Goal: Transaction & Acquisition: Purchase product/service

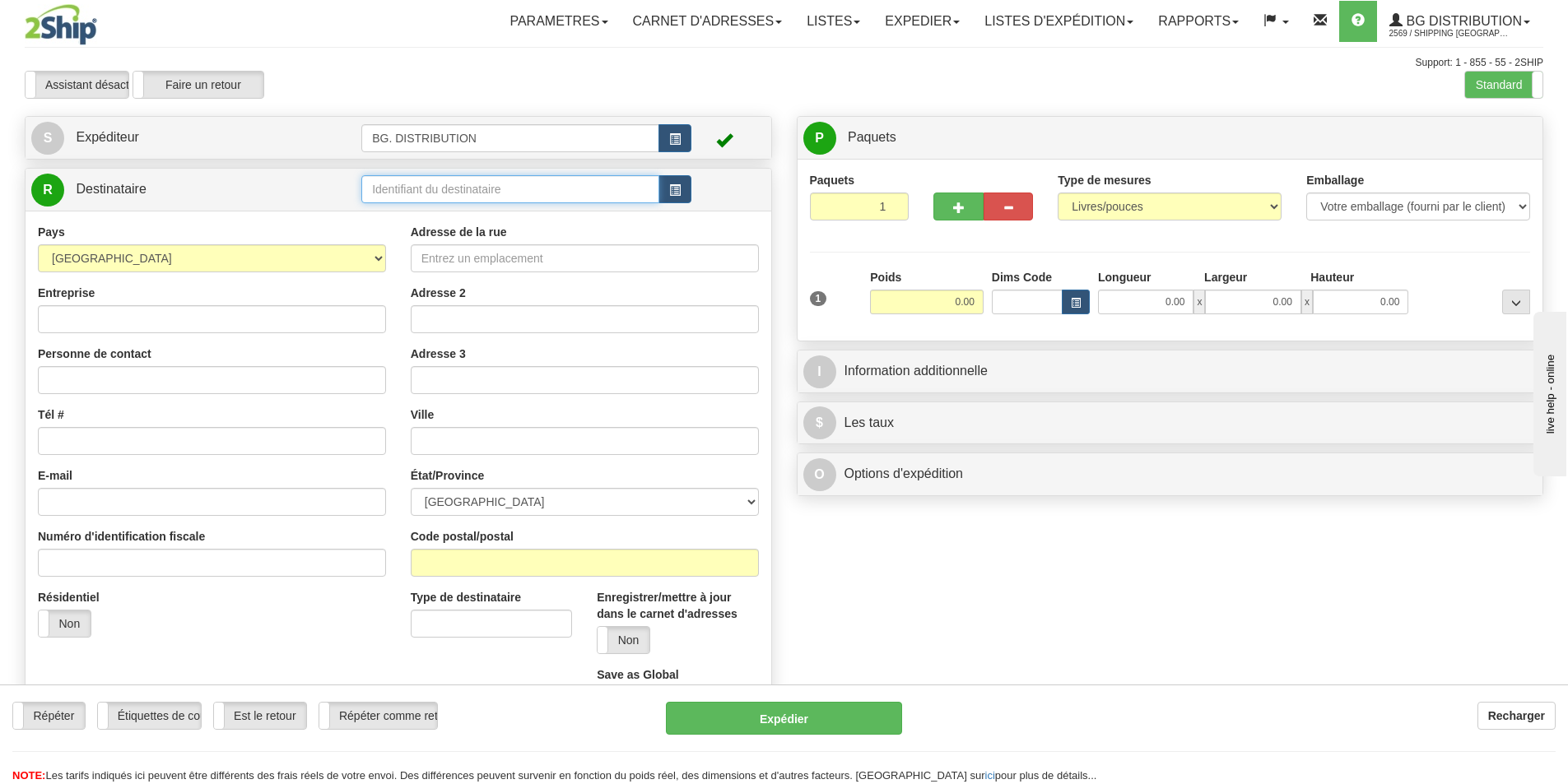
click at [448, 191] on input "text" at bounding box center [510, 189] width 298 height 28
type input "20045"
click button "Supprimer" at bounding box center [0, 0] width 0 height 0
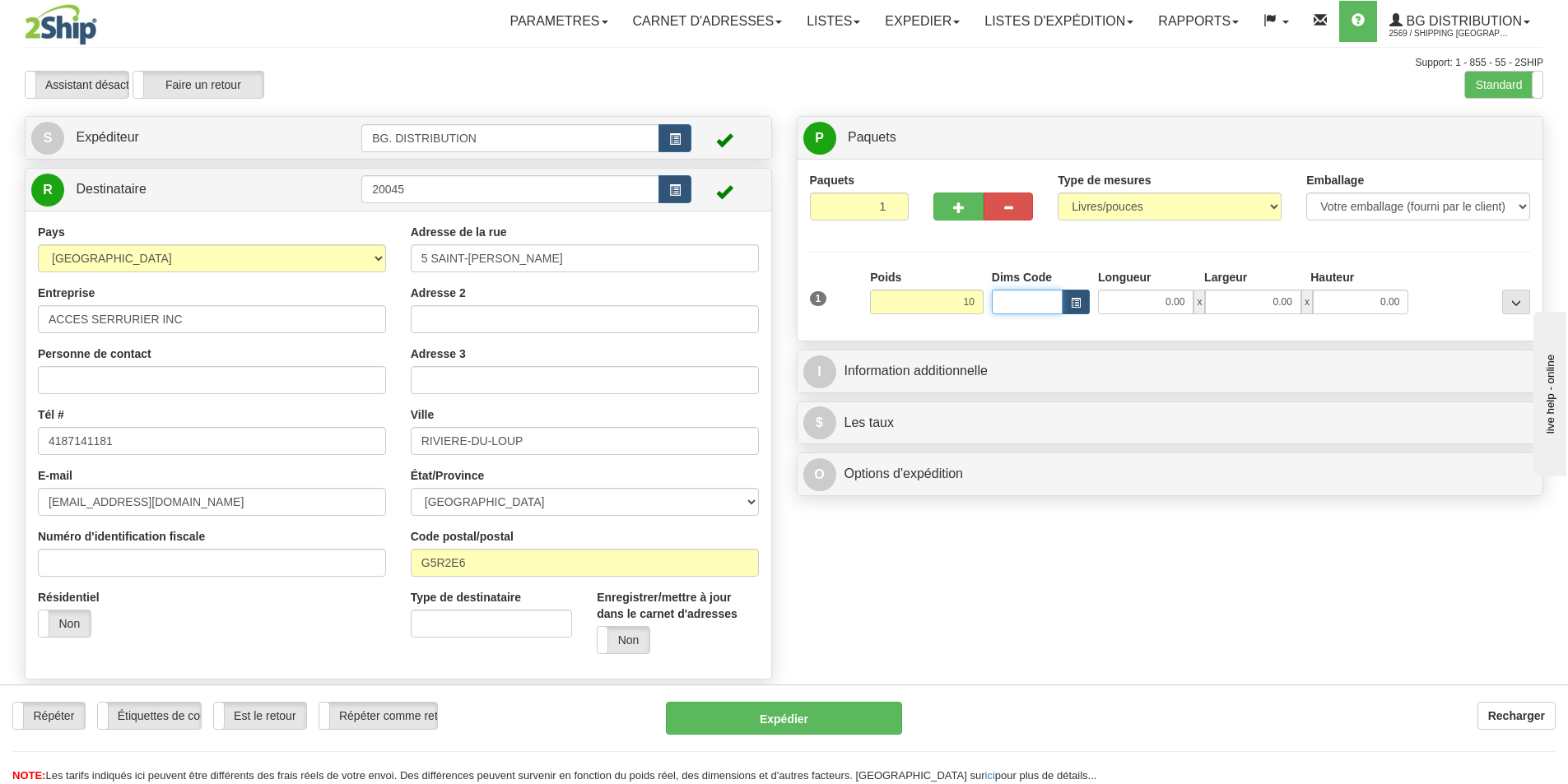
type input "10.00"
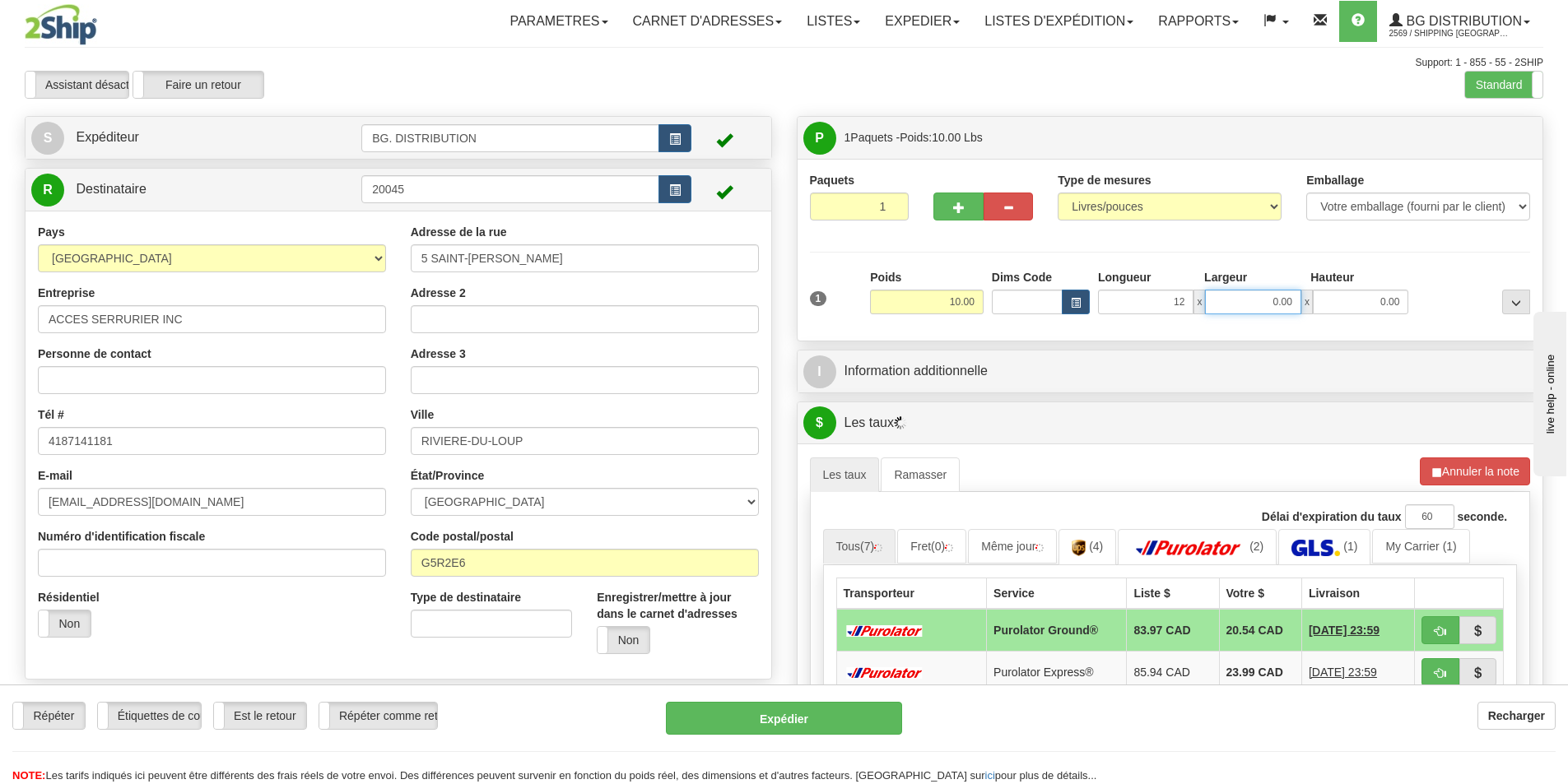
type input "12.00"
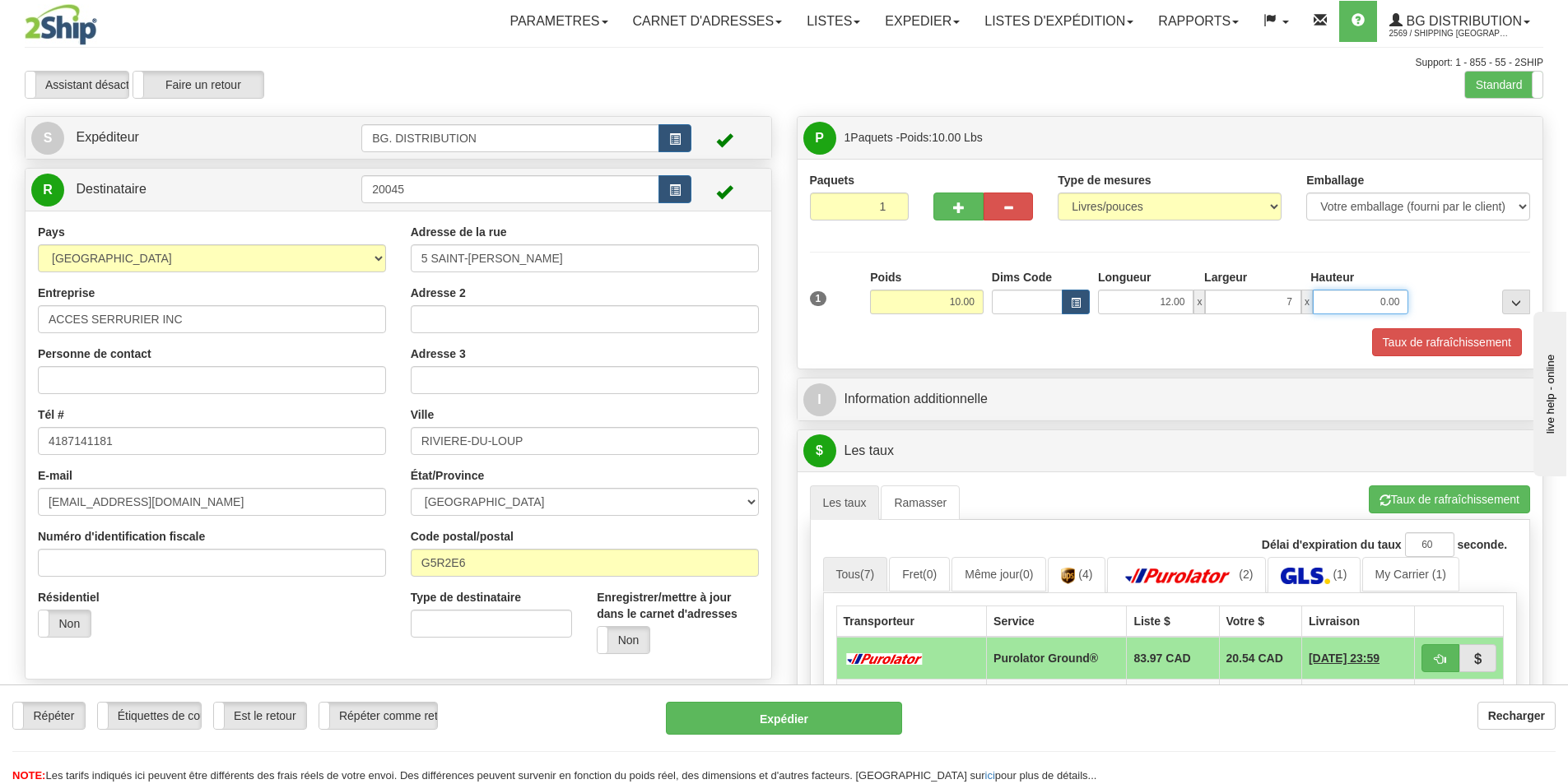
type input "7.00"
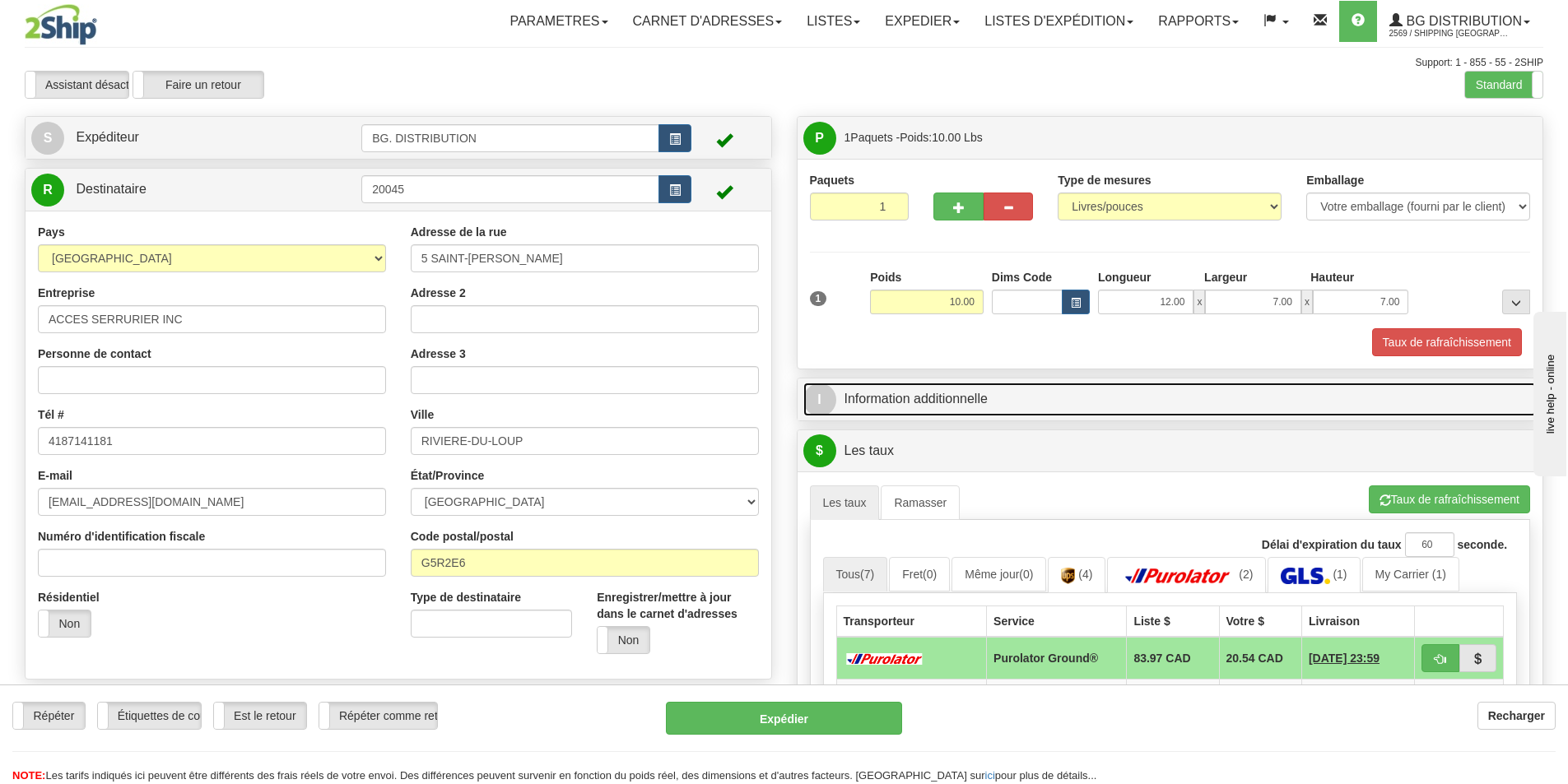
click at [1026, 390] on link "I Information additionnelle" at bounding box center [1169, 399] width 734 height 34
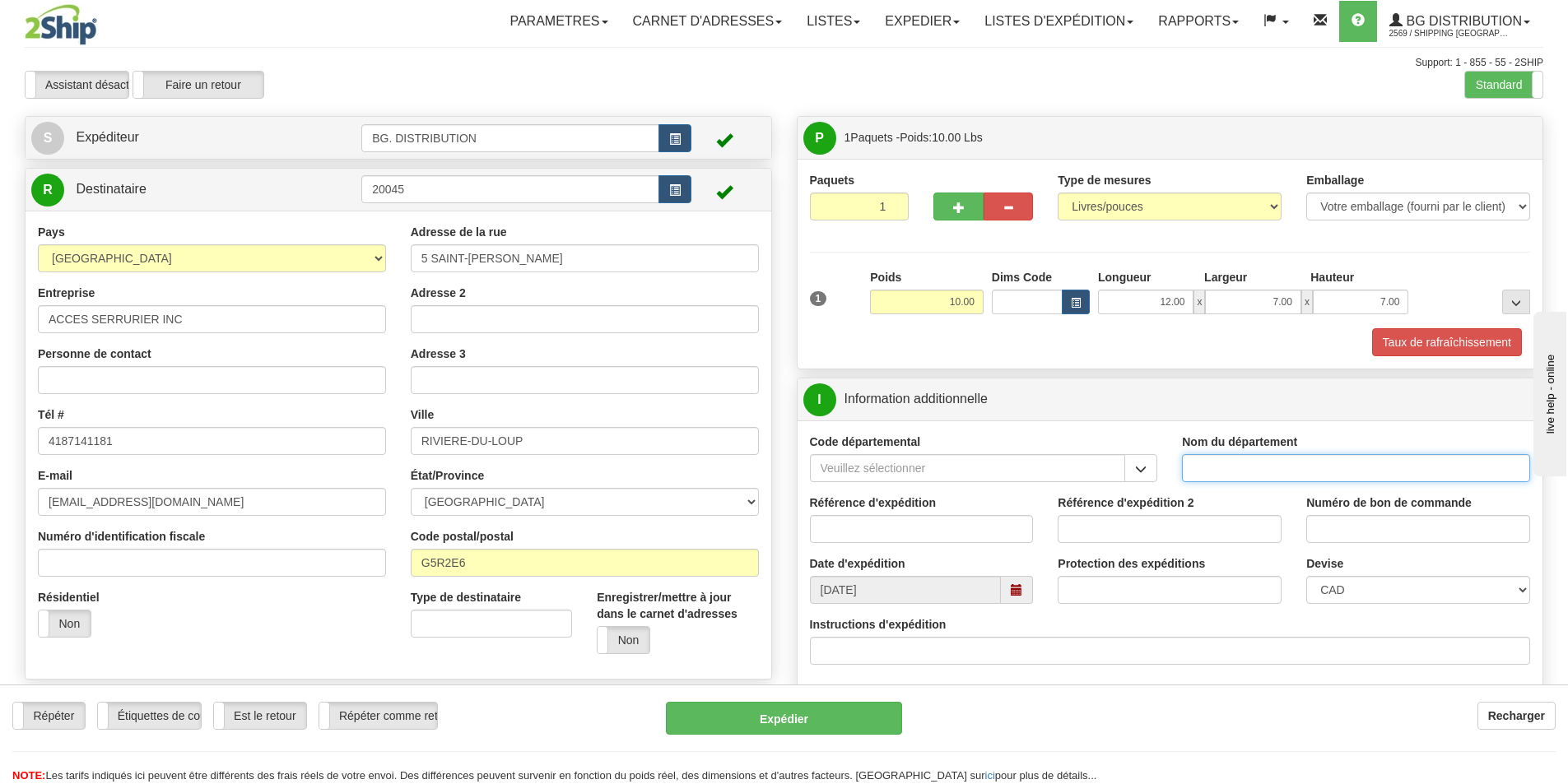
click at [1220, 467] on input "Nom du département" at bounding box center [1355, 468] width 348 height 28
type input "."
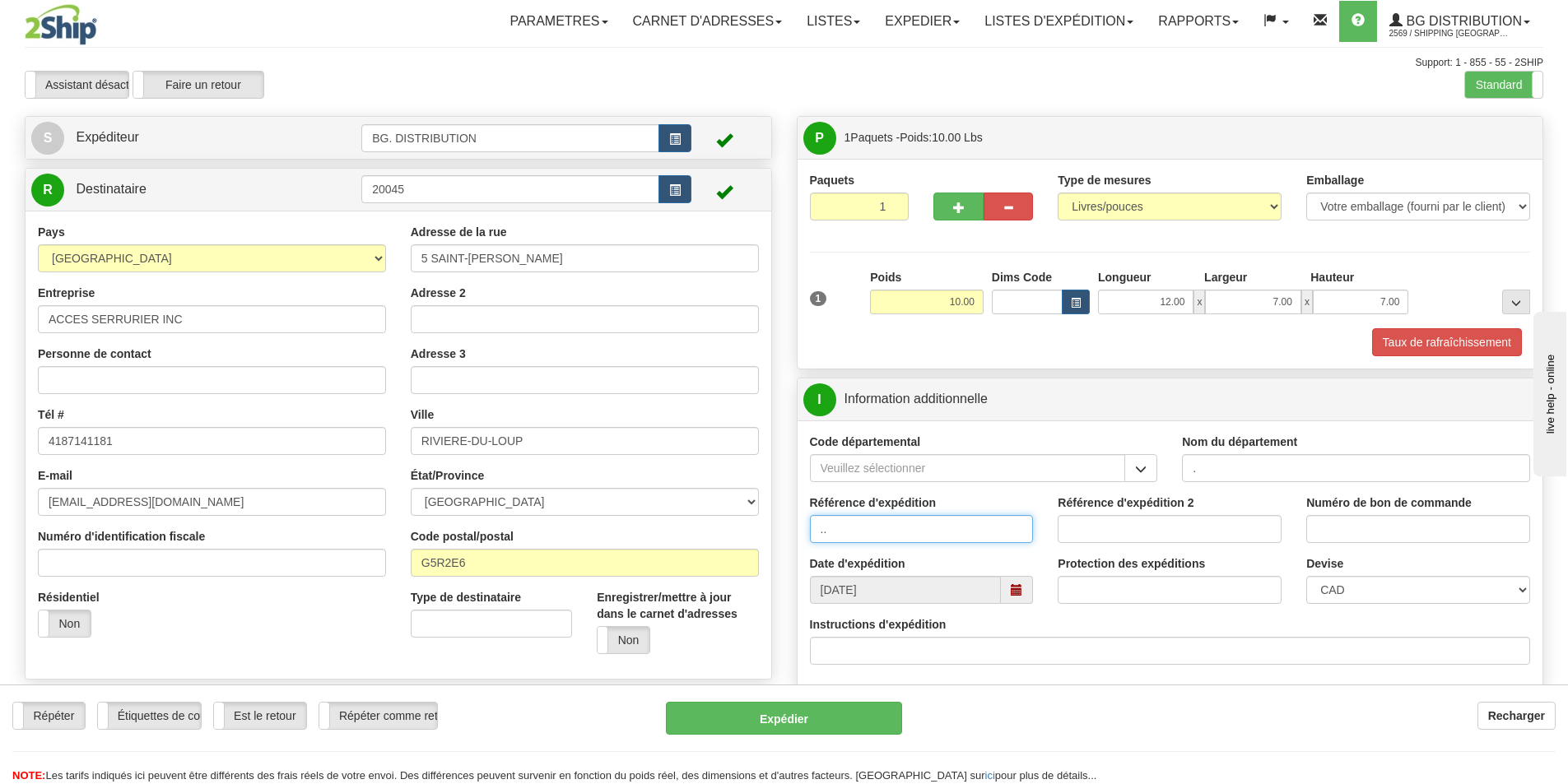
type input ".."
type input "."
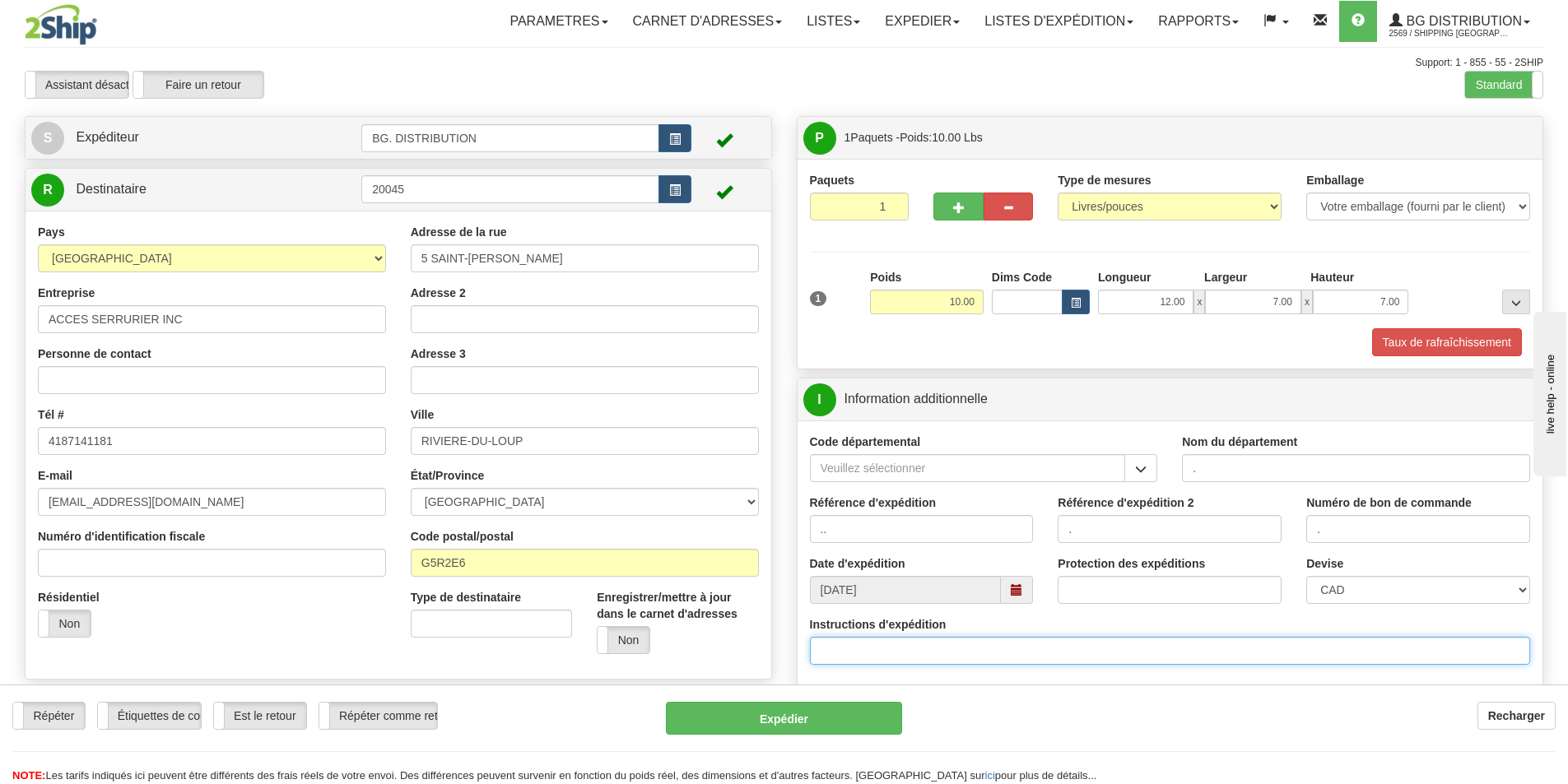
click at [952, 663] on input "Instructions d'expédition" at bounding box center [1170, 650] width 721 height 28
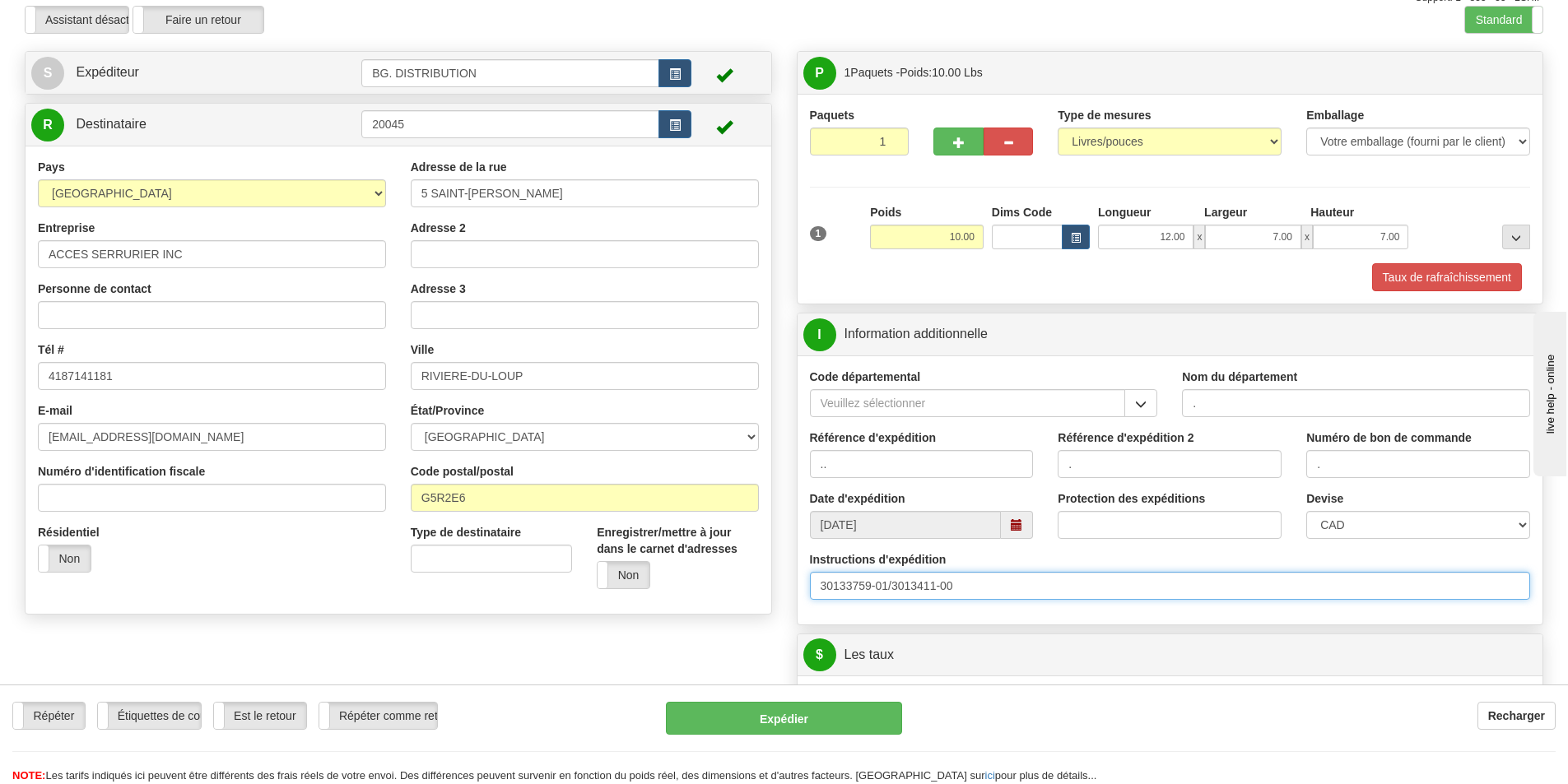
scroll to position [164, 0]
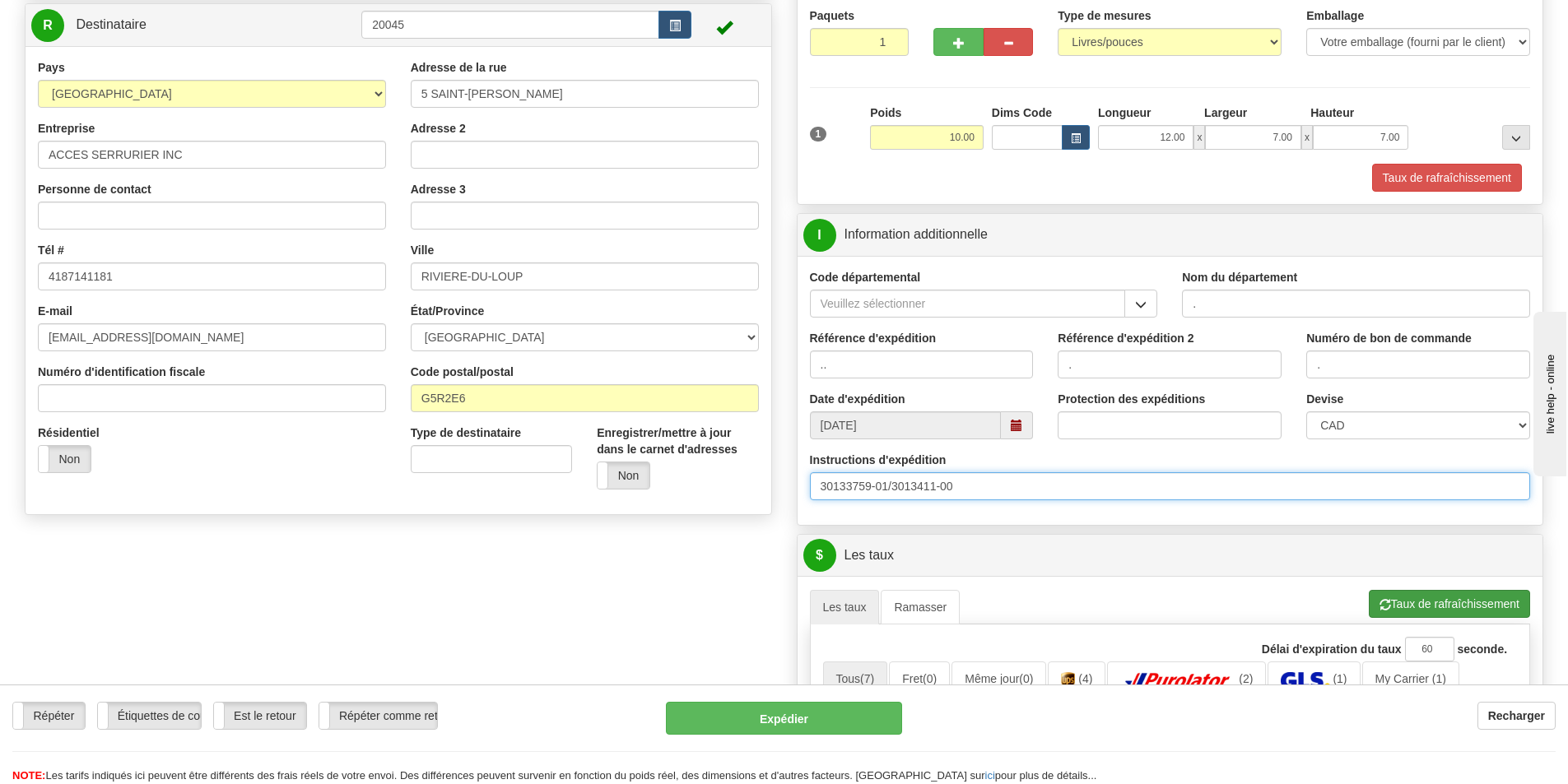
type input "30133759-01/3013411-00"
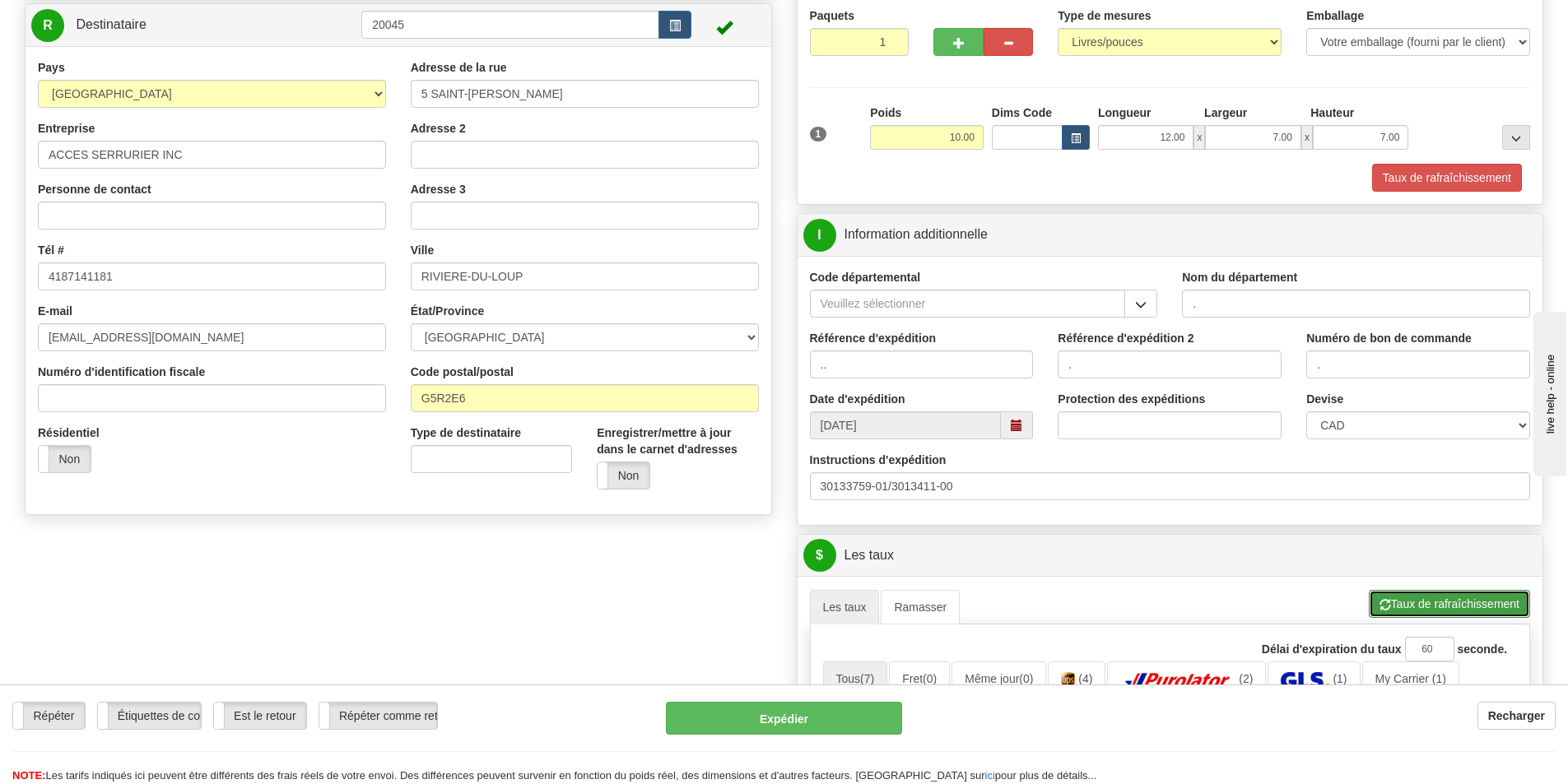
click at [1413, 600] on button "Taux de rafraîchissement" at bounding box center [1449, 603] width 162 height 28
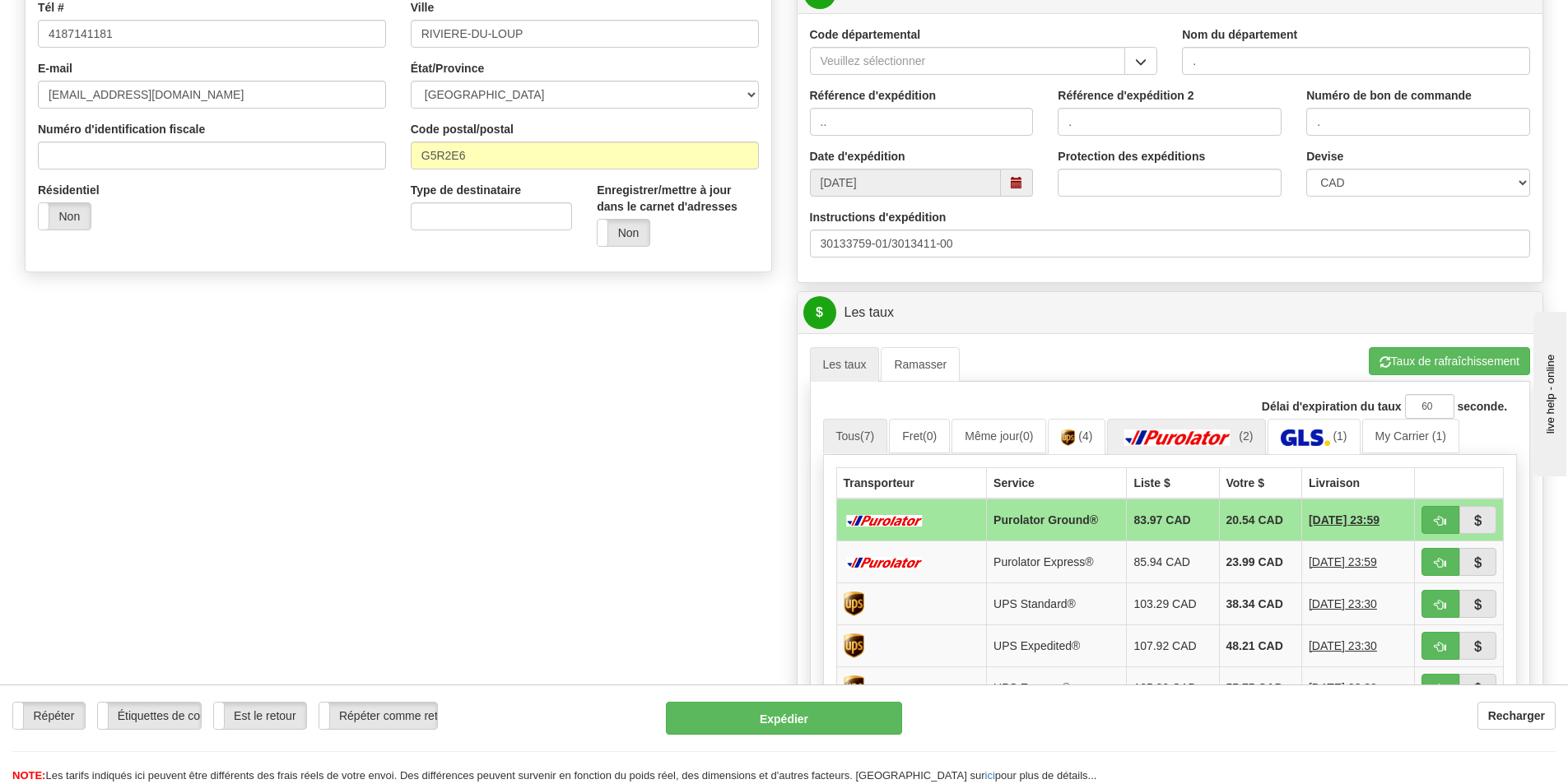
scroll to position [411, 0]
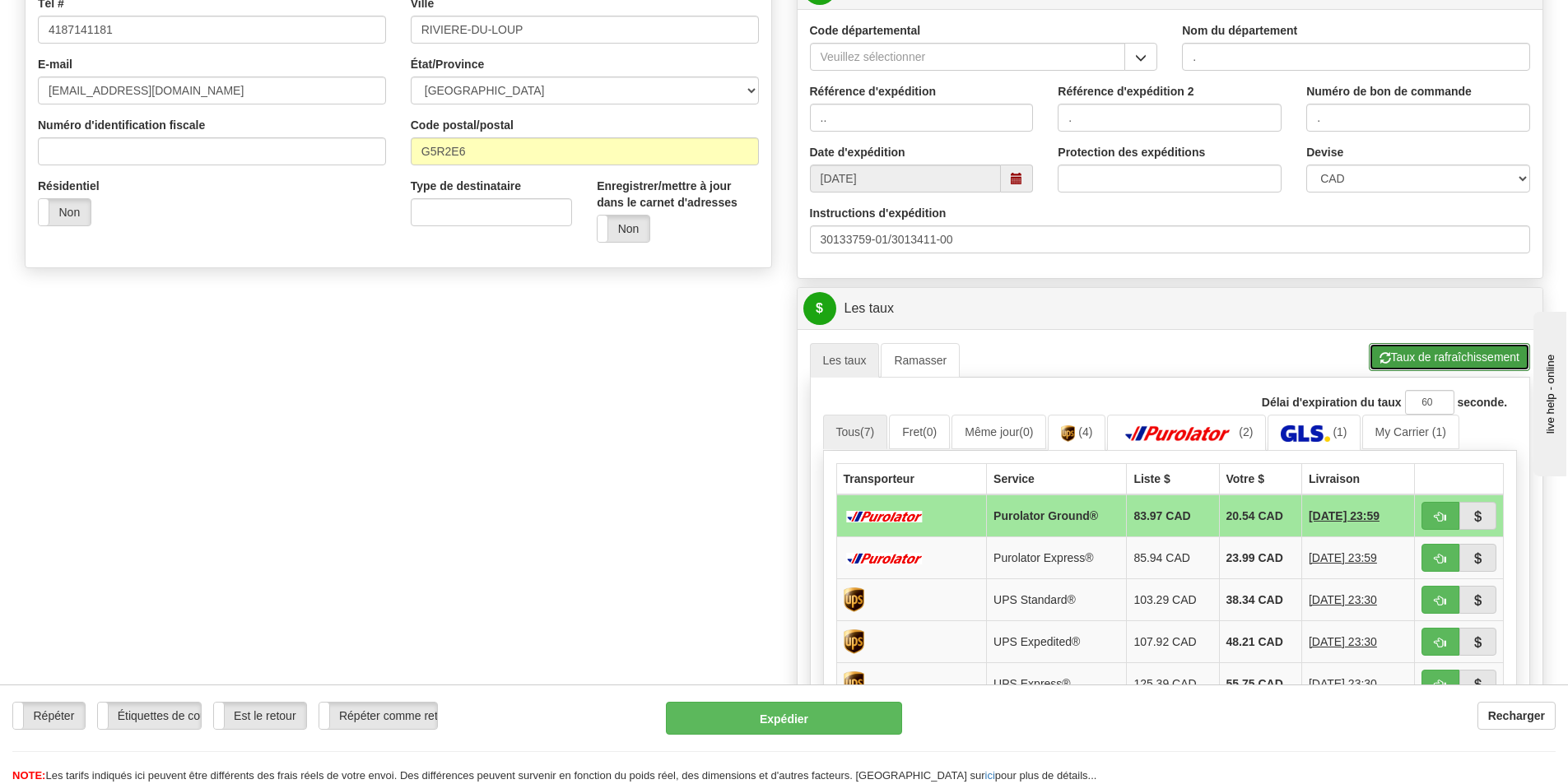
click at [1439, 354] on button "Taux de rafraîchissement" at bounding box center [1449, 357] width 162 height 28
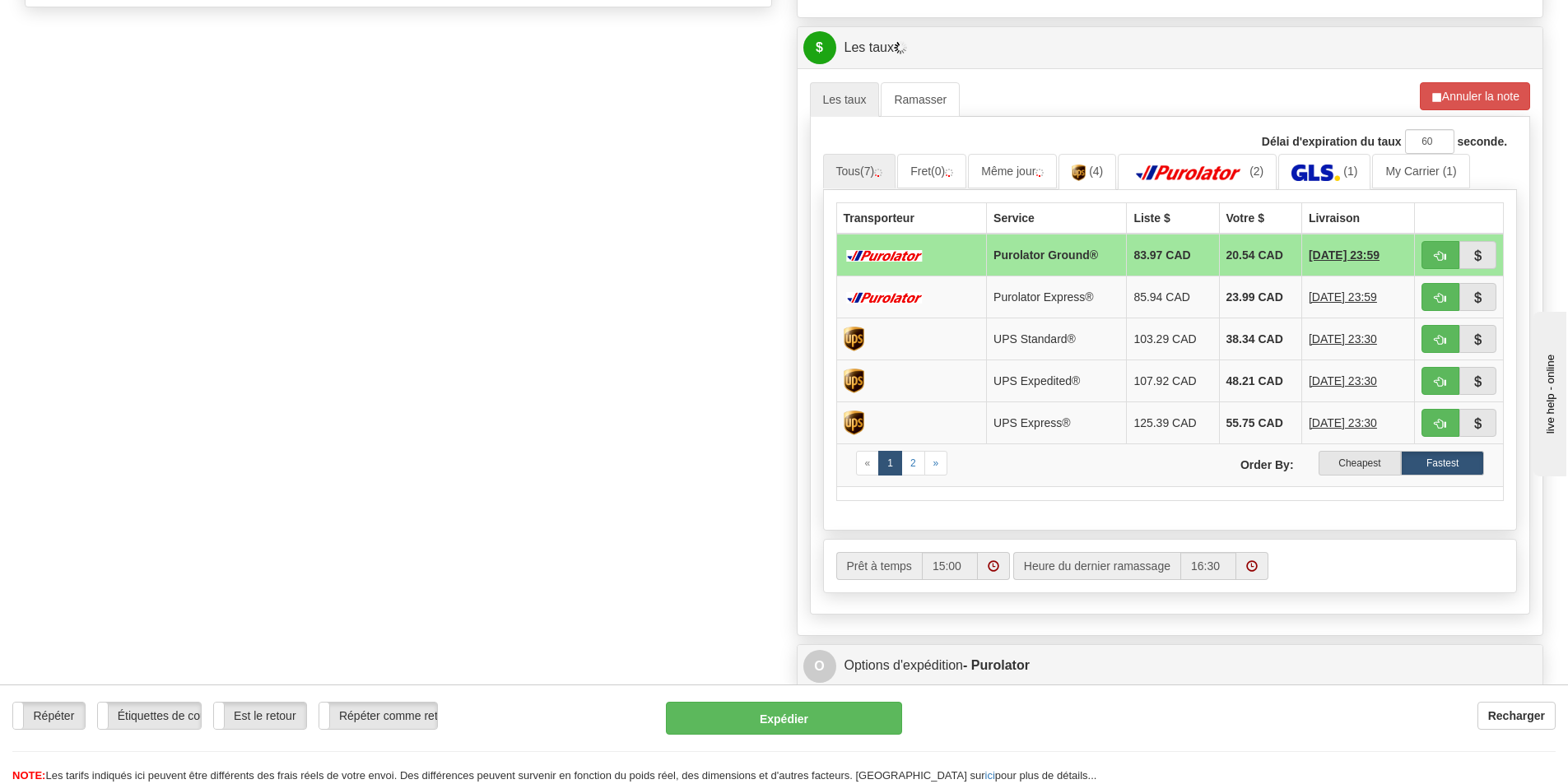
scroll to position [740, 0]
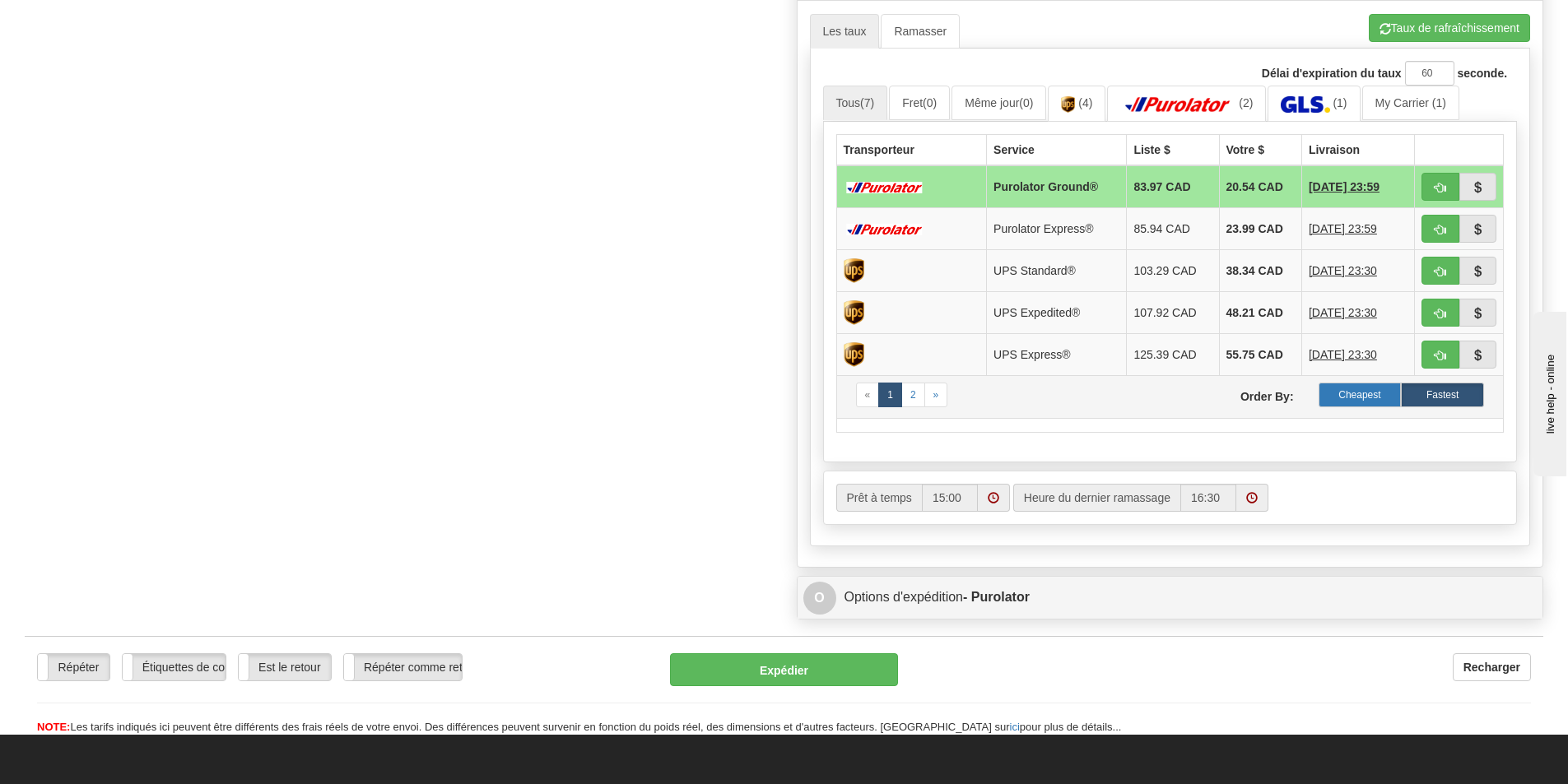
click at [1345, 391] on label "Cheapest" at bounding box center [1360, 394] width 83 height 25
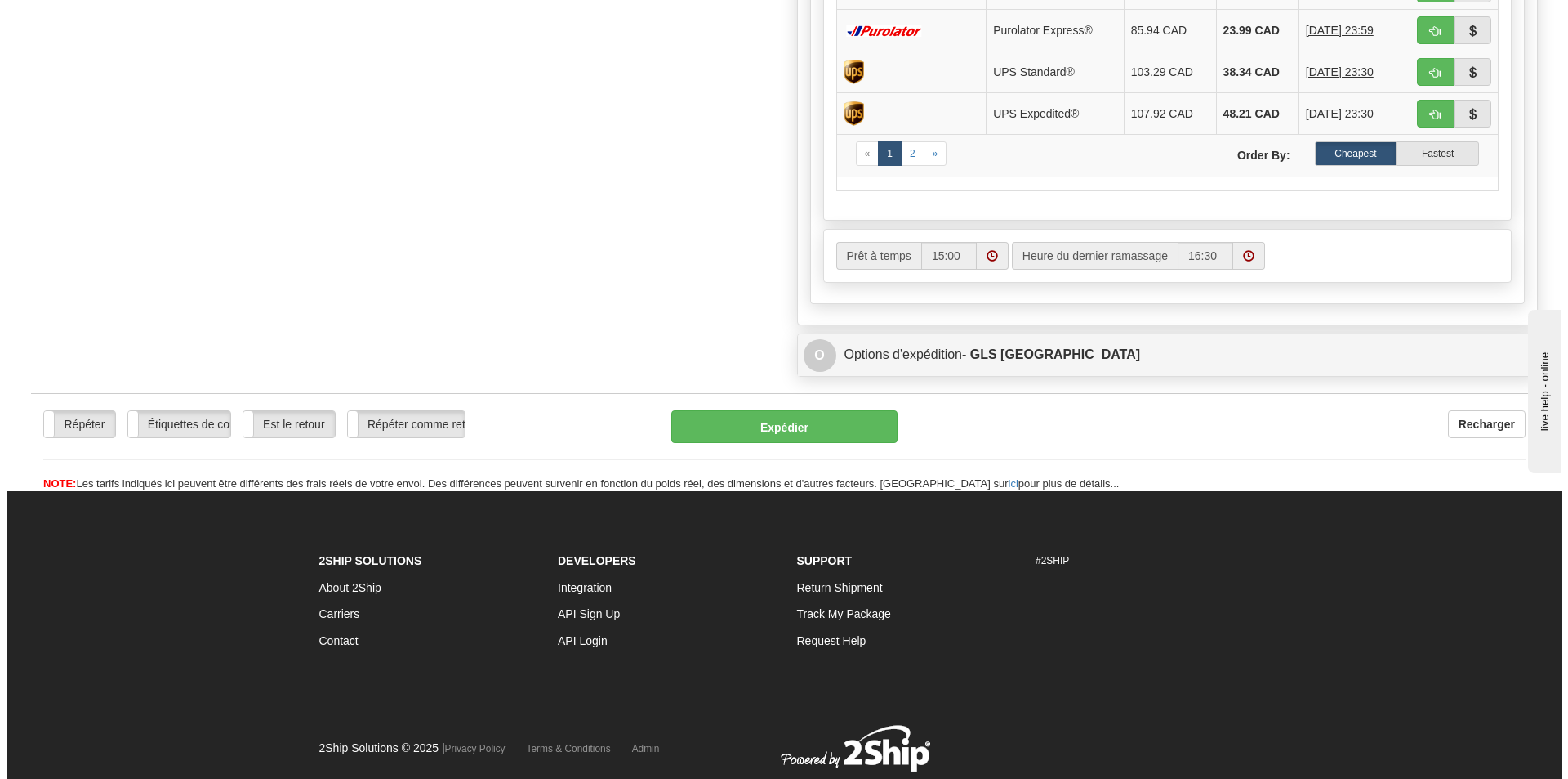
scroll to position [981, 0]
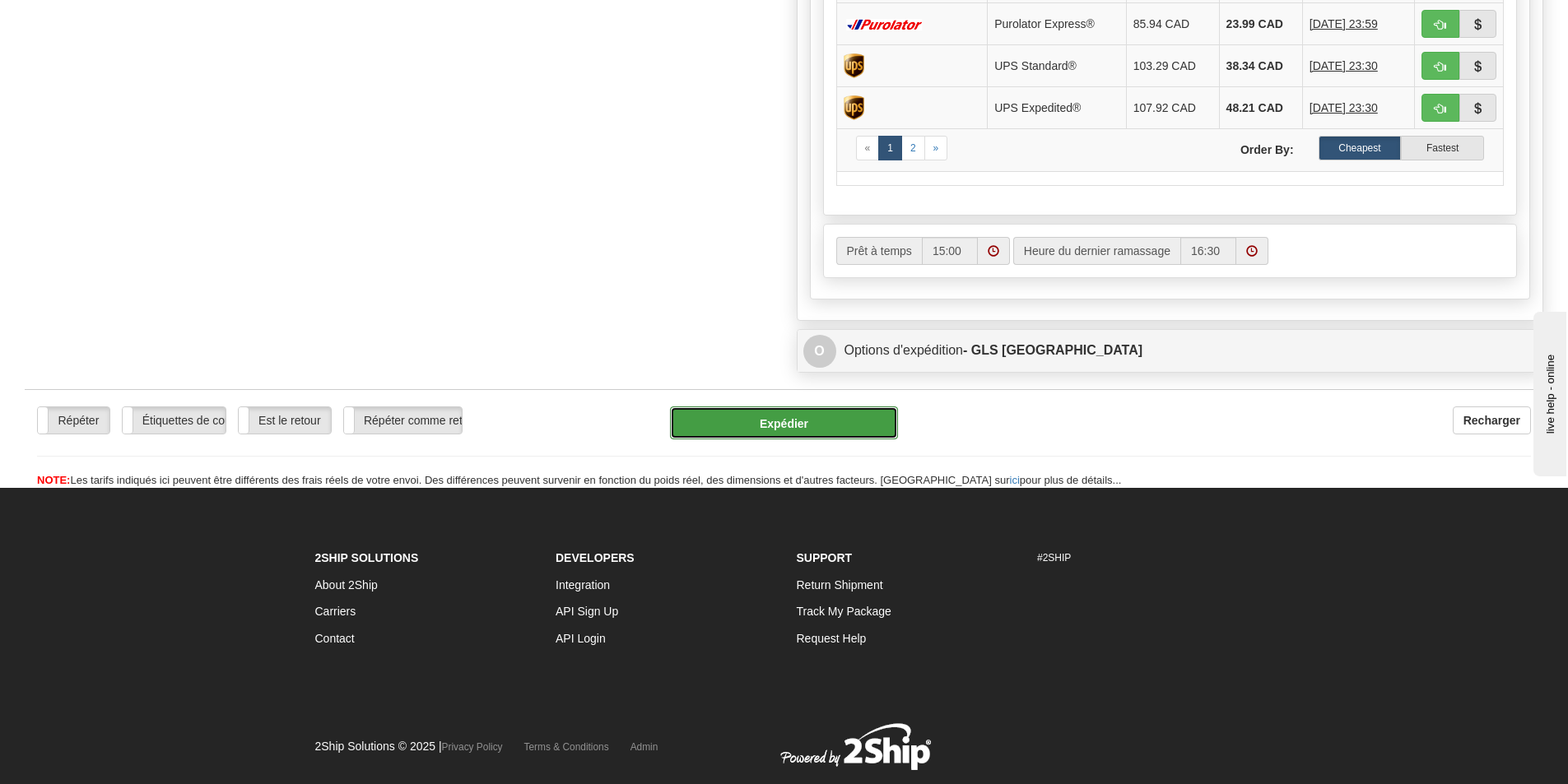
click at [815, 423] on button "Expédier" at bounding box center [784, 422] width 228 height 33
type input "1"
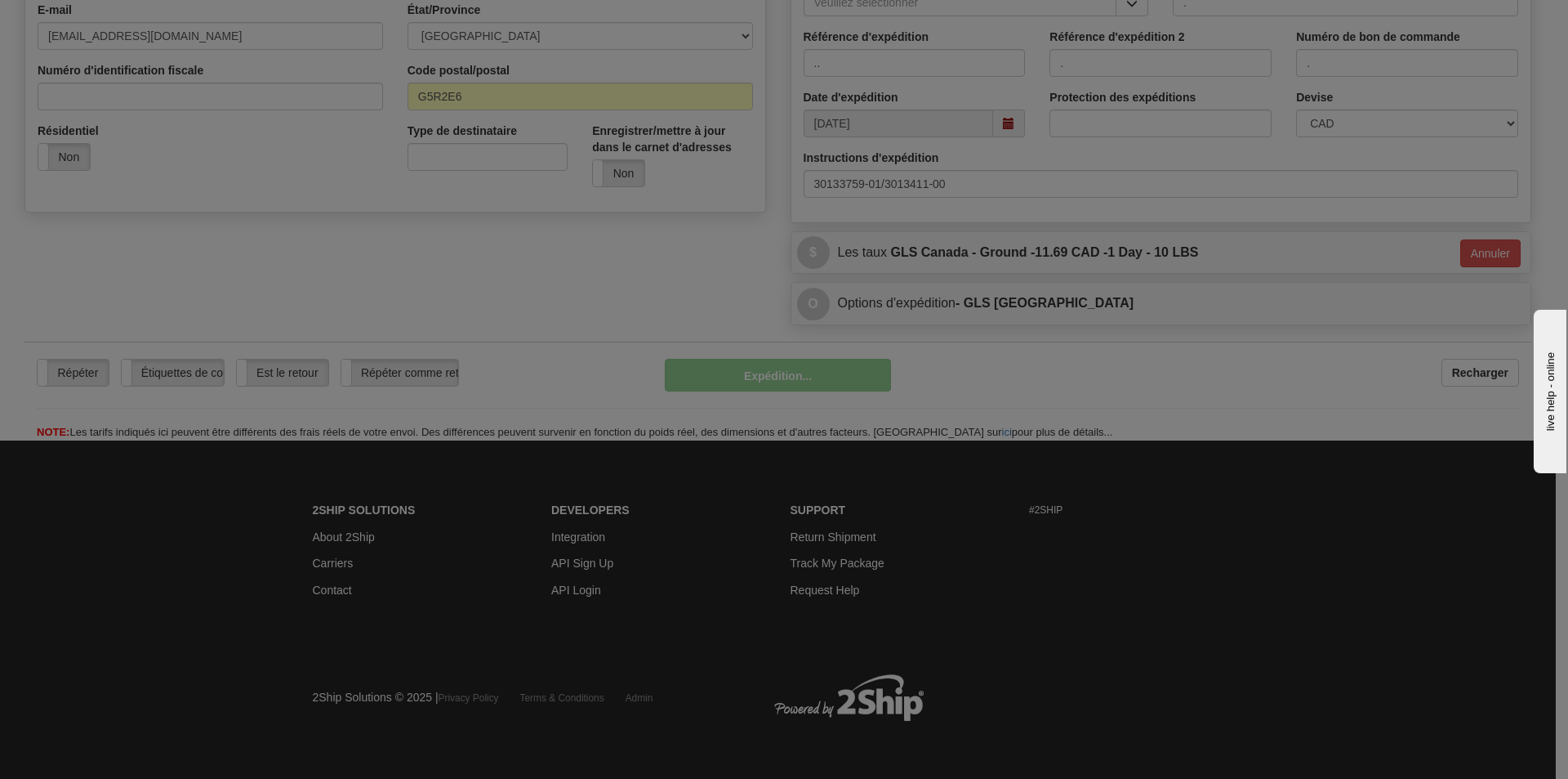
scroll to position [463, 0]
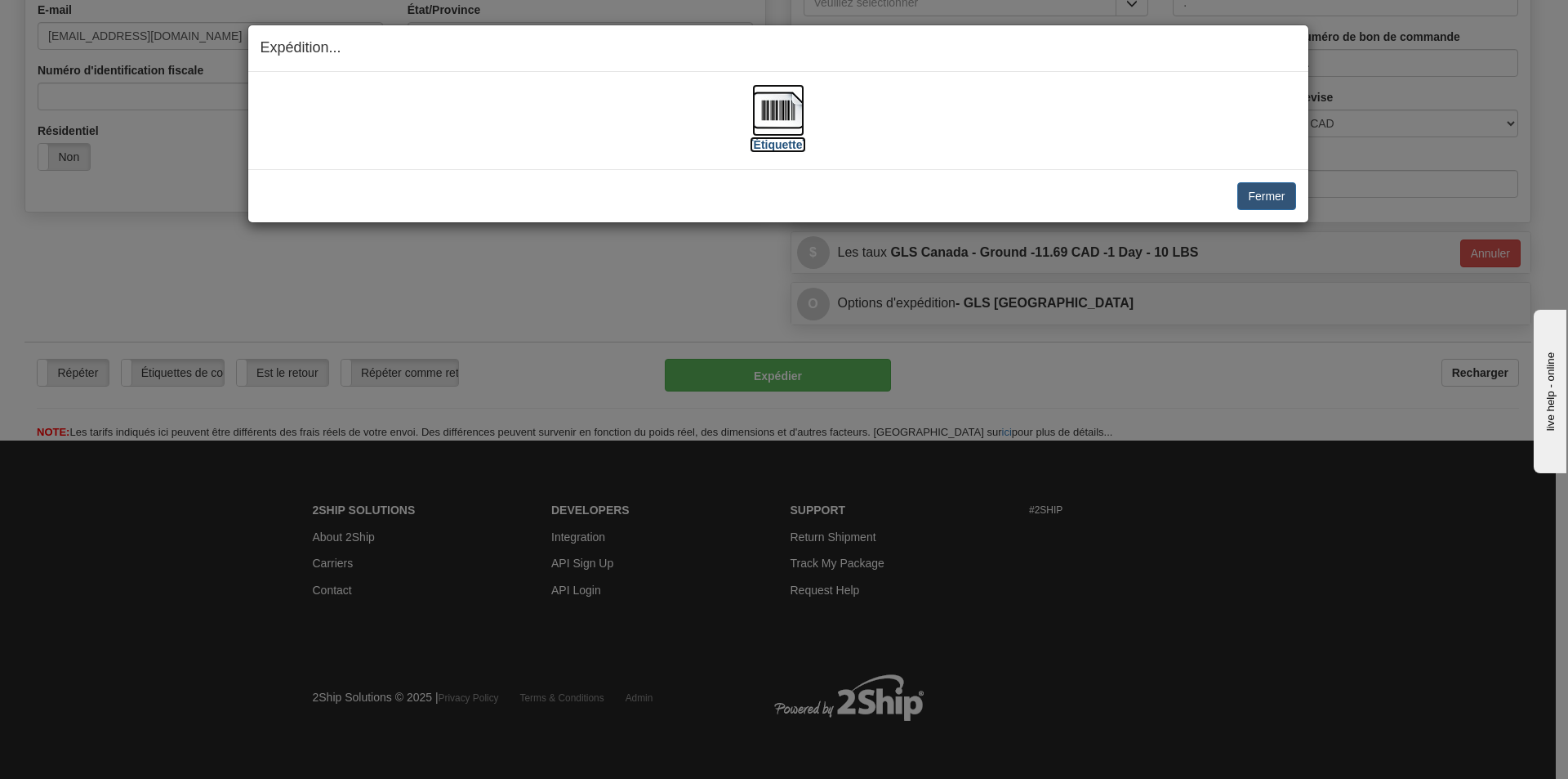
click at [778, 110] on img at bounding box center [779, 110] width 52 height 52
click at [1291, 191] on button "Fermer" at bounding box center [1266, 196] width 58 height 28
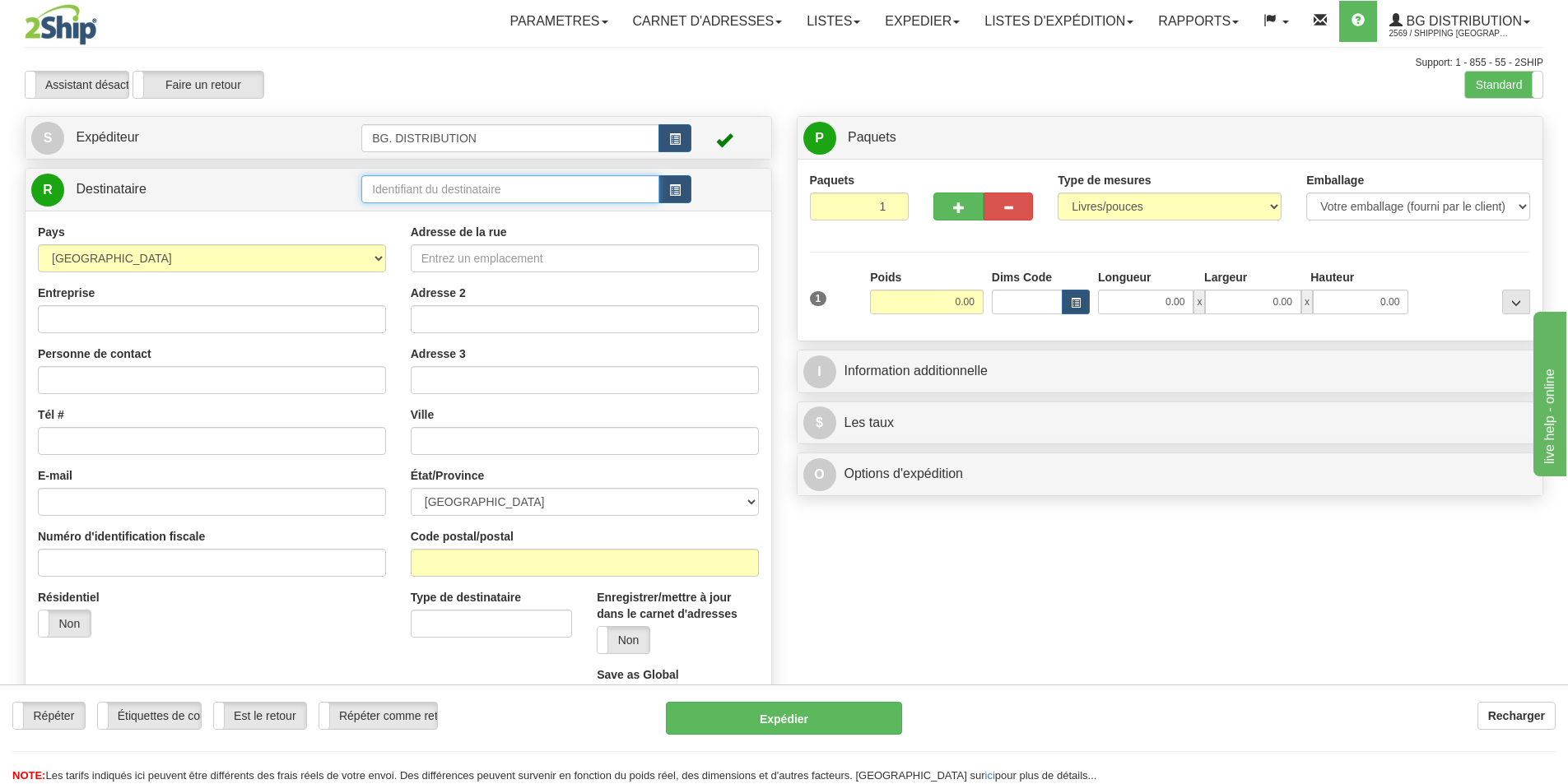
click at [463, 188] on input "text" at bounding box center [510, 189] width 298 height 28
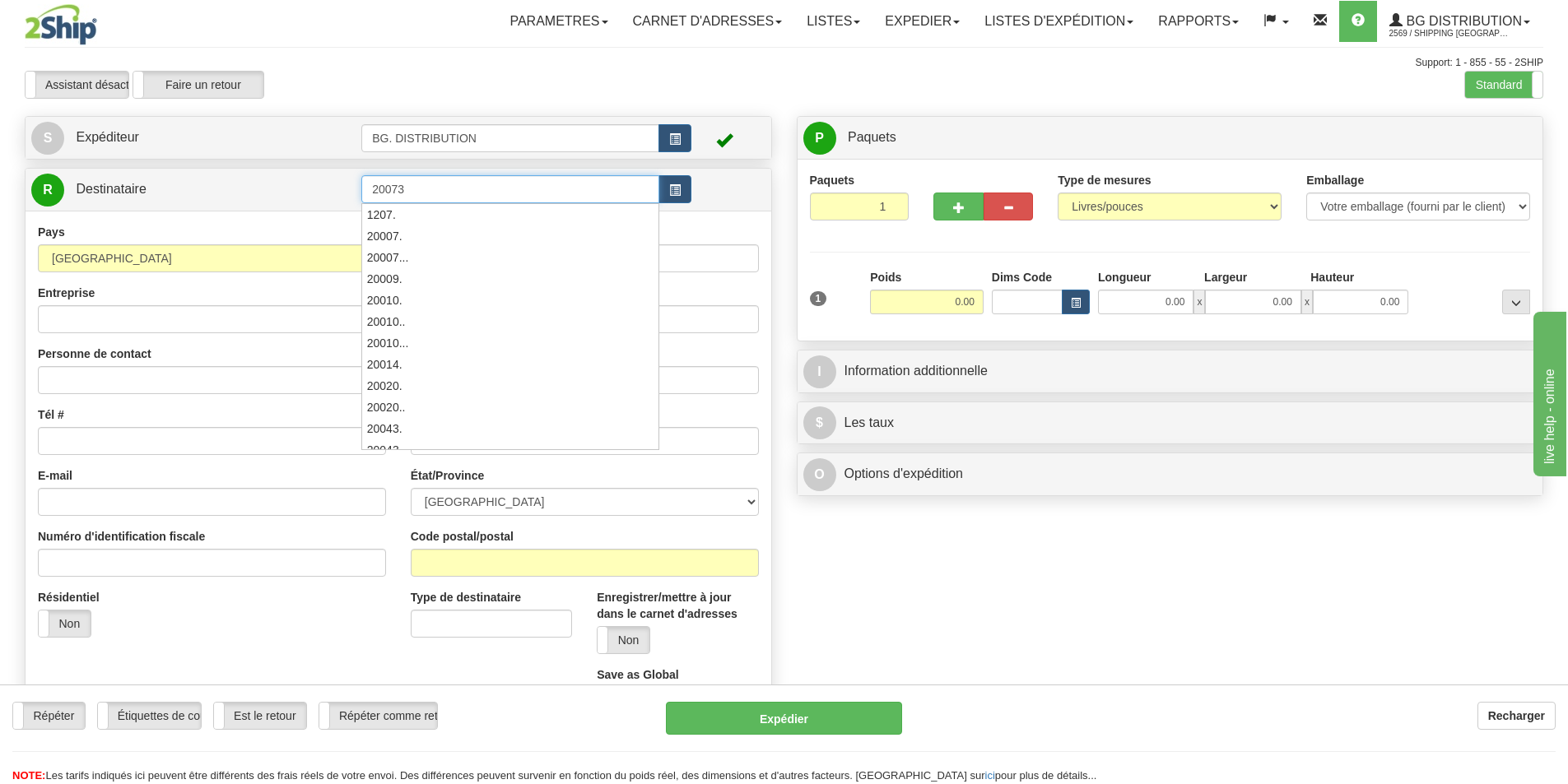
type input "20073"
click button "Supprimer" at bounding box center [0, 0] width 0 height 0
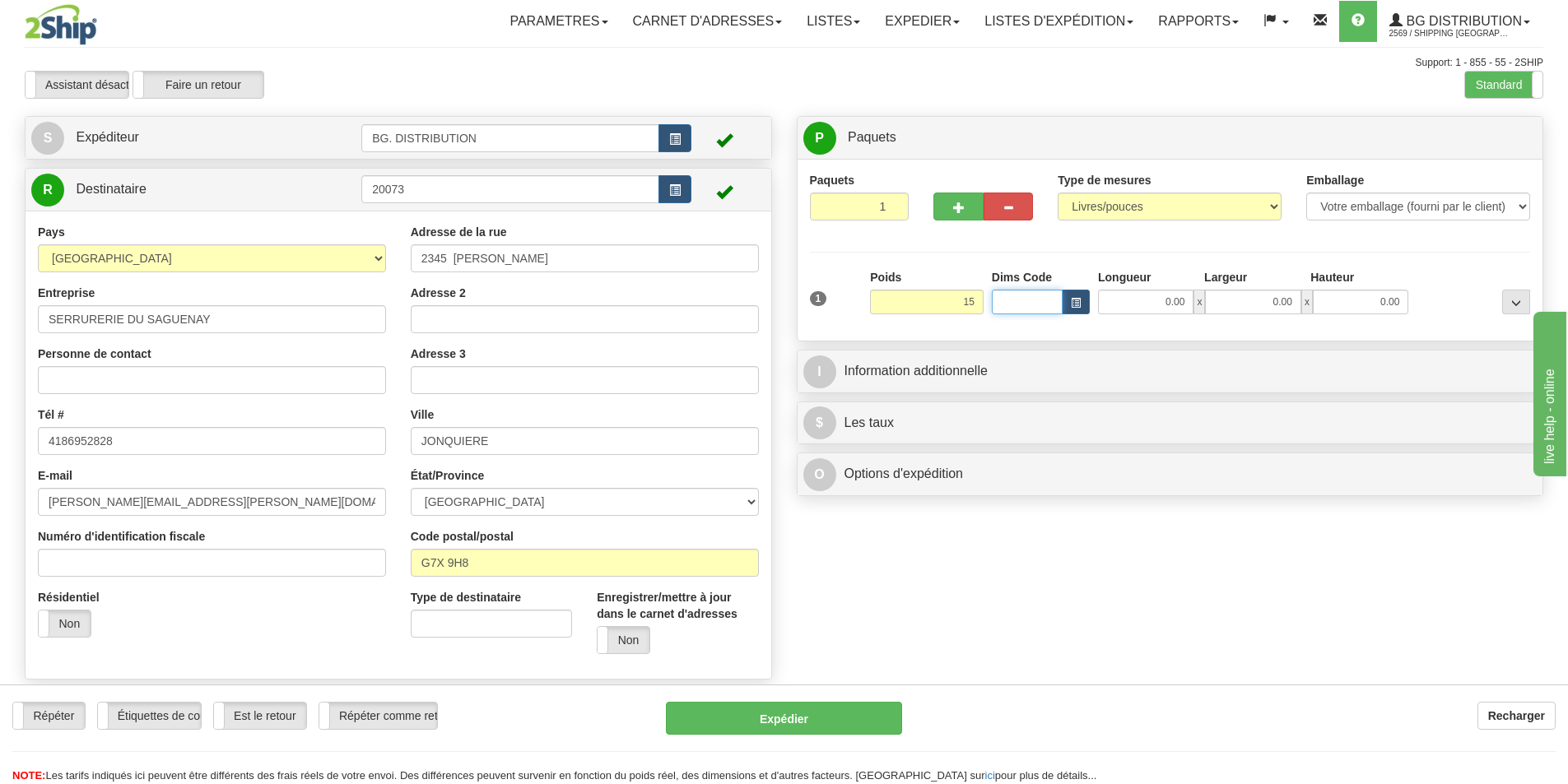
type input "15.00"
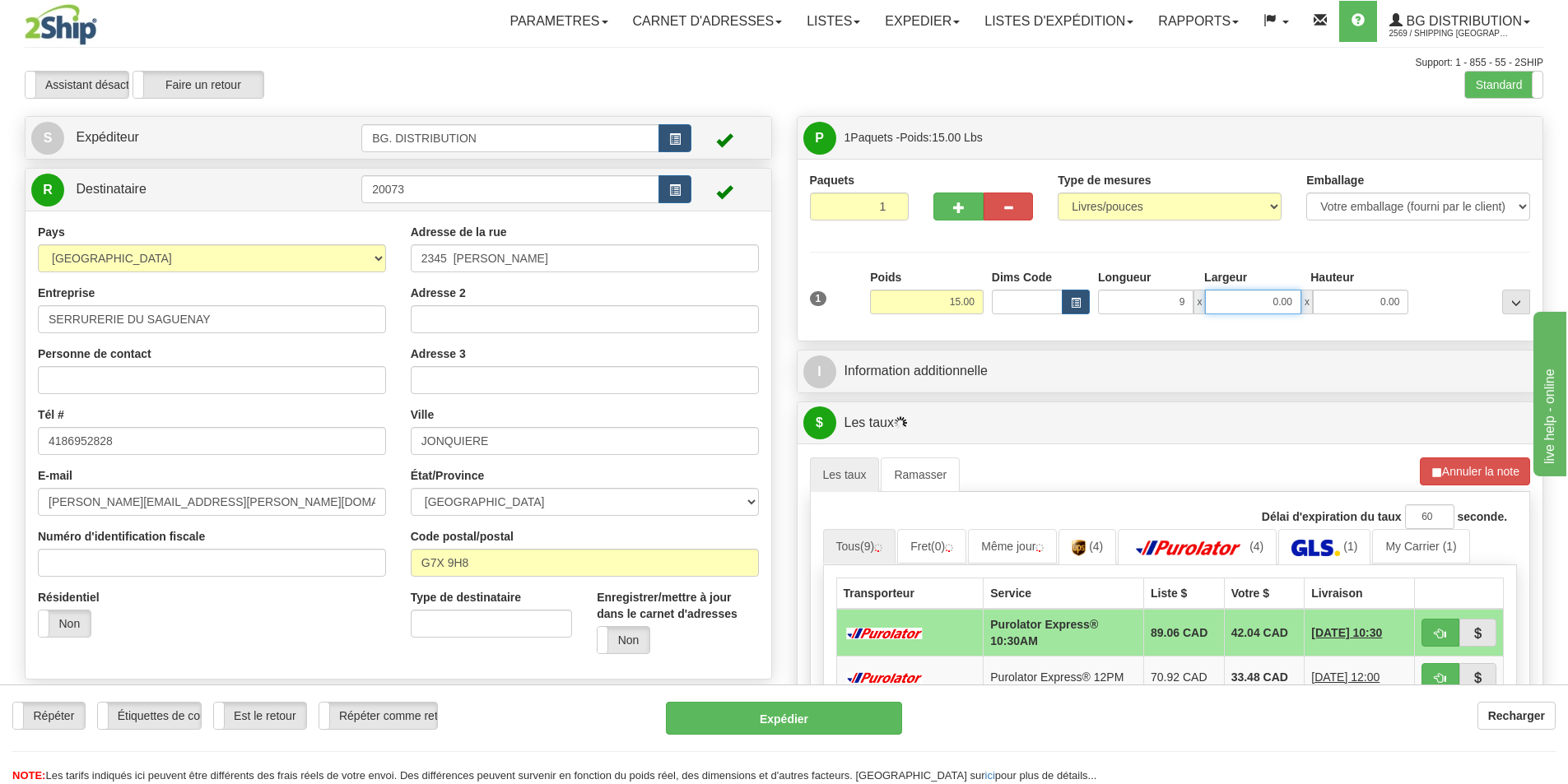
type input "9.00"
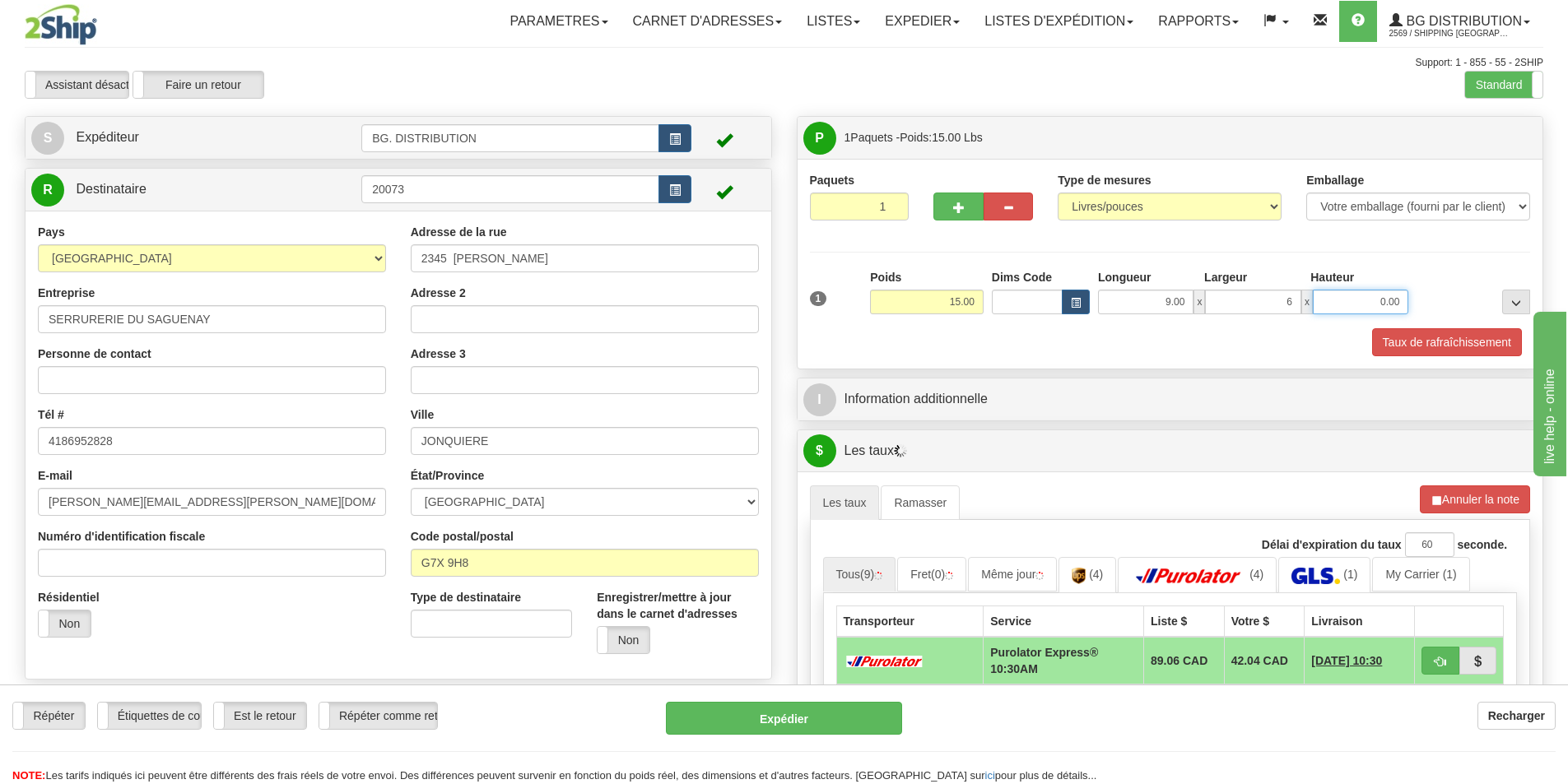
type input "6.00"
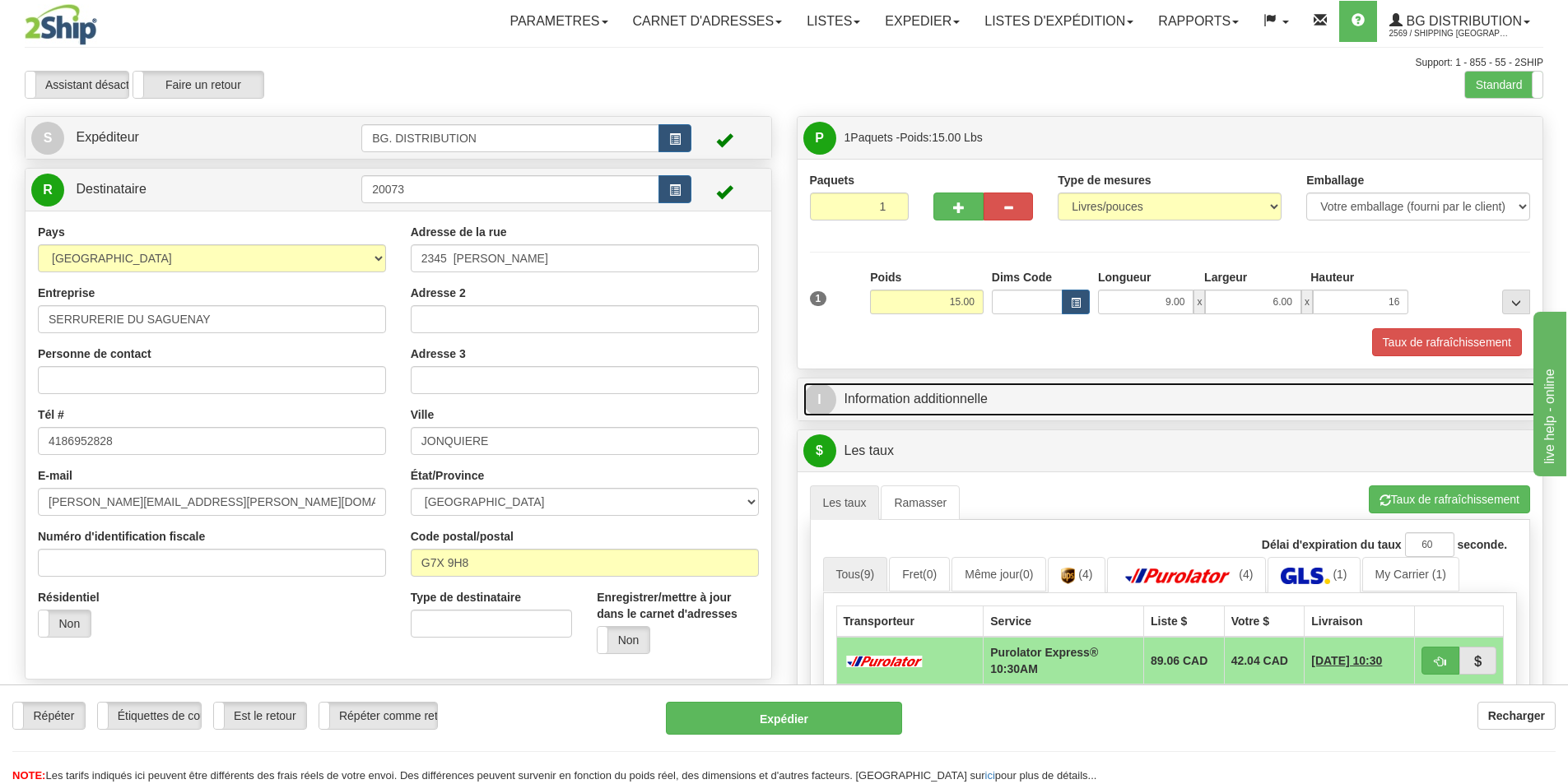
type input "16.00"
click at [937, 403] on link "I Information additionnelle" at bounding box center [1169, 399] width 734 height 34
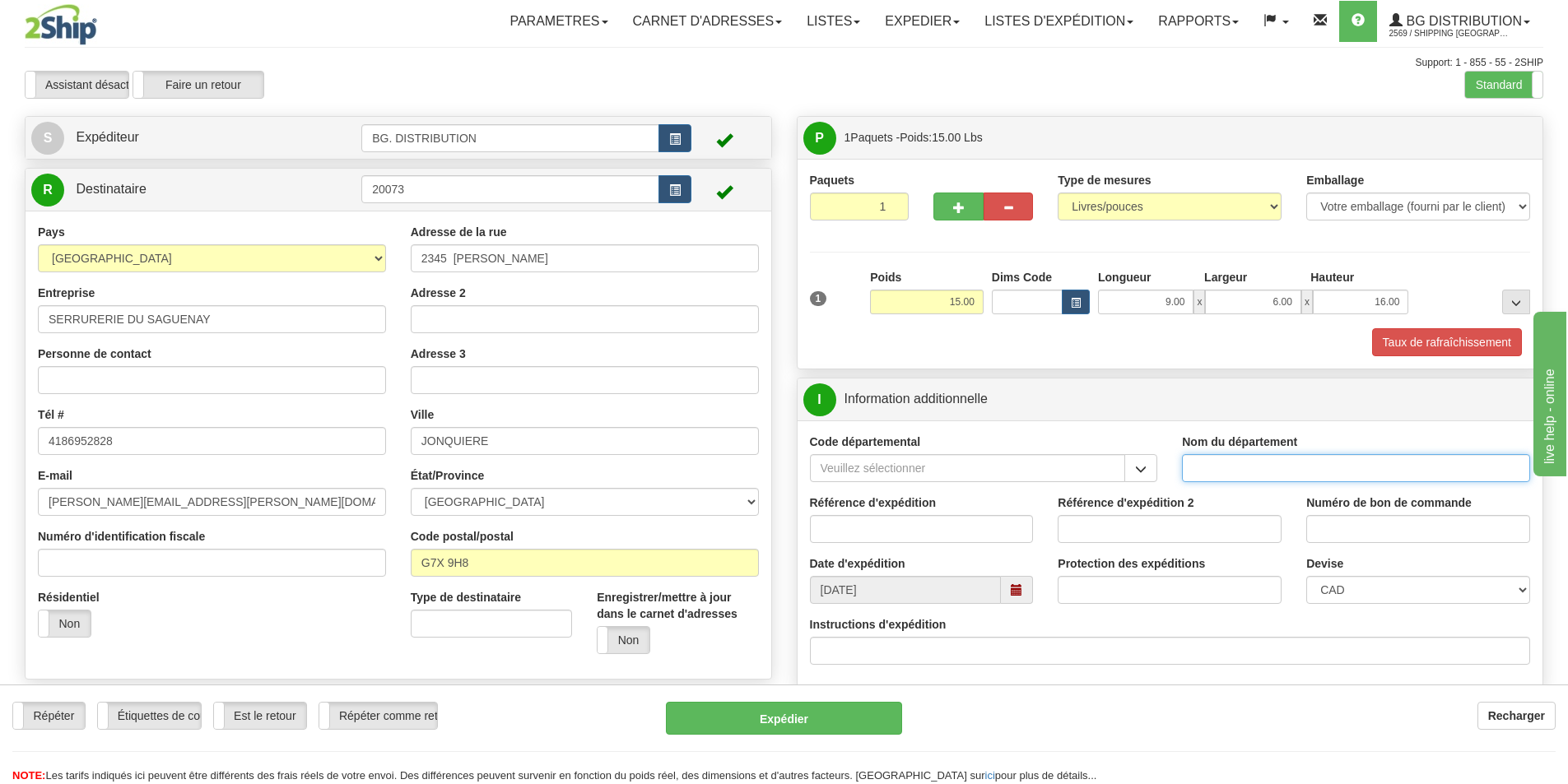
click at [1256, 473] on input "Nom du département" at bounding box center [1355, 468] width 348 height 28
type input "."
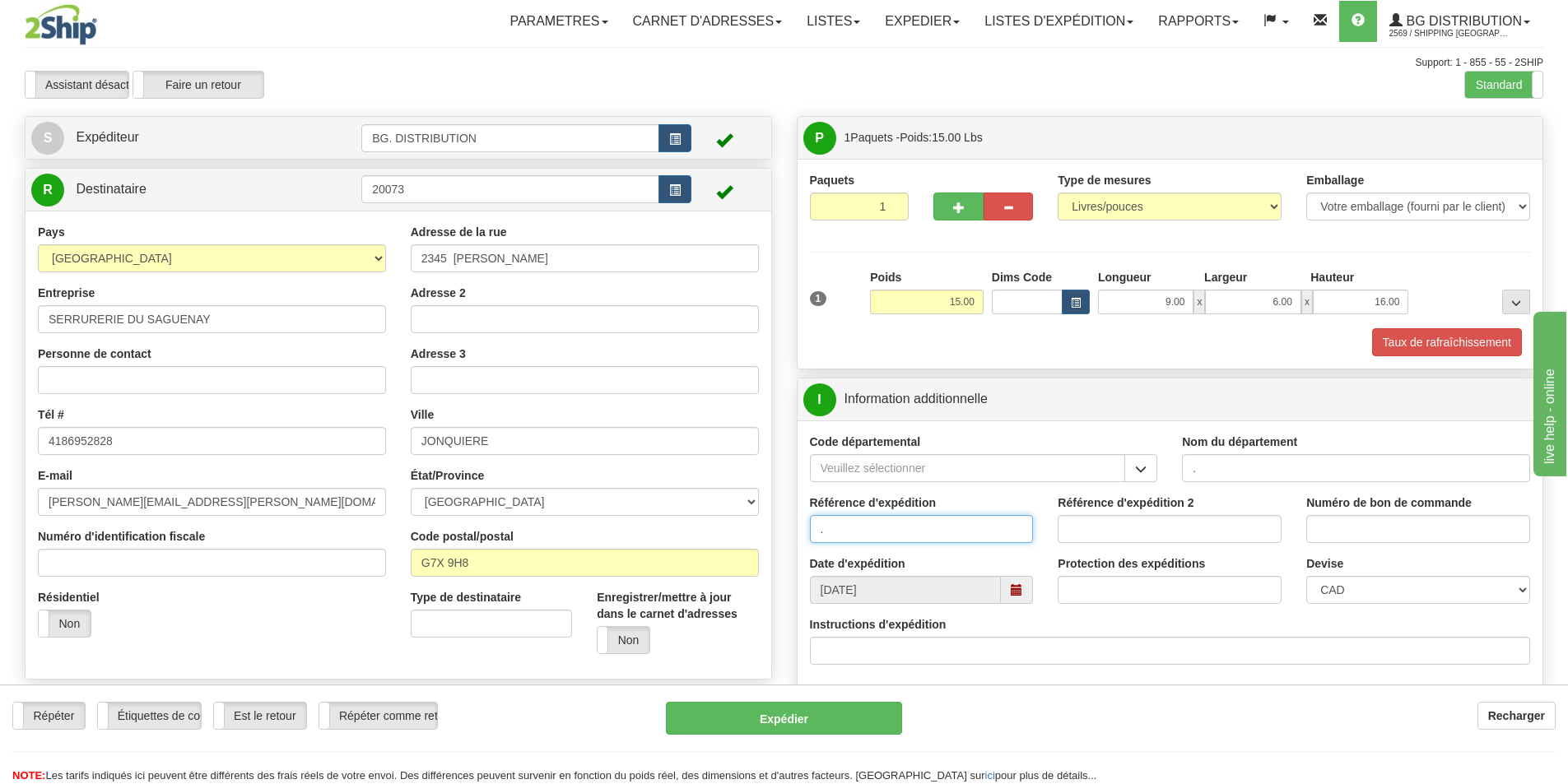
type input "."
type input ".."
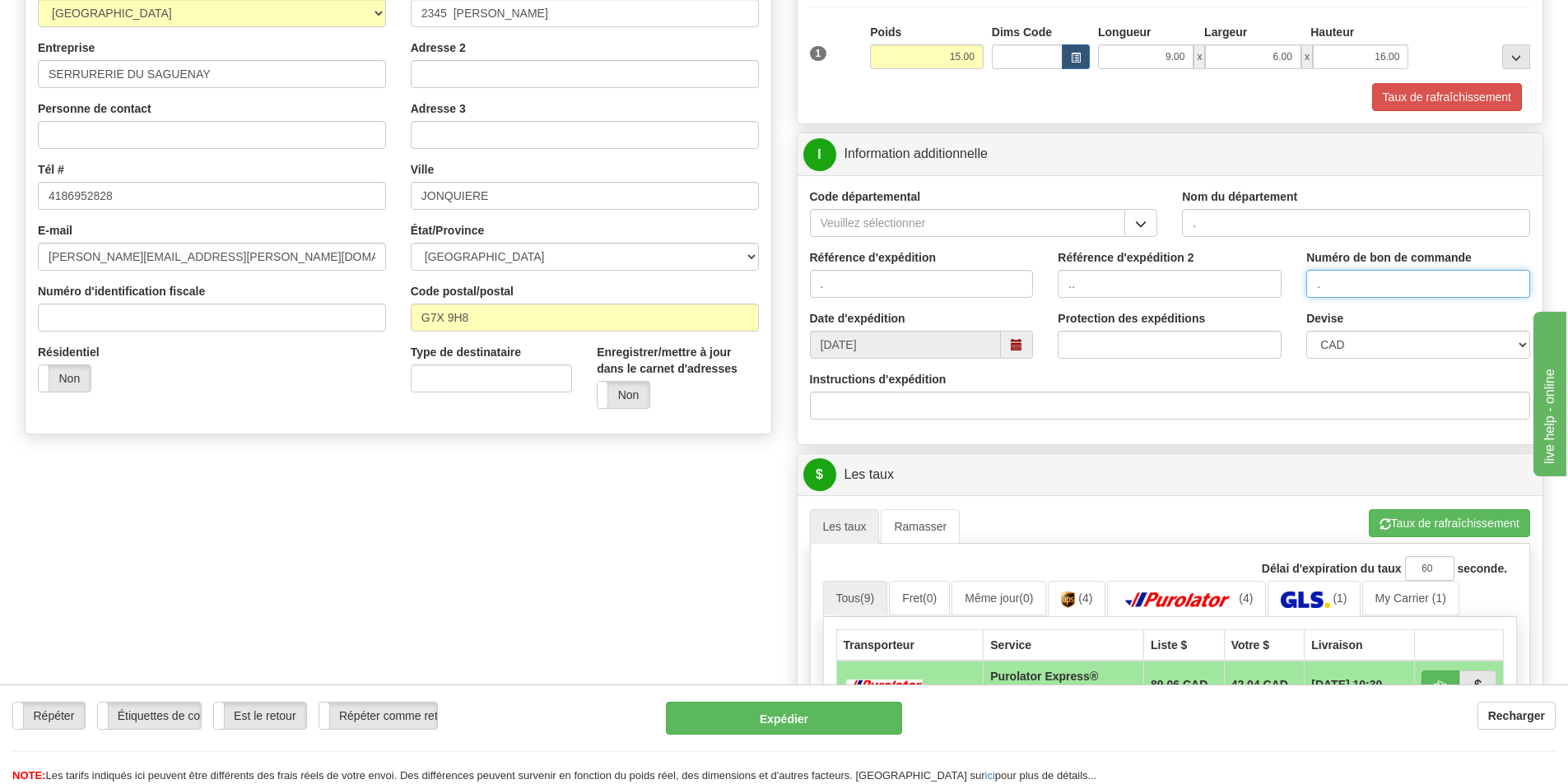
scroll to position [247, 0]
type input "."
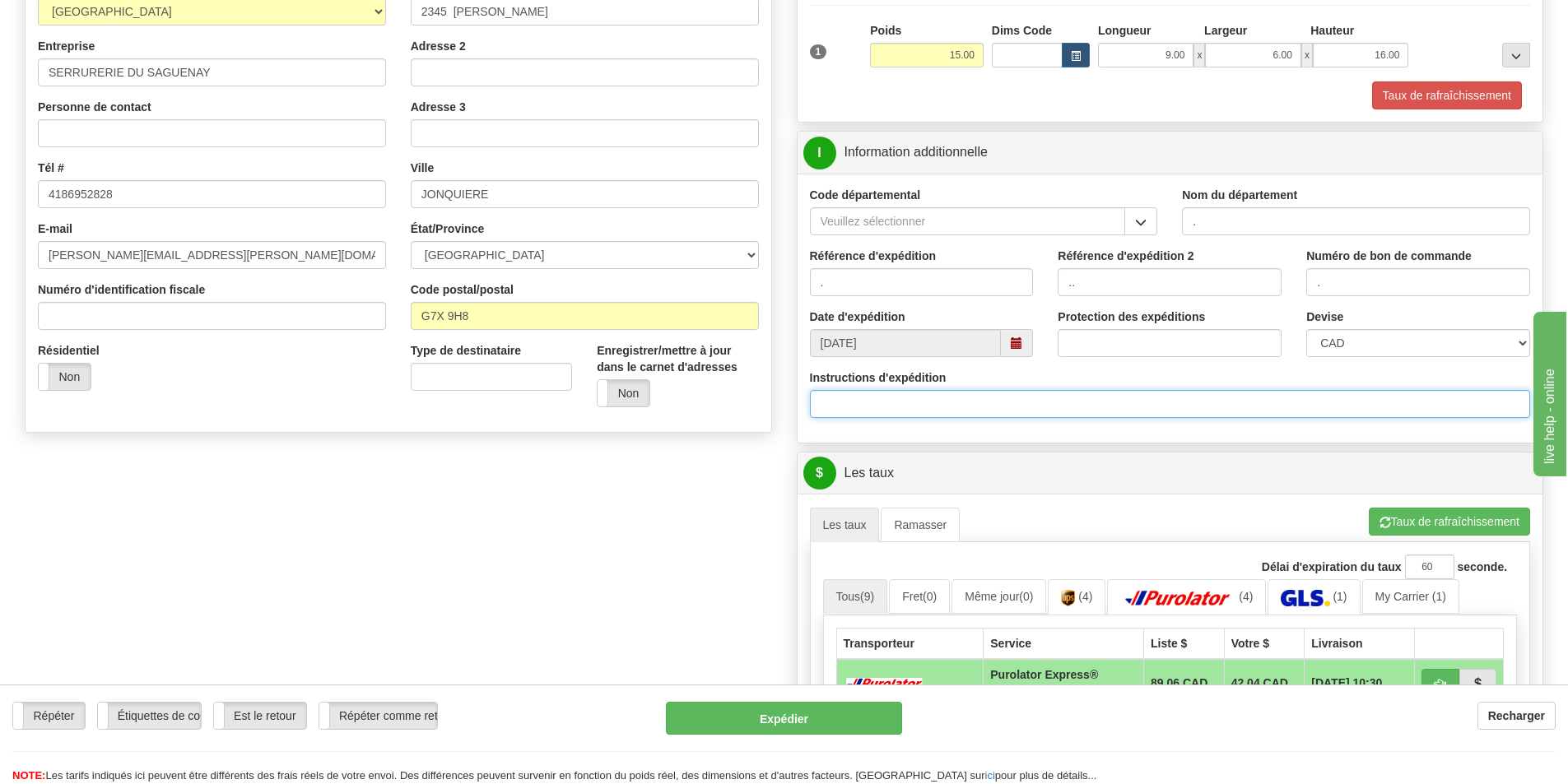
click at [873, 408] on input "Instructions d'expédition" at bounding box center [1170, 403] width 721 height 28
type input "30133753-00"
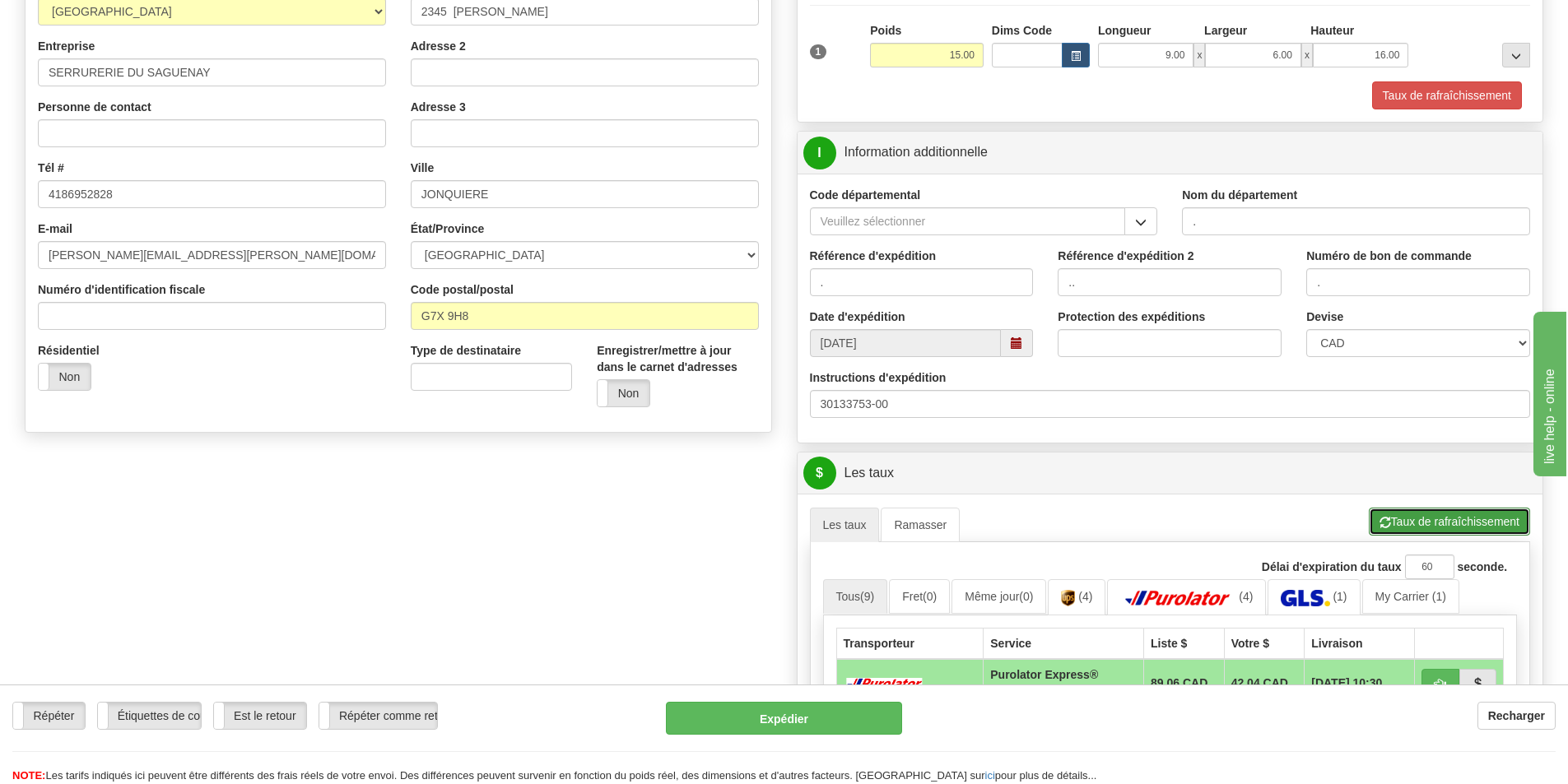
click at [1439, 524] on button "Taux de rafraîchissement" at bounding box center [1449, 521] width 162 height 28
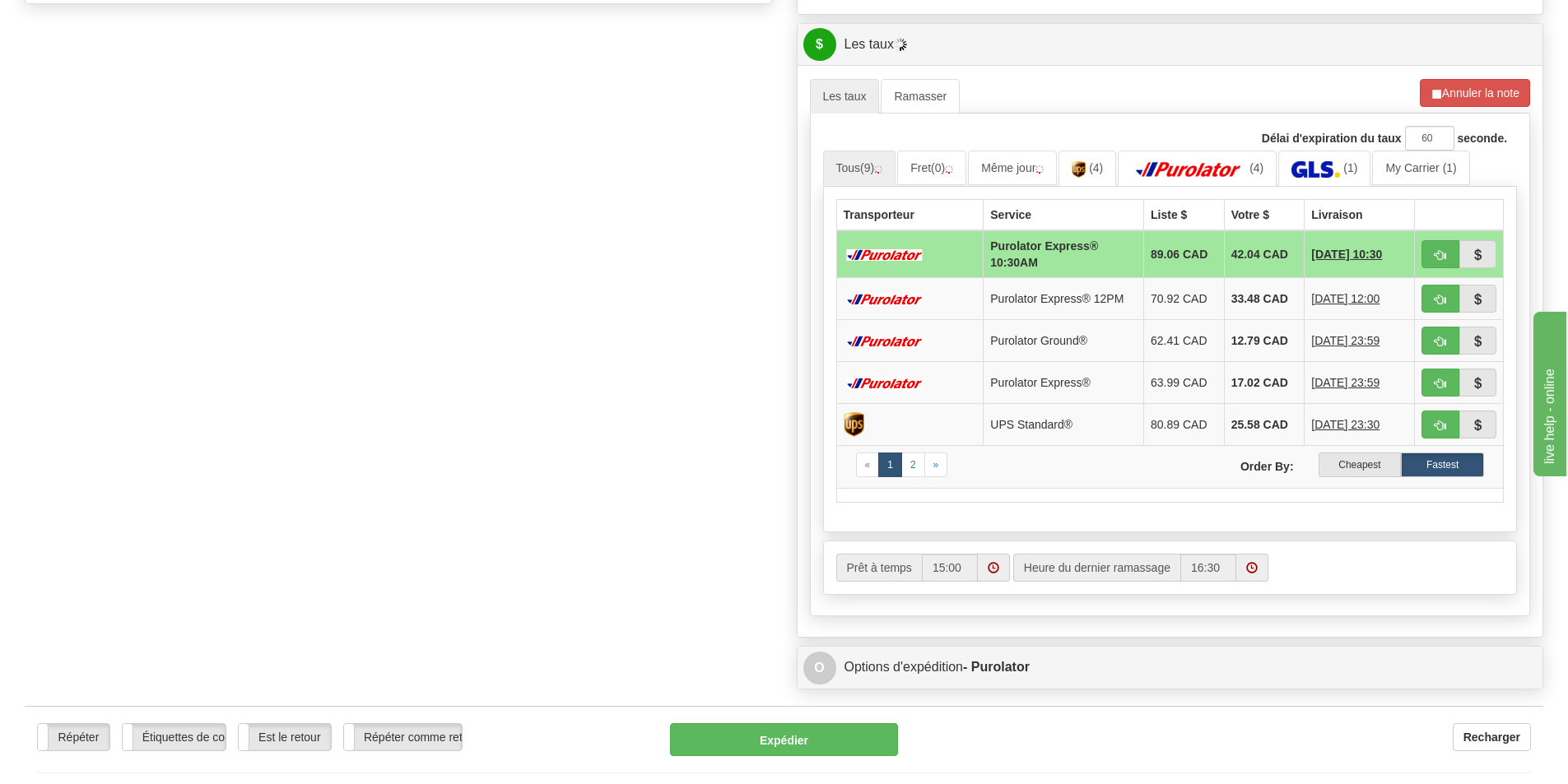
scroll to position [740, 0]
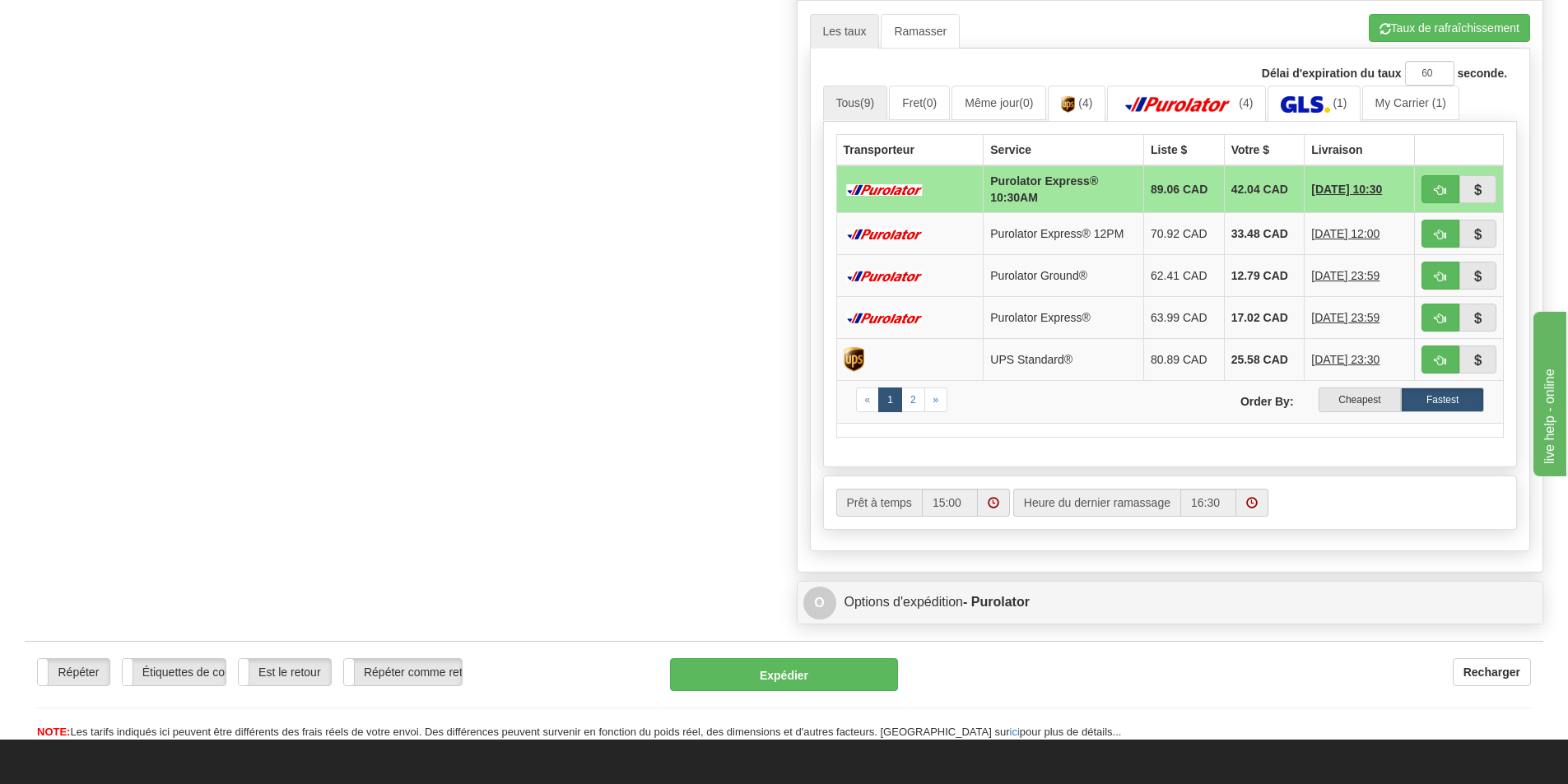
click at [1340, 397] on label "Cheapest" at bounding box center [1360, 399] width 83 height 25
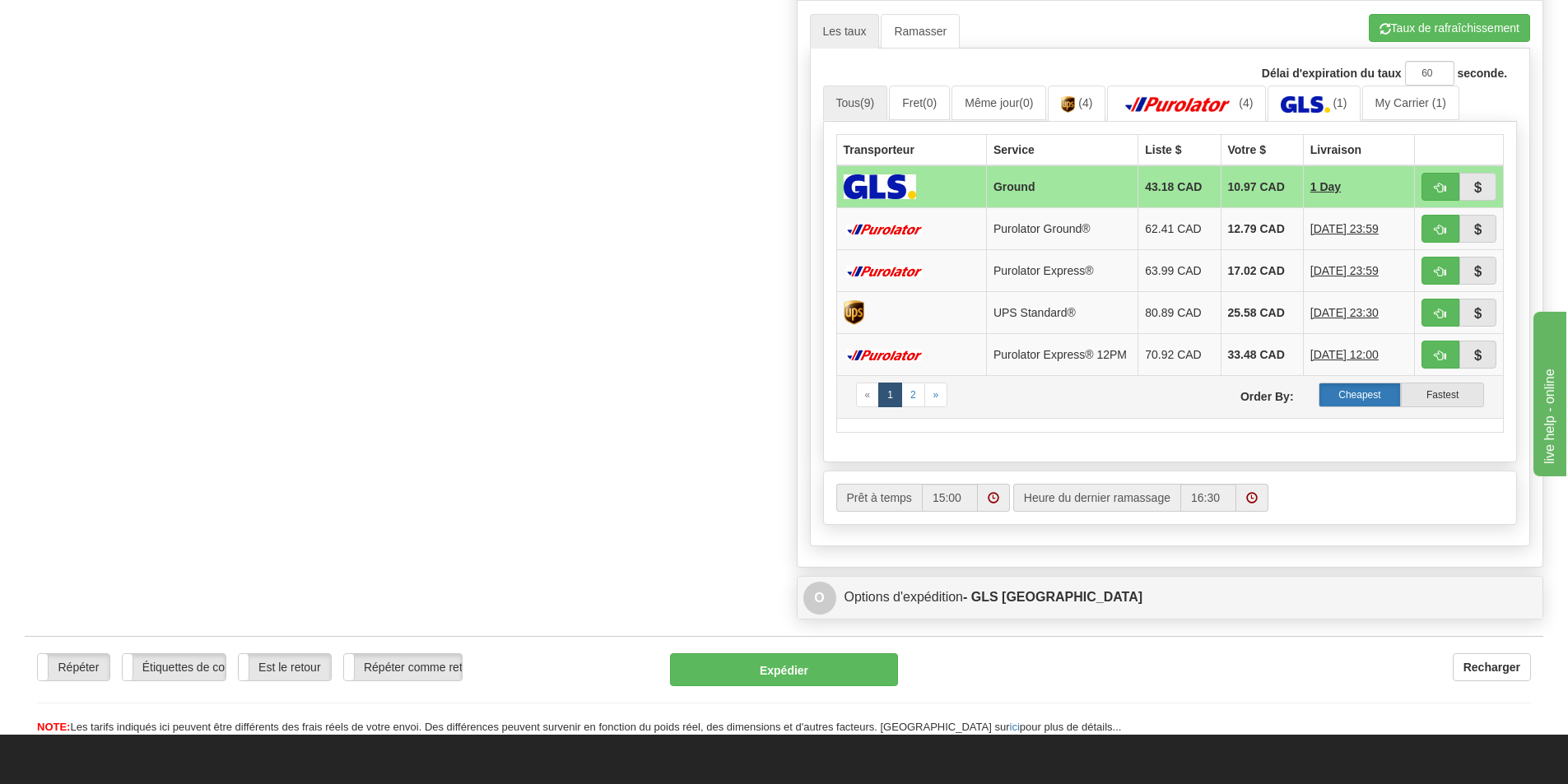
click at [1333, 398] on label "Cheapest" at bounding box center [1360, 394] width 83 height 25
click at [1434, 189] on span "button" at bounding box center [1440, 188] width 12 height 11
type input "1"
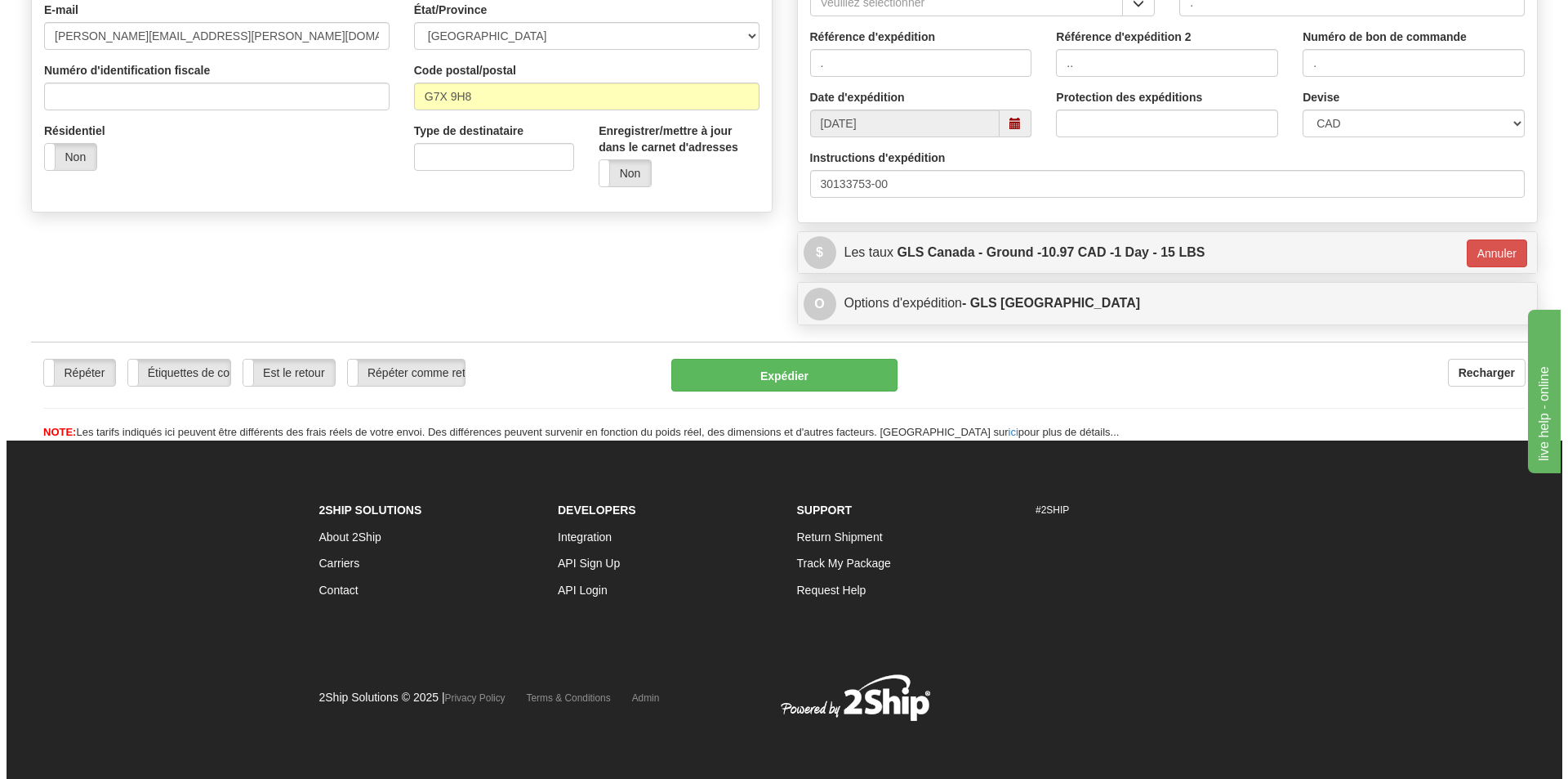
scroll to position [463, 0]
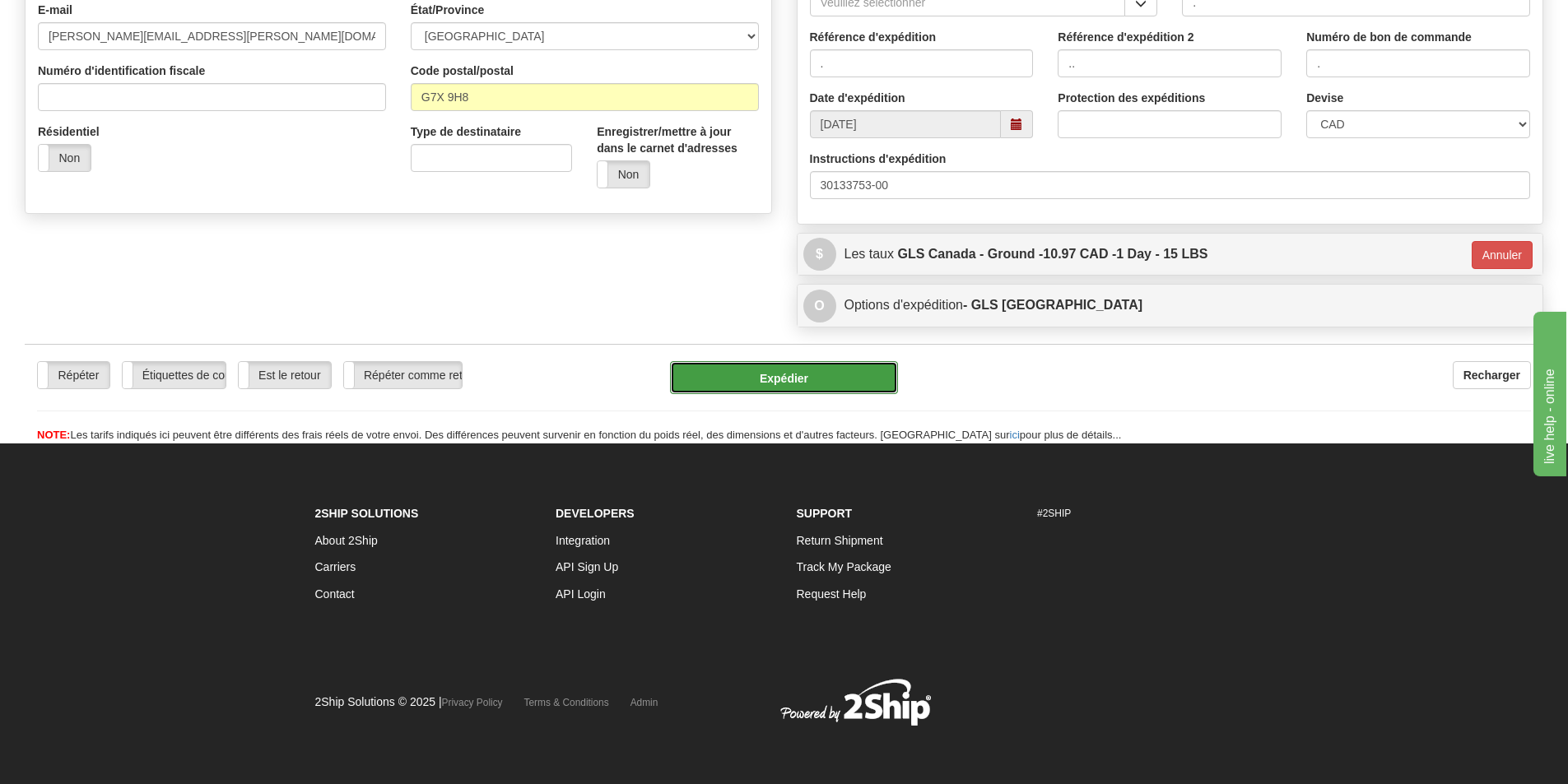
click at [852, 365] on button "Expédier" at bounding box center [784, 377] width 228 height 33
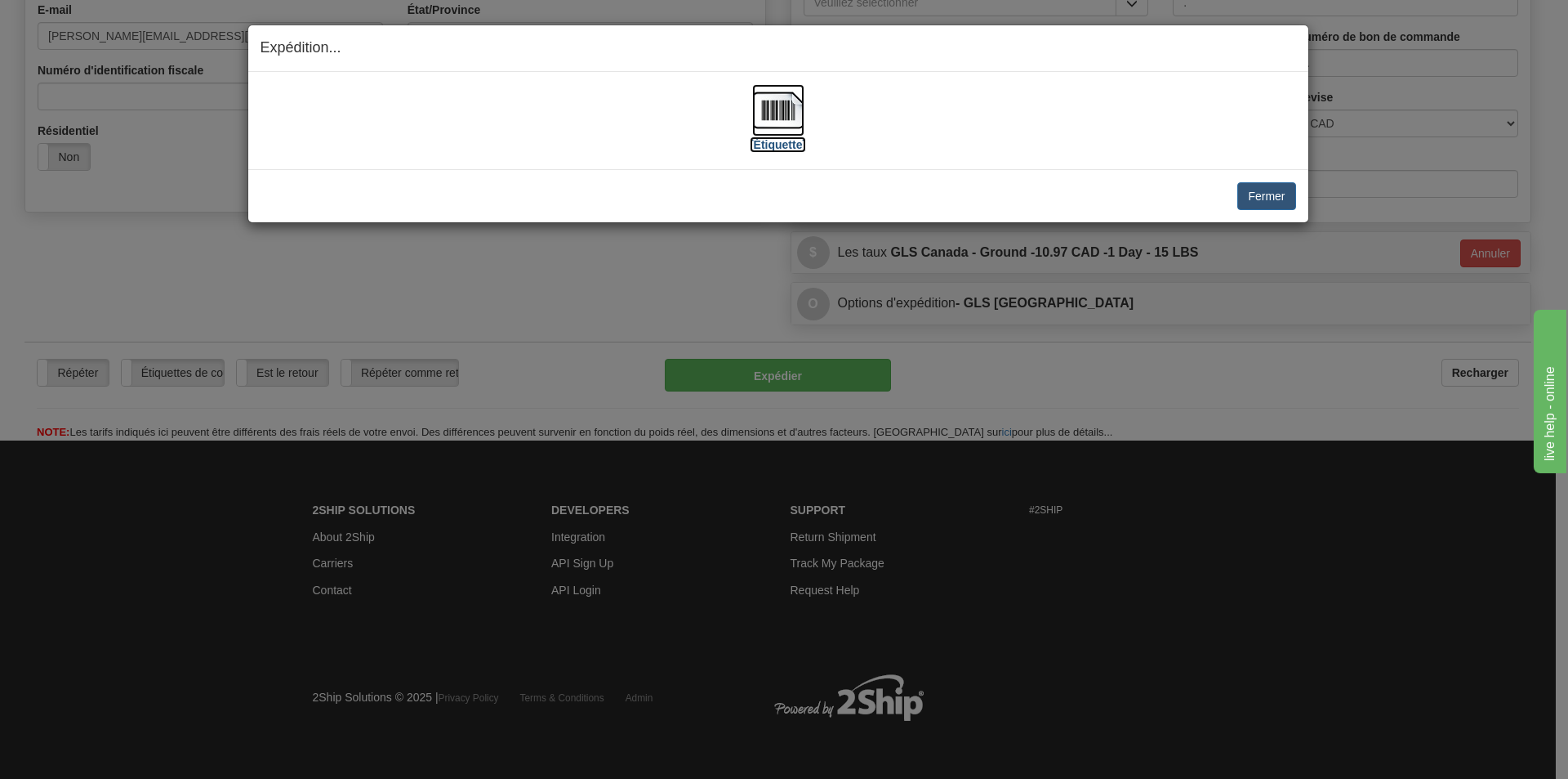
click at [799, 111] on img at bounding box center [779, 110] width 52 height 52
click at [1262, 199] on button "Fermer" at bounding box center [1266, 196] width 58 height 28
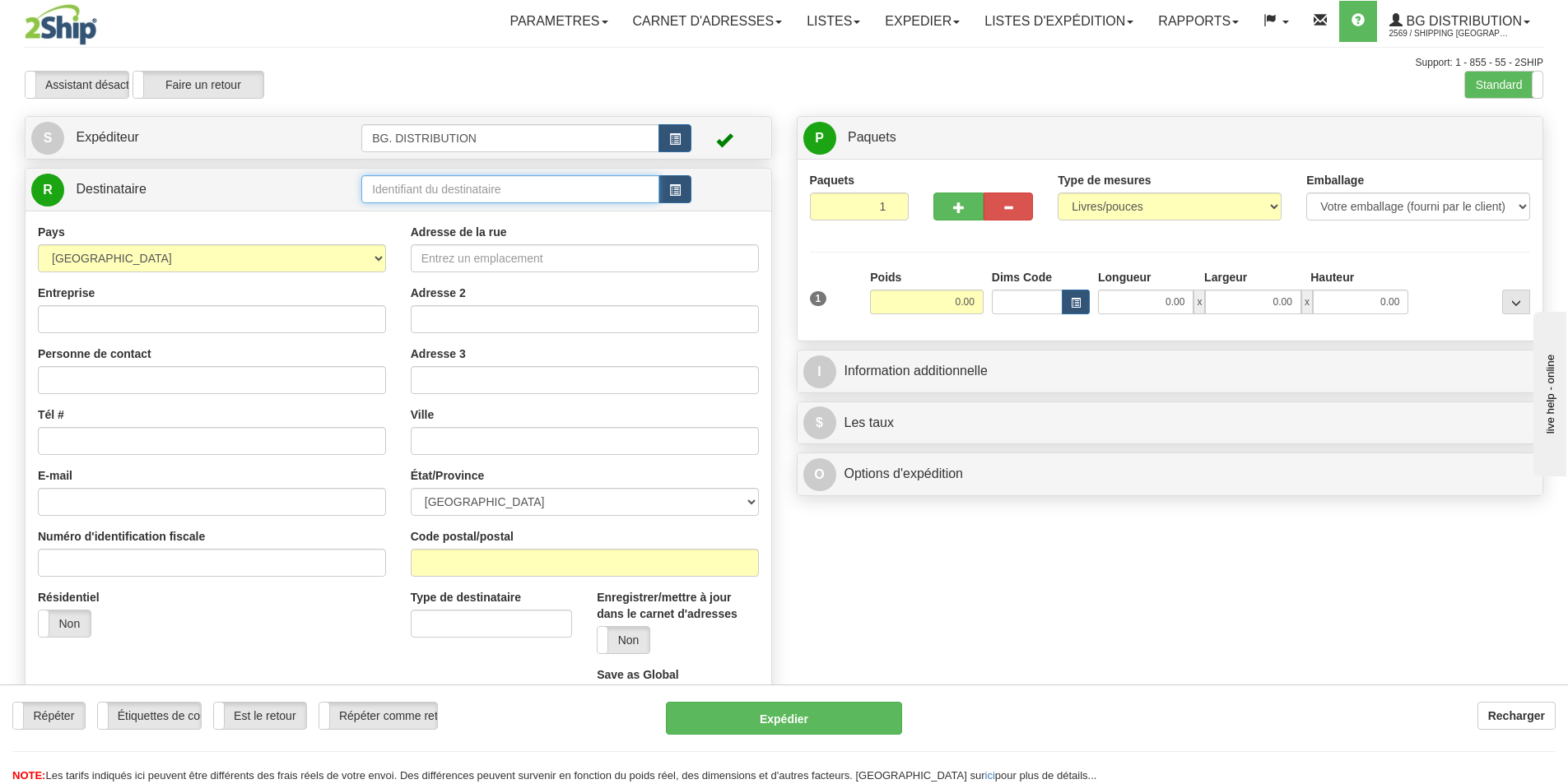
click at [398, 185] on input "text" at bounding box center [510, 189] width 298 height 28
type input "20120"
click button "Supprimer" at bounding box center [0, 0] width 0 height 0
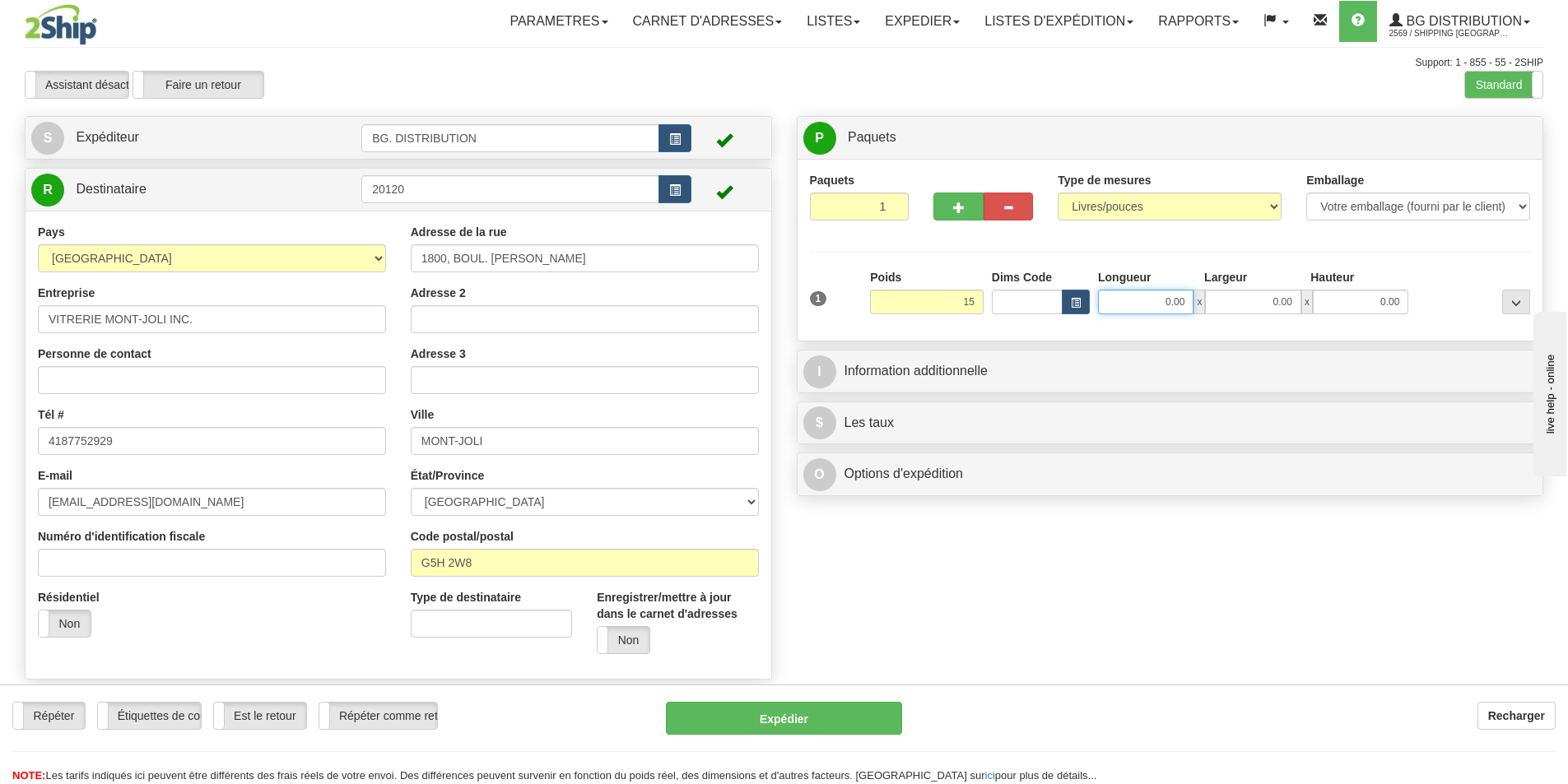
type input "15.00"
click at [1152, 310] on input "0.00" at bounding box center [1145, 301] width 96 height 25
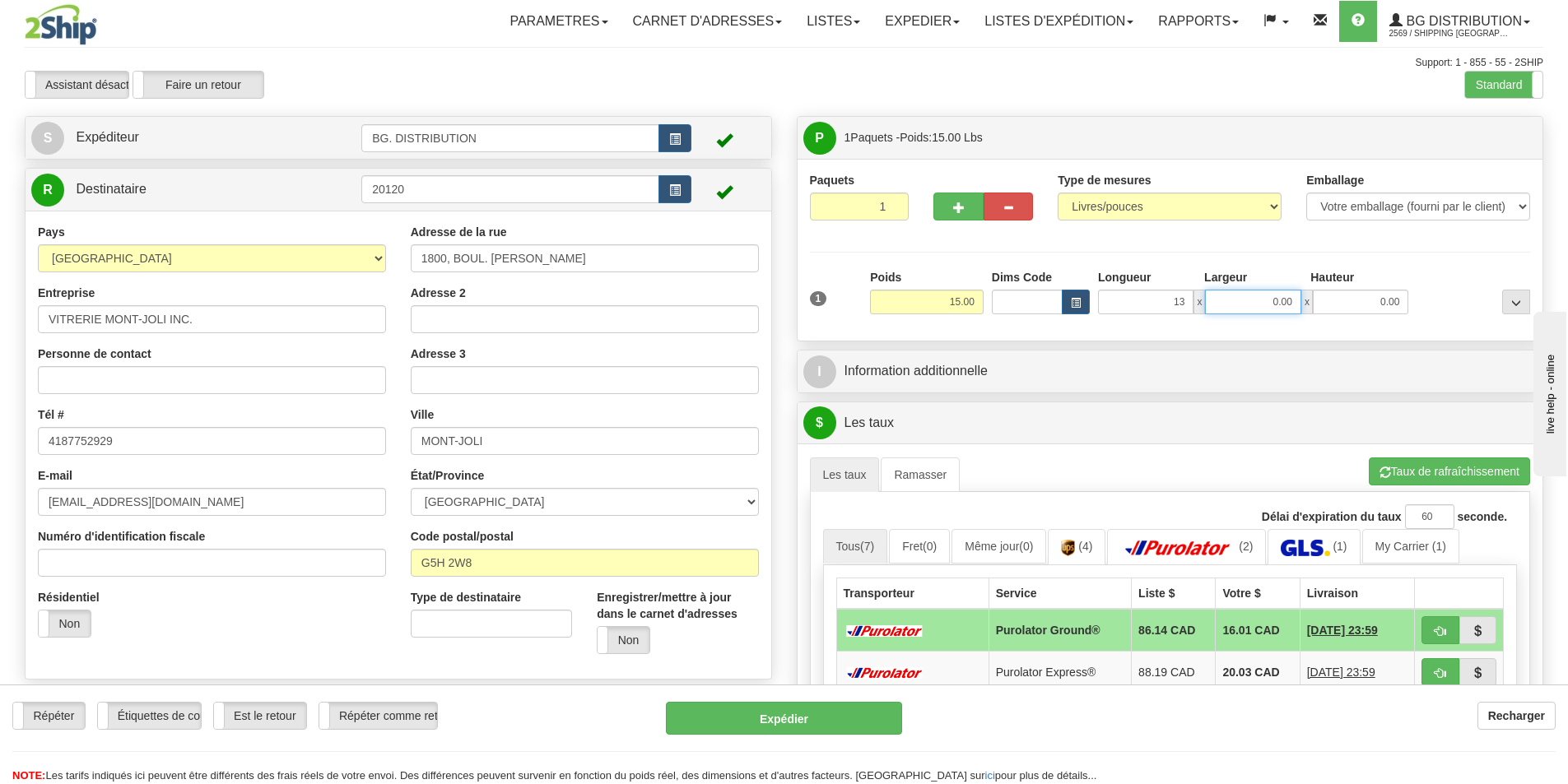
type input "13.00"
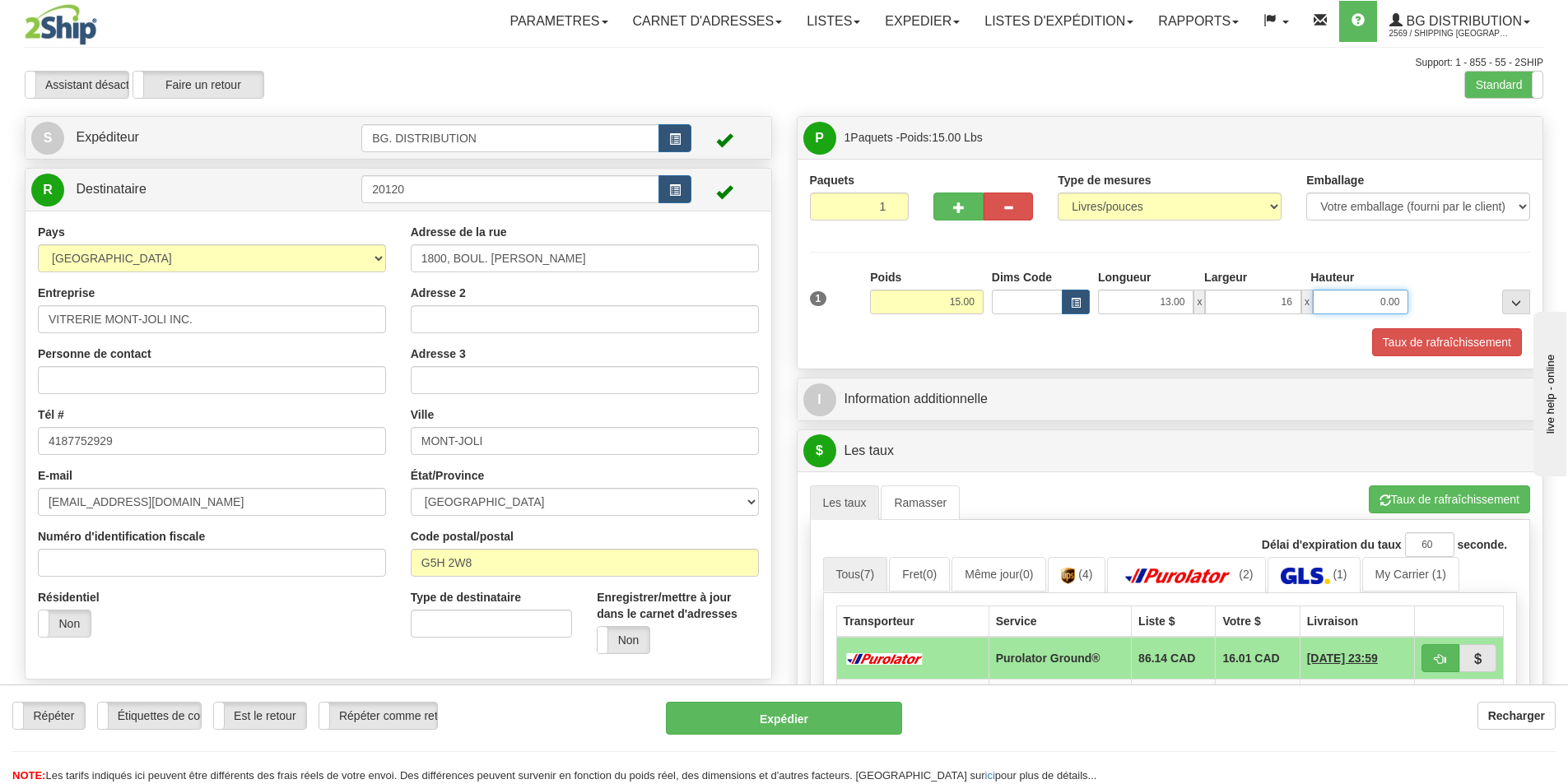
type input "16.00"
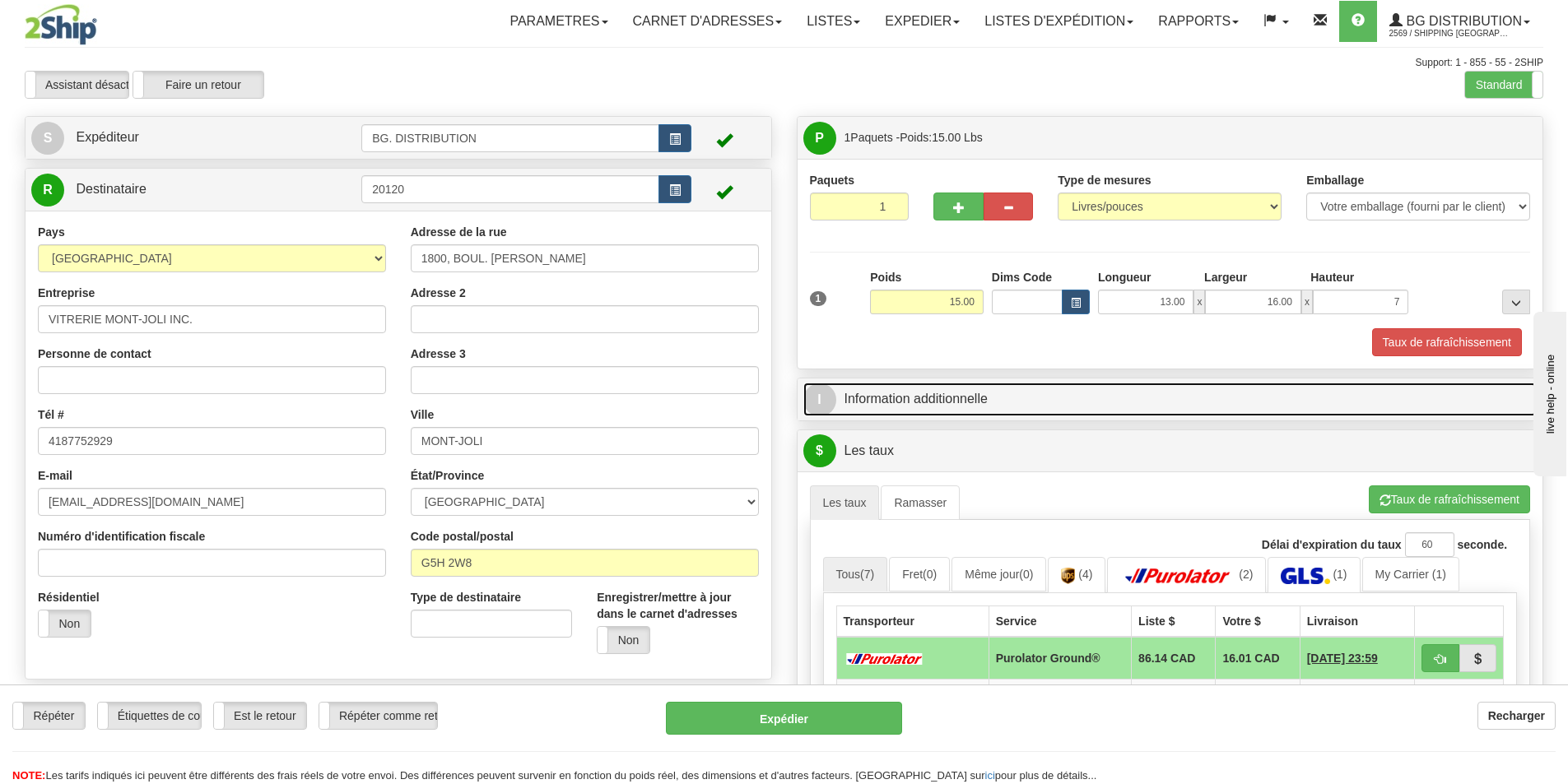
type input "7.00"
click at [1091, 415] on link "I Information additionnelle" at bounding box center [1169, 399] width 734 height 34
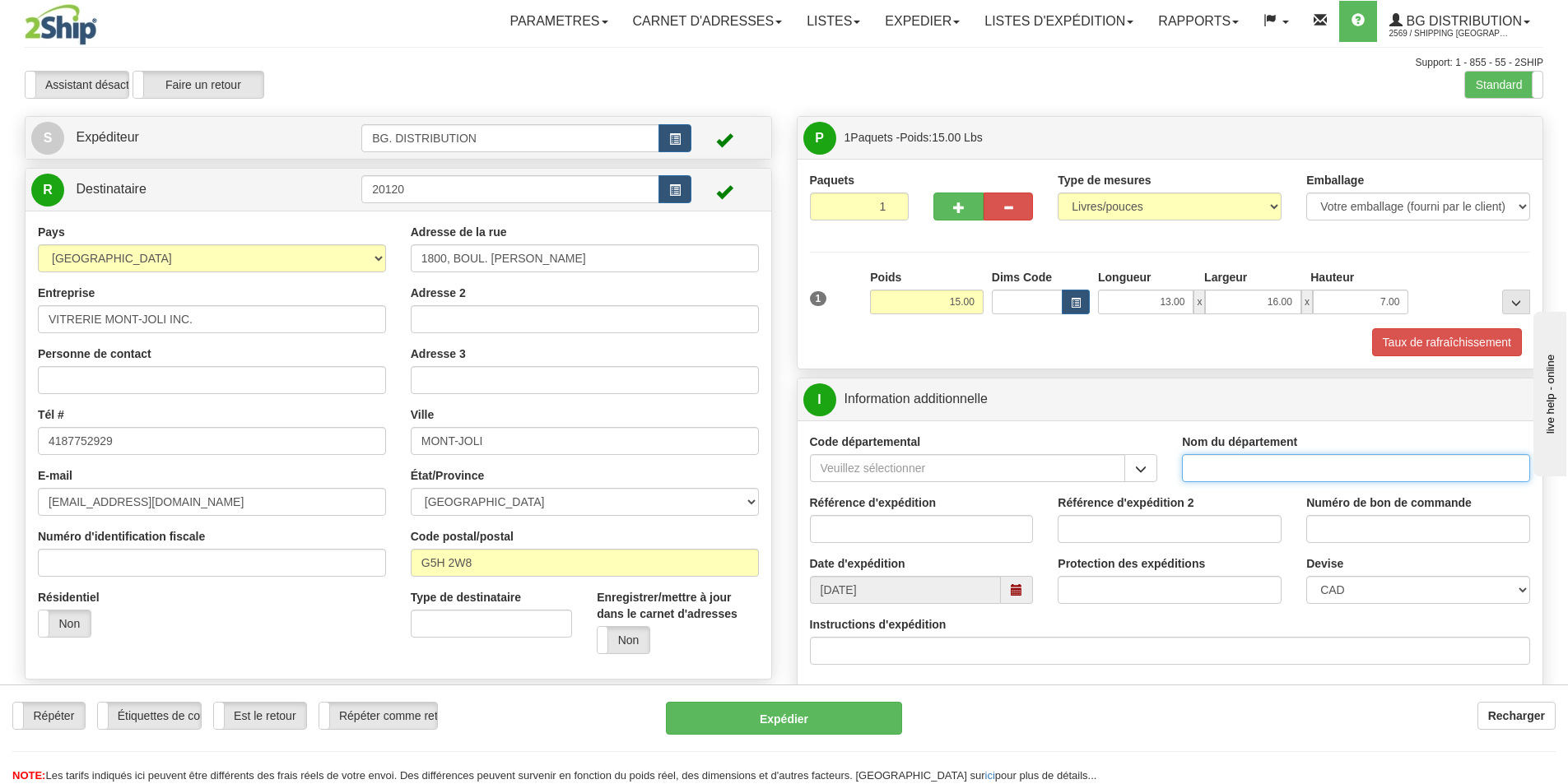
click at [1251, 469] on input "Nom du département" at bounding box center [1355, 468] width 348 height 28
type input "."
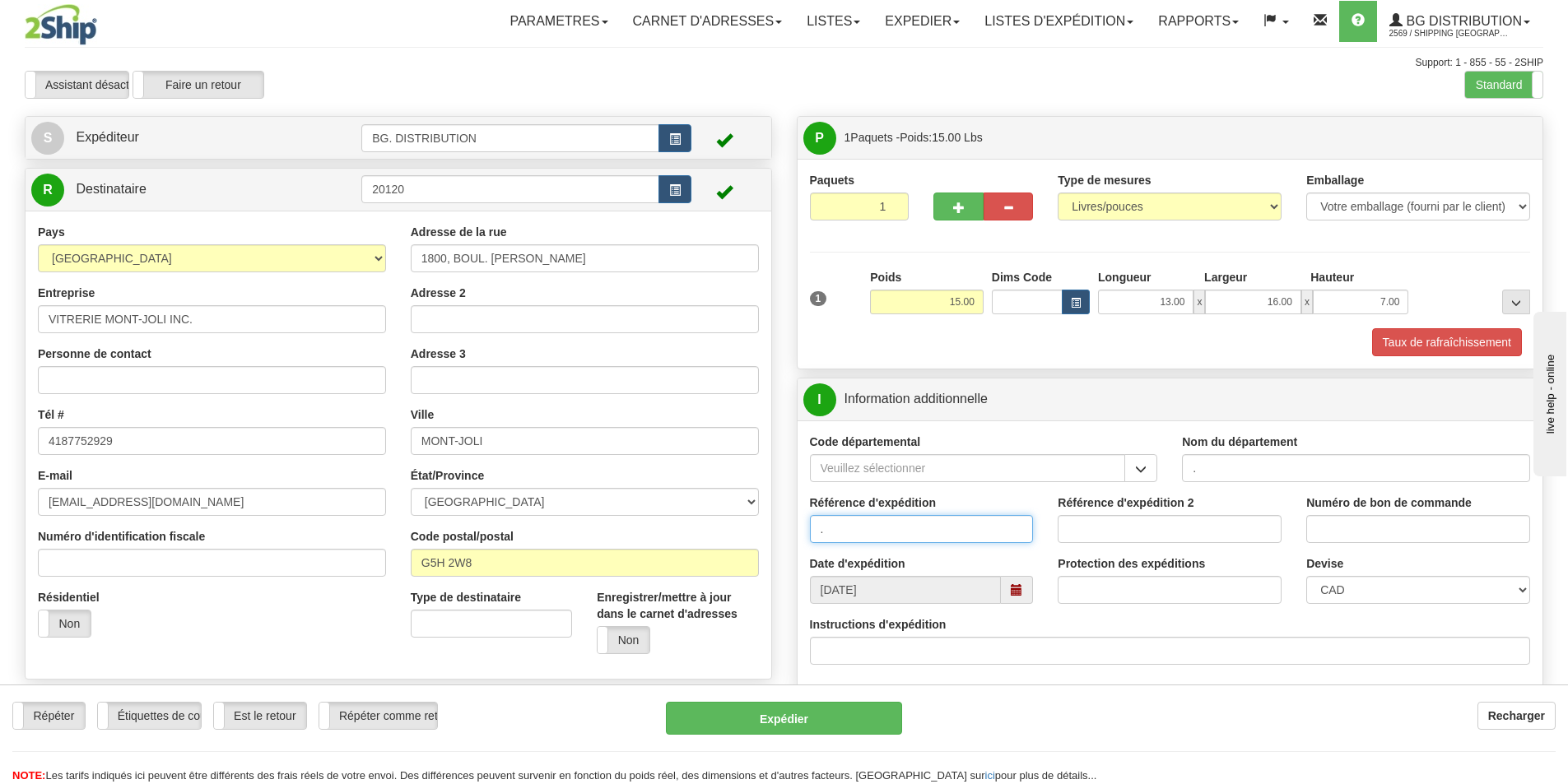
type input "."
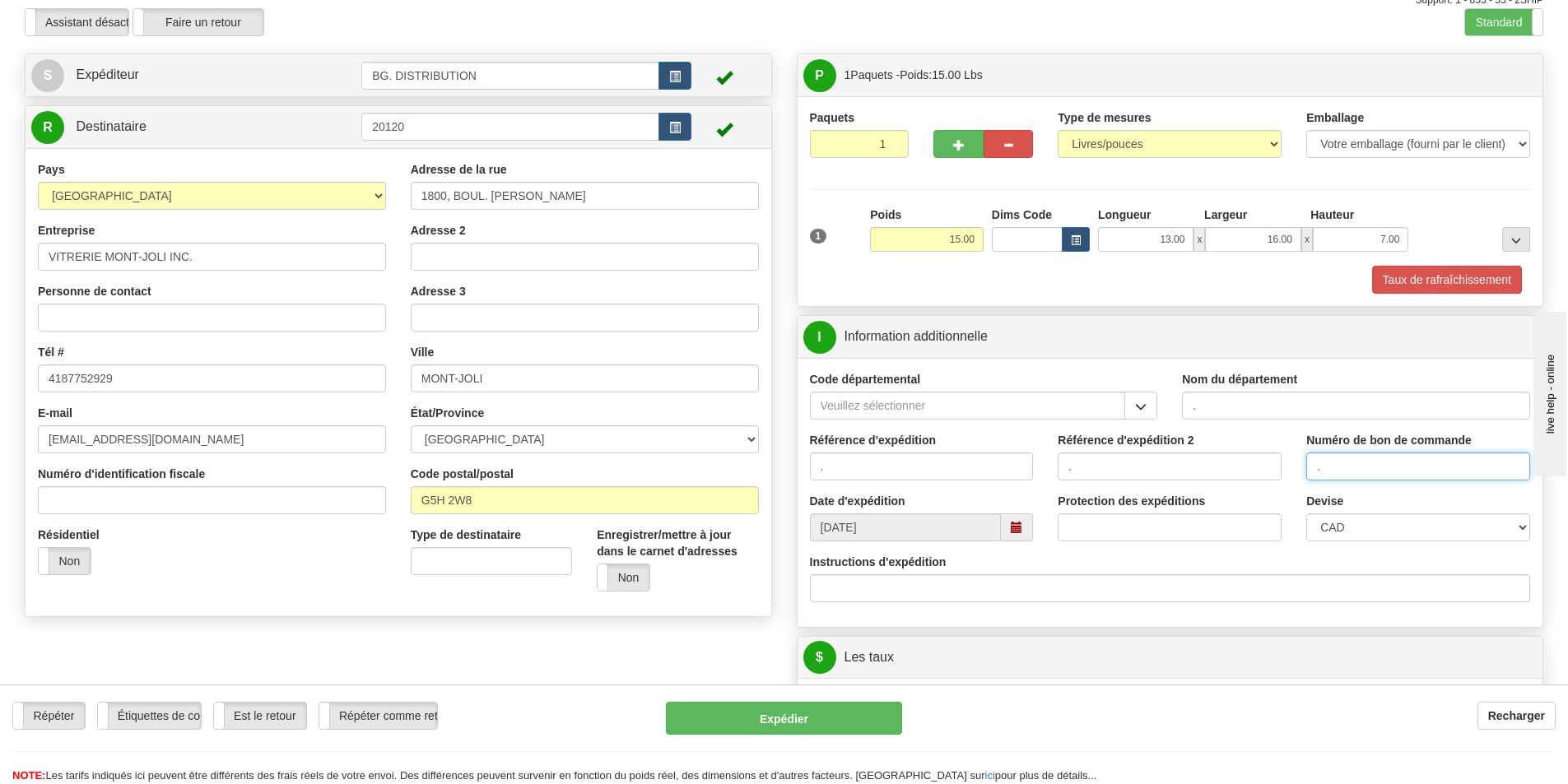
scroll to position [164, 0]
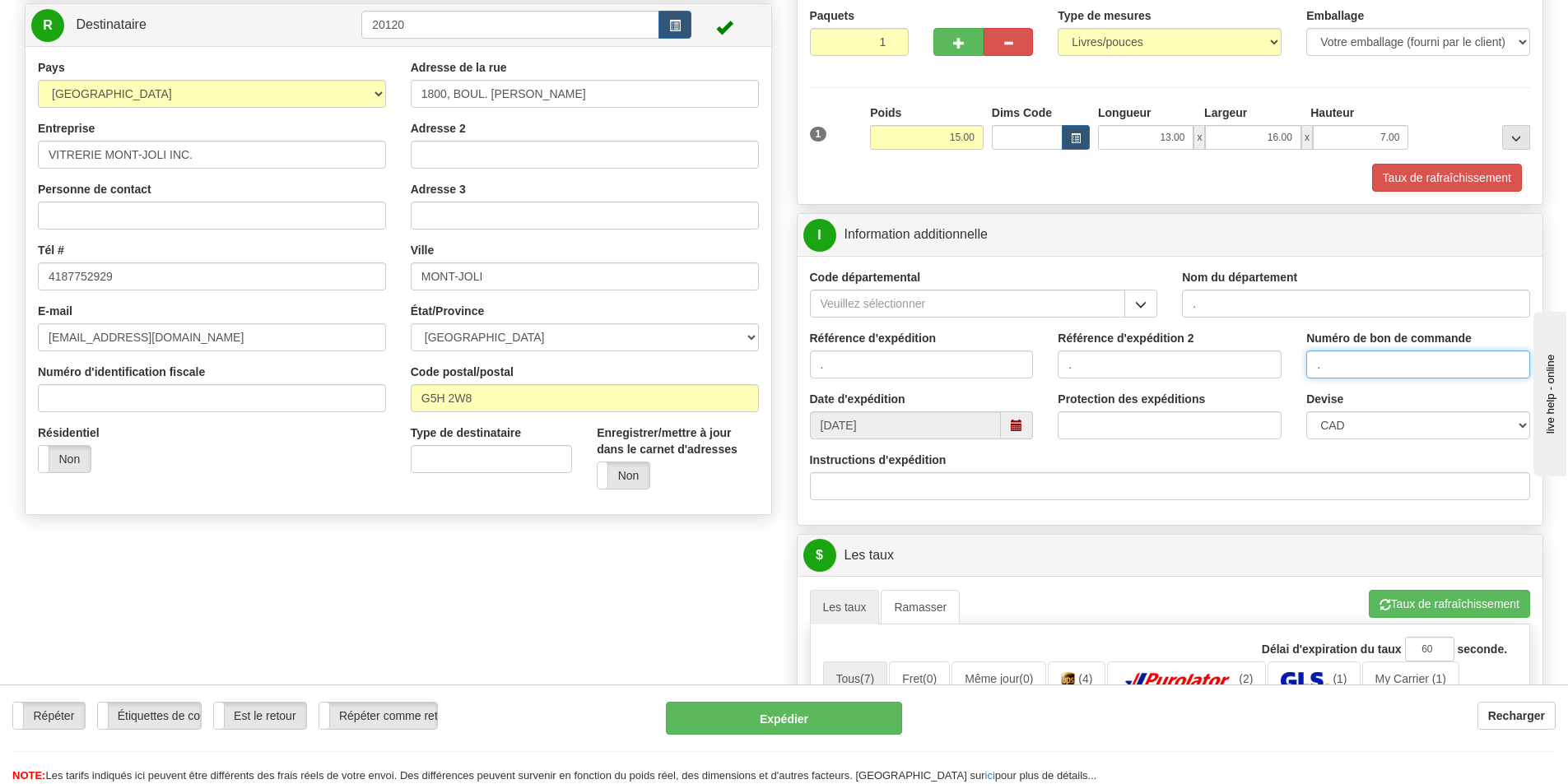
type input "."
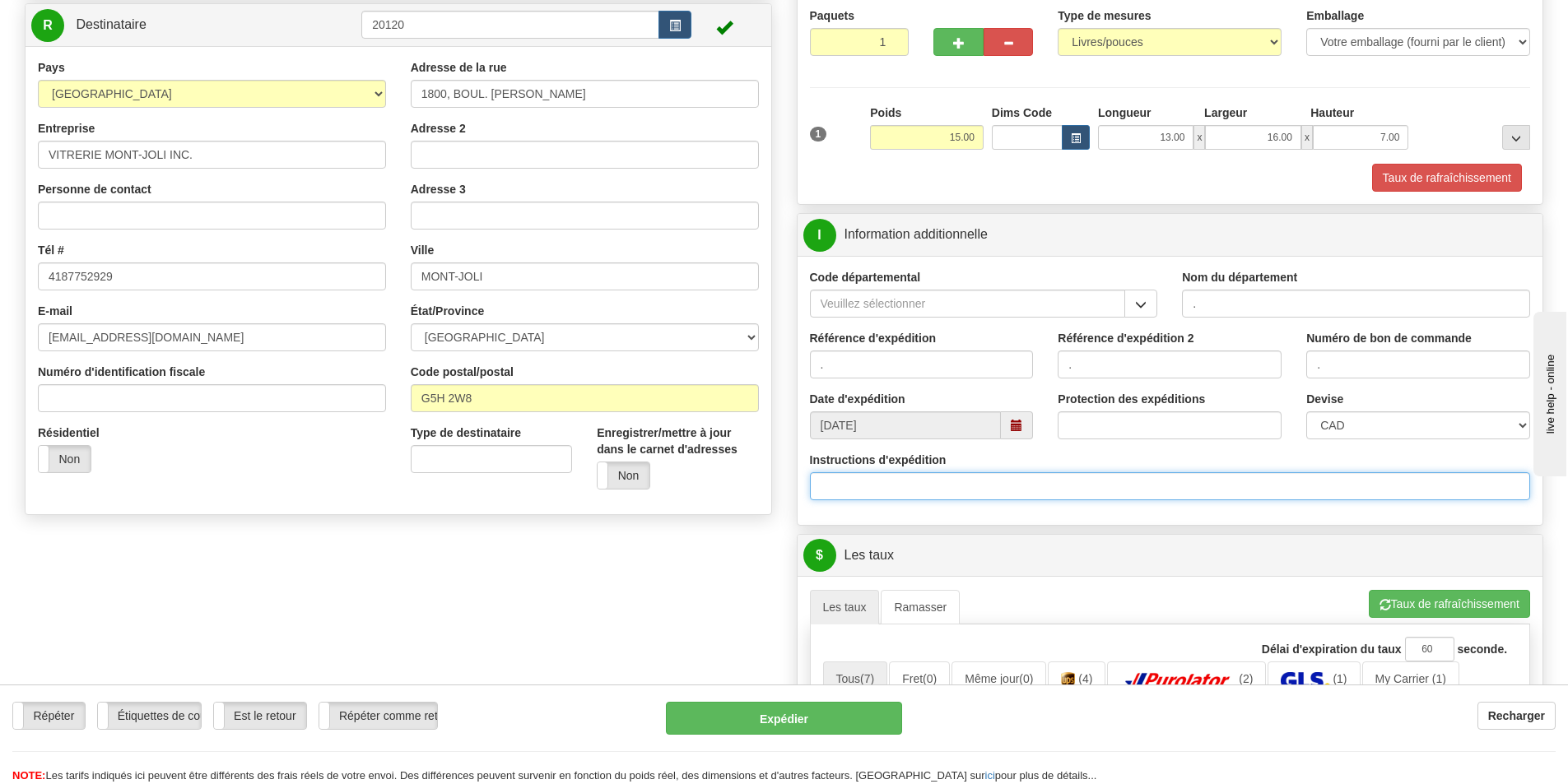
click at [881, 485] on input "Instructions d'expédition" at bounding box center [1170, 485] width 721 height 28
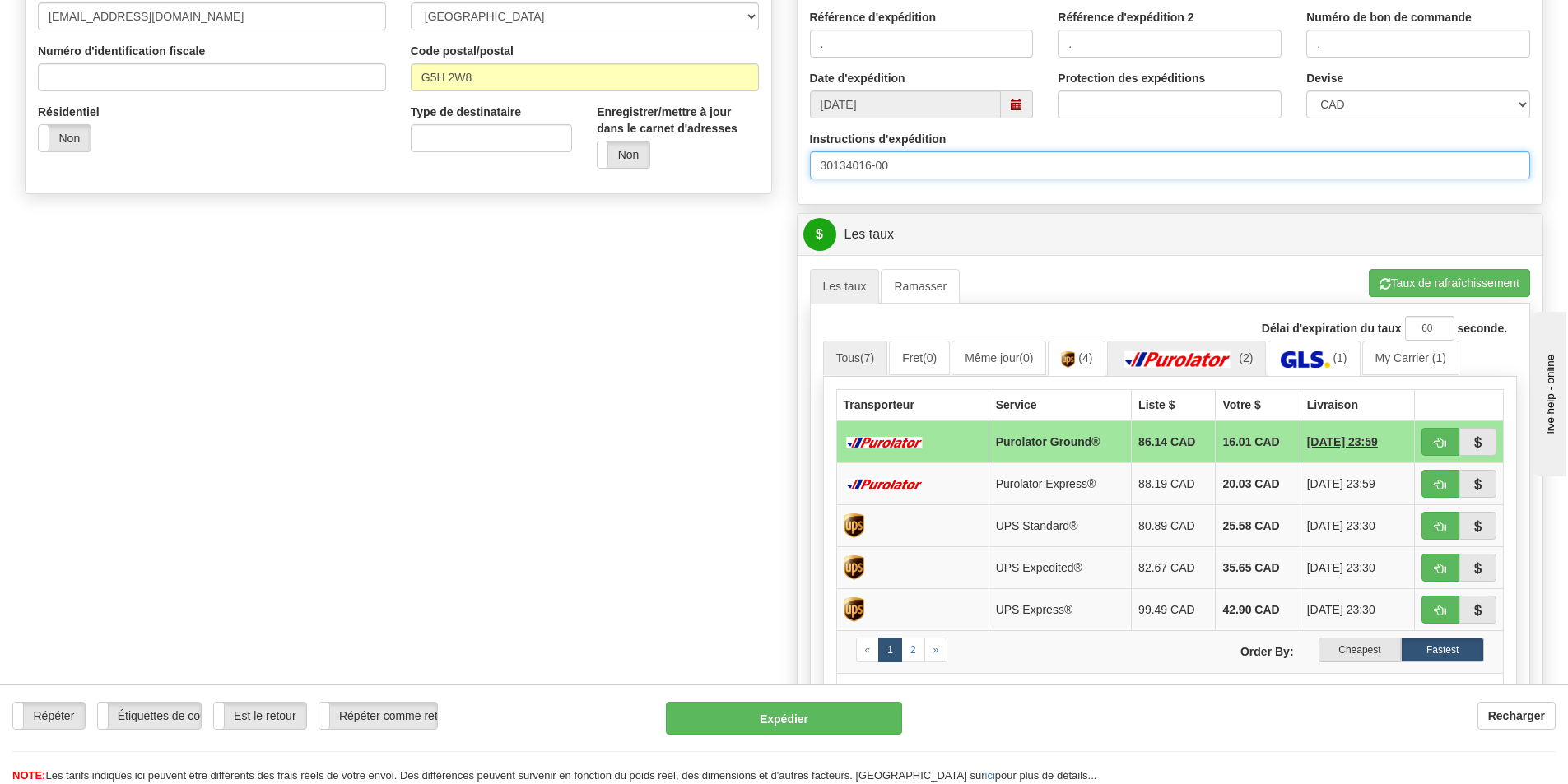
scroll to position [493, 0]
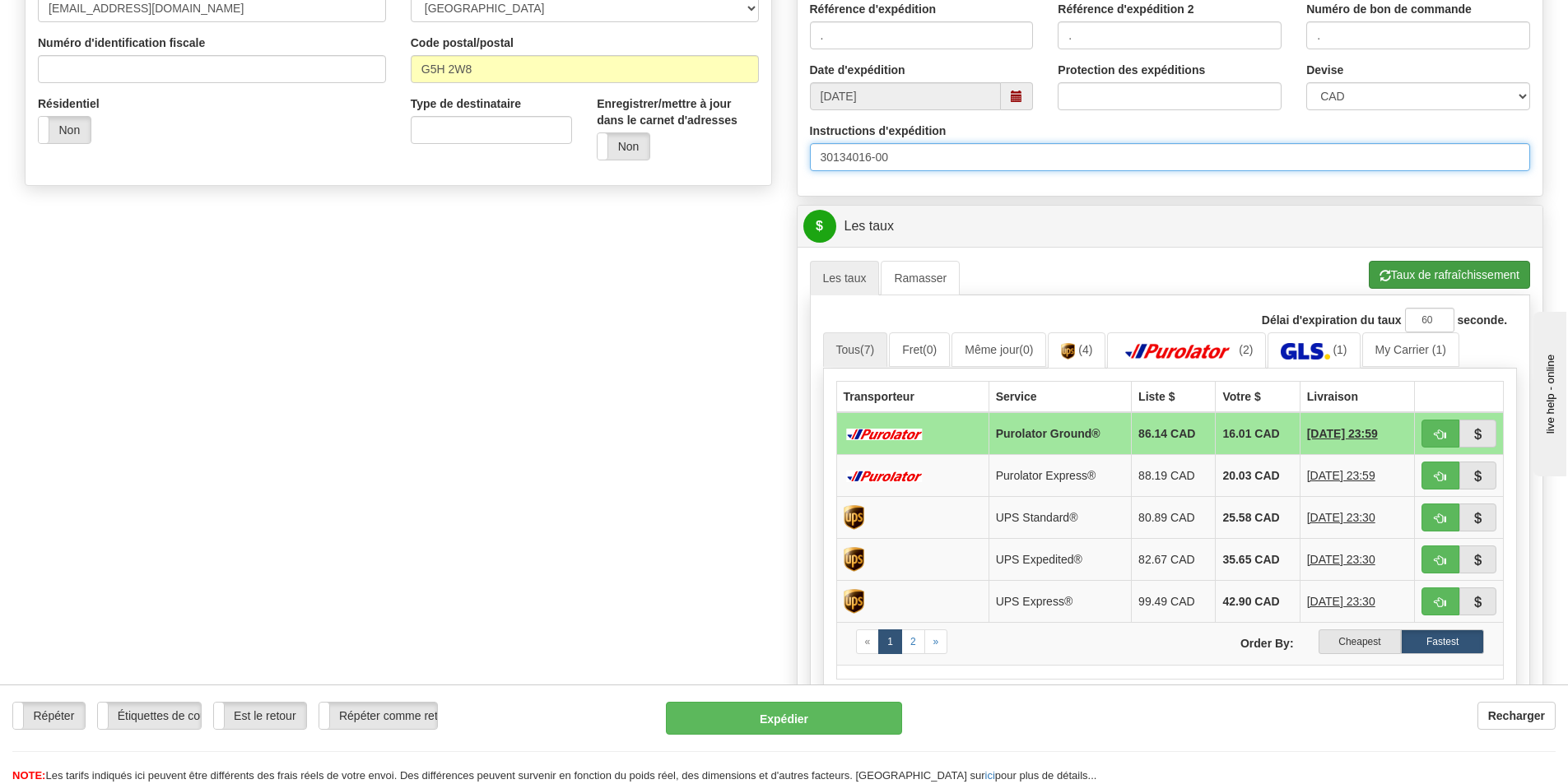
type input "30134016-00"
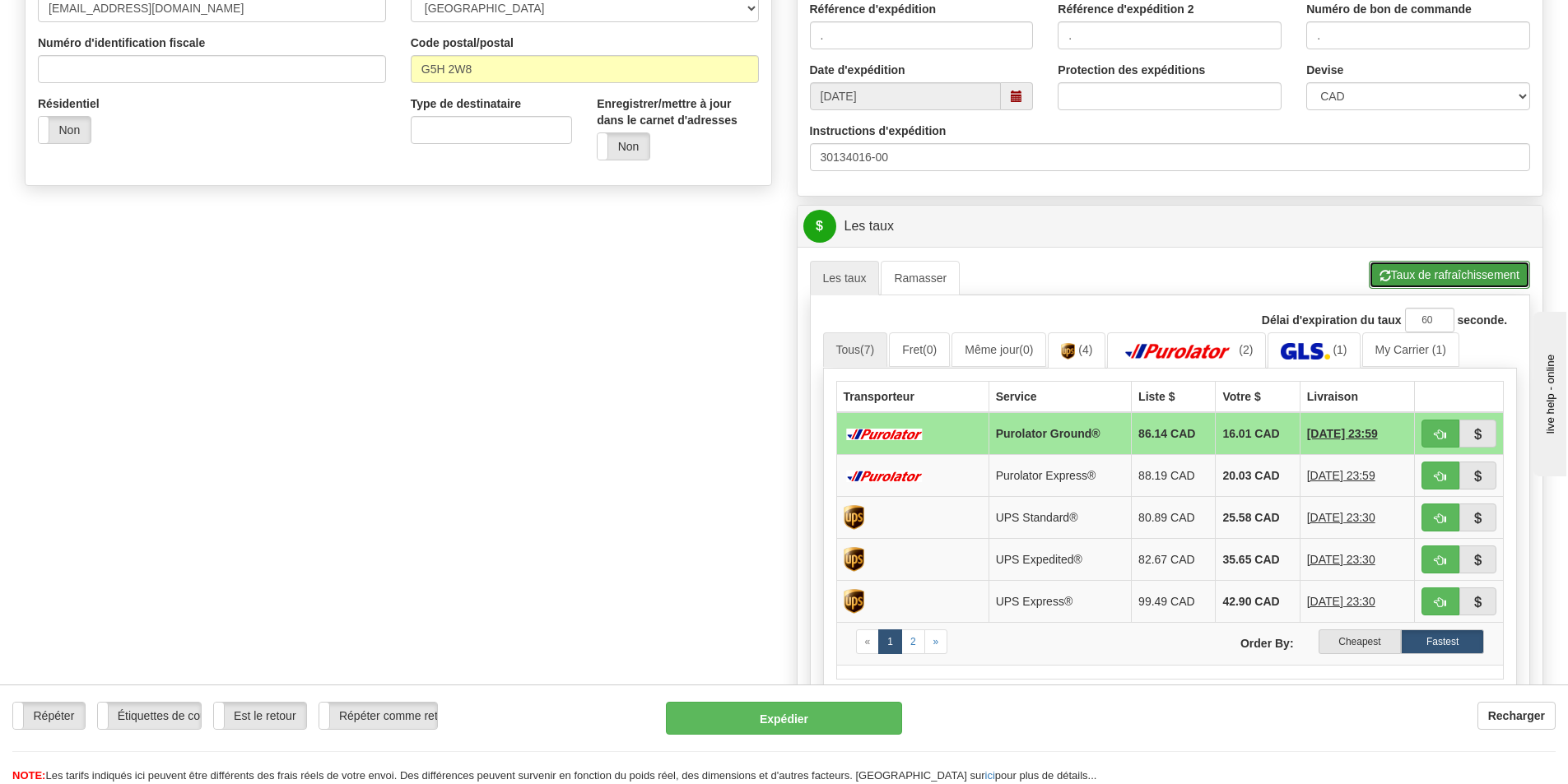
click at [1387, 271] on span "button" at bounding box center [1385, 276] width 12 height 11
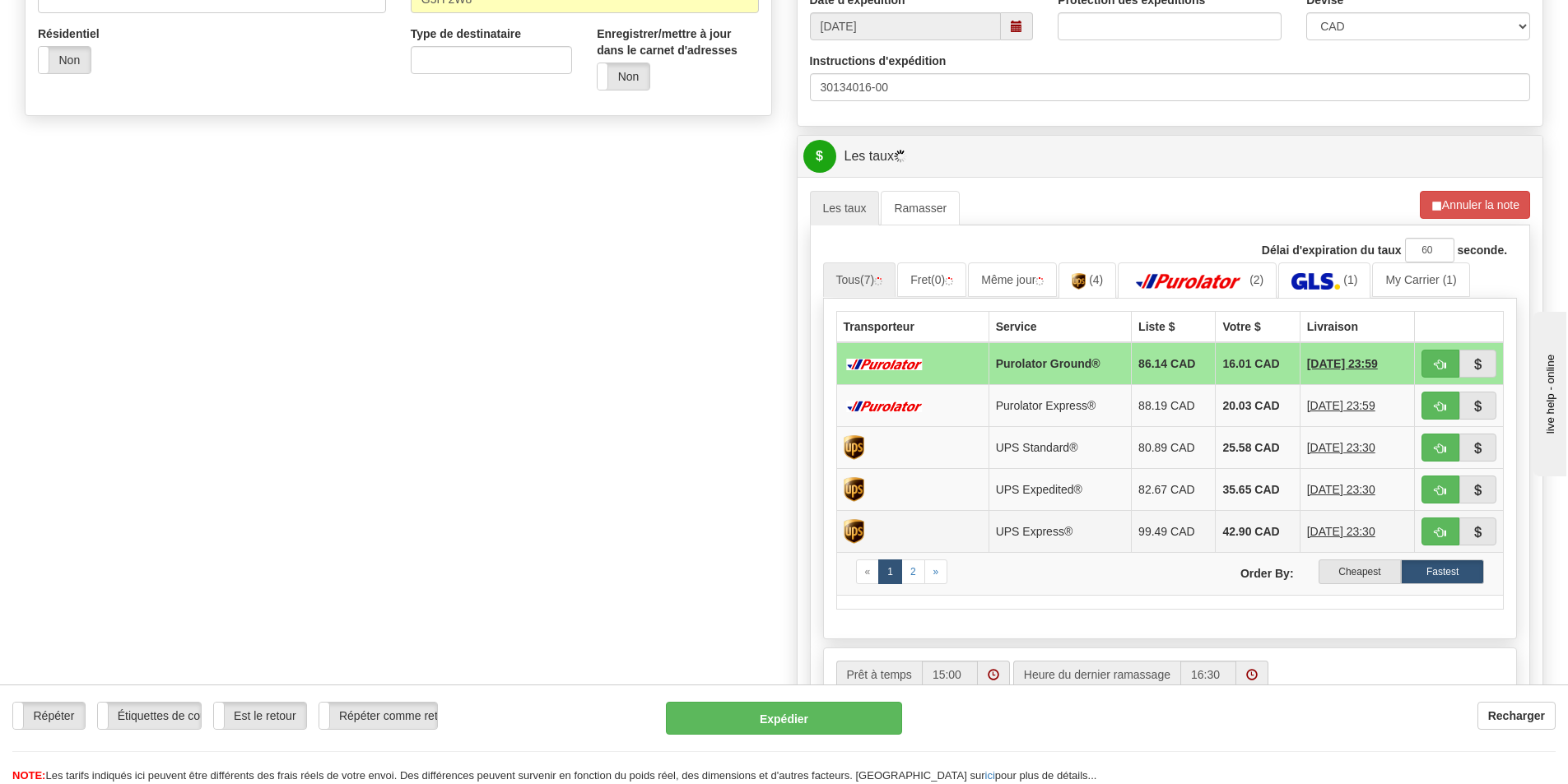
scroll to position [658, 0]
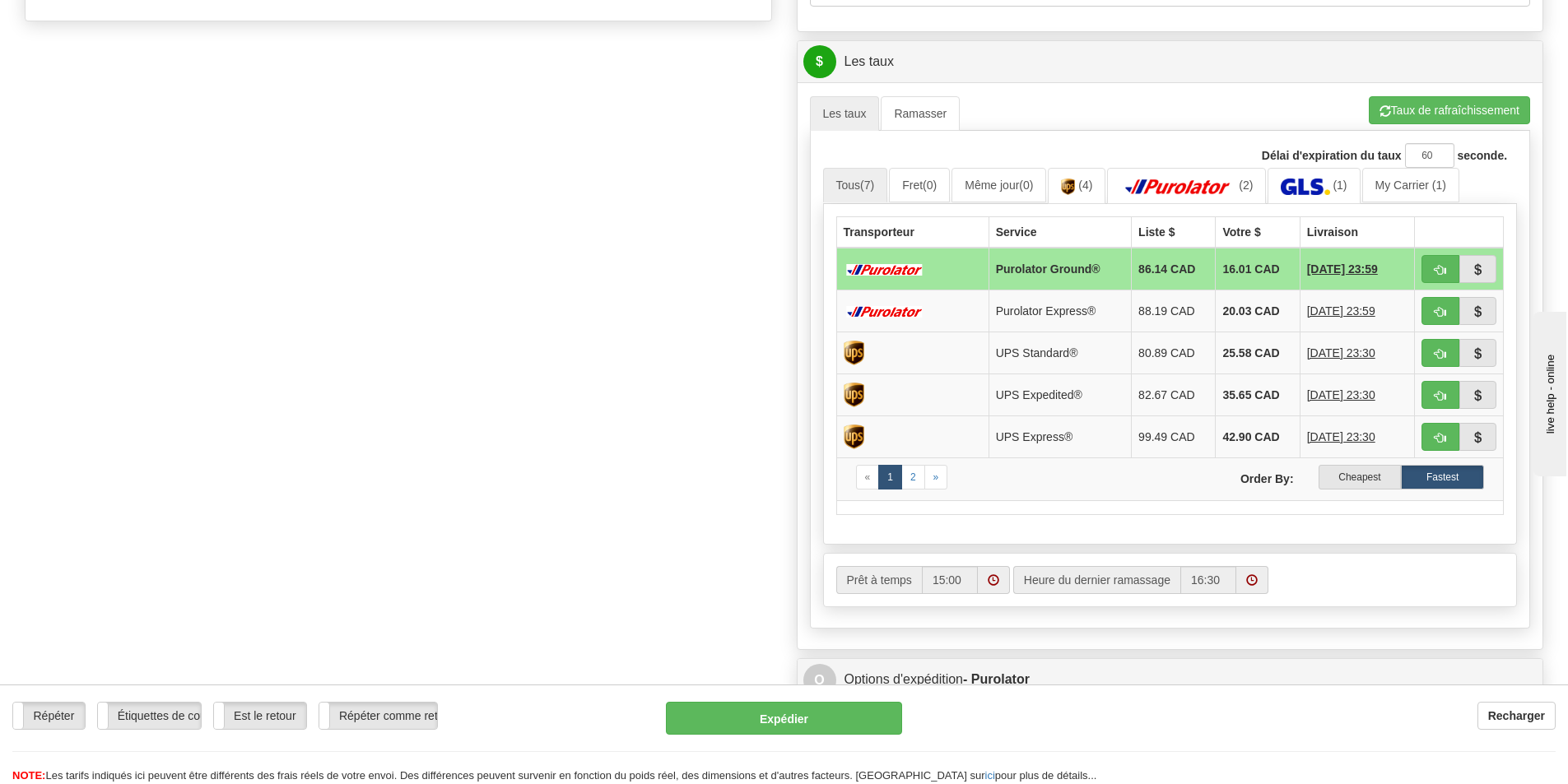
click at [1356, 474] on label "Cheapest" at bounding box center [1360, 476] width 83 height 25
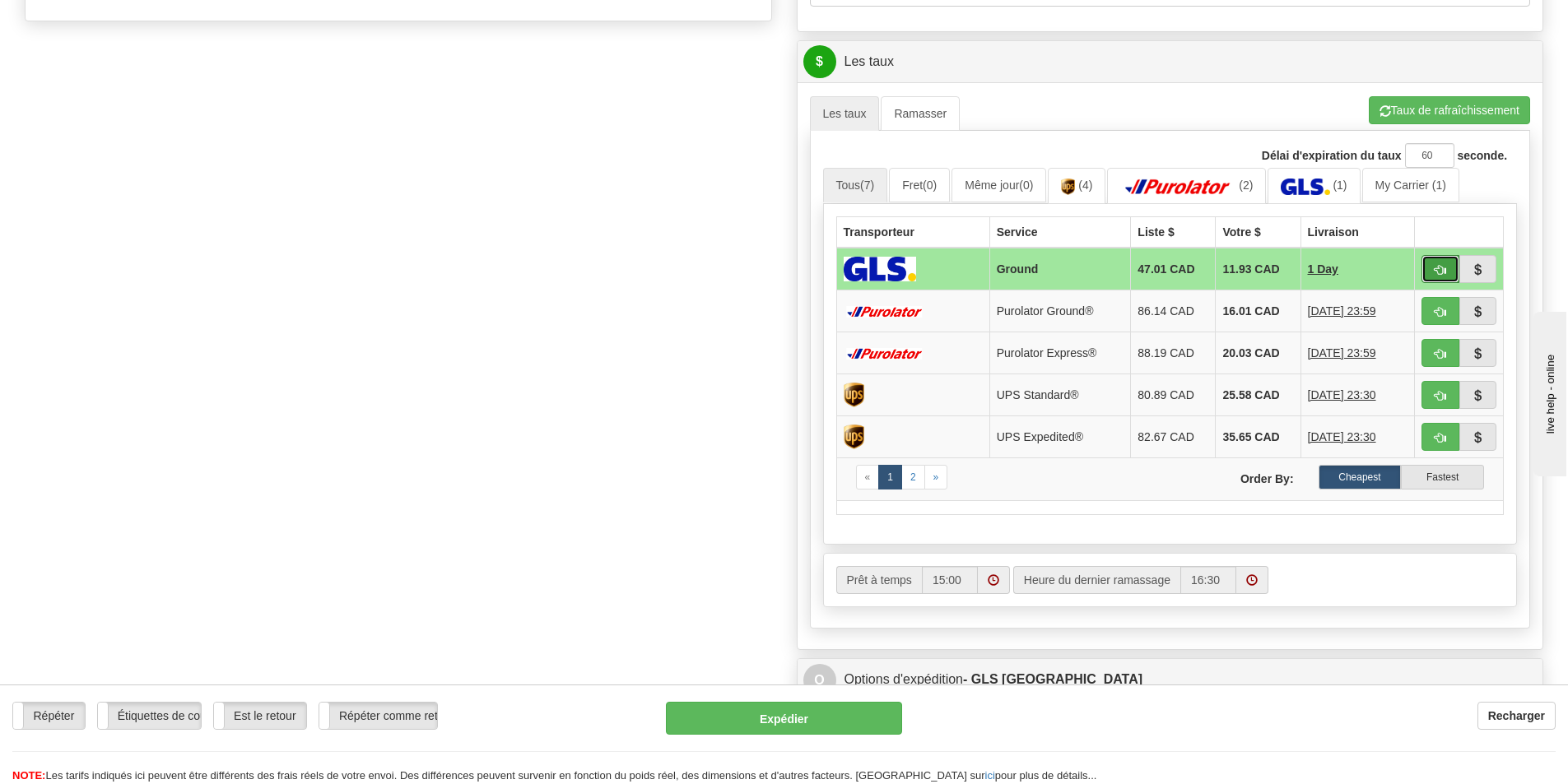
click at [1432, 262] on button "button" at bounding box center [1439, 268] width 38 height 28
type input "1"
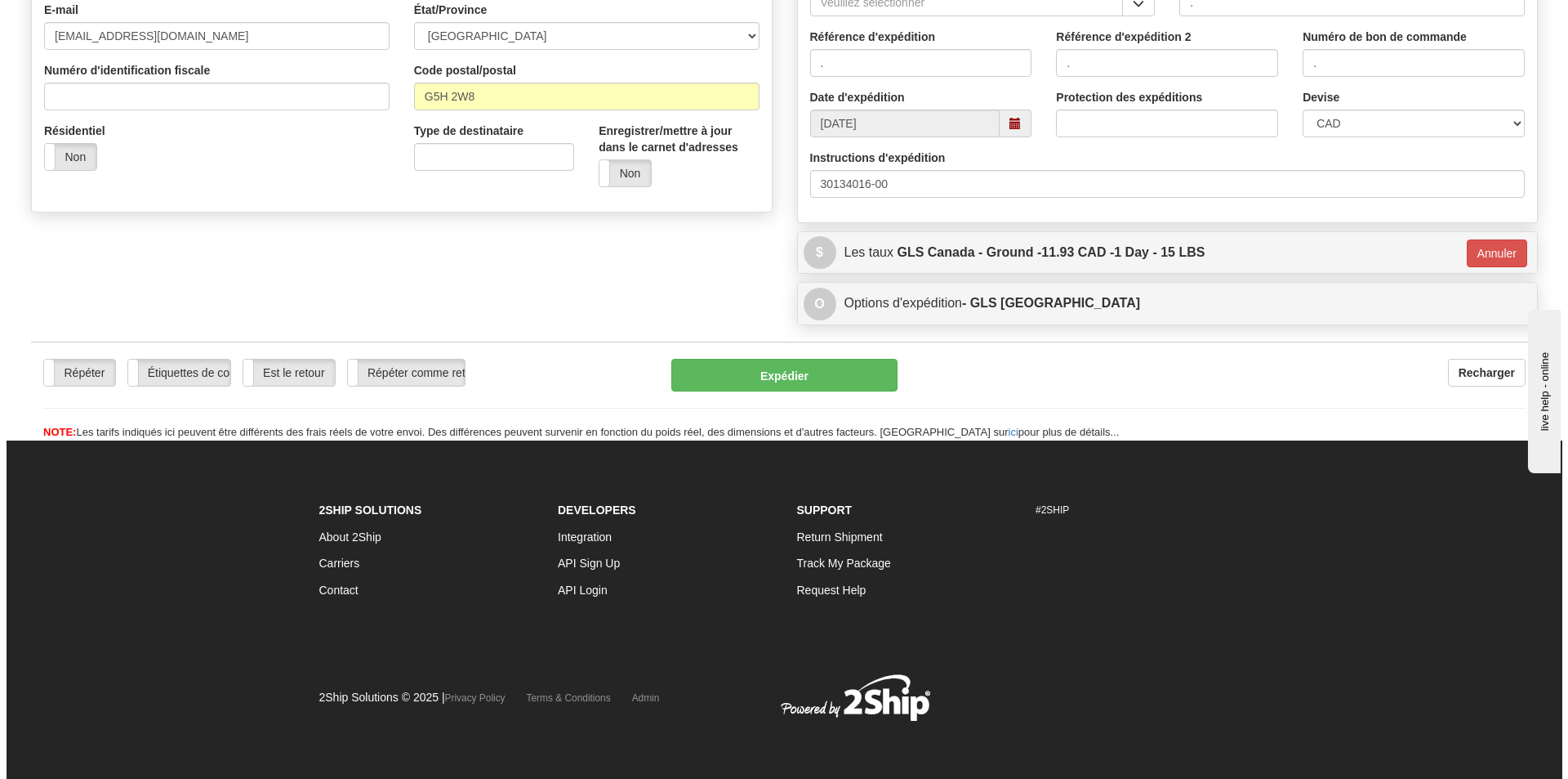
scroll to position [463, 0]
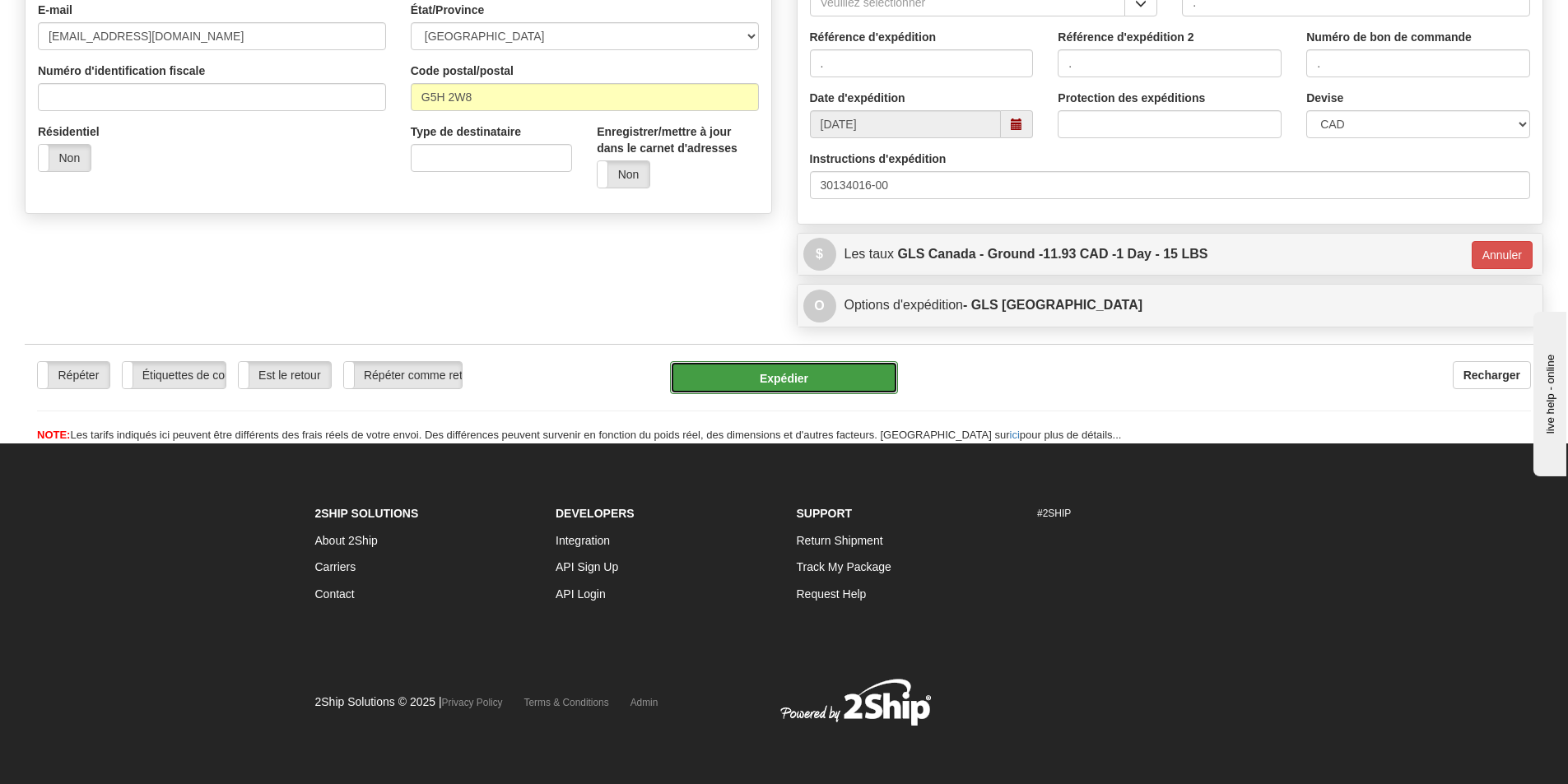
click at [819, 385] on button "Expédier" at bounding box center [784, 377] width 228 height 33
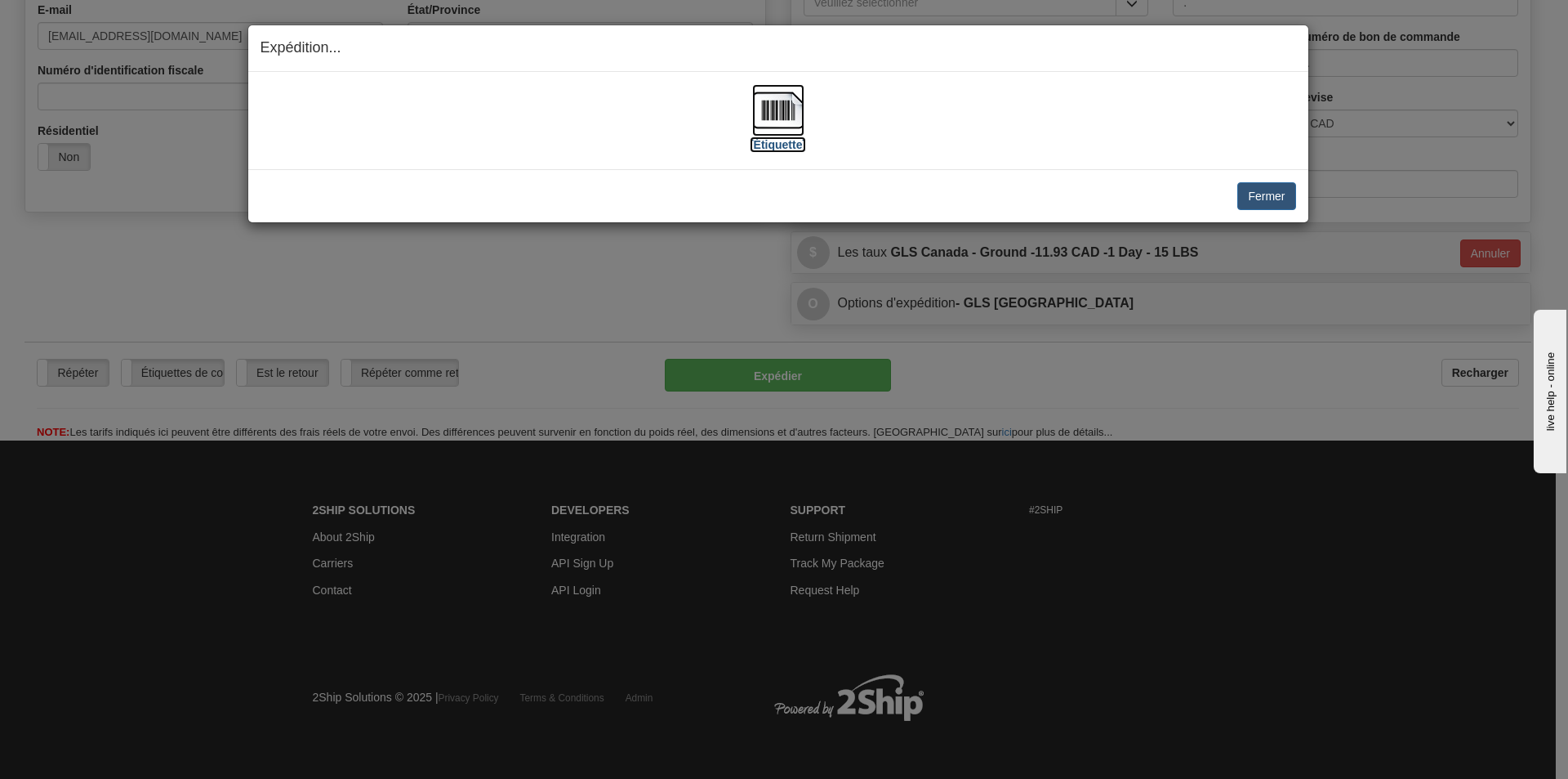
click at [769, 118] on img at bounding box center [779, 110] width 52 height 52
click at [1245, 200] on button "Fermer" at bounding box center [1266, 196] width 58 height 28
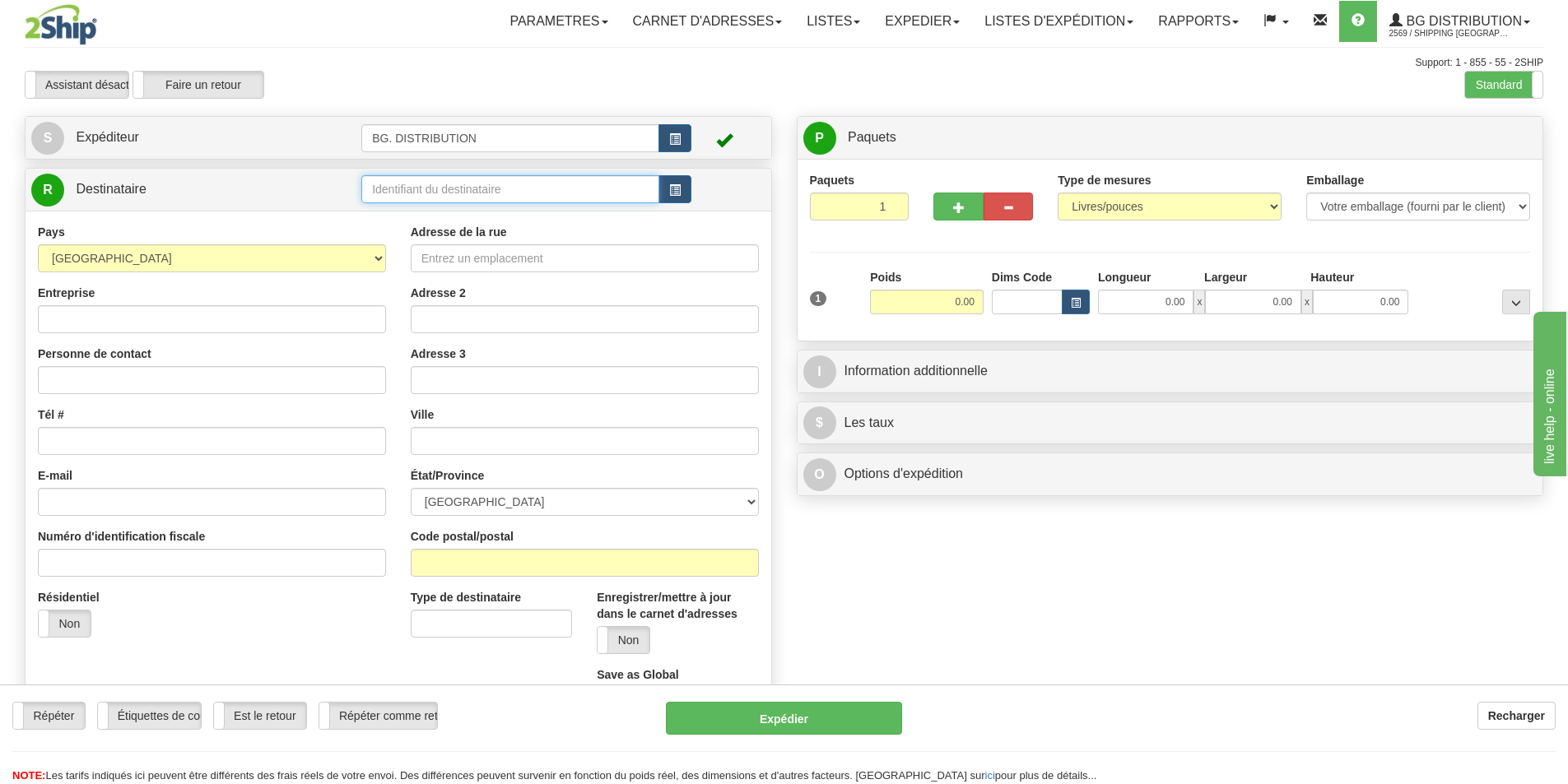
click at [394, 188] on input "text" at bounding box center [510, 189] width 298 height 28
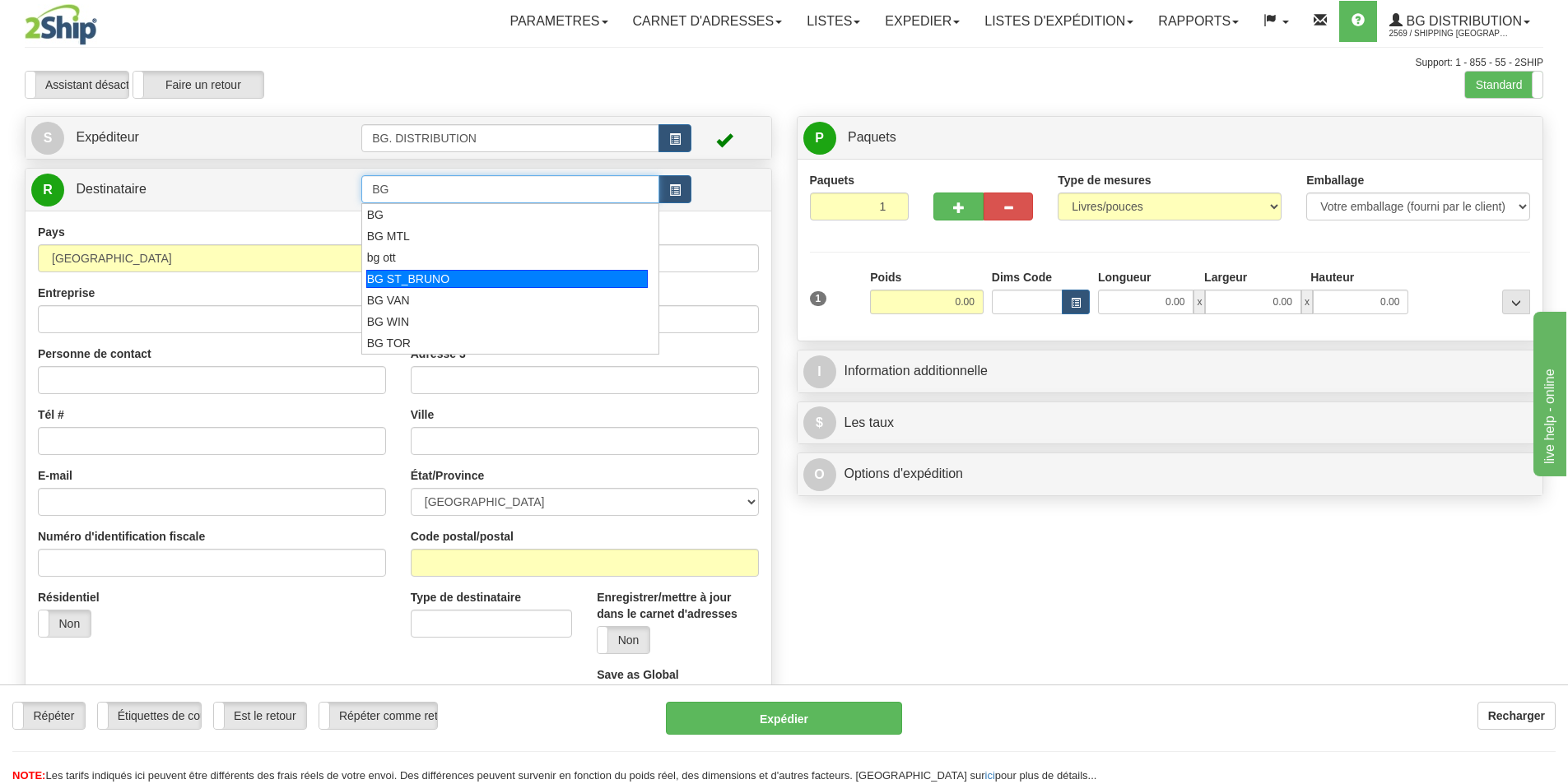
click at [441, 279] on div "BG ST_BRUNO" at bounding box center [508, 278] width 283 height 18
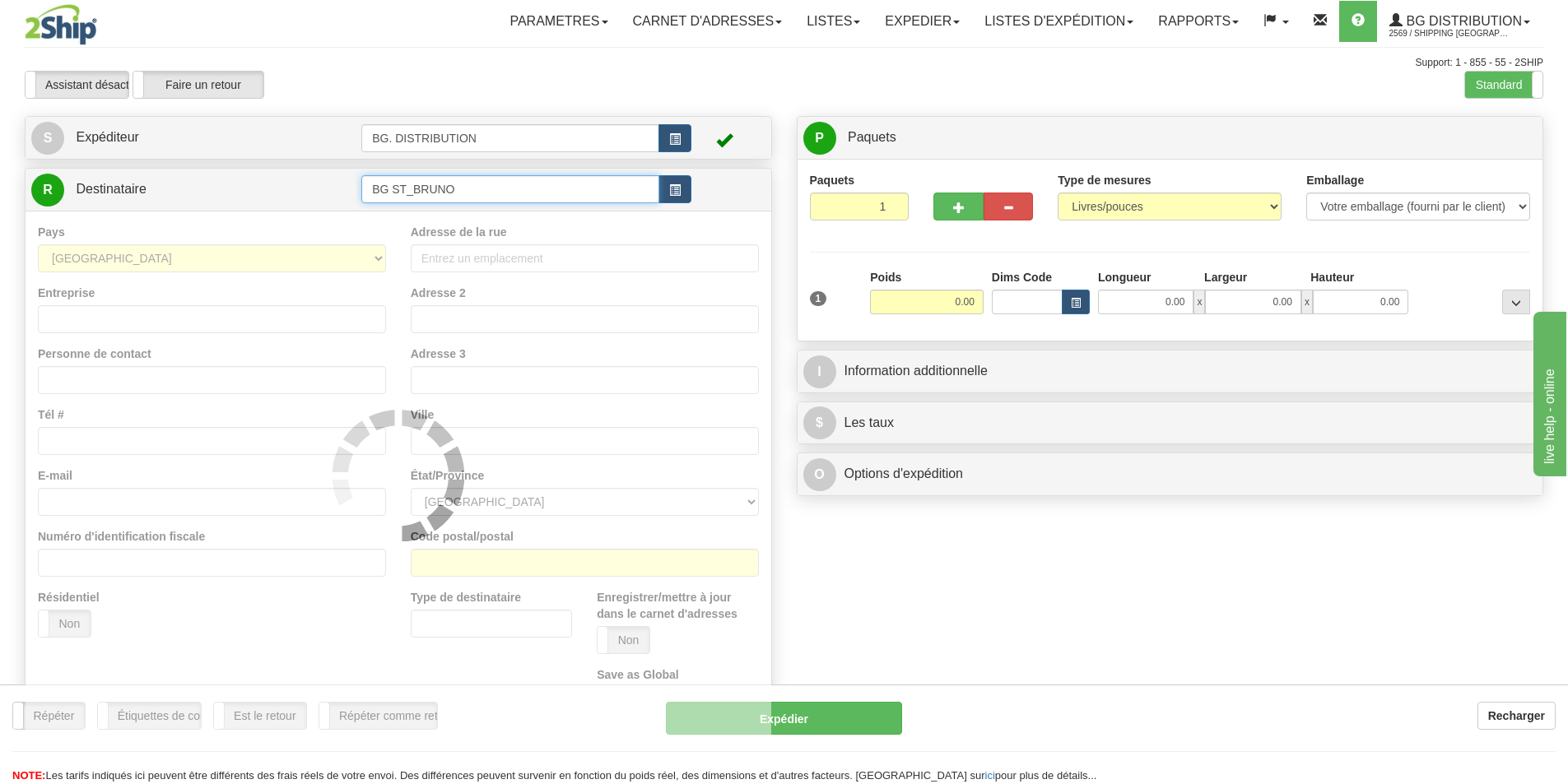
type input "BG ST_BRUNO"
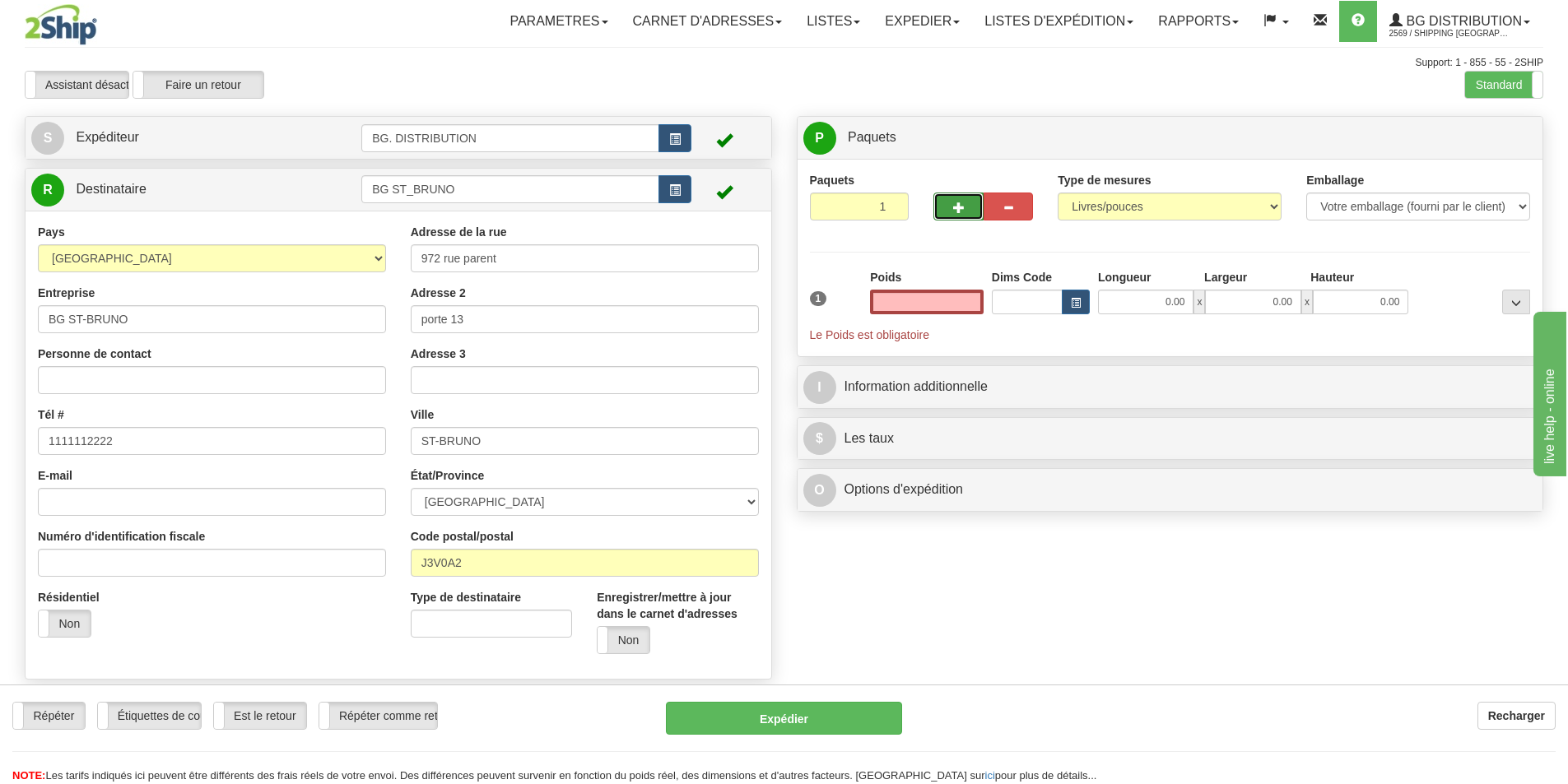
type input "0.00"
click at [961, 206] on span "button" at bounding box center [959, 207] width 12 height 11
type input "4"
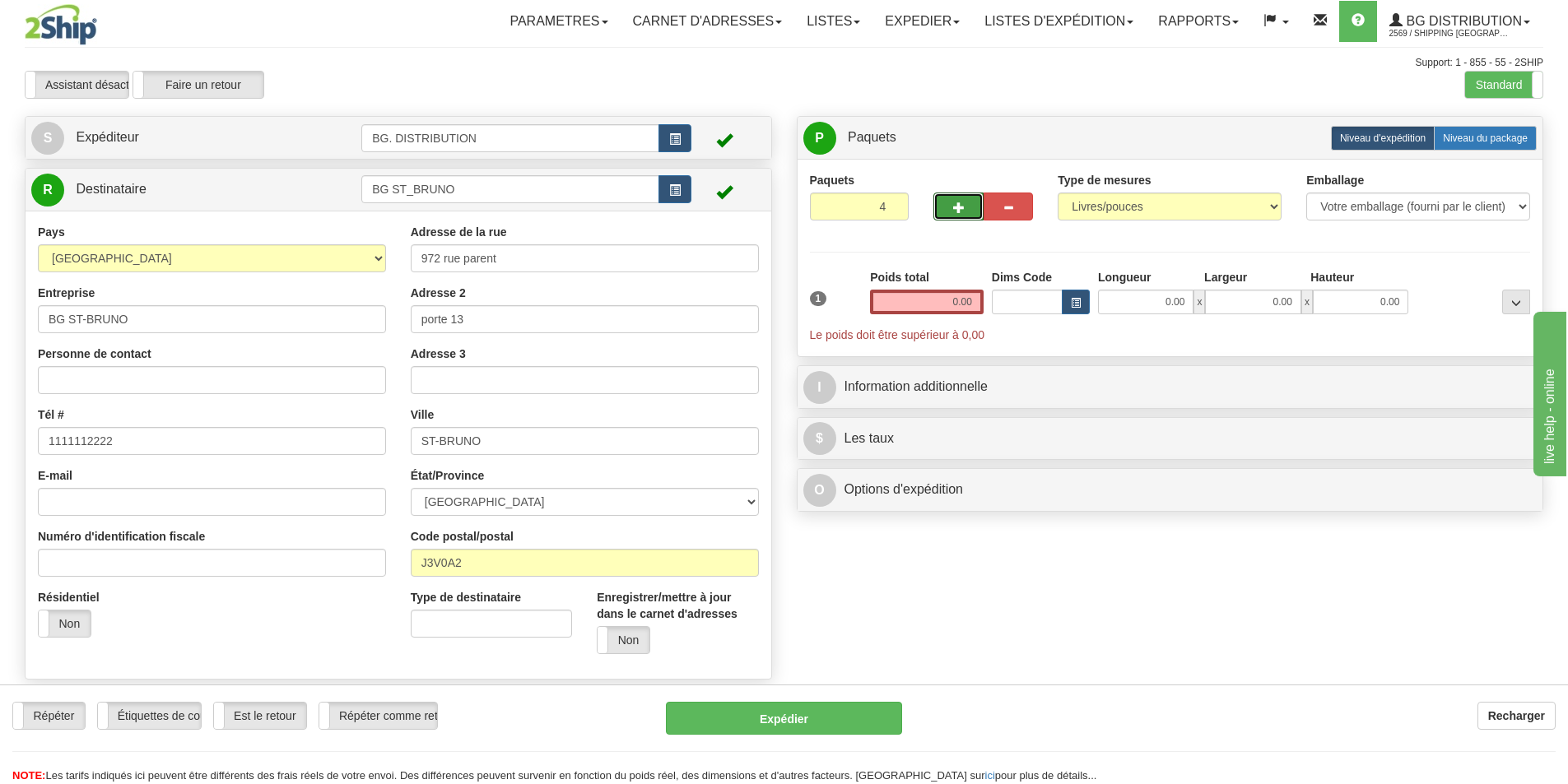
click at [1488, 136] on span "Niveau du package" at bounding box center [1485, 139] width 85 height 12
radio input "true"
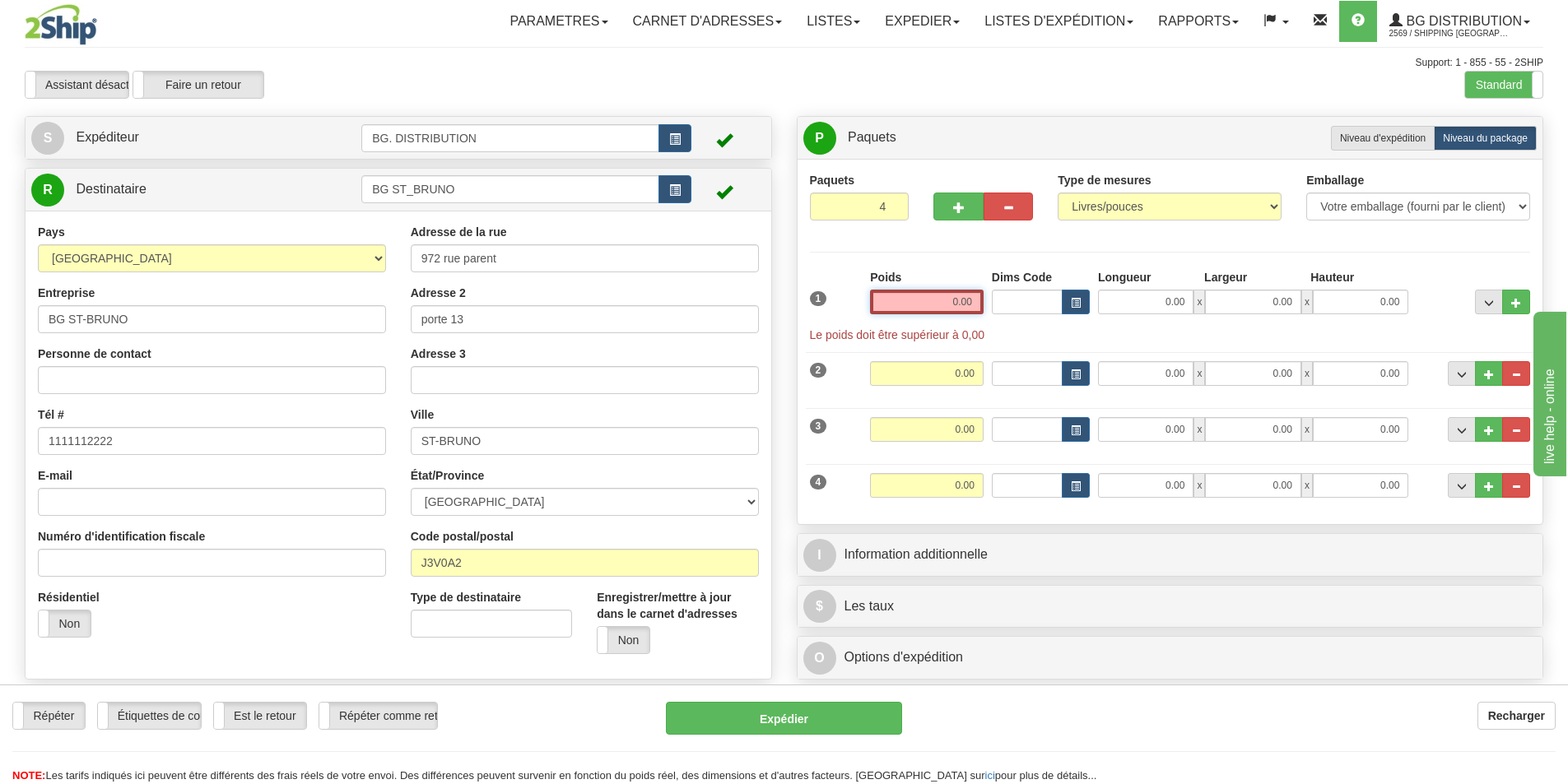
click at [967, 298] on input "0.00" at bounding box center [927, 301] width 113 height 25
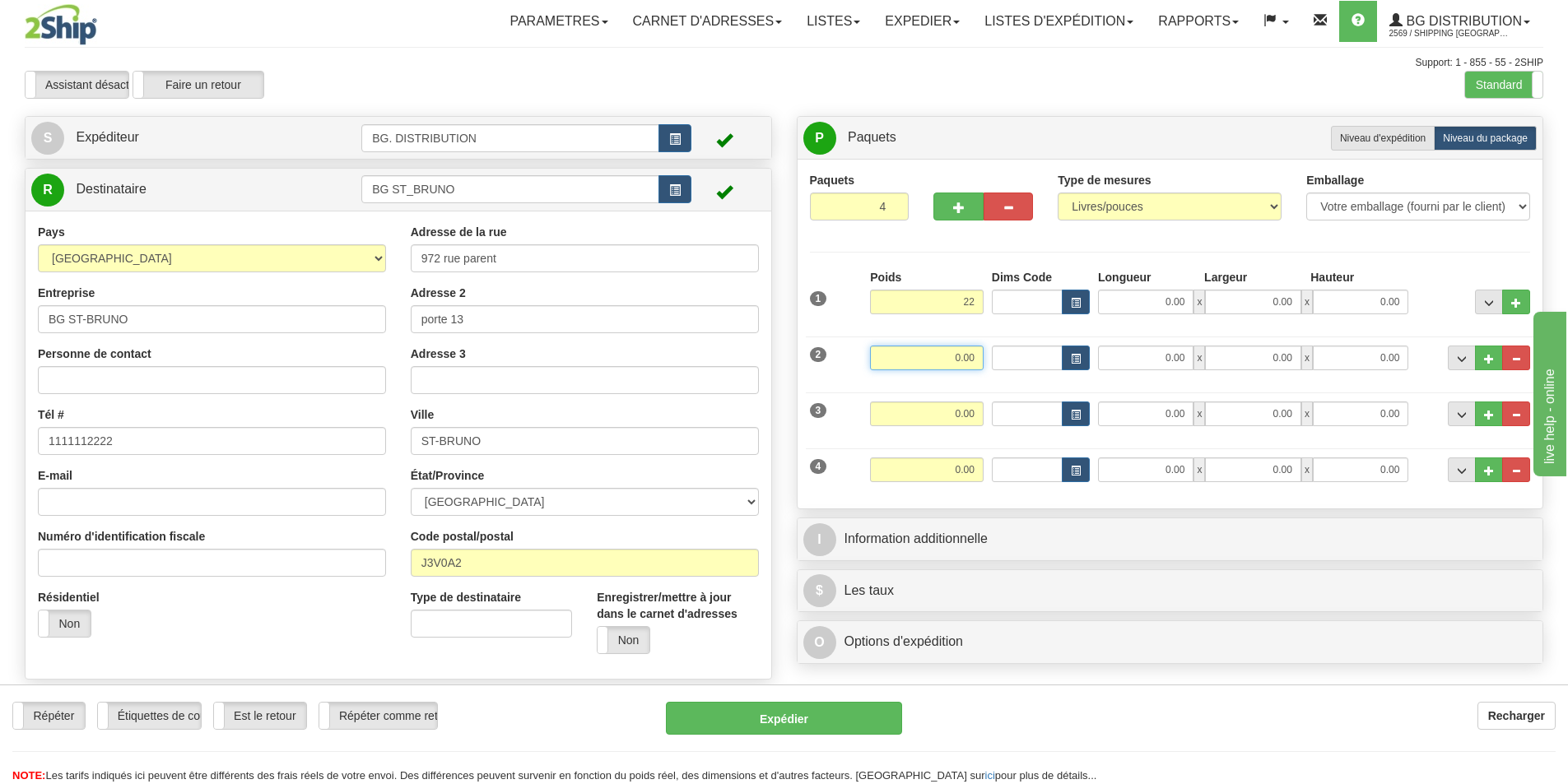
type input "22.00"
click at [955, 363] on input "0.00" at bounding box center [927, 357] width 113 height 25
type input "15.00"
click at [950, 410] on input "0.00" at bounding box center [927, 414] width 113 height 25
type input "30.00"
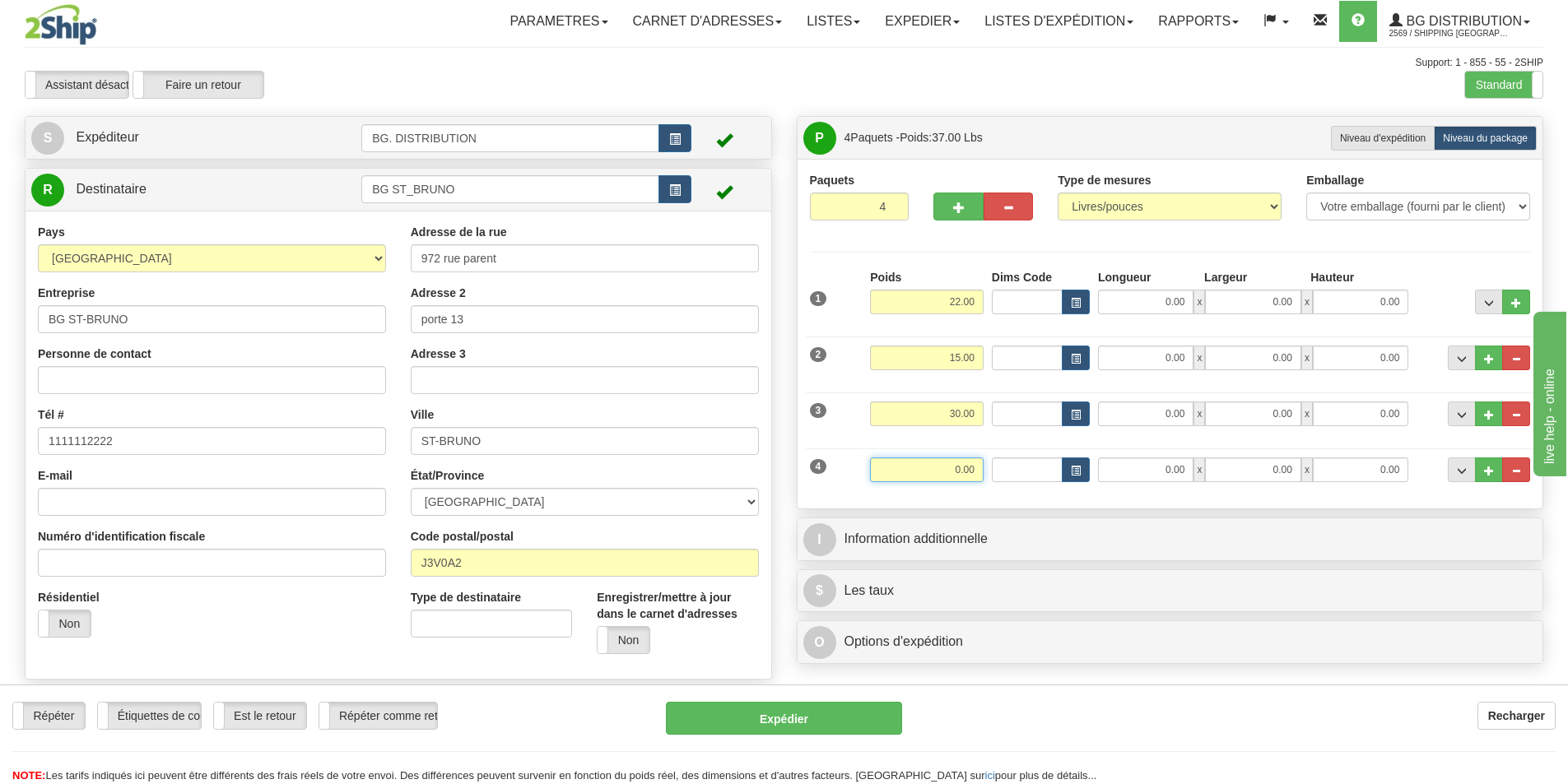
click at [966, 471] on input "0.00" at bounding box center [927, 469] width 113 height 25
type input "10.00"
click at [1165, 314] on input "0.00" at bounding box center [1145, 301] width 96 height 25
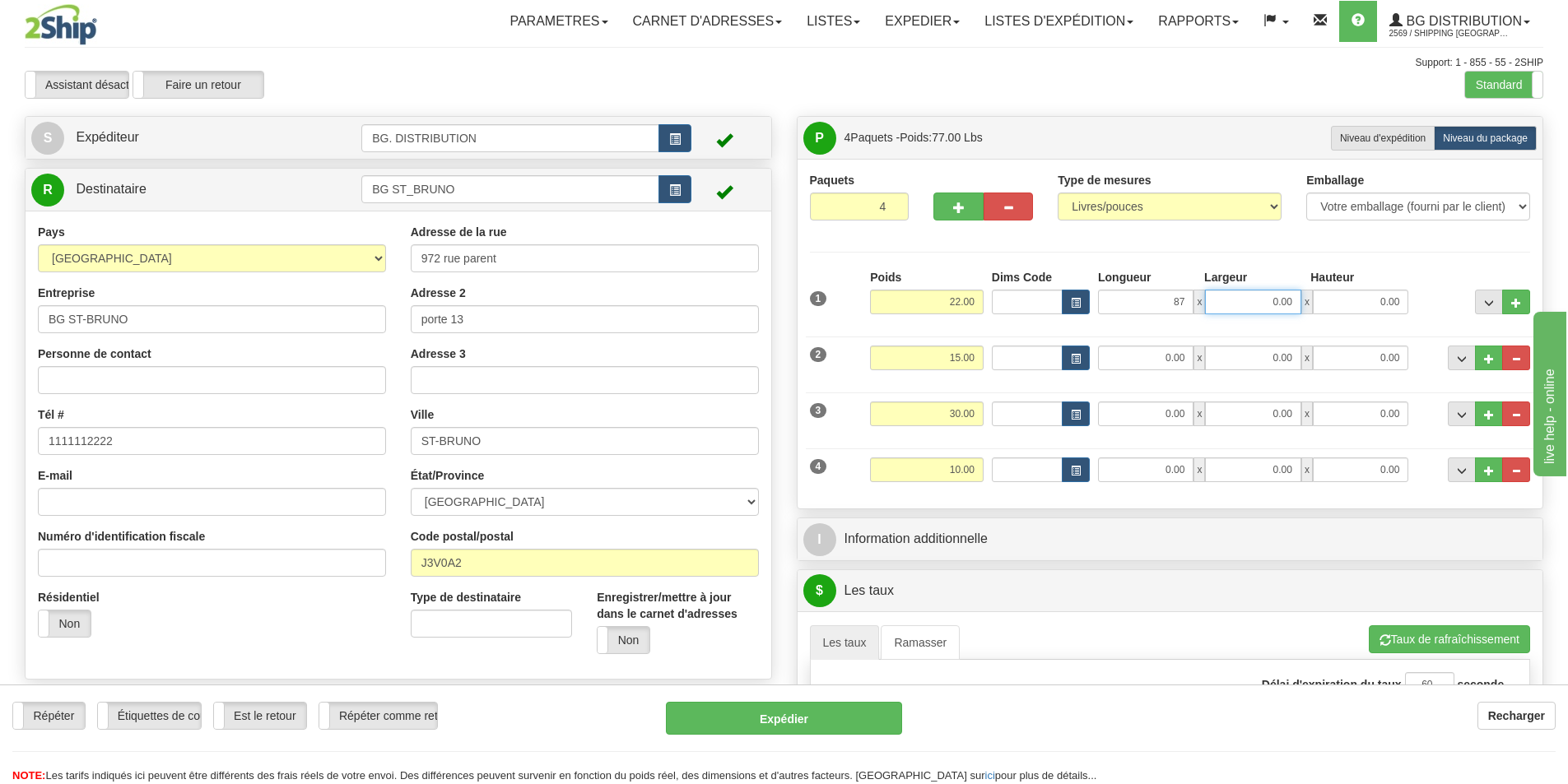
type input "87.00"
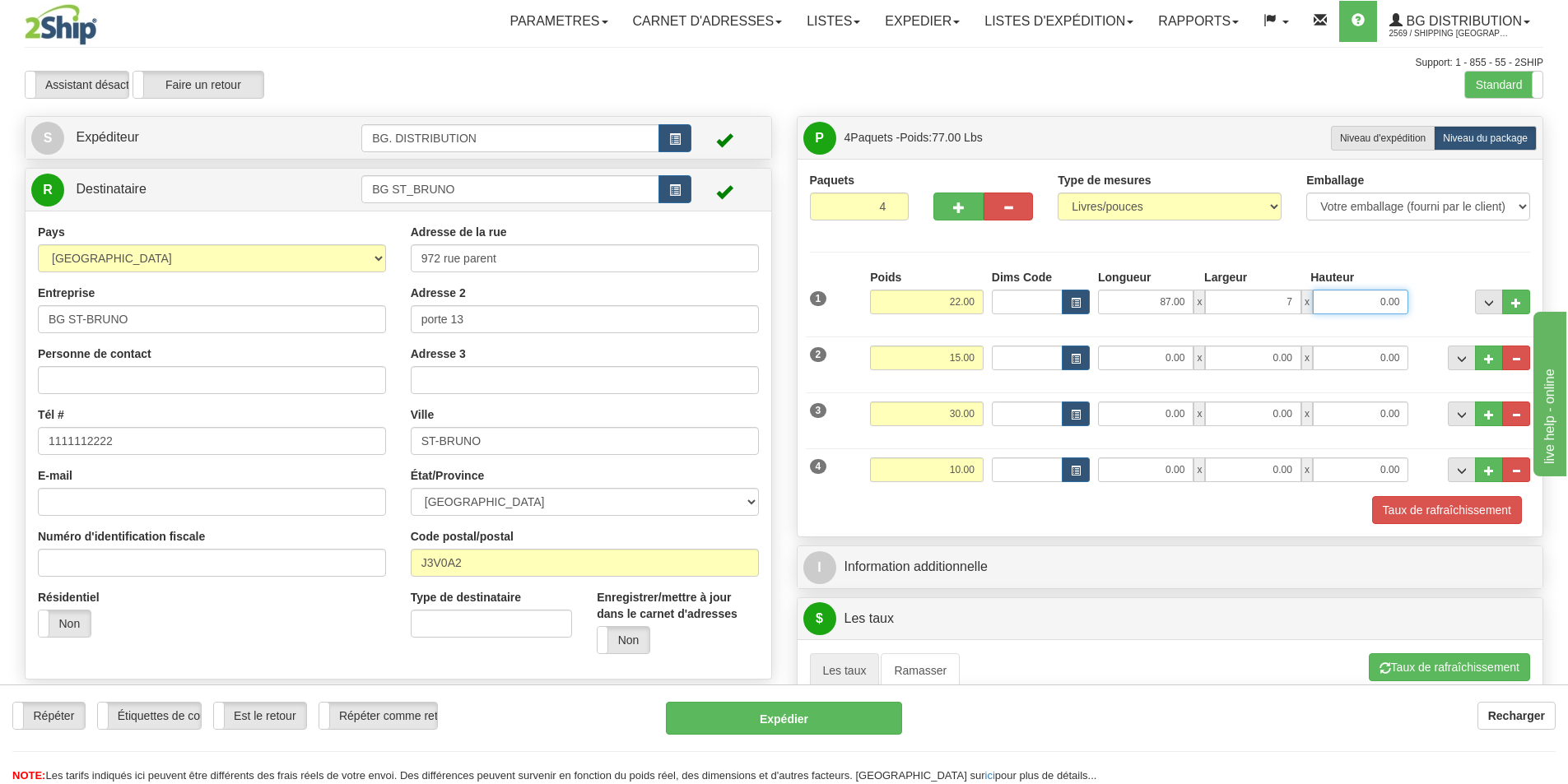
type input "7.00"
type input "5.00"
click at [1171, 357] on input "0.00" at bounding box center [1145, 357] width 96 height 25
type input "40.00"
type input "10.00"
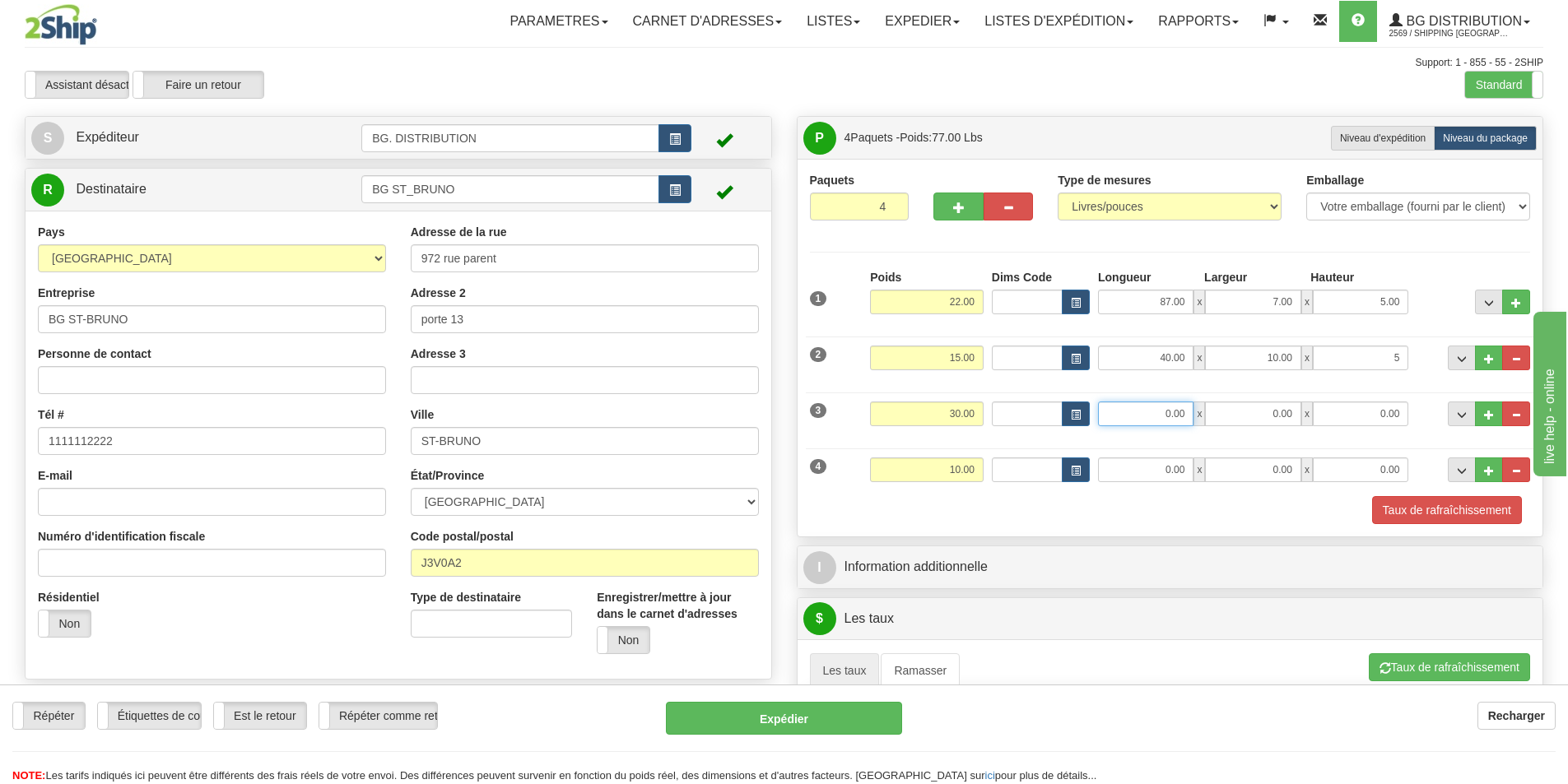
type input "5.00"
click at [1178, 407] on input "0.00" at bounding box center [1145, 414] width 96 height 25
type input "22.00"
type input "13.00"
type input "9.00"
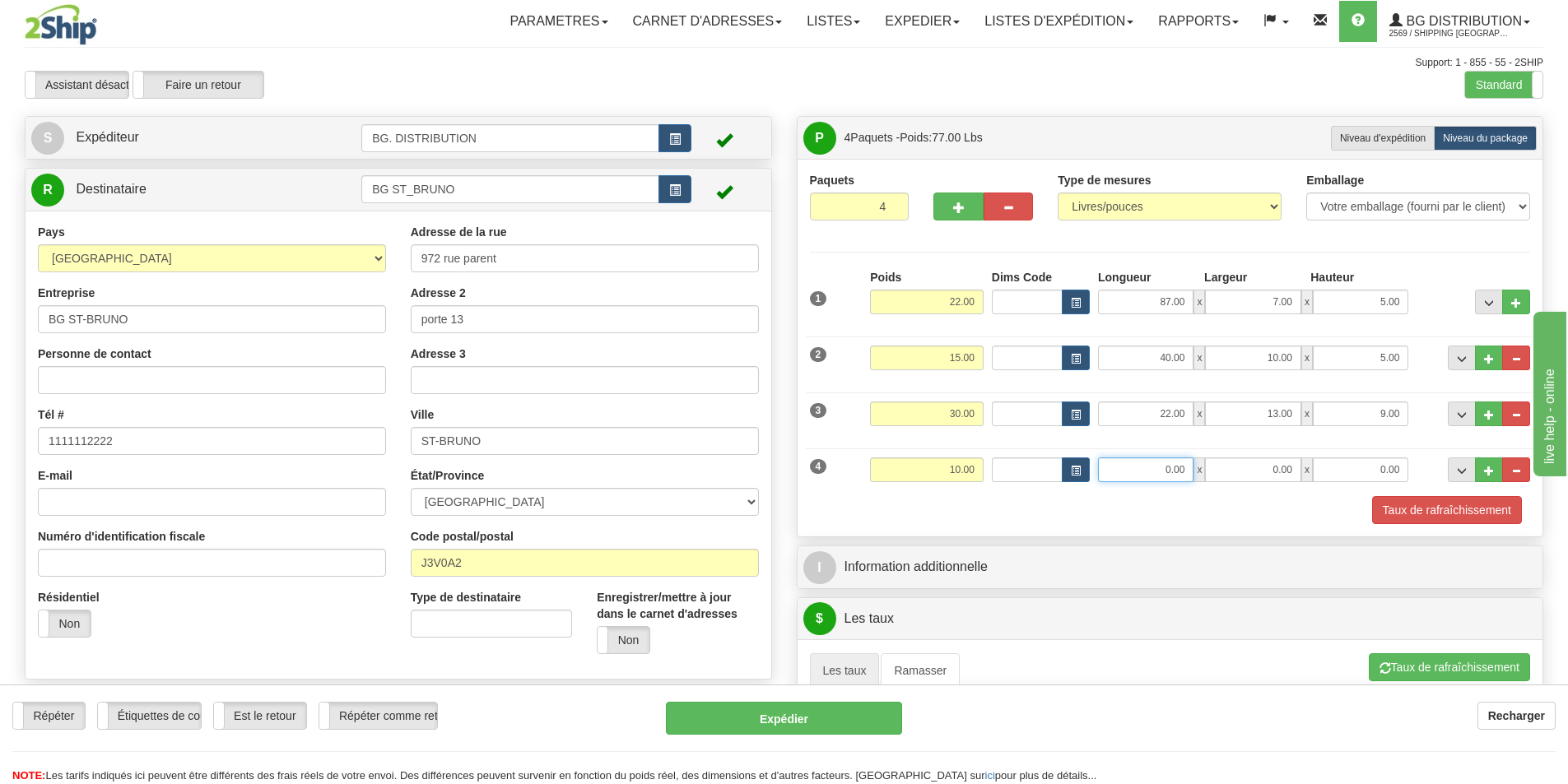
click at [1175, 473] on input "0.00" at bounding box center [1145, 469] width 96 height 25
type input "16.00"
type input "7.00"
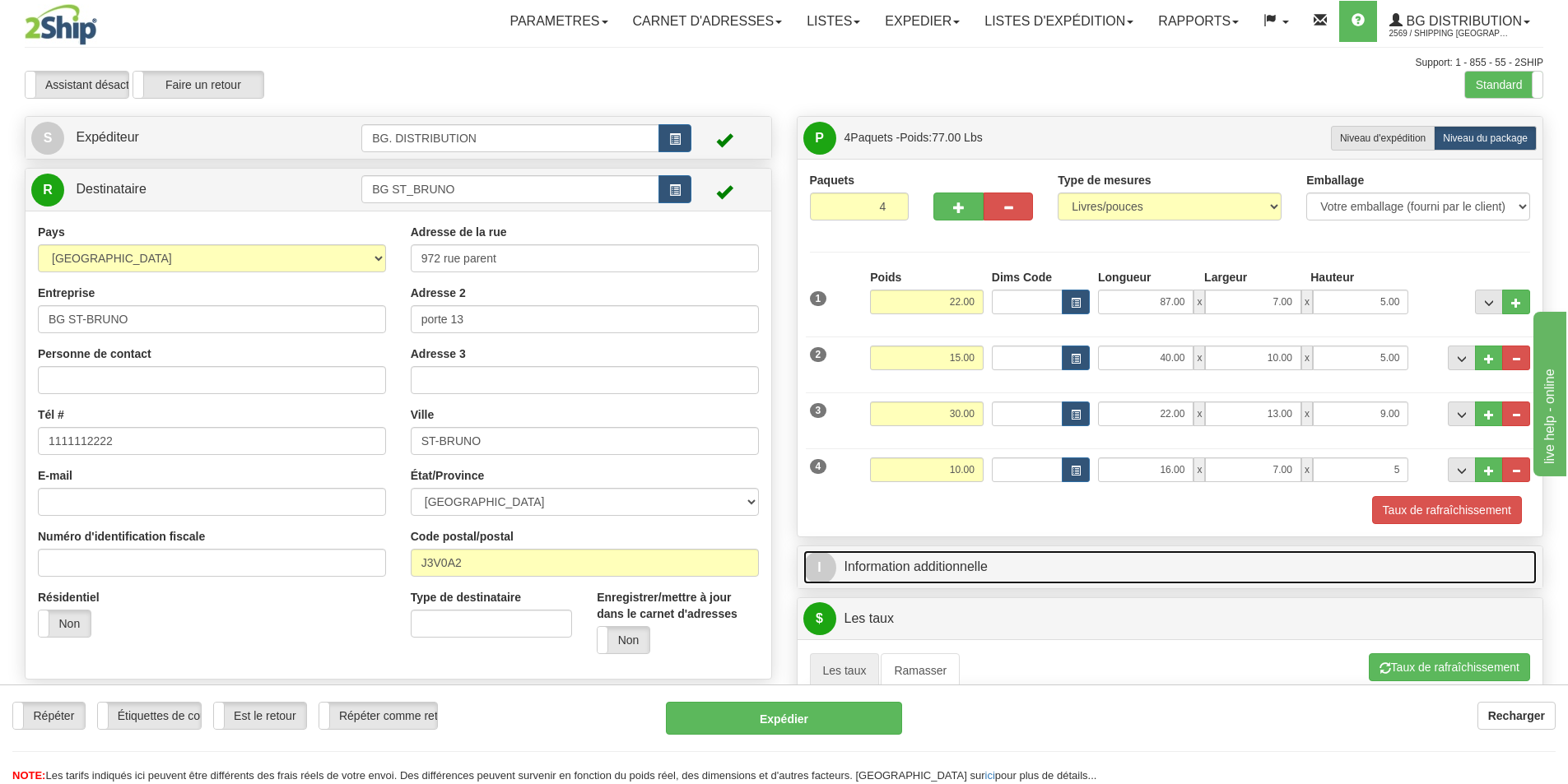
type input "5.00"
click at [836, 562] on link "I Information additionnelle" at bounding box center [1169, 567] width 734 height 34
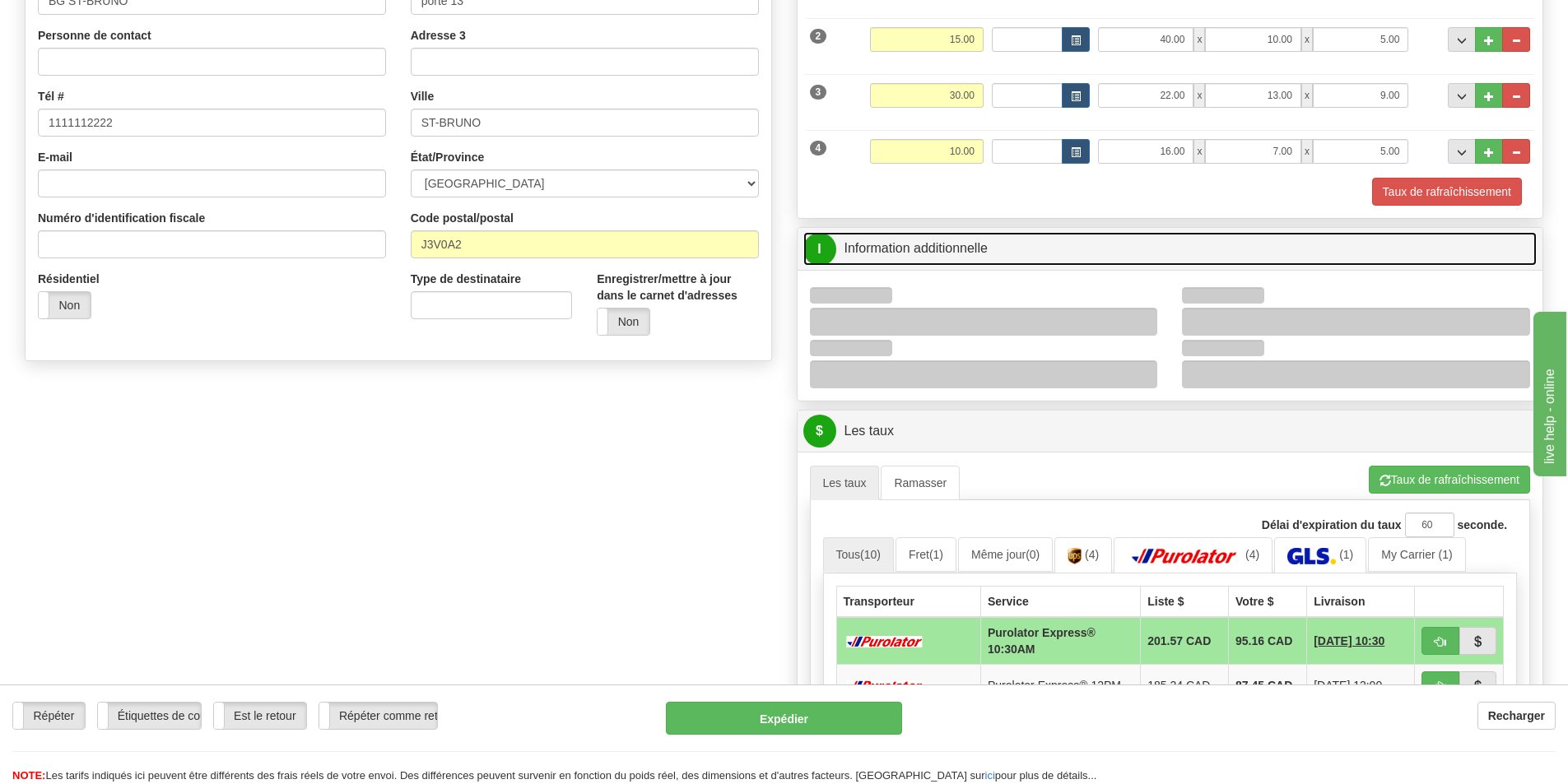
scroll to position [329, 0]
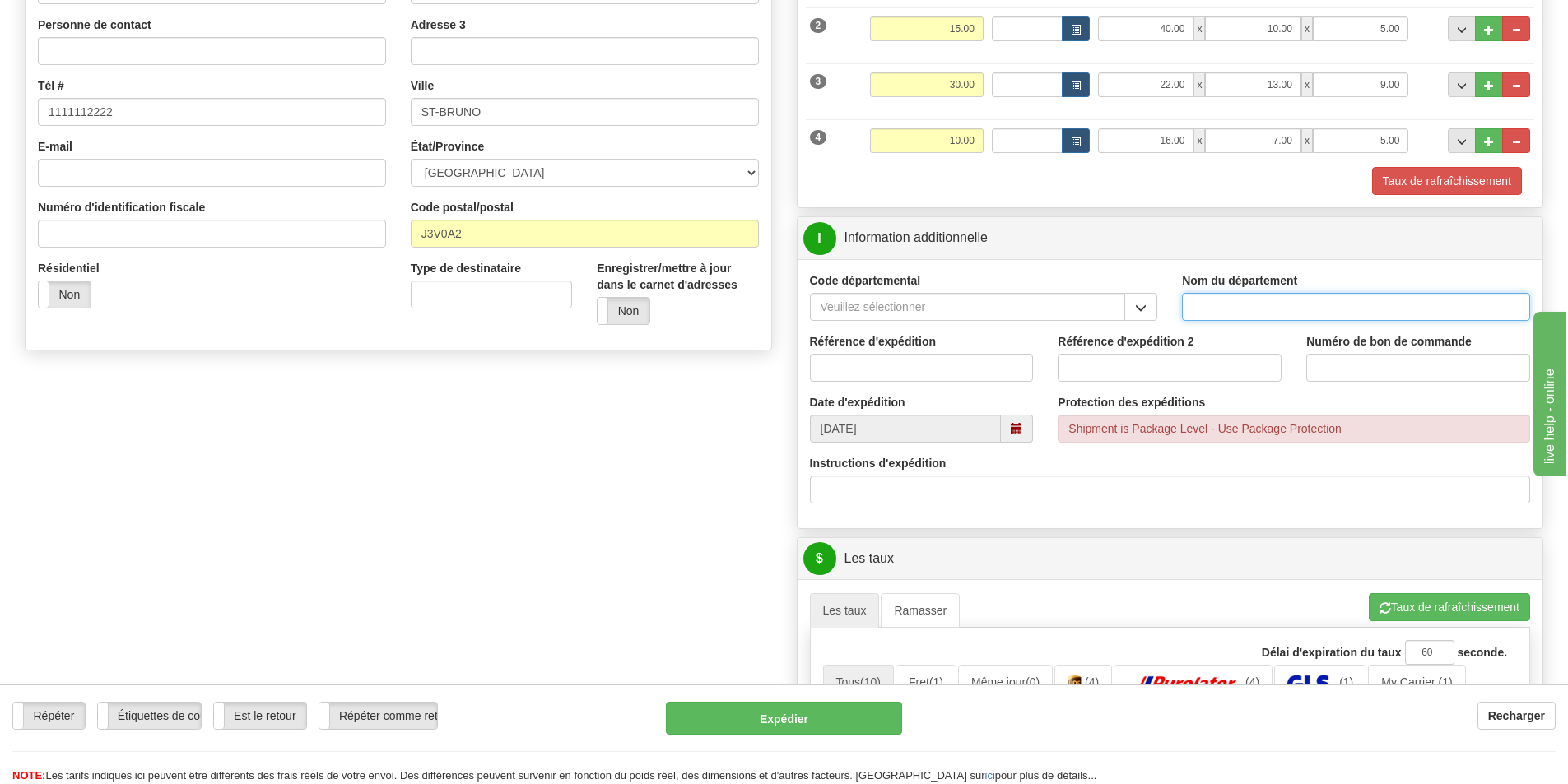
click at [1224, 308] on input "Nom du département" at bounding box center [1355, 306] width 348 height 28
type input "."
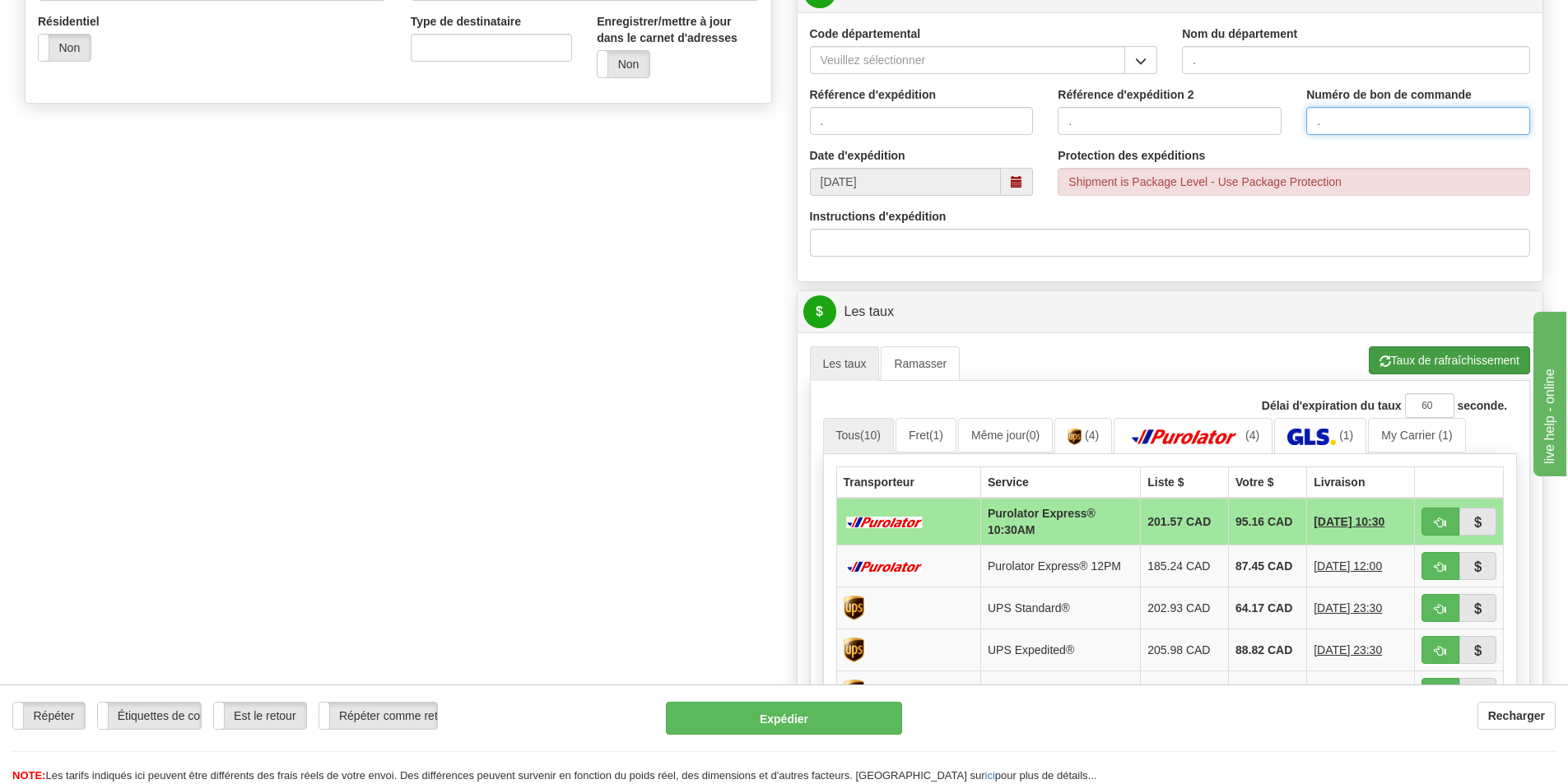
type input "."
click at [1391, 357] on button "Taux de rafraîchissement" at bounding box center [1449, 359] width 162 height 28
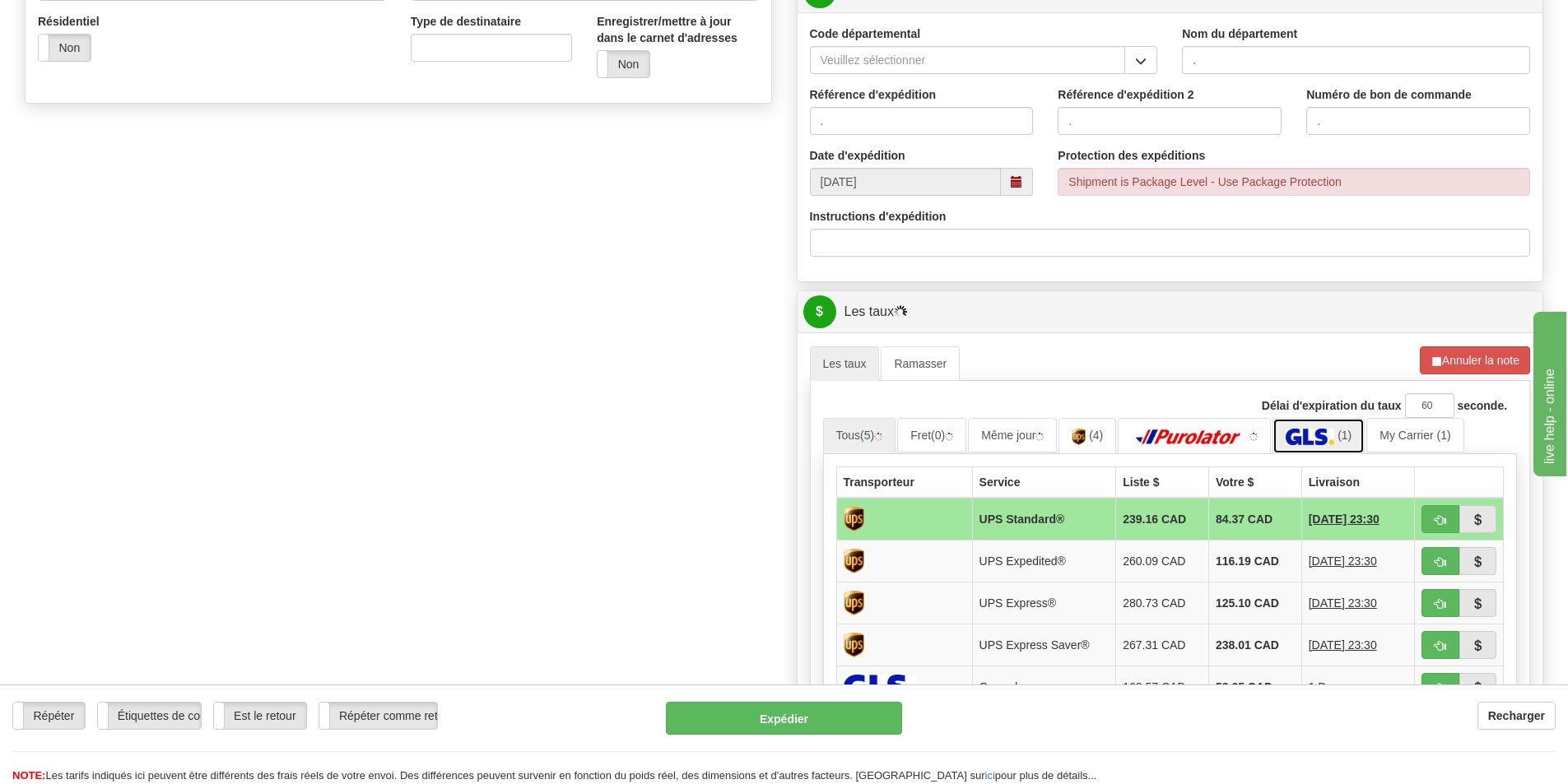
click at [1312, 434] on img at bounding box center [1309, 436] width 48 height 16
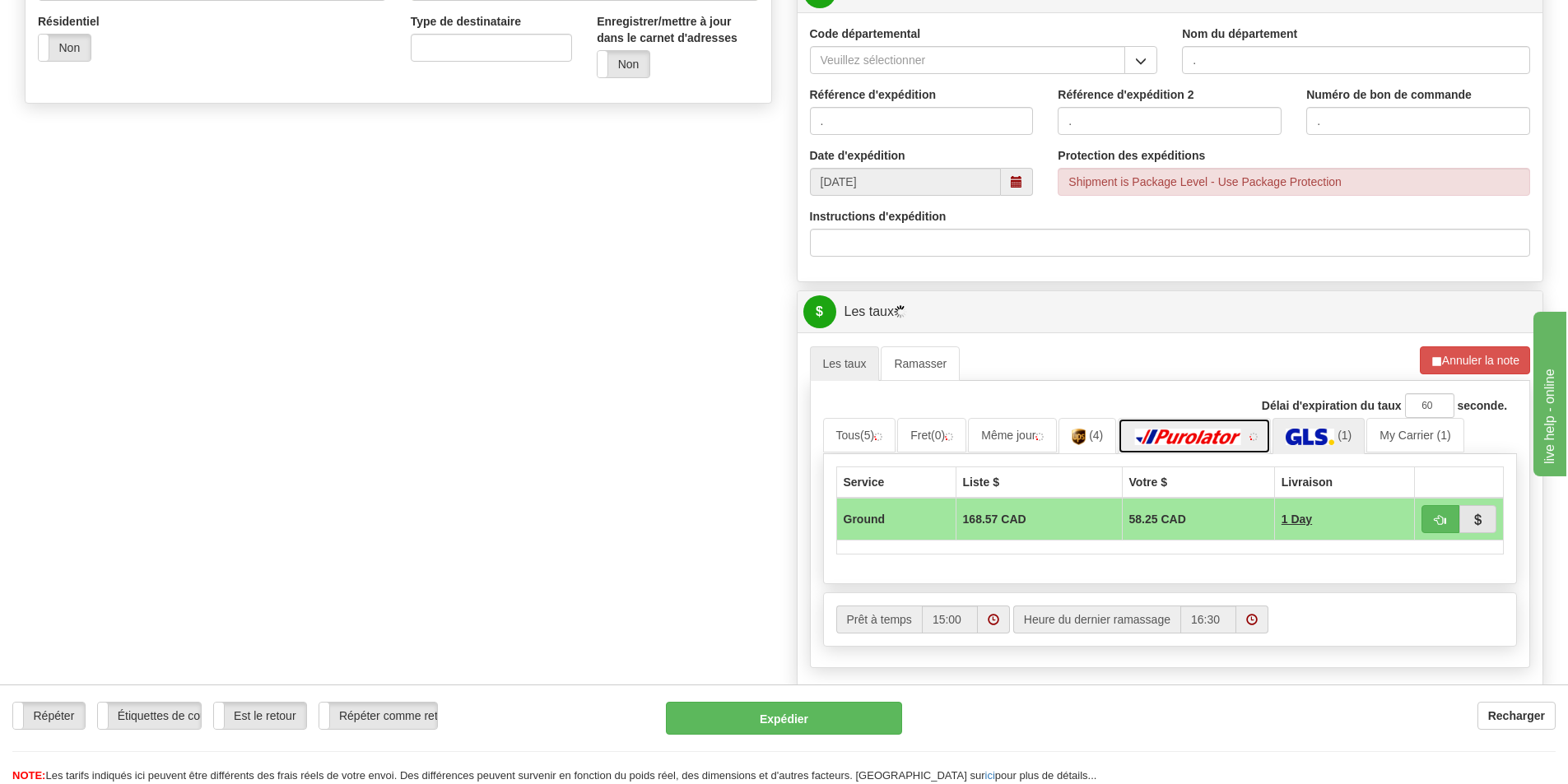
click at [1187, 427] on link at bounding box center [1194, 436] width 153 height 36
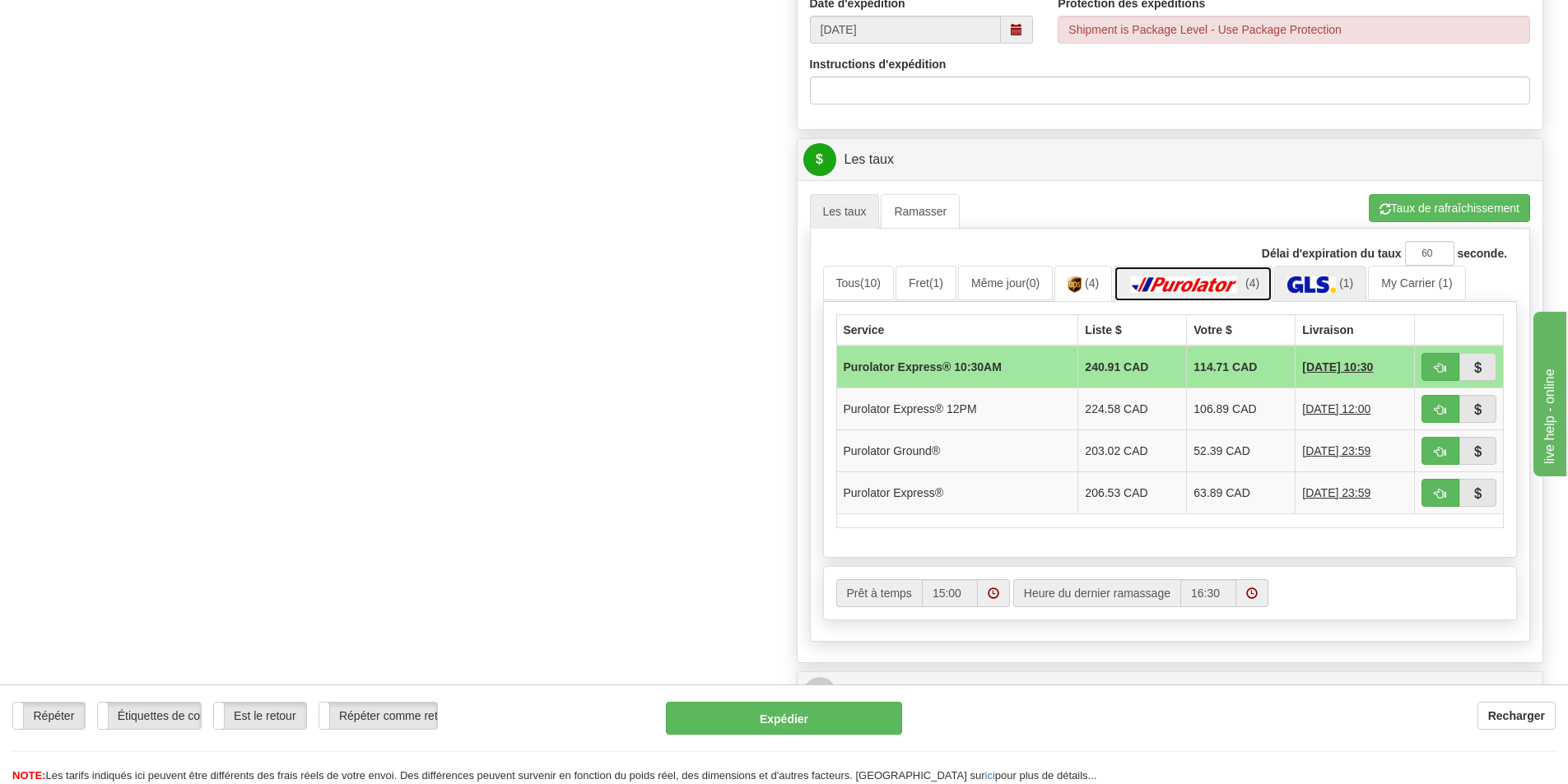
scroll to position [740, 0]
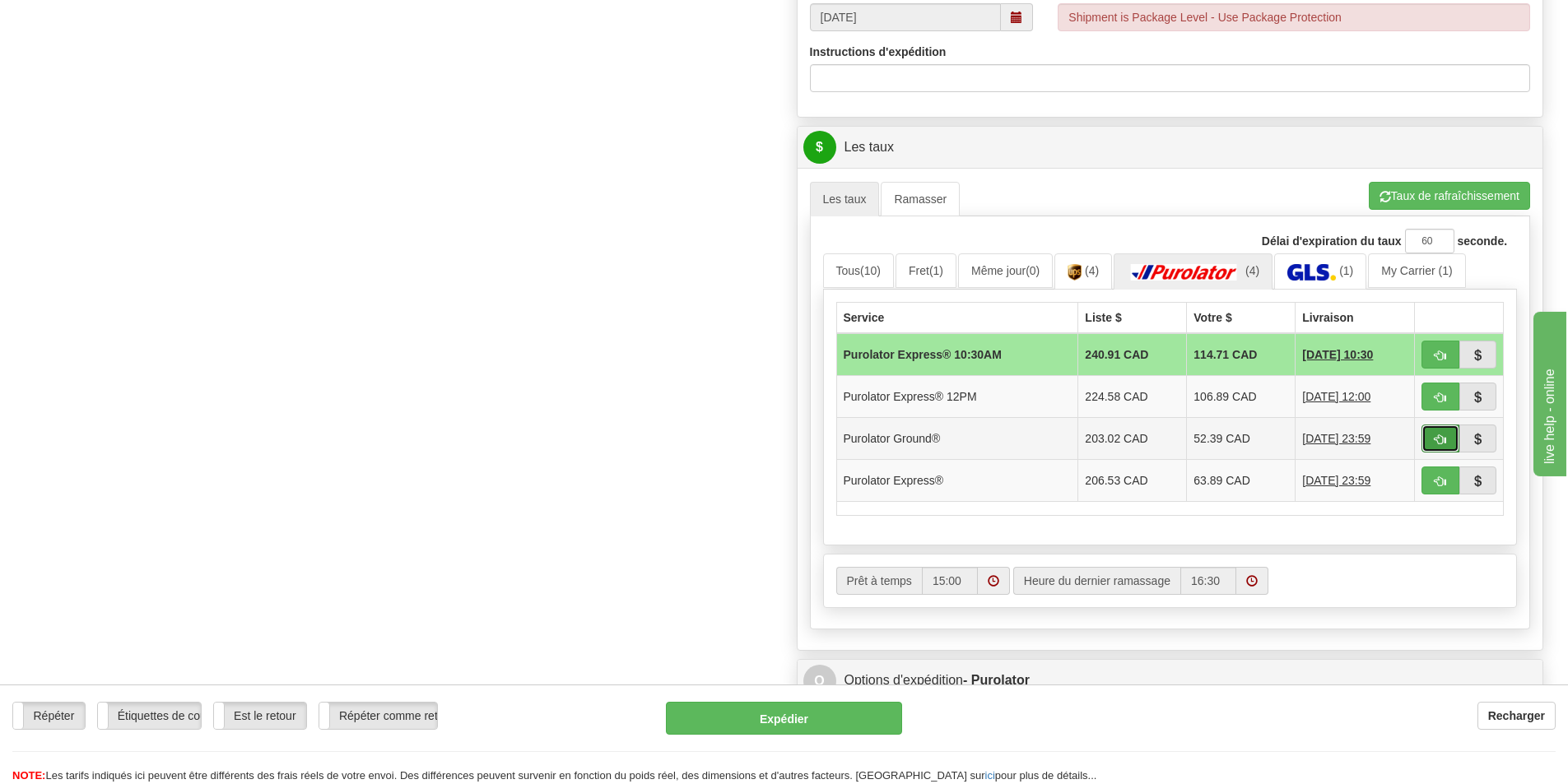
click at [1439, 440] on span "button" at bounding box center [1440, 439] width 12 height 11
type input "260"
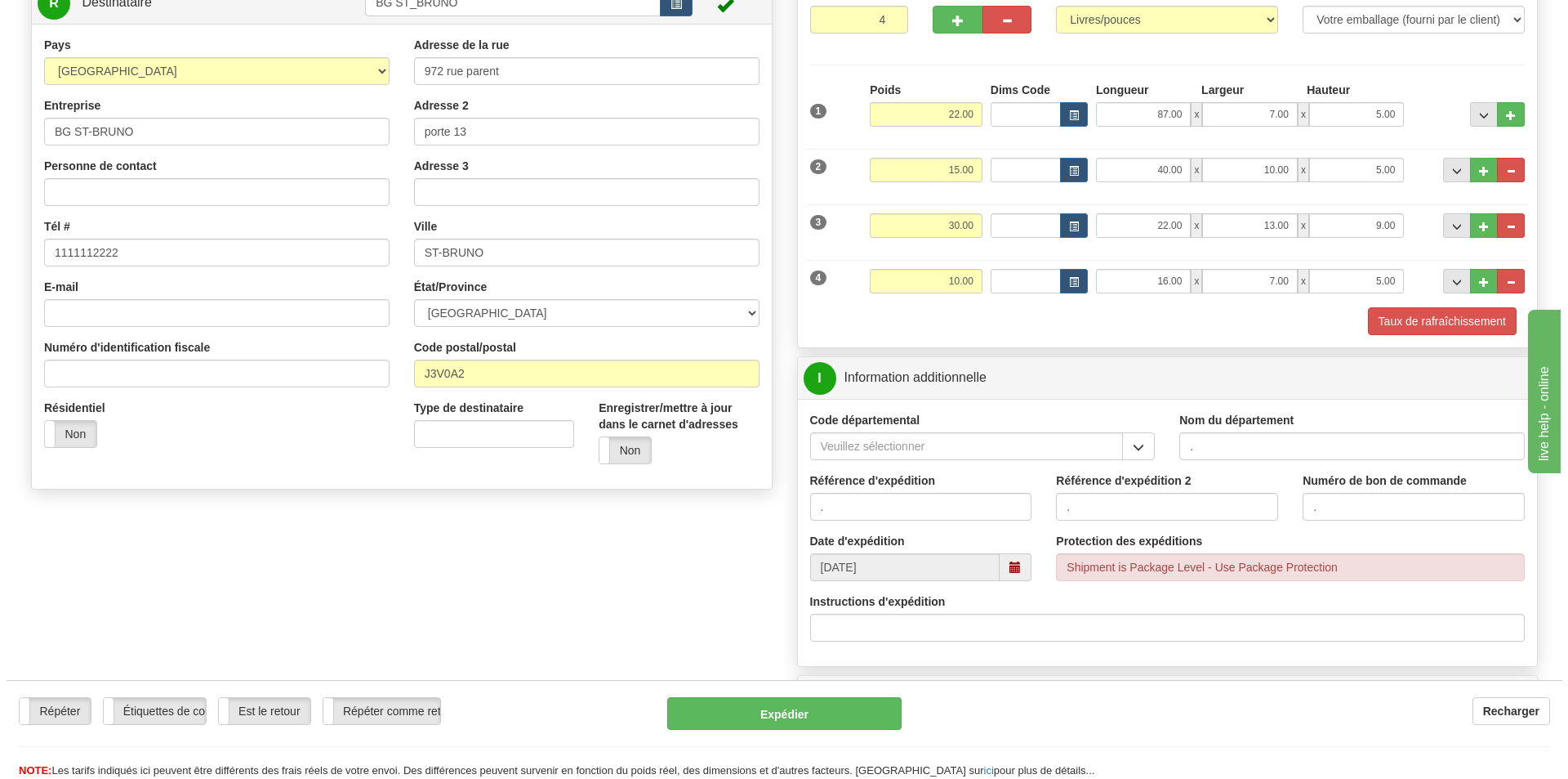
scroll to position [222, 0]
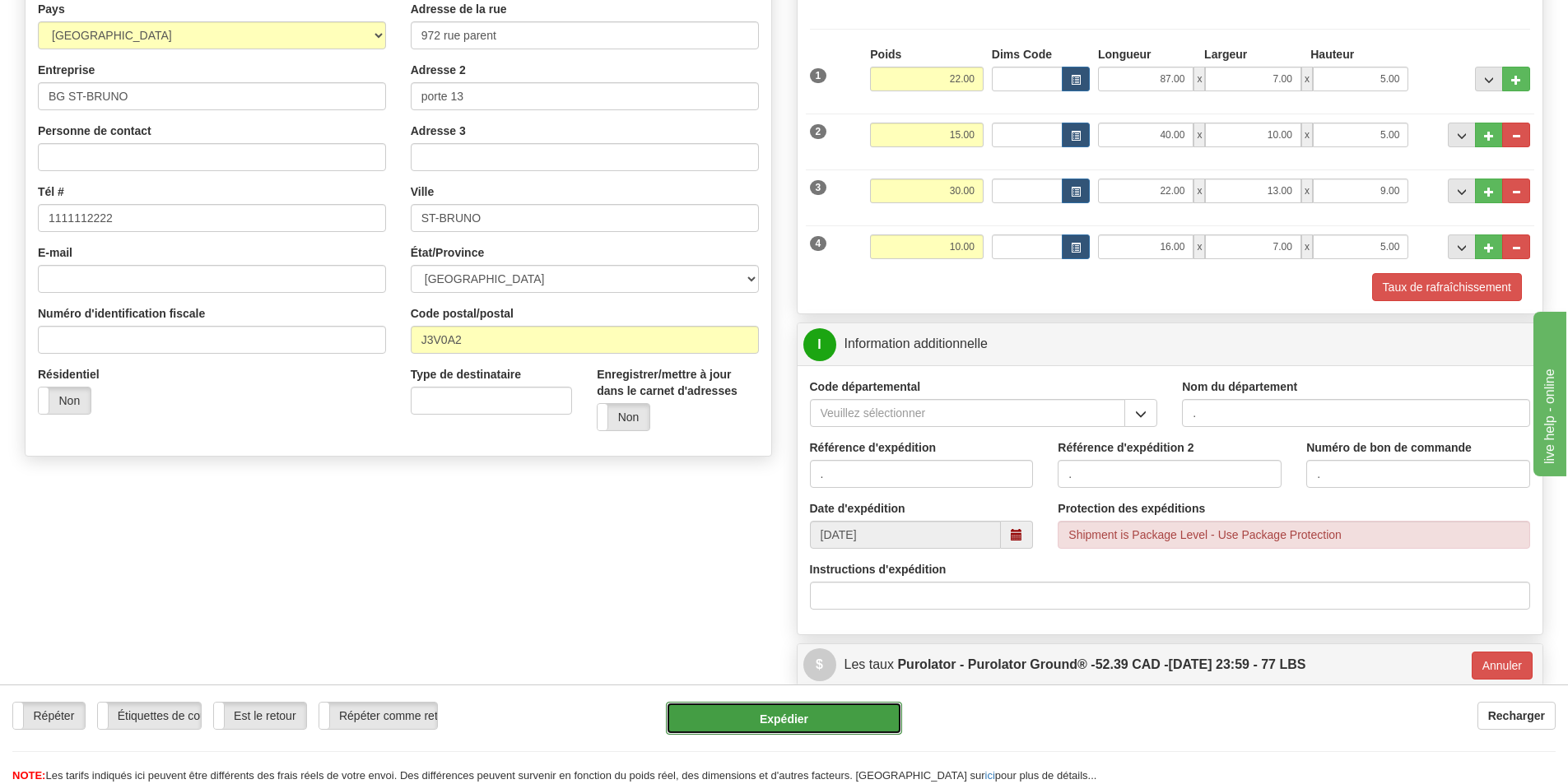
click at [806, 717] on button "Expédier" at bounding box center [784, 718] width 236 height 33
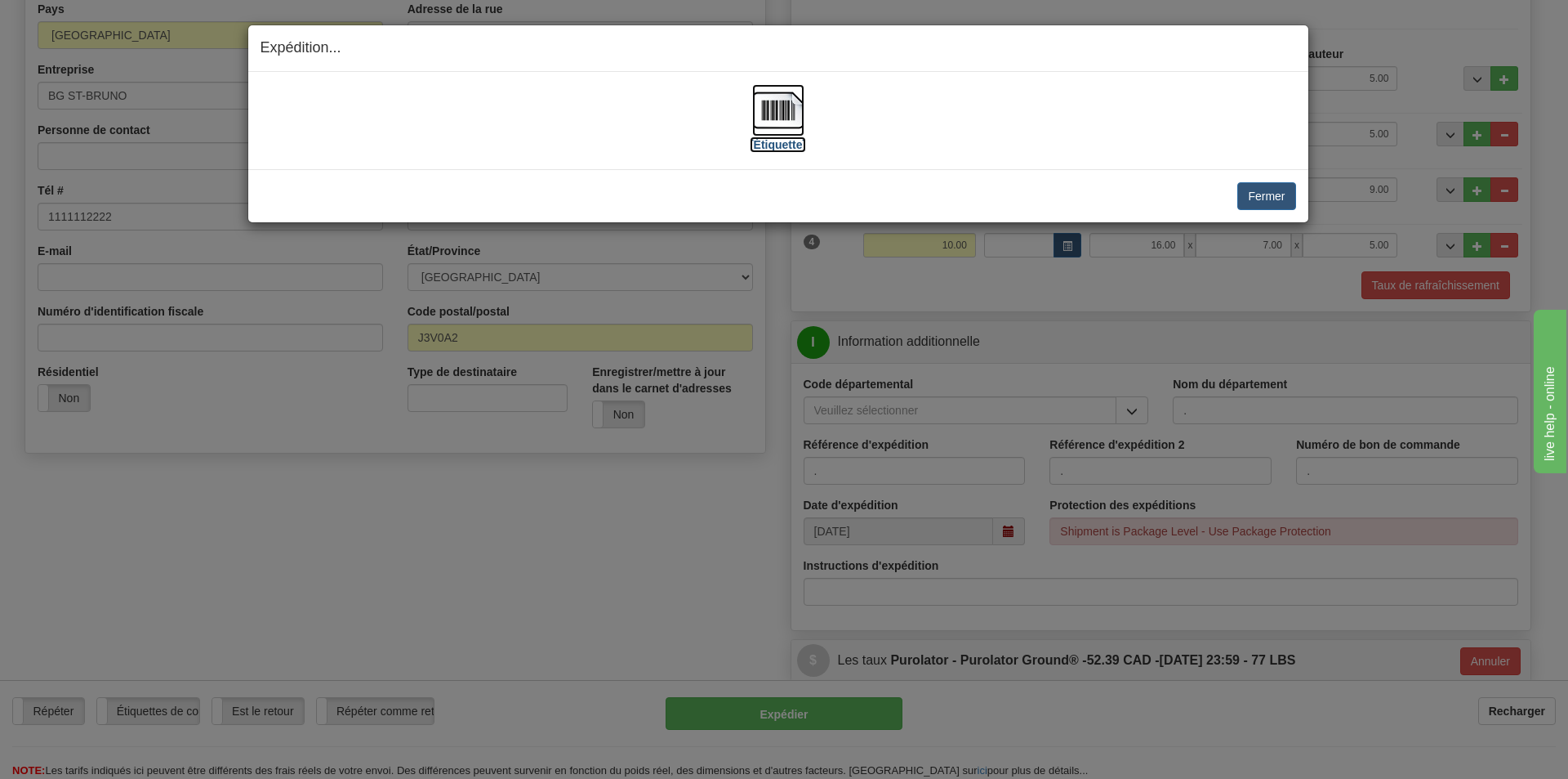
click at [779, 137] on label "[Étiquette]" at bounding box center [778, 144] width 56 height 16
click at [1289, 197] on button "Fermer" at bounding box center [1266, 196] width 58 height 28
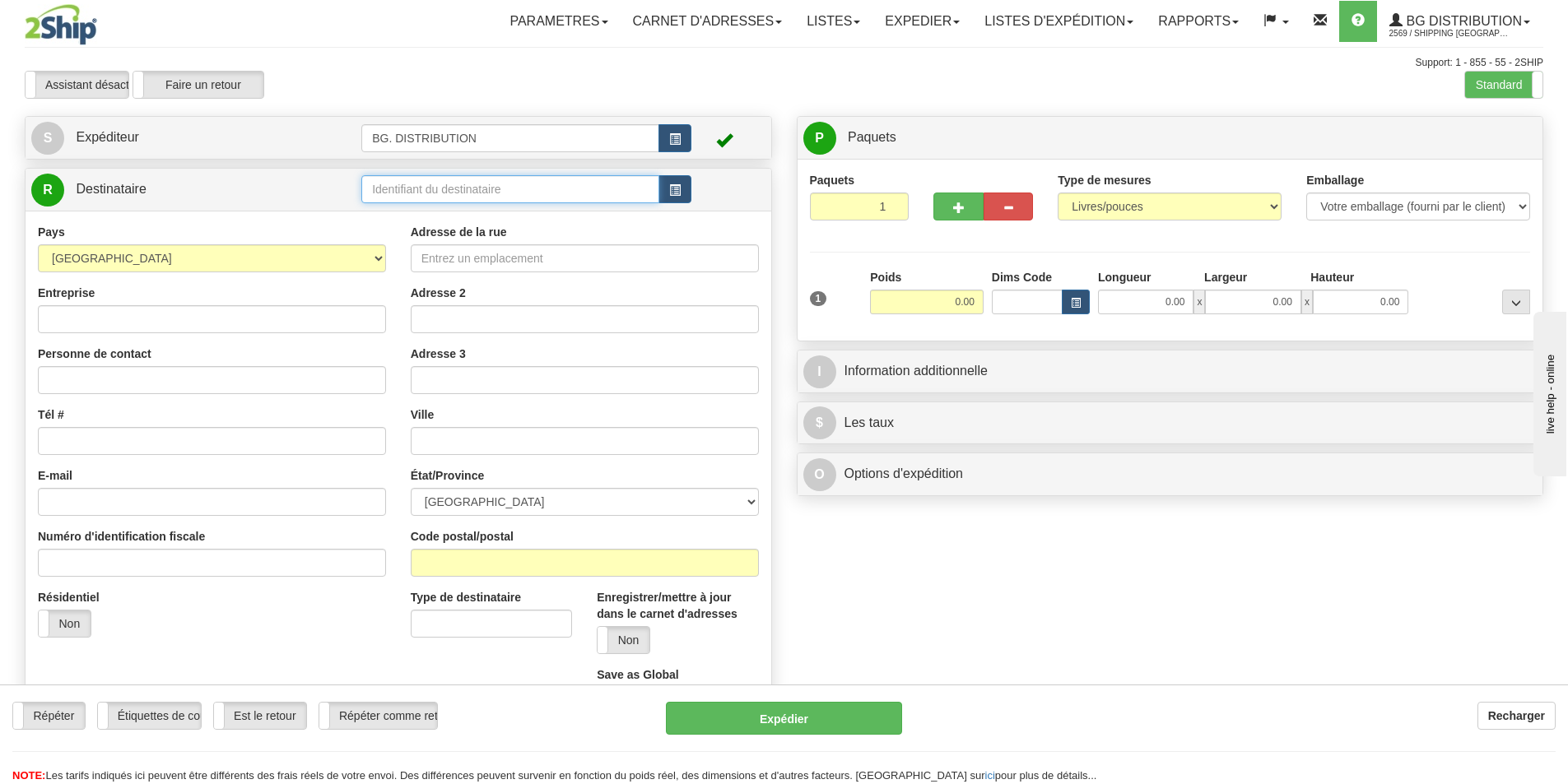
click at [401, 184] on input "text" at bounding box center [510, 189] width 298 height 28
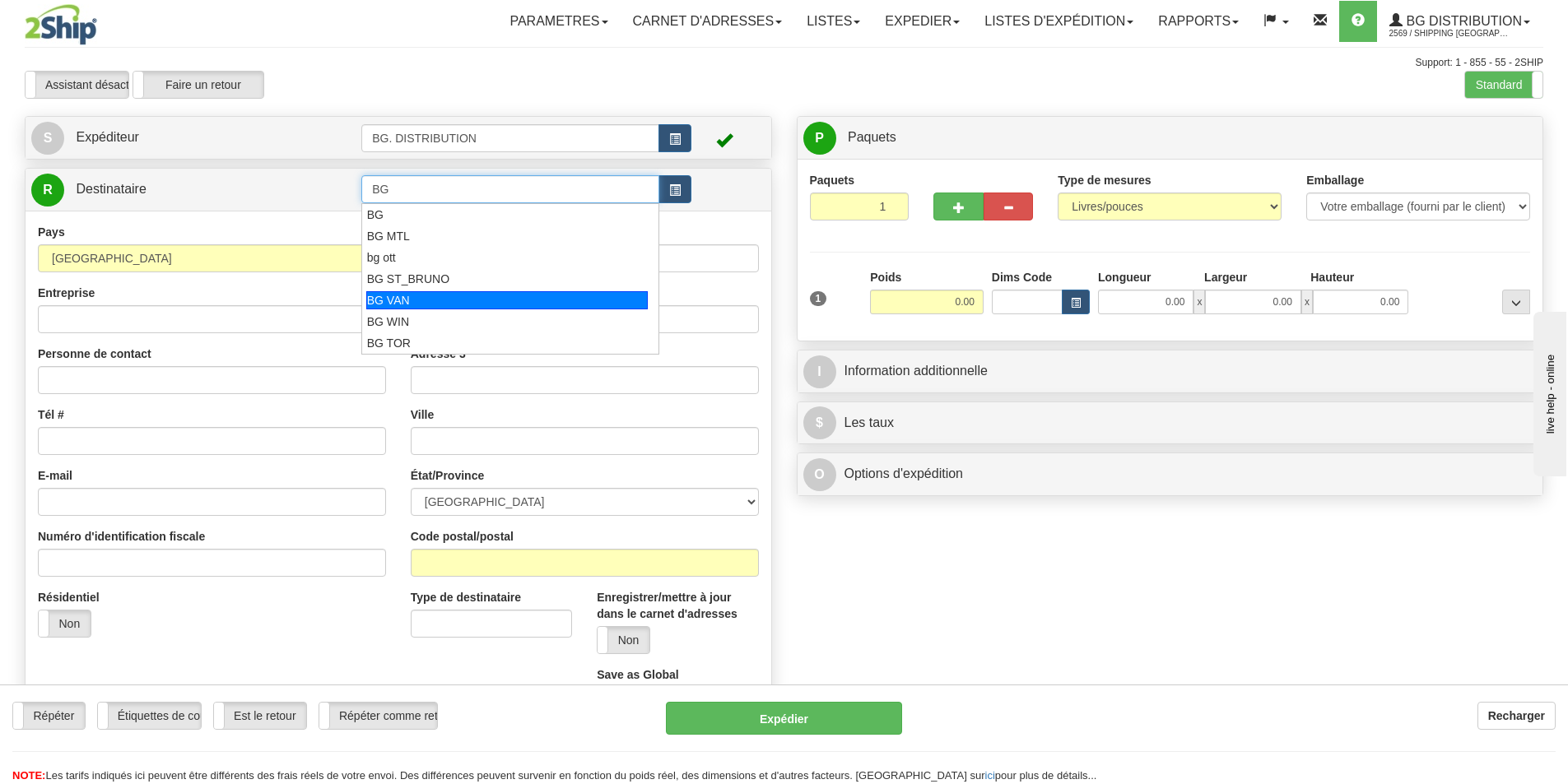
click at [419, 293] on div "BG VAN" at bounding box center [508, 299] width 283 height 18
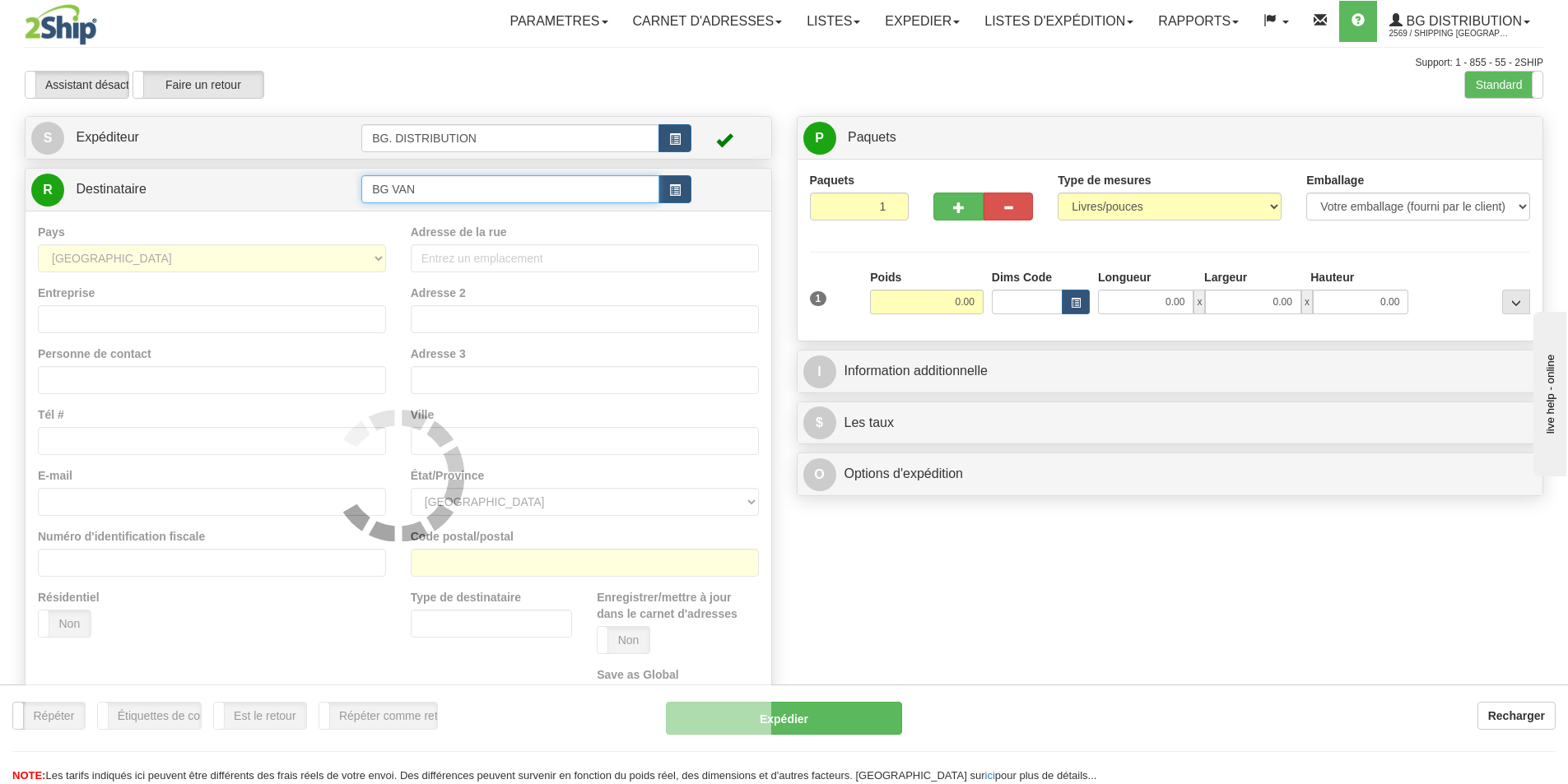
type input "BG VAN"
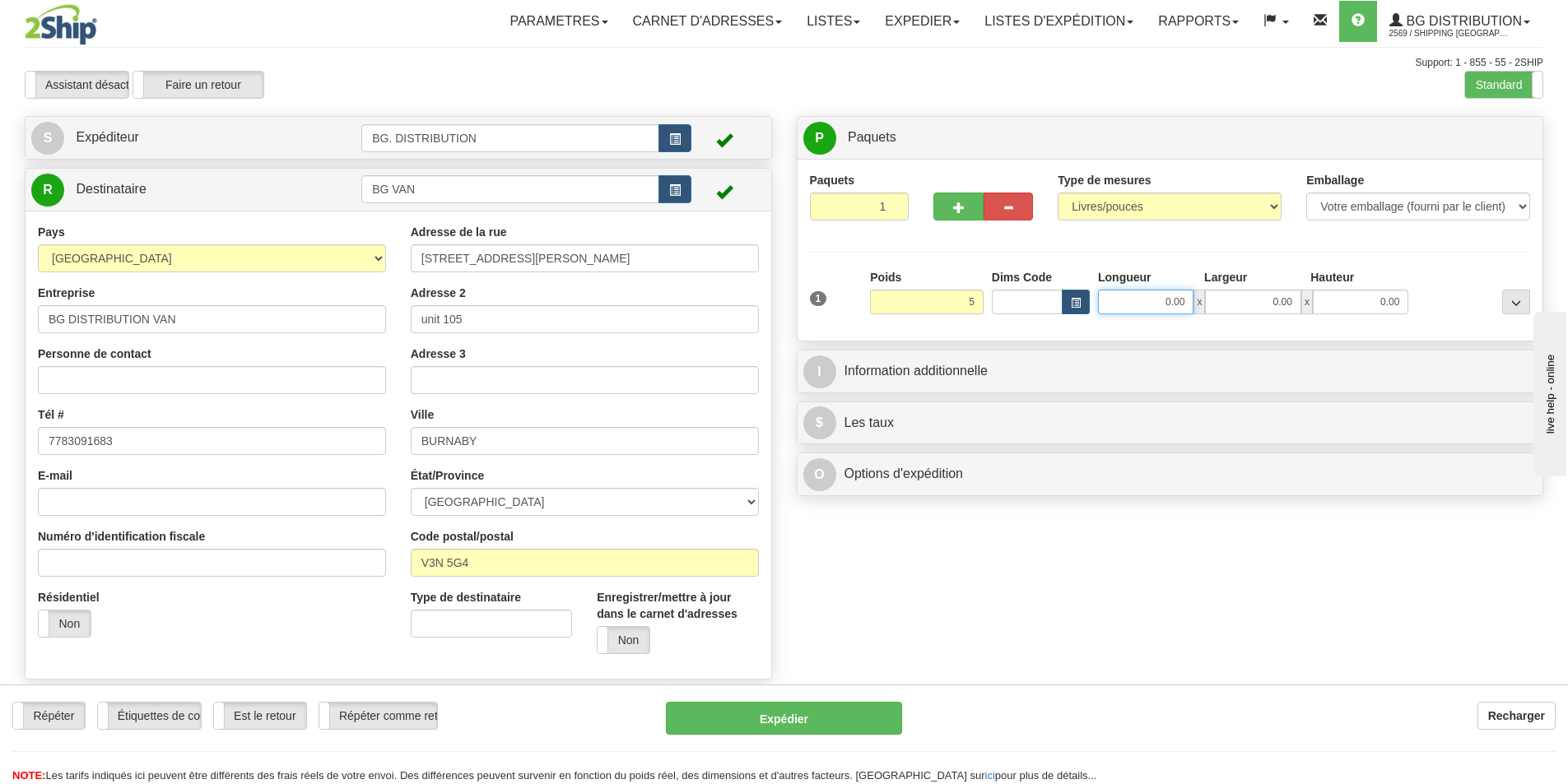
type input "5.00"
click at [1169, 308] on input "0.00" at bounding box center [1145, 301] width 96 height 25
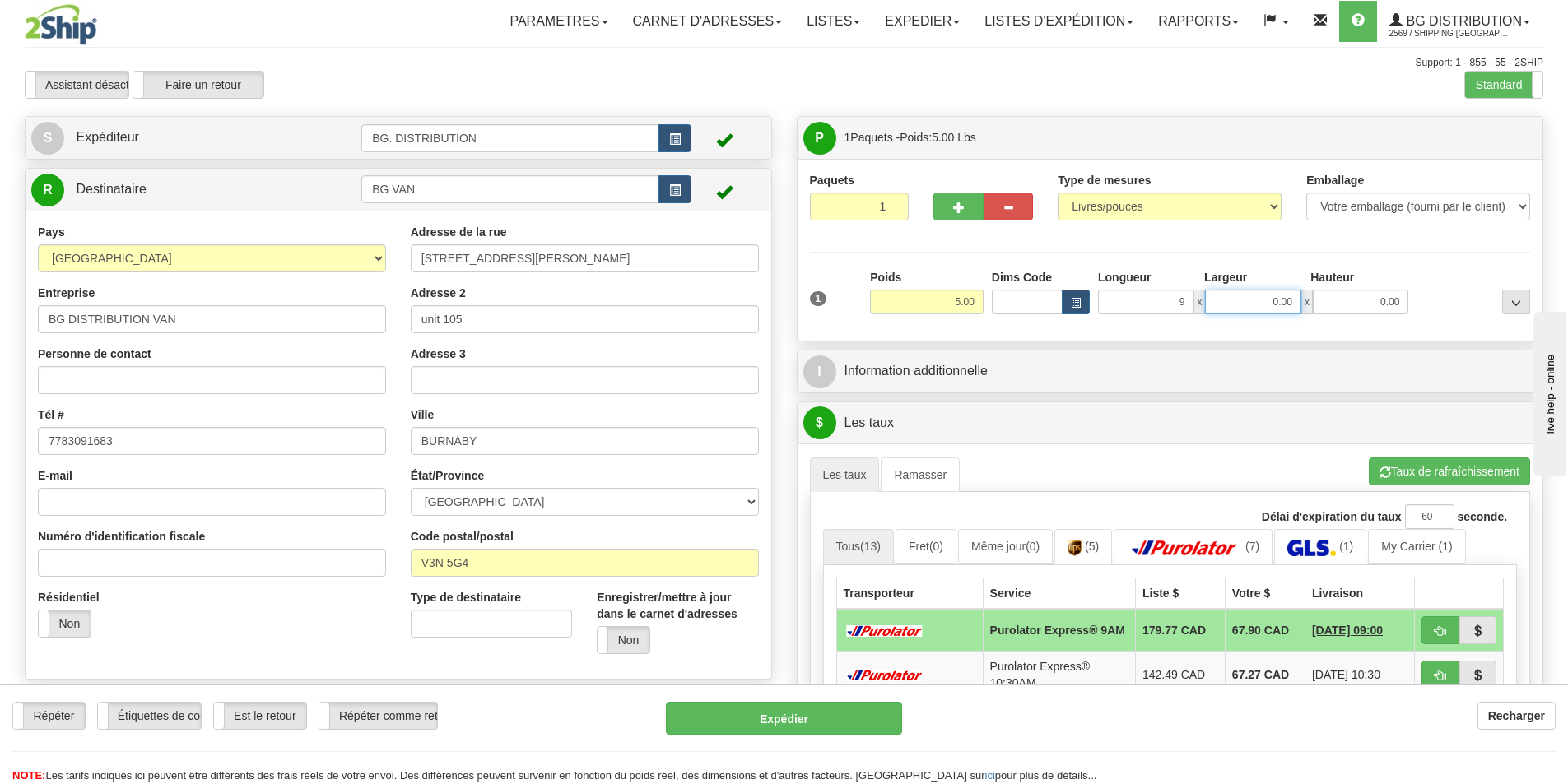
type input "9.00"
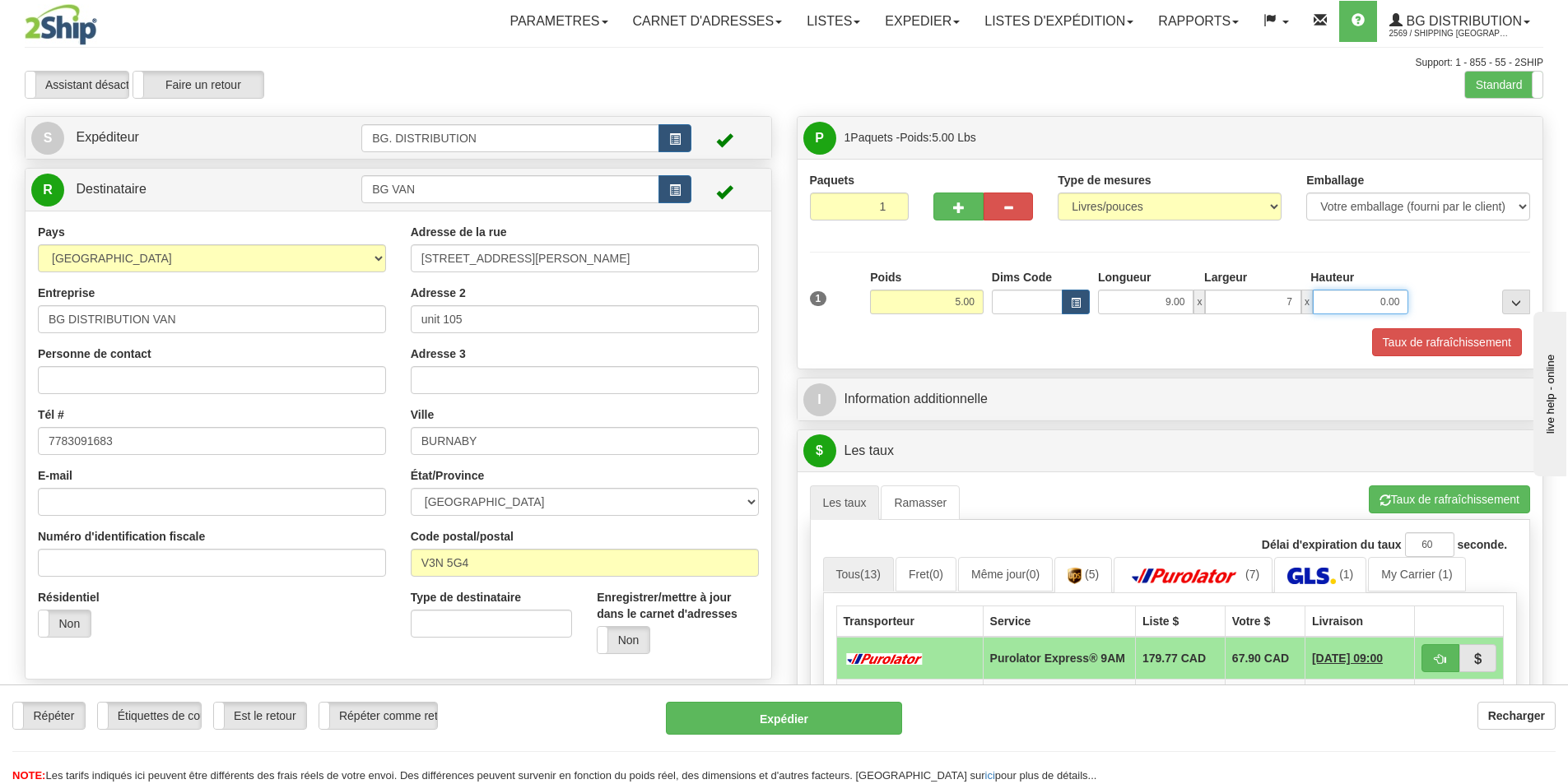
type input "7.00"
type input "5.00"
click at [1186, 326] on div at bounding box center [1170, 326] width 729 height 1
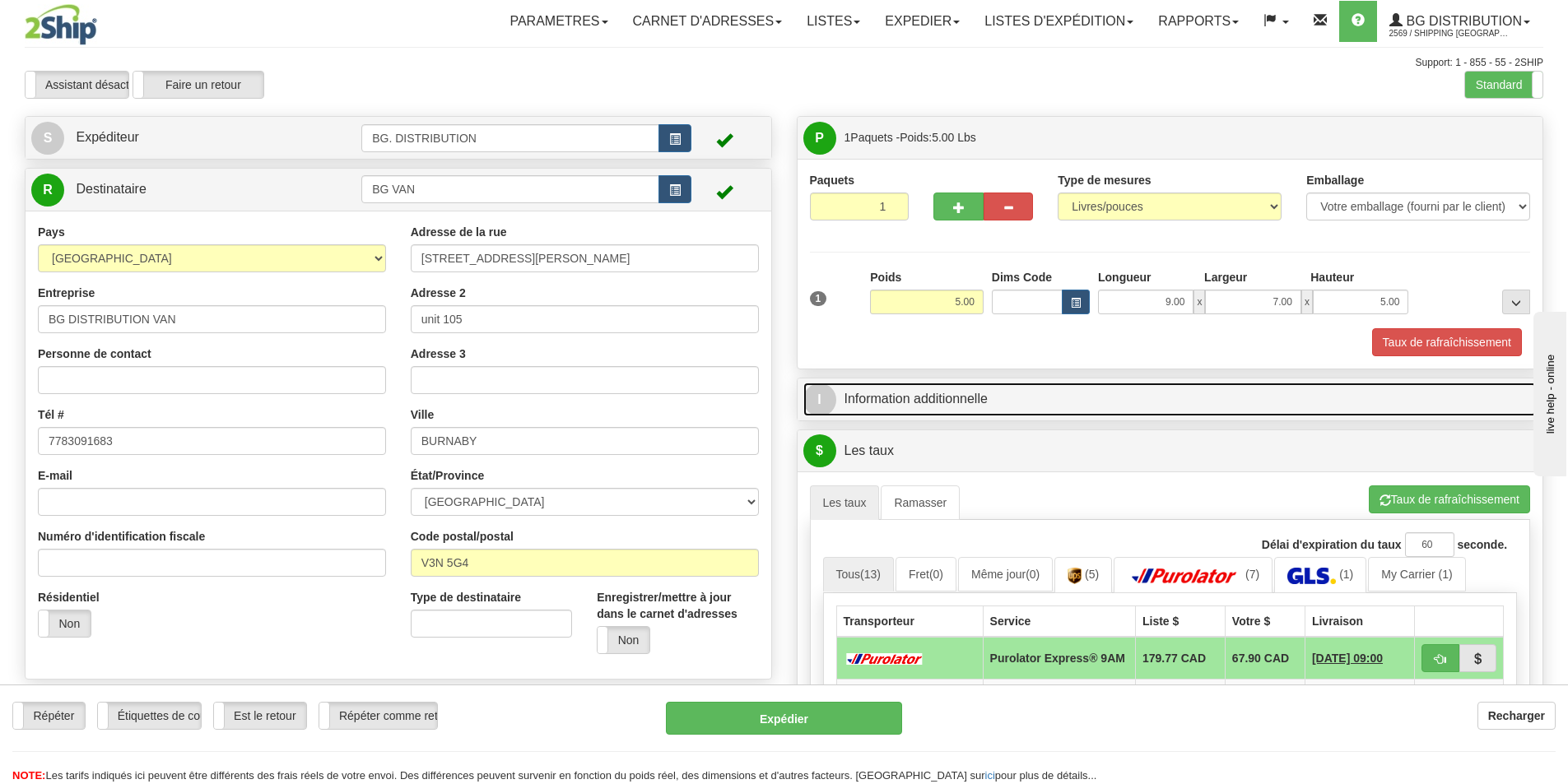
click at [806, 397] on span "I" at bounding box center [819, 399] width 33 height 33
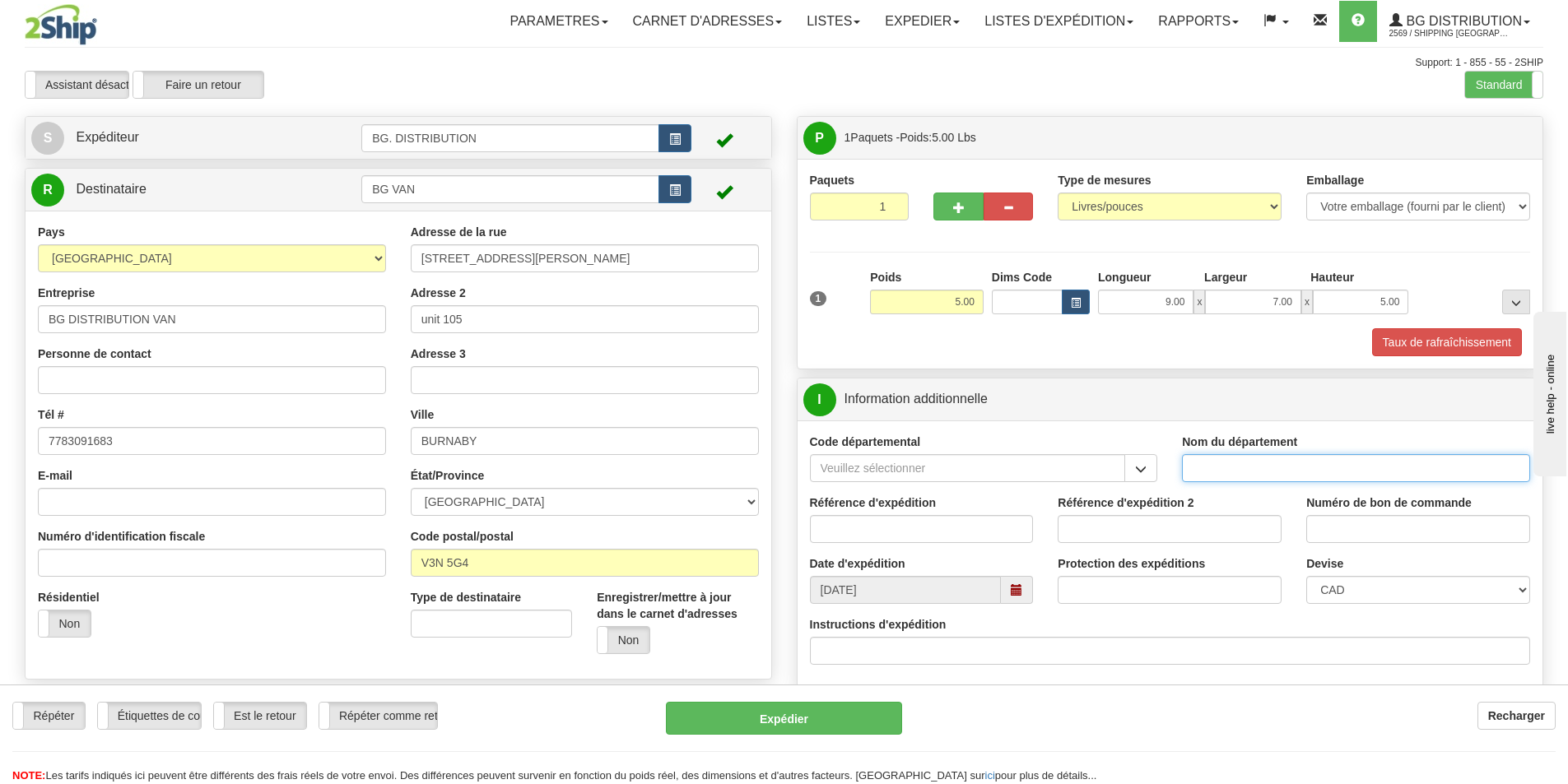
click at [1215, 464] on input "Nom du département" at bounding box center [1355, 468] width 348 height 28
type input "."
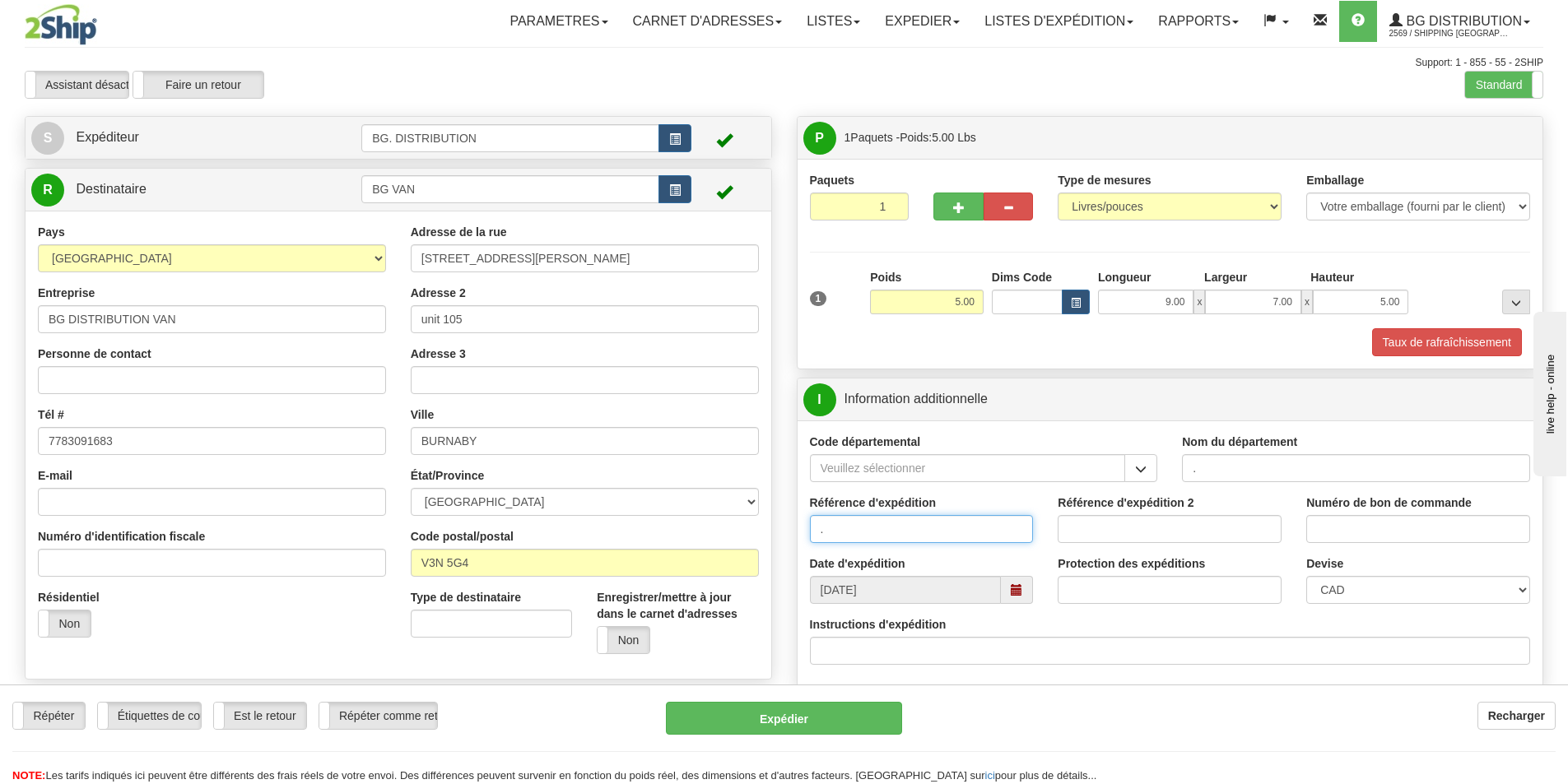
type input "."
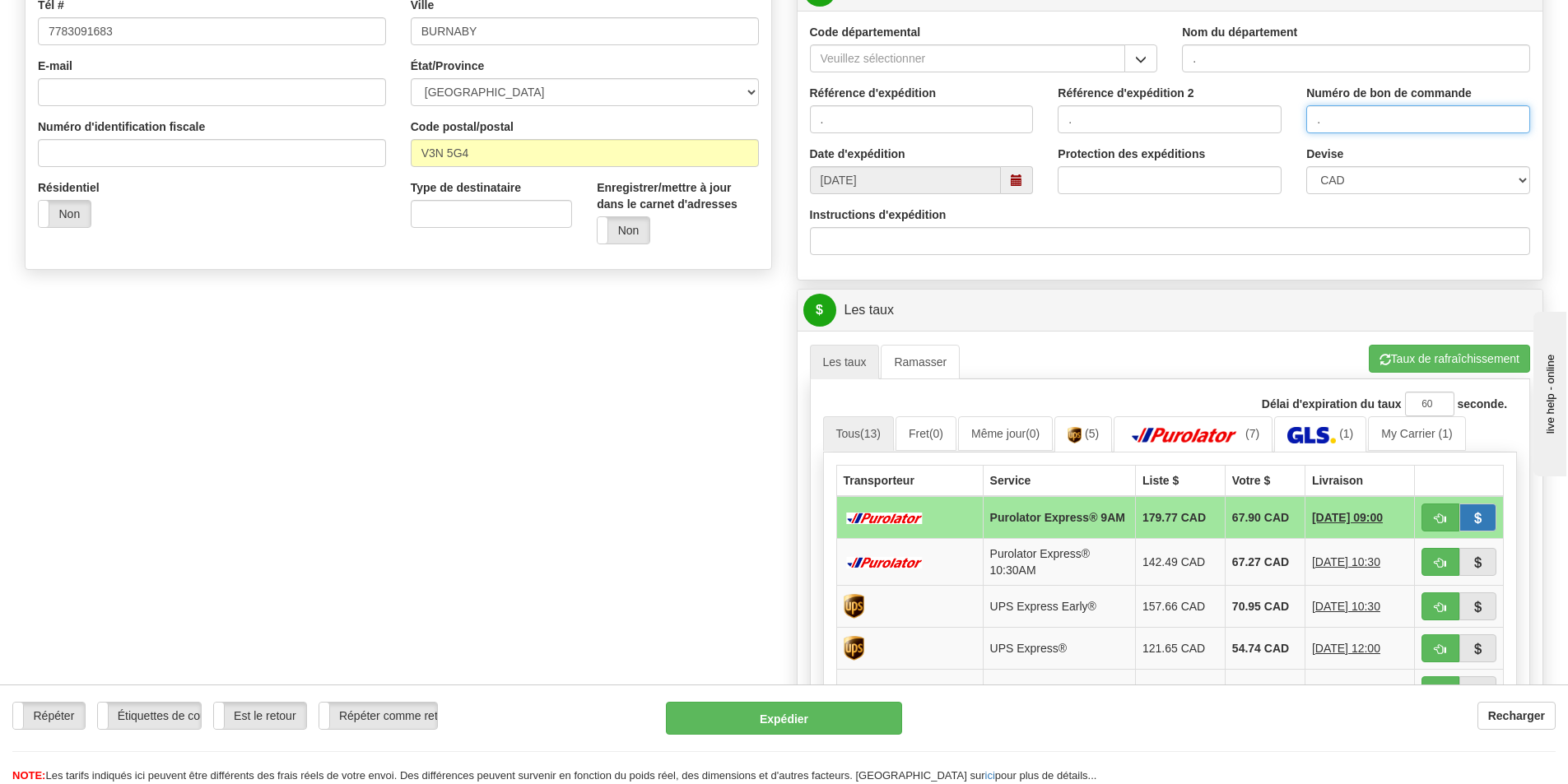
scroll to position [411, 0]
type input "."
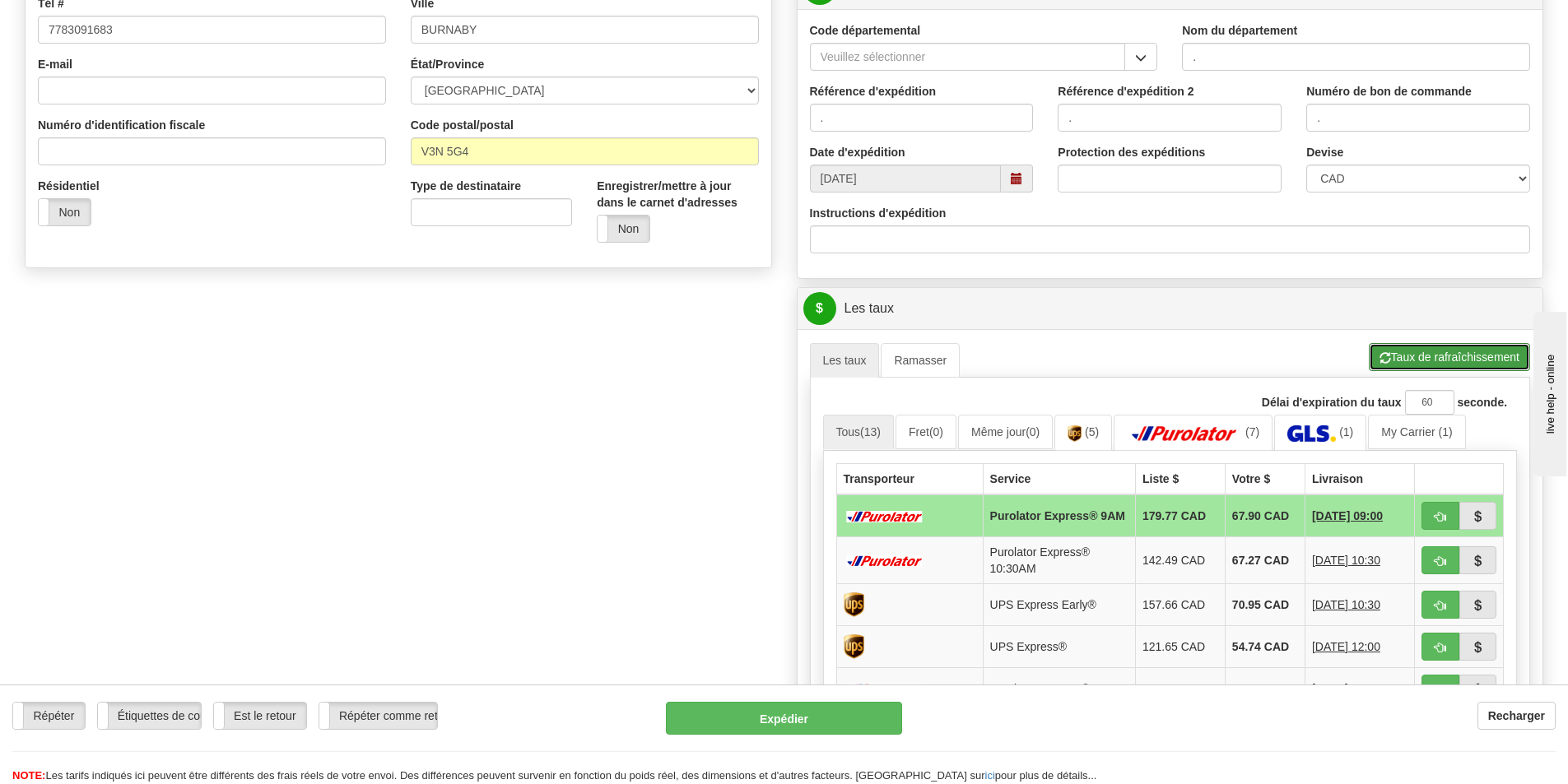
click at [1461, 362] on button "Taux de rafraîchissement" at bounding box center [1449, 357] width 162 height 28
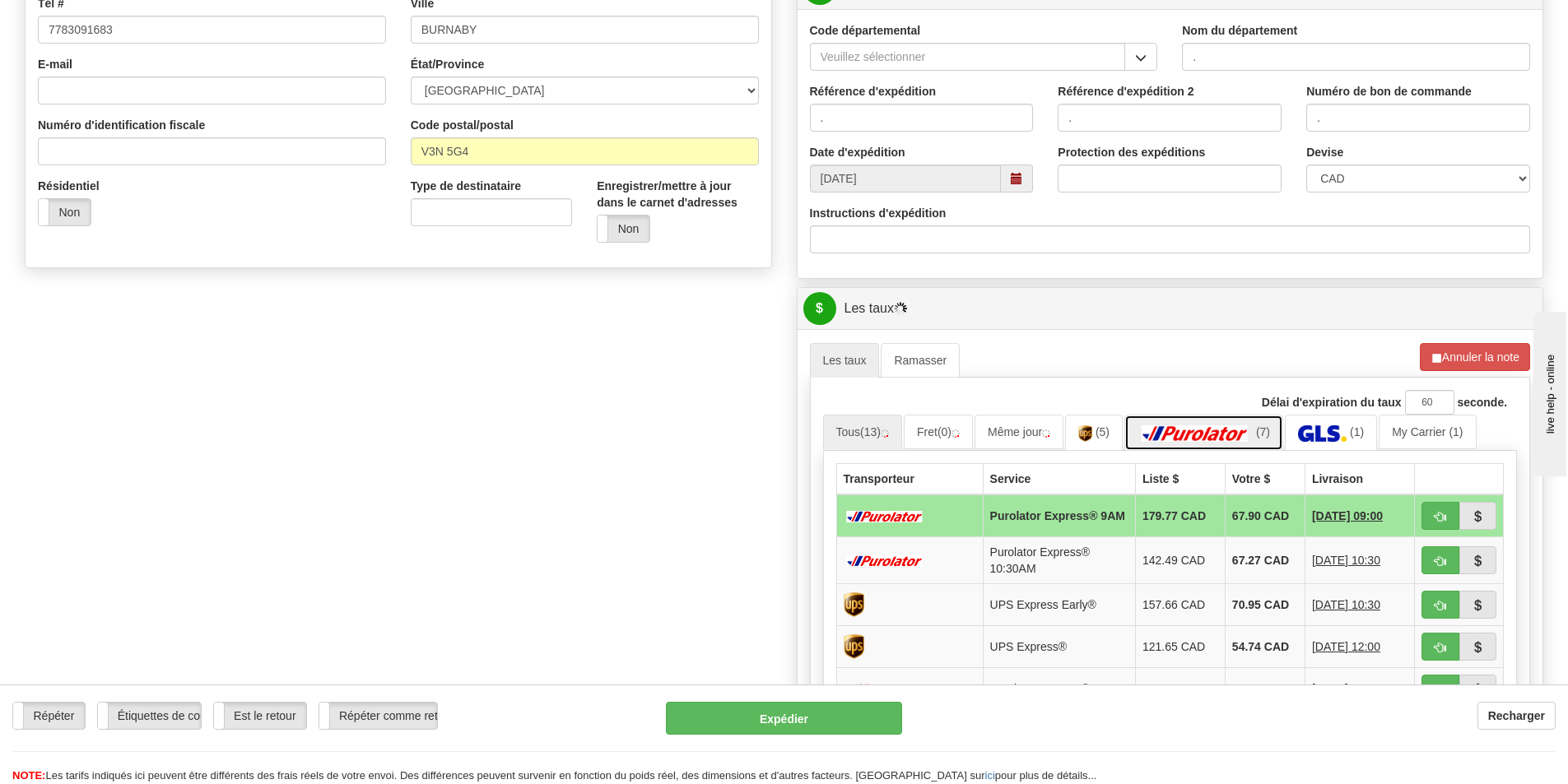
click at [1197, 430] on img at bounding box center [1195, 433] width 115 height 16
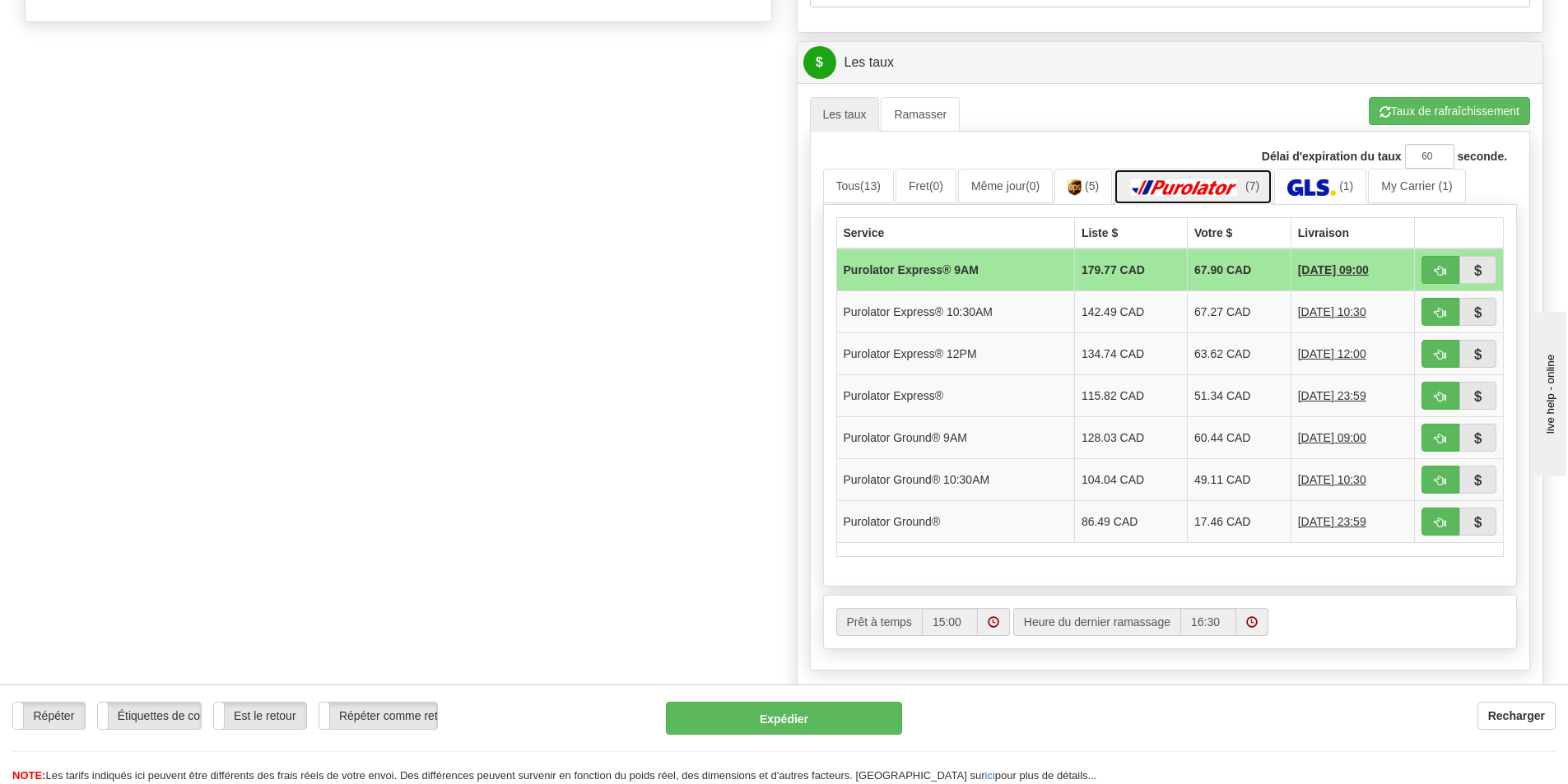
scroll to position [658, 0]
click at [1428, 518] on button "button" at bounding box center [1439, 520] width 38 height 28
type input "260"
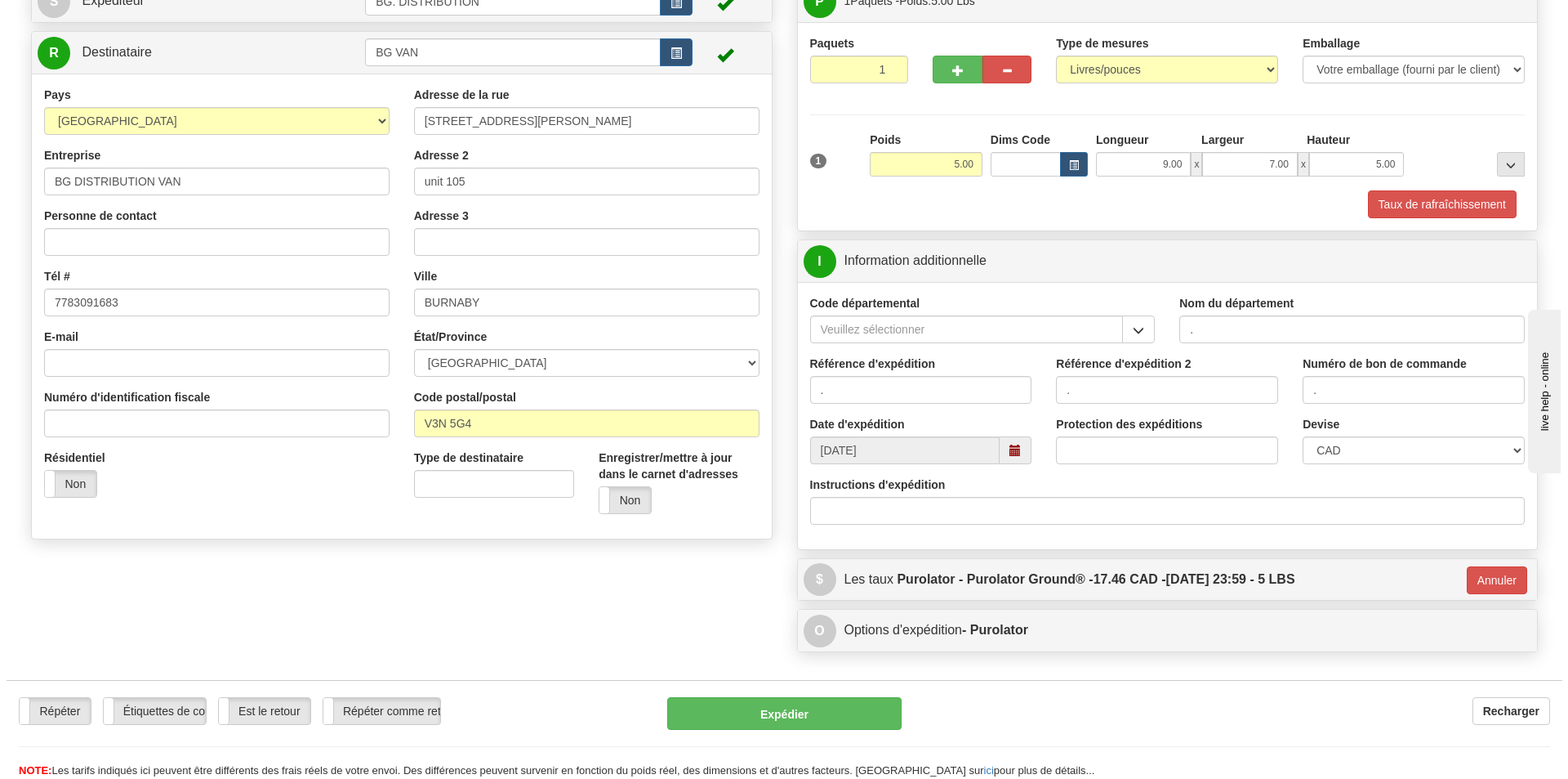
scroll to position [136, 0]
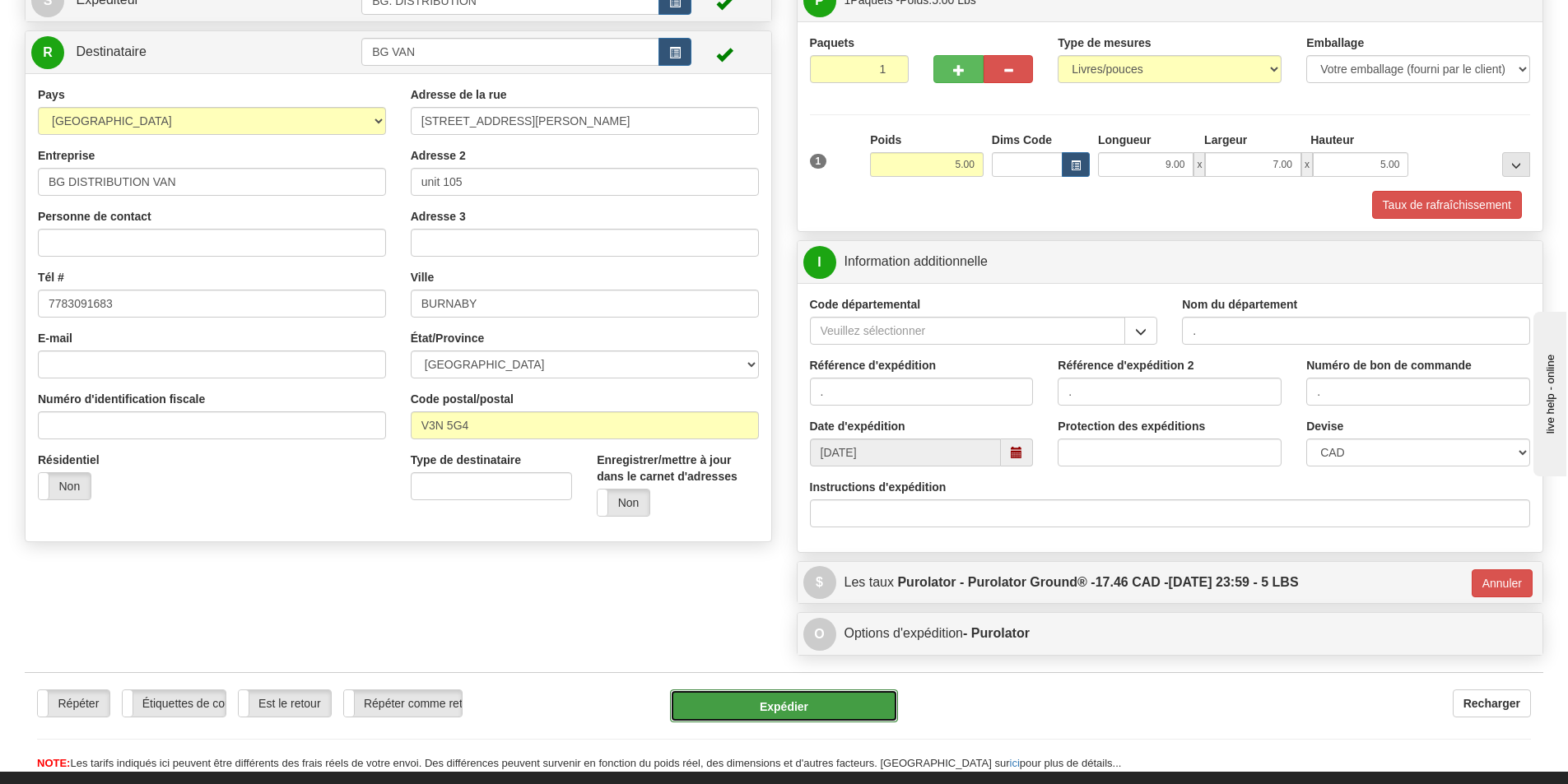
click at [816, 696] on button "Expédier" at bounding box center [784, 705] width 228 height 33
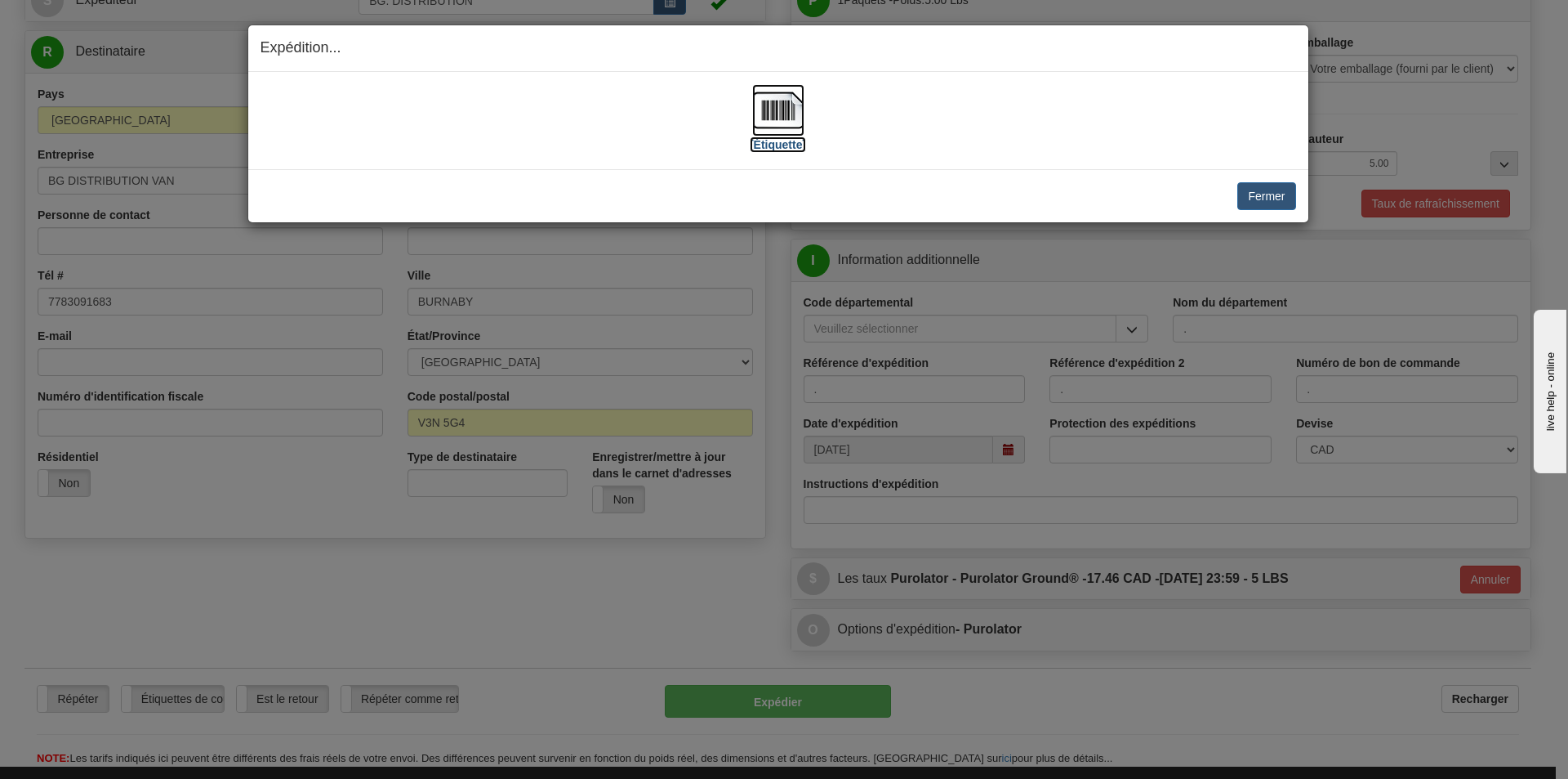
click at [797, 150] on label "[Étiquette]" at bounding box center [778, 144] width 56 height 16
click at [1277, 192] on button "Fermer" at bounding box center [1266, 196] width 58 height 28
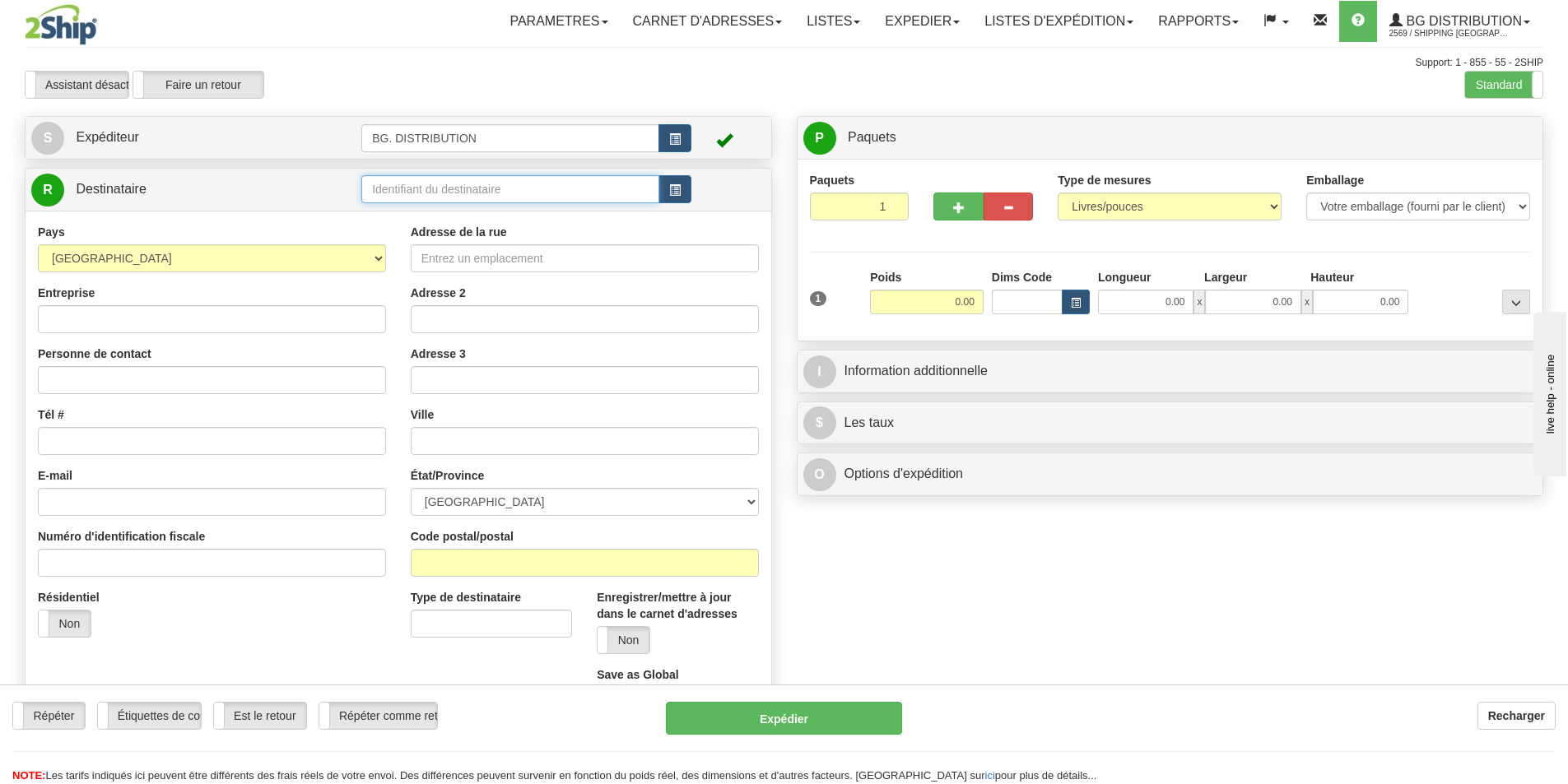
click at [591, 194] on input "text" at bounding box center [510, 189] width 298 height 28
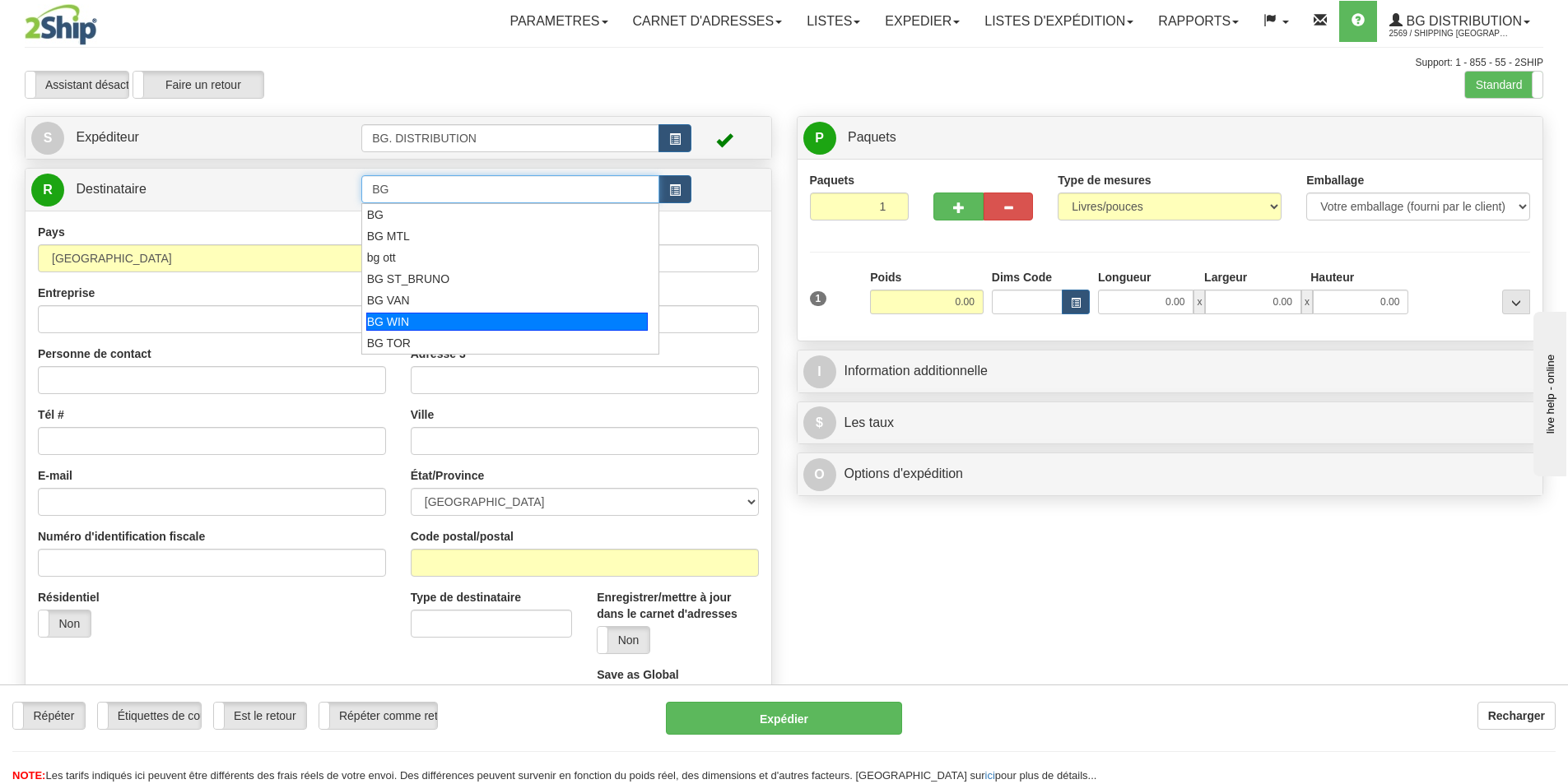
click at [520, 332] on li "BG WIN" at bounding box center [510, 321] width 296 height 21
type input "BG WIN"
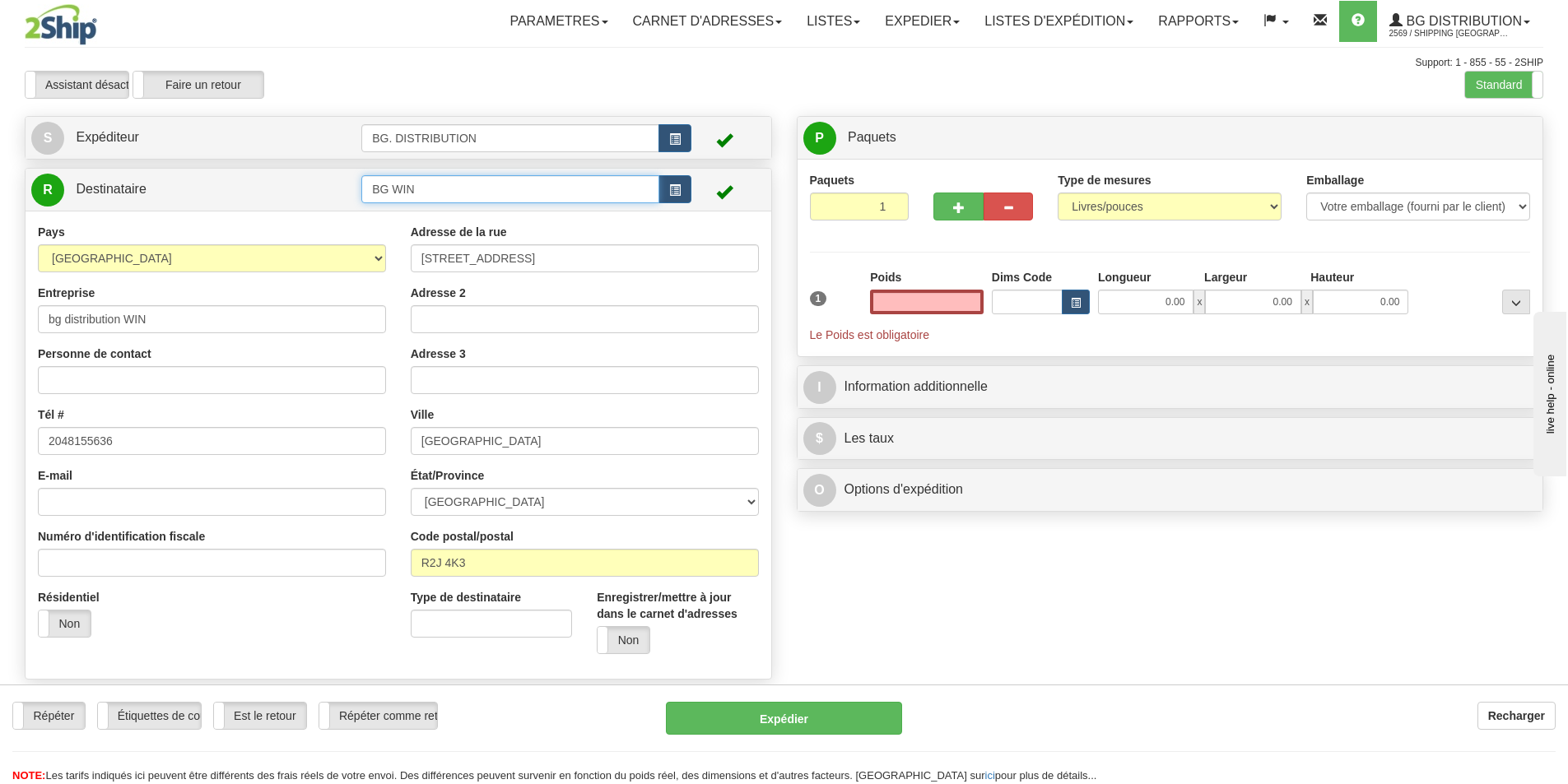
type input "0.00"
click at [559, 178] on input "BG WIN" at bounding box center [510, 189] width 298 height 28
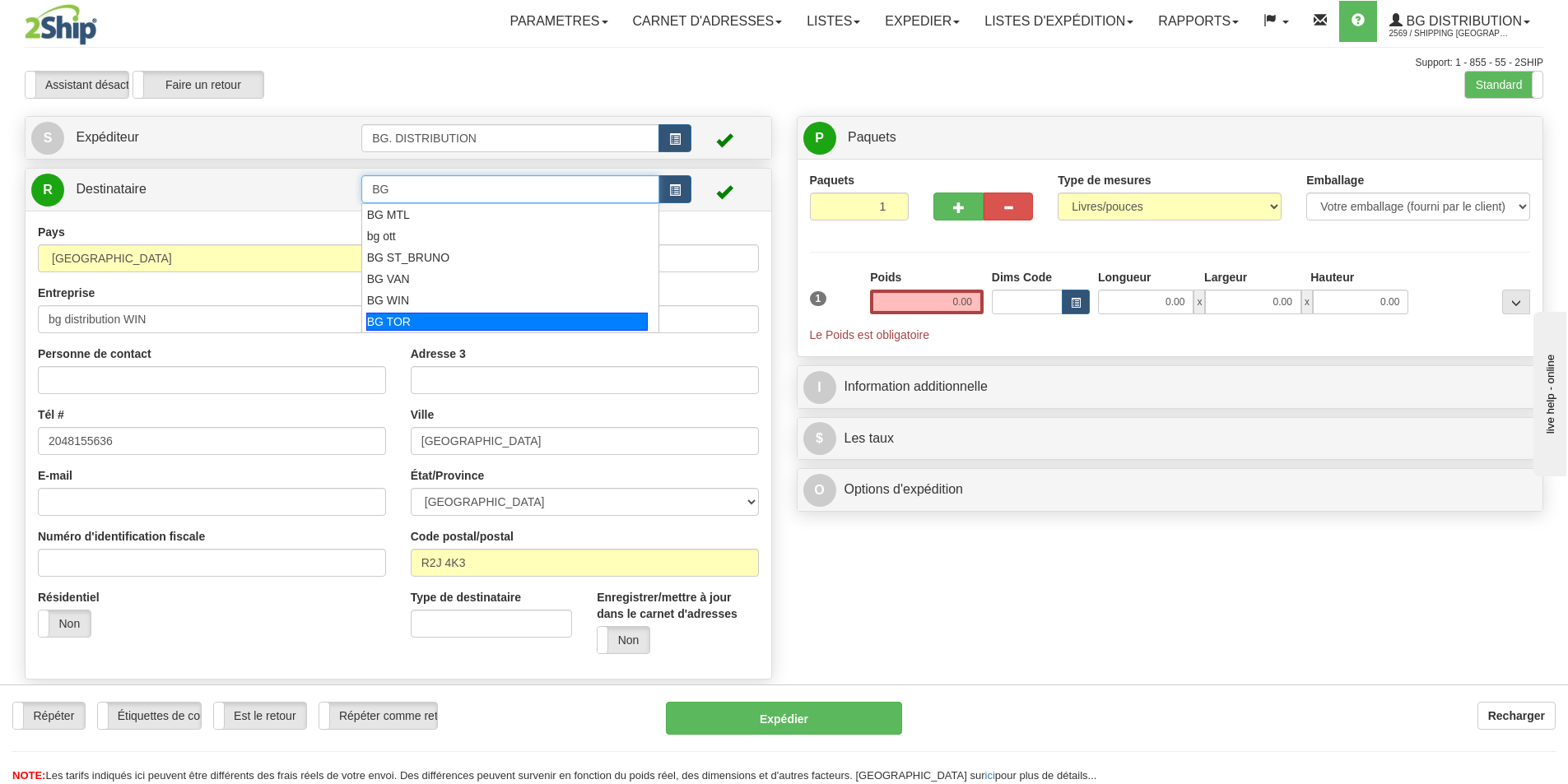
click at [528, 325] on div "BG TOR" at bounding box center [508, 321] width 283 height 18
type input "BG TOR"
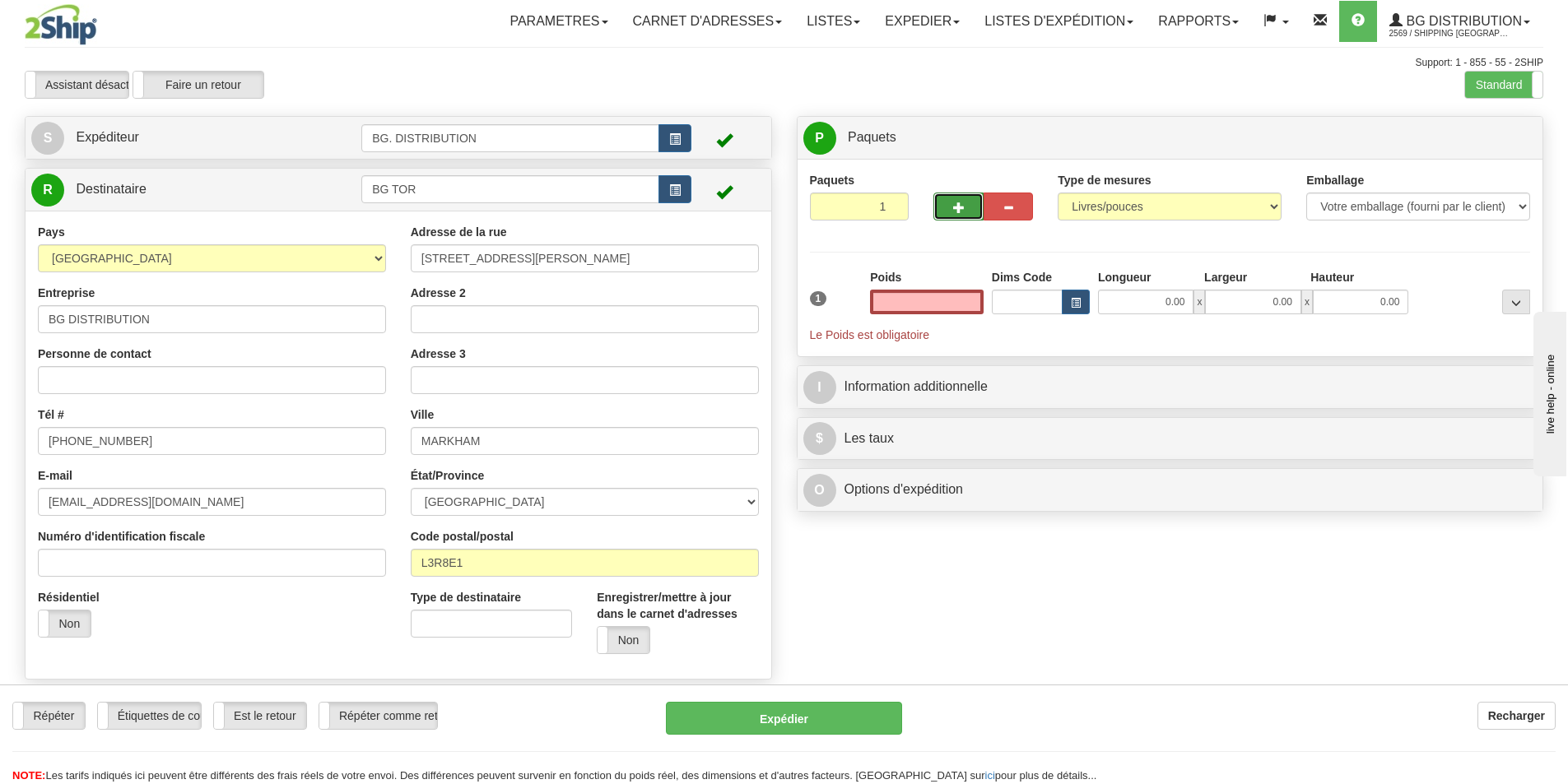
type input "0.00"
click at [962, 210] on span "button" at bounding box center [959, 207] width 12 height 11
type input "2"
click at [1471, 142] on span "Niveau du package" at bounding box center [1485, 139] width 85 height 12
radio input "true"
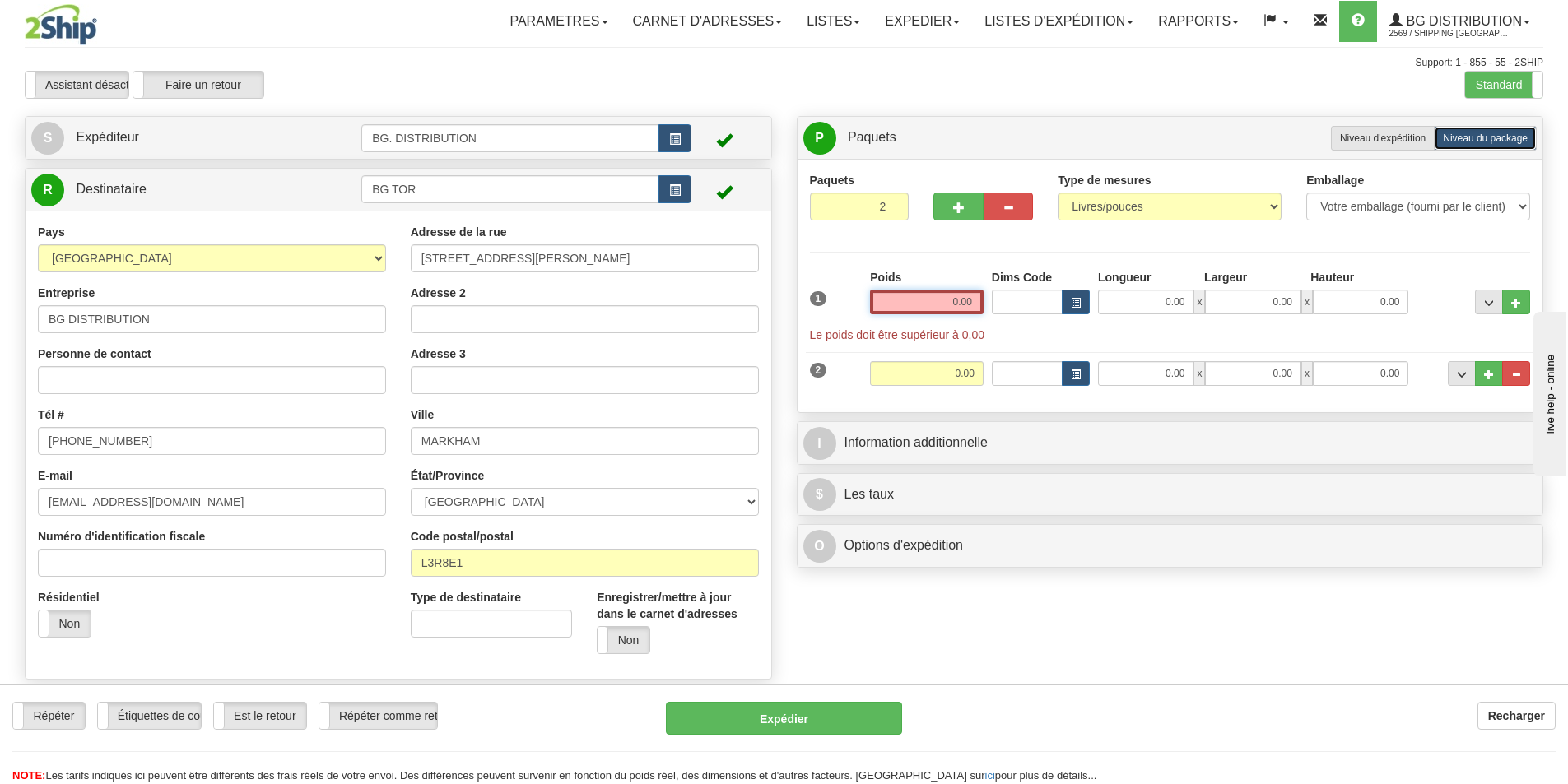
click at [948, 294] on input "0.00" at bounding box center [927, 301] width 113 height 25
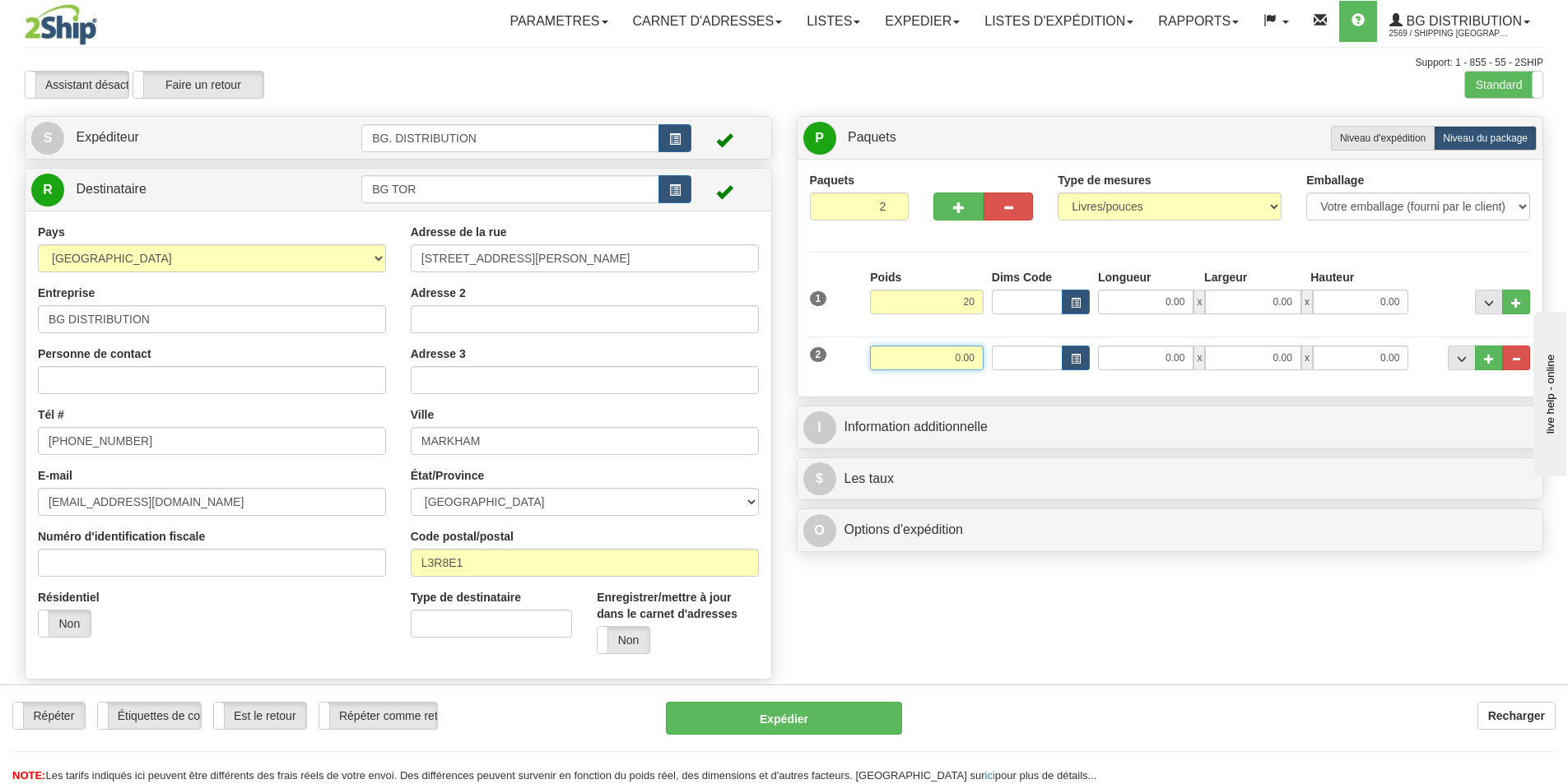
type input "20.00"
click at [972, 362] on input "0.00" at bounding box center [927, 357] width 113 height 25
type input "20.00"
click at [1131, 301] on input "0.00" at bounding box center [1145, 301] width 96 height 25
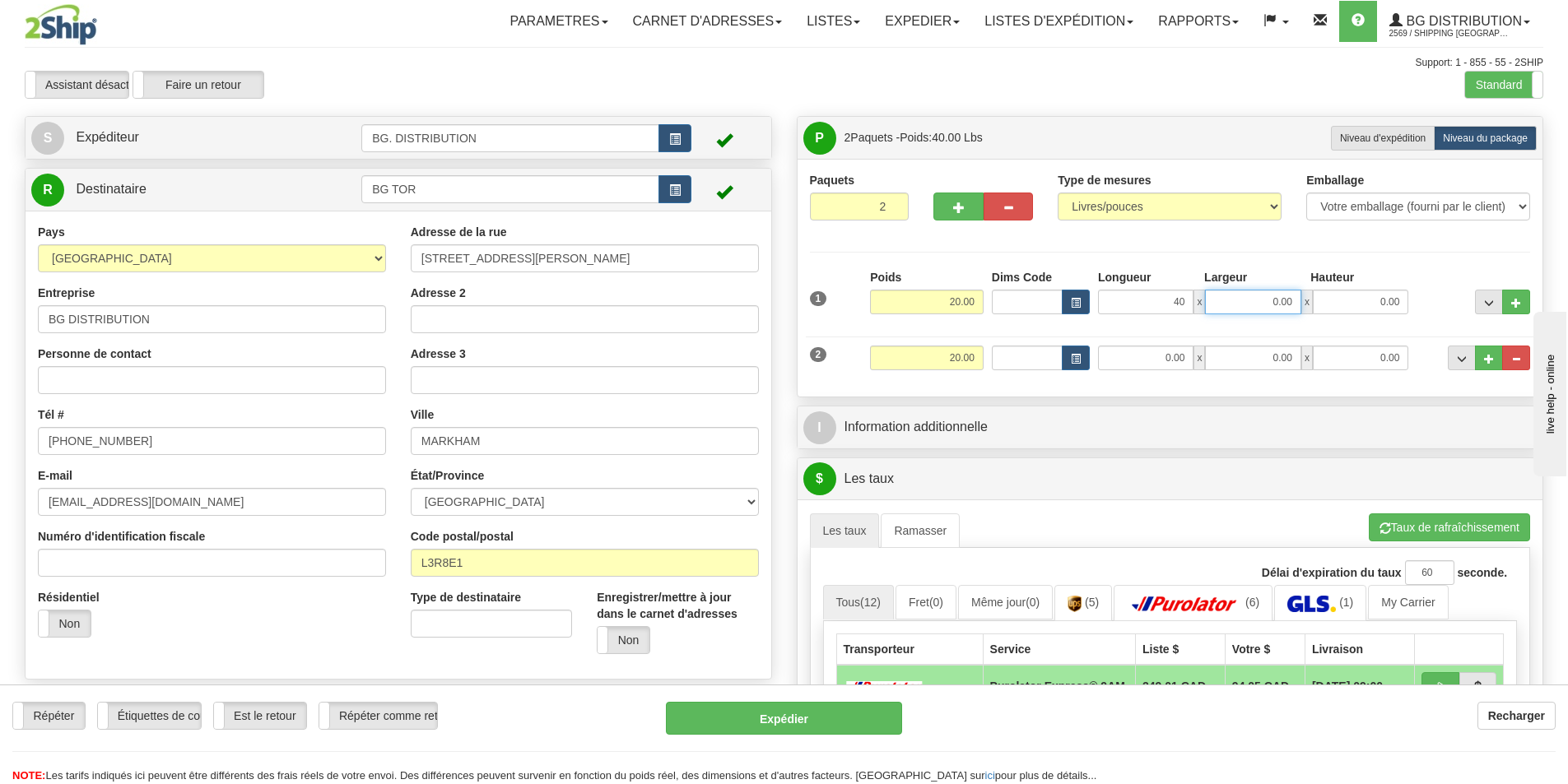
type input "40.00"
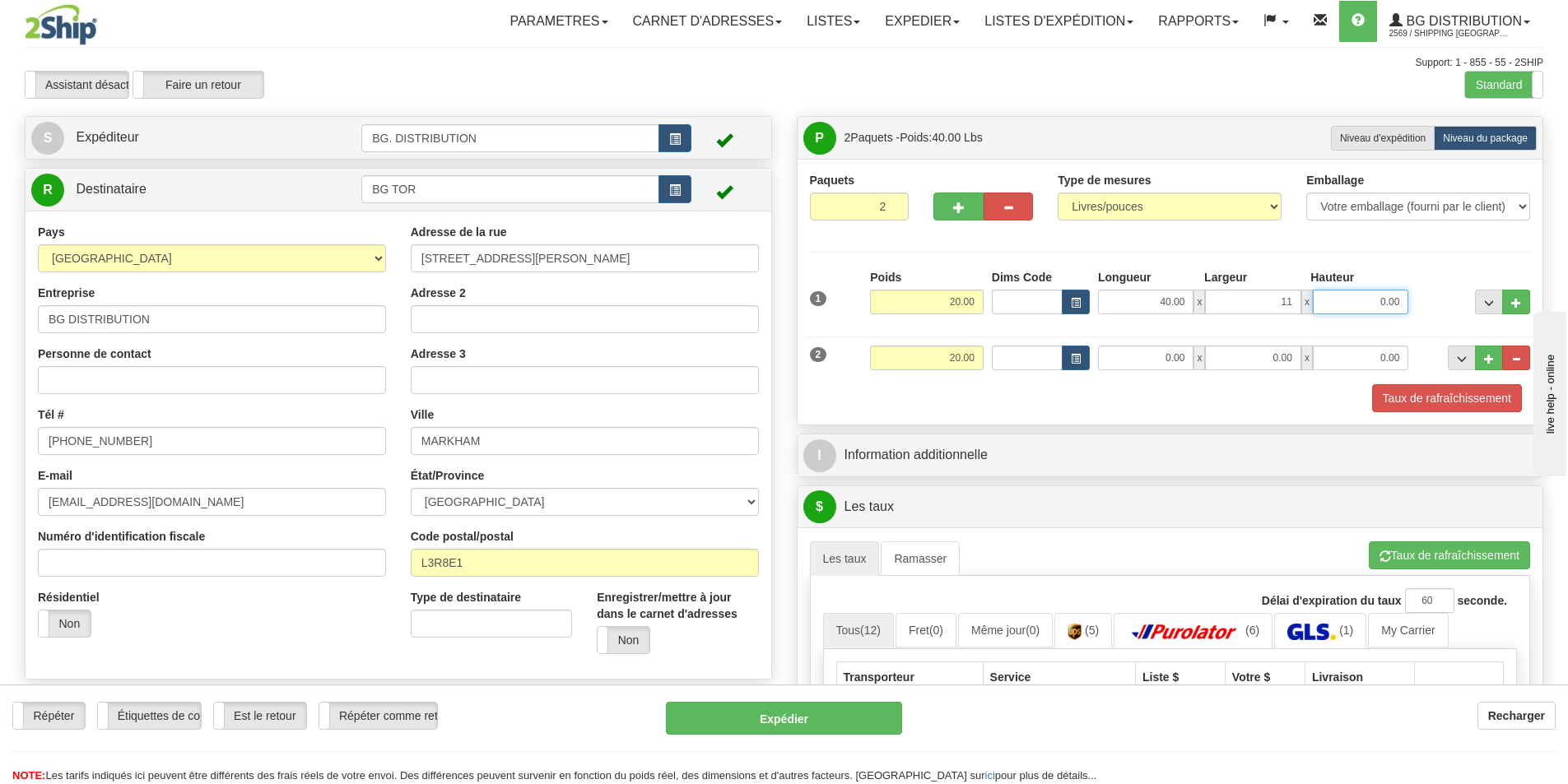
type input "11.00"
type input "5.00"
click at [1168, 353] on input "0.00" at bounding box center [1145, 357] width 96 height 25
type input "40.00"
type input "11.00"
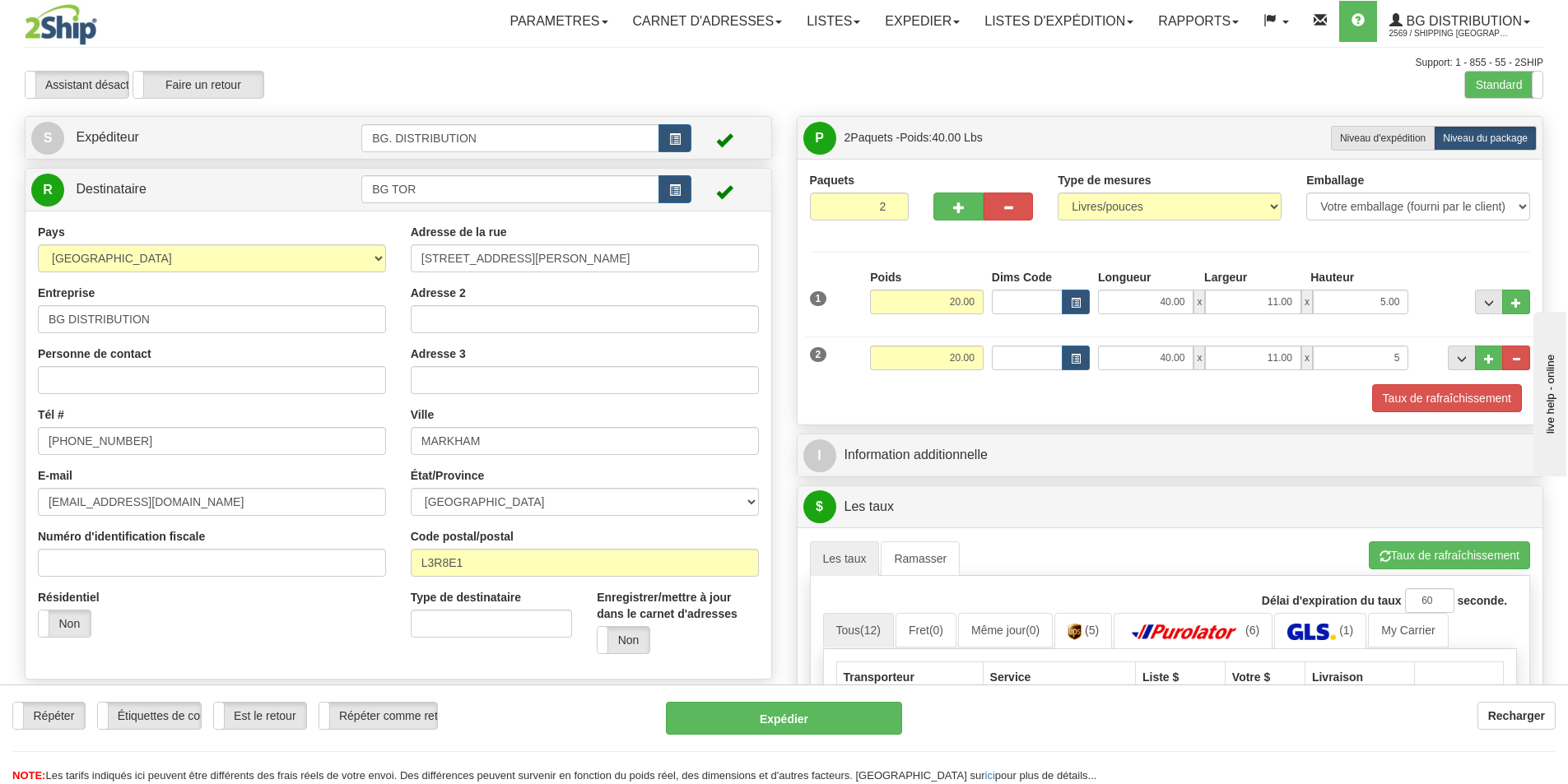
type input "5.00"
click at [1156, 394] on div "Taux de rafraîchissement" at bounding box center [1170, 397] width 729 height 28
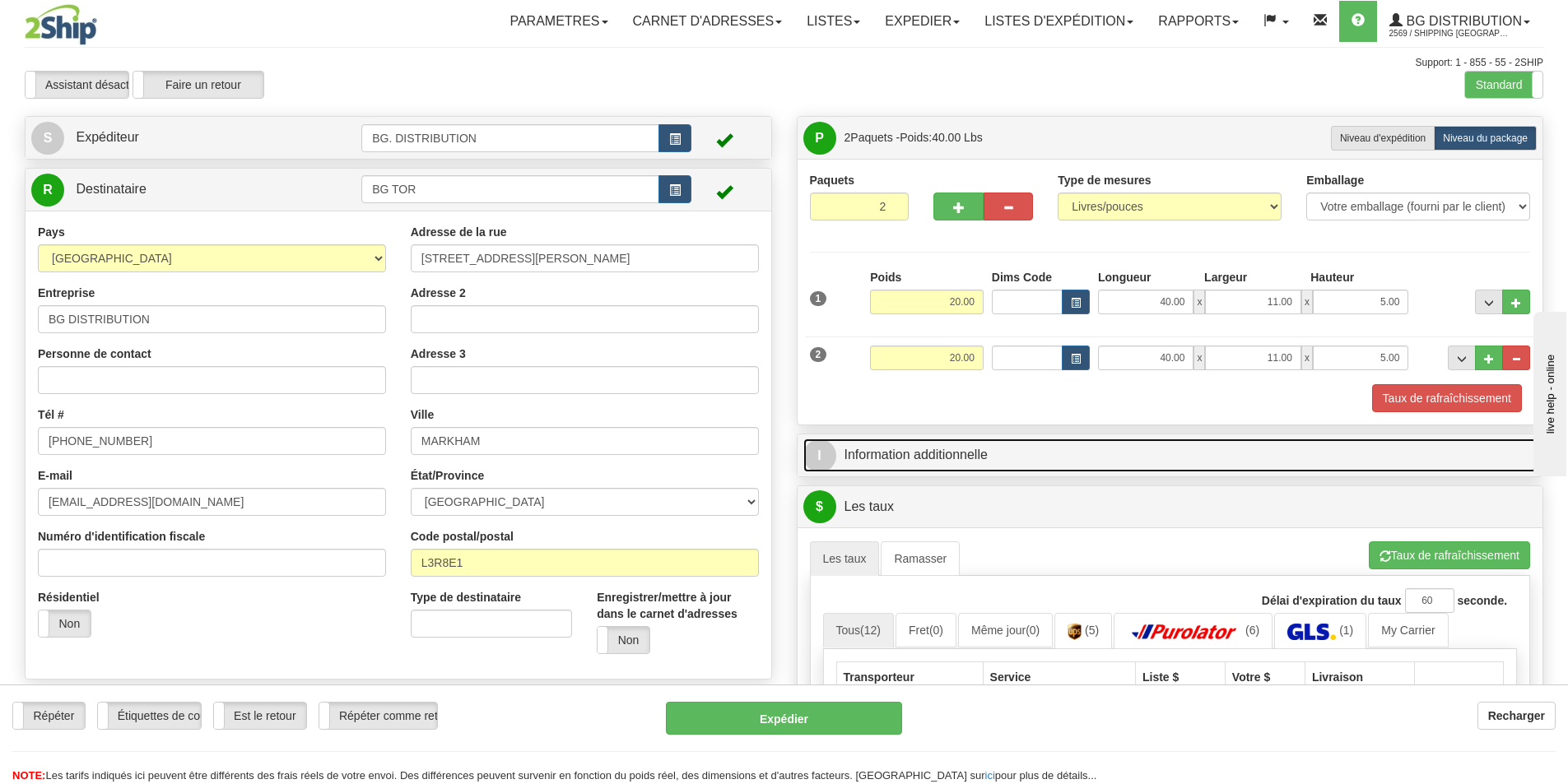
click at [826, 447] on span "I" at bounding box center [819, 455] width 33 height 33
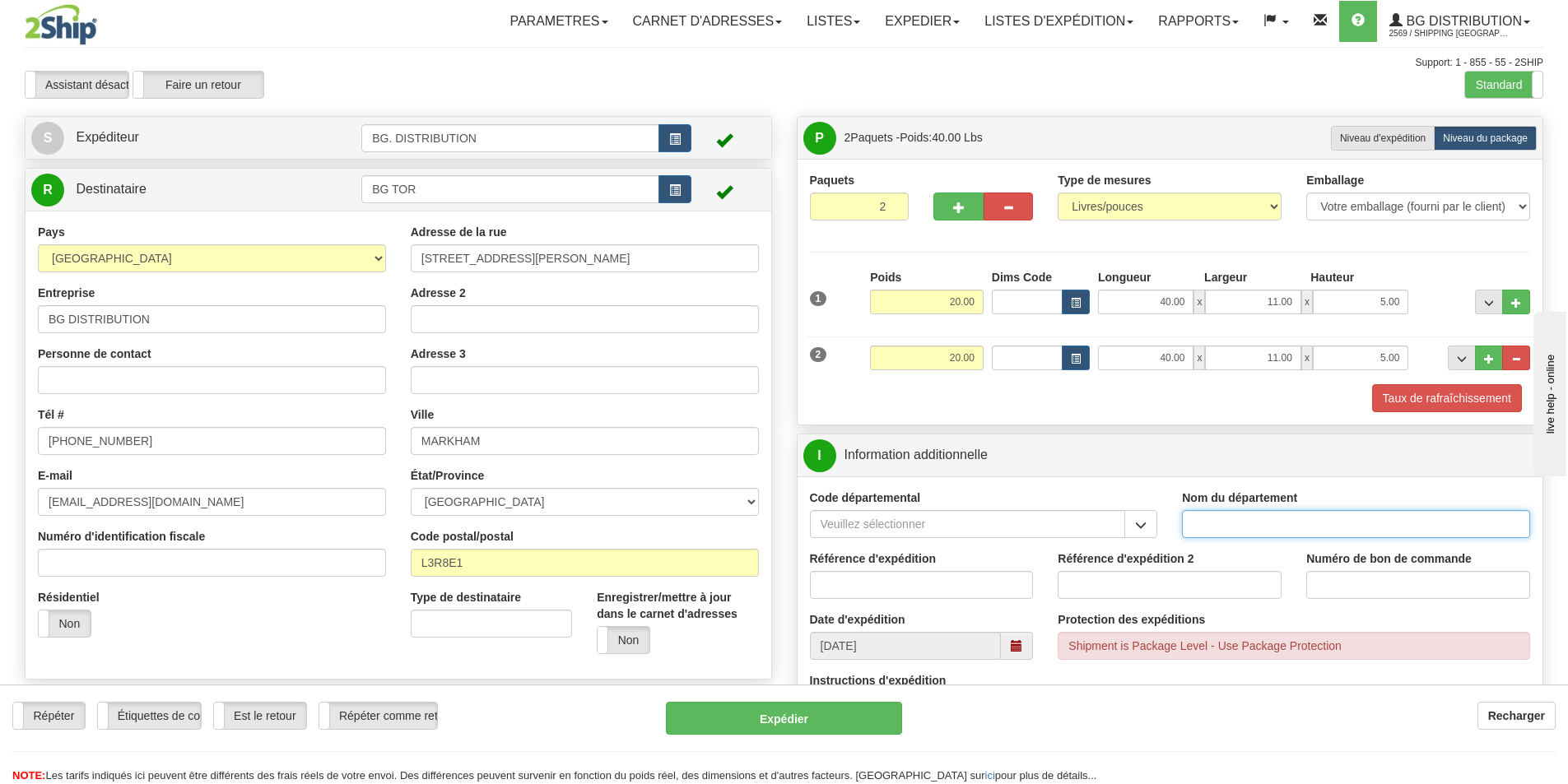
click at [1262, 515] on input "Nom du département" at bounding box center [1355, 524] width 348 height 28
type input "."
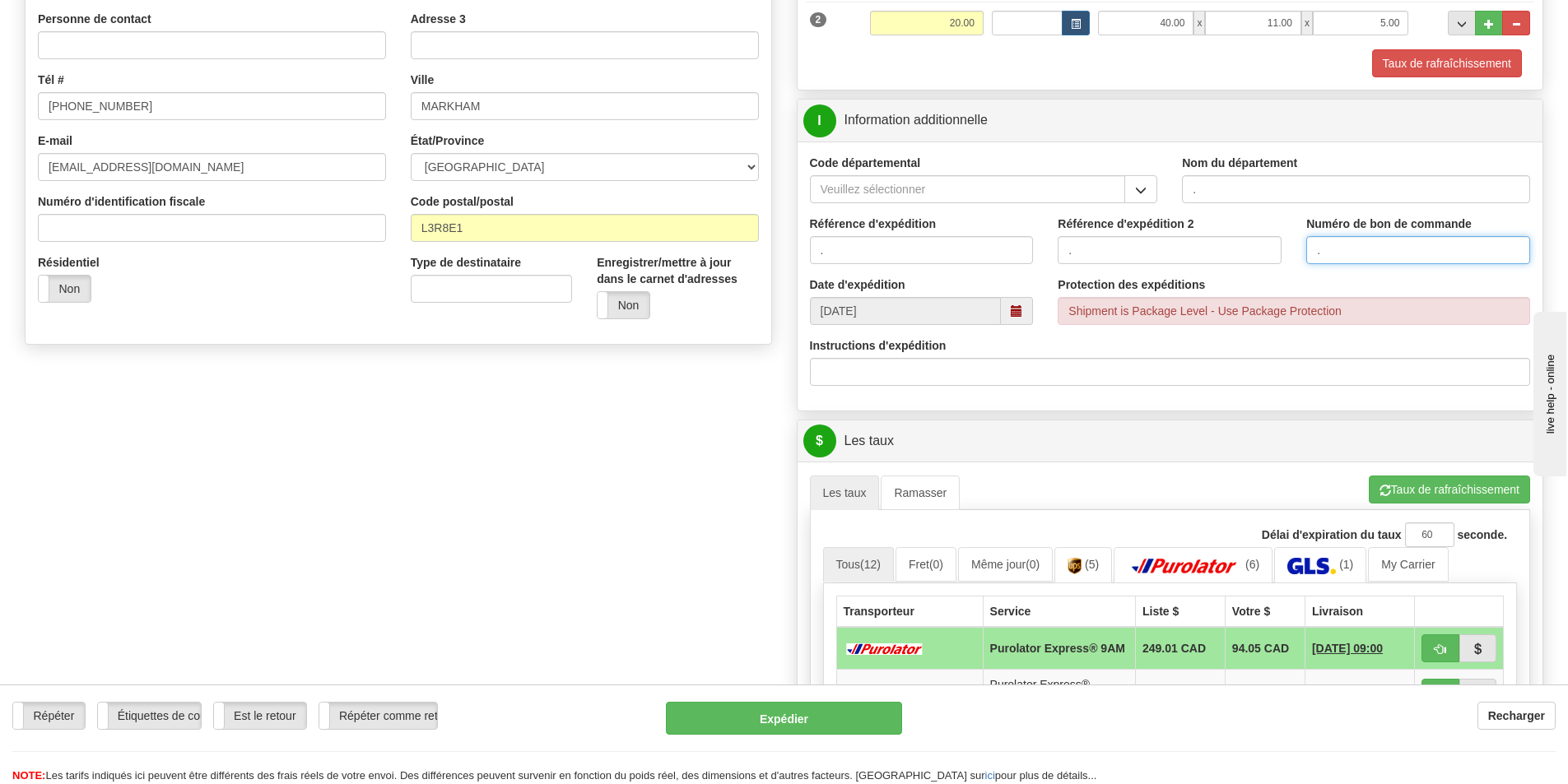
scroll to position [329, 0]
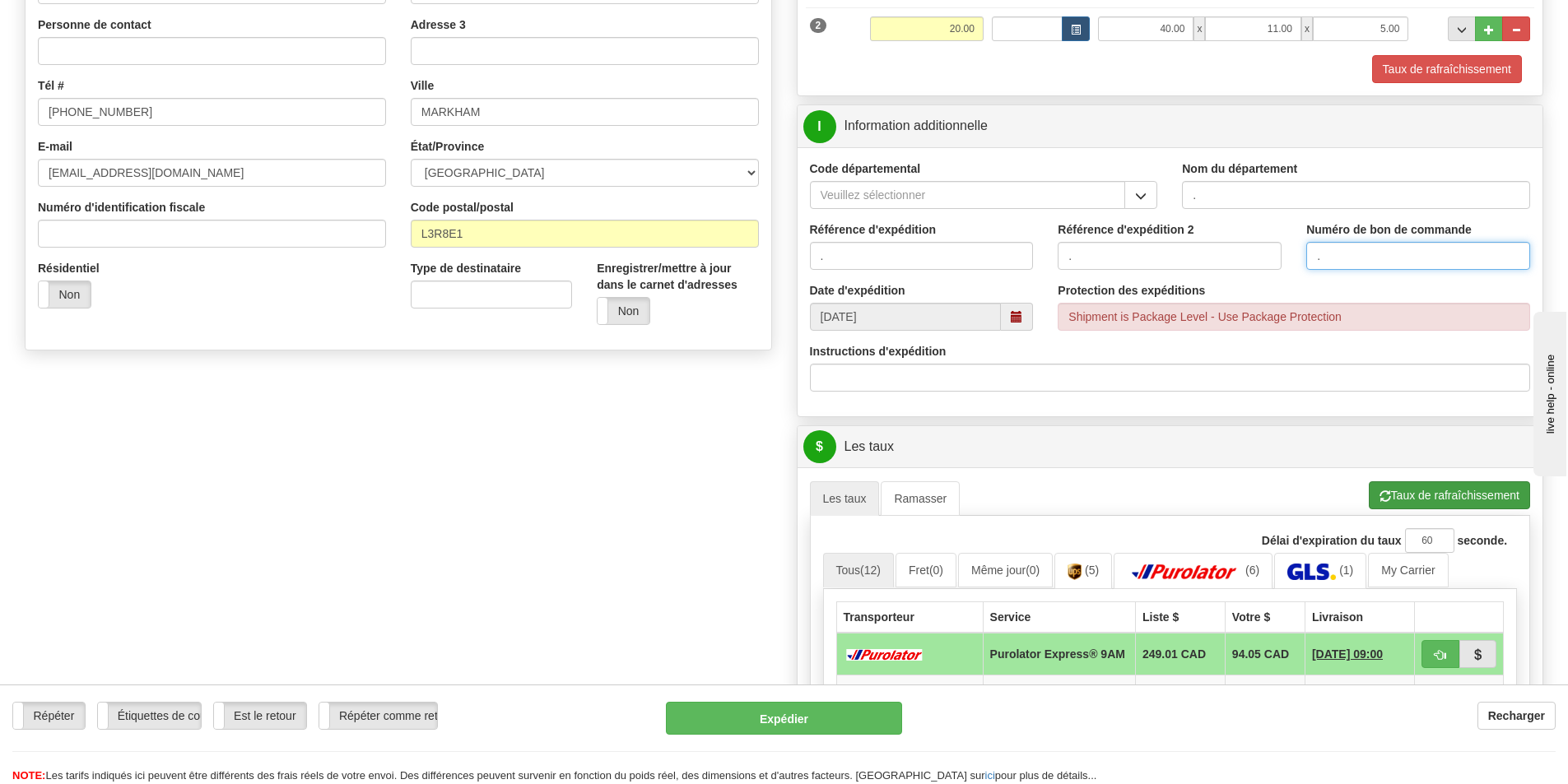
type input "."
click at [1393, 503] on button "Taux de rafraîchissement" at bounding box center [1449, 495] width 162 height 28
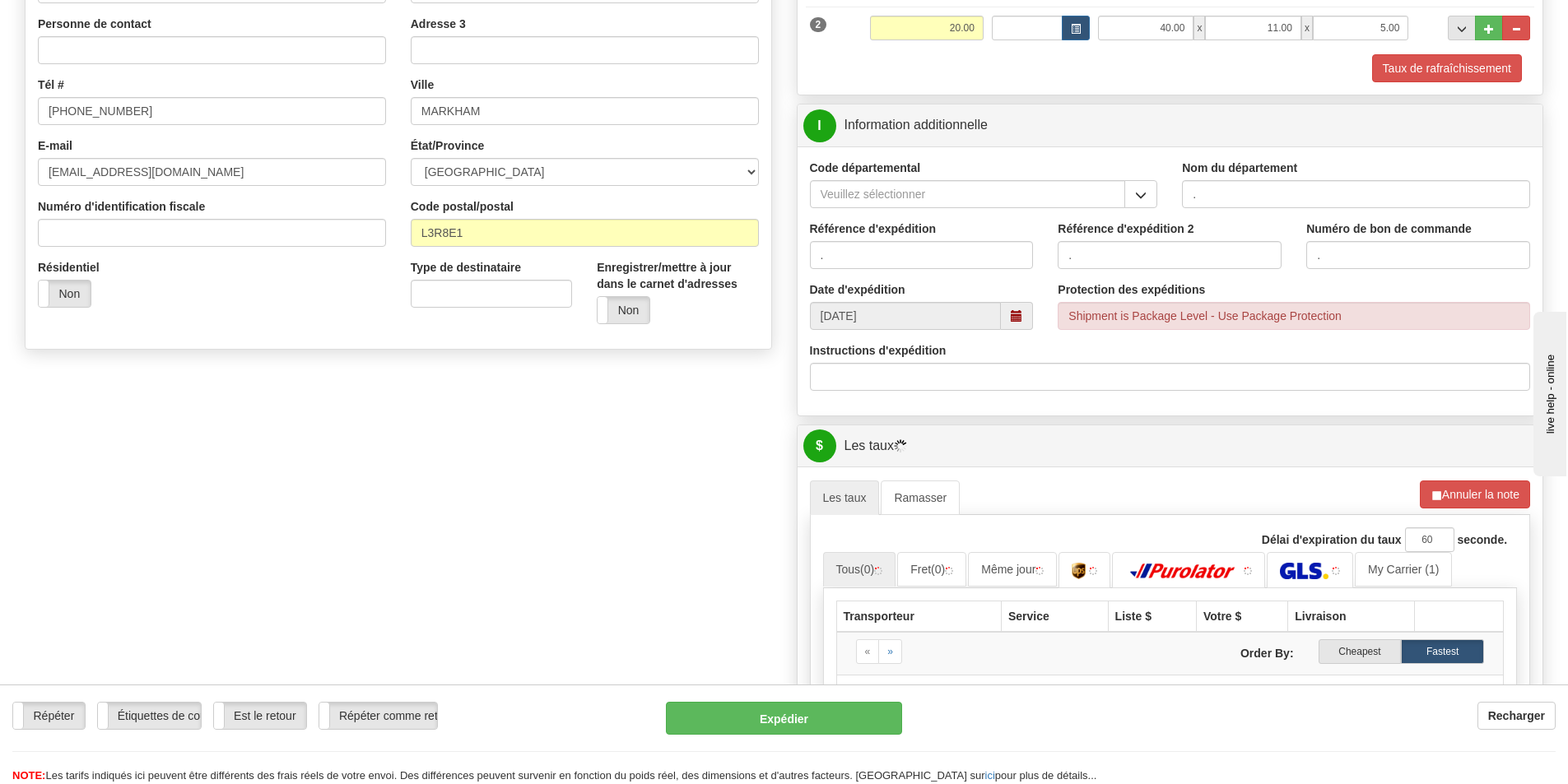
scroll to position [493, 0]
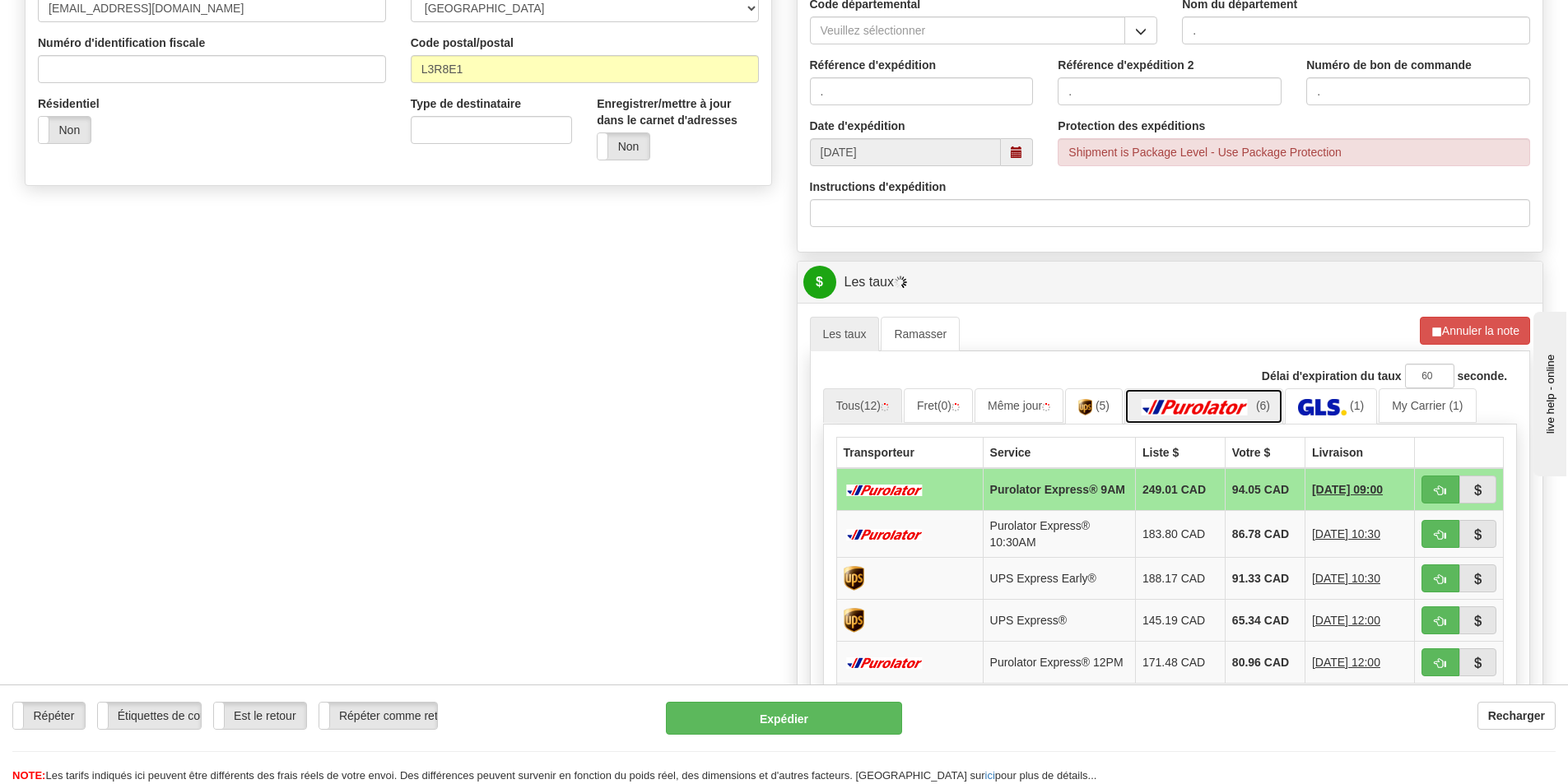
click at [1202, 392] on link "(6)" at bounding box center [1203, 406] width 159 height 36
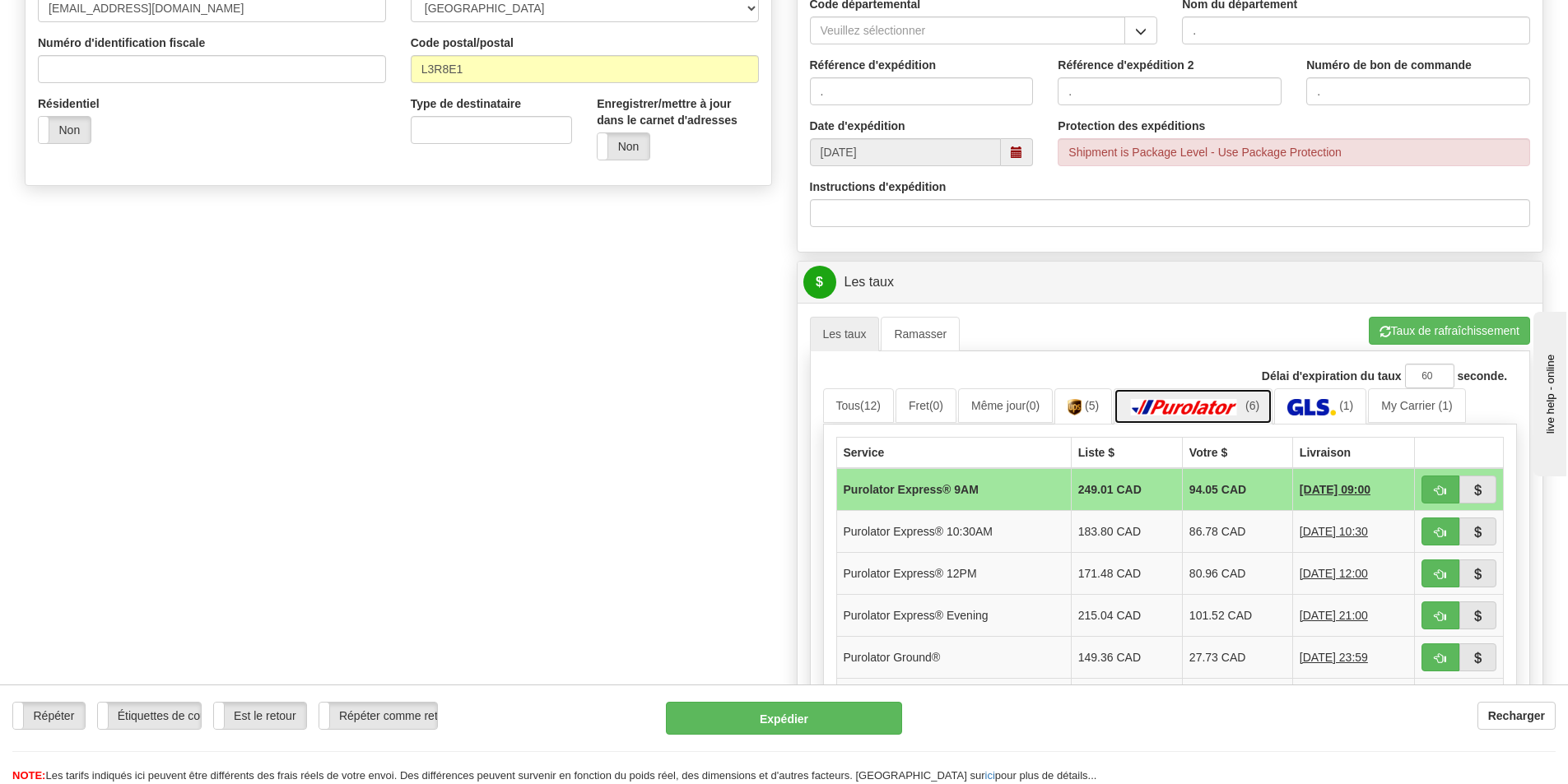
click at [1202, 403] on img at bounding box center [1184, 407] width 115 height 16
click at [1202, 403] on img at bounding box center [1184, 407] width 115 height 16
click at [1204, 403] on img at bounding box center [1184, 407] width 115 height 16
click at [1351, 396] on link "(1)" at bounding box center [1319, 406] width 92 height 36
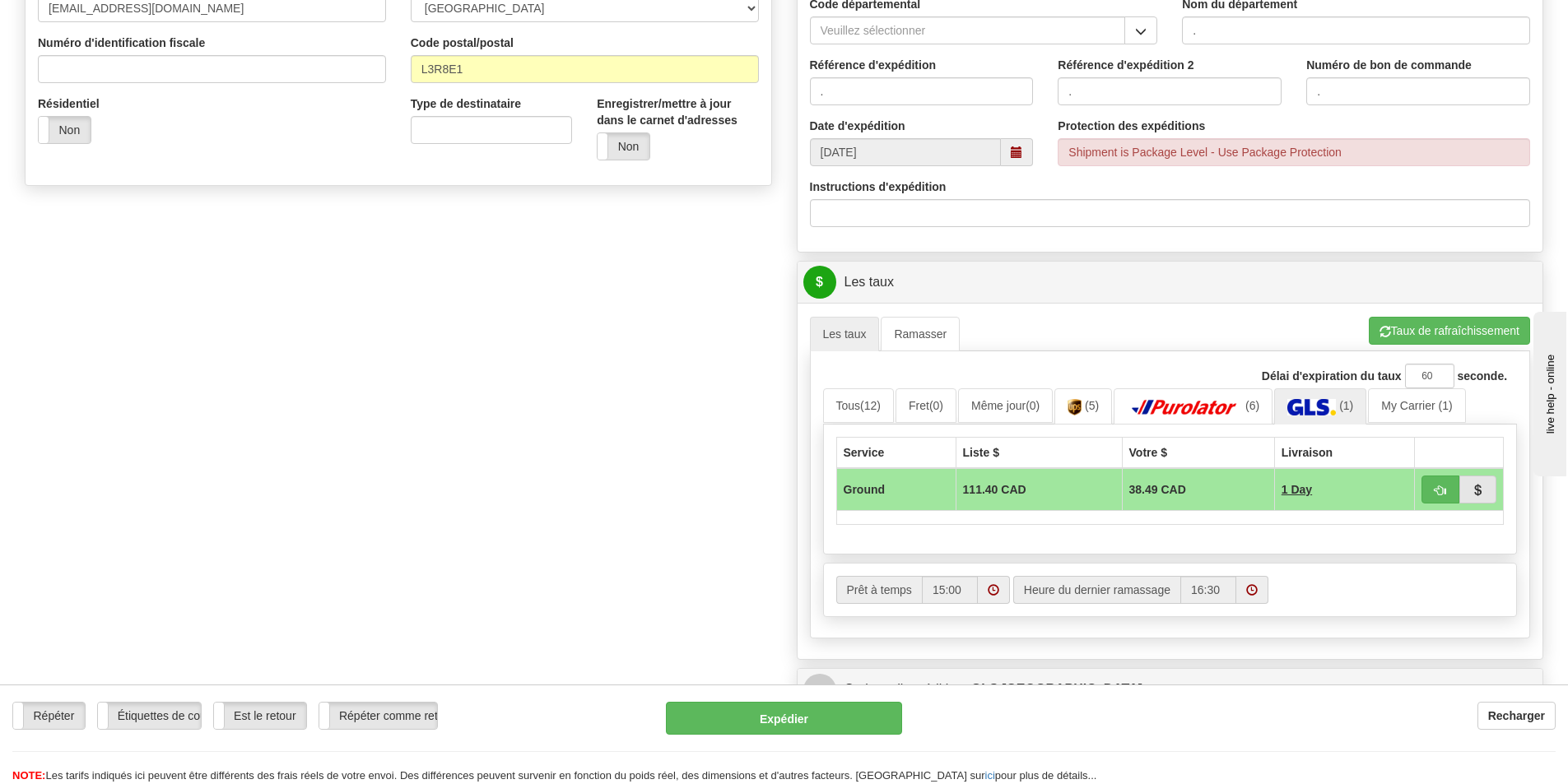
click at [1255, 387] on div "Délai d'expiration du taux 60 seconde." at bounding box center [1169, 376] width 695 height 25
click at [1241, 400] on img at bounding box center [1184, 407] width 115 height 16
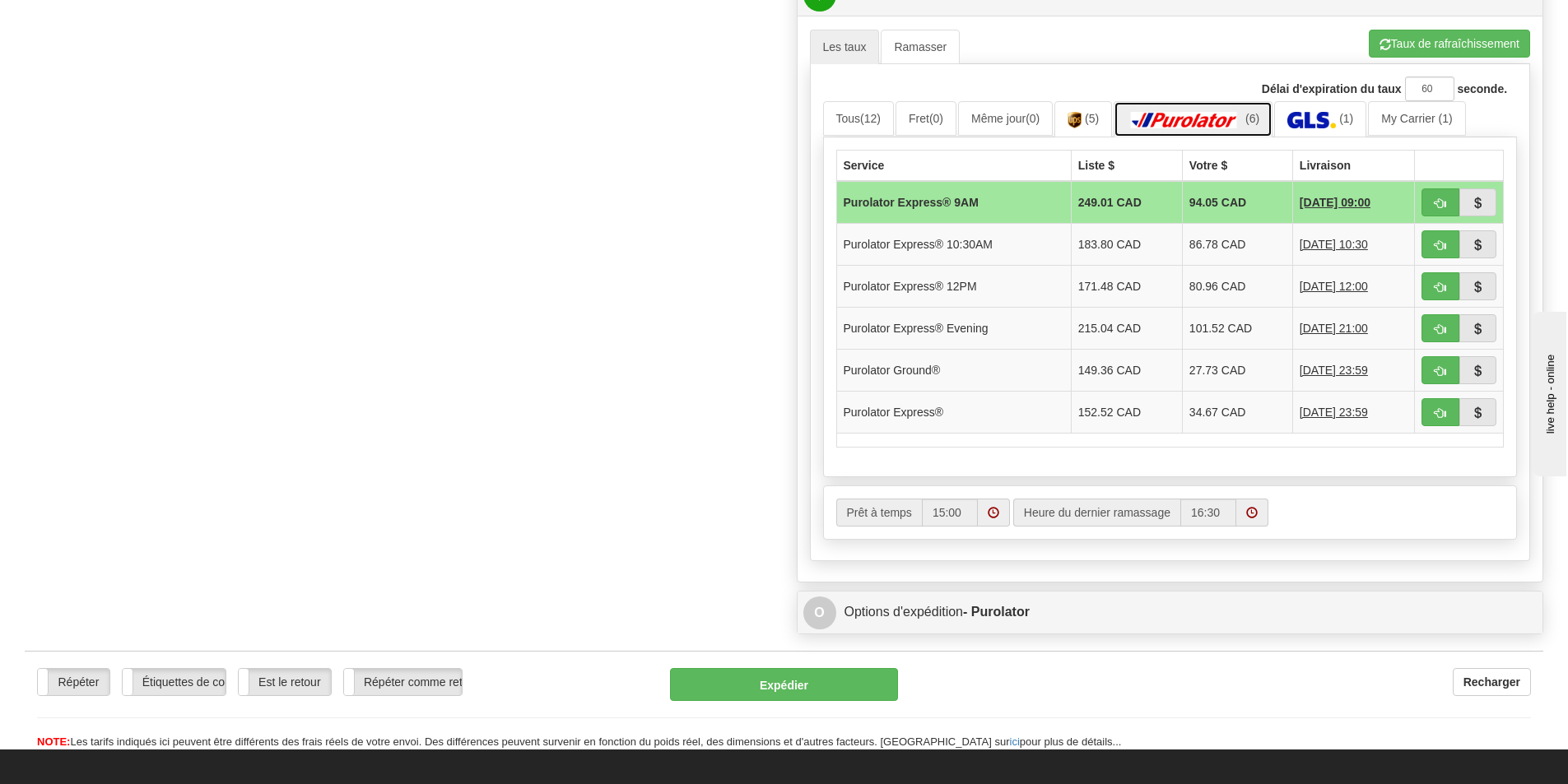
scroll to position [740, 0]
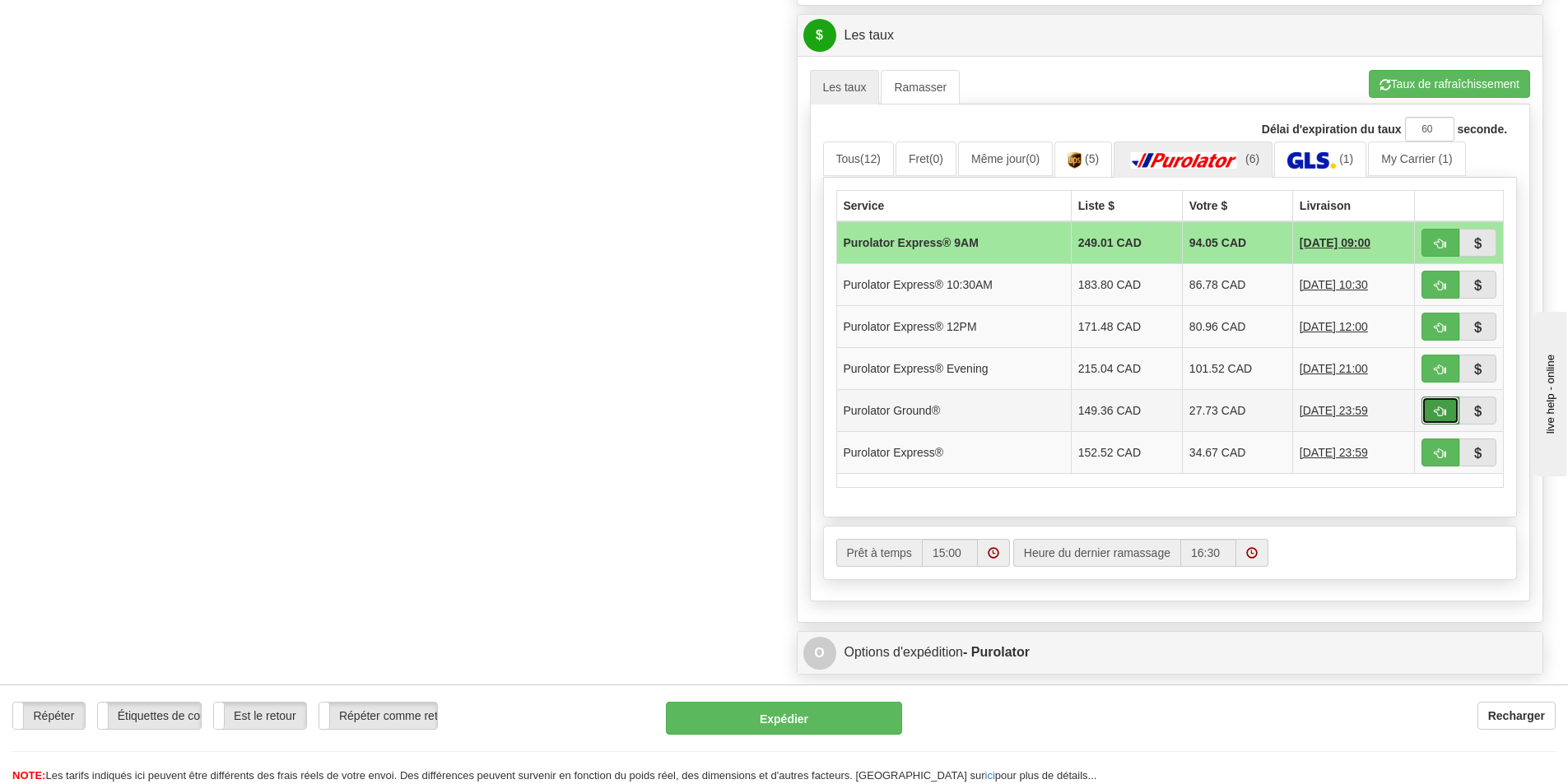
click at [1434, 408] on span "button" at bounding box center [1440, 411] width 12 height 11
type input "260"
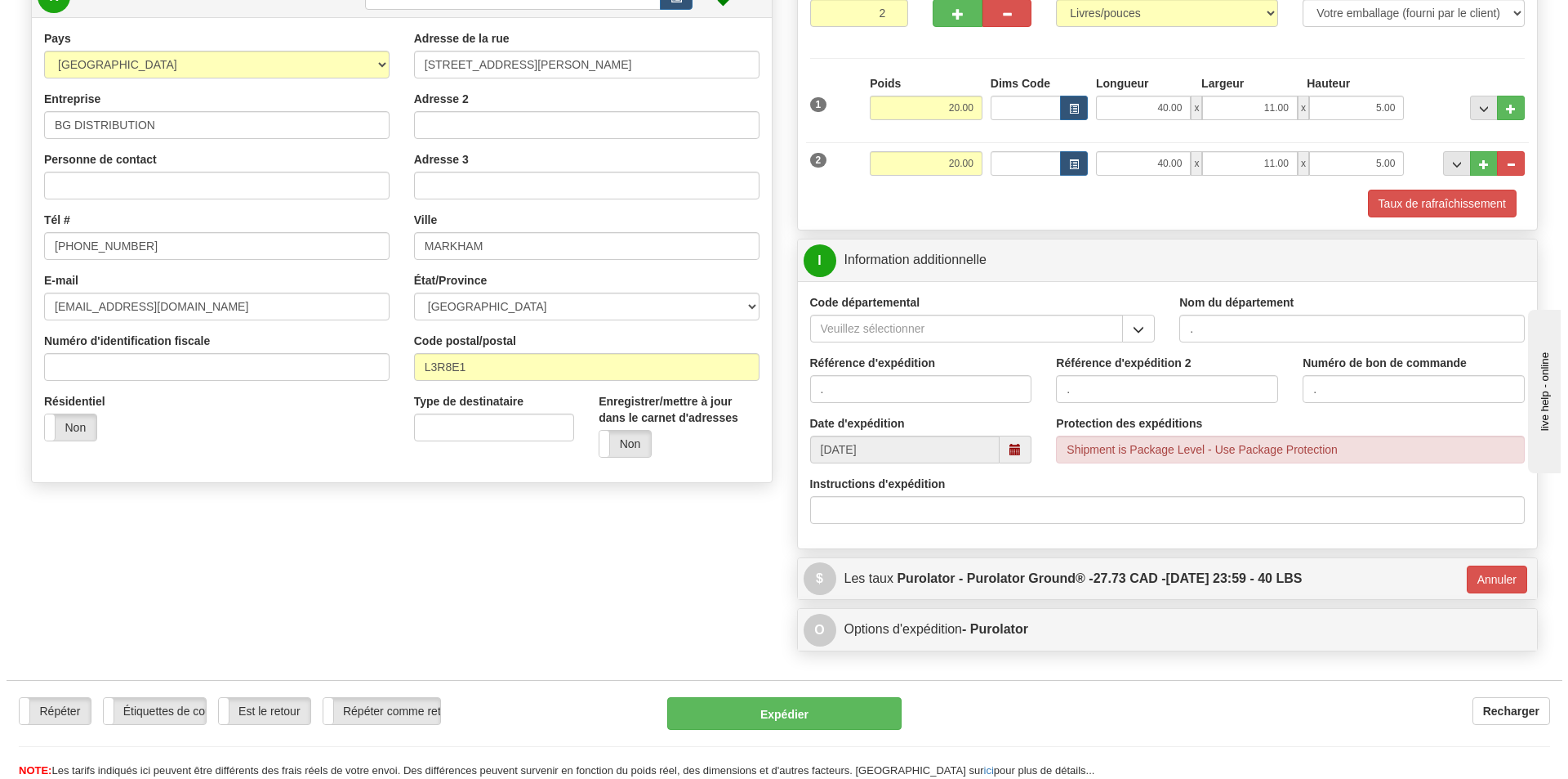
scroll to position [110, 0]
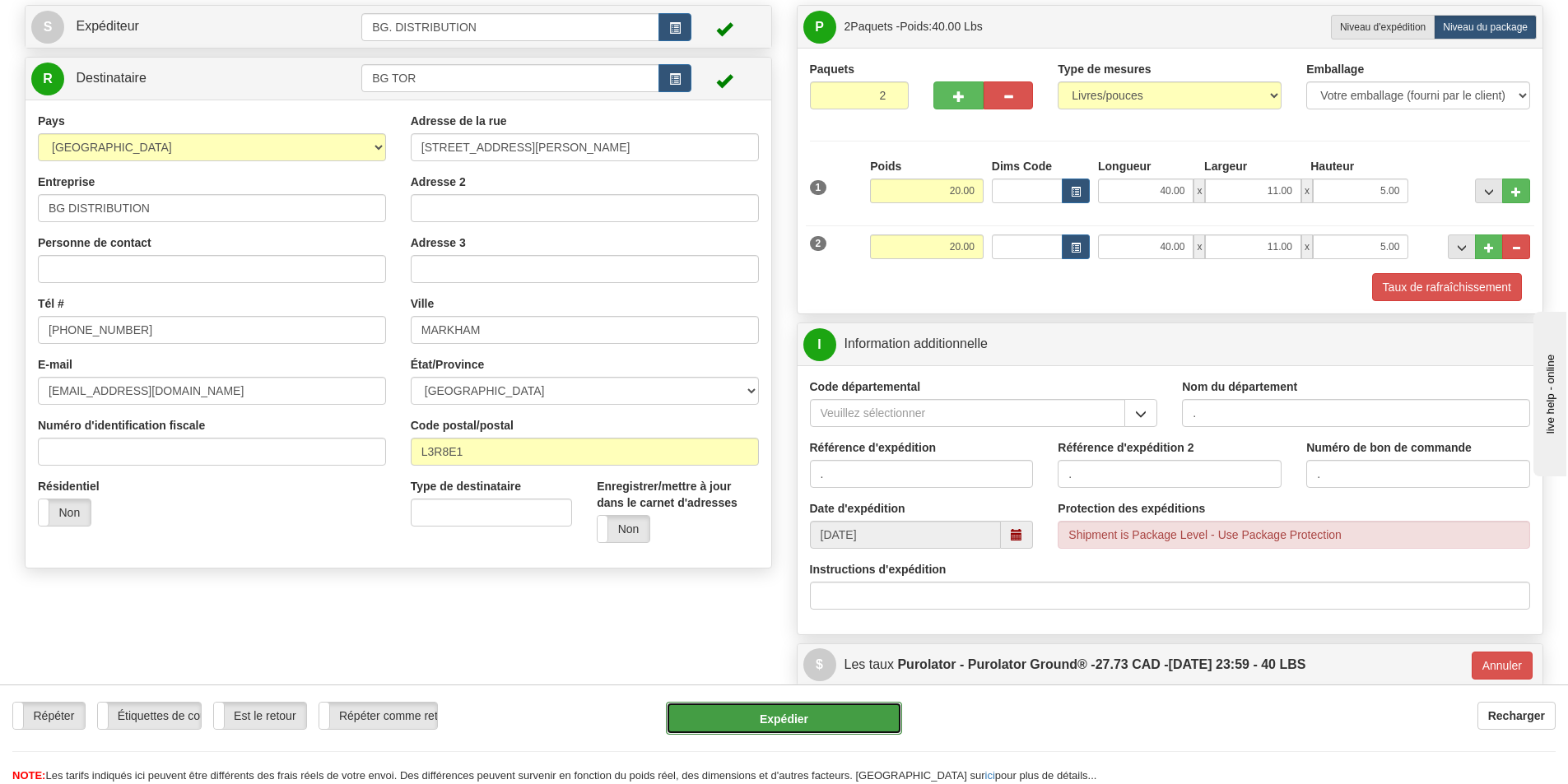
click at [756, 715] on button "Expédier" at bounding box center [784, 718] width 236 height 33
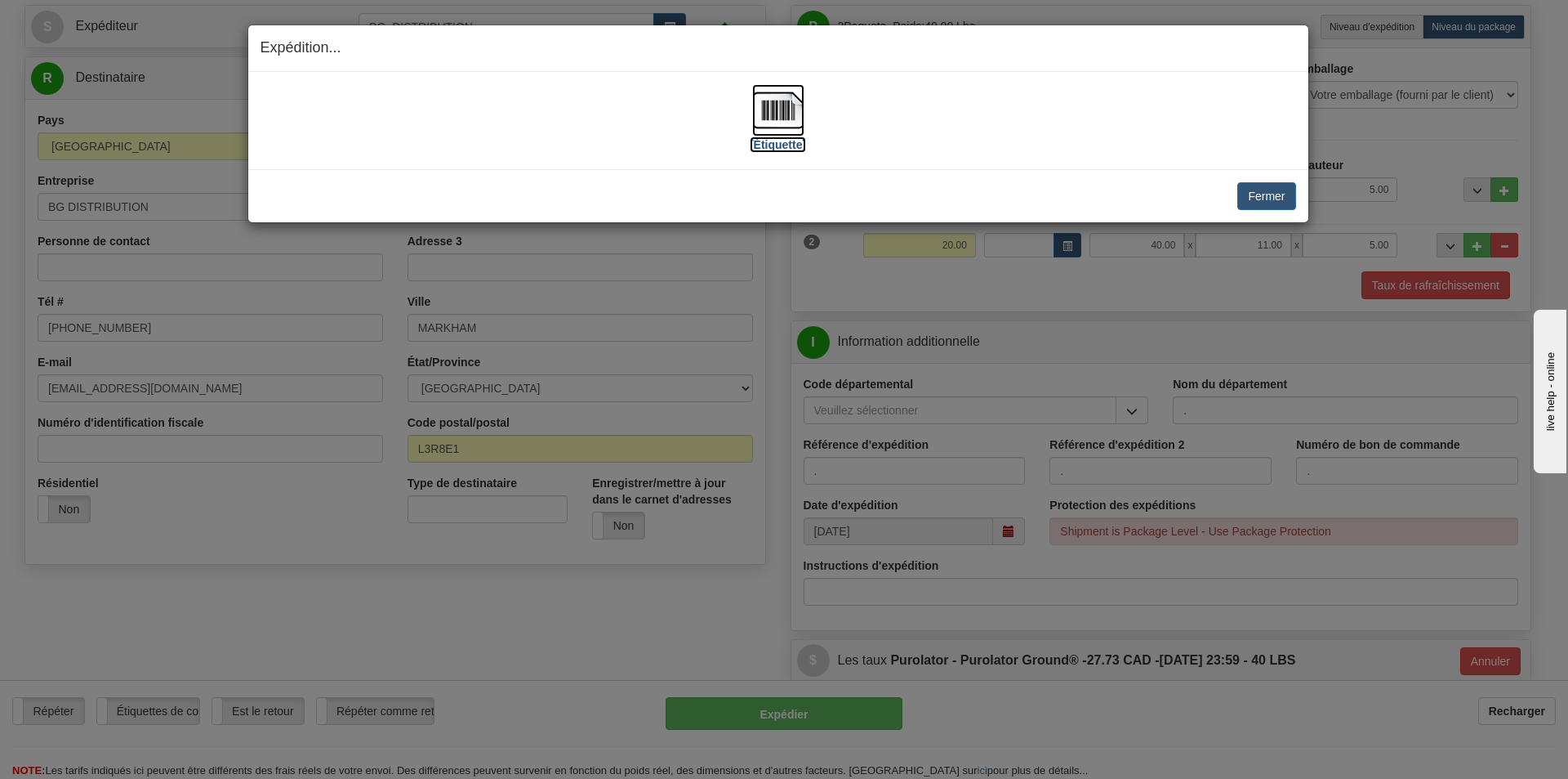
click at [794, 152] on label "[Étiquette]" at bounding box center [778, 144] width 56 height 16
click at [1268, 194] on button "Fermer" at bounding box center [1266, 196] width 58 height 28
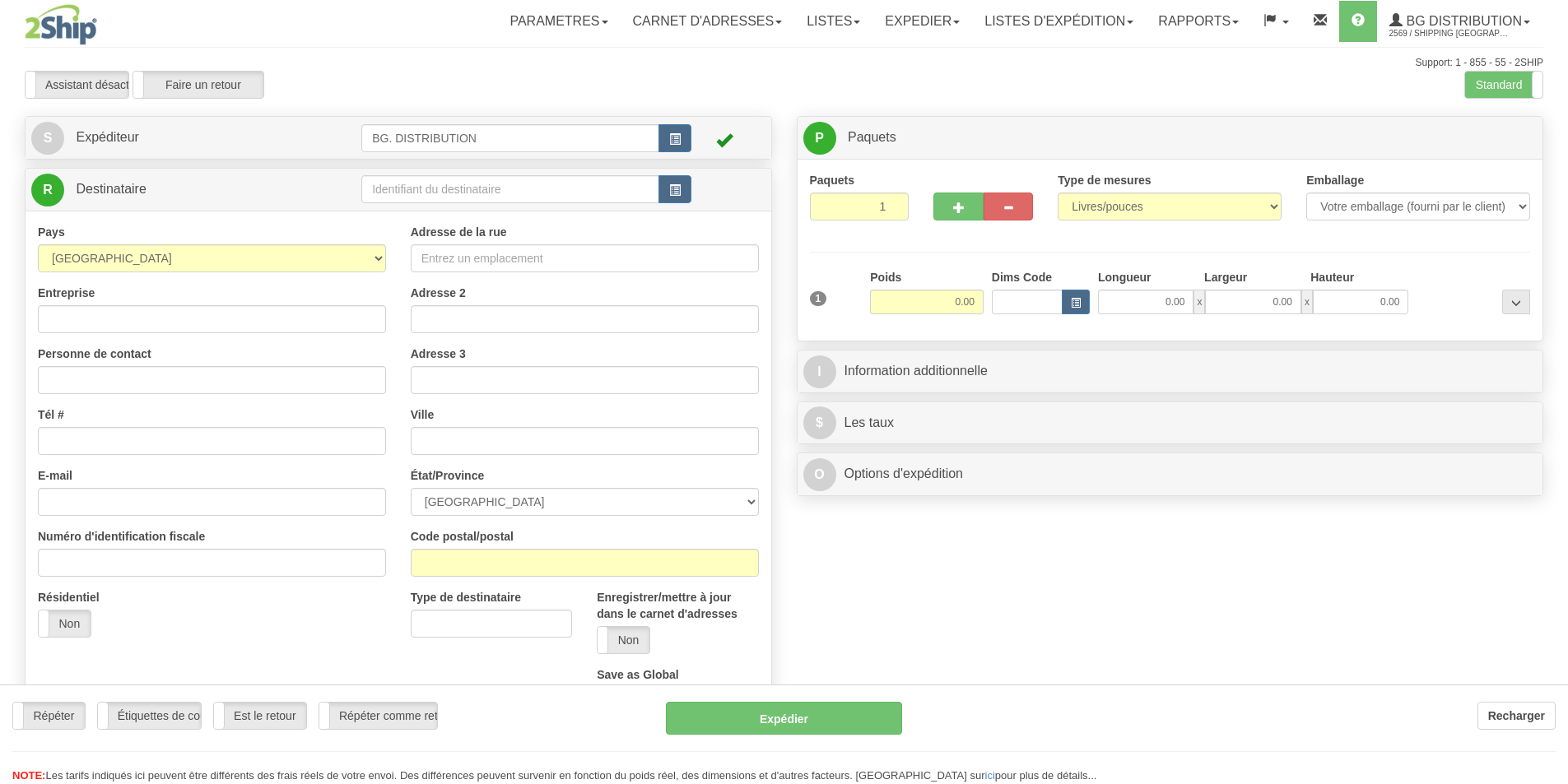
click at [558, 189] on div at bounding box center [784, 392] width 1568 height 784
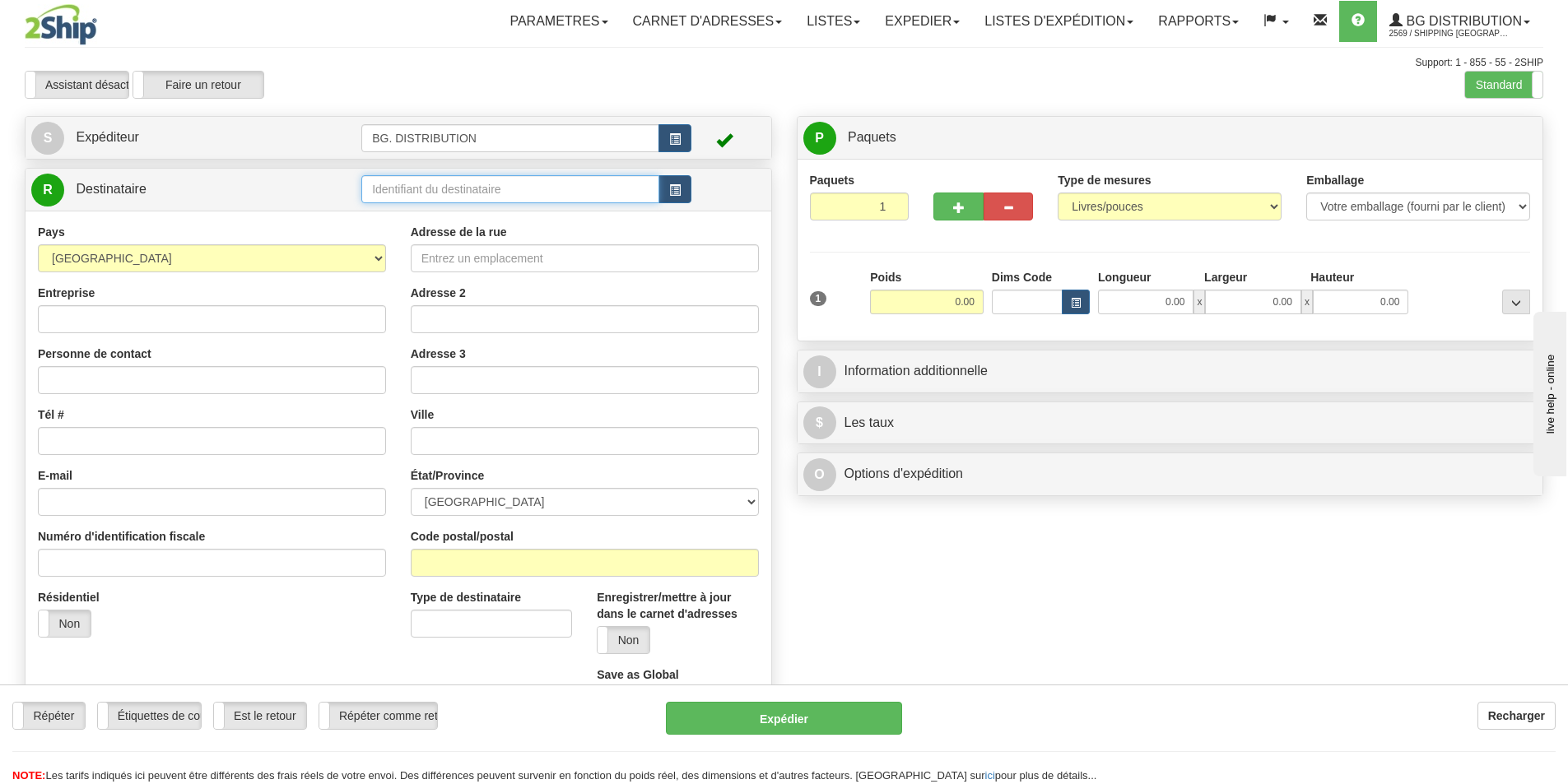
click at [558, 189] on input "text" at bounding box center [510, 189] width 298 height 28
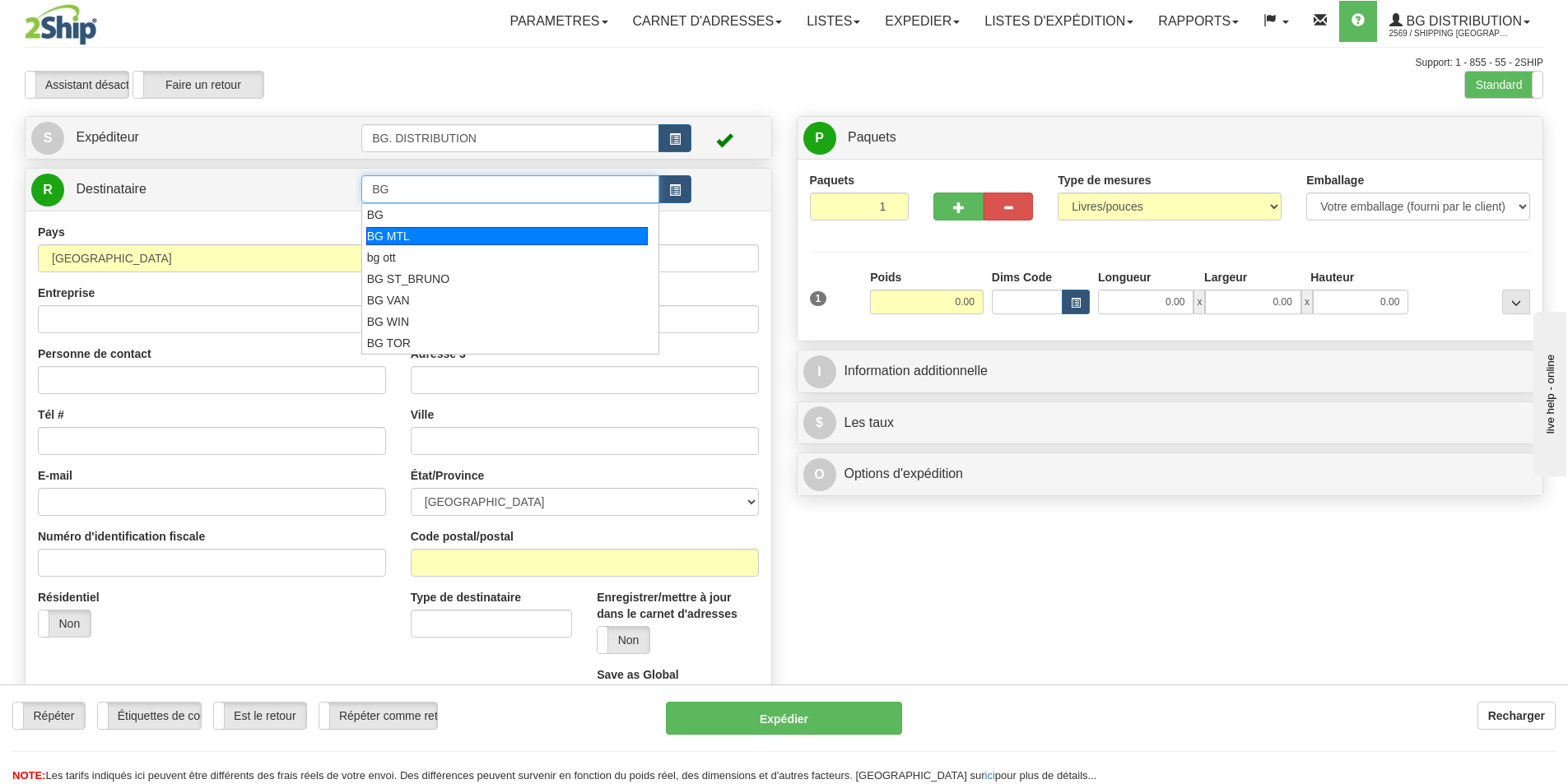
click at [553, 230] on div "BG MTL" at bounding box center [508, 235] width 283 height 18
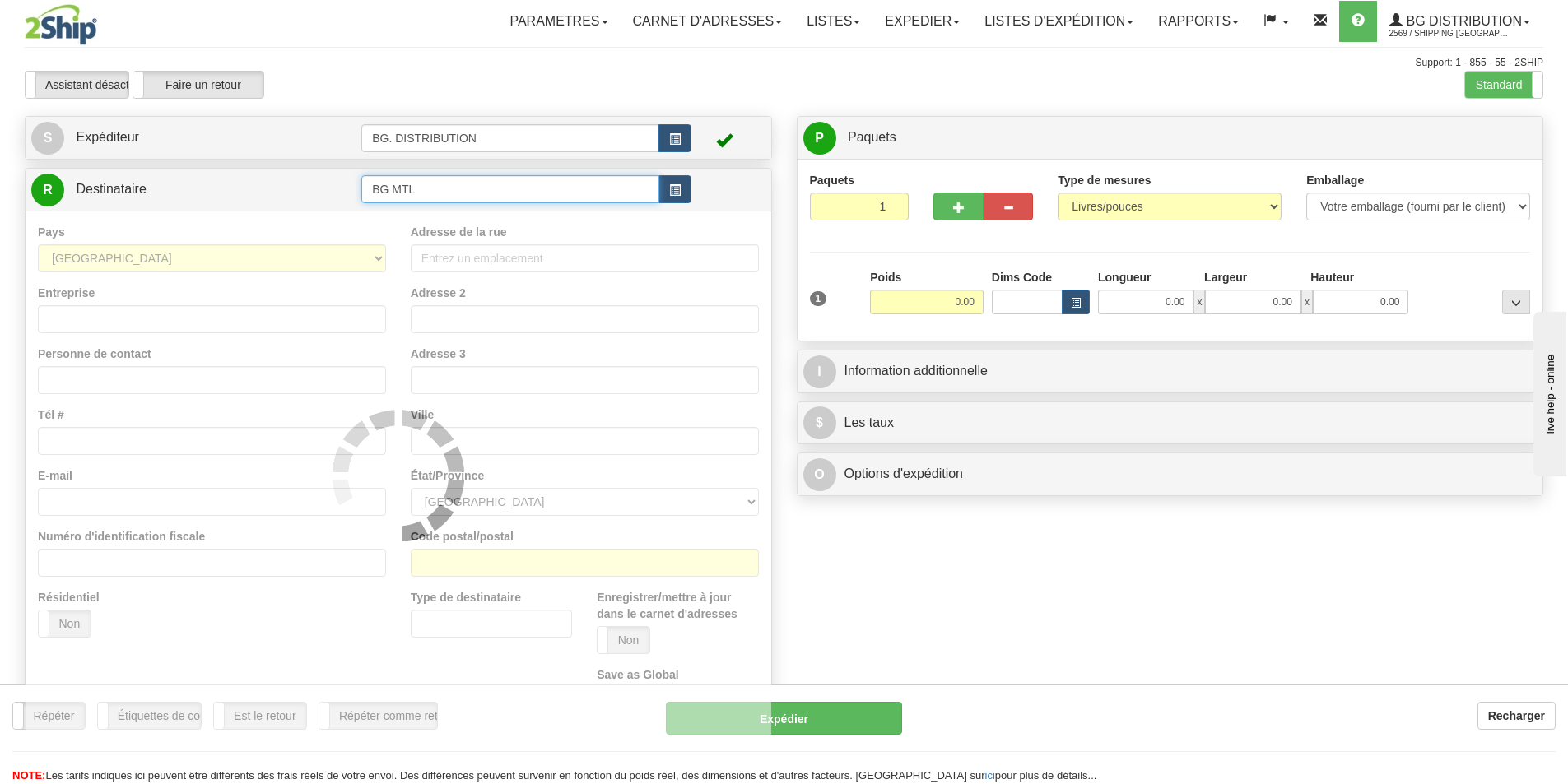
type input "BG MTL"
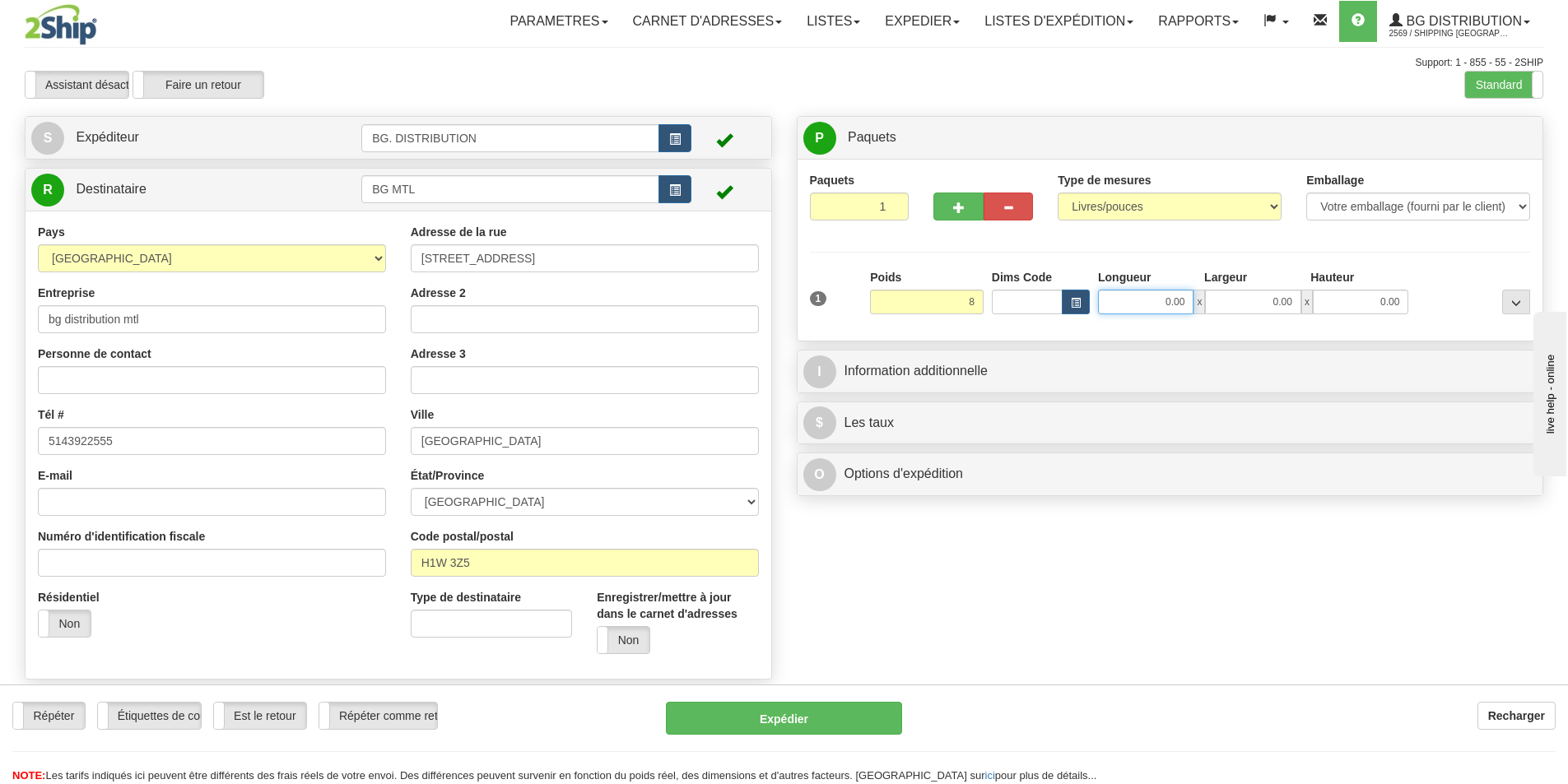
type input "8.00"
click at [1177, 303] on input "0.00" at bounding box center [1145, 301] width 96 height 25
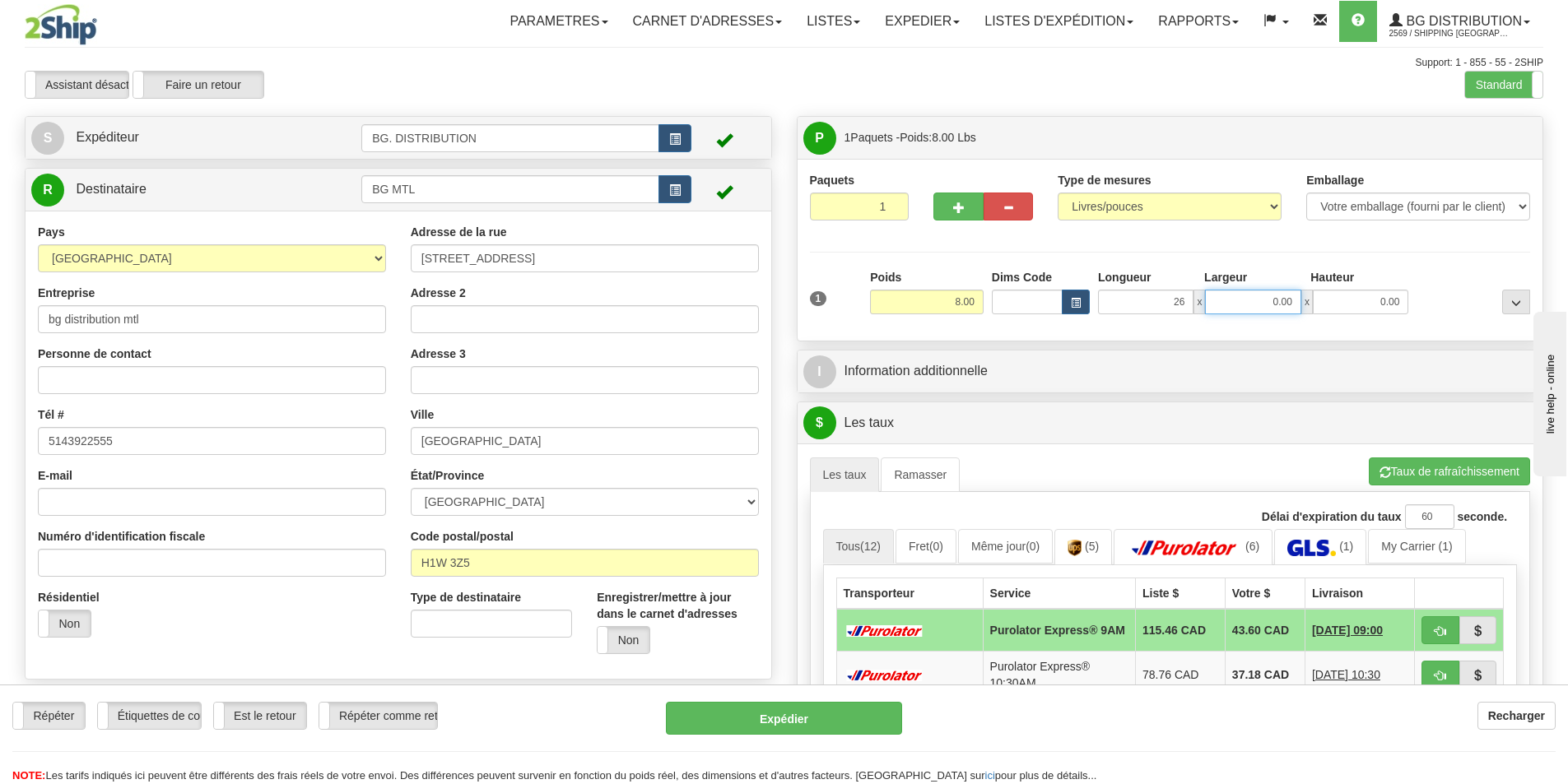
type input "26.00"
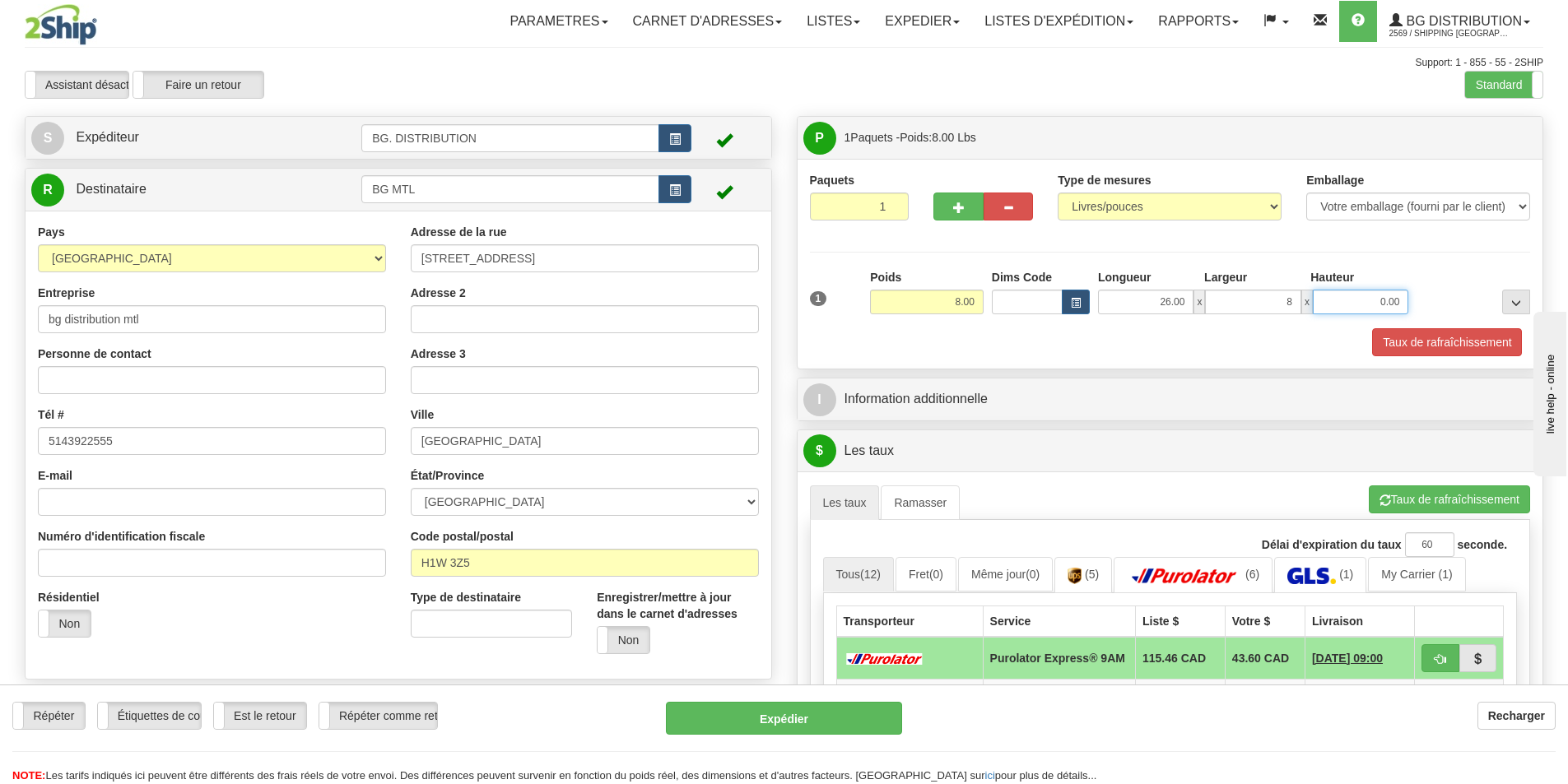
type input "8.00"
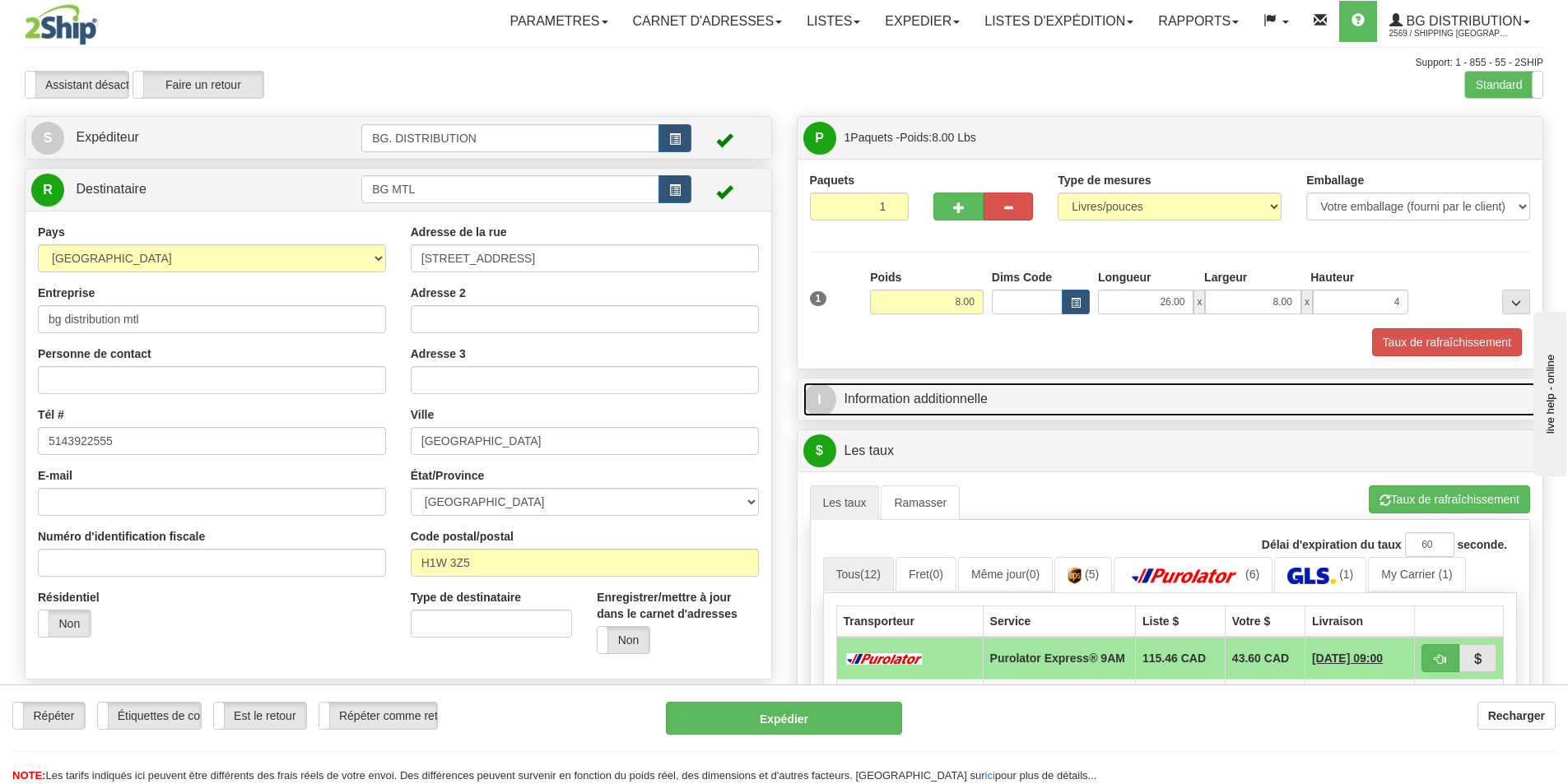
type input "4.00"
click at [847, 392] on link "I Information additionnelle" at bounding box center [1169, 399] width 734 height 34
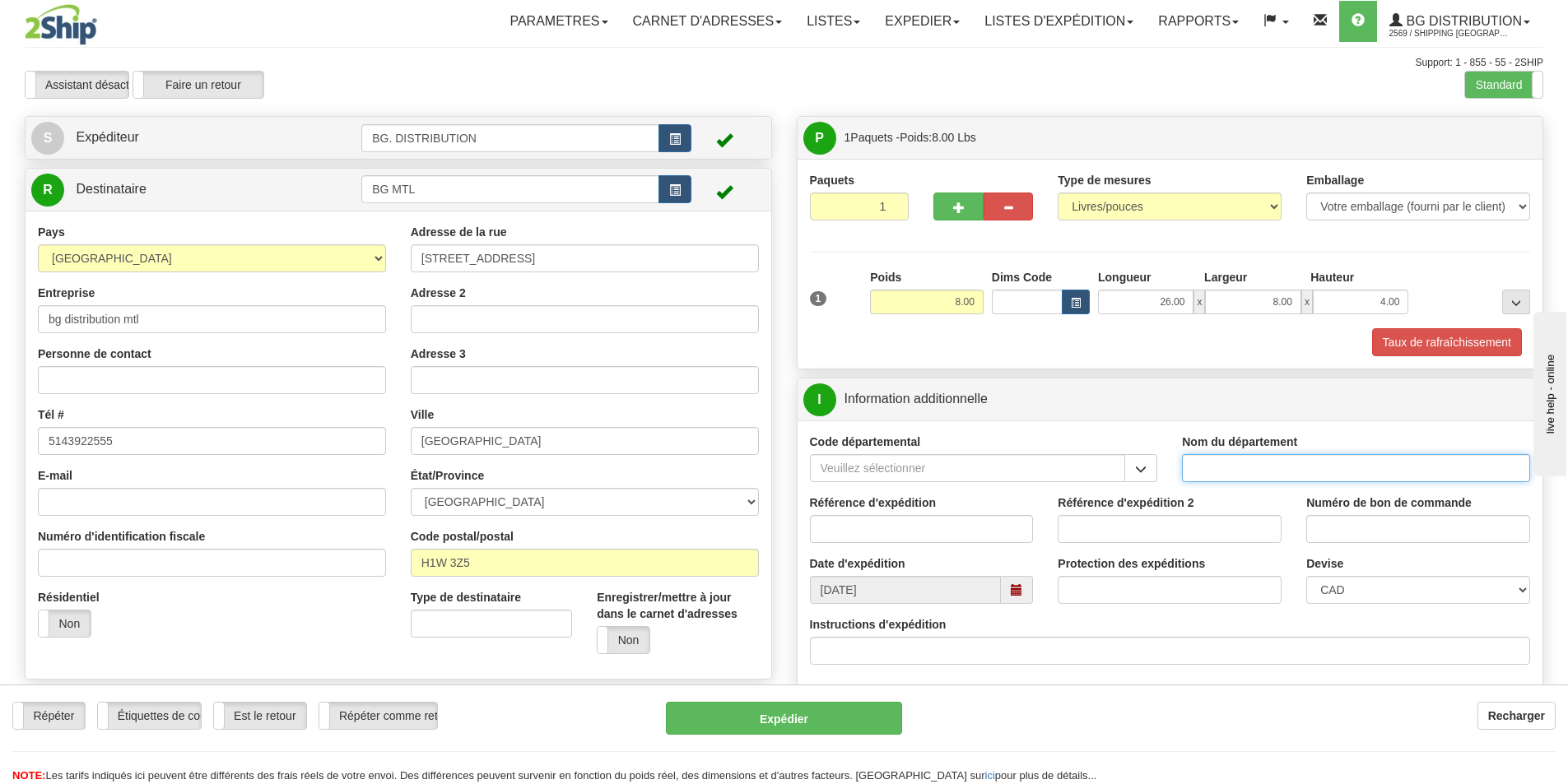
drag, startPoint x: 1229, startPoint y: 456, endPoint x: 1236, endPoint y: 460, distance: 8.1
click at [1236, 460] on input "Nom du département" at bounding box center [1355, 468] width 348 height 28
type input "."
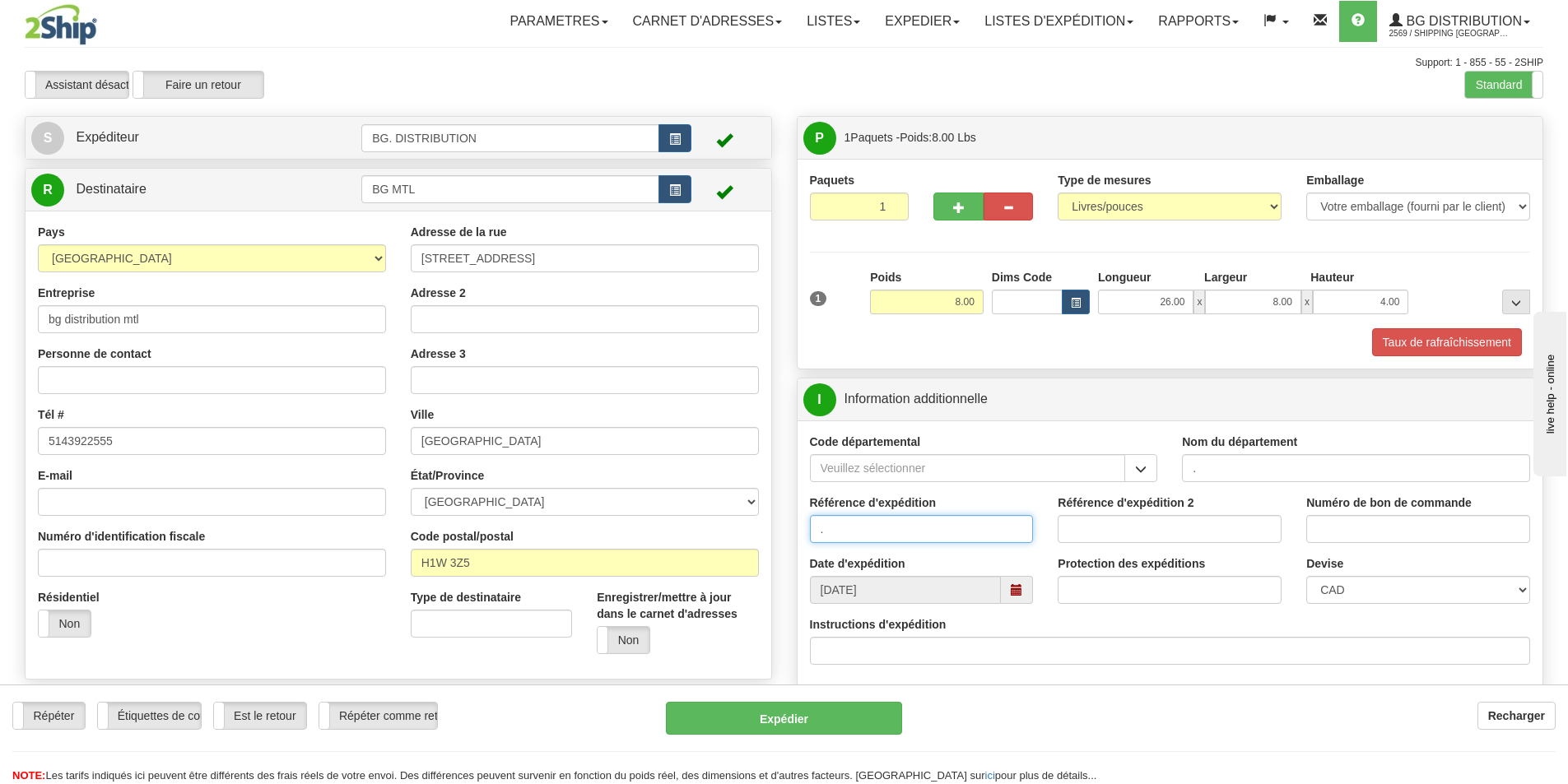
type input "."
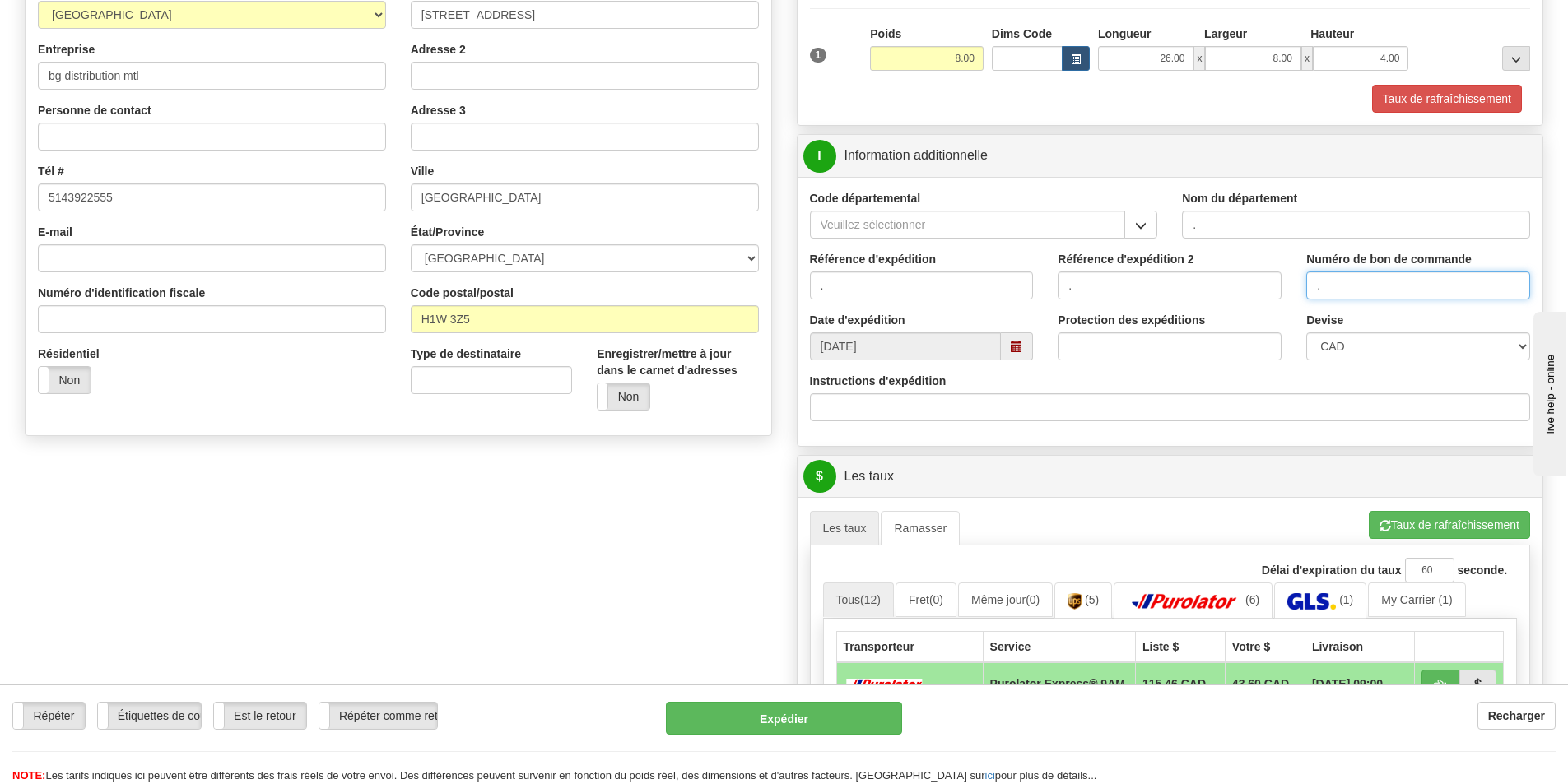
scroll to position [411, 0]
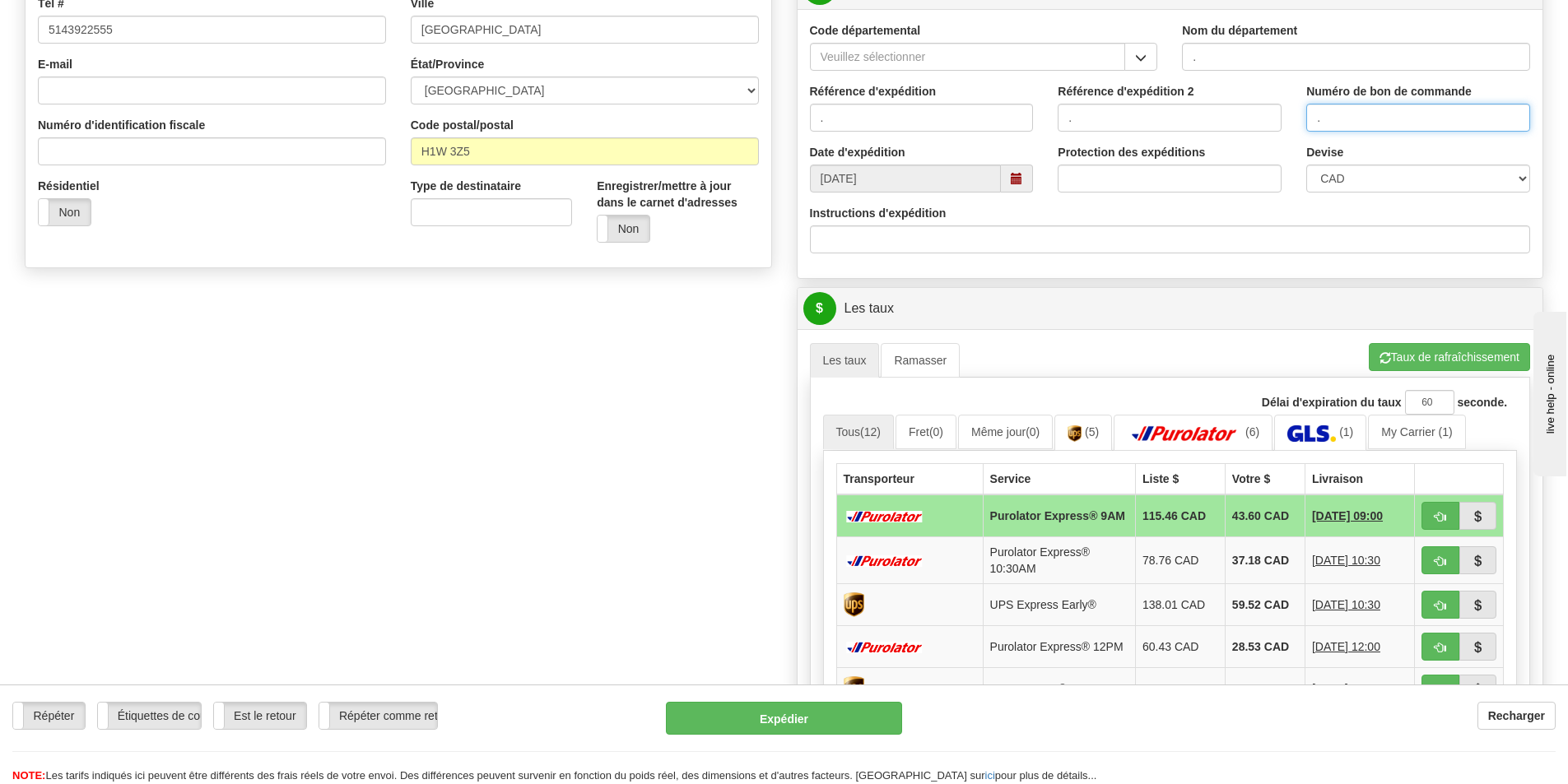
type input "."
click at [1387, 362] on span "button" at bounding box center [1385, 358] width 12 height 11
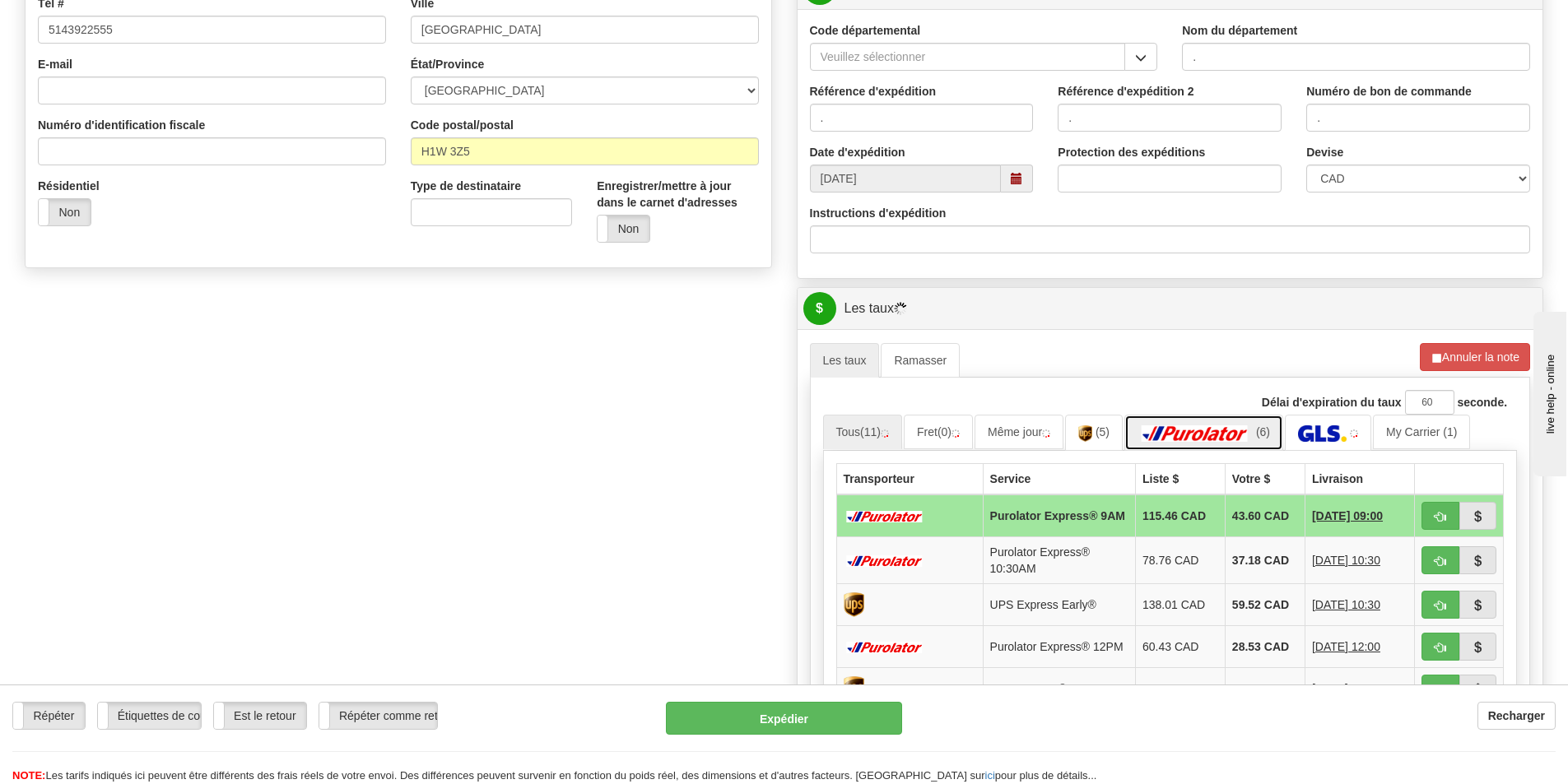
click at [1217, 433] on img at bounding box center [1195, 433] width 115 height 16
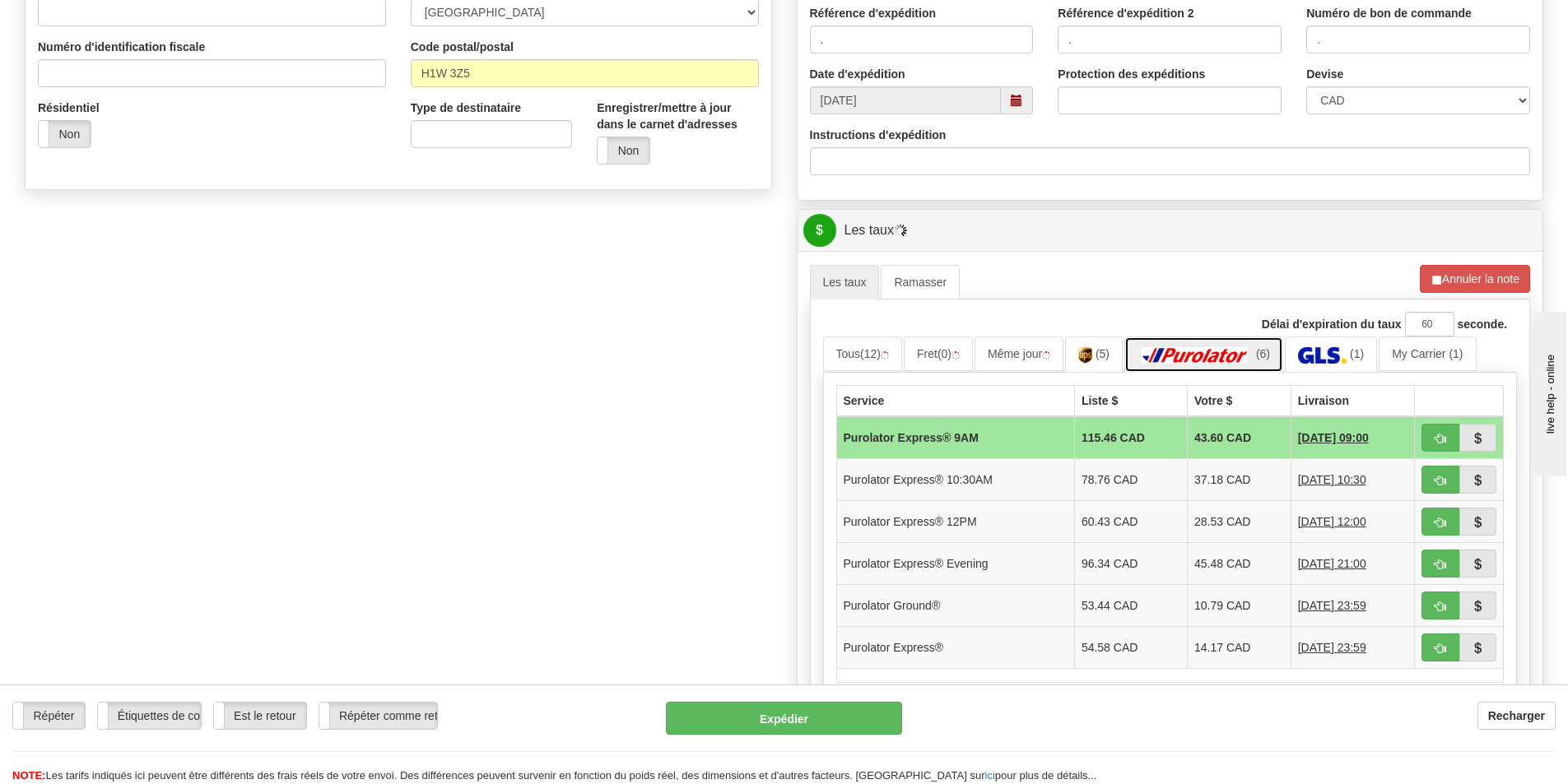
scroll to position [576, 0]
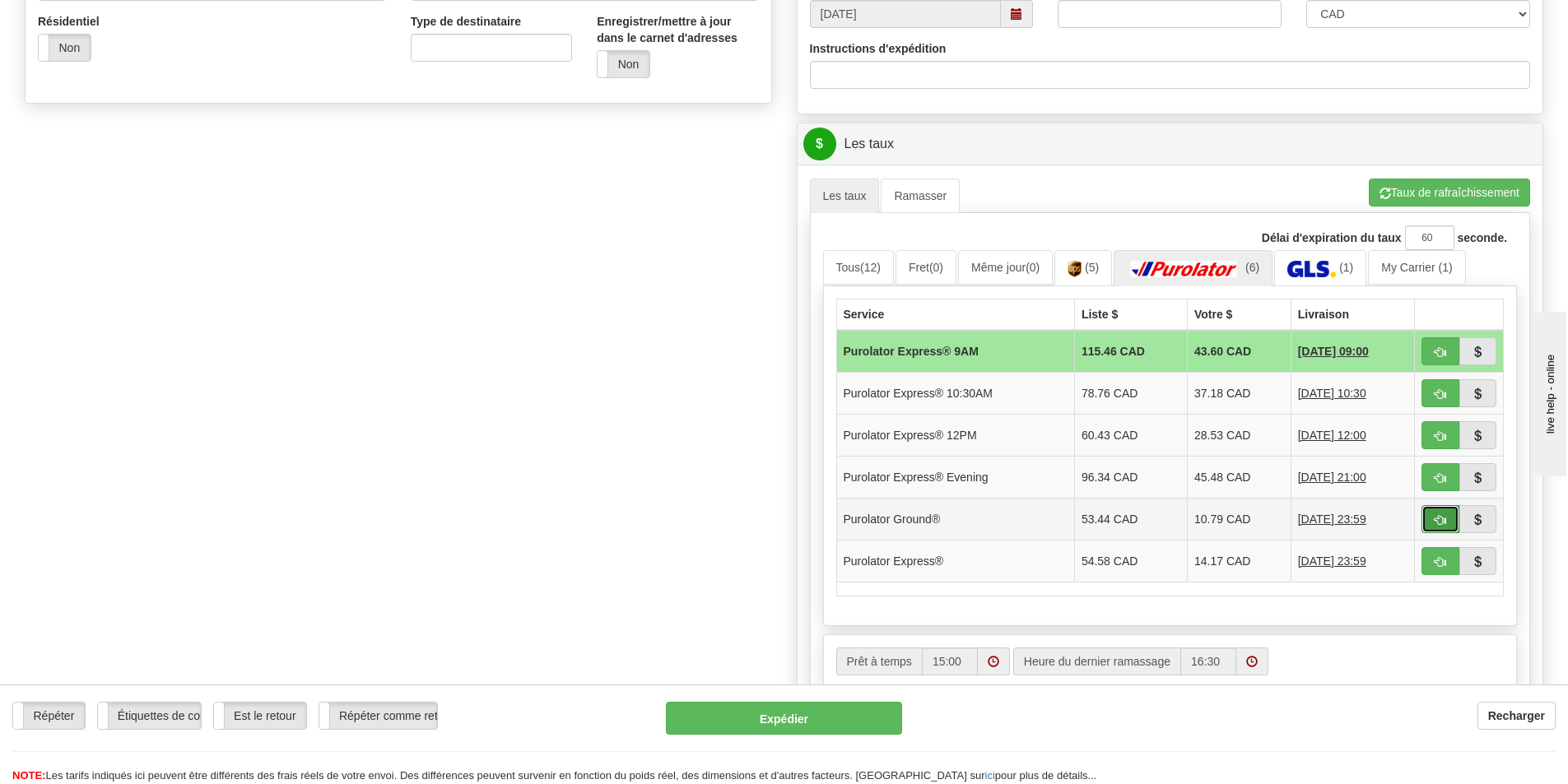
click at [1423, 510] on button "button" at bounding box center [1439, 518] width 38 height 28
type input "260"
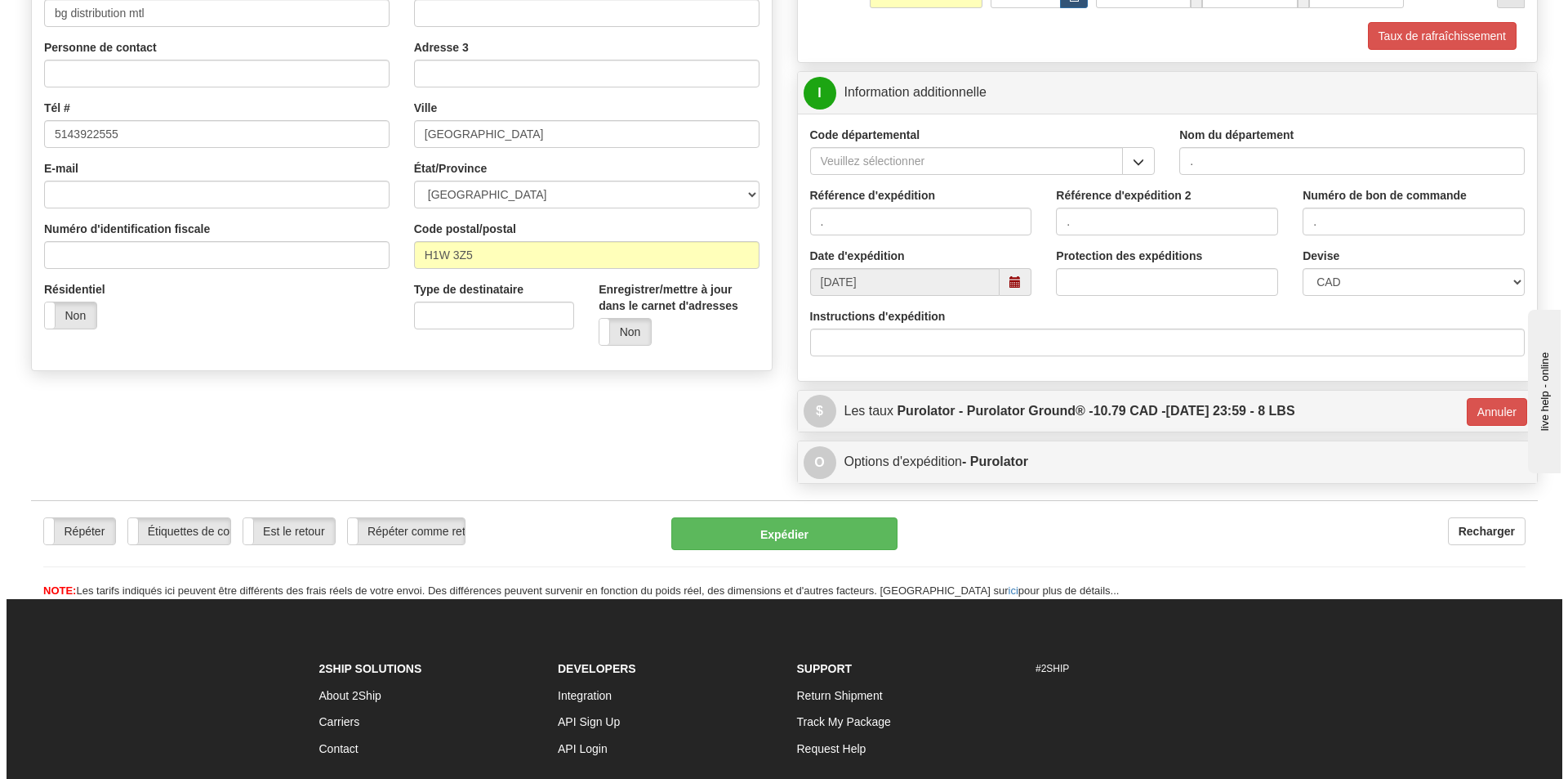
scroll to position [136, 0]
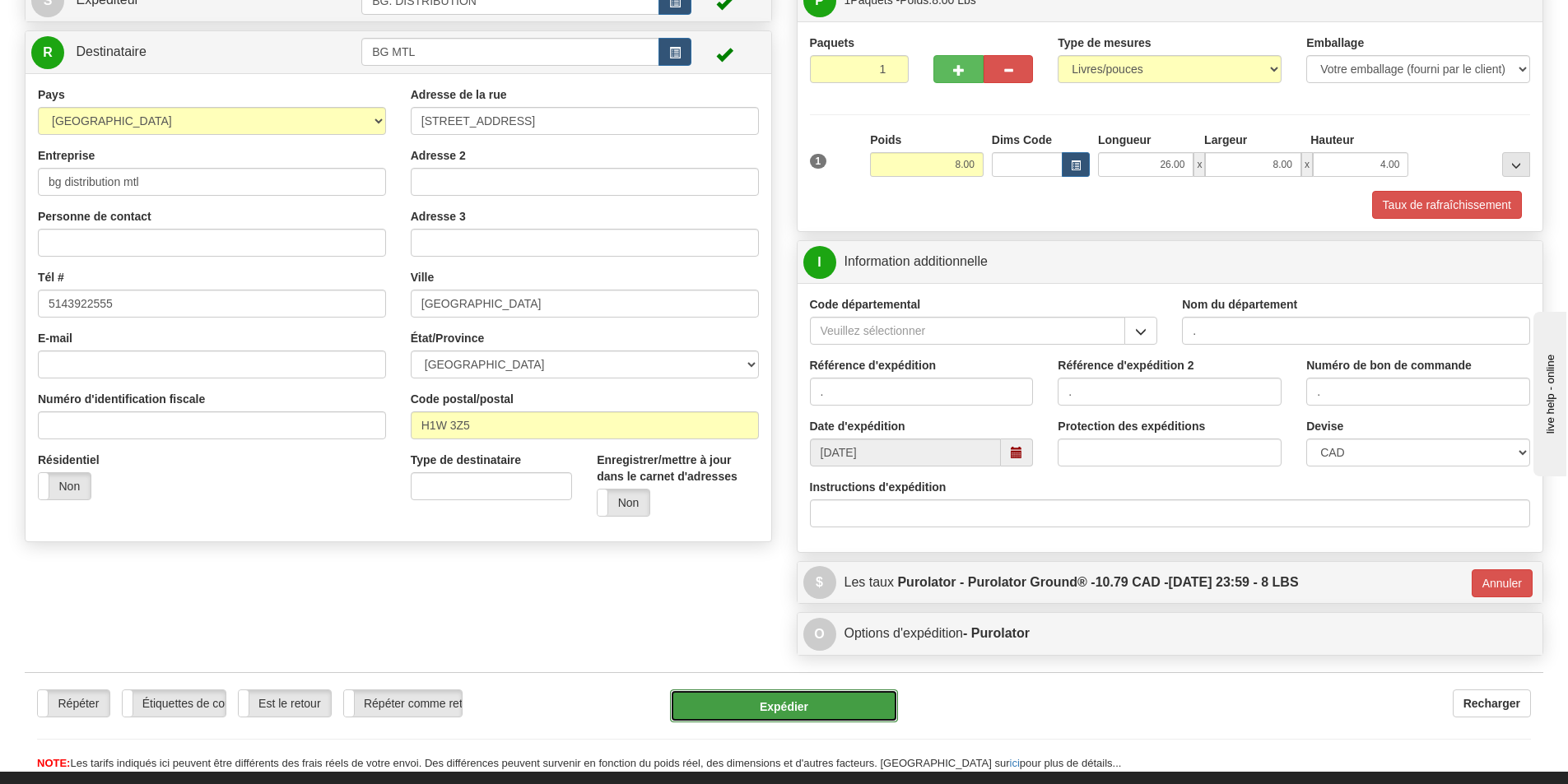
click at [800, 709] on button "Expédier" at bounding box center [784, 705] width 228 height 33
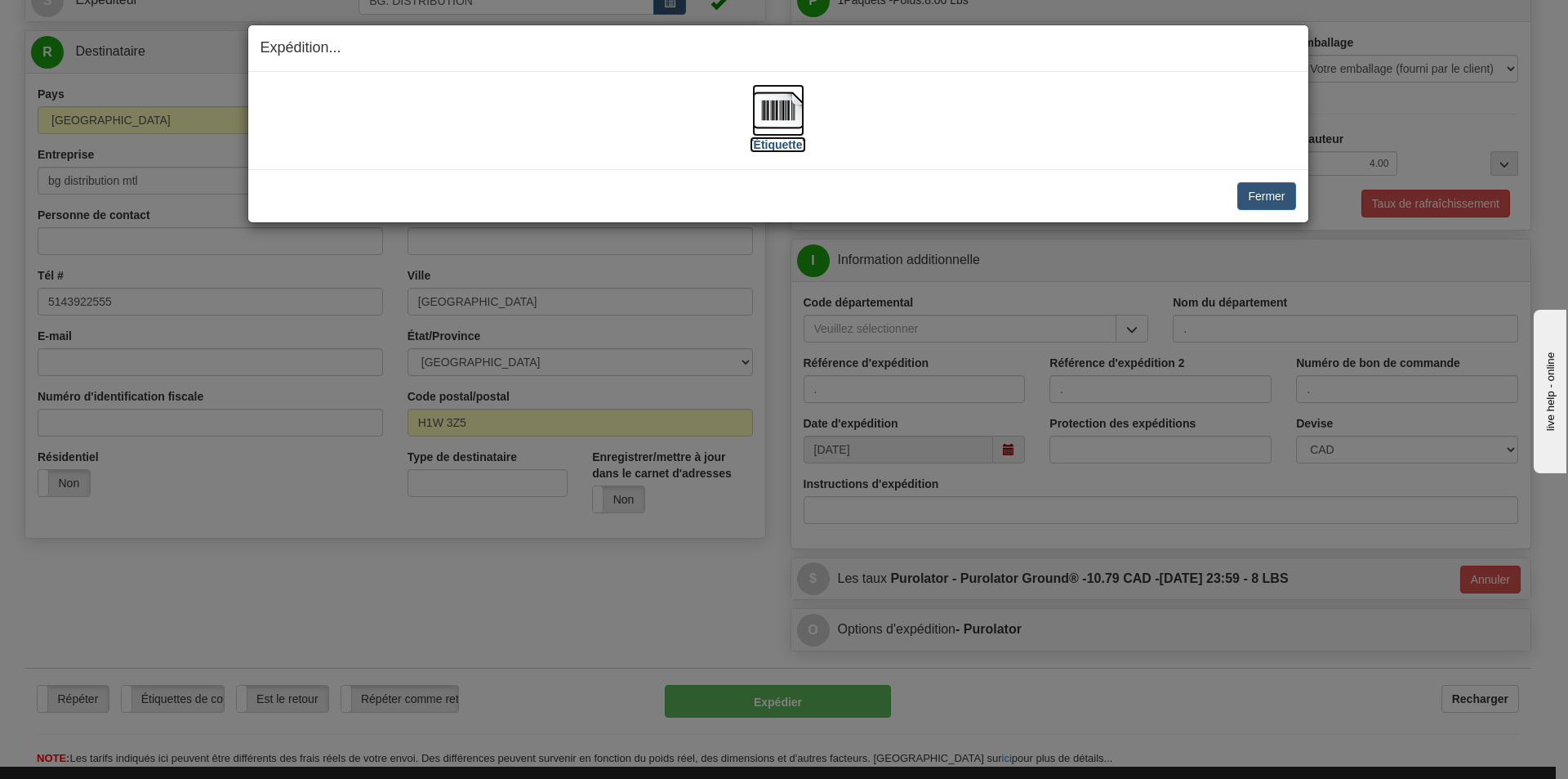
click at [787, 149] on label "[Étiquette]" at bounding box center [778, 144] width 56 height 16
click at [1275, 197] on button "Fermer" at bounding box center [1266, 196] width 58 height 28
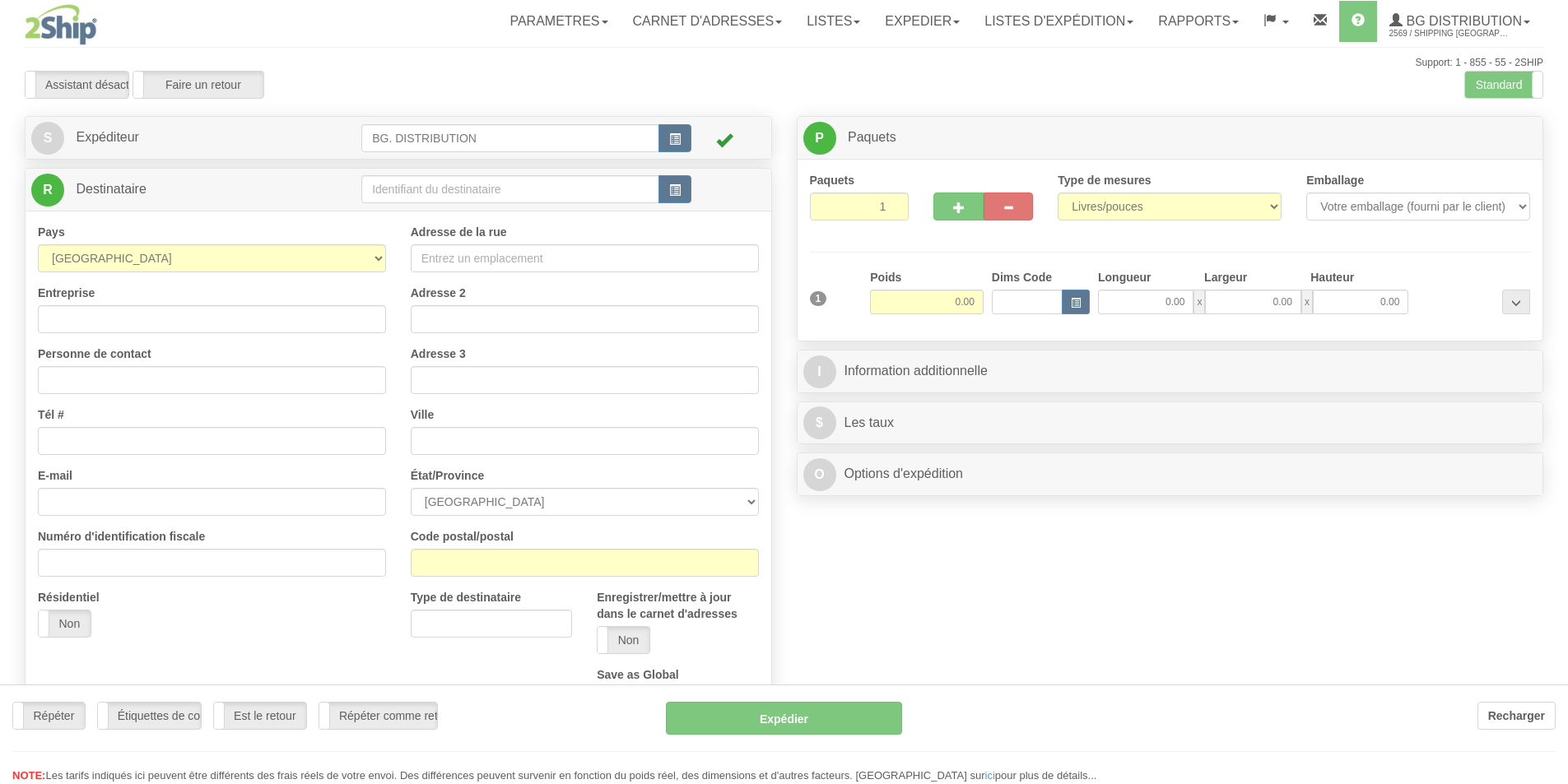
click at [493, 186] on div at bounding box center [784, 392] width 1568 height 784
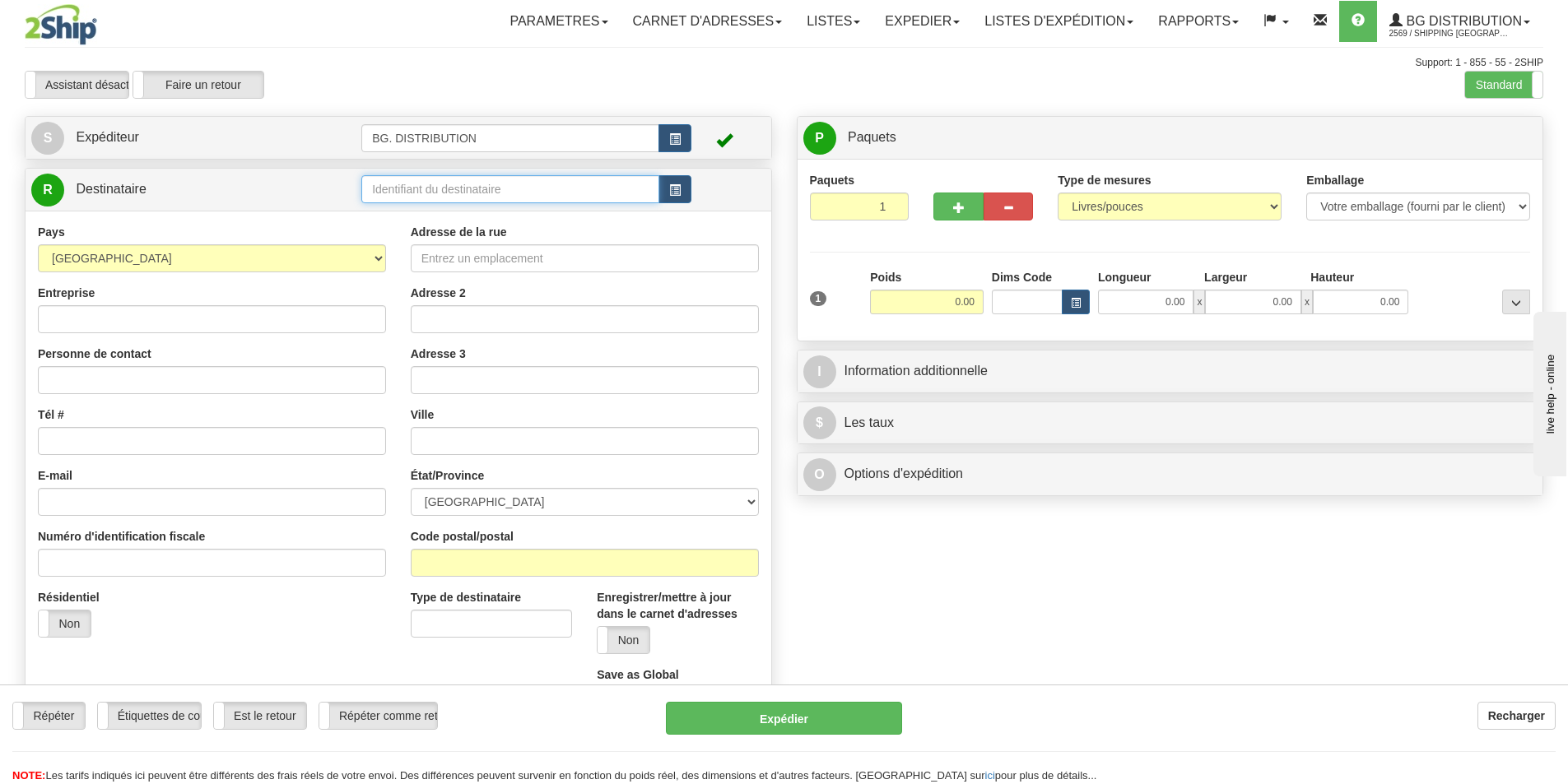
click at [493, 186] on input "text" at bounding box center [510, 189] width 298 height 28
type input "20010"
click button "Supprimer" at bounding box center [0, 0] width 0 height 0
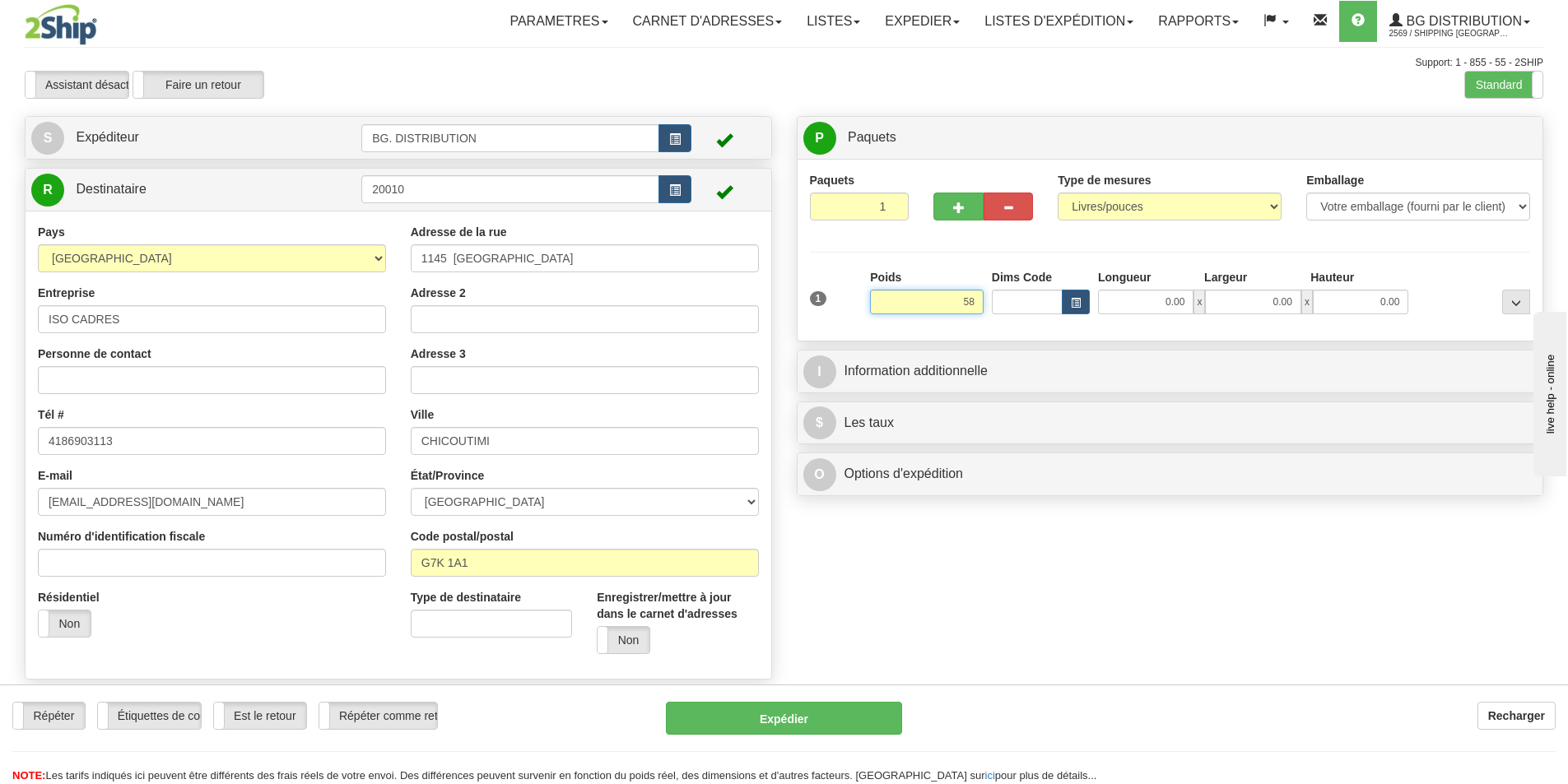
type input "5"
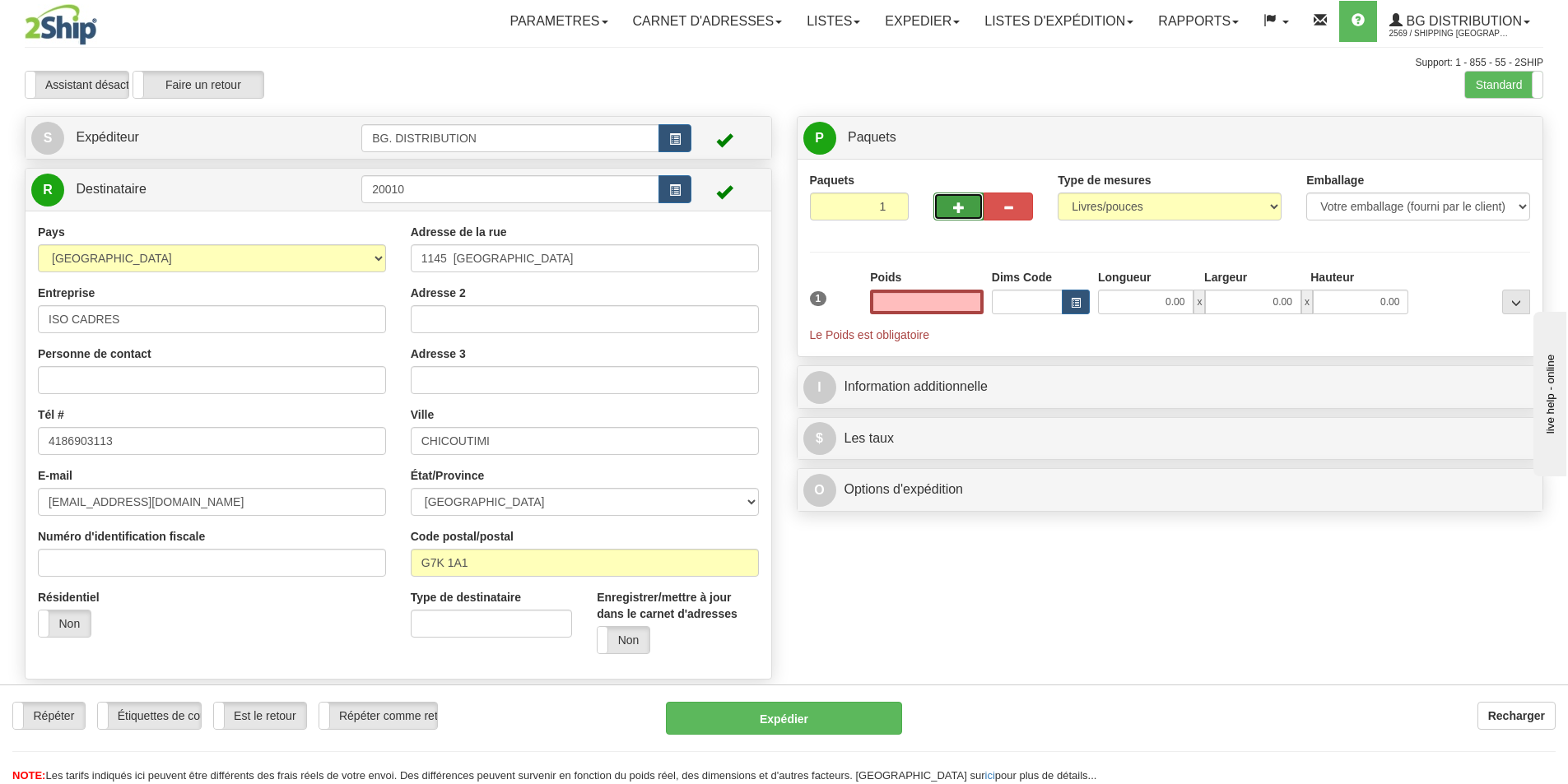
type input "0.00"
click at [947, 206] on button "button" at bounding box center [958, 206] width 49 height 28
type input "4"
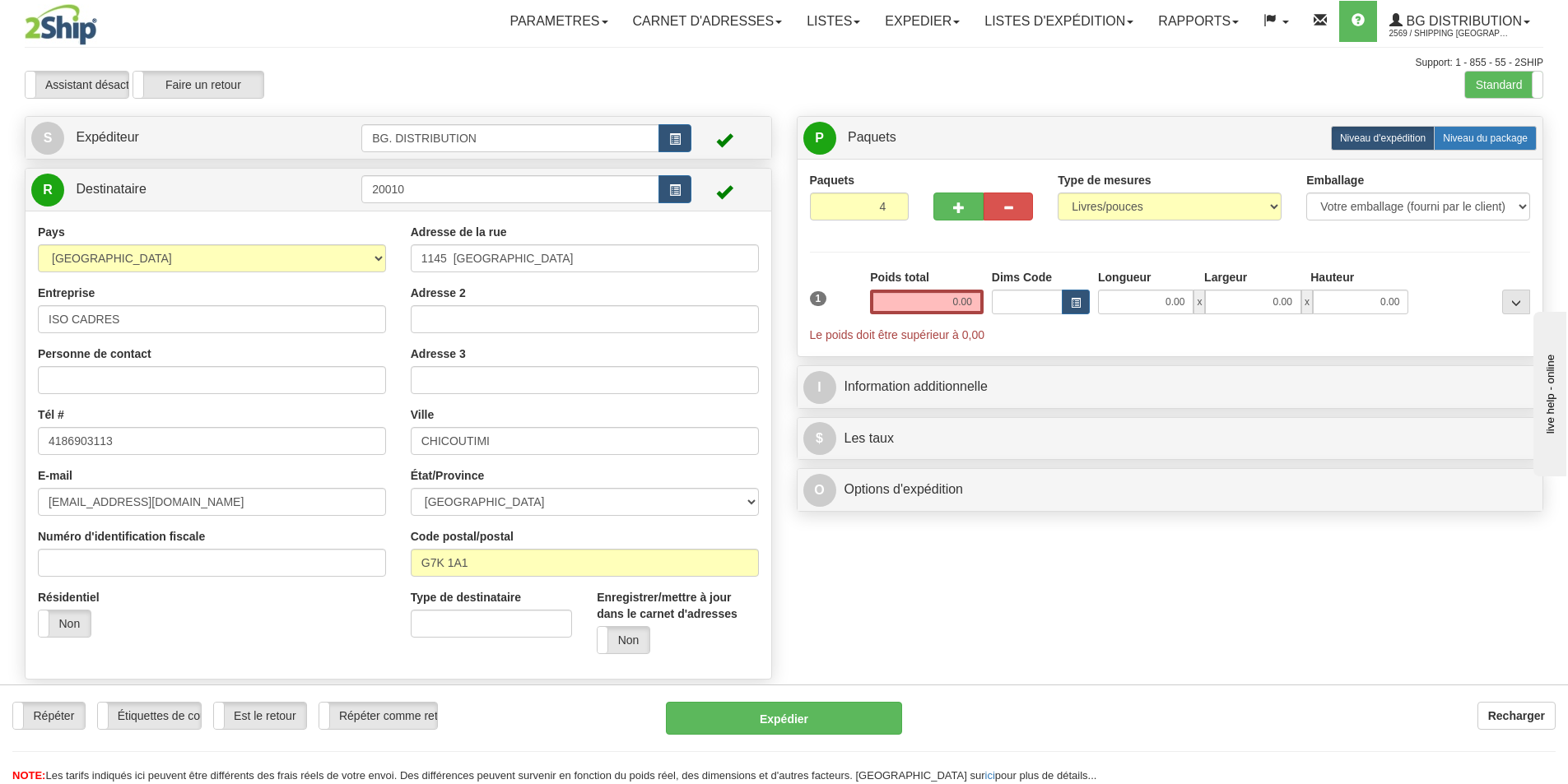
click at [1491, 134] on span "Niveau du package" at bounding box center [1485, 139] width 85 height 12
radio input "true"
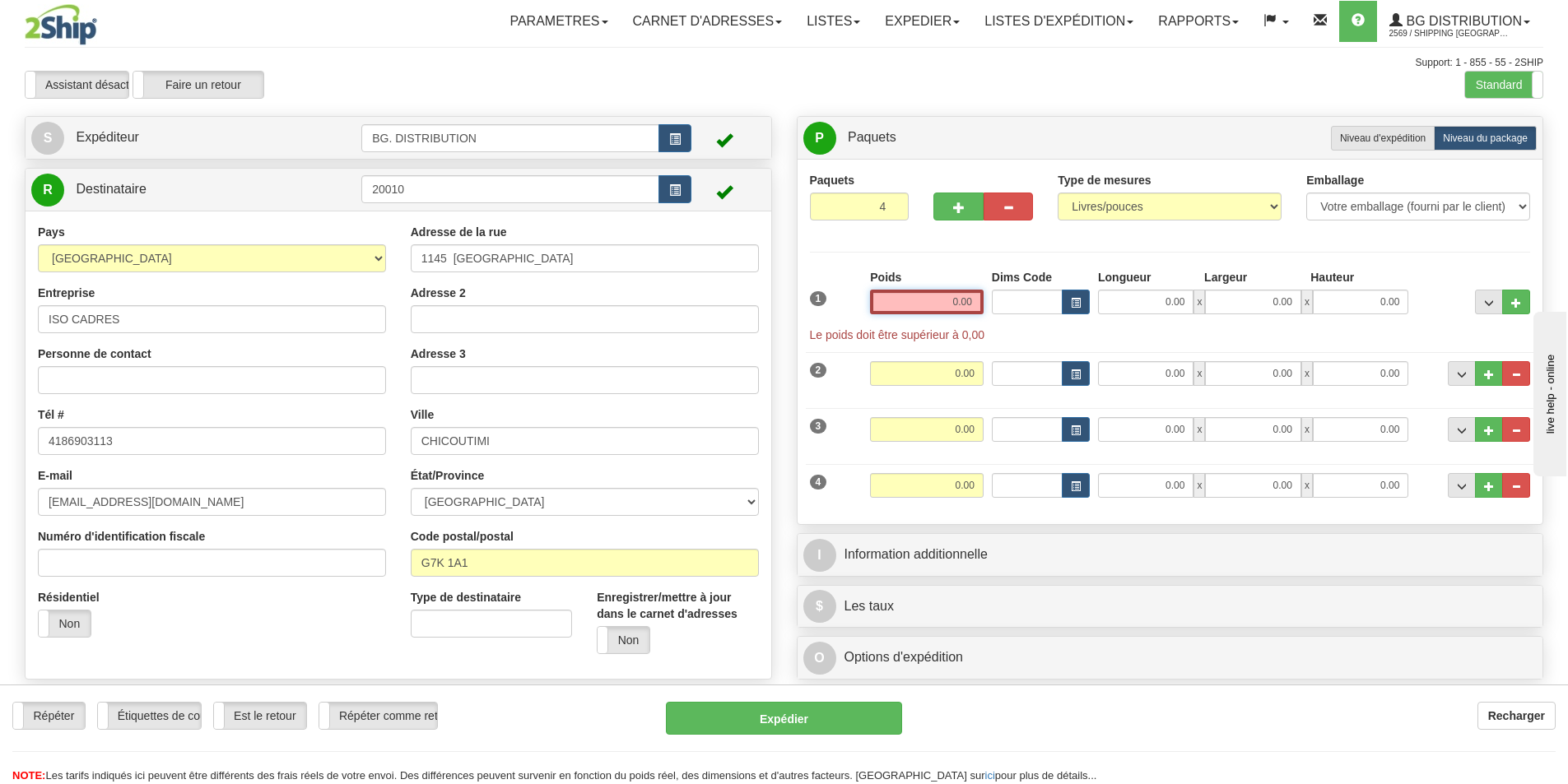
click at [955, 304] on input "0.00" at bounding box center [927, 301] width 113 height 25
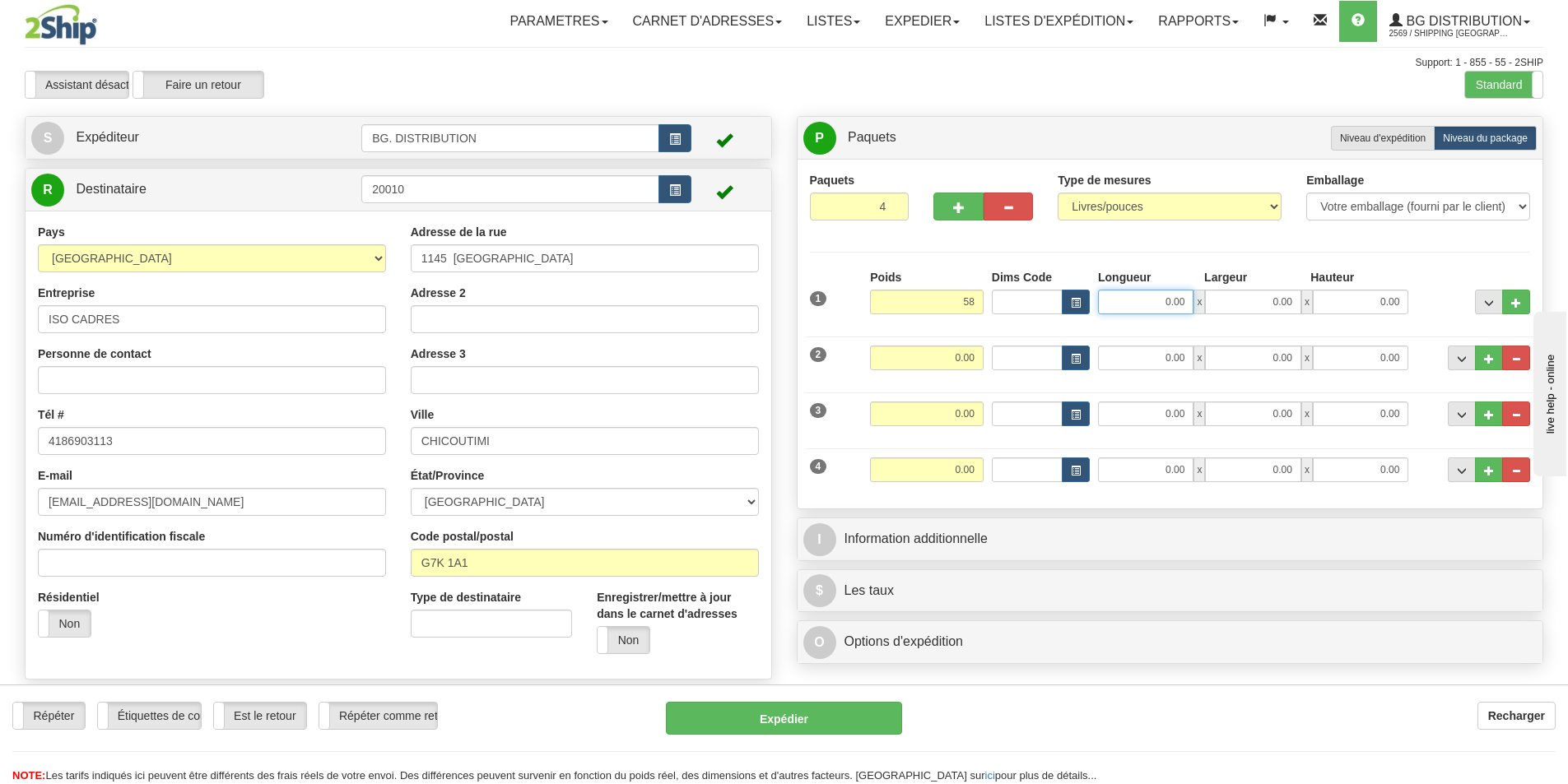
type input "58.00"
click at [1168, 304] on input "0.00" at bounding box center [1145, 301] width 96 height 25
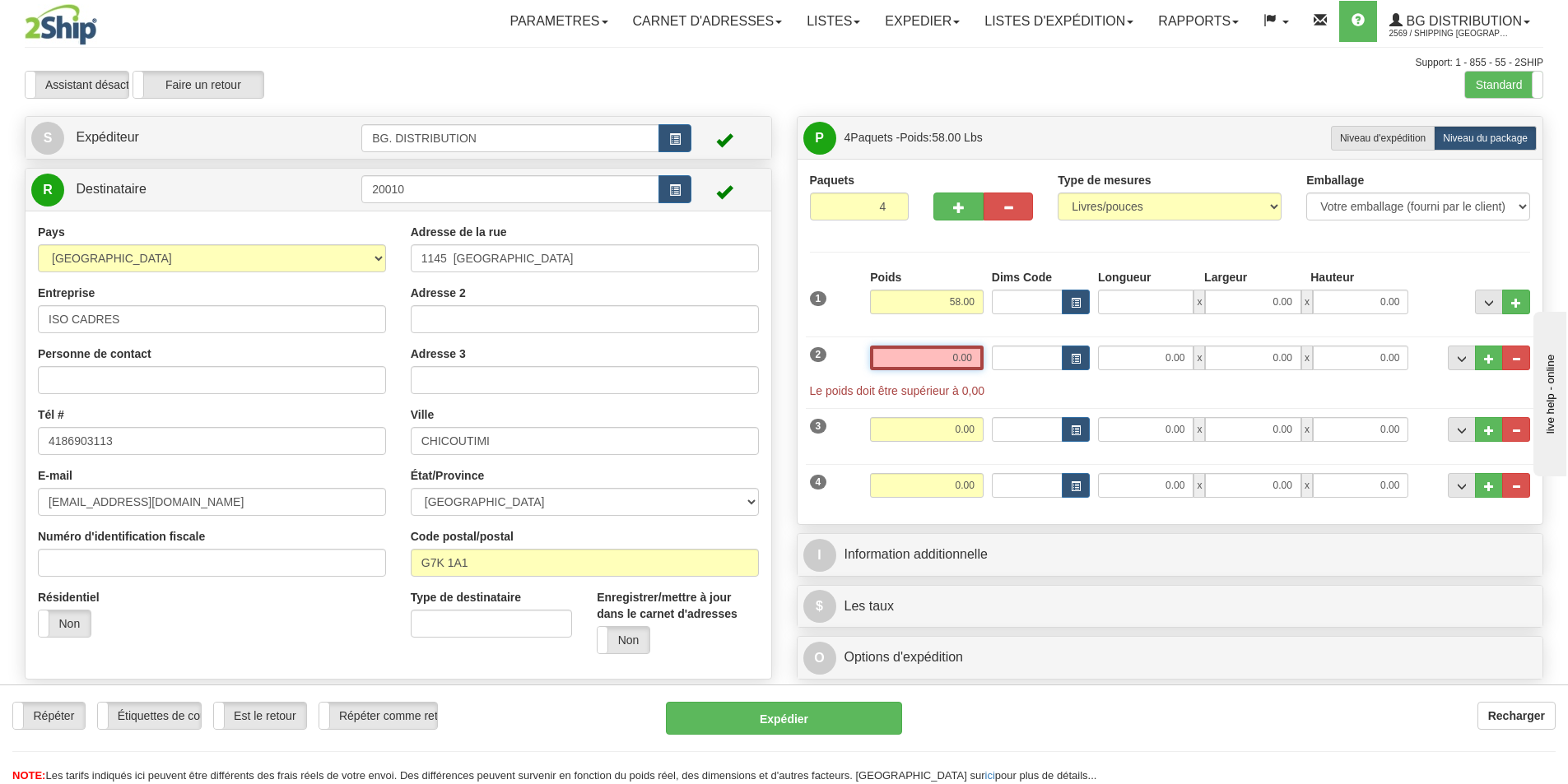
type input "0.00"
click at [968, 360] on input "0.00" at bounding box center [927, 357] width 113 height 25
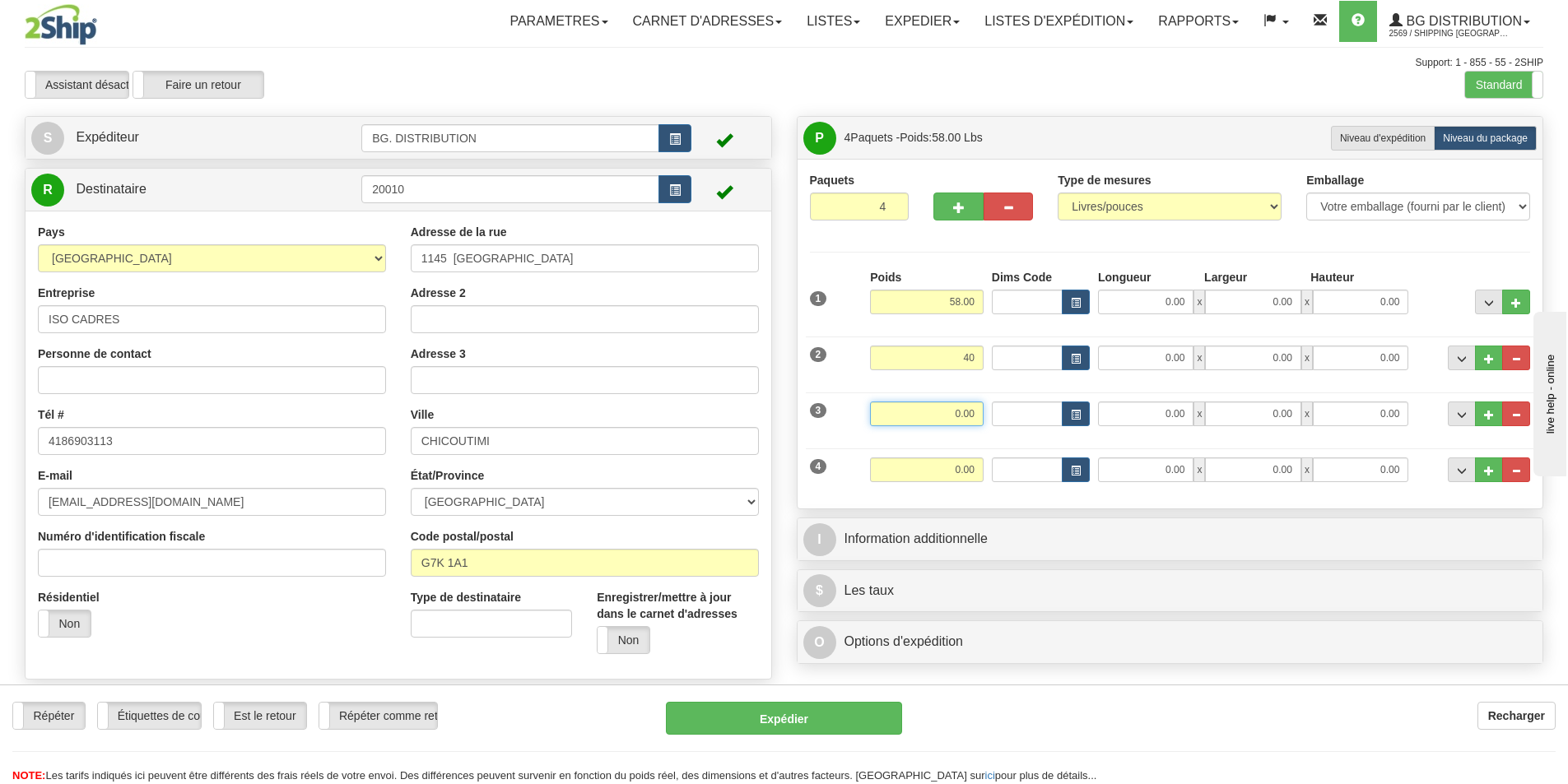
type input "40.00"
click at [965, 408] on input "0.00" at bounding box center [927, 414] width 113 height 25
type input "5.00"
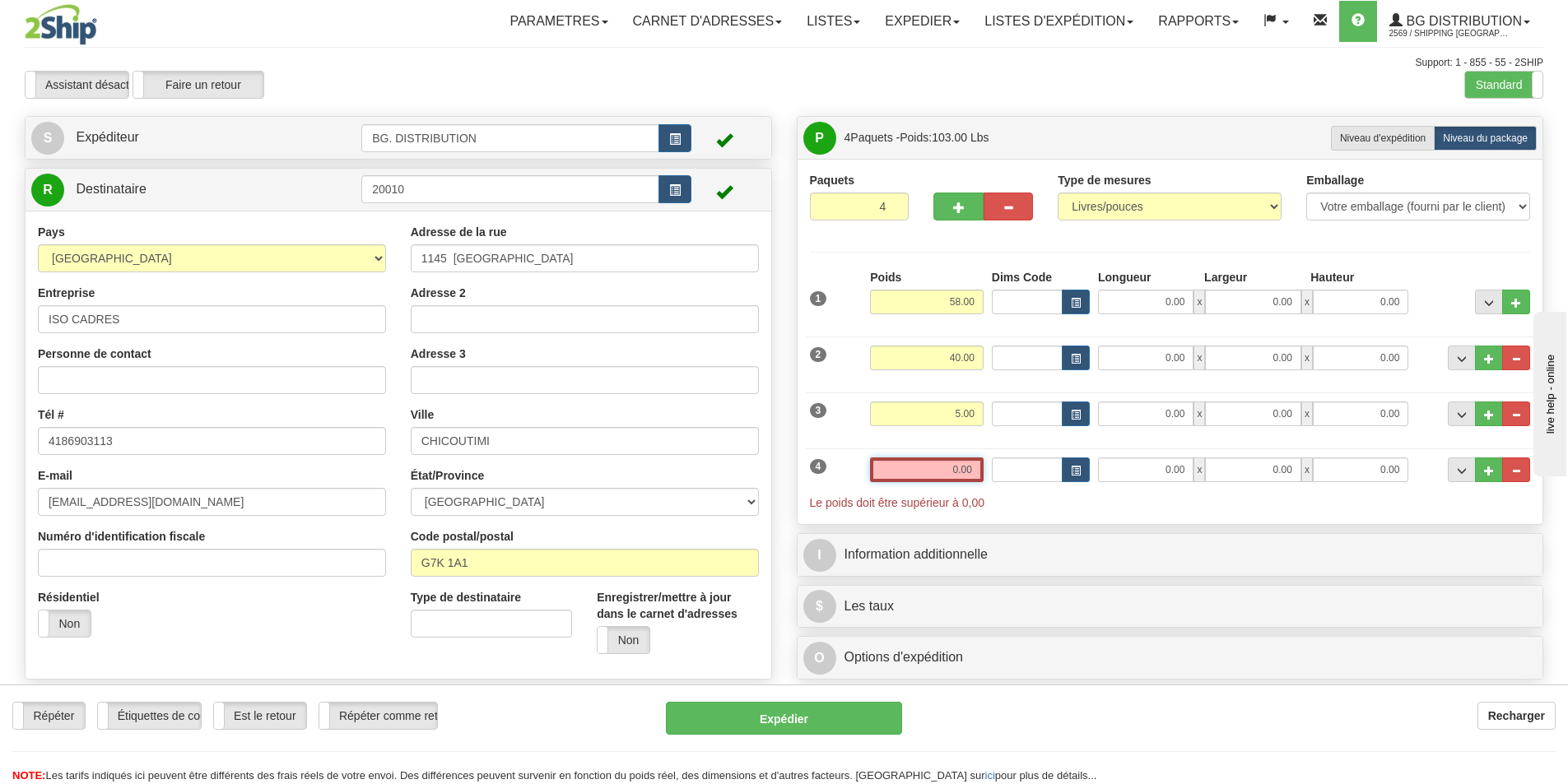
click at [967, 466] on input "0.00" at bounding box center [927, 469] width 113 height 25
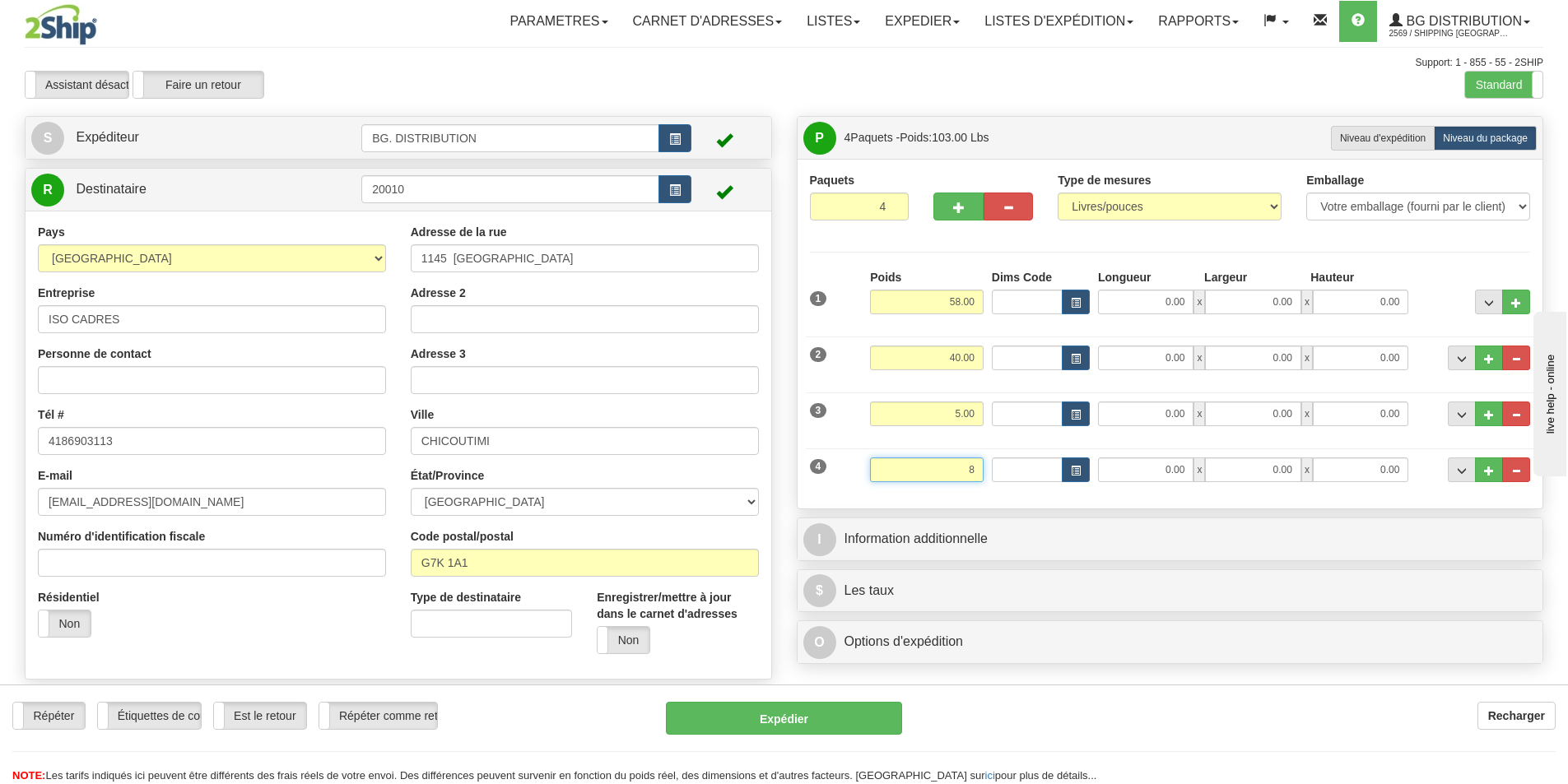
type input "8"
click at [1149, 303] on input "0.00" at bounding box center [1145, 301] width 96 height 25
type input "8.00"
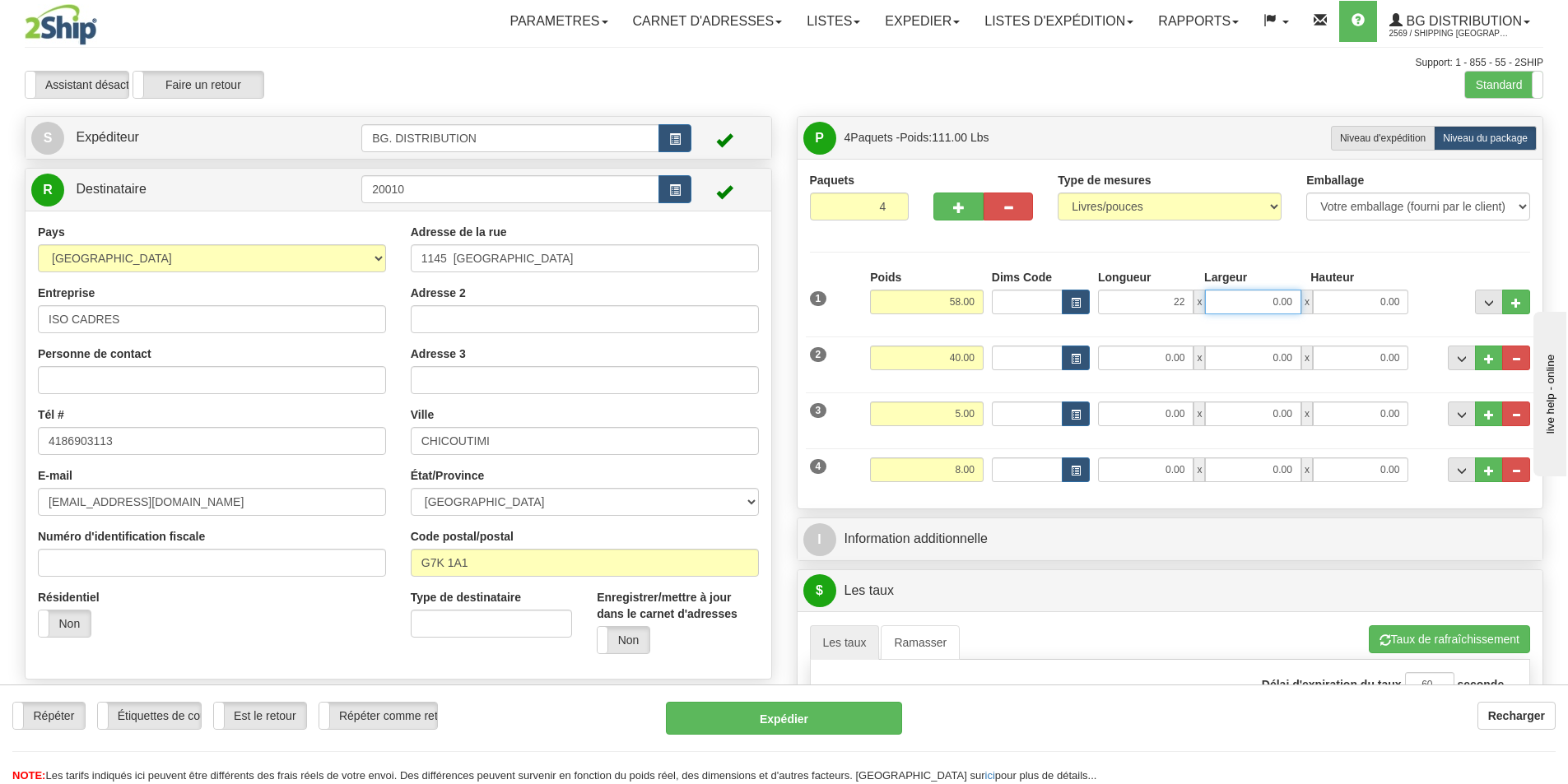
type input "22.00"
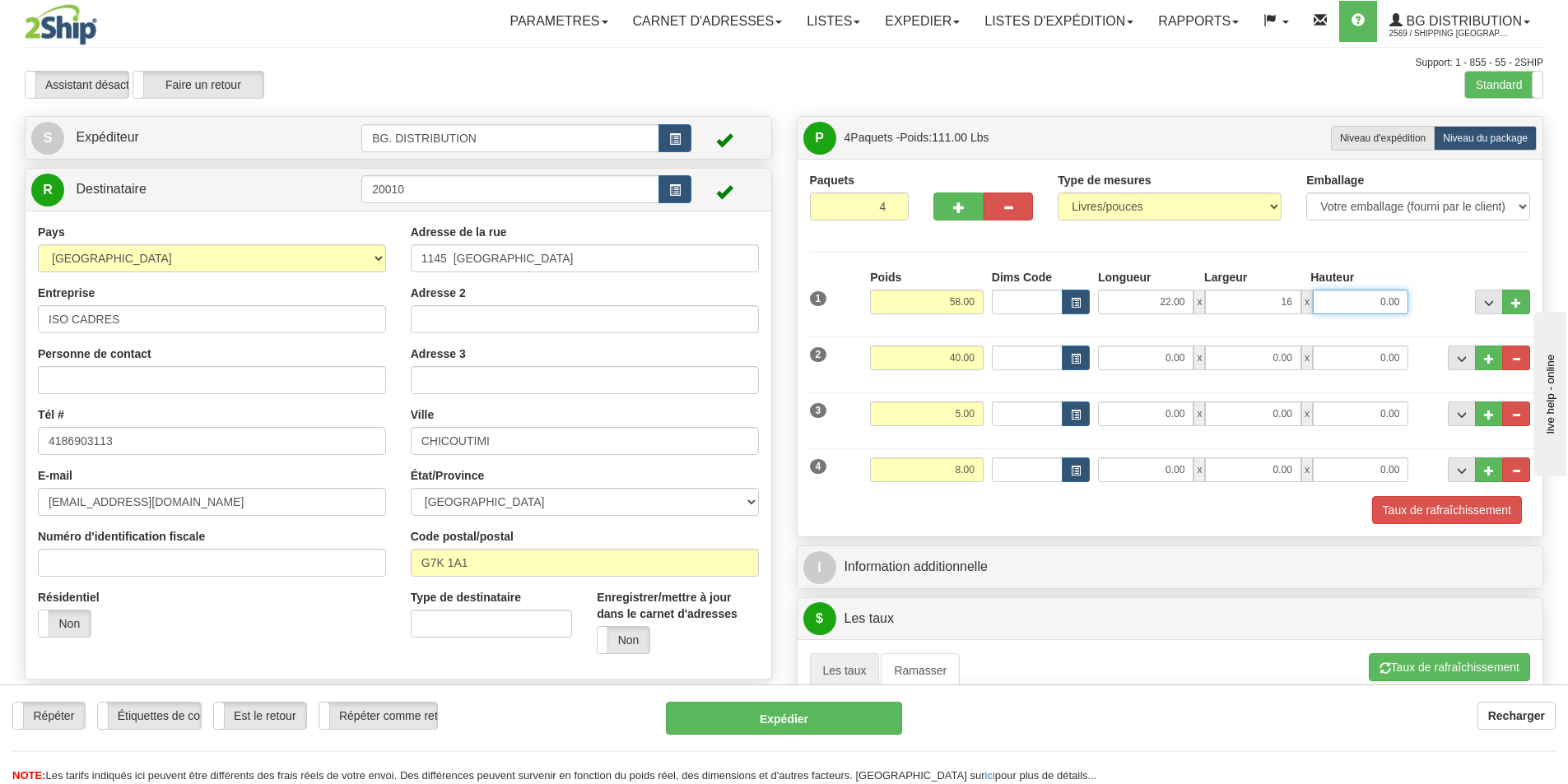
type input "16.00"
type input "15.00"
click at [1172, 371] on div "2 Poids 40.00 Dims Code Longueur Largeur x x" at bounding box center [1170, 355] width 729 height 55
click at [1168, 363] on input "0.00" at bounding box center [1145, 357] width 96 height 25
type input "12.00"
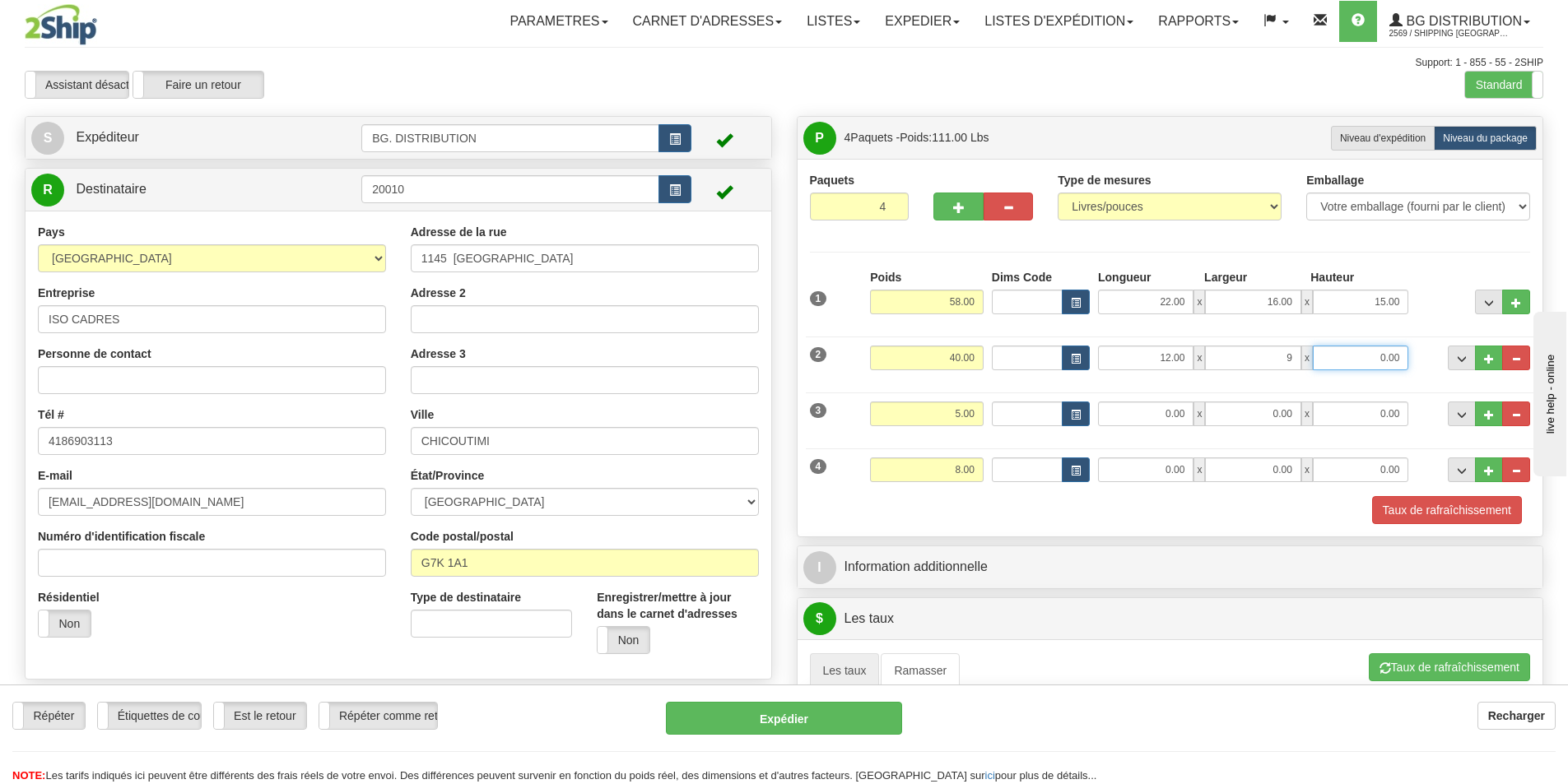
type input "9.00"
type input "16.00"
click at [1163, 425] on input "0.00" at bounding box center [1145, 414] width 96 height 25
type input "48.00"
type input "5.00"
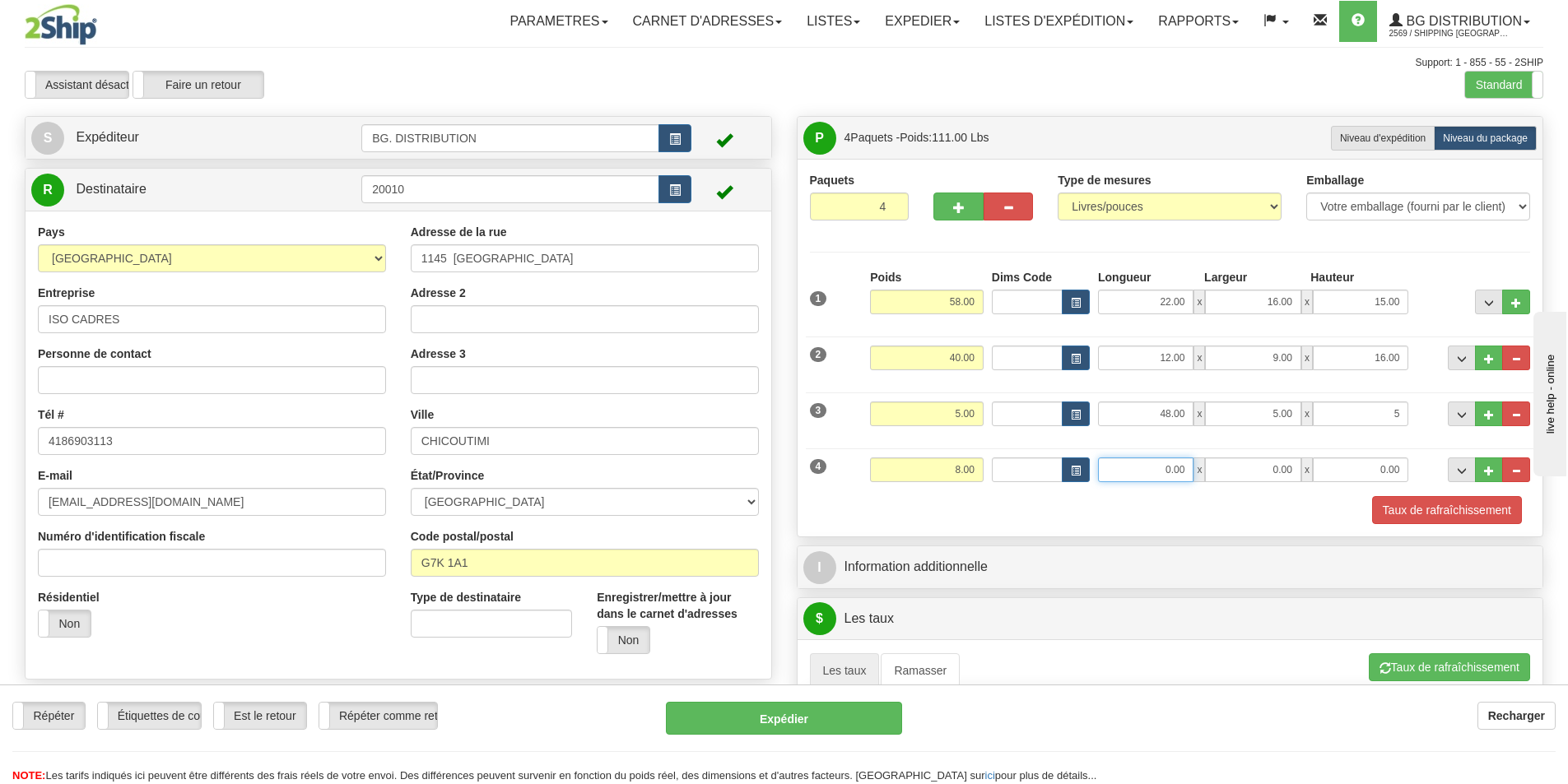
type input "5.00"
click at [1176, 460] on input "0.00" at bounding box center [1145, 469] width 96 height 25
type input "13.00"
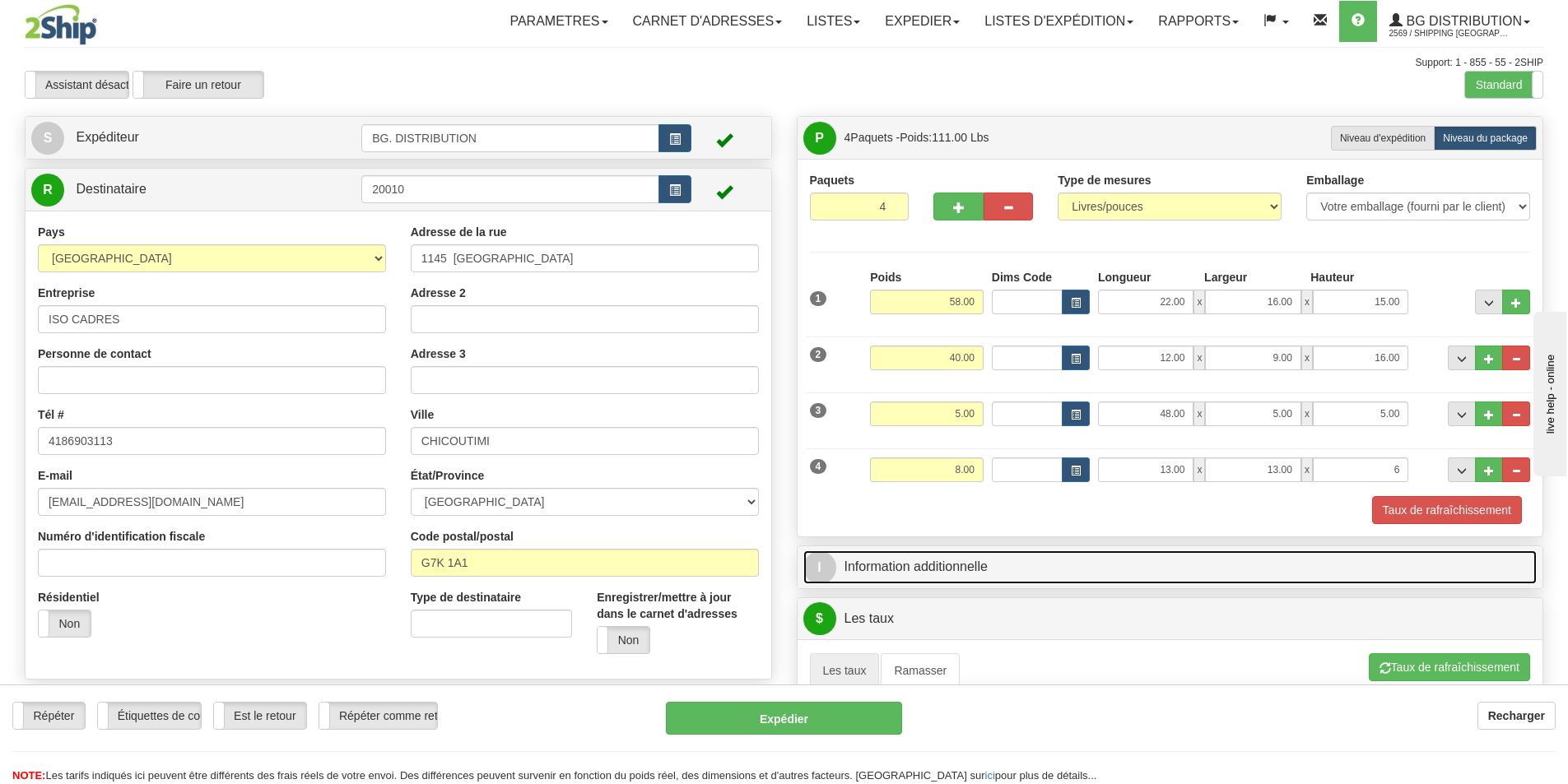
type input "6.00"
click at [828, 566] on span "I" at bounding box center [819, 567] width 33 height 33
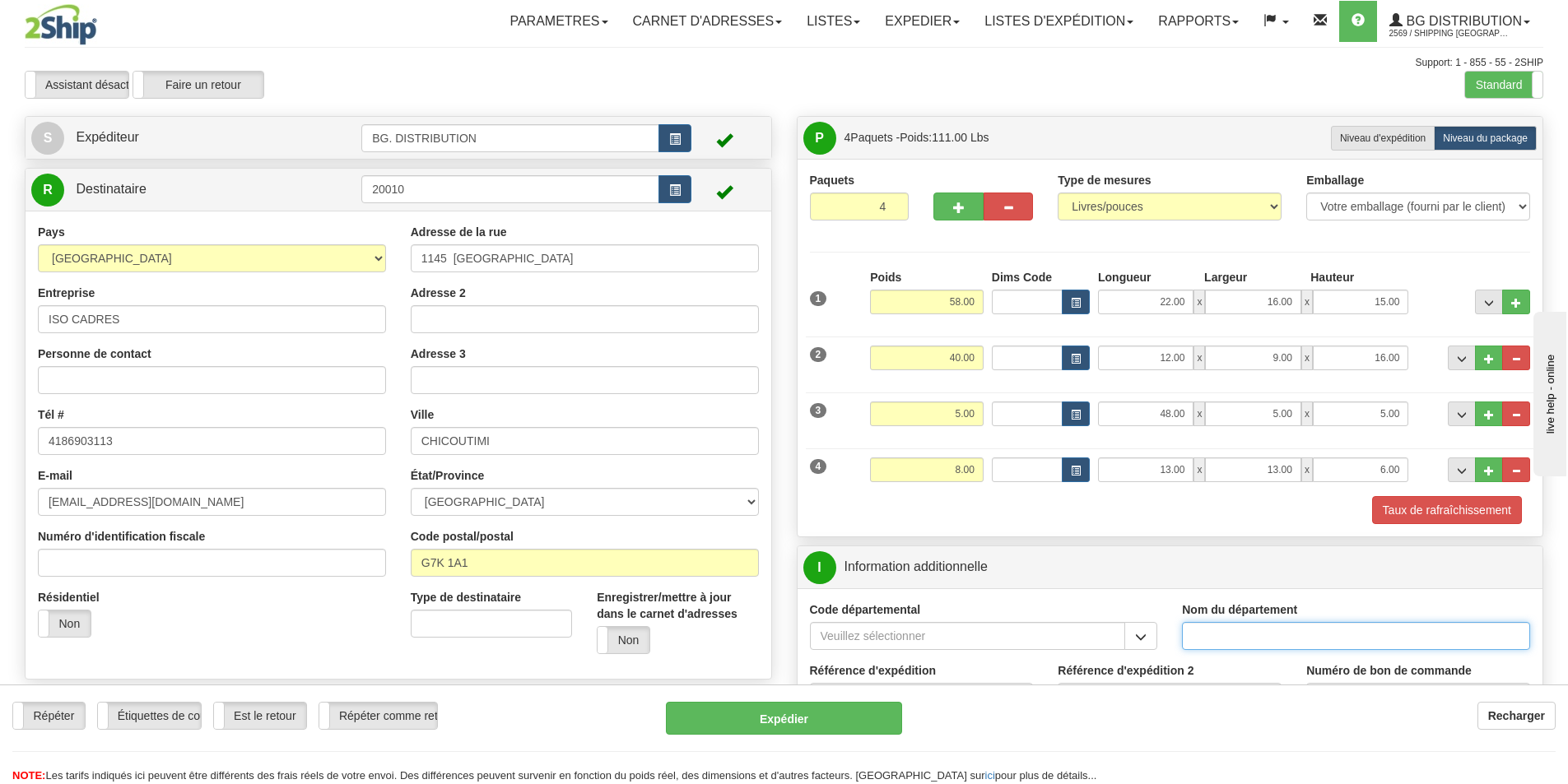
click at [1191, 636] on input "Nom du département" at bounding box center [1355, 635] width 348 height 28
type input "."
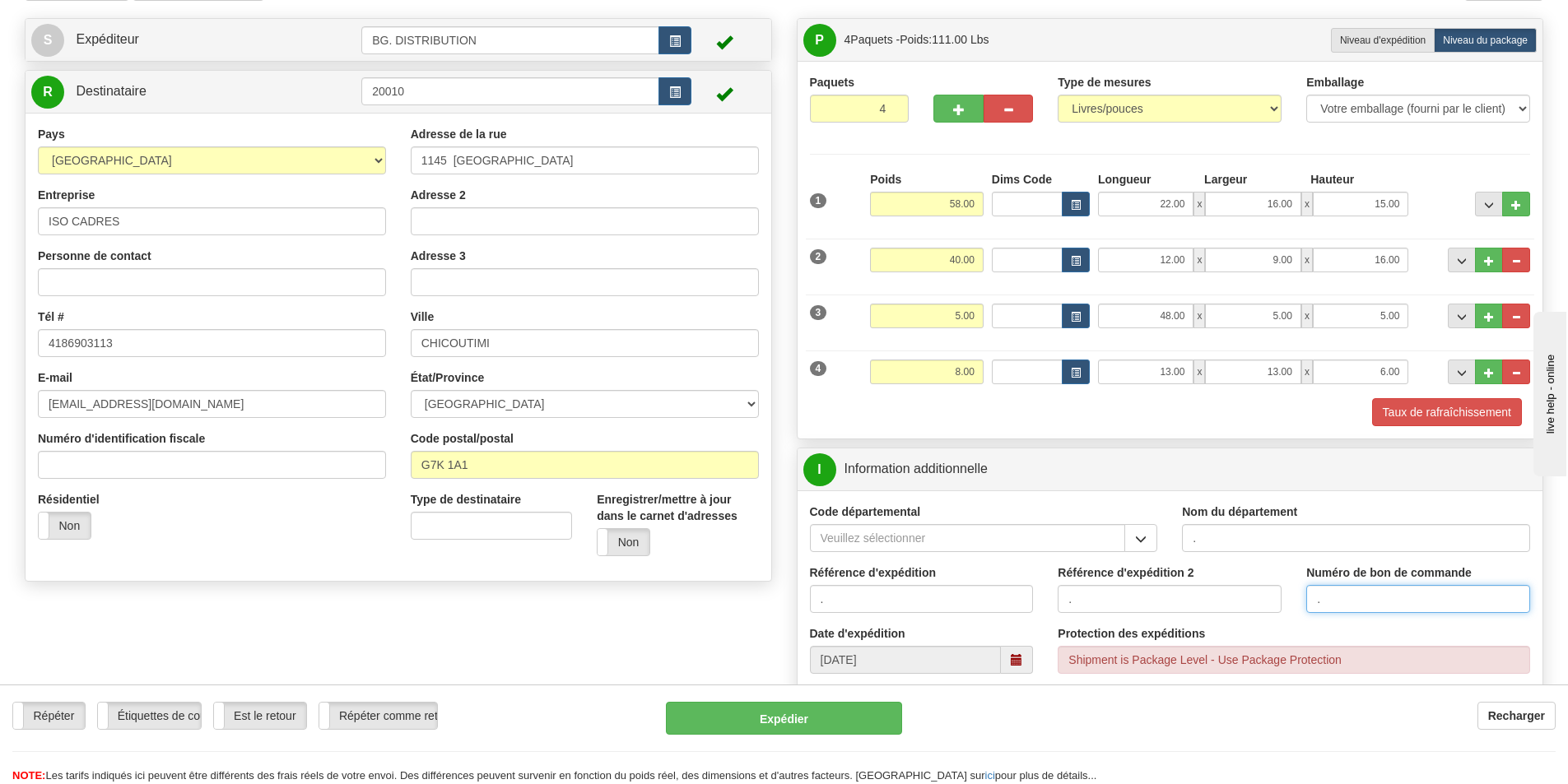
scroll to position [247, 0]
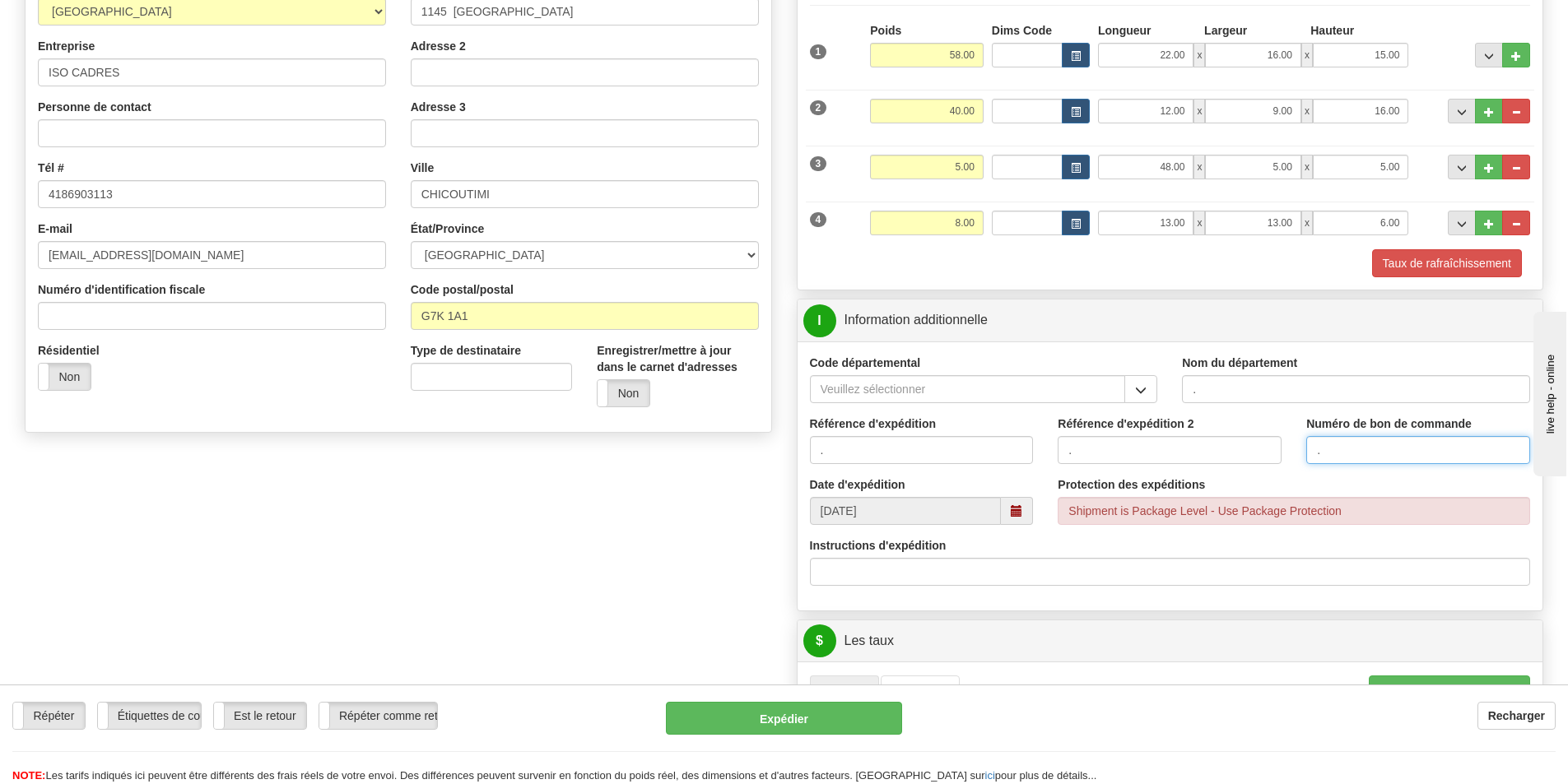
type input "."
click at [1287, 382] on input "." at bounding box center [1355, 388] width 348 height 28
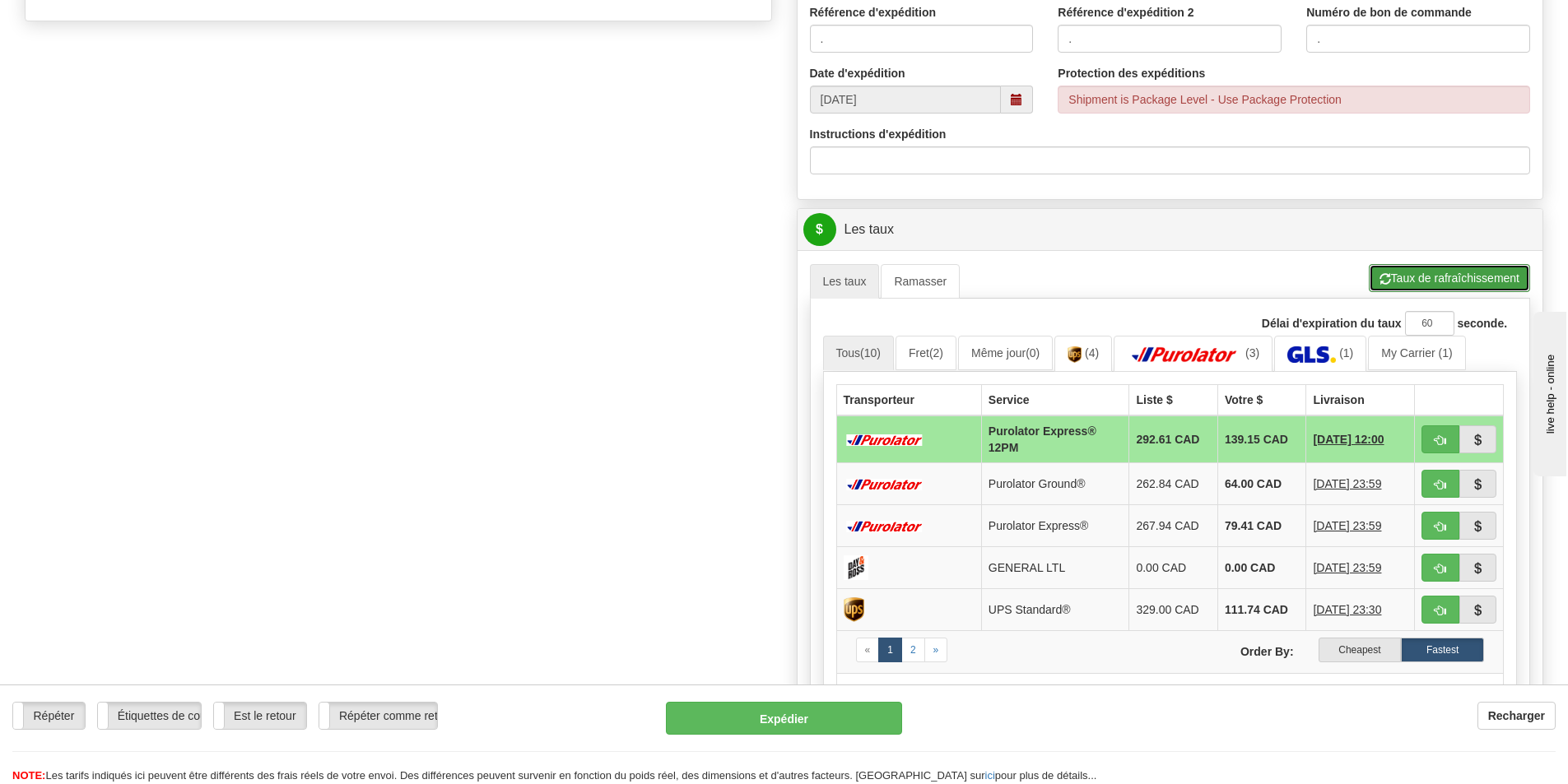
click at [1456, 277] on button "Taux de rafraîchissement" at bounding box center [1449, 277] width 162 height 28
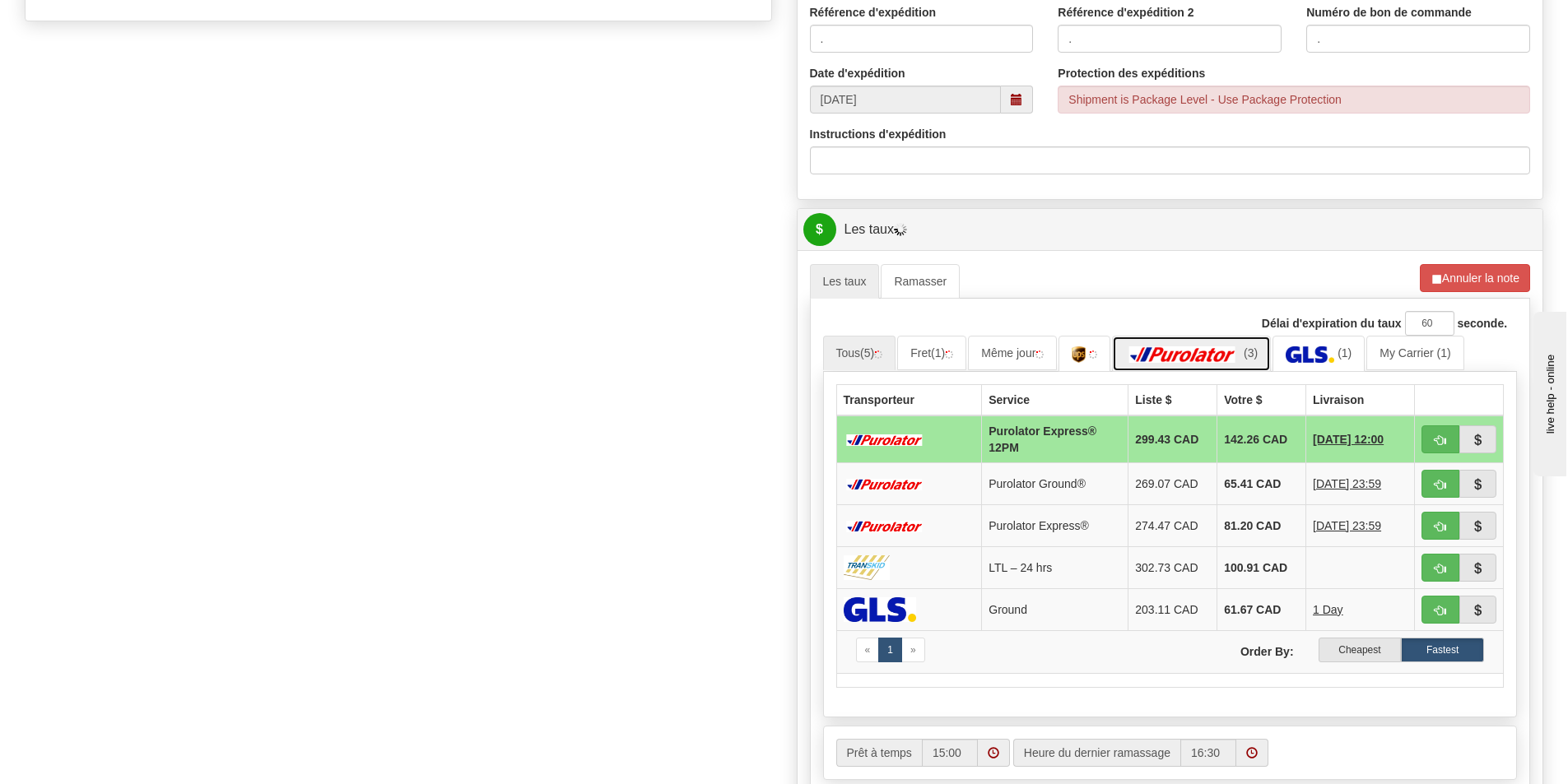
click at [1219, 354] on img at bounding box center [1182, 354] width 115 height 16
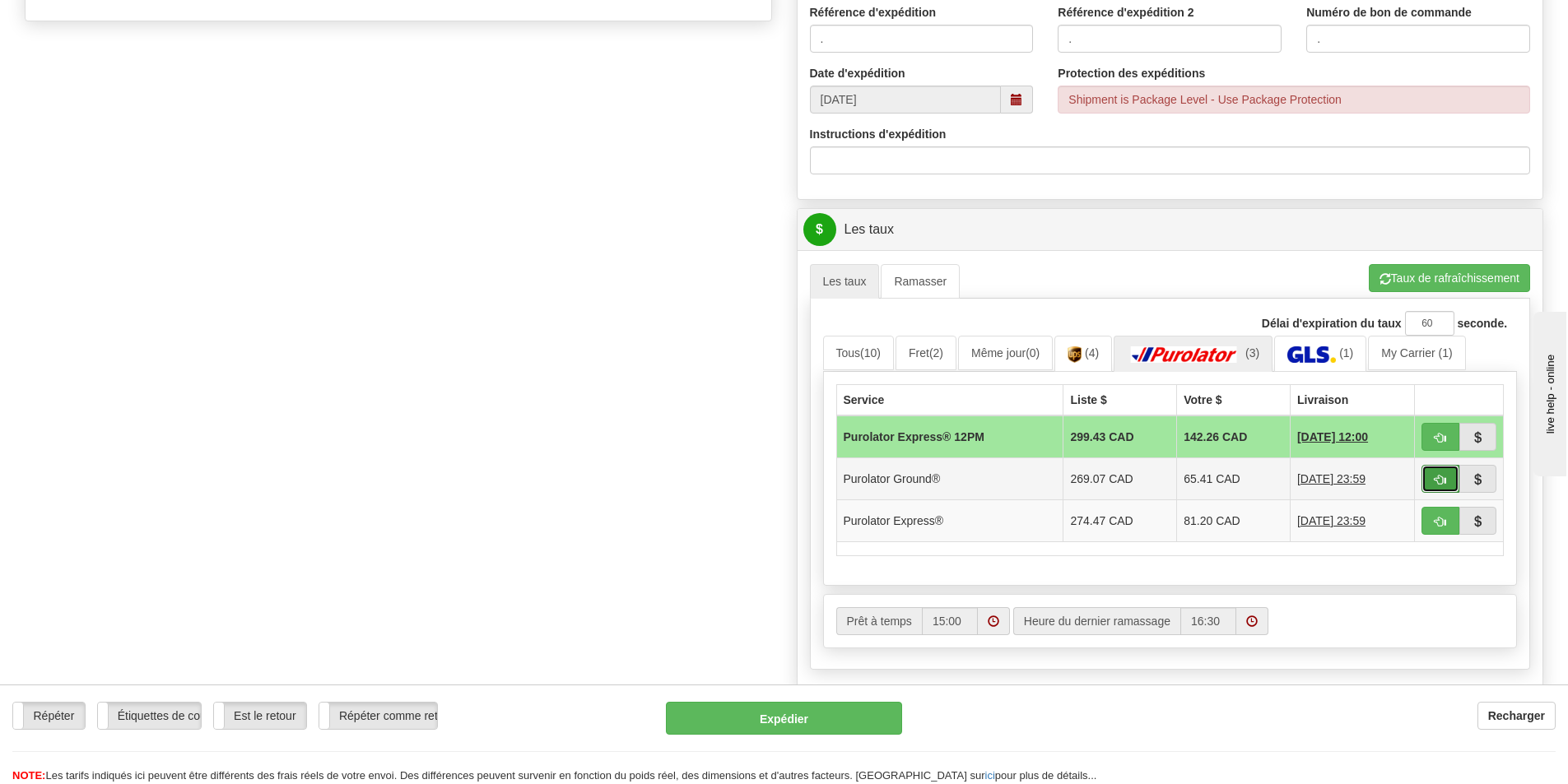
click at [1442, 480] on span "button" at bounding box center [1440, 480] width 12 height 11
type input "260"
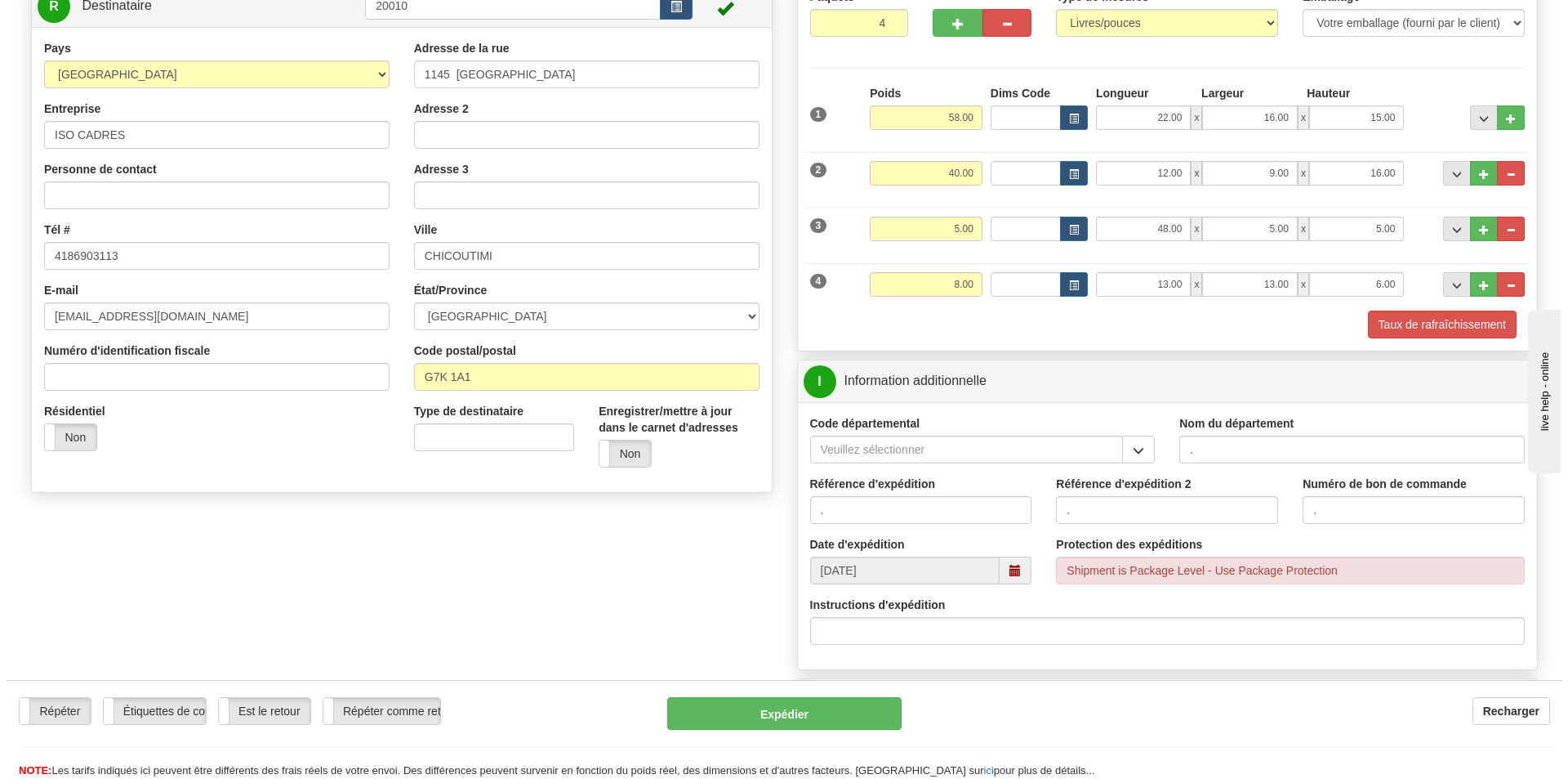
scroll to position [303, 0]
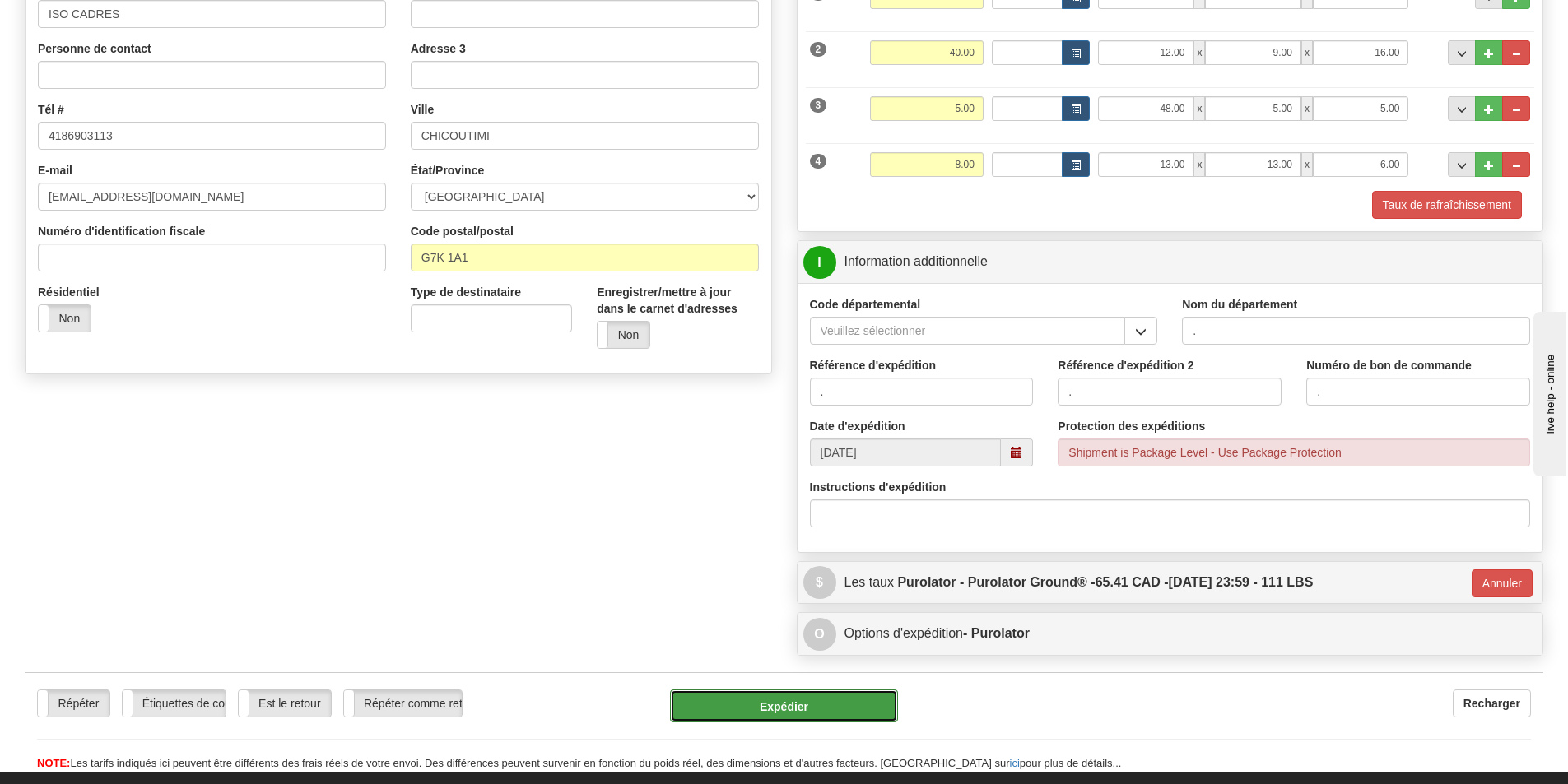
click at [831, 699] on button "Expédier" at bounding box center [784, 705] width 228 height 33
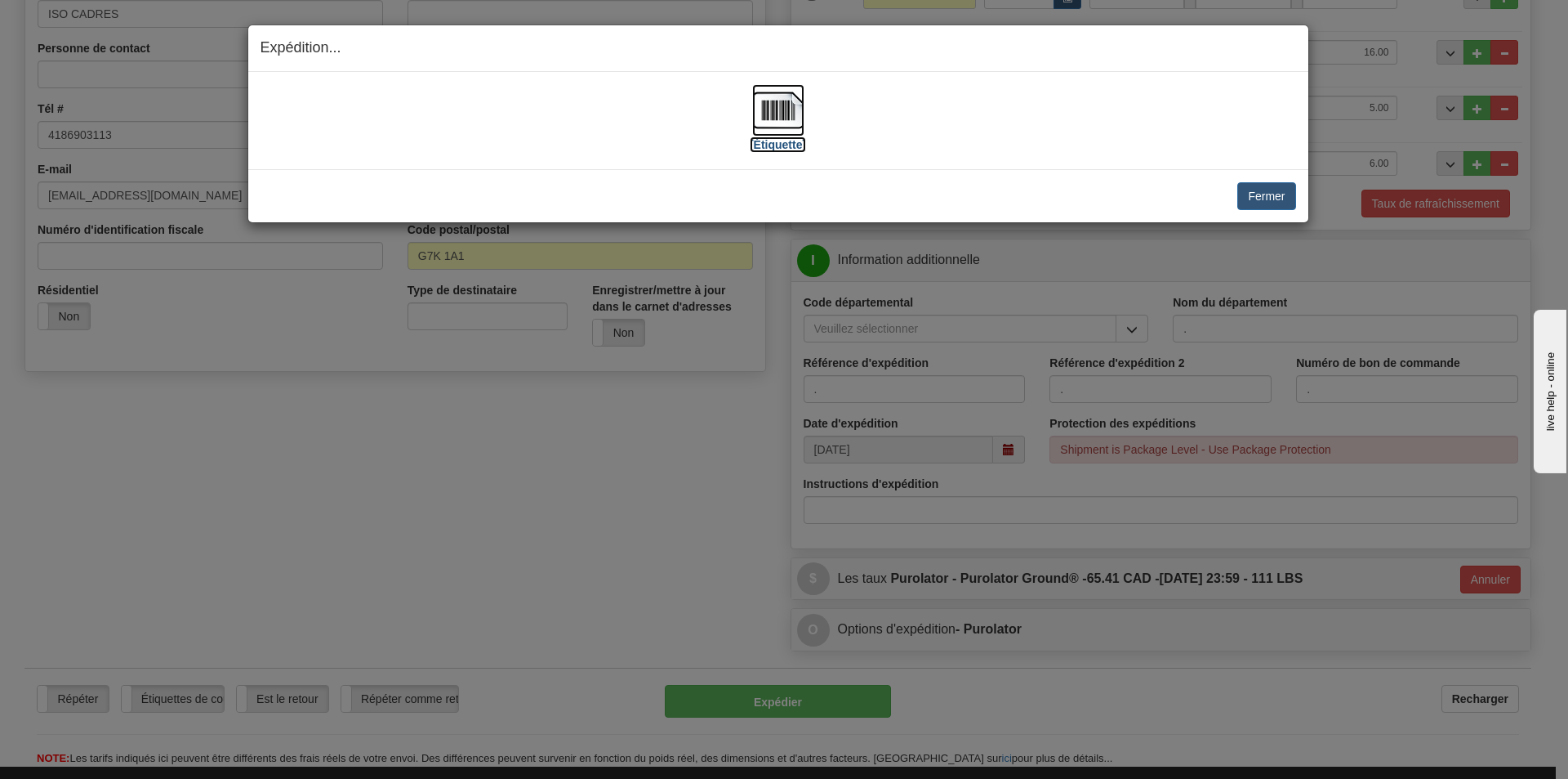
click at [781, 144] on label "[Étiquette]" at bounding box center [778, 144] width 56 height 16
click at [1261, 196] on button "Fermer" at bounding box center [1266, 196] width 58 height 28
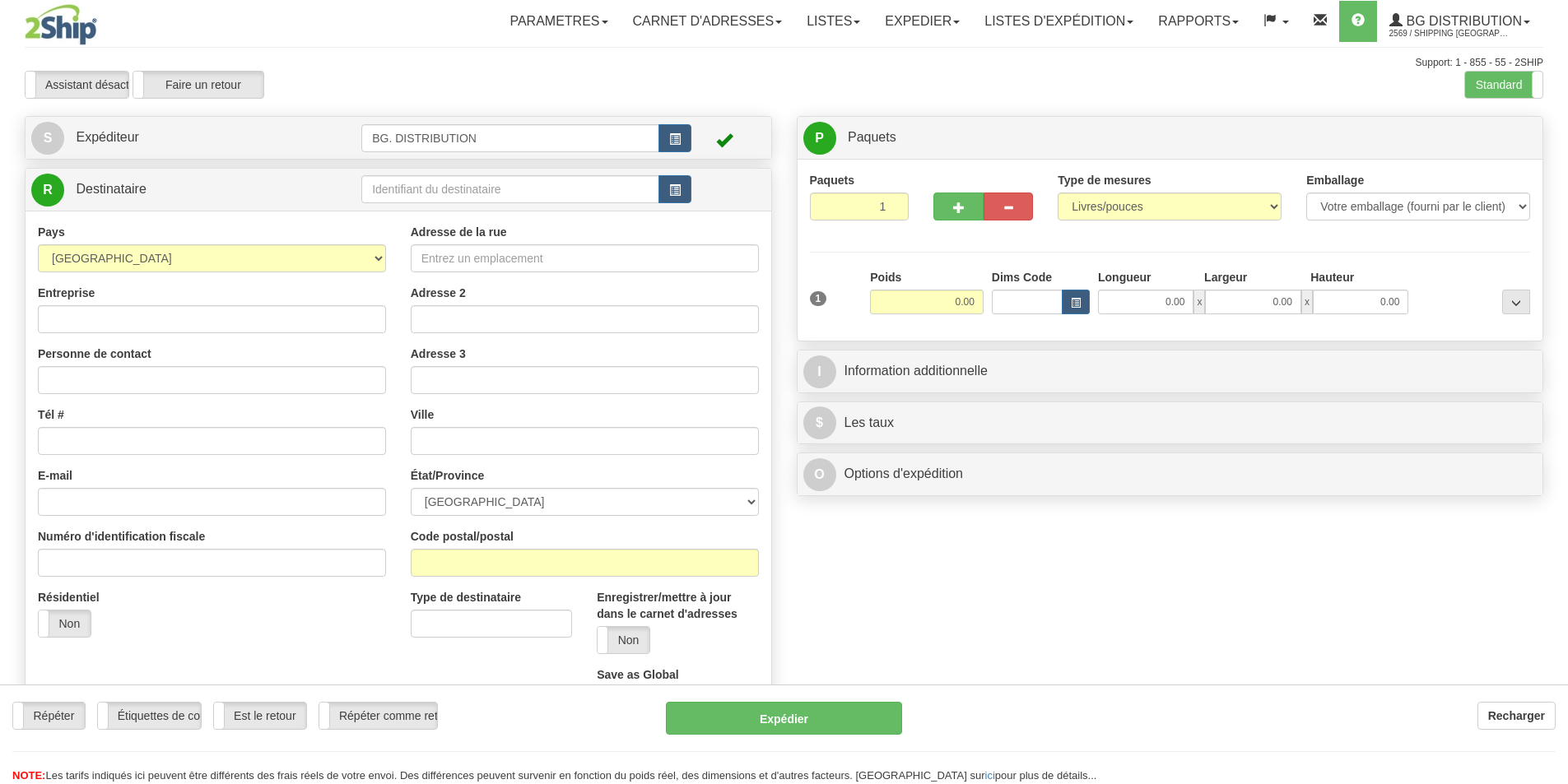
click at [404, 187] on div "Toggle navigation Parametres Préférences d'expédition Préférences des champs Ne…" at bounding box center [784, 416] width 1568 height 832
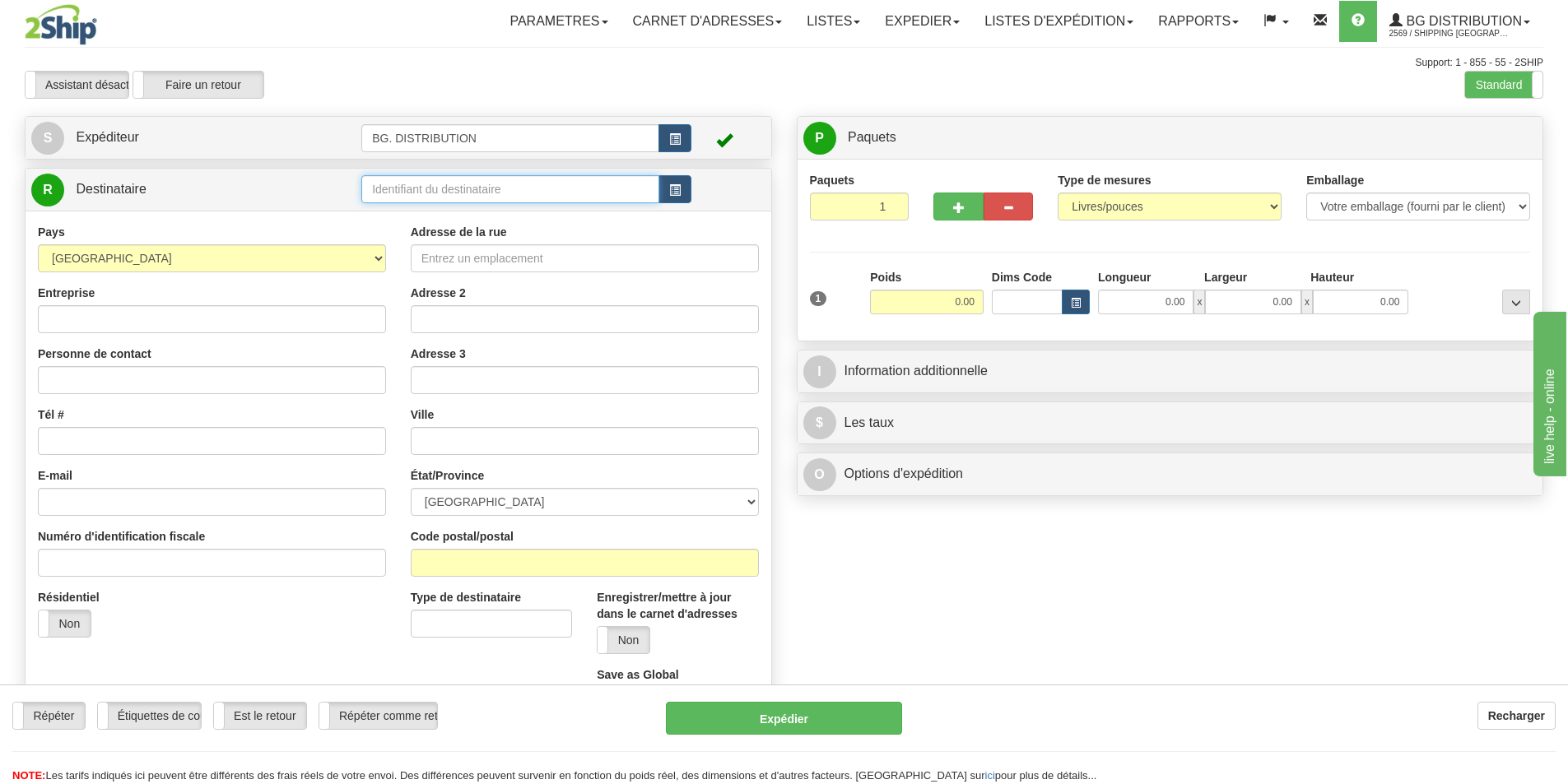
click at [405, 198] on input "text" at bounding box center [510, 189] width 298 height 28
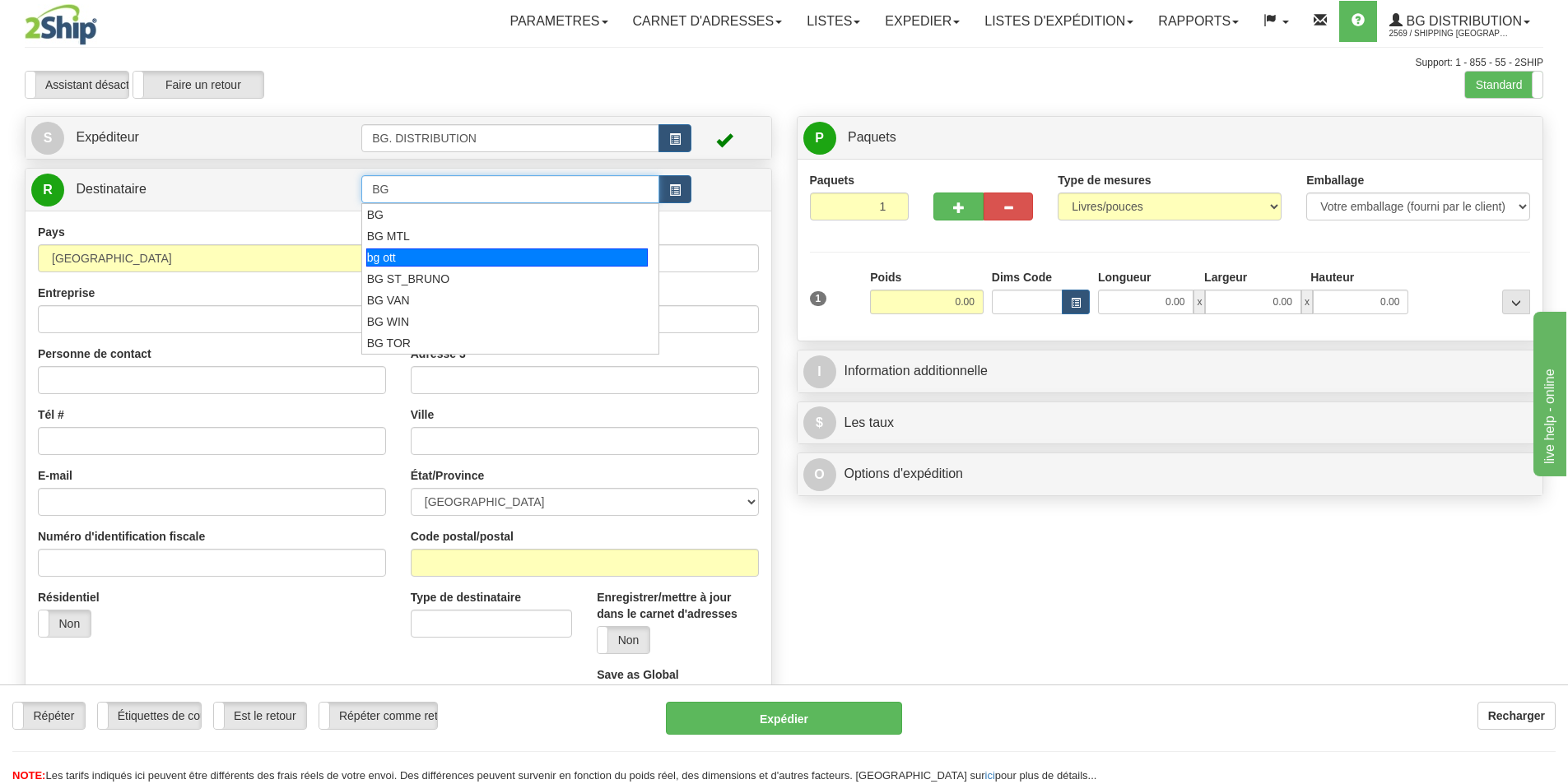
click at [451, 254] on div "bg ott" at bounding box center [508, 257] width 283 height 18
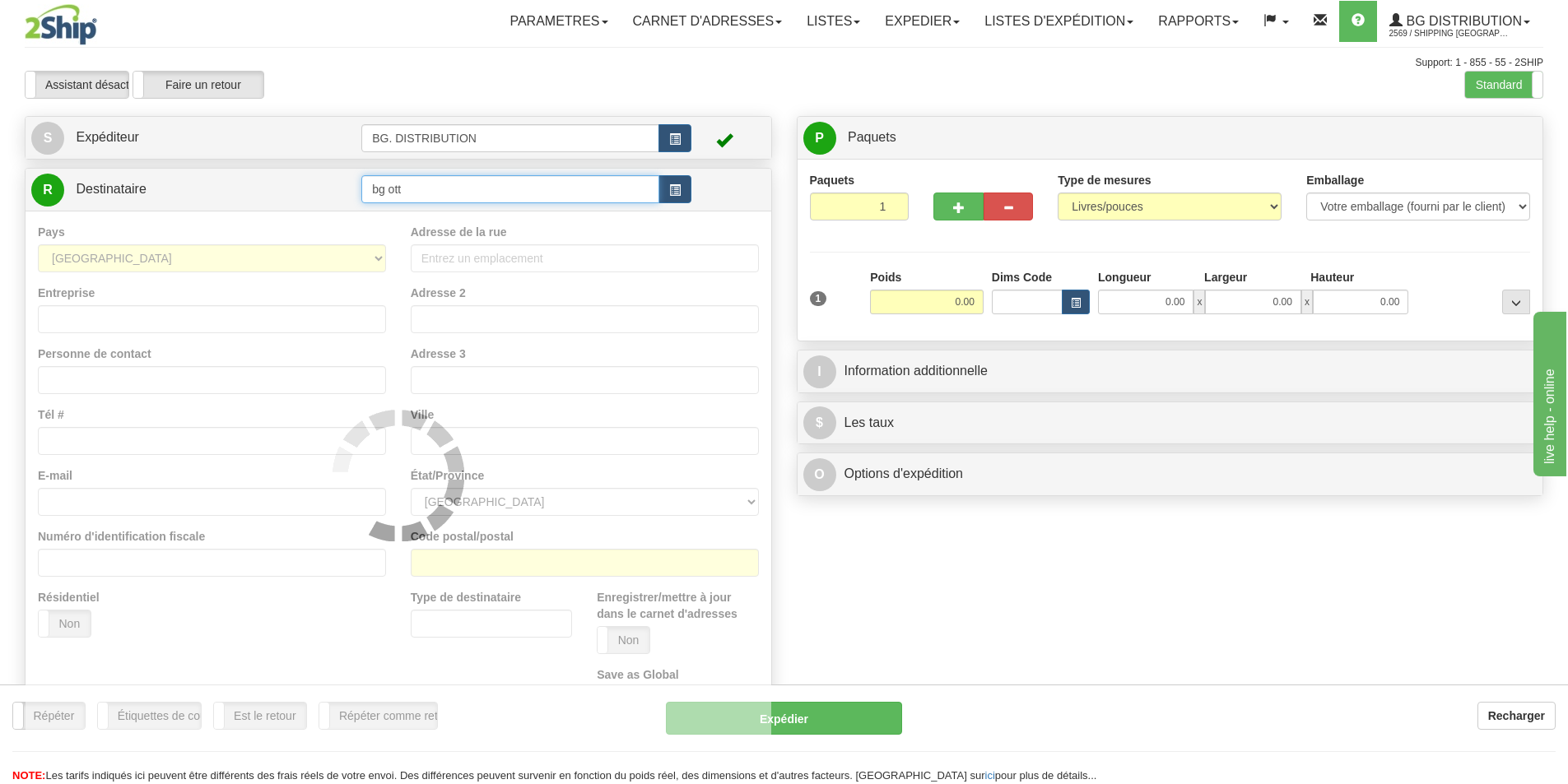
type input "bg ott"
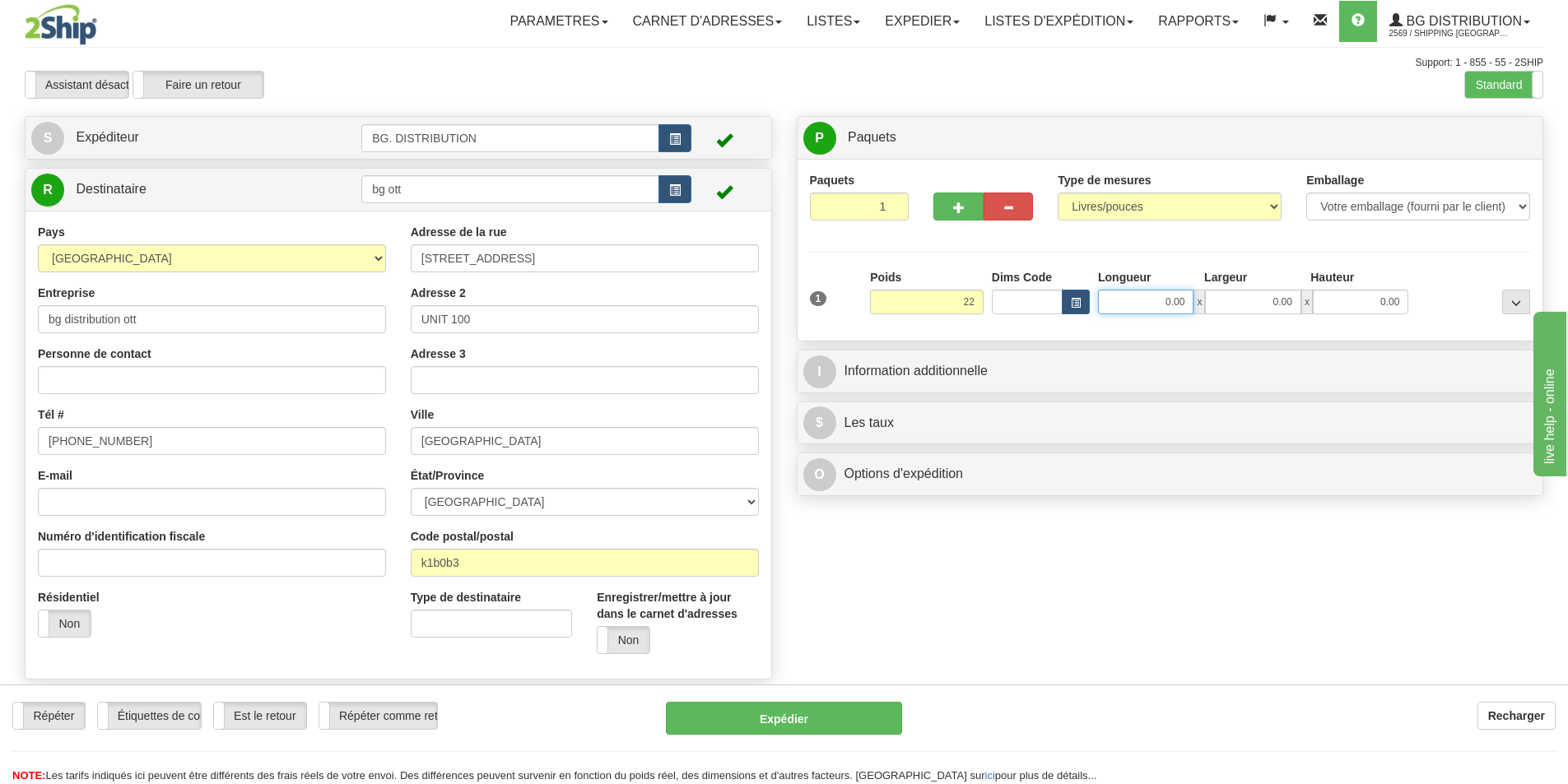
click at [1136, 309] on input "0.00" at bounding box center [1145, 301] width 96 height 25
type input "22.00"
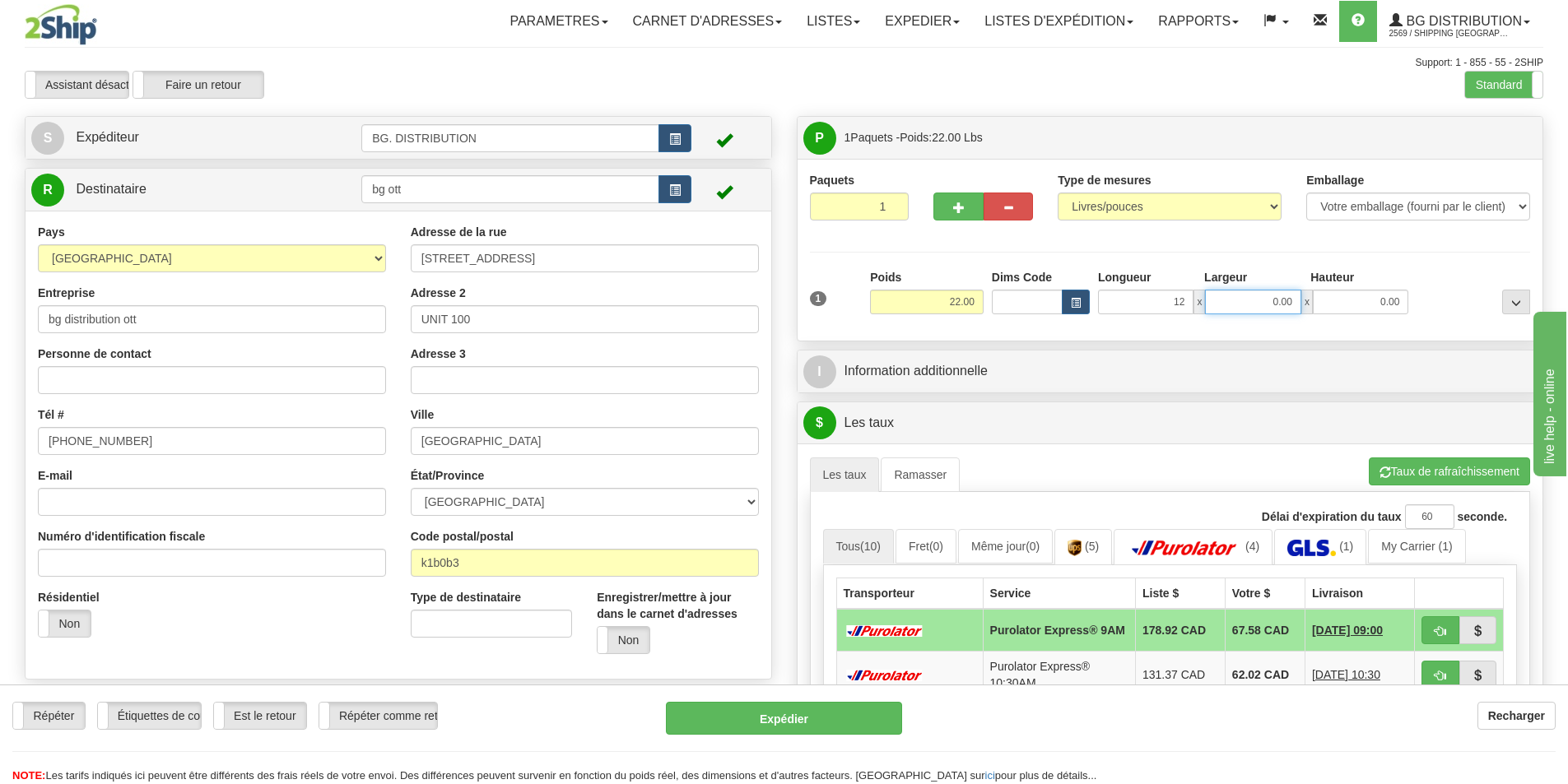
type input "12.00"
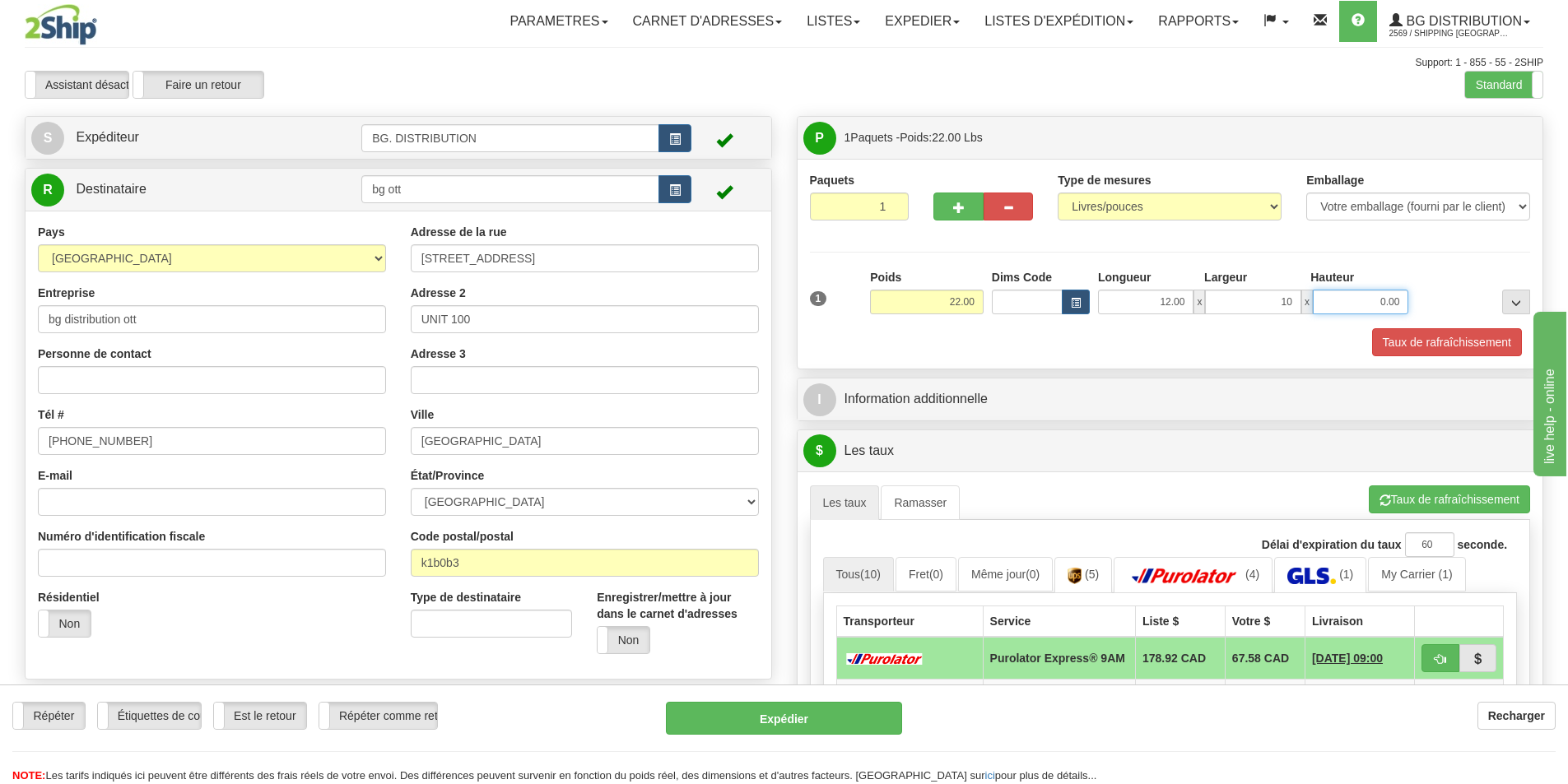
type input "10.00"
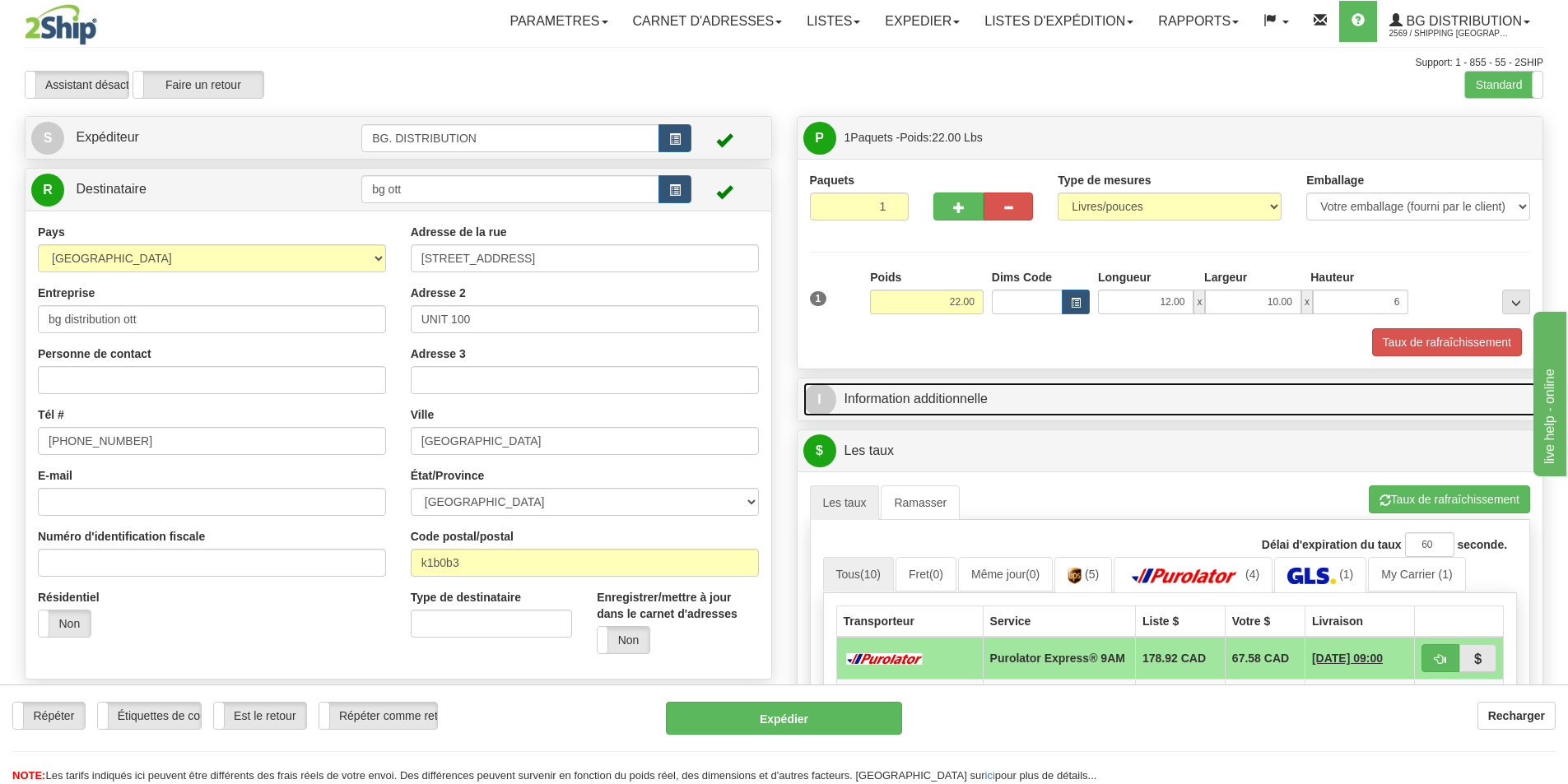
type input "6.00"
click at [826, 403] on span "I" at bounding box center [819, 399] width 33 height 33
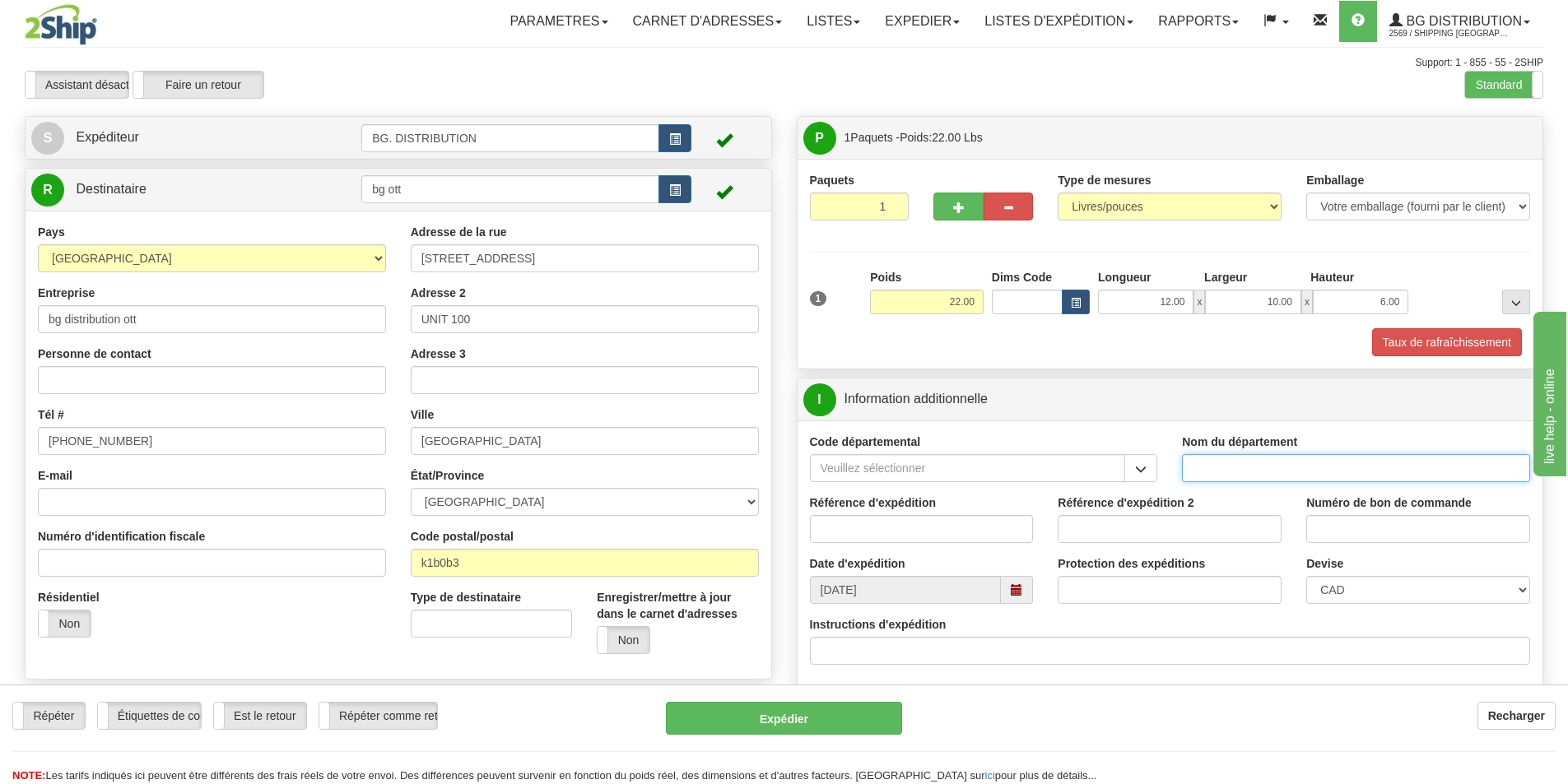
click at [1265, 458] on input "Nom du département" at bounding box center [1355, 468] width 348 height 28
type input "."
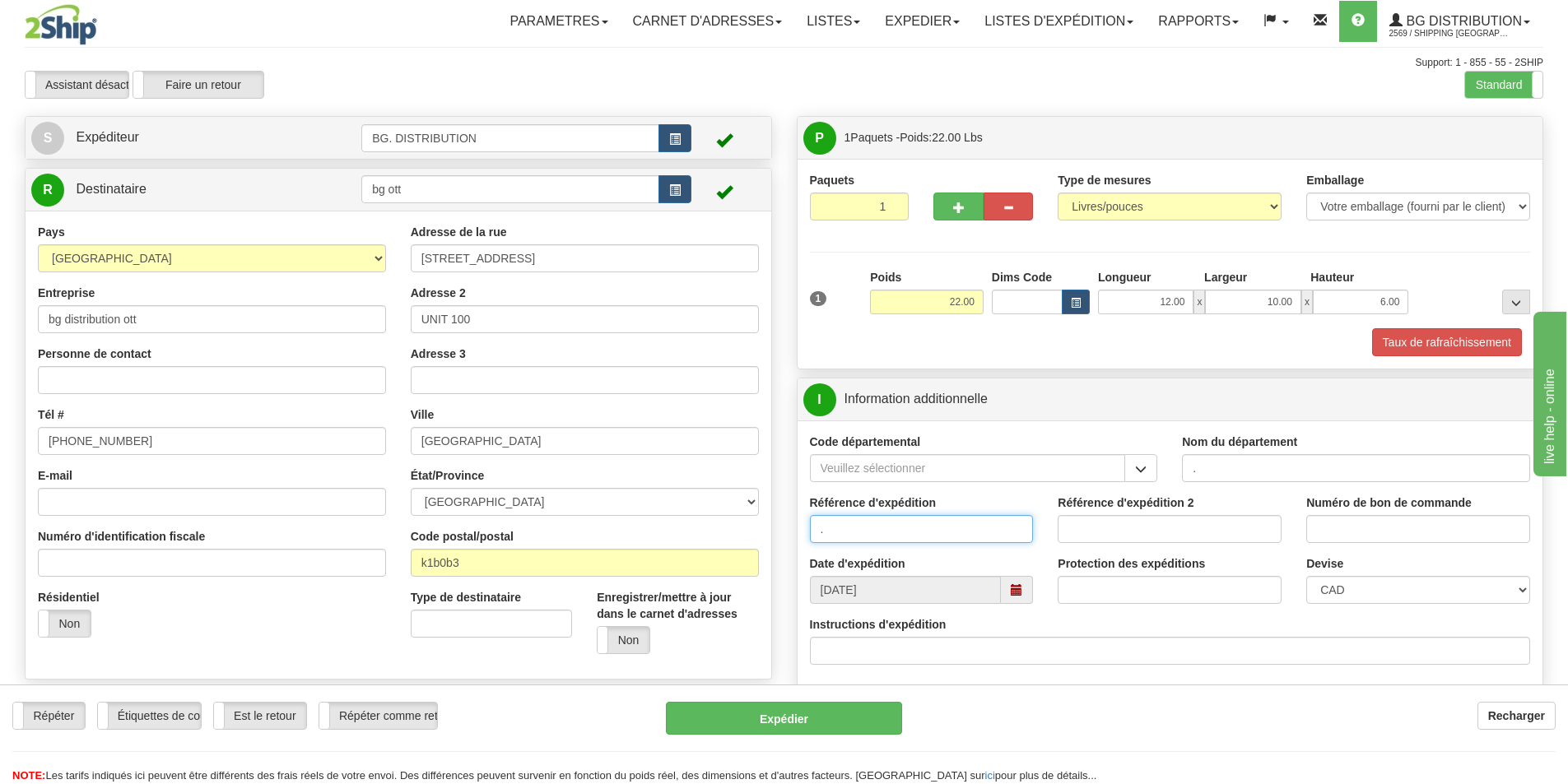
type input "."
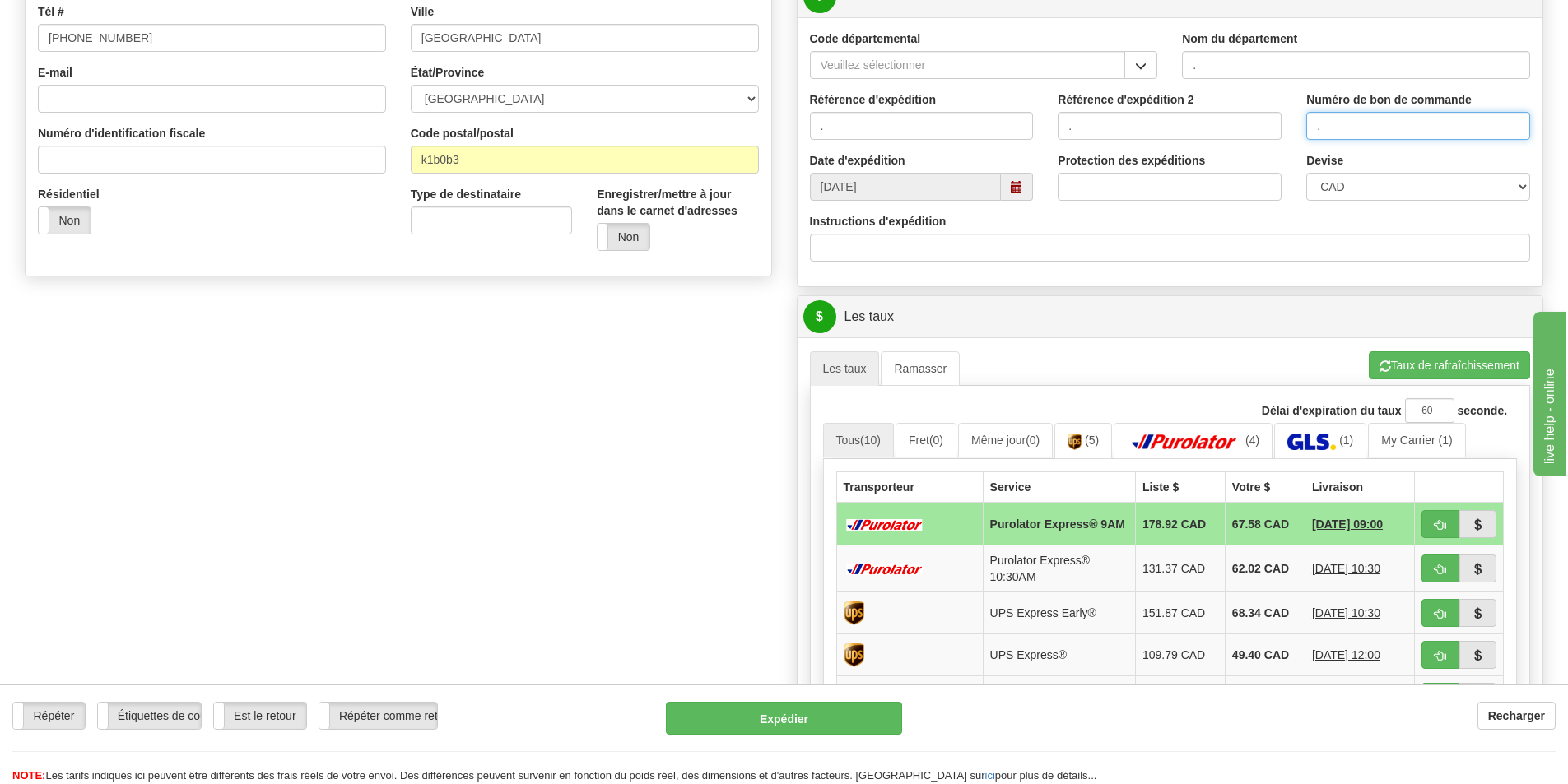
scroll to position [411, 0]
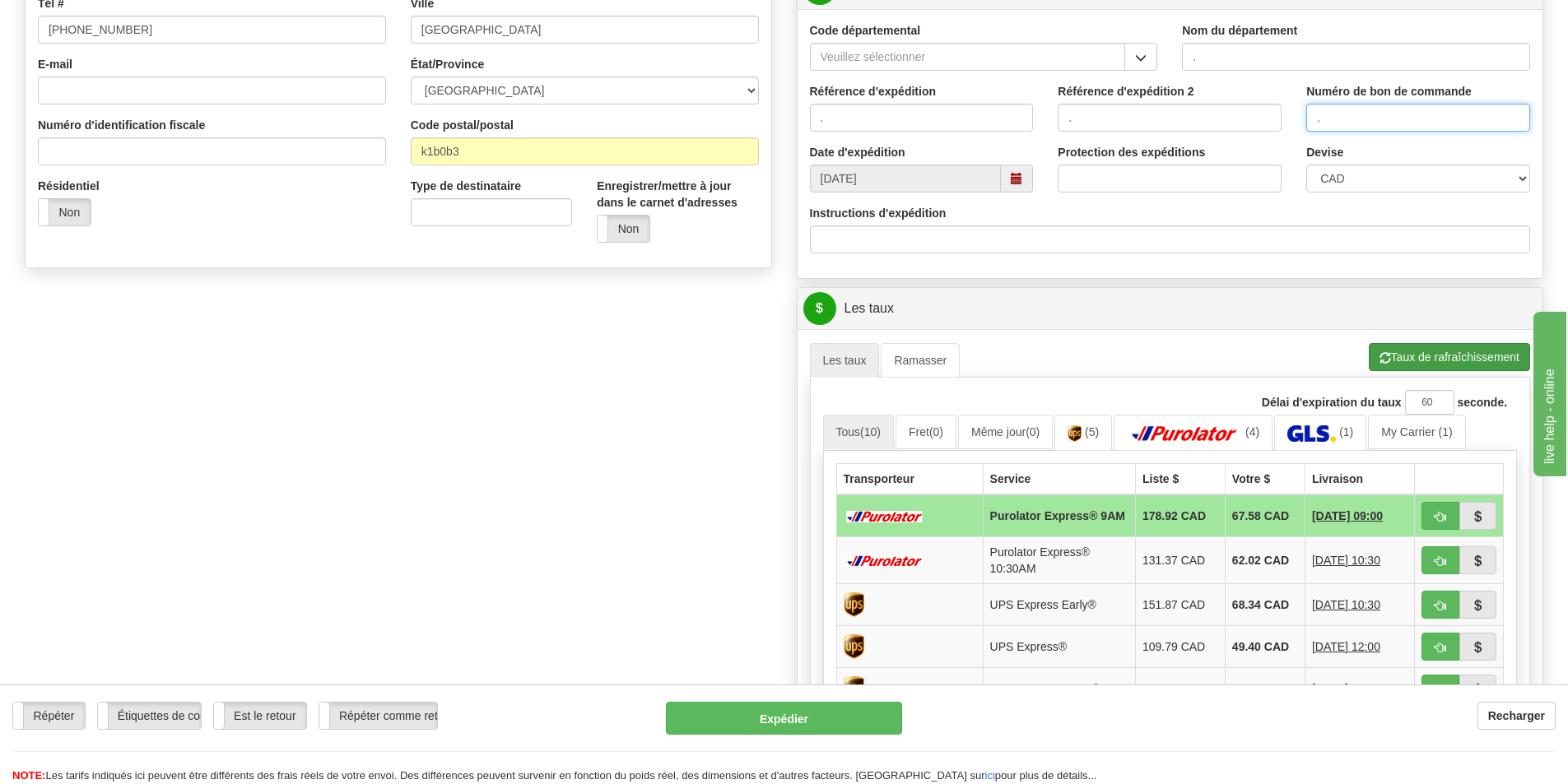
type input "."
click at [1380, 357] on span "button" at bounding box center [1385, 358] width 12 height 11
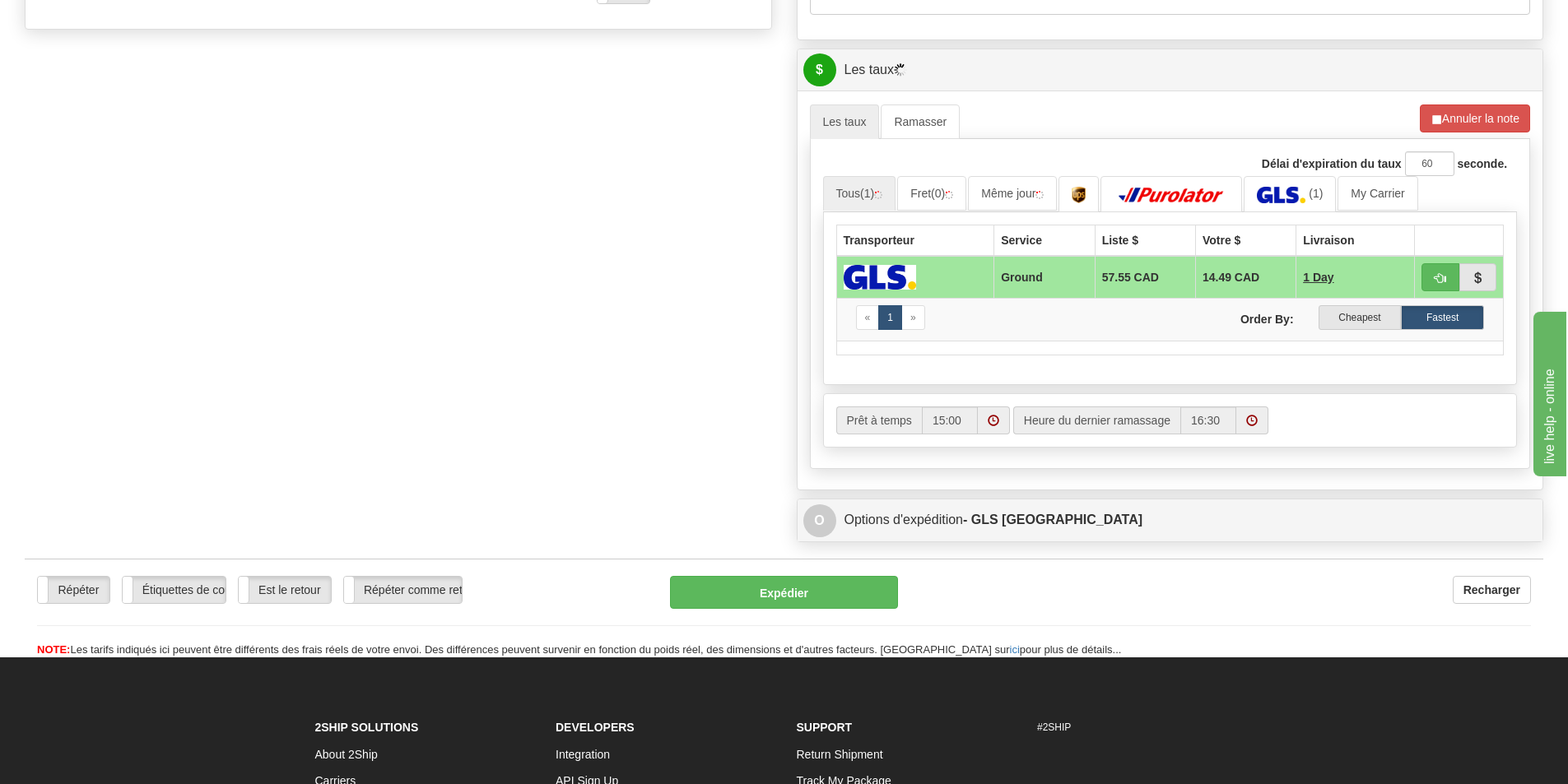
scroll to position [658, 0]
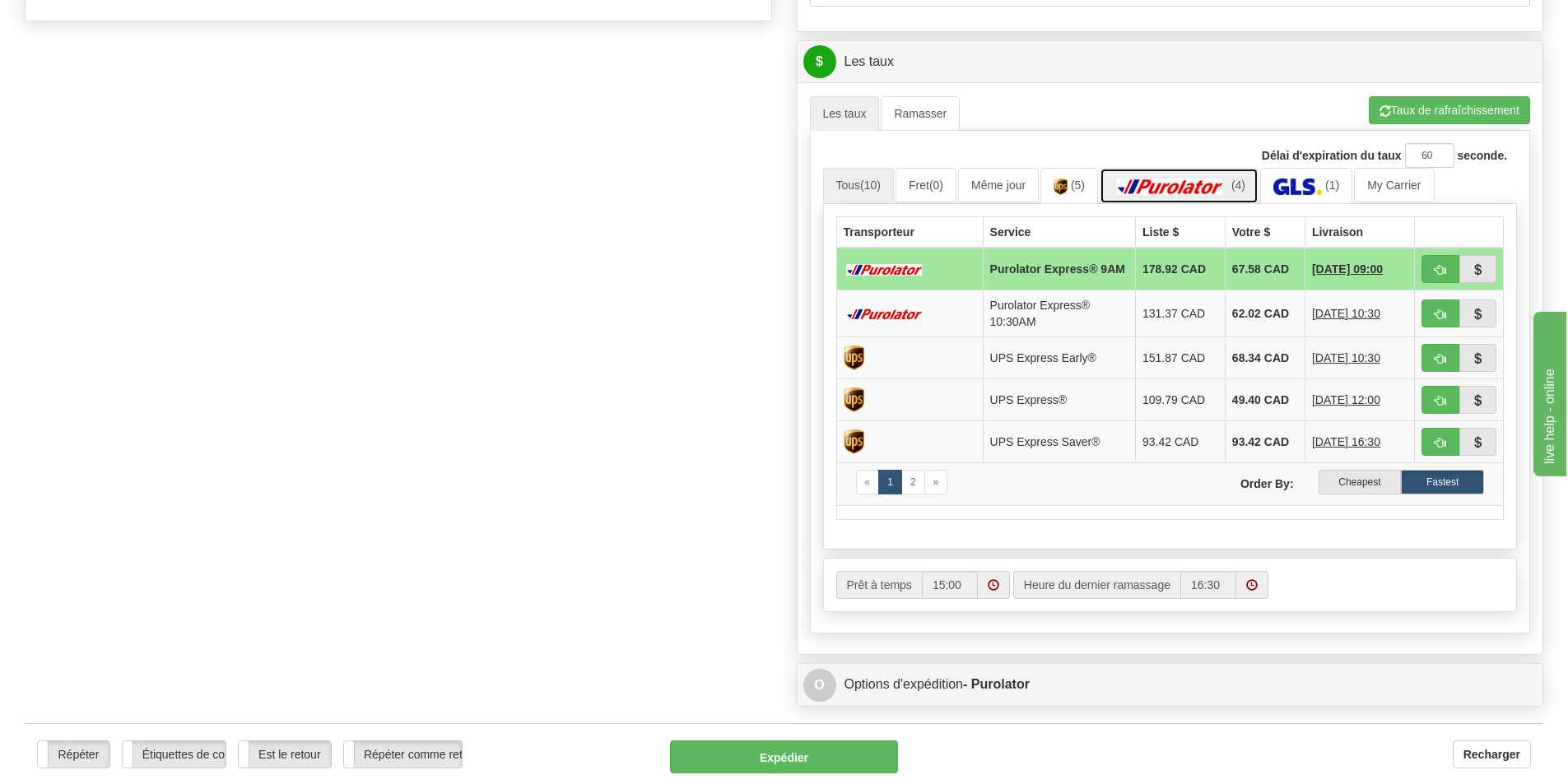
click at [1180, 178] on img at bounding box center [1170, 186] width 115 height 16
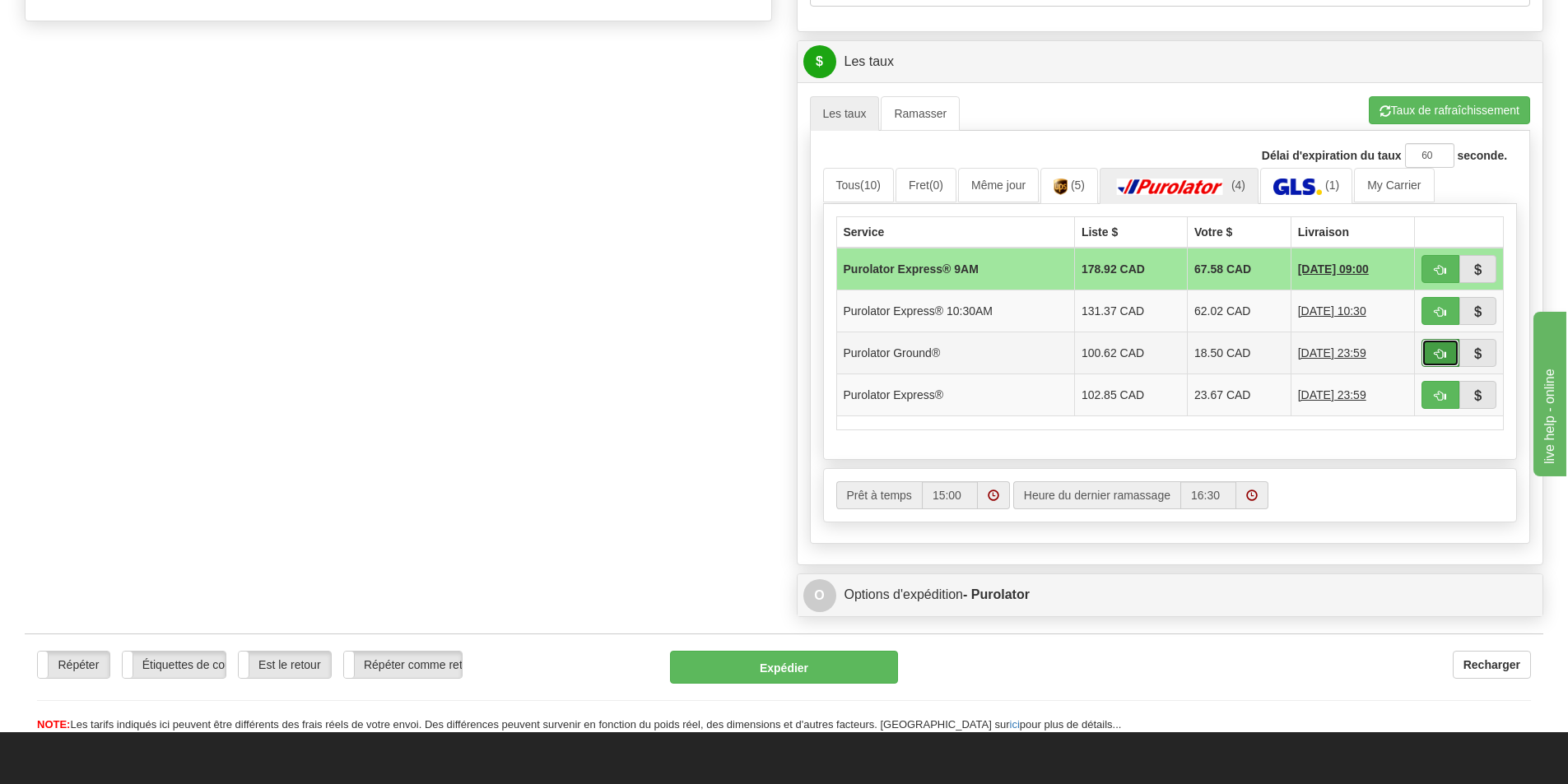
click at [1440, 349] on span "button" at bounding box center [1440, 354] width 12 height 11
type input "260"
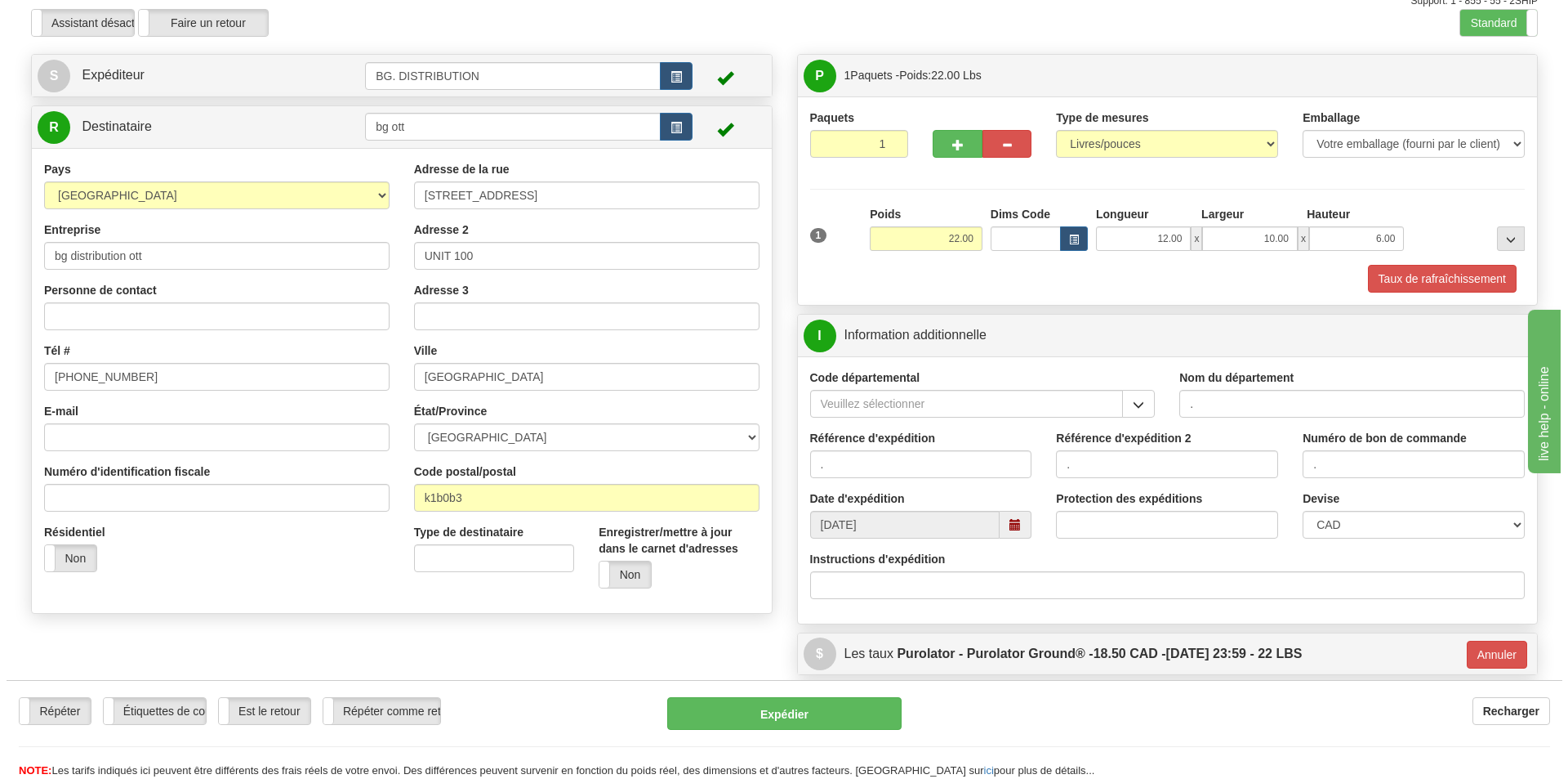
scroll to position [55, 0]
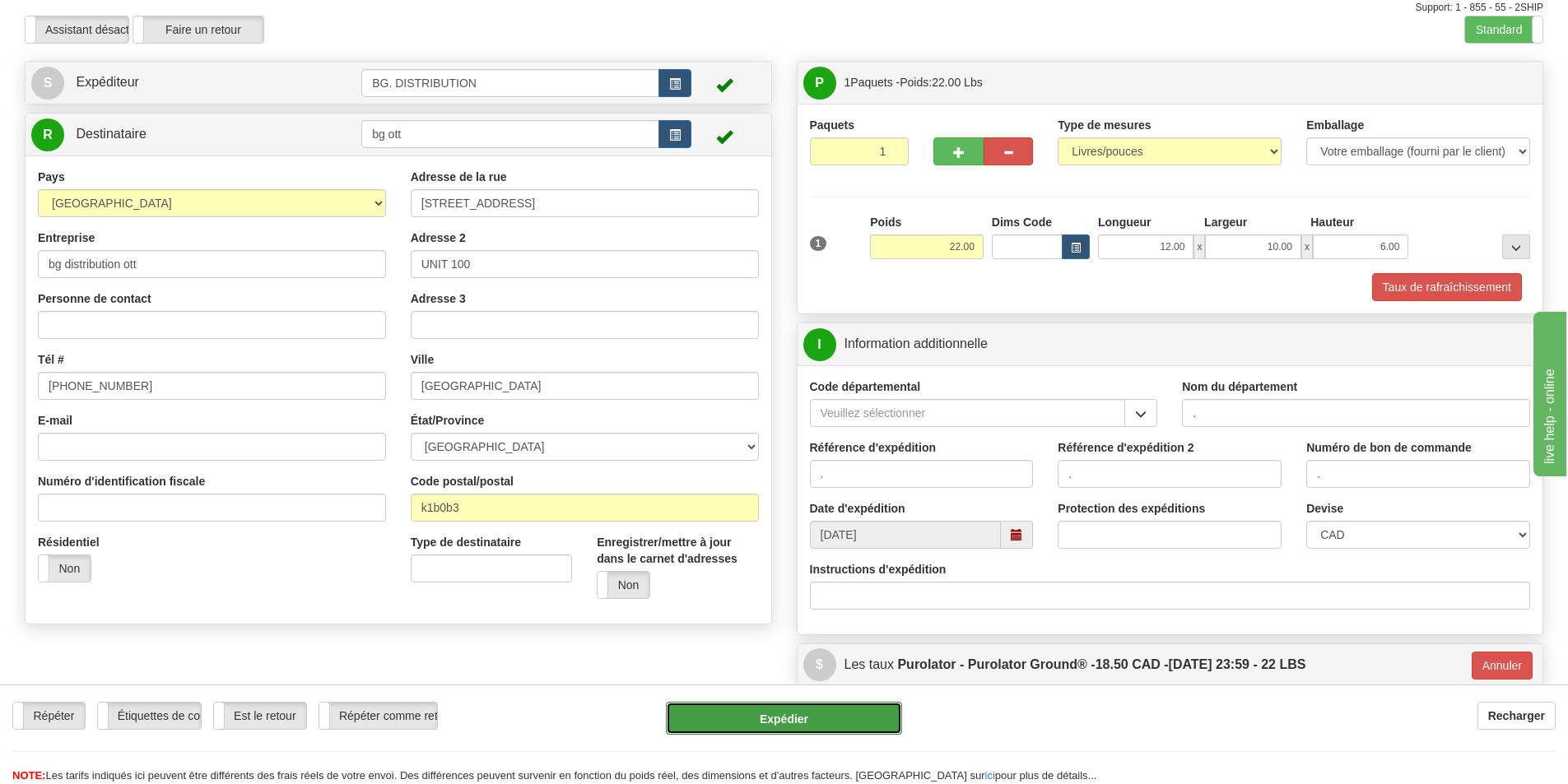
click at [812, 715] on button "Expédier" at bounding box center [784, 718] width 236 height 33
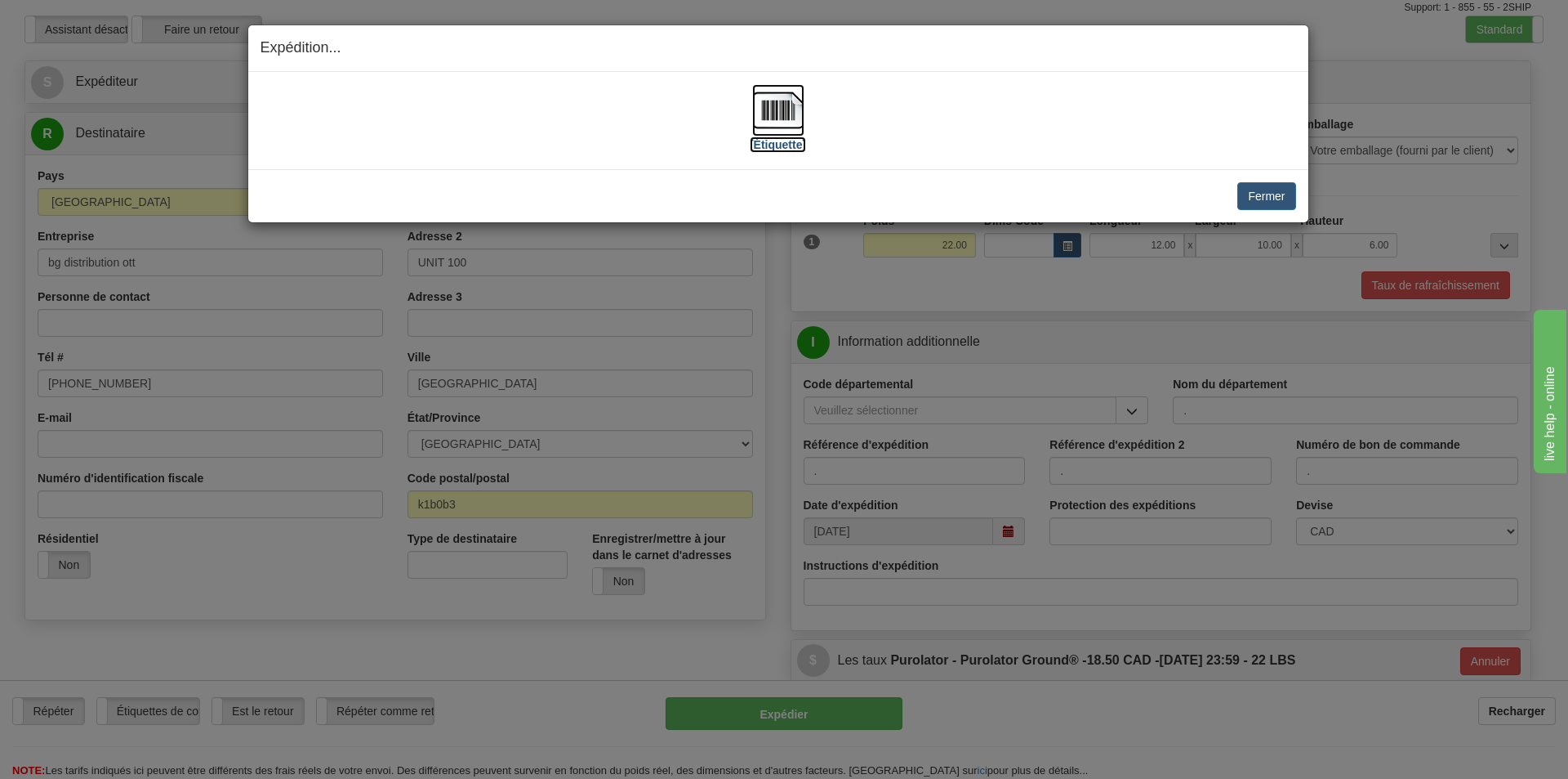
click at [784, 145] on label "[Étiquette]" at bounding box center [778, 144] width 56 height 16
click at [1272, 198] on button "Fermer" at bounding box center [1266, 196] width 58 height 28
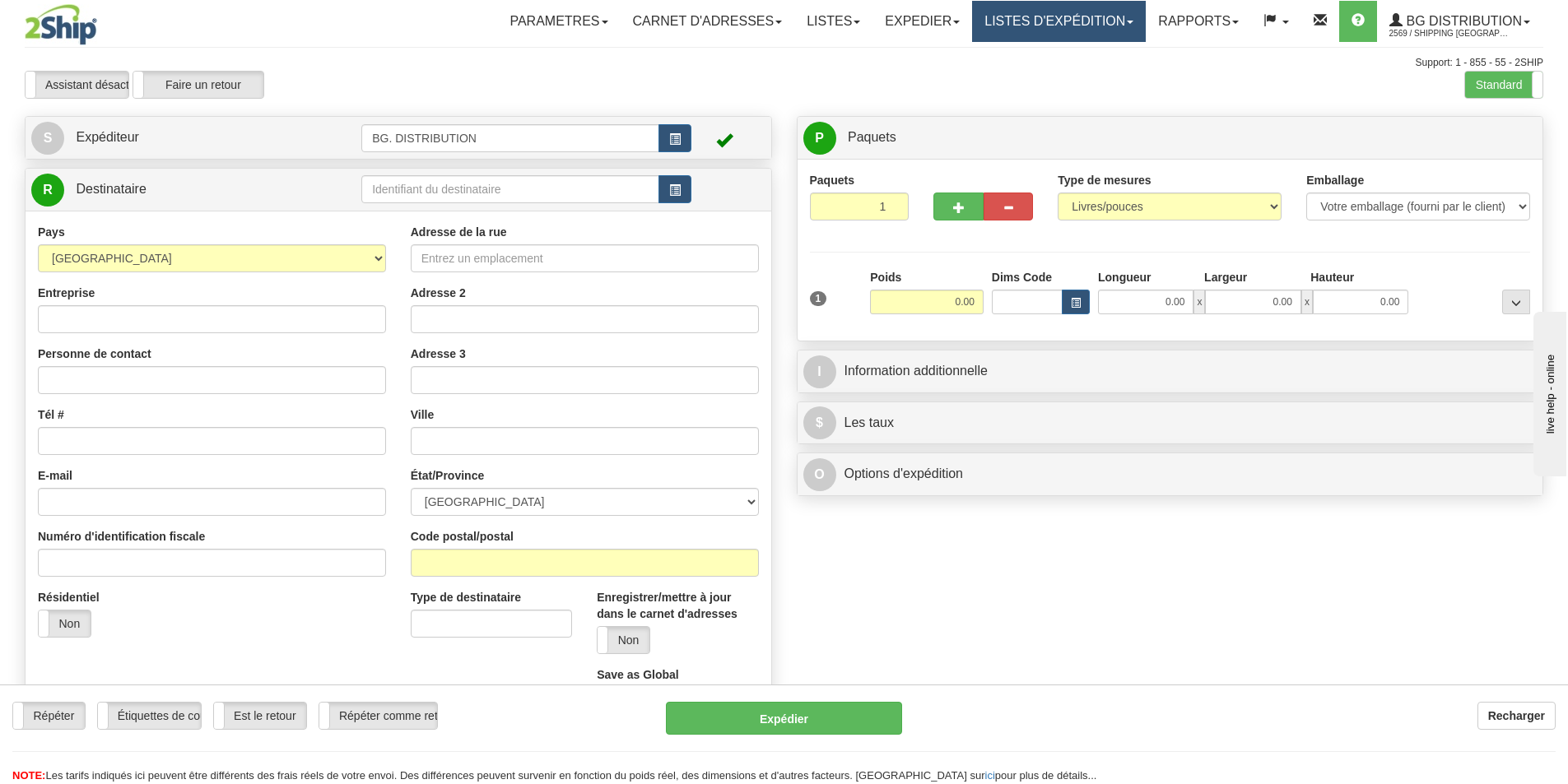
click at [1126, 15] on link "LISTES D'EXPÉDITION" at bounding box center [1059, 21] width 173 height 41
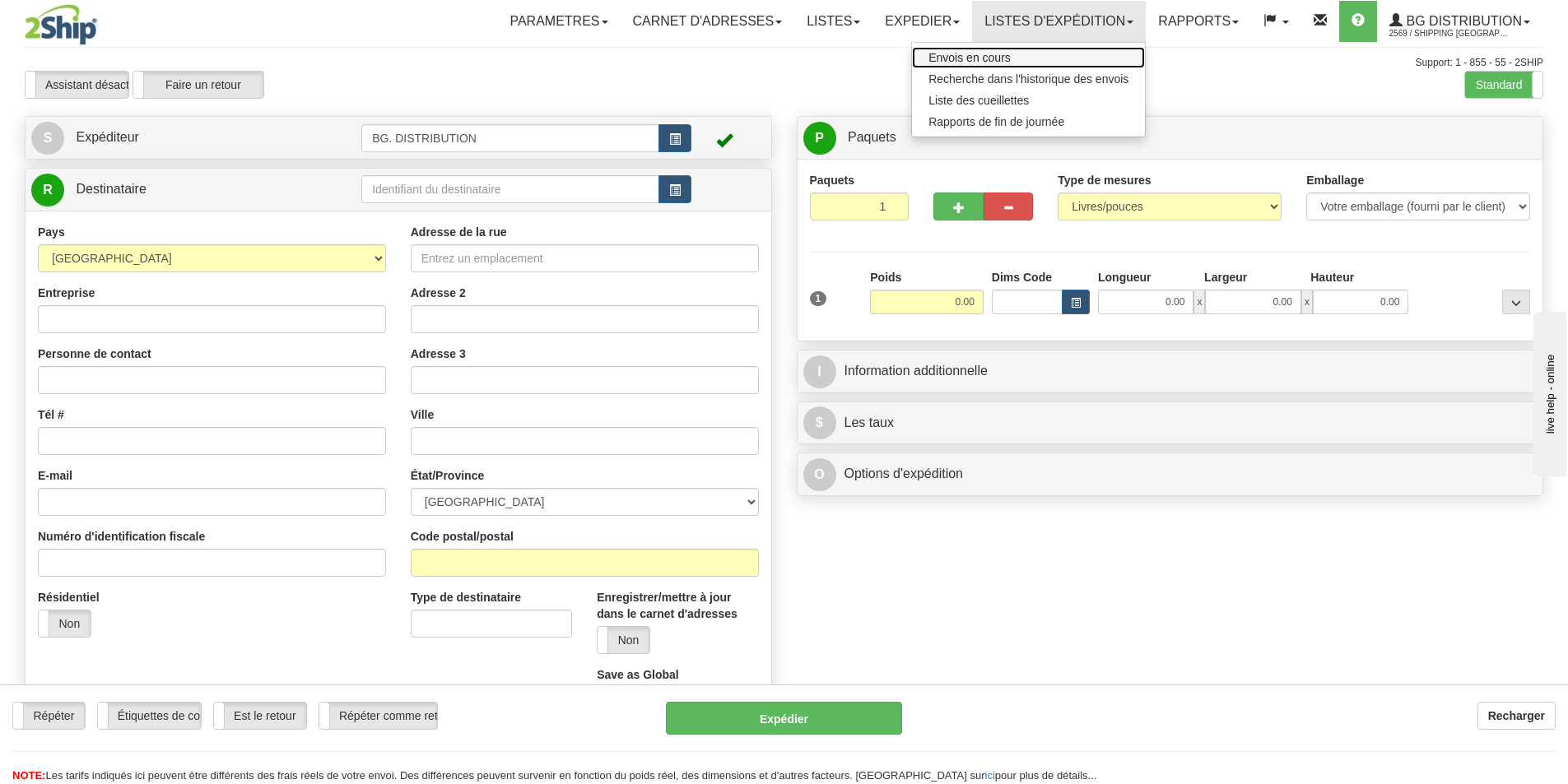
click at [1061, 65] on link "Envois en cours" at bounding box center [1028, 57] width 233 height 21
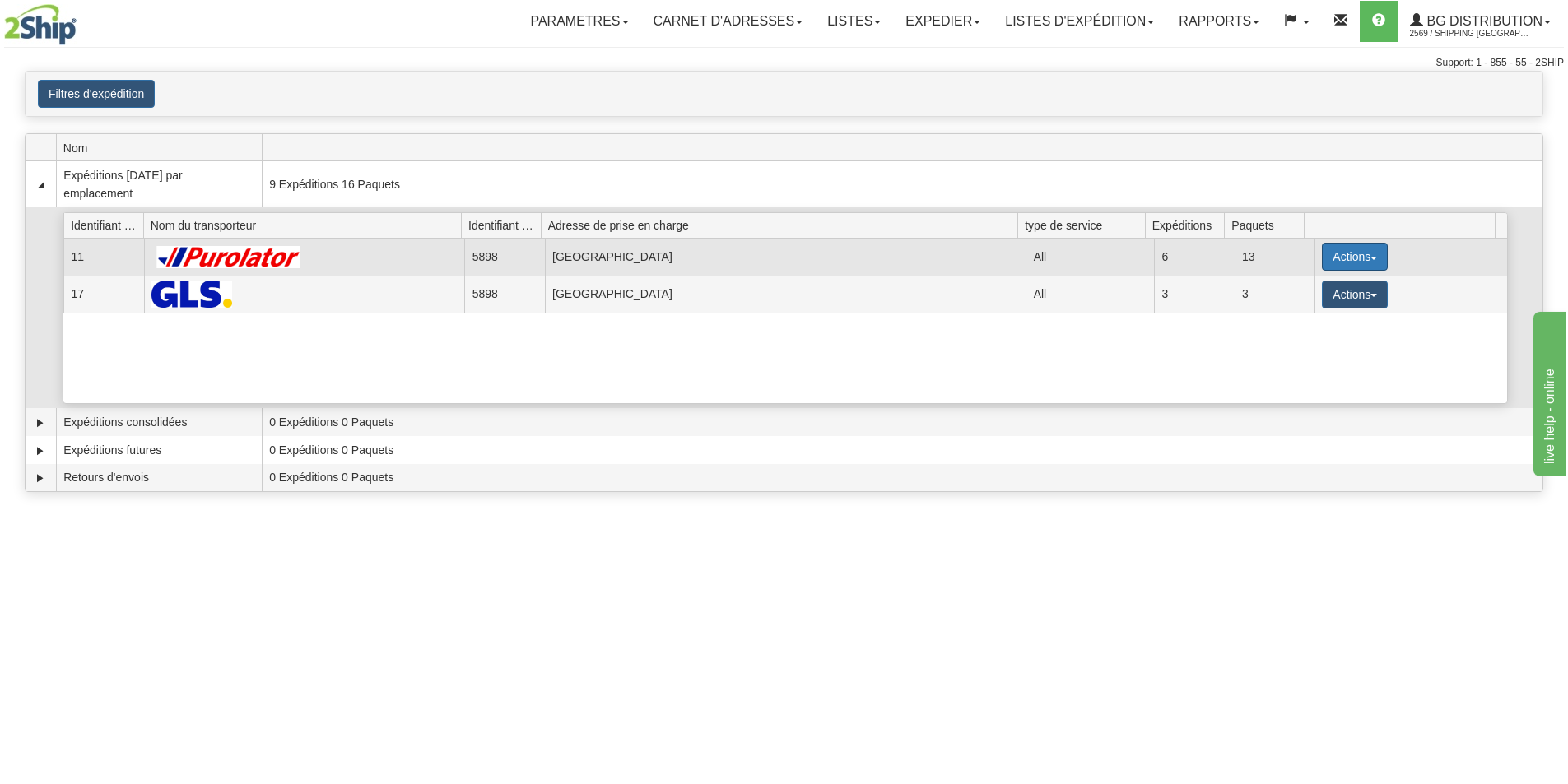
click at [1322, 255] on button "Actions" at bounding box center [1355, 256] width 66 height 28
click at [1306, 288] on span "Détails" at bounding box center [1293, 288] width 45 height 12
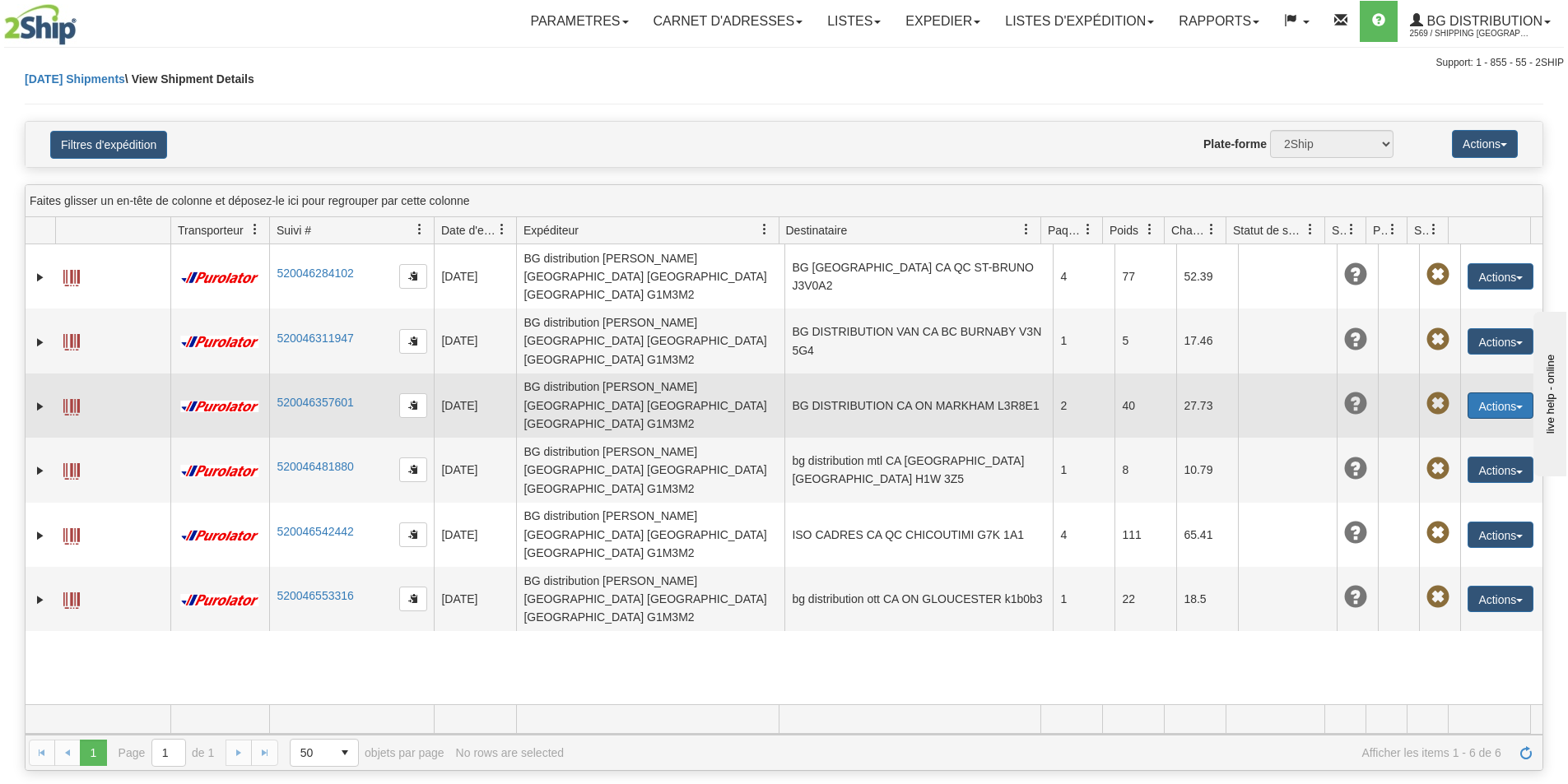
click at [1476, 392] on button "Actions" at bounding box center [1500, 405] width 66 height 26
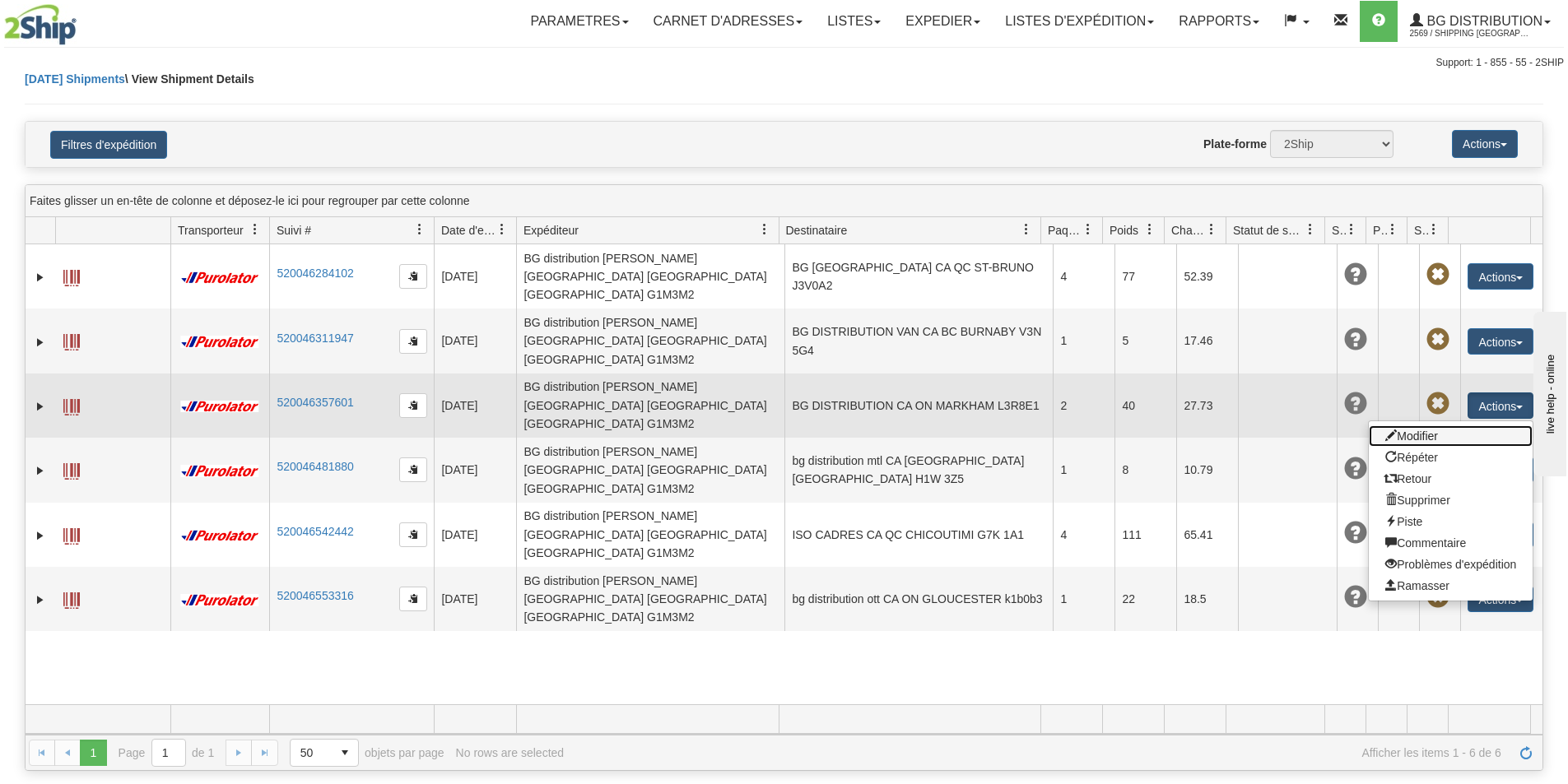
click at [1447, 425] on link "Modifier" at bounding box center [1450, 436] width 164 height 21
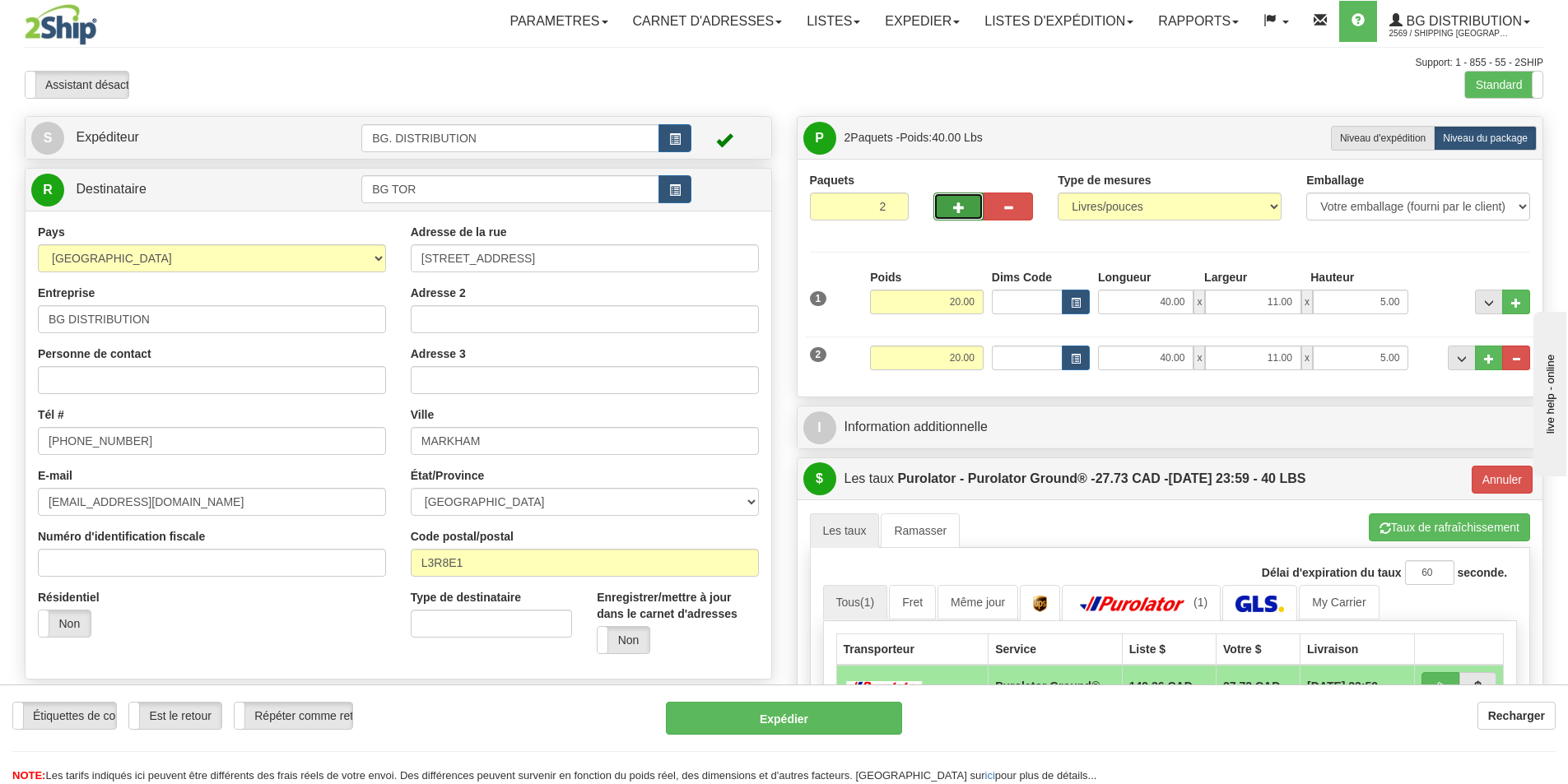
click at [948, 206] on button "button" at bounding box center [958, 206] width 49 height 28
type input "3"
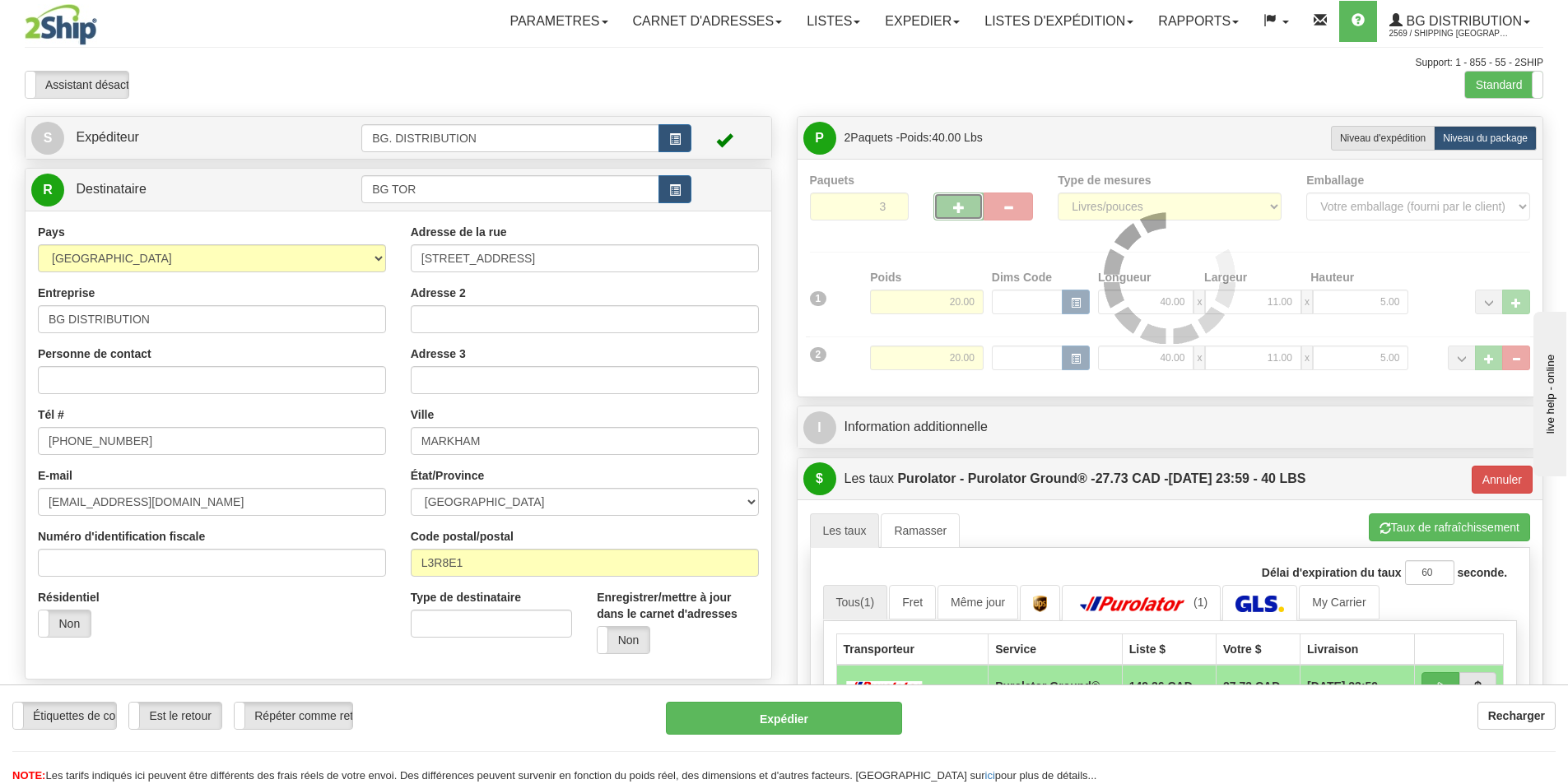
type input "260"
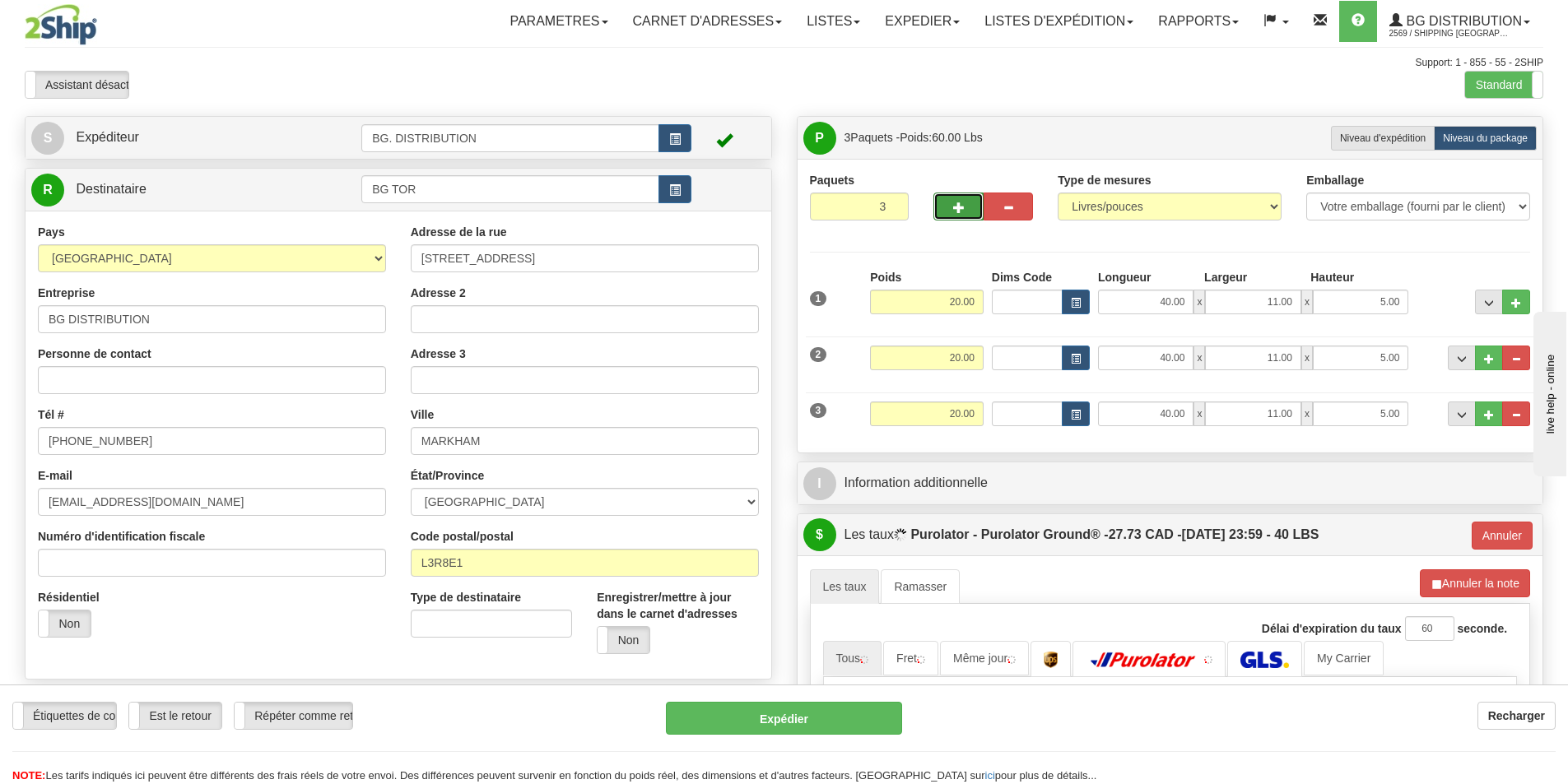
click at [948, 206] on button "button" at bounding box center [958, 206] width 49 height 28
type input "4"
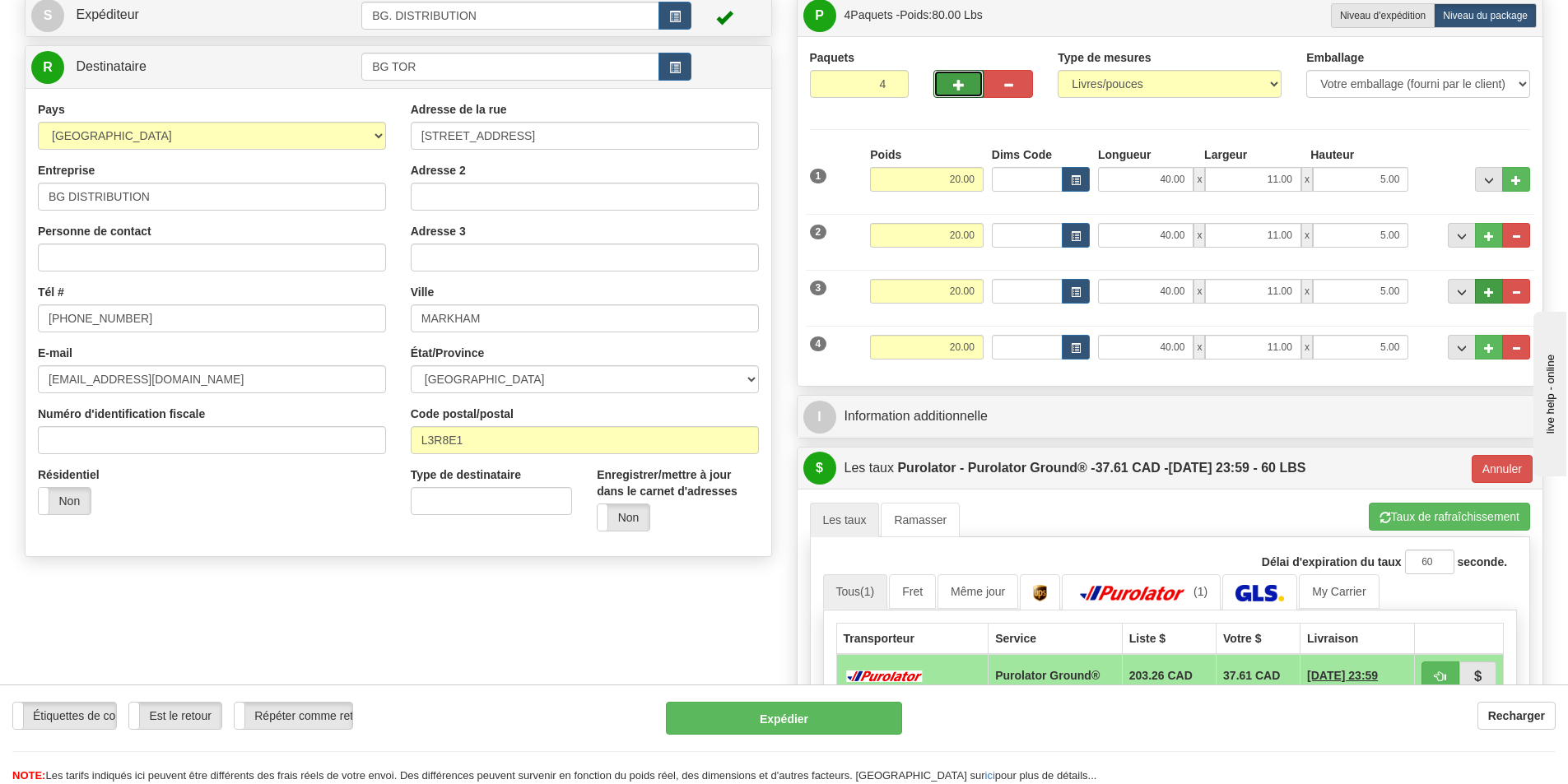
scroll to position [247, 0]
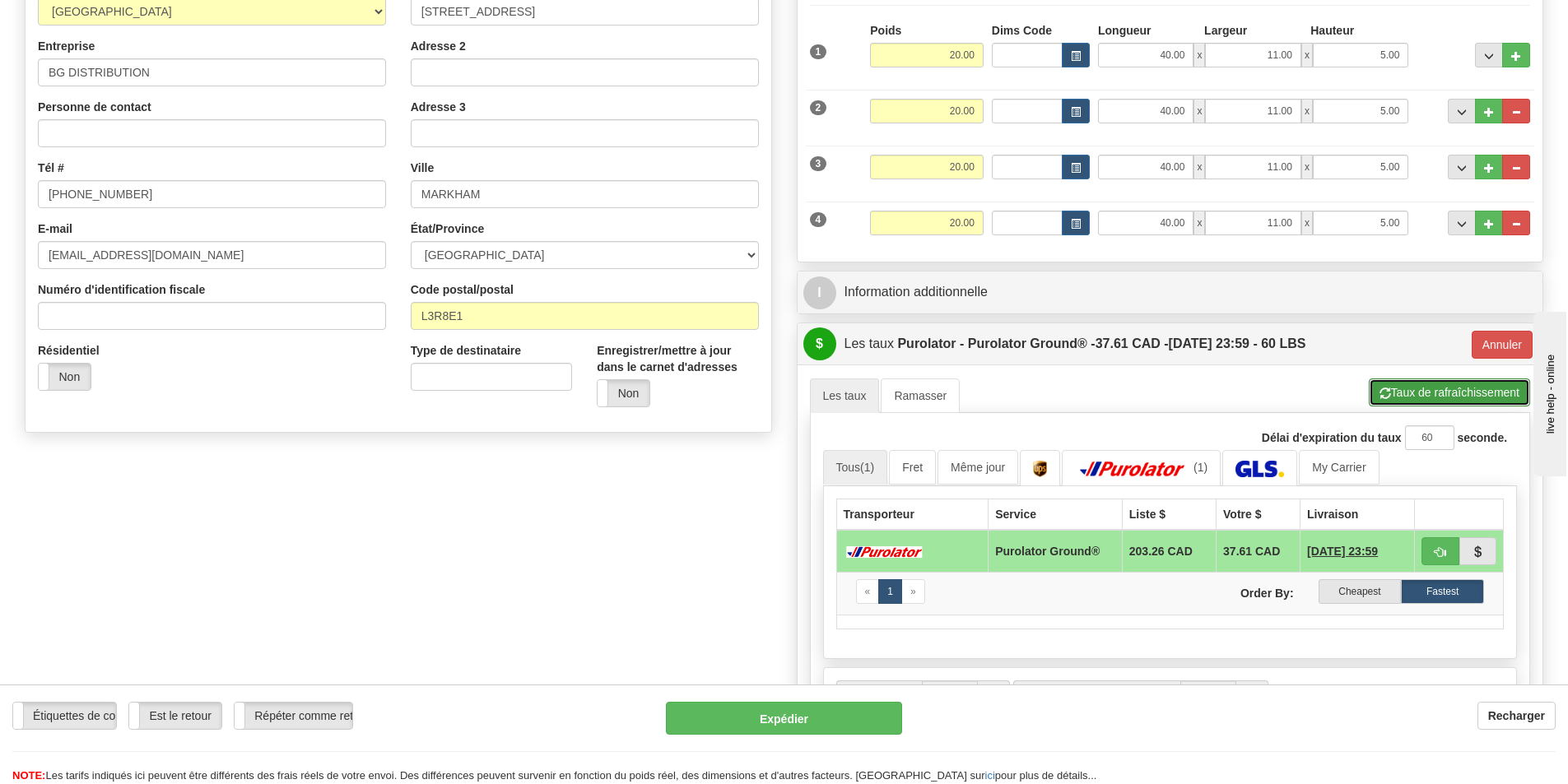
click at [1442, 396] on button "Taux de rafraîchissement" at bounding box center [1449, 392] width 162 height 28
type input "260"
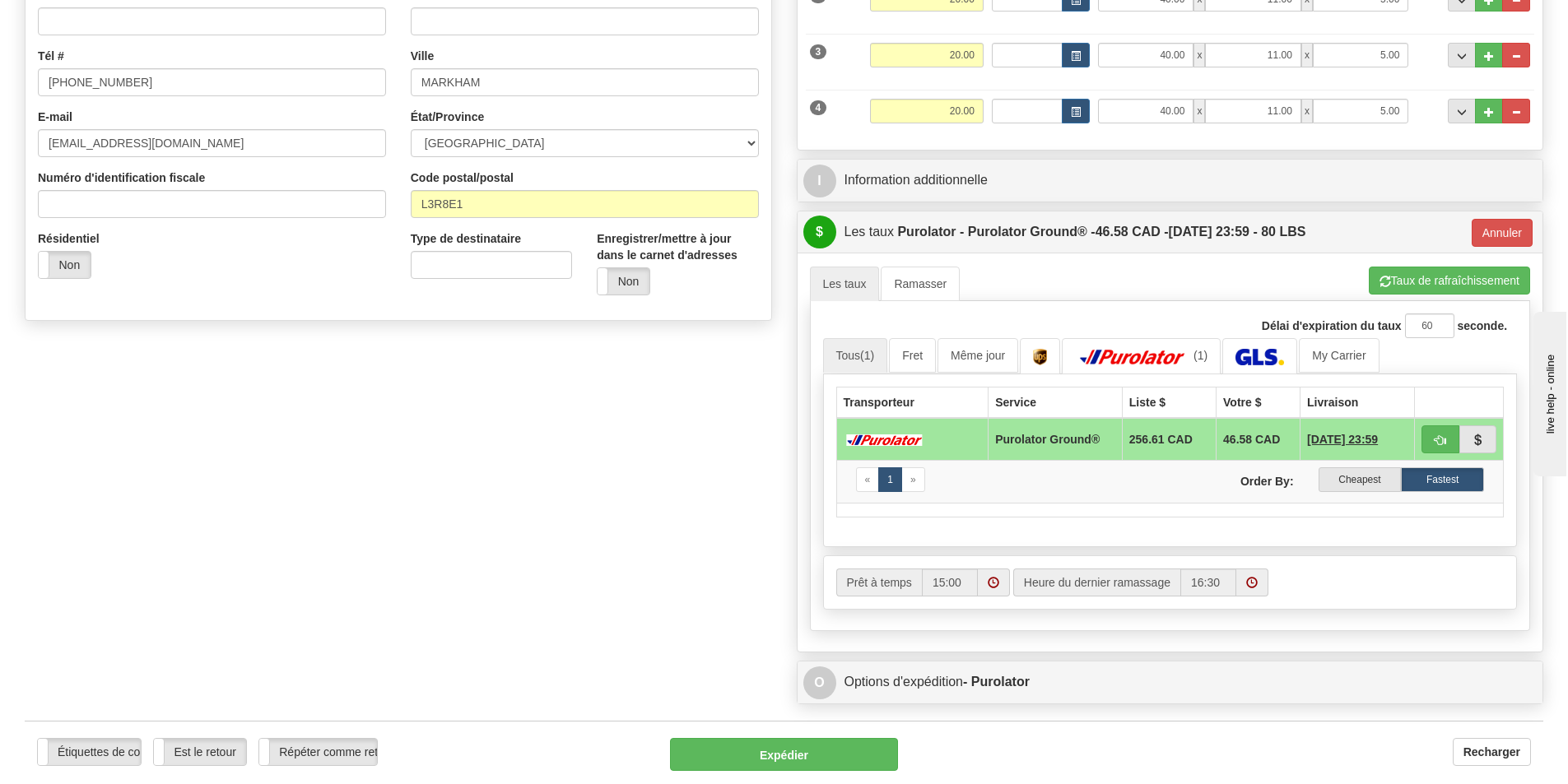
scroll to position [493, 0]
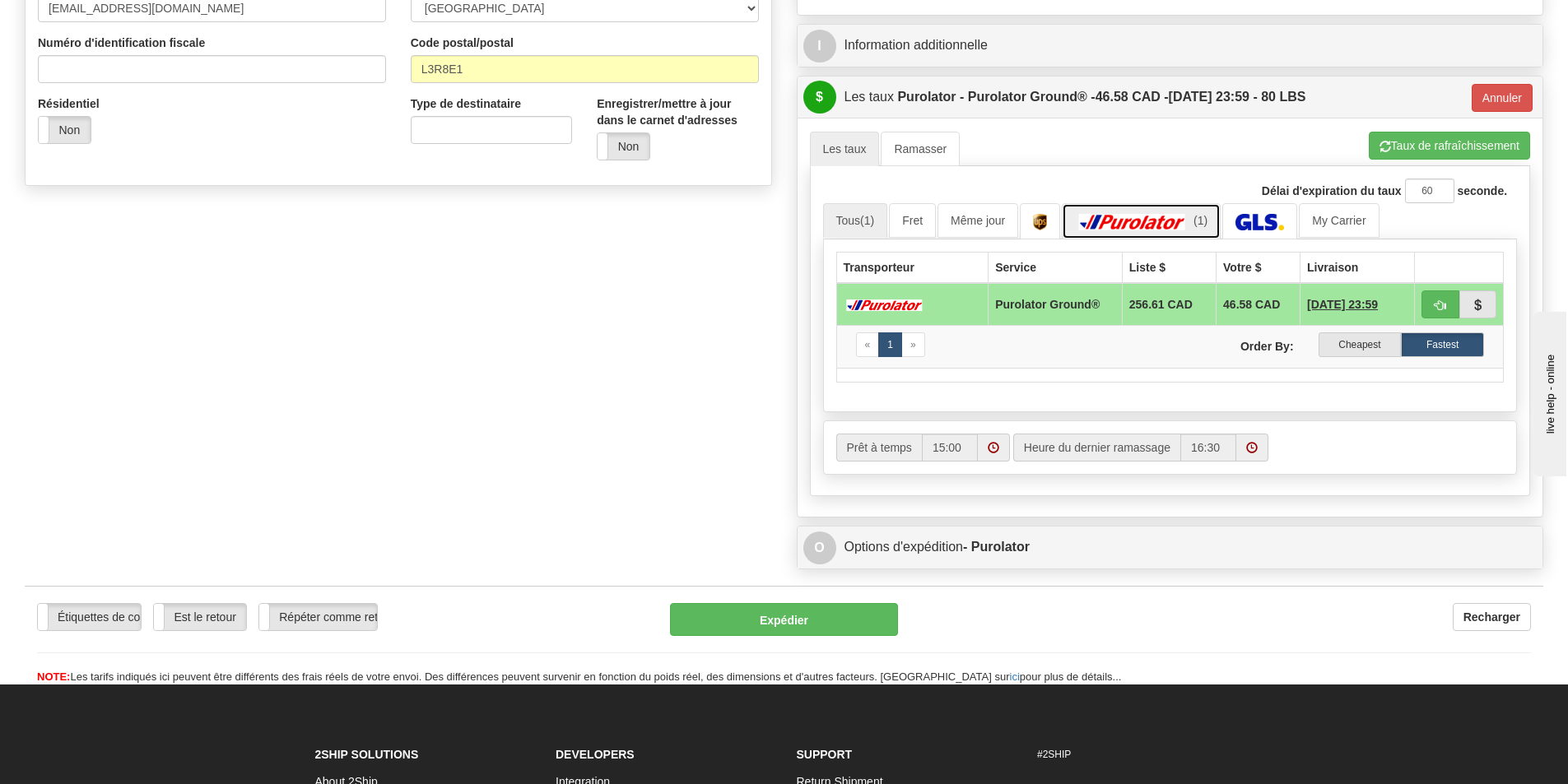
click at [1142, 214] on img at bounding box center [1132, 222] width 115 height 16
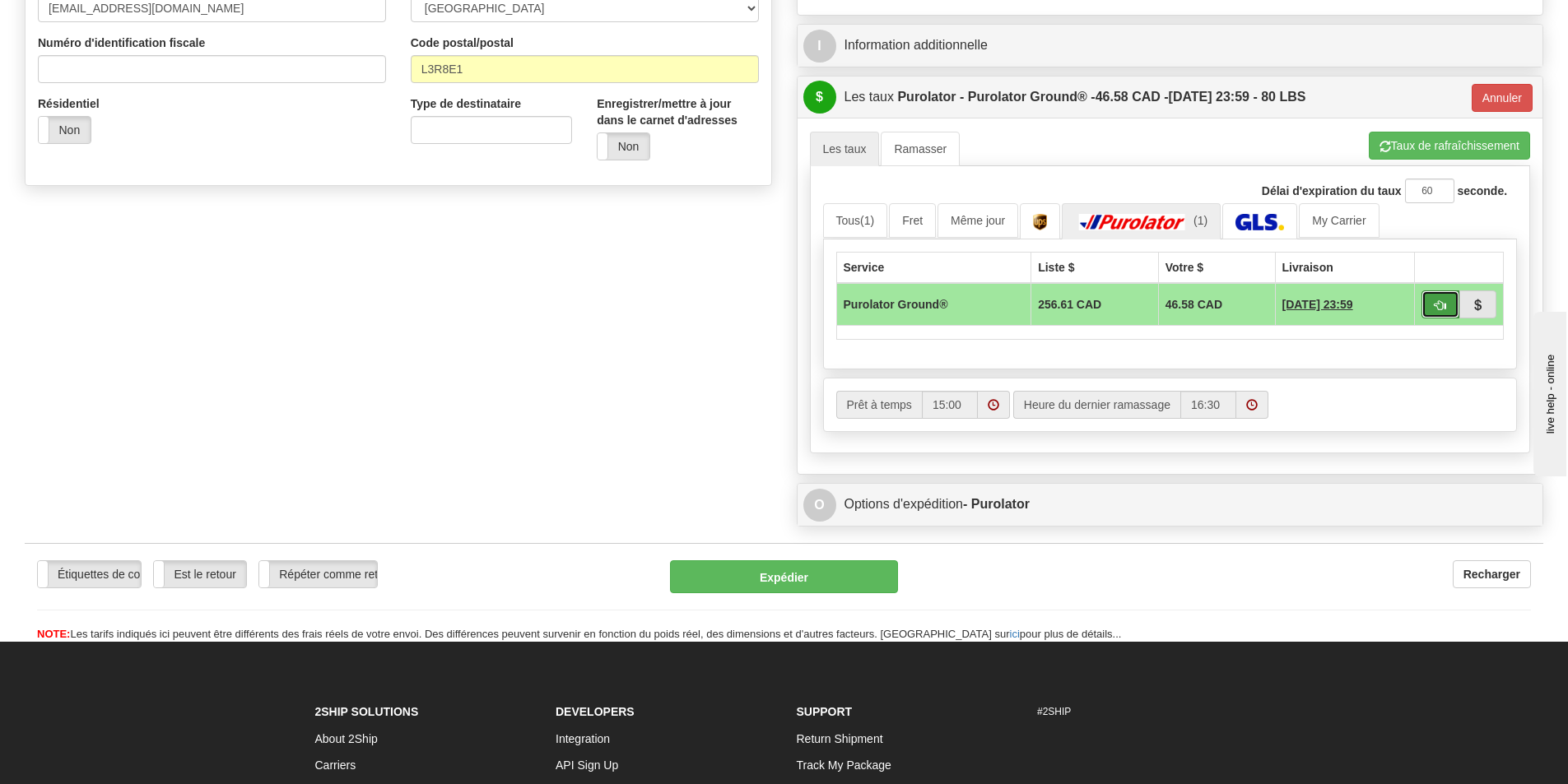
click at [1435, 302] on span "button" at bounding box center [1440, 305] width 12 height 11
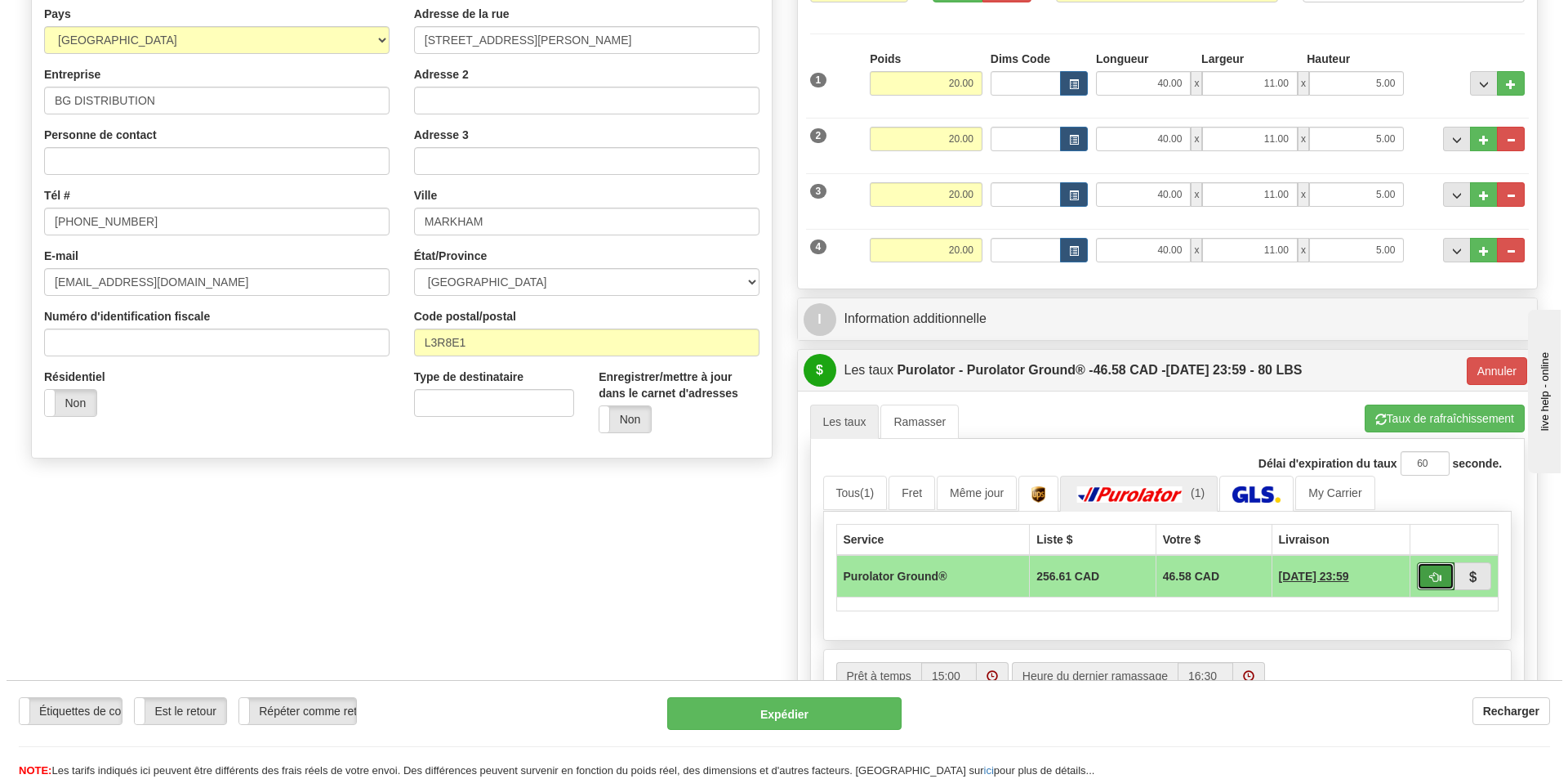
scroll to position [245, 0]
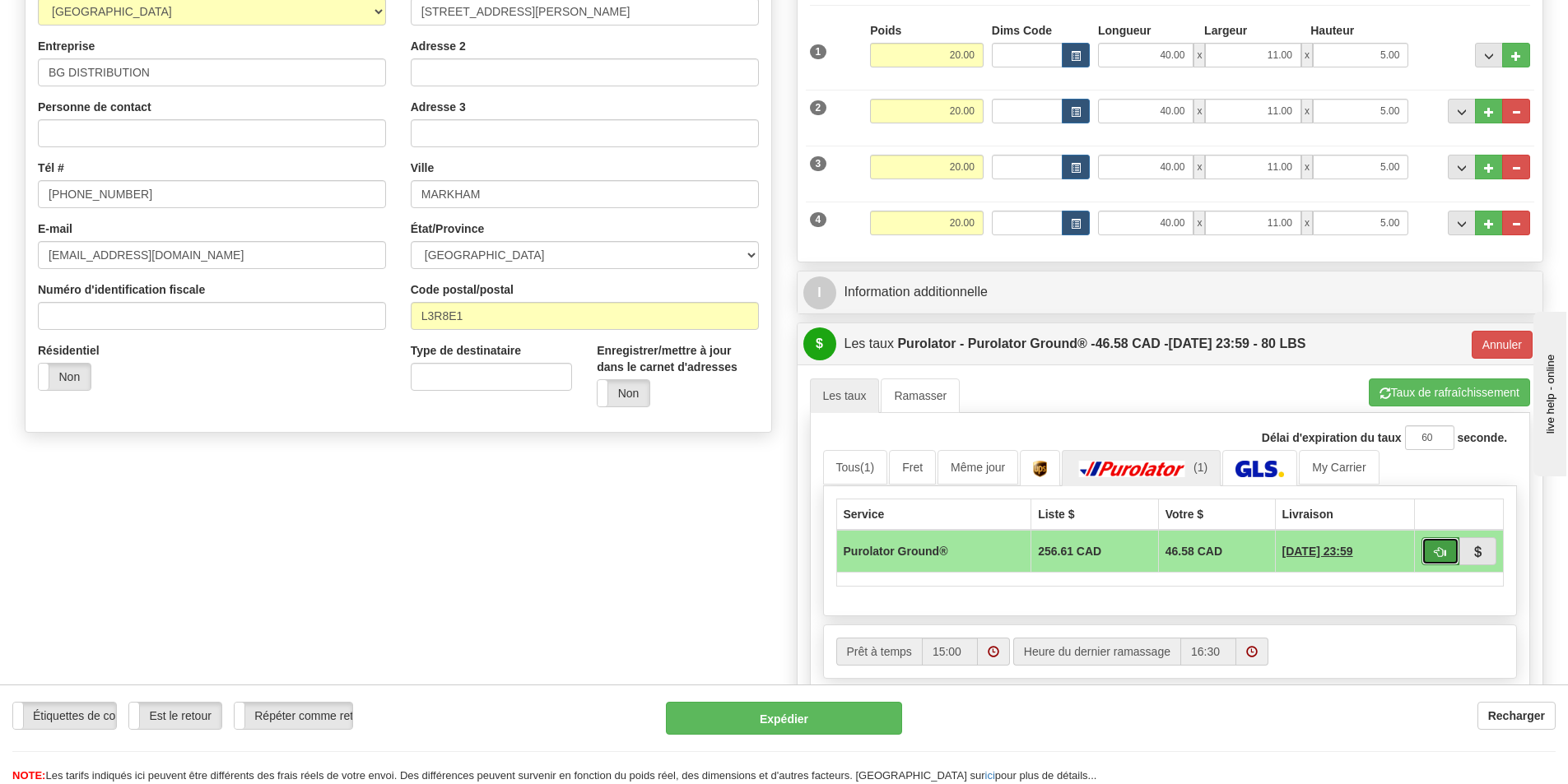
click at [1432, 555] on button "button" at bounding box center [1439, 551] width 38 height 28
click at [812, 721] on button "Expédier" at bounding box center [784, 718] width 236 height 33
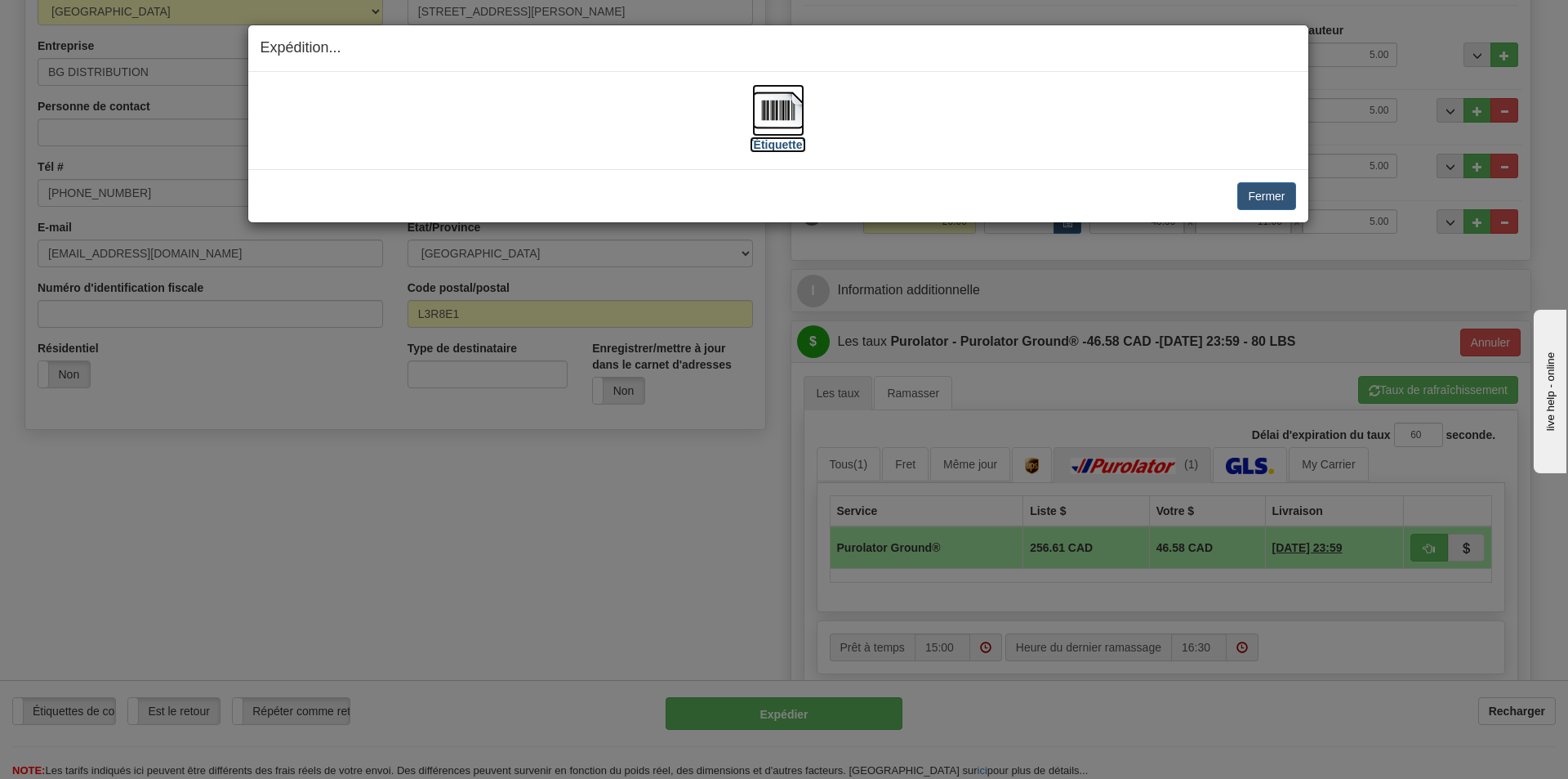
click at [780, 143] on label "[Étiquette]" at bounding box center [778, 144] width 56 height 16
click at [1266, 194] on button "Fermer" at bounding box center [1266, 196] width 58 height 28
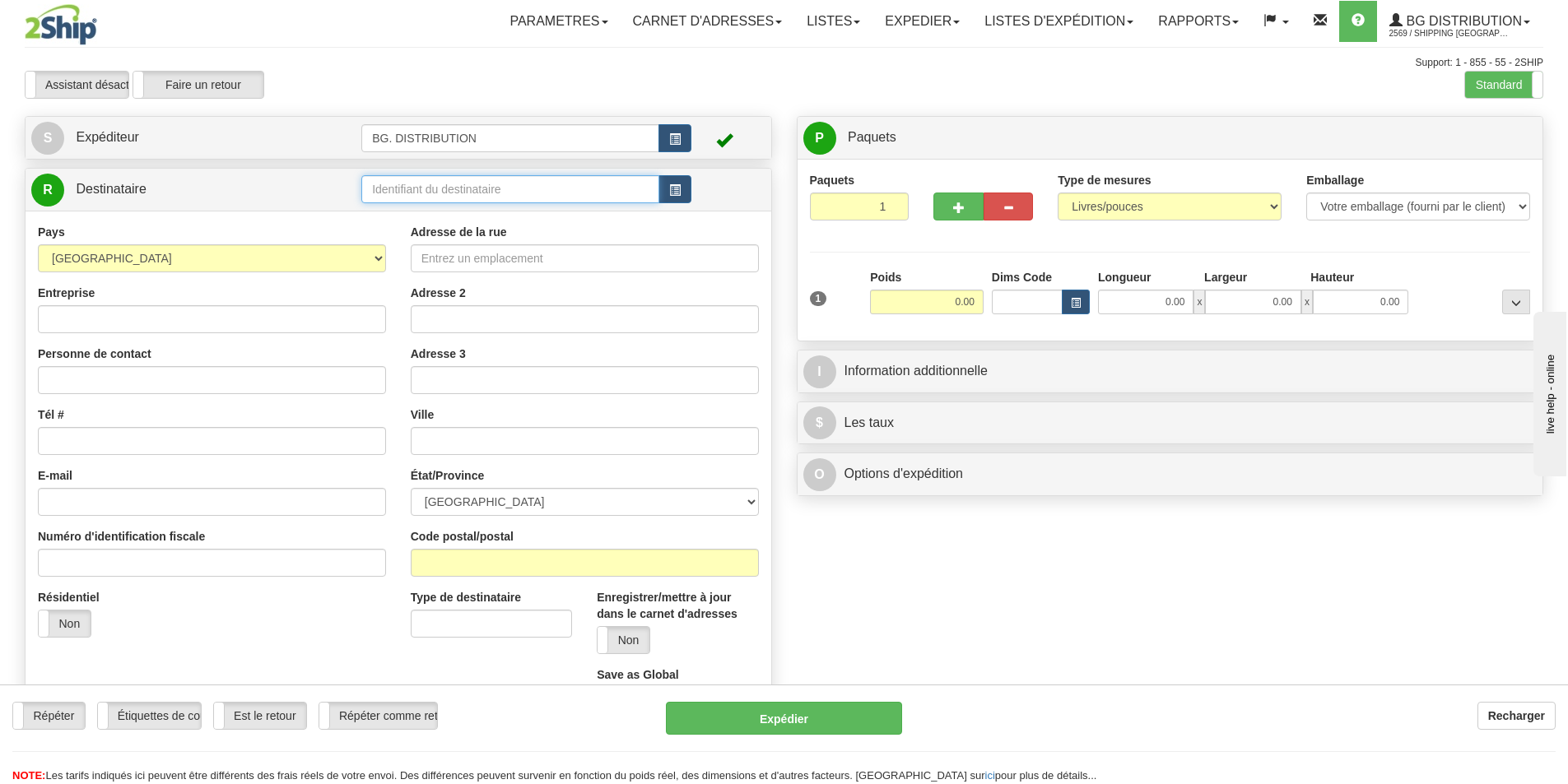
drag, startPoint x: 382, startPoint y: 185, endPoint x: 407, endPoint y: 199, distance: 28.7
click at [386, 184] on input "text" at bounding box center [510, 189] width 298 height 28
type input "20066"
click button "Supprimer" at bounding box center [0, 0] width 0 height 0
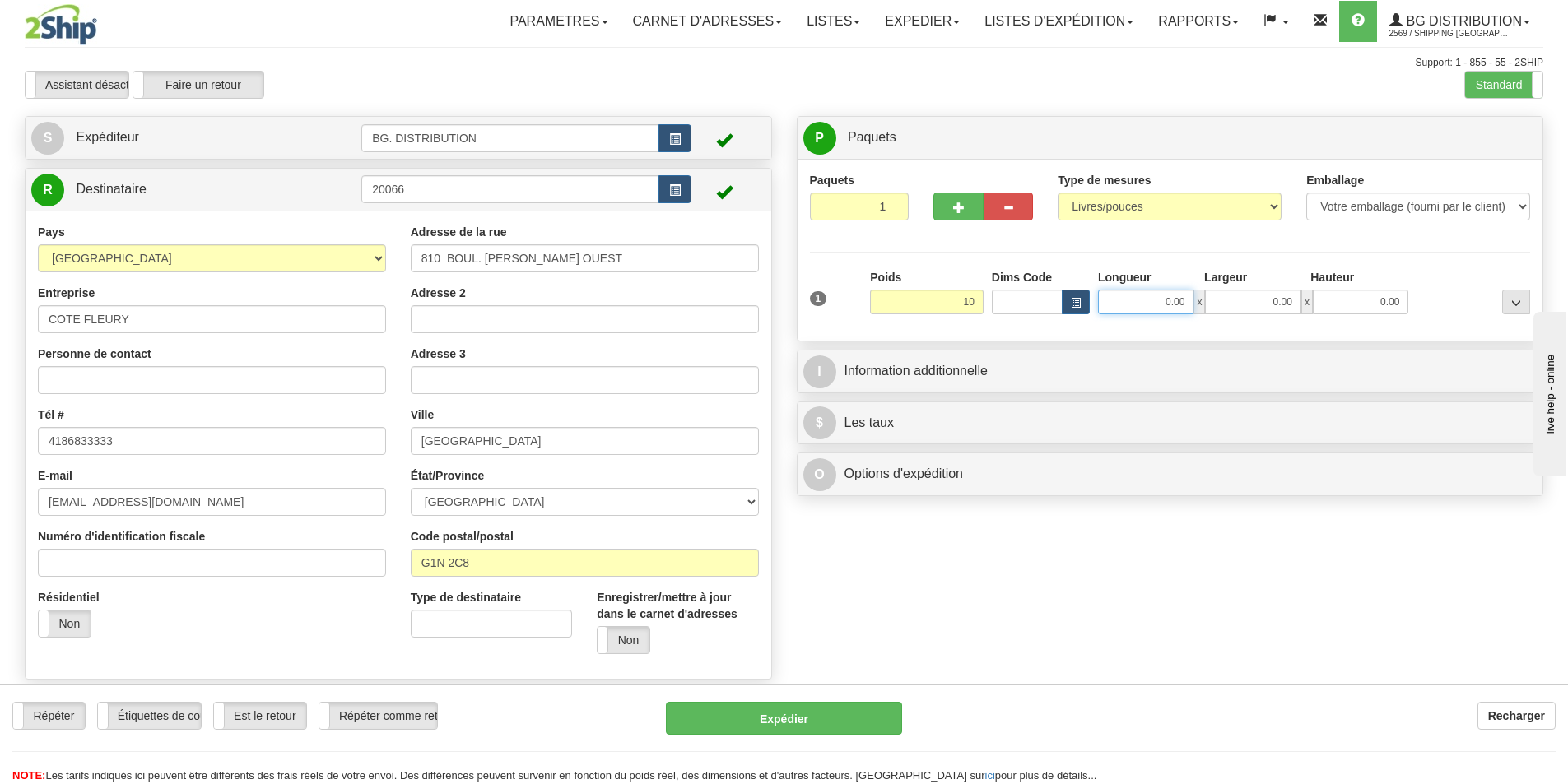
type input "10.00"
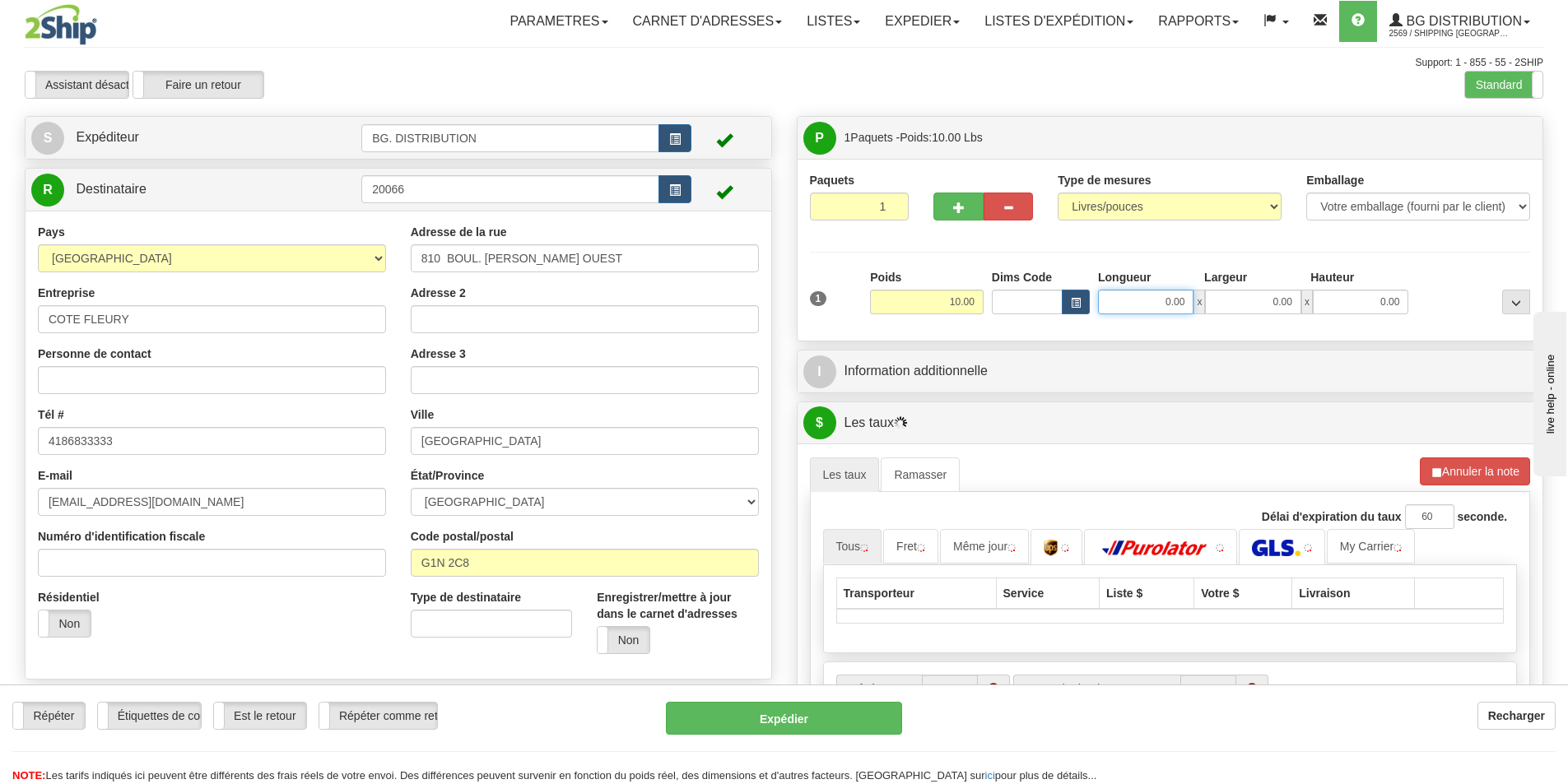
click at [1152, 292] on input "0.00" at bounding box center [1145, 301] width 96 height 25
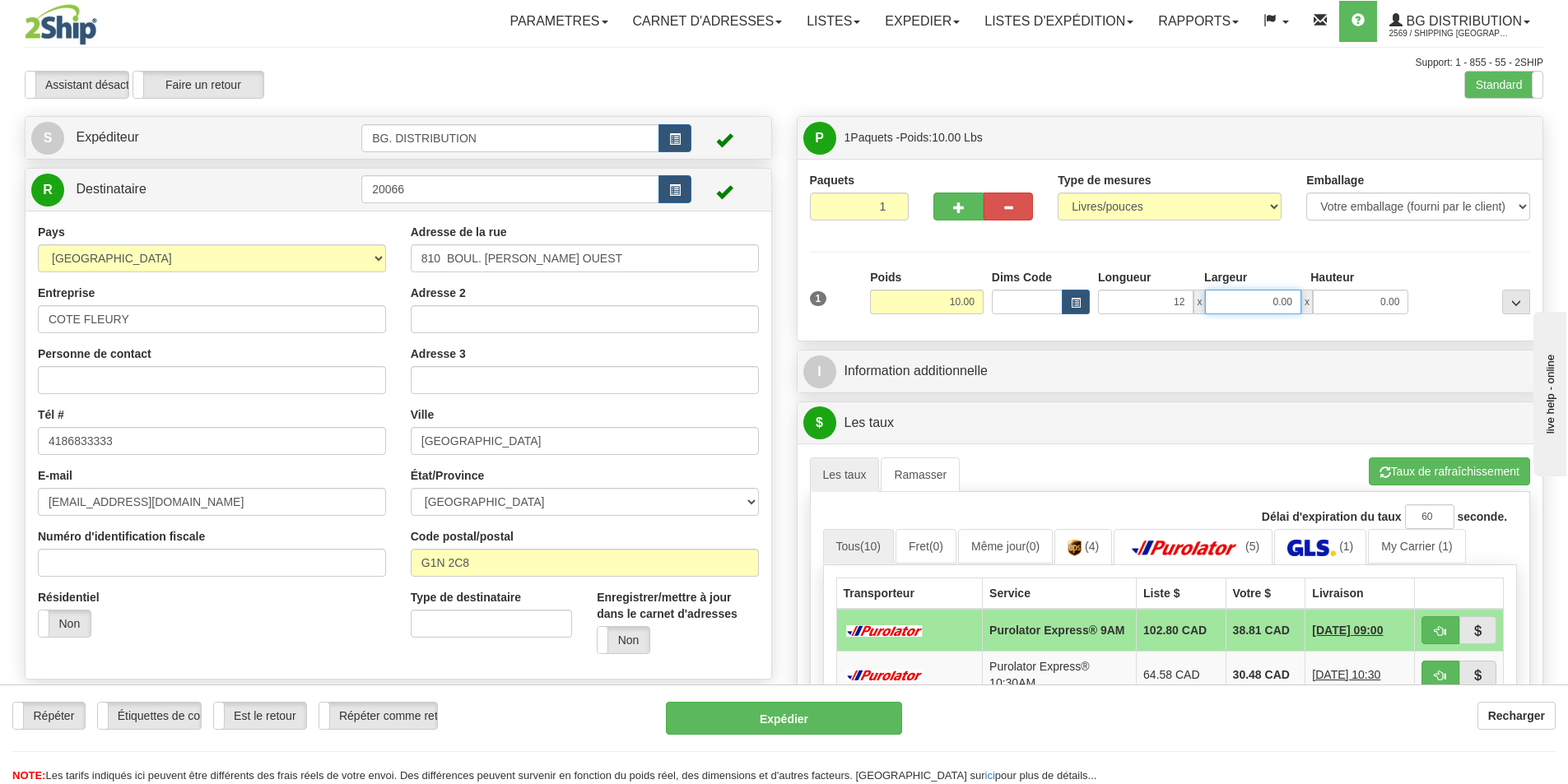
type input "12.00"
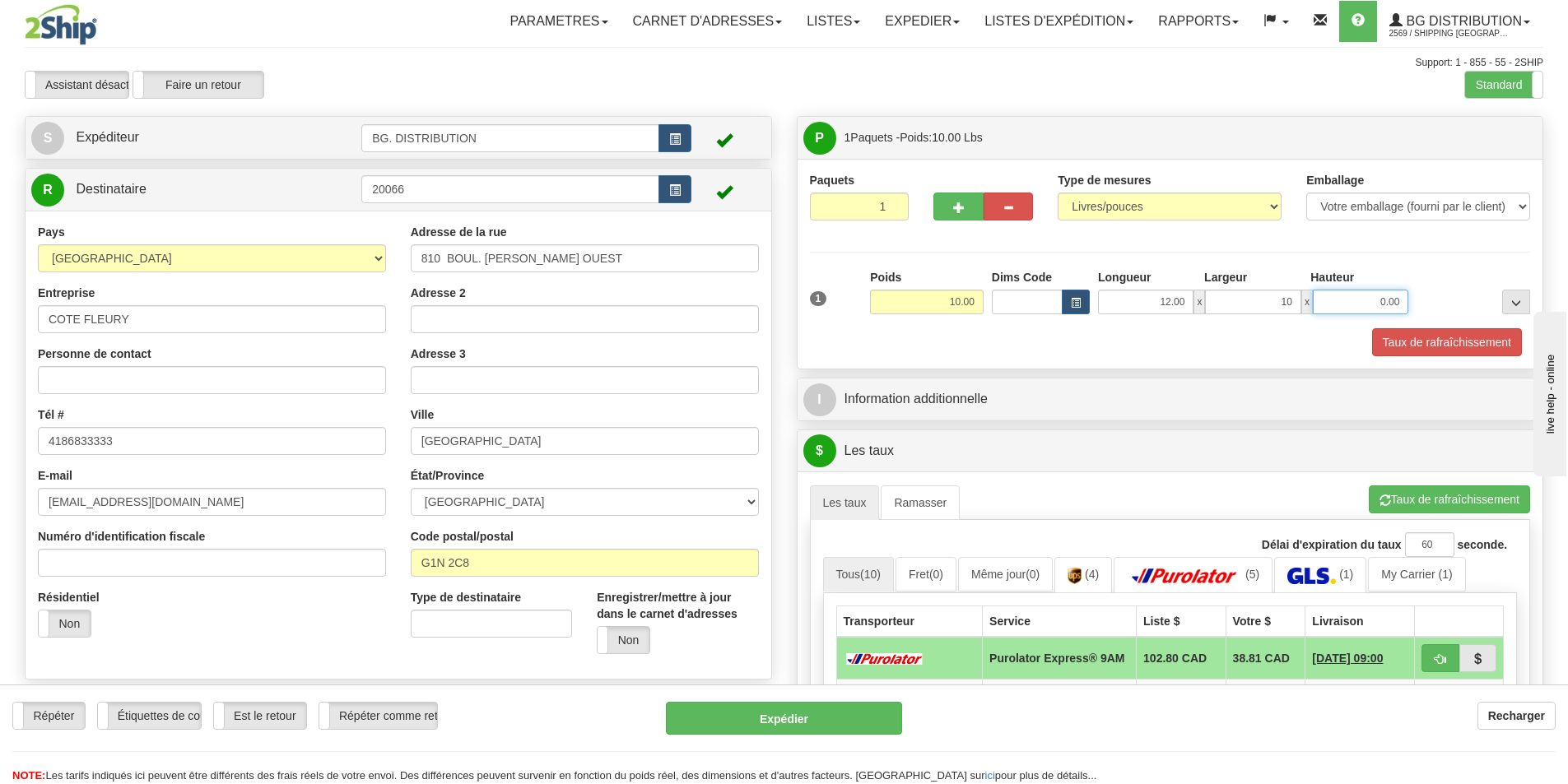
type input "10.00"
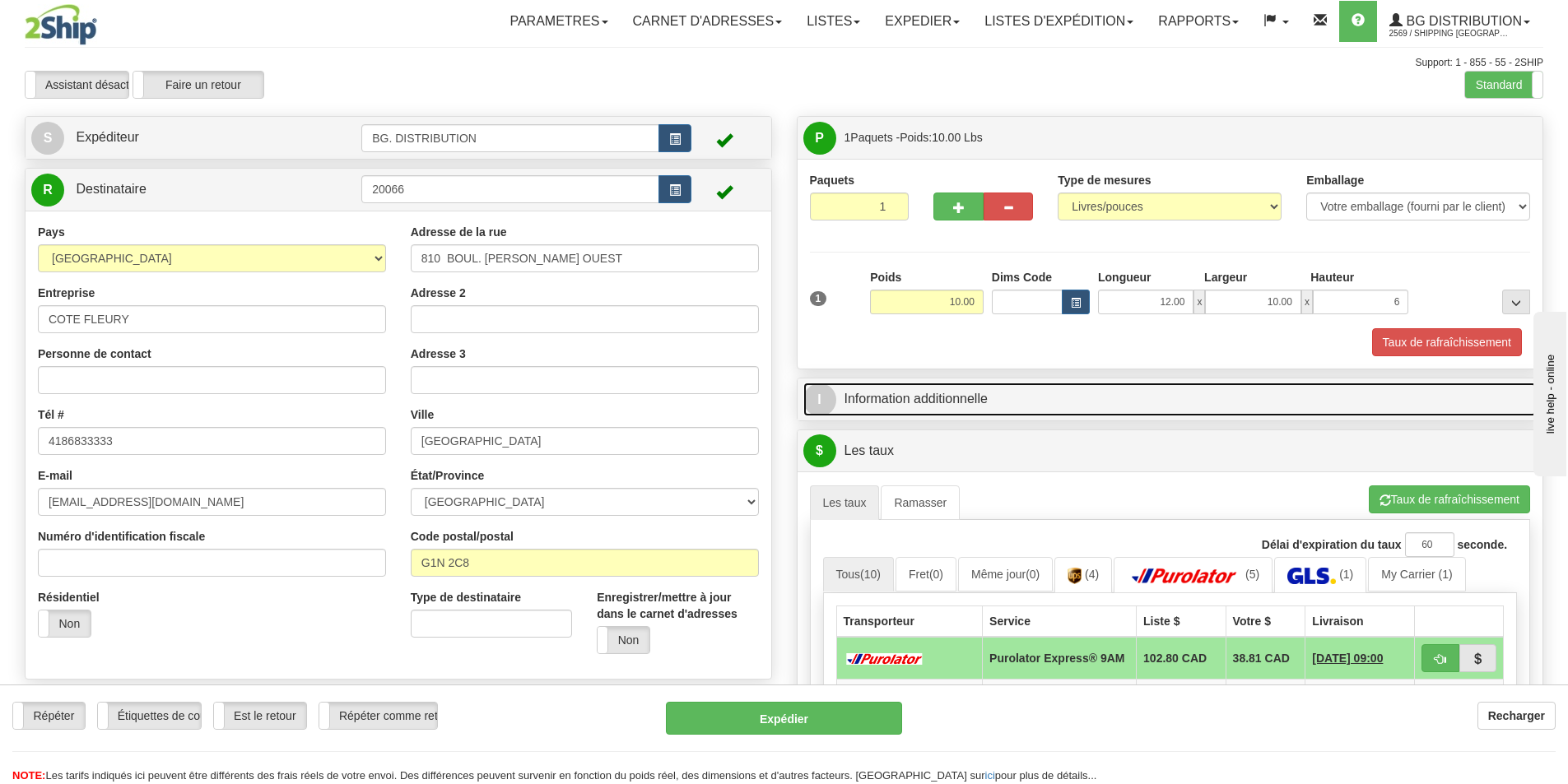
type input "6.00"
click at [830, 392] on span "I" at bounding box center [819, 399] width 33 height 33
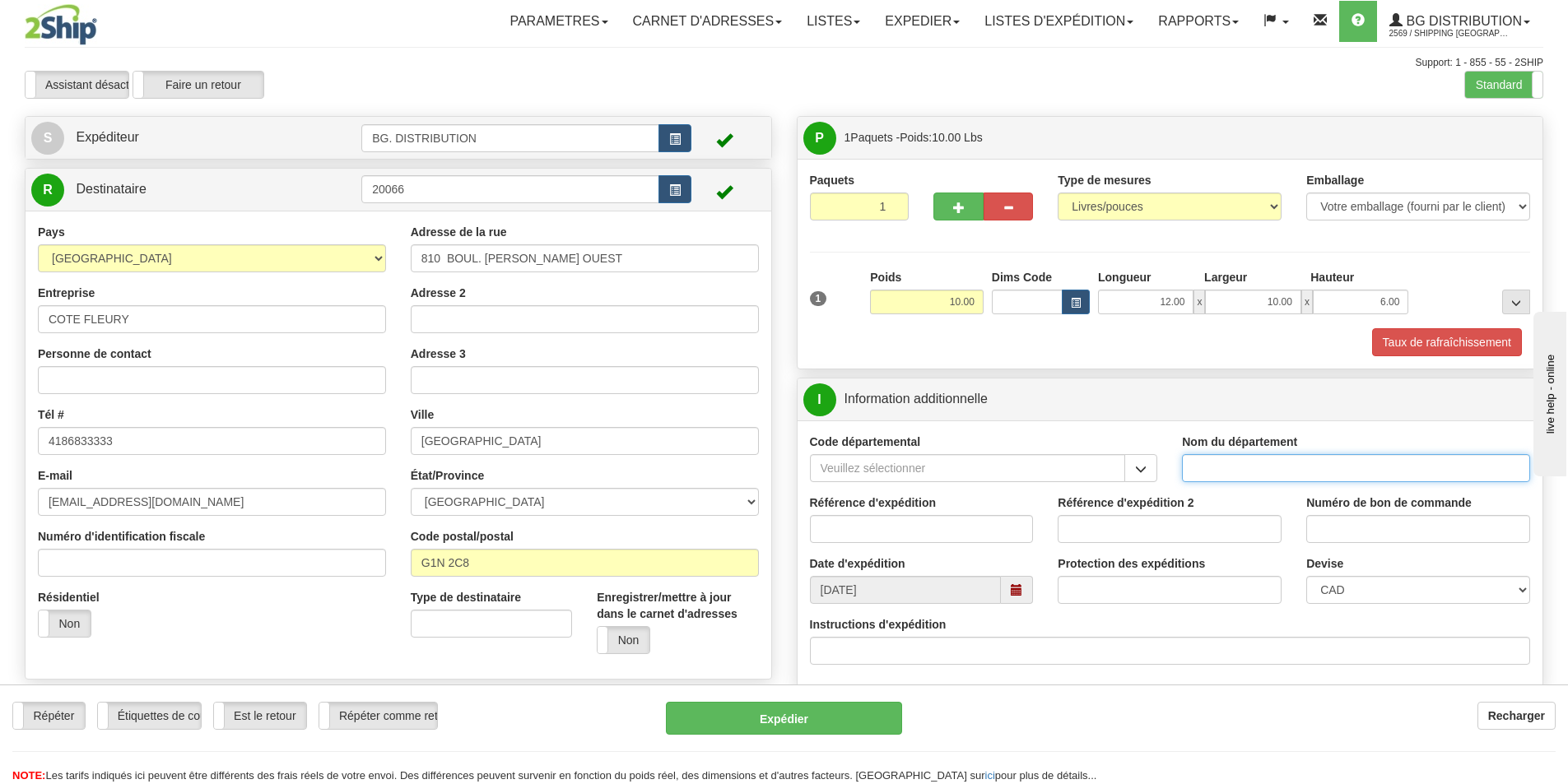
click at [1196, 466] on input "Nom du département" at bounding box center [1355, 468] width 348 height 28
type input "."
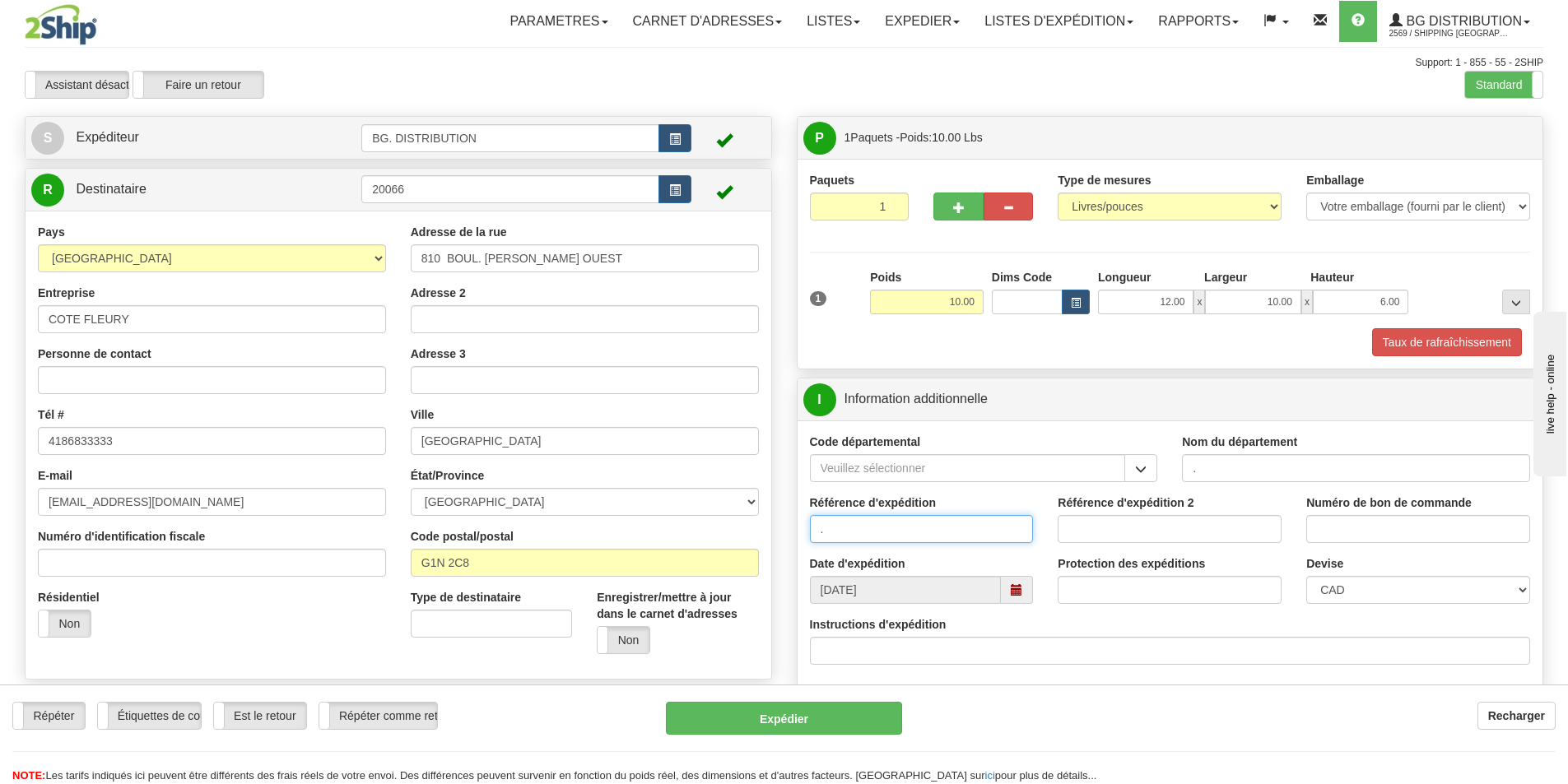
type input "."
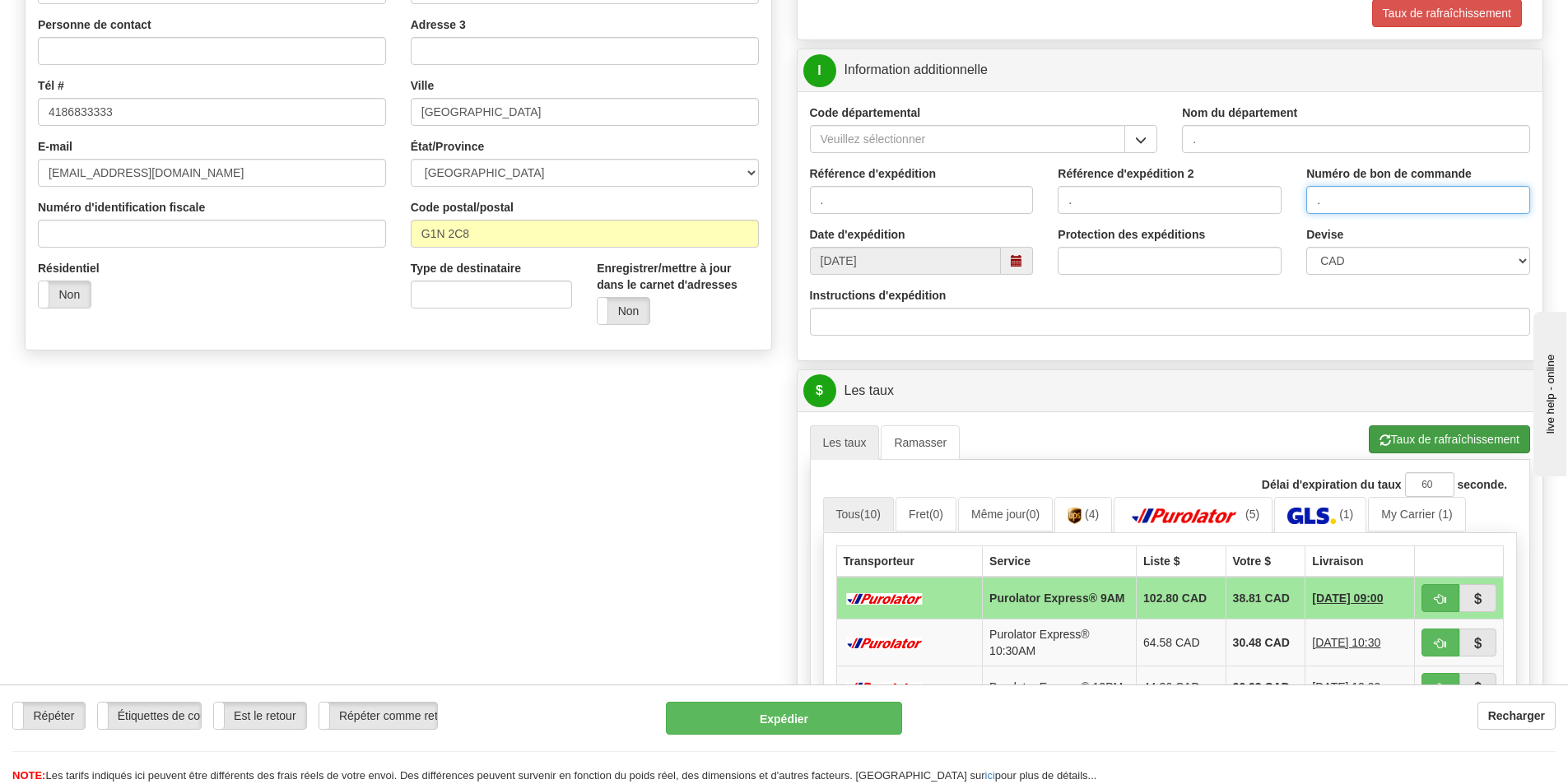
type input "."
click at [1490, 436] on button "Taux de rafraîchissement" at bounding box center [1449, 439] width 162 height 28
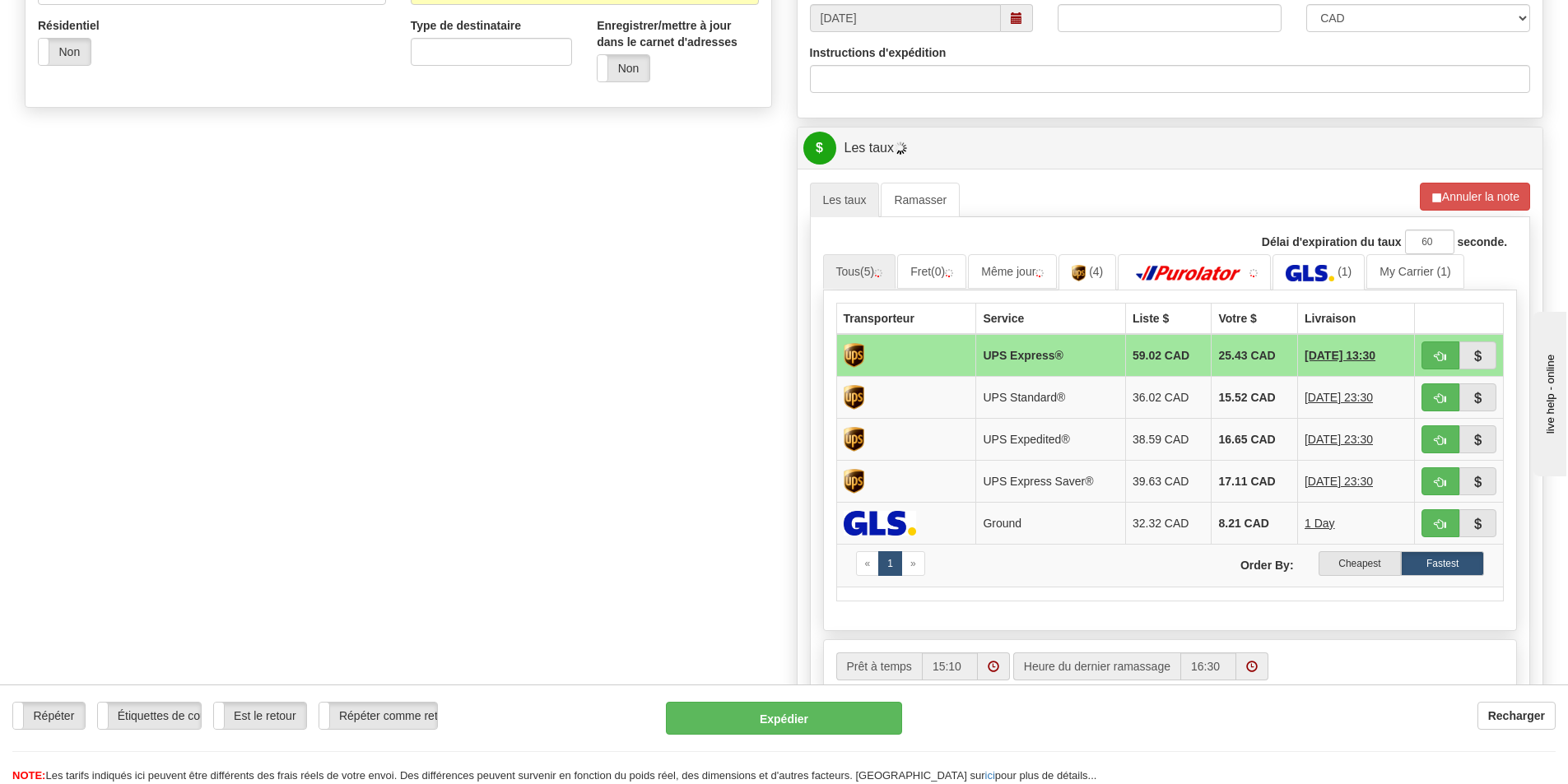
scroll to position [576, 0]
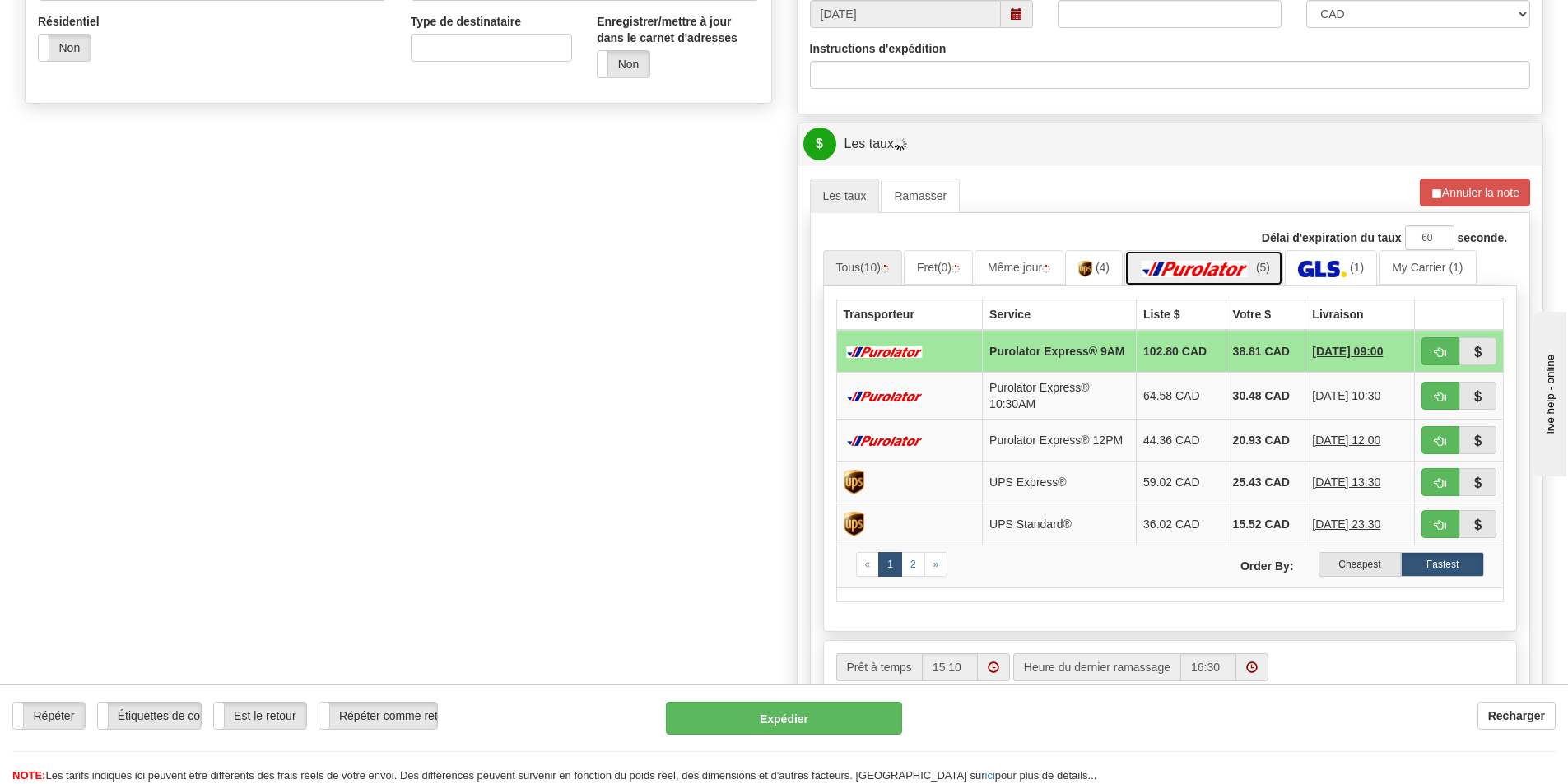
click at [1230, 268] on img at bounding box center [1195, 268] width 115 height 16
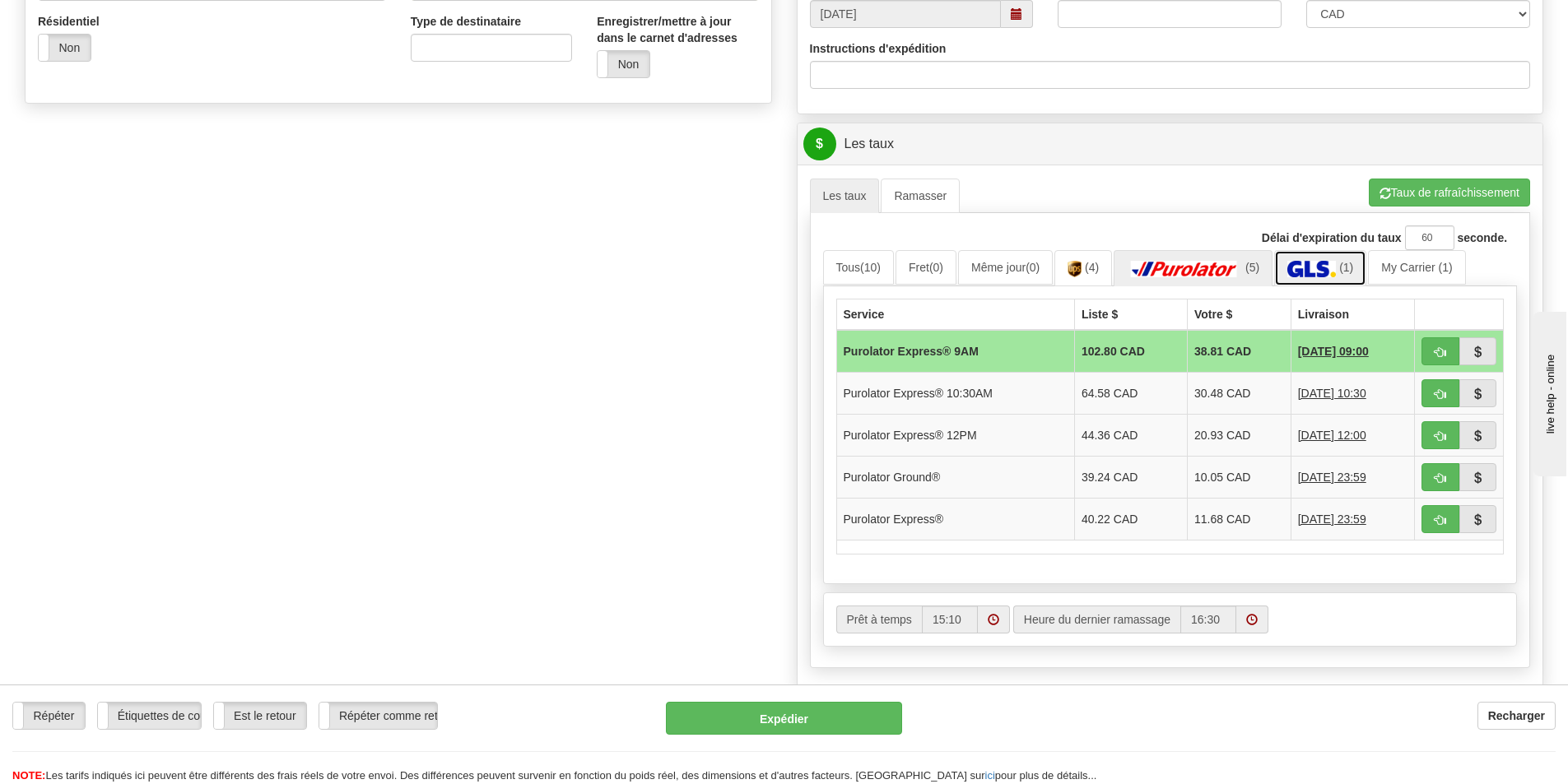
click at [1307, 264] on img at bounding box center [1311, 268] width 48 height 16
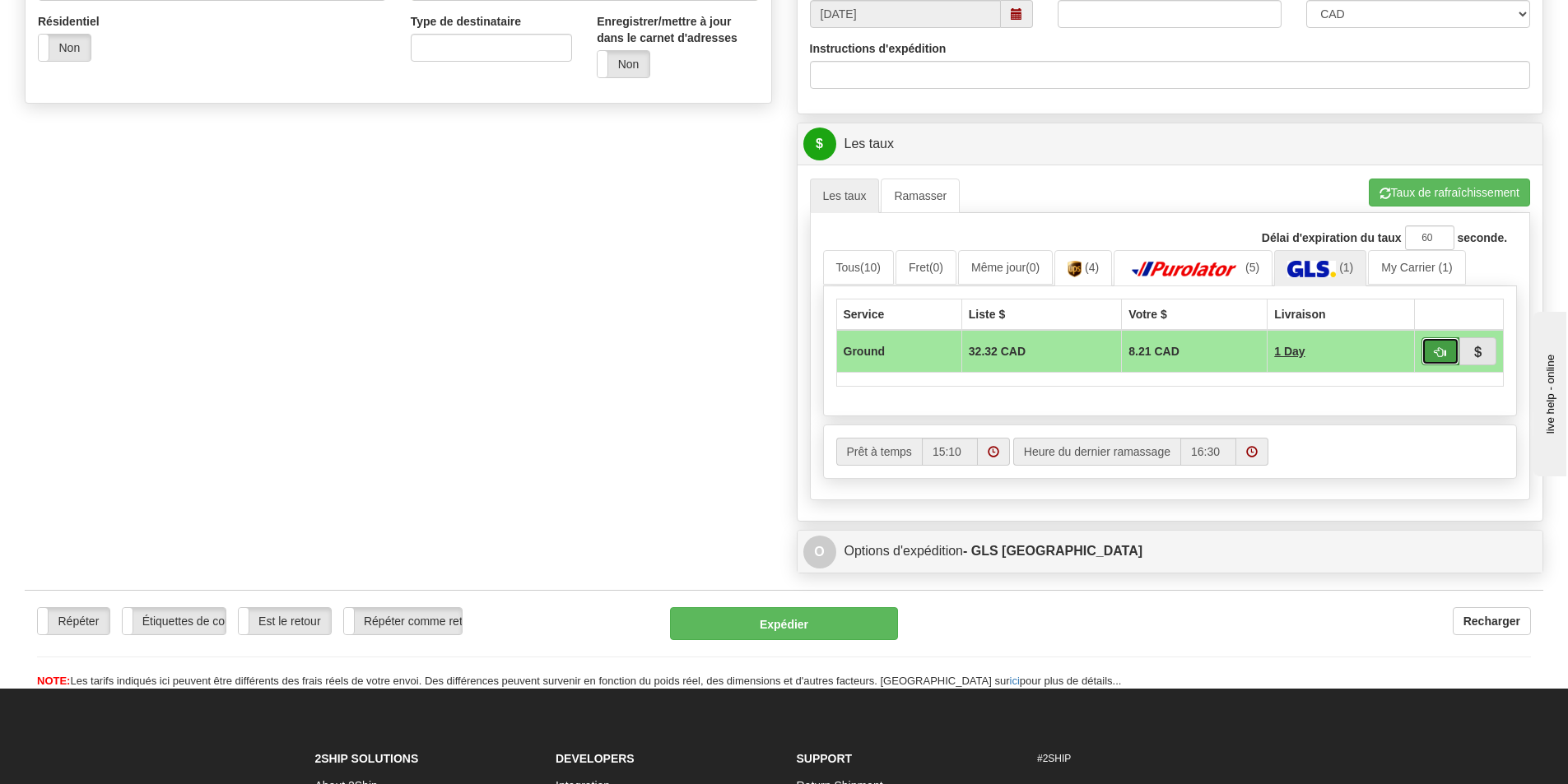
click at [1428, 349] on button "button" at bounding box center [1439, 351] width 38 height 28
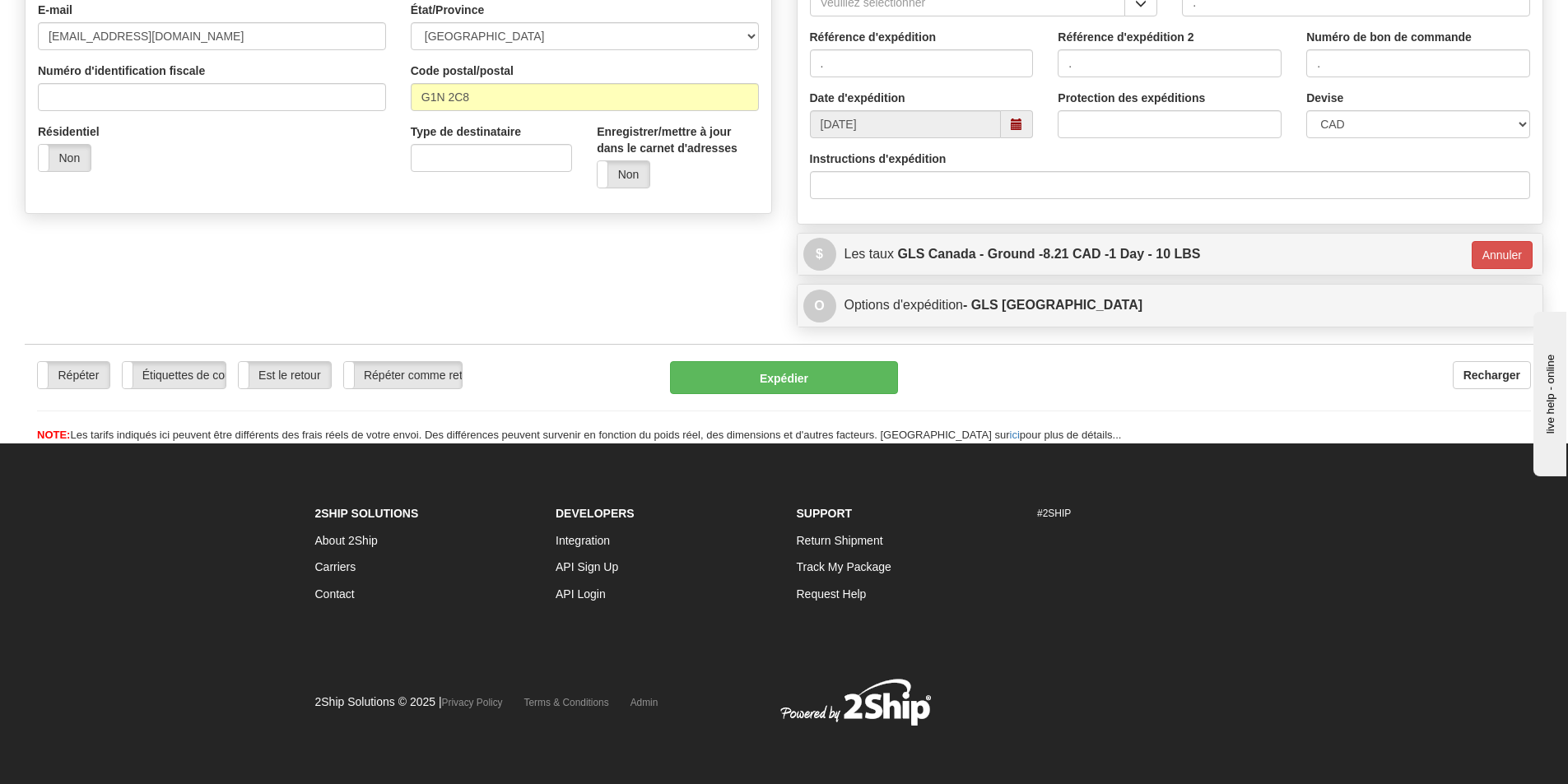
type input "1"
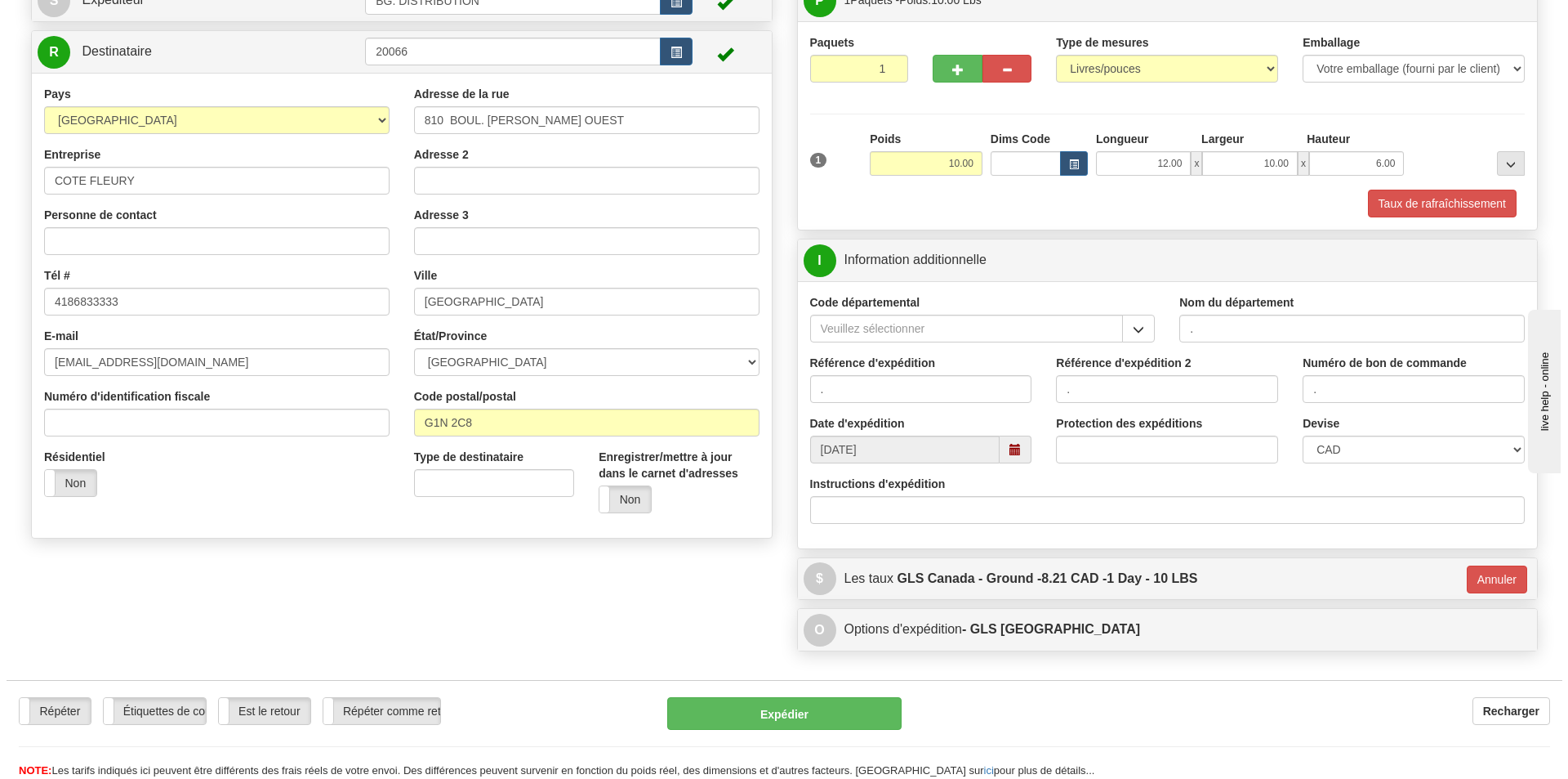
scroll to position [55, 0]
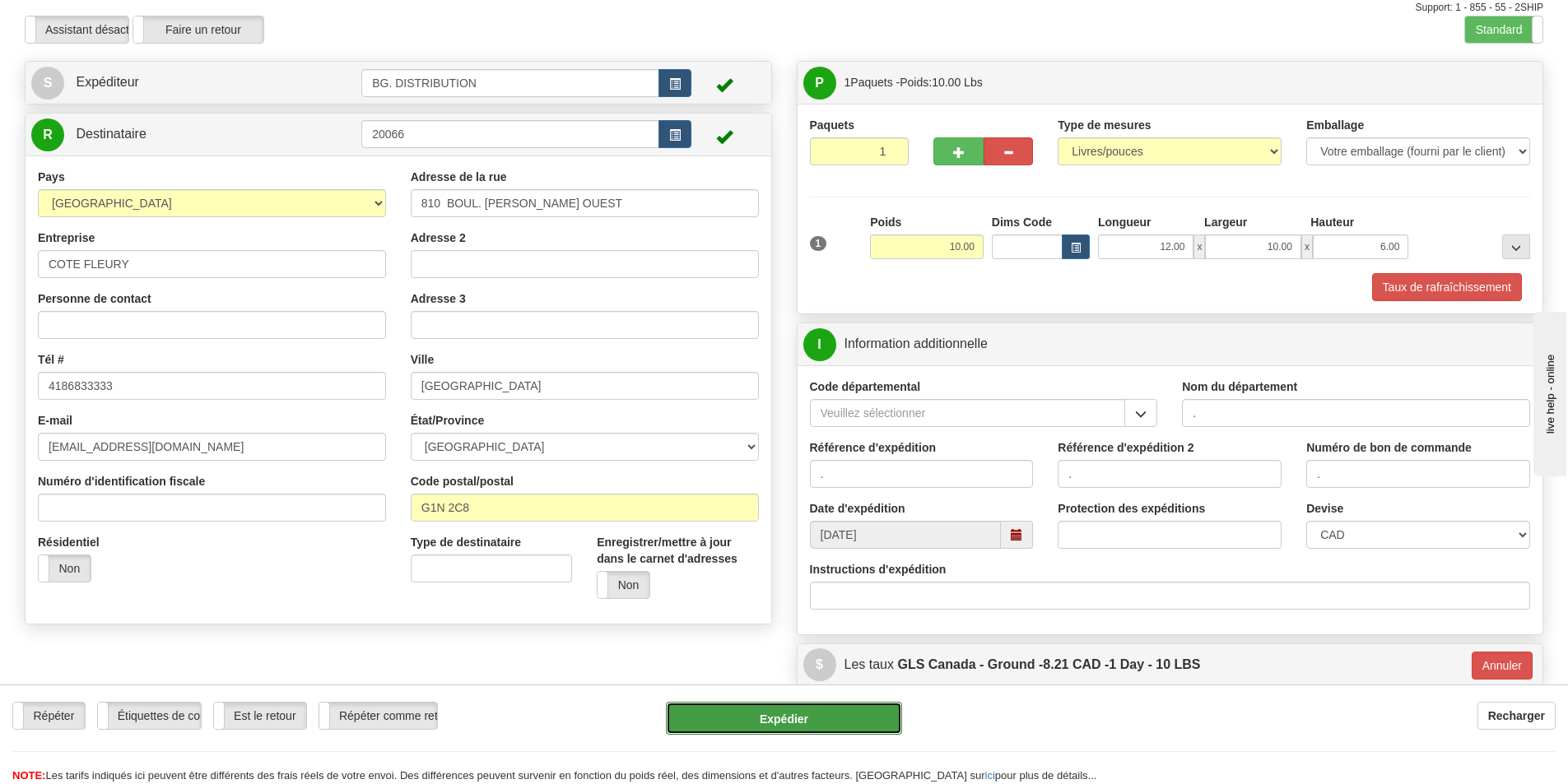
click at [807, 712] on button "Expédier" at bounding box center [784, 718] width 236 height 33
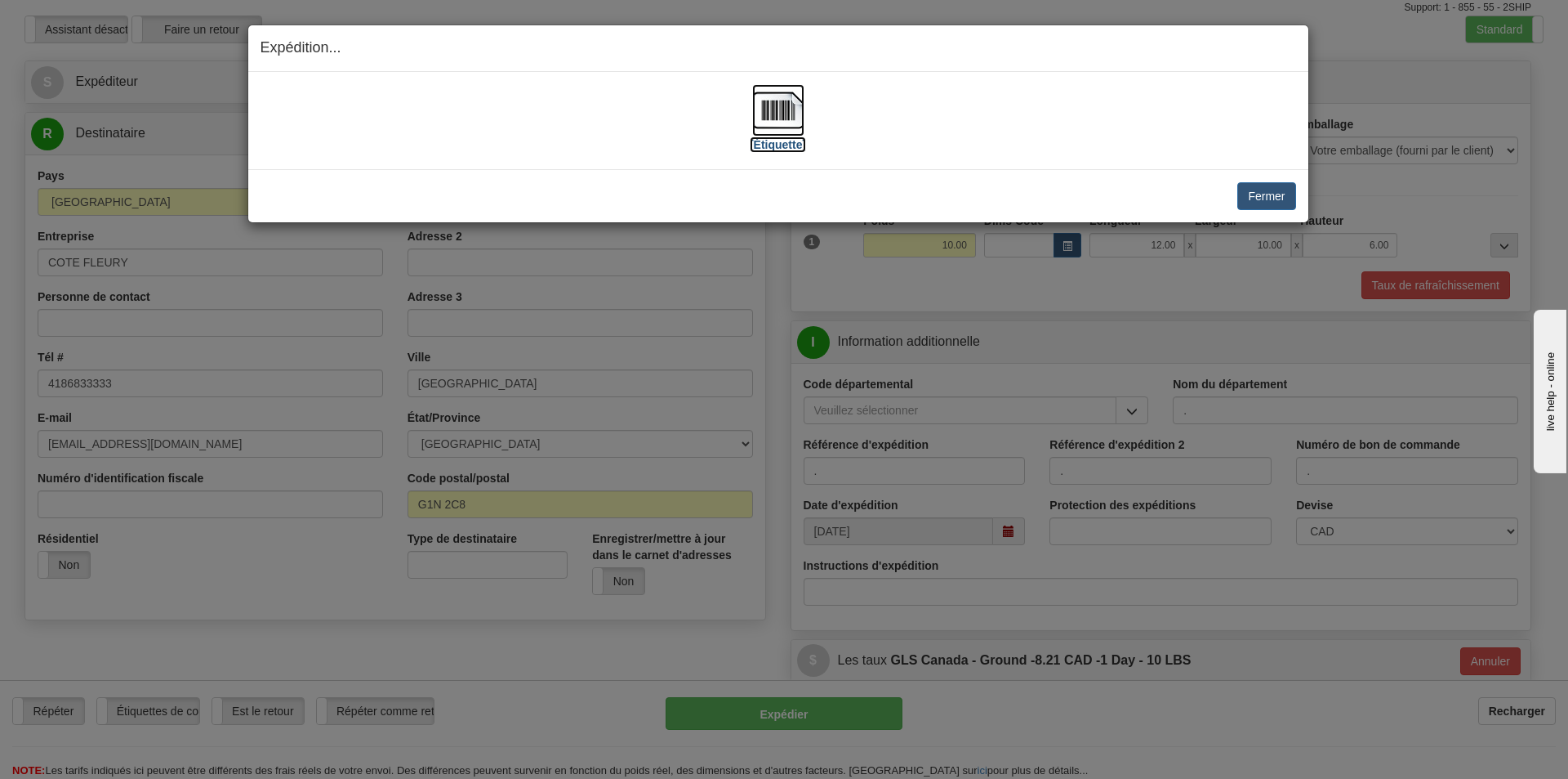
click at [782, 152] on label "[Étiquette]" at bounding box center [778, 144] width 56 height 16
click at [1277, 203] on button "Fermer" at bounding box center [1266, 196] width 58 height 28
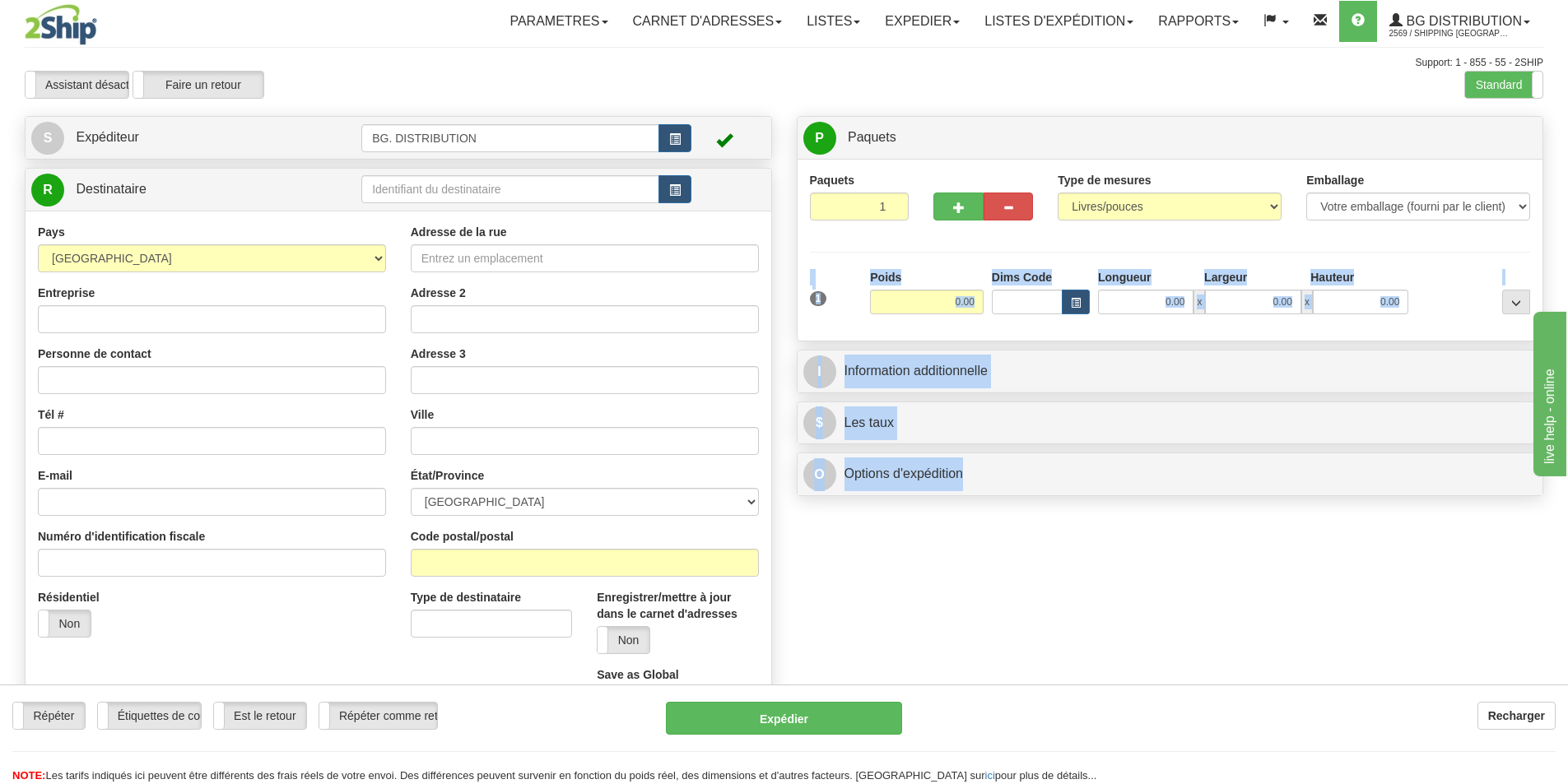
click at [1449, 474] on div "P Paquets 1 Paquets - Poids: 0.00 Lbs Niveau d'expédition Shipm. Niveau du pack…" at bounding box center [1170, 310] width 772 height 388
click at [917, 297] on input "0.00" at bounding box center [927, 301] width 113 height 25
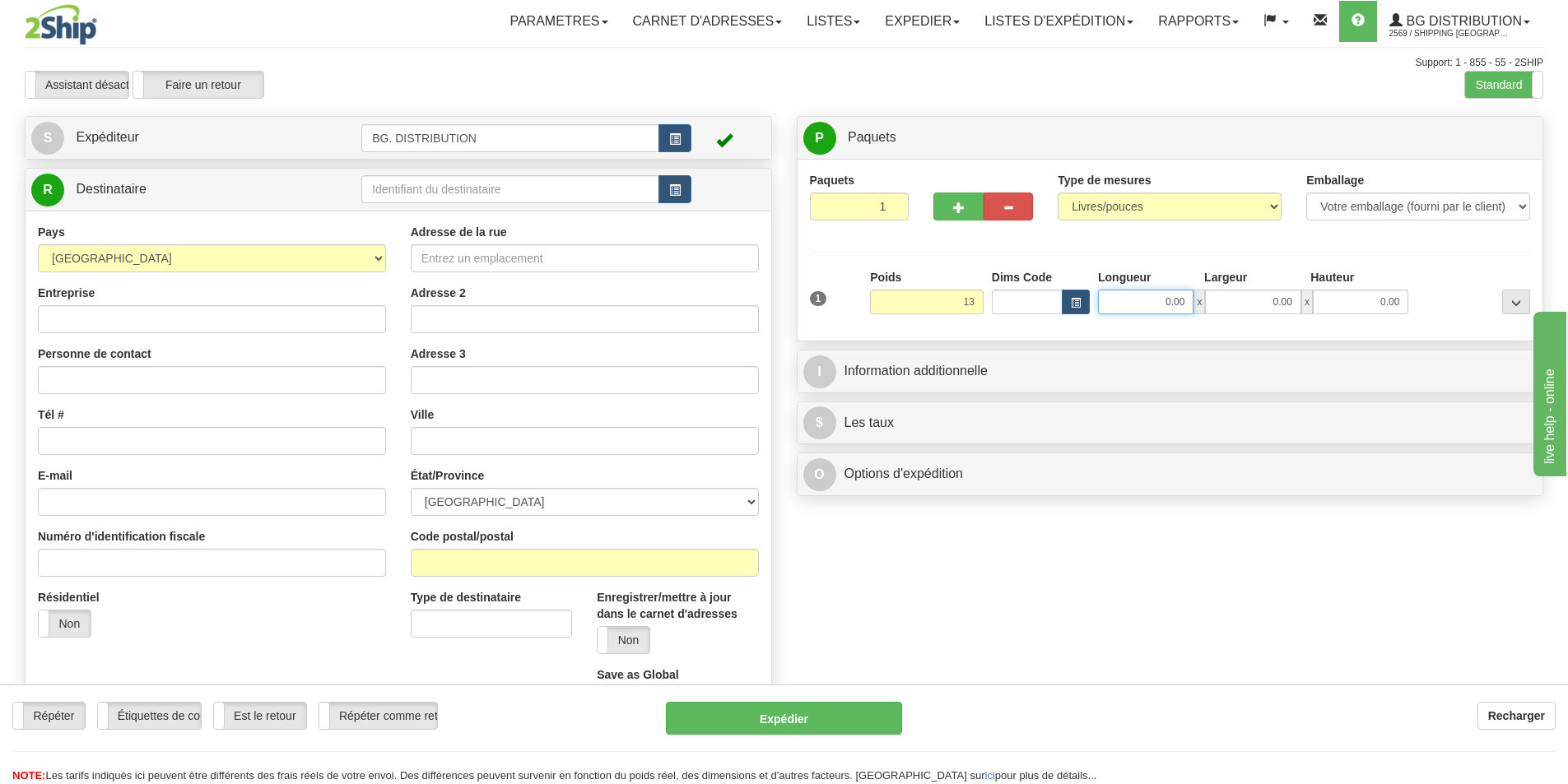
type input "13.00"
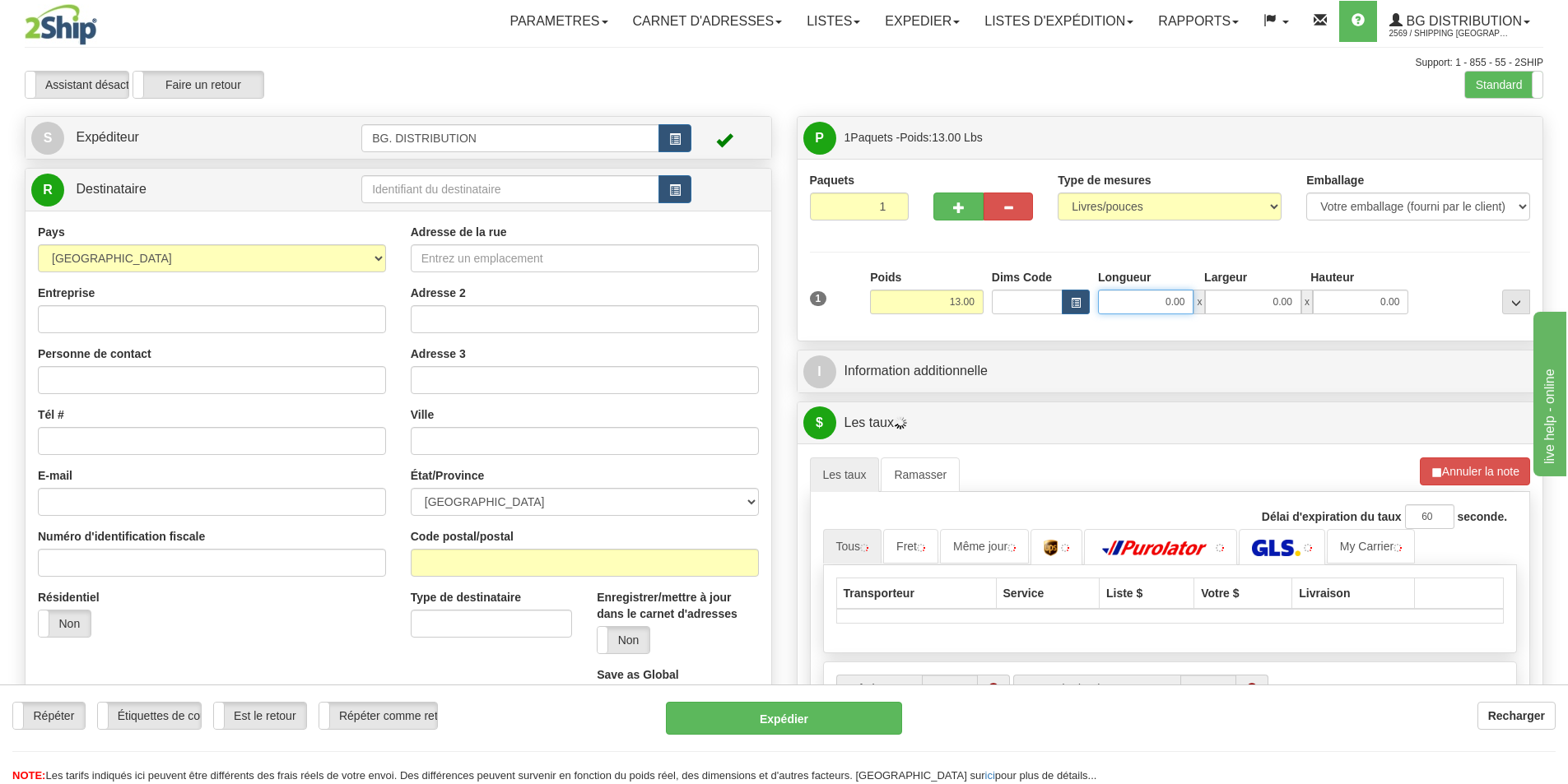
click at [1146, 298] on input "0.00" at bounding box center [1145, 301] width 96 height 25
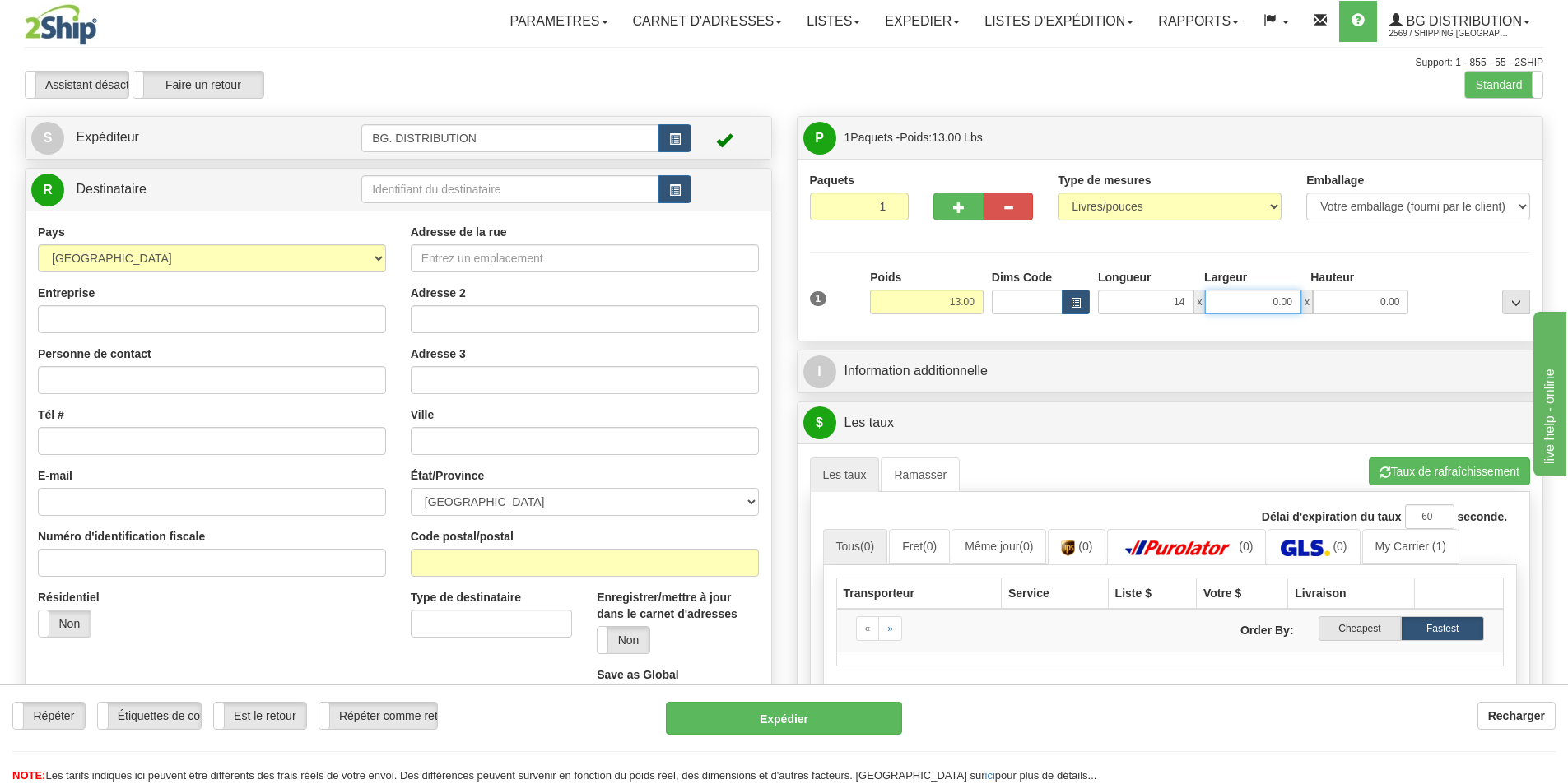
type input "14.00"
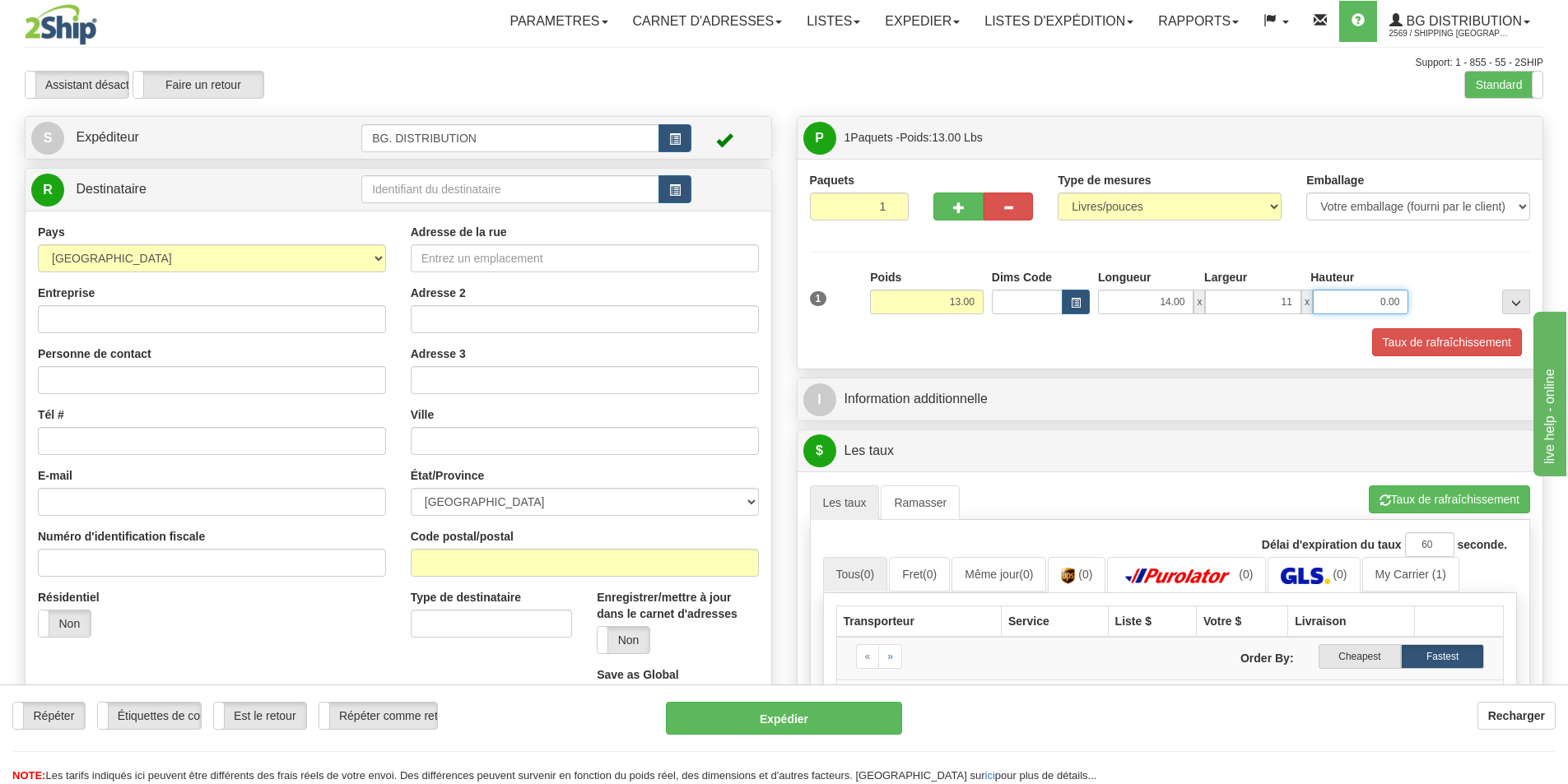
type input "11.00"
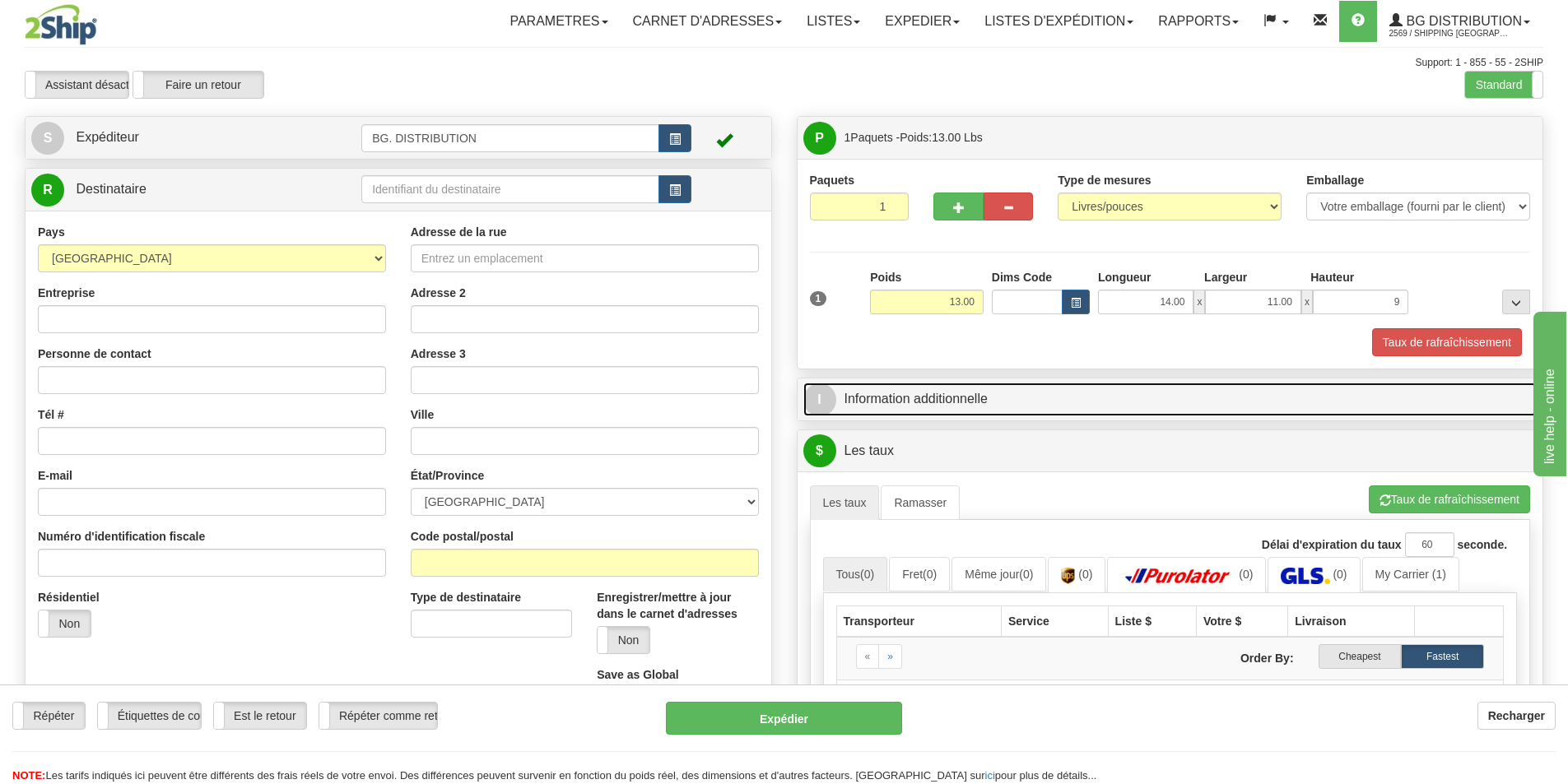
type input "9.00"
click at [817, 399] on span "I" at bounding box center [819, 399] width 33 height 33
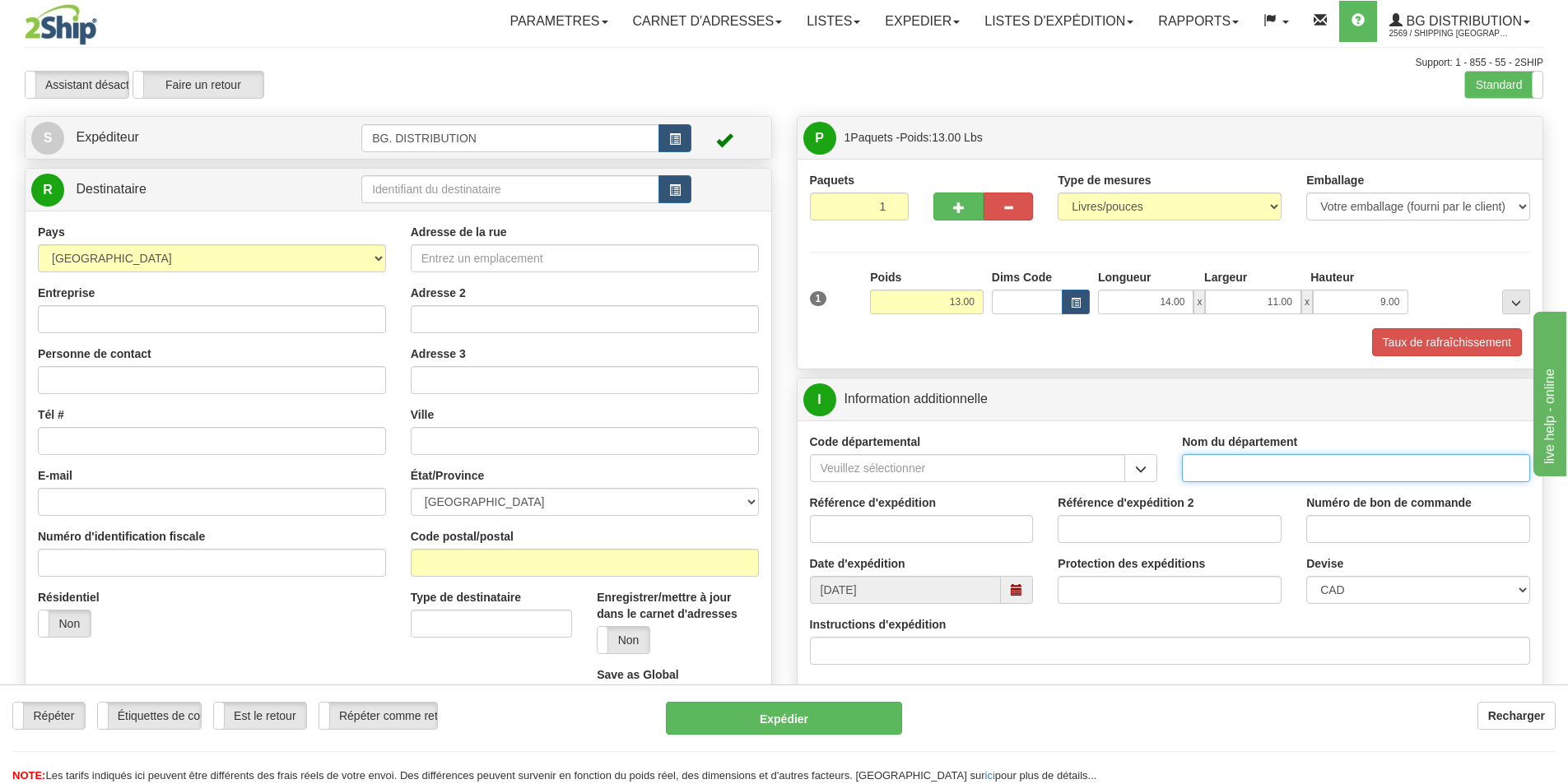
click at [1246, 469] on input "Nom du département" at bounding box center [1355, 468] width 348 height 28
type input "."
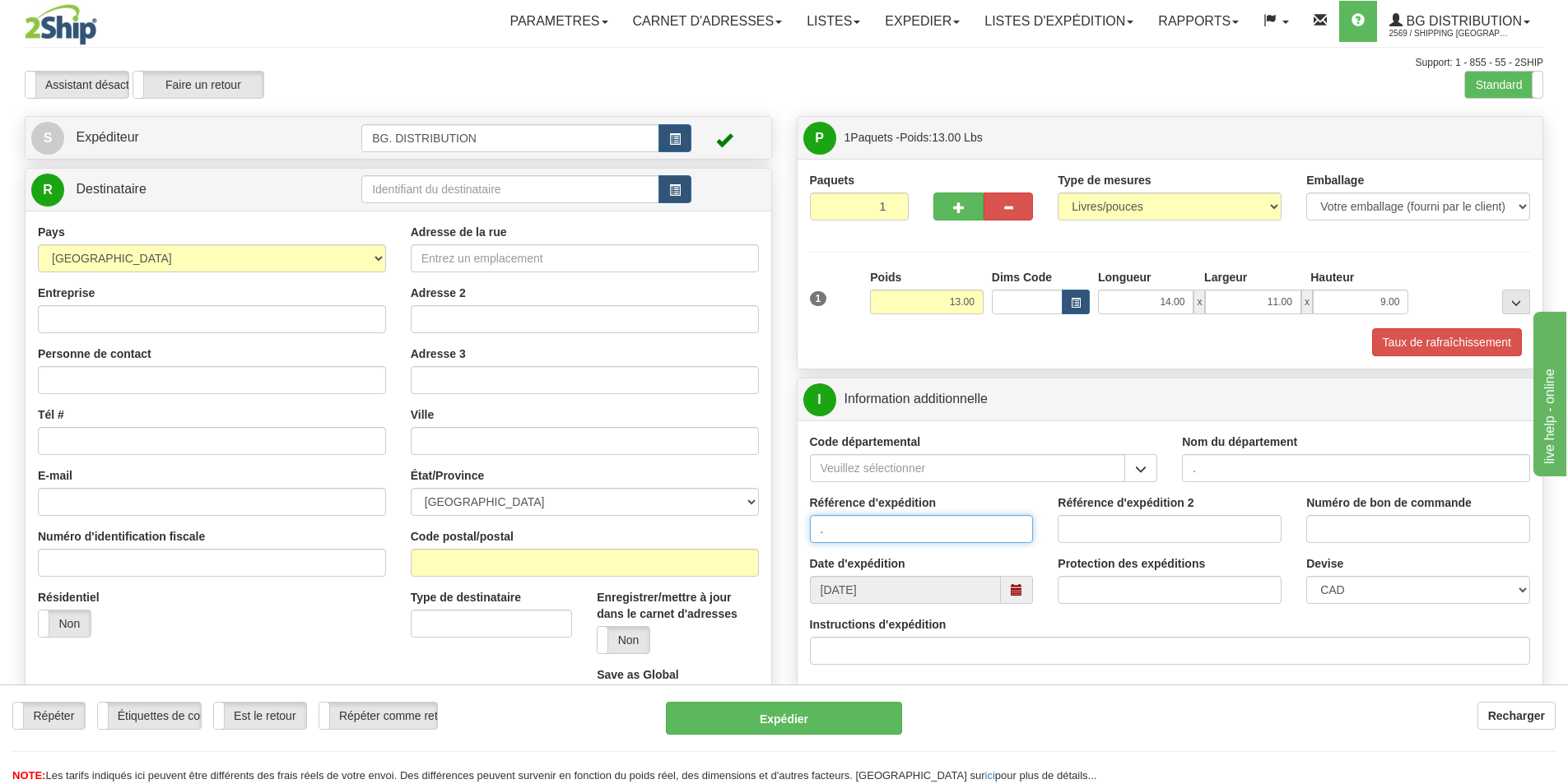
type input "."
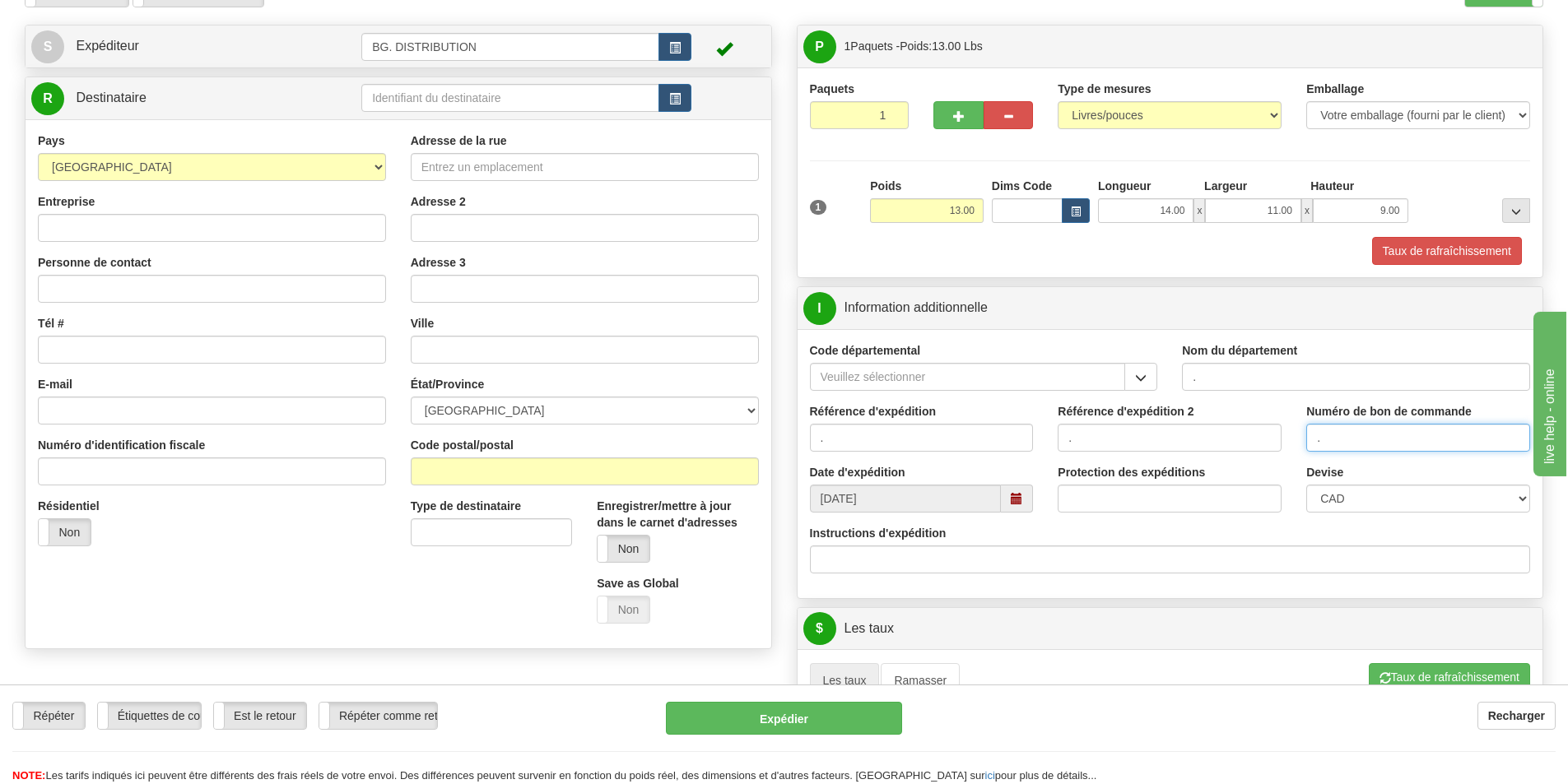
scroll to position [493, 0]
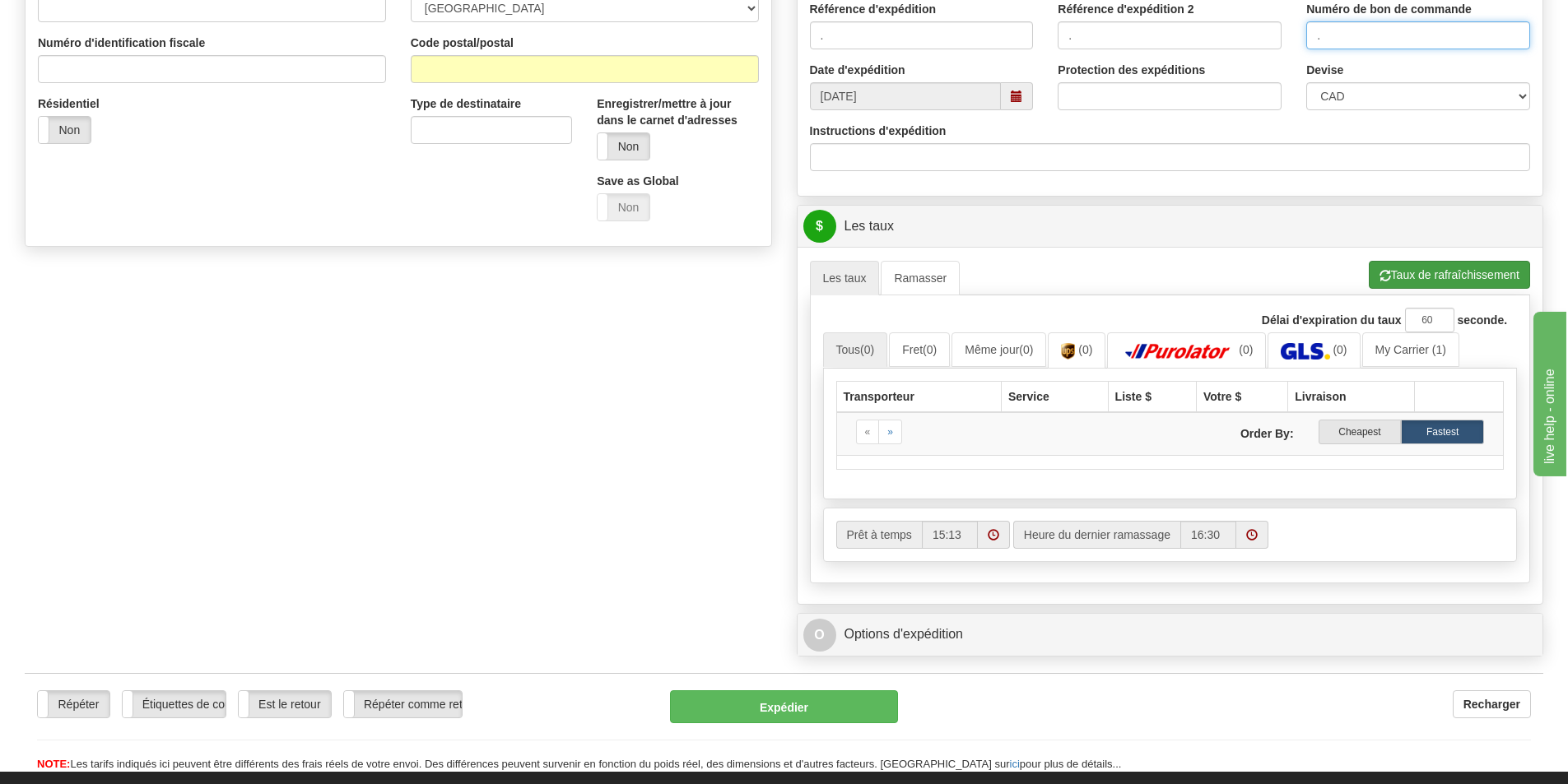
type input "."
click at [1412, 264] on button "Taux de rafraîchissement" at bounding box center [1449, 274] width 162 height 28
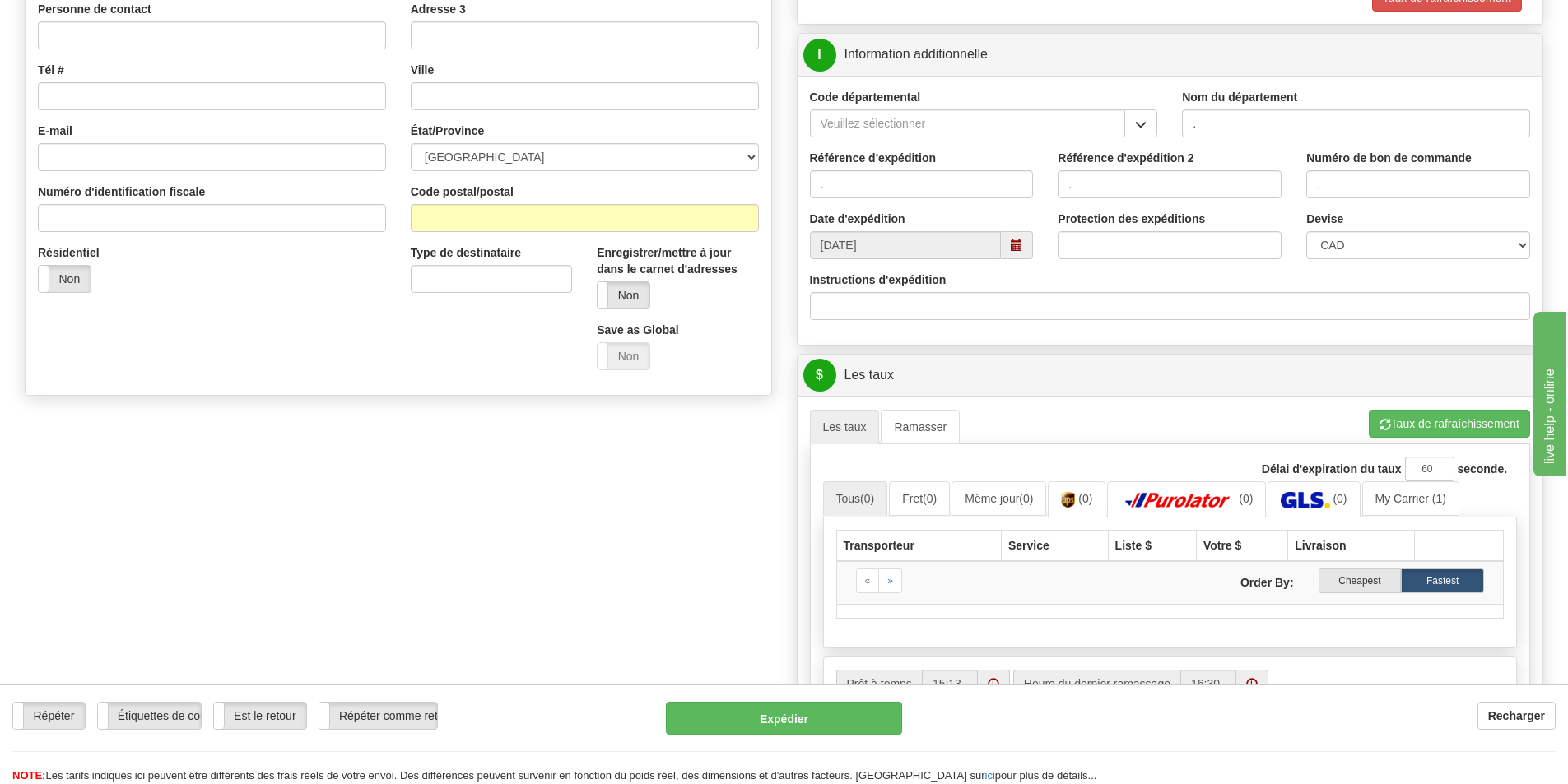
scroll to position [329, 0]
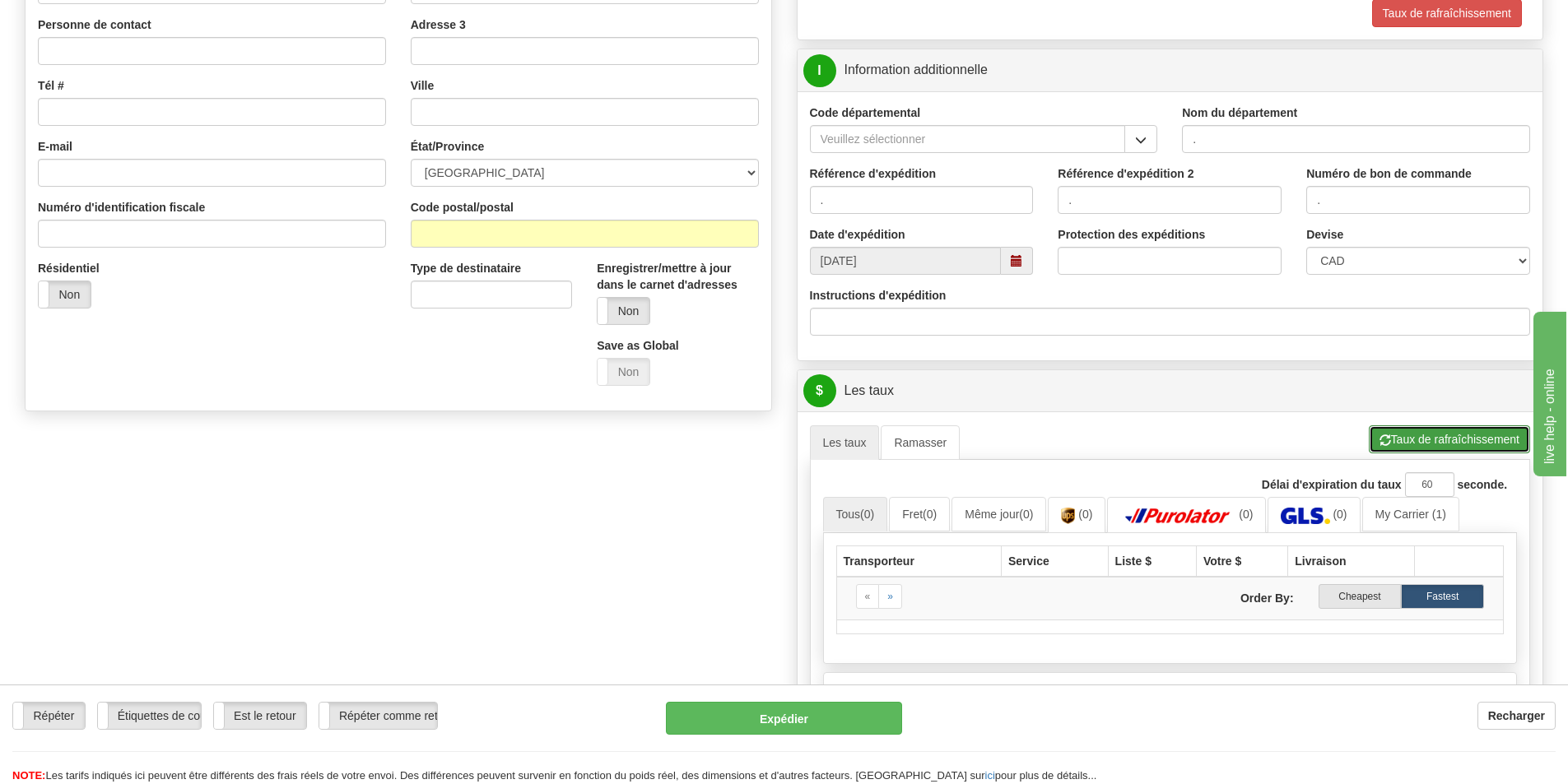
click at [1417, 438] on button "Taux de rafraîchissement" at bounding box center [1449, 439] width 162 height 28
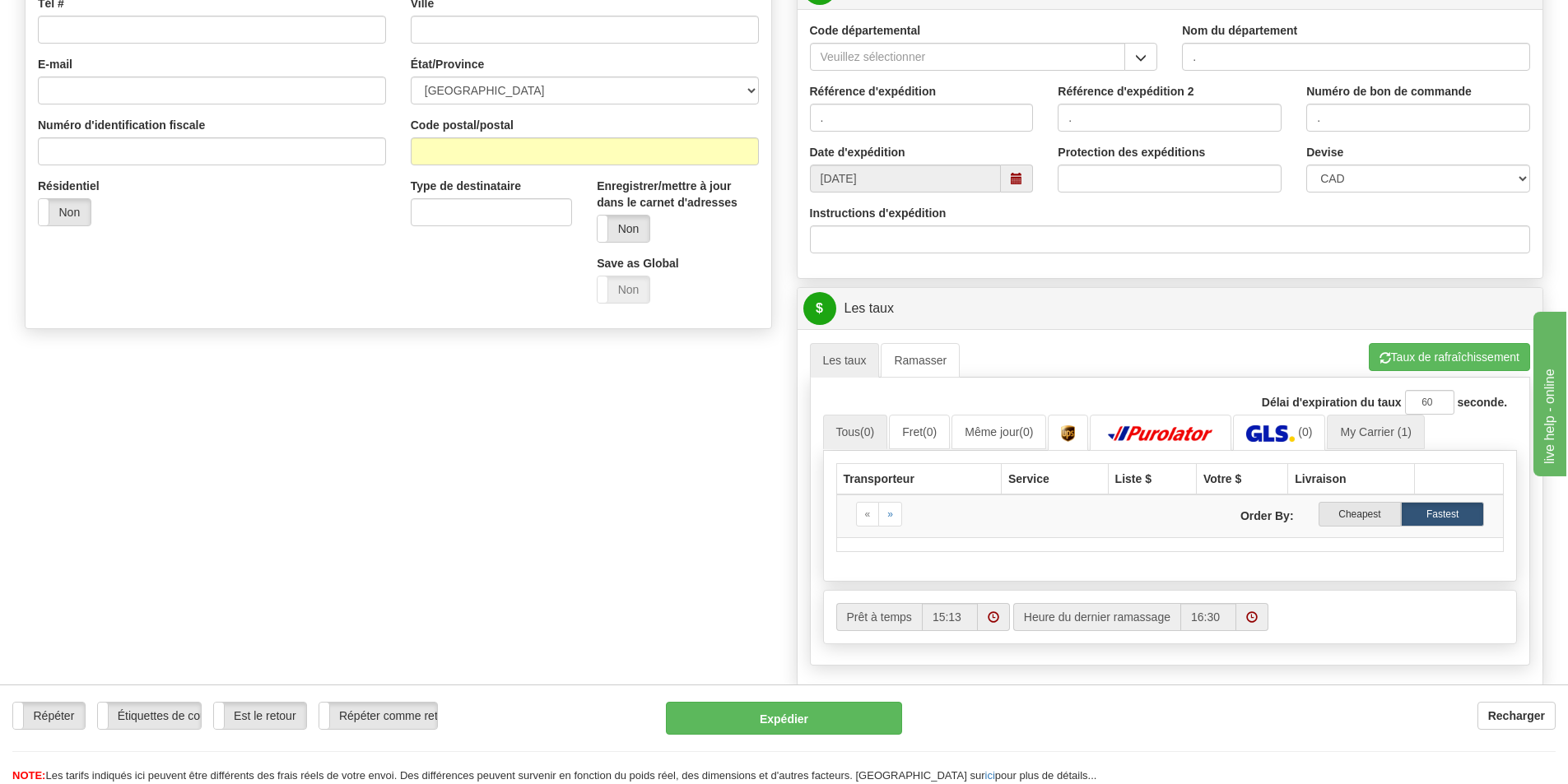
scroll to position [0, 0]
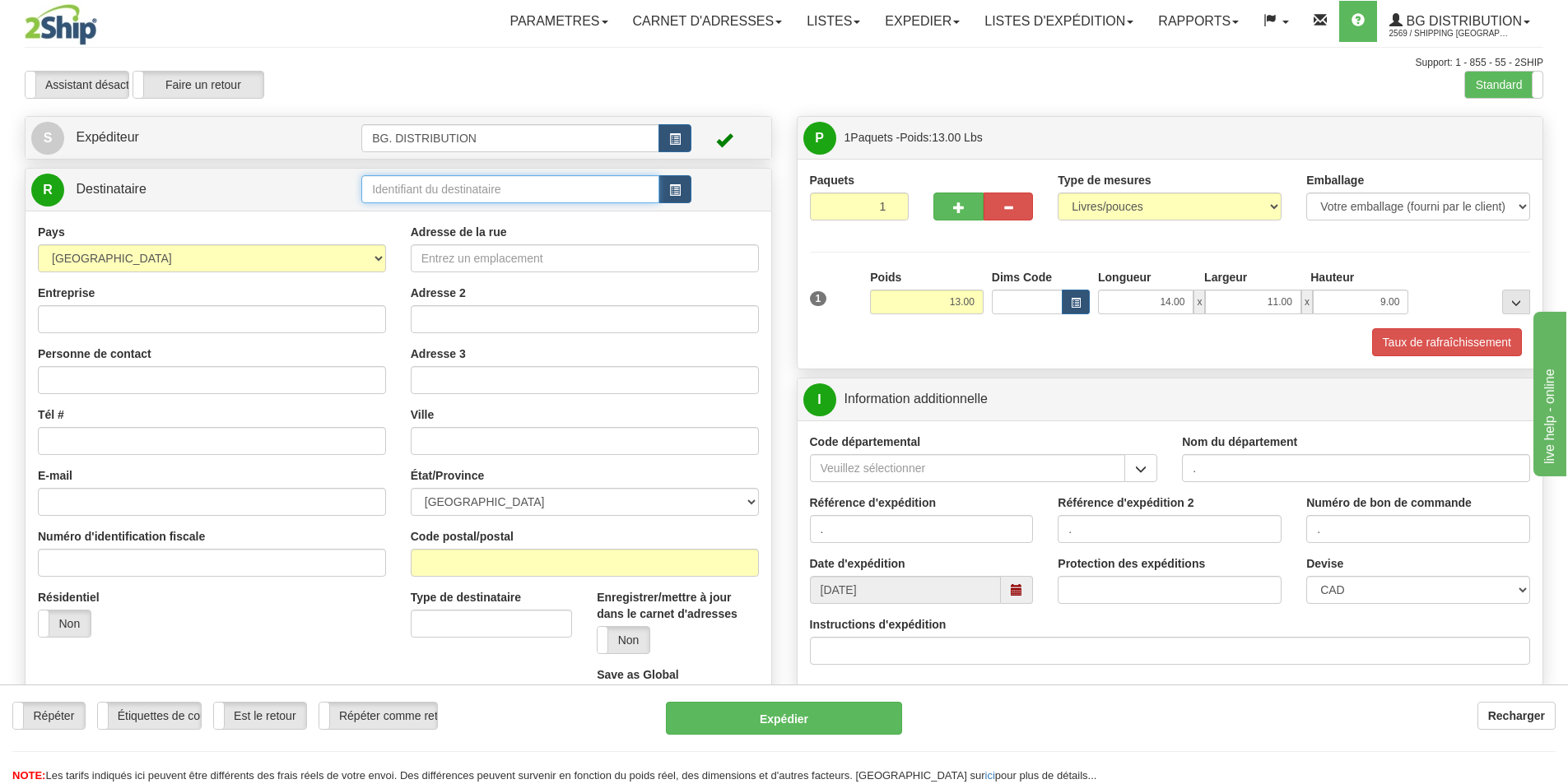
click at [536, 195] on input "text" at bounding box center [510, 189] width 298 height 28
type input "20064"
click button "Supprimer" at bounding box center [0, 0] width 0 height 0
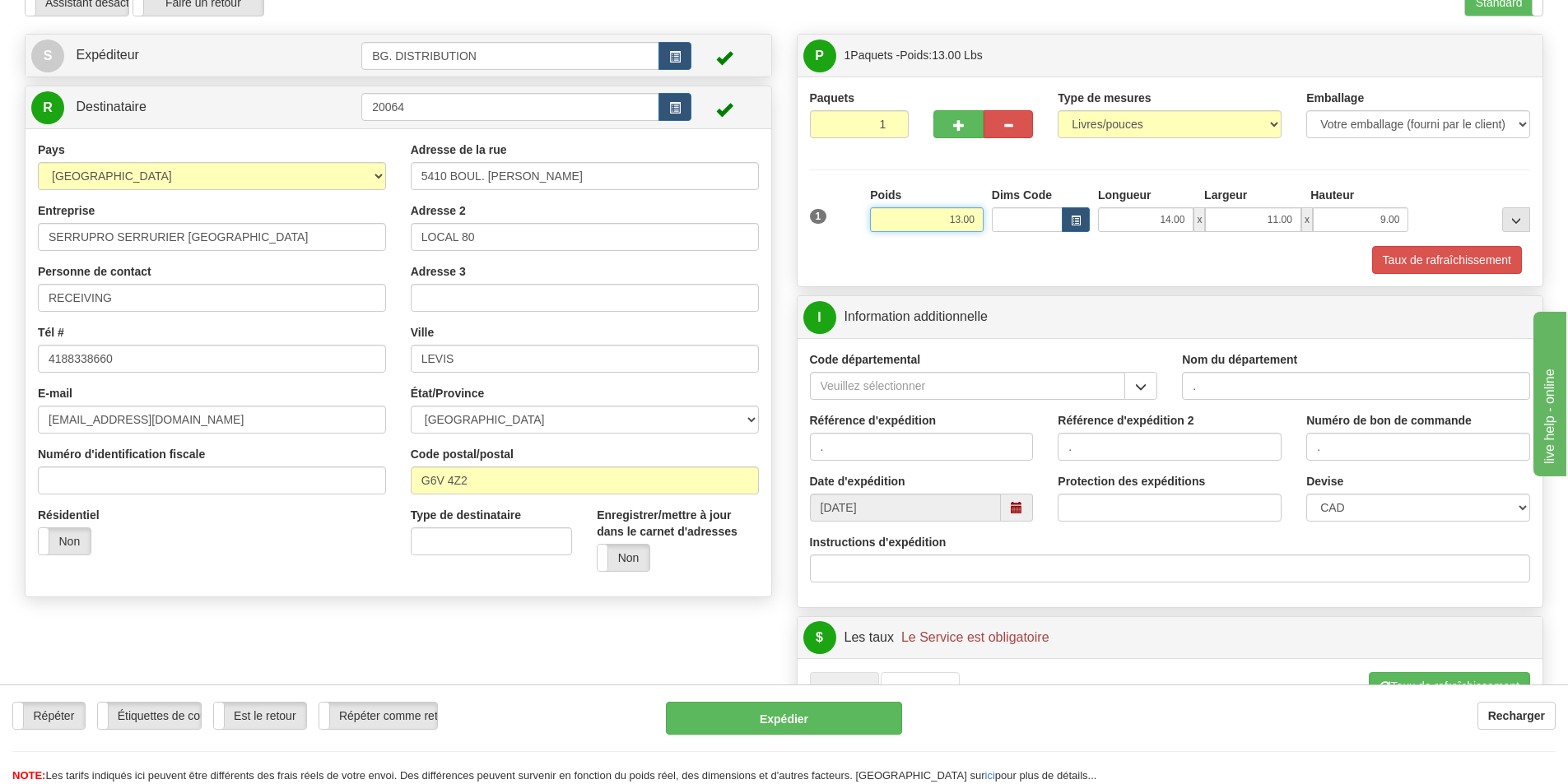
scroll to position [164, 0]
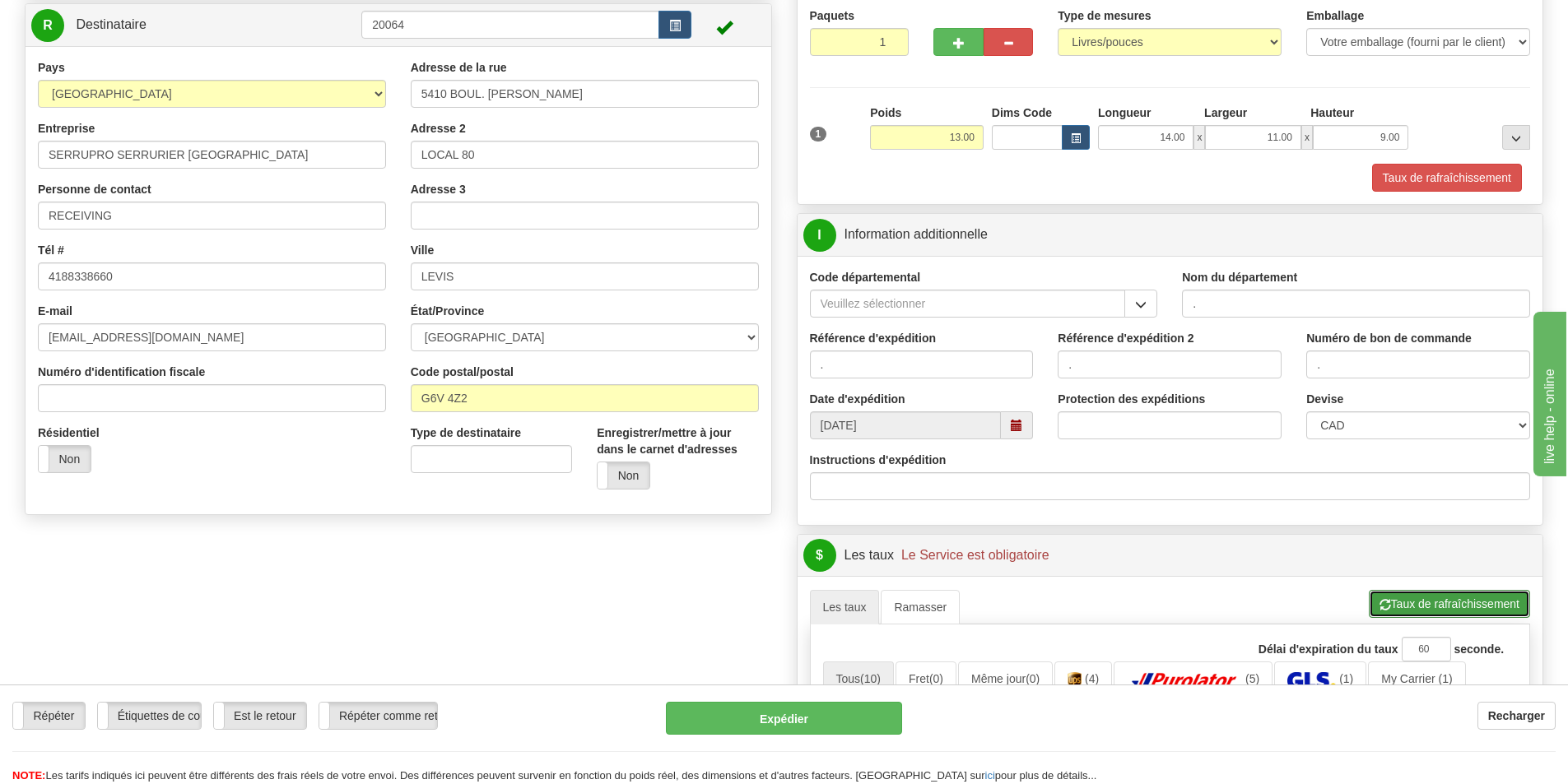
click at [1485, 611] on button "Taux de rafraîchissement" at bounding box center [1449, 603] width 162 height 28
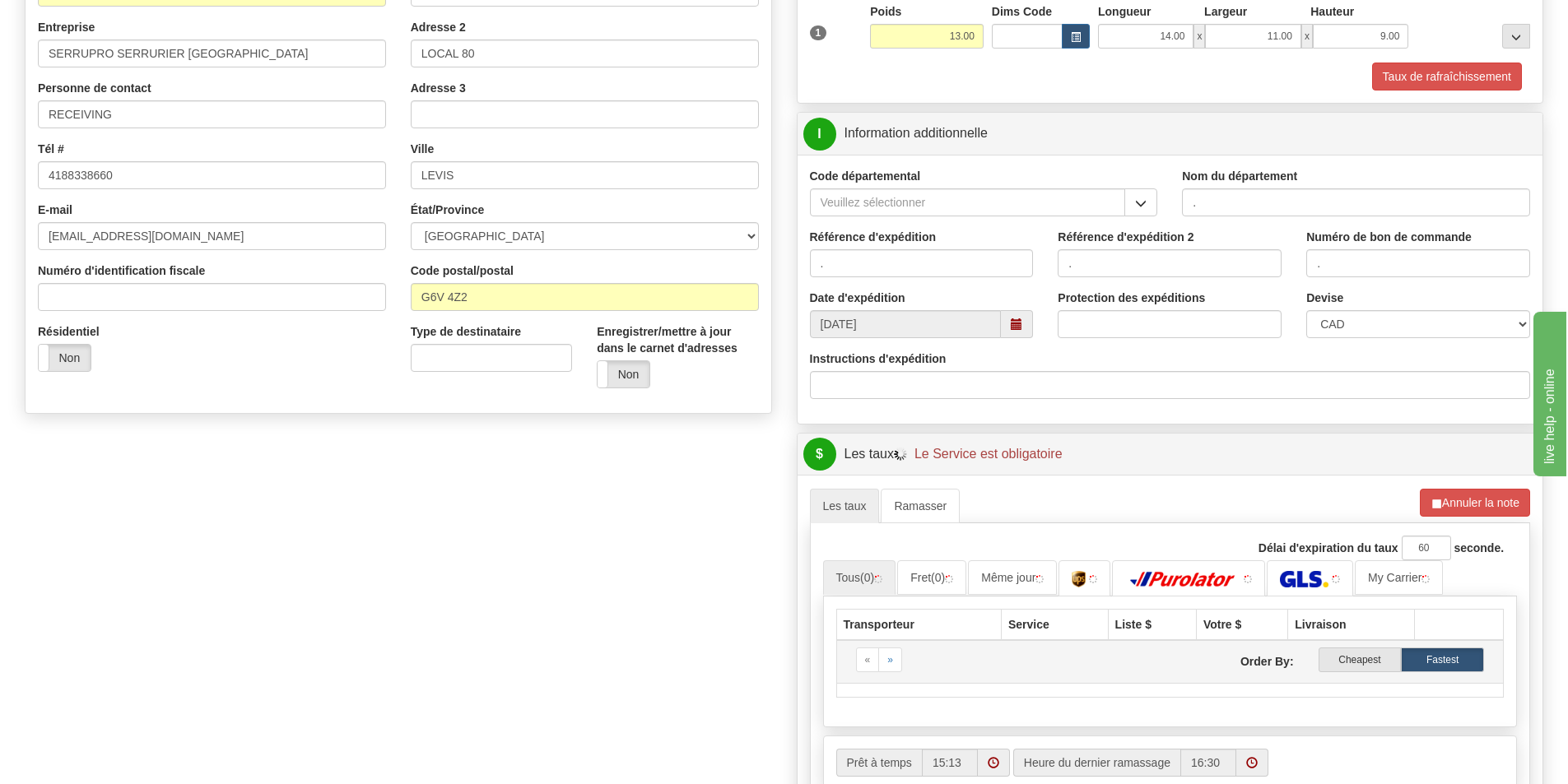
scroll to position [493, 0]
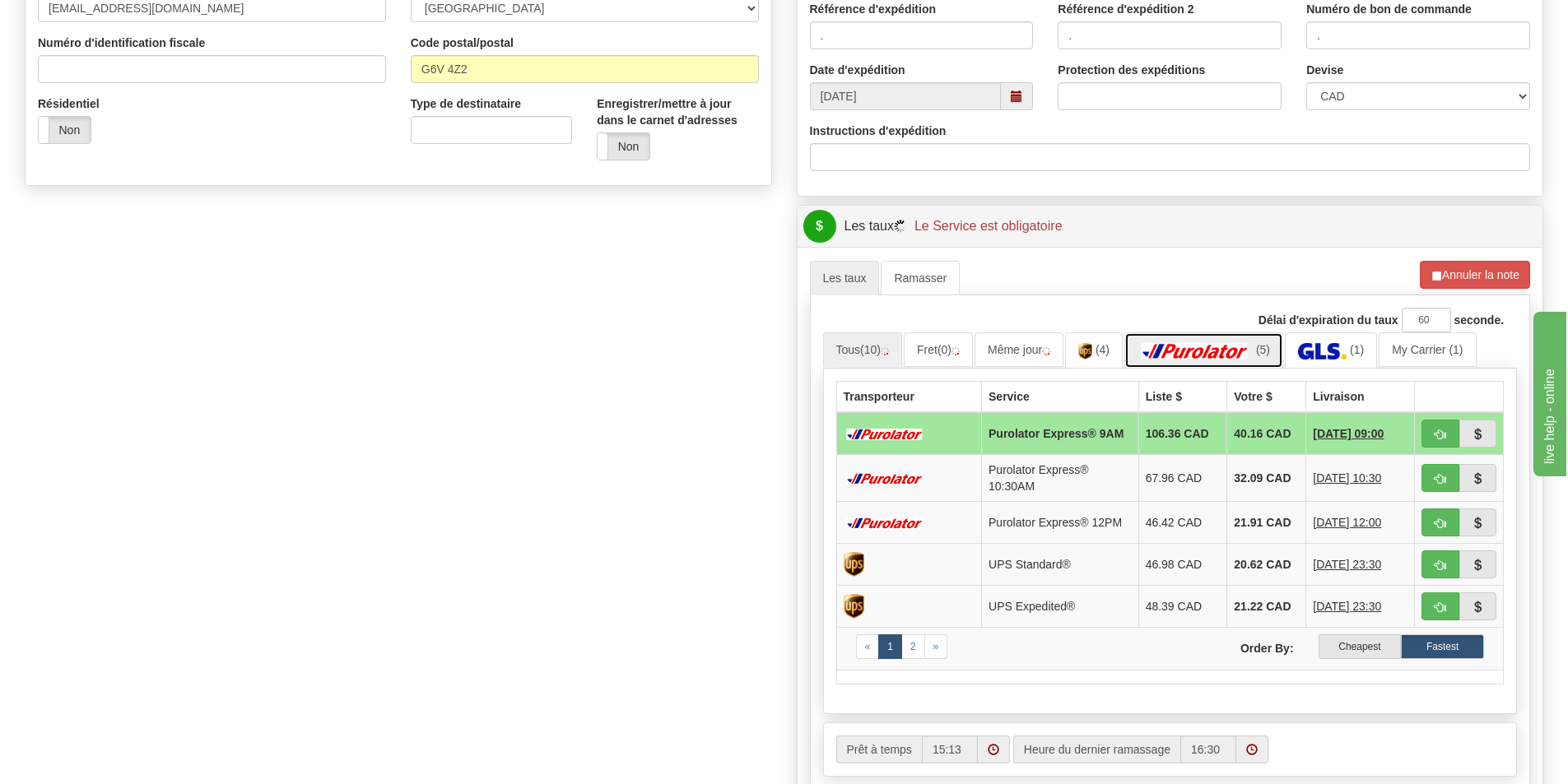
click at [1210, 349] on img at bounding box center [1195, 351] width 115 height 16
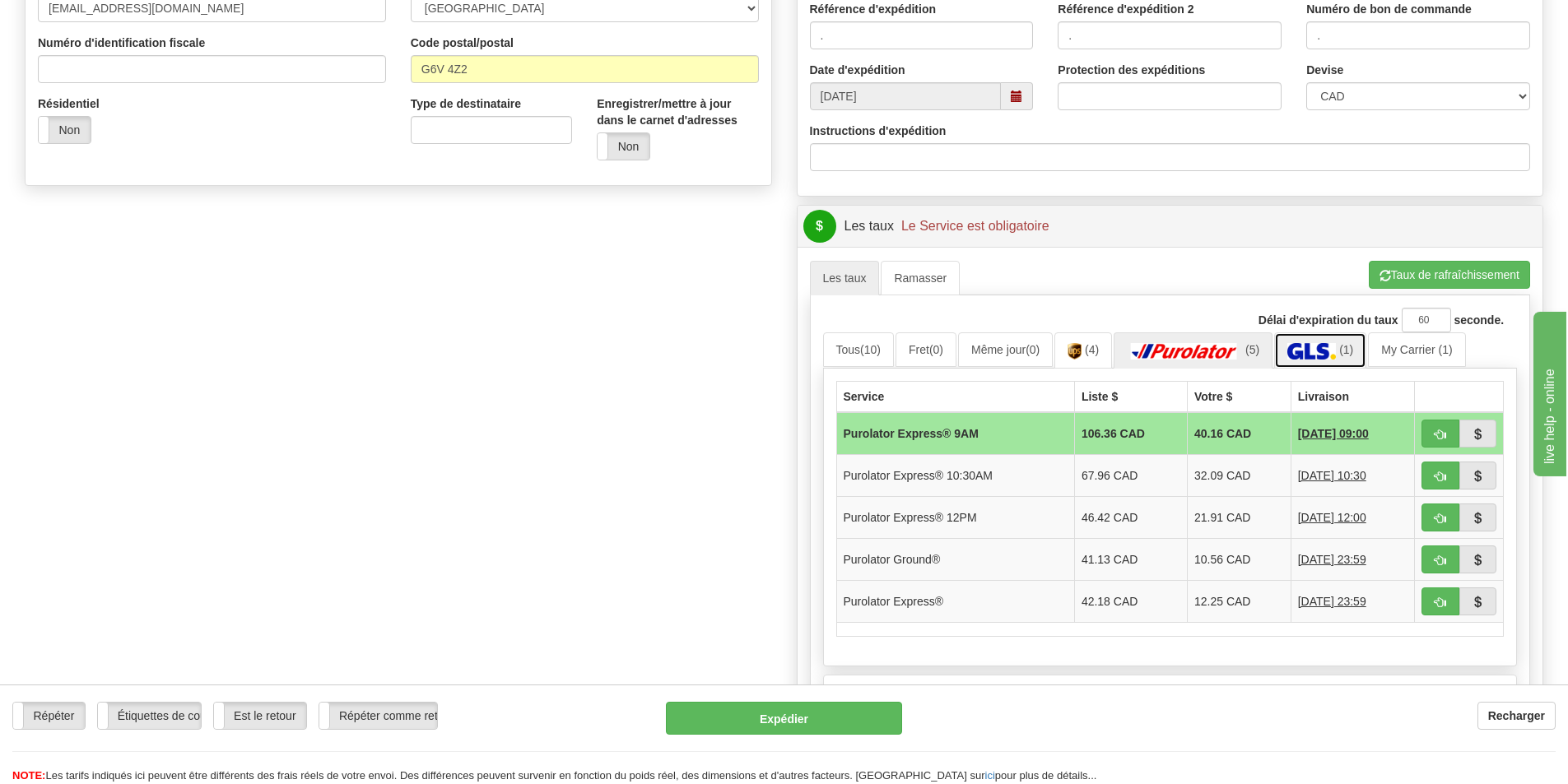
click at [1335, 350] on img at bounding box center [1311, 351] width 48 height 16
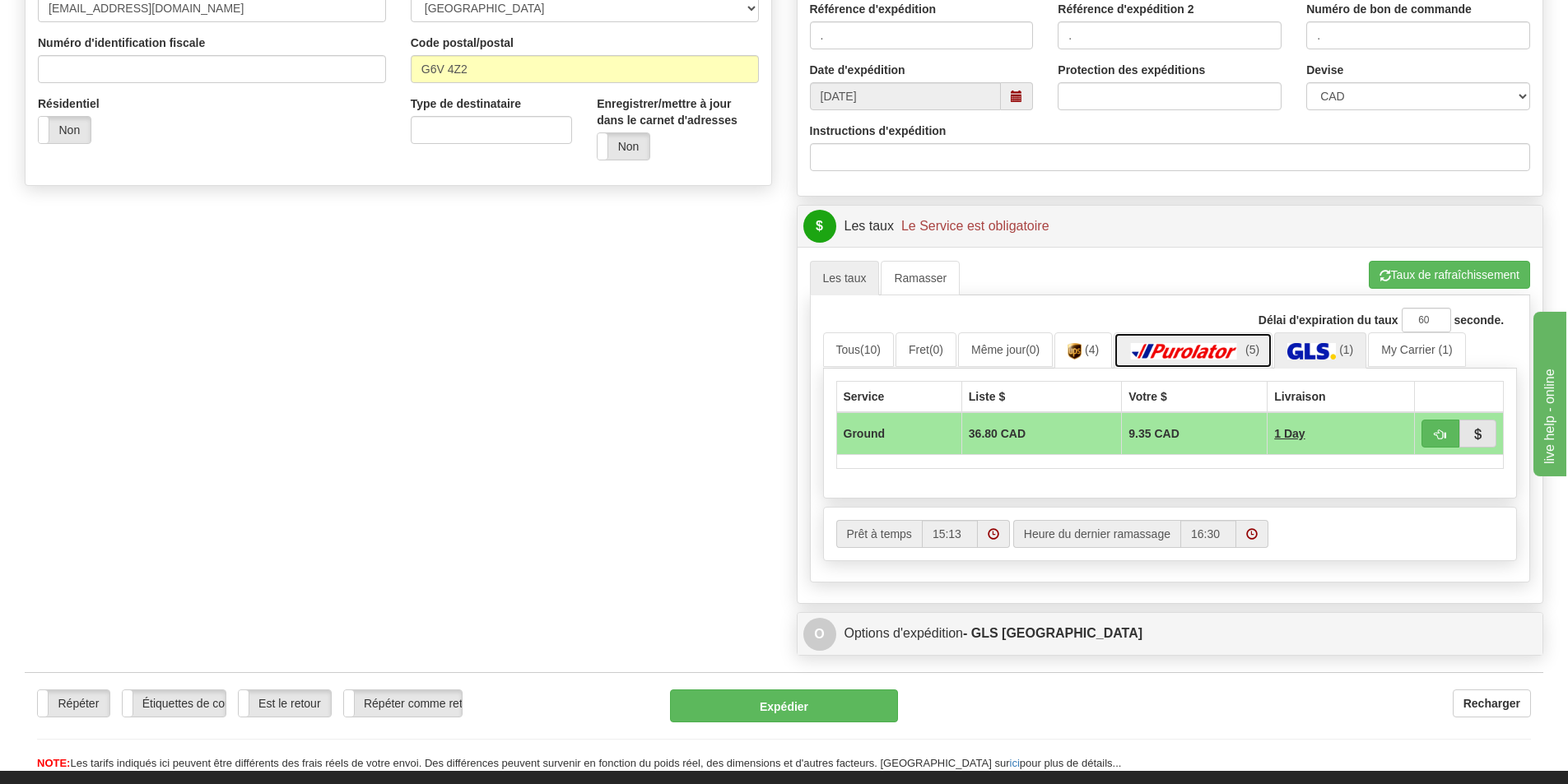
click at [1183, 354] on img at bounding box center [1184, 351] width 115 height 16
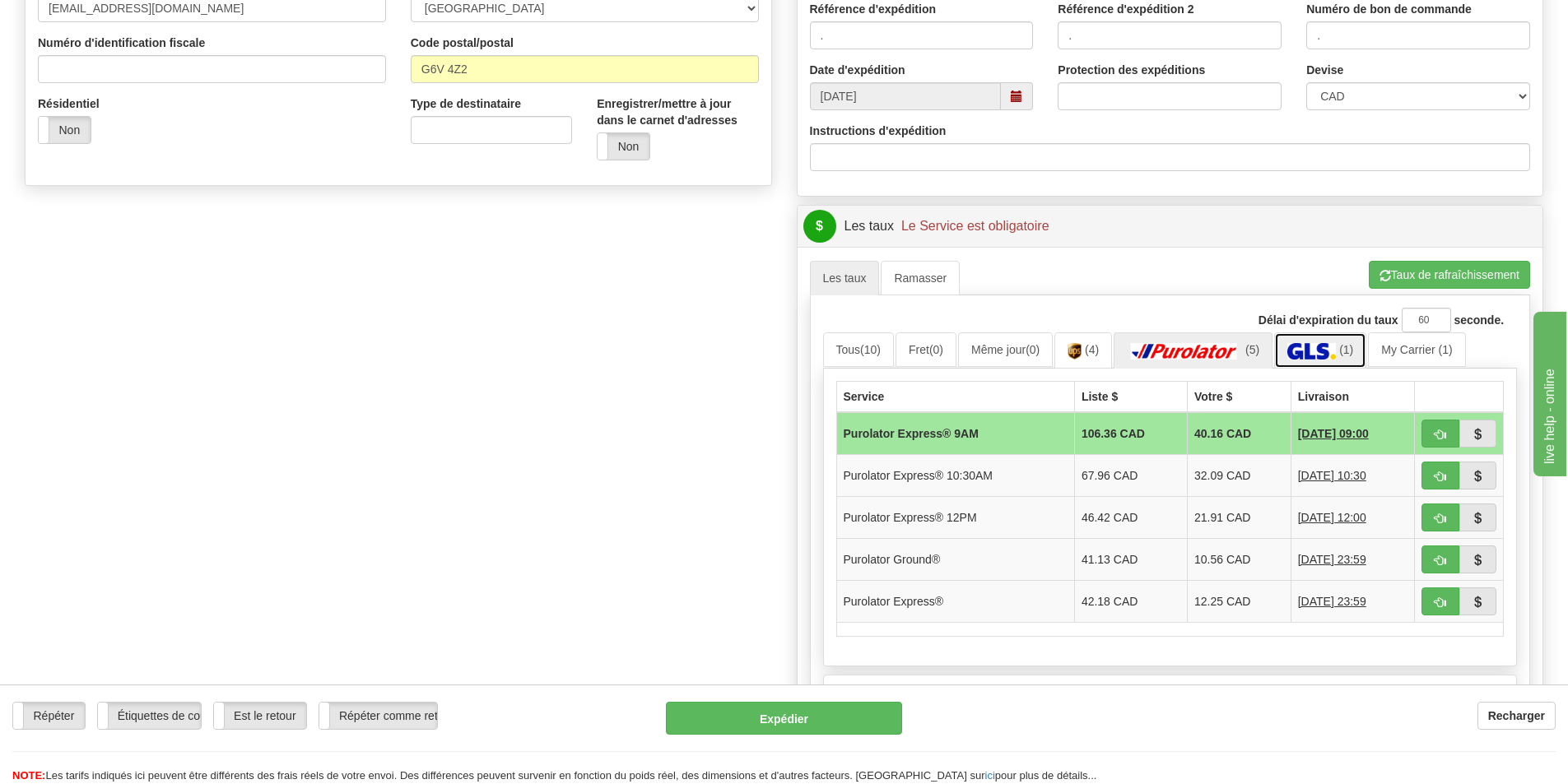
click at [1333, 352] on img at bounding box center [1311, 351] width 48 height 16
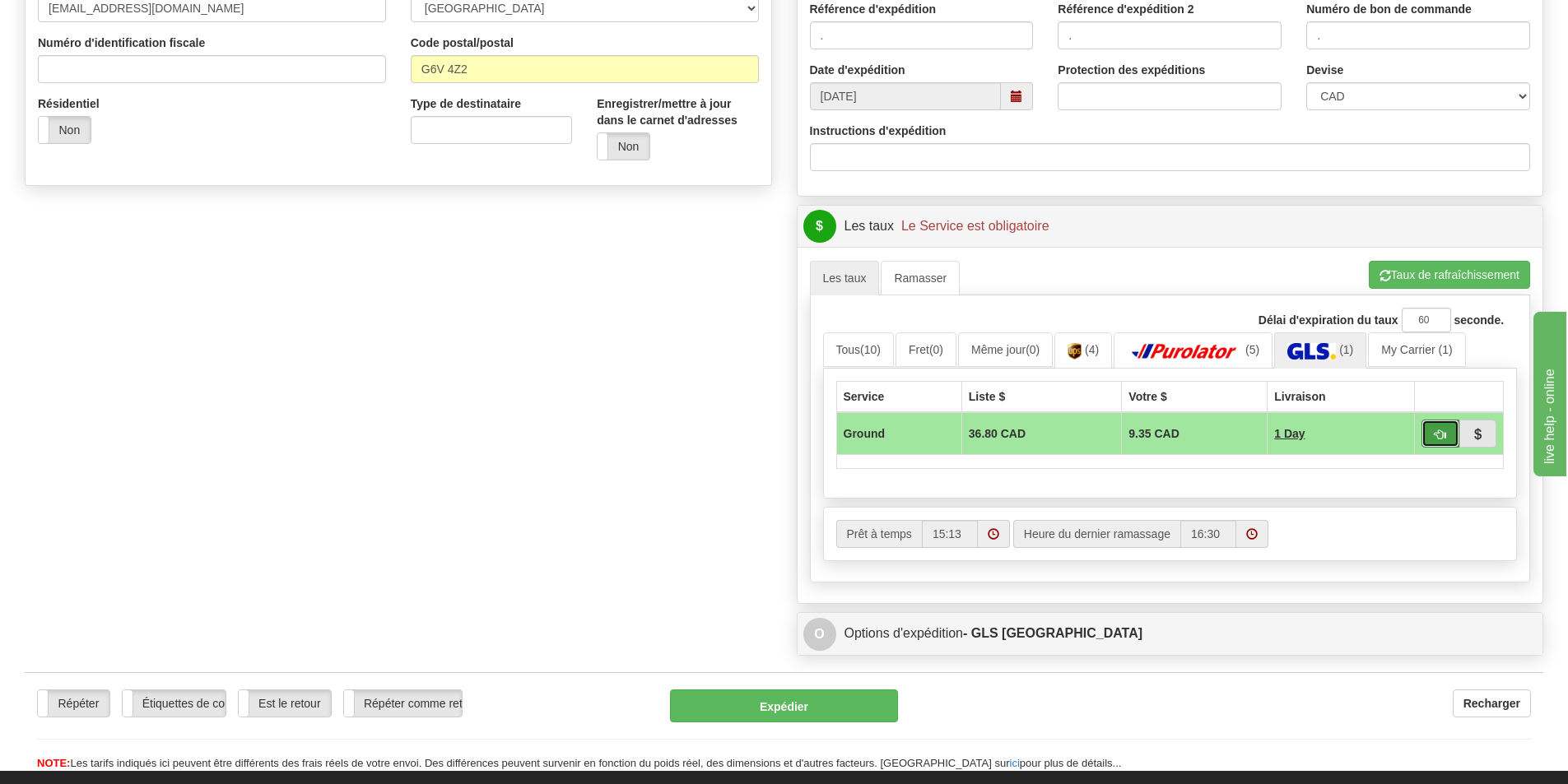
click at [1440, 426] on button "button" at bounding box center [1439, 433] width 38 height 28
type input "1"
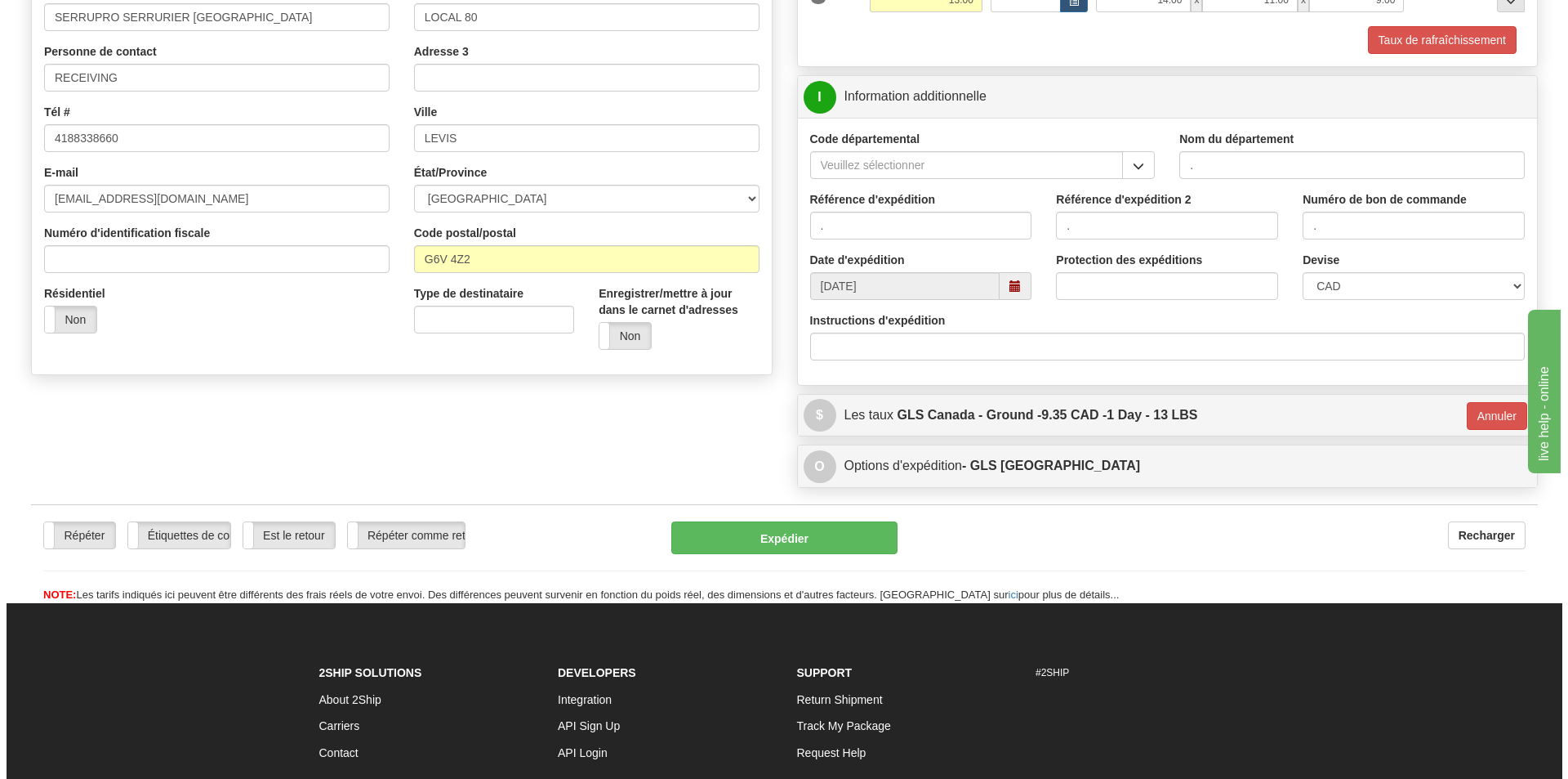
scroll to position [218, 0]
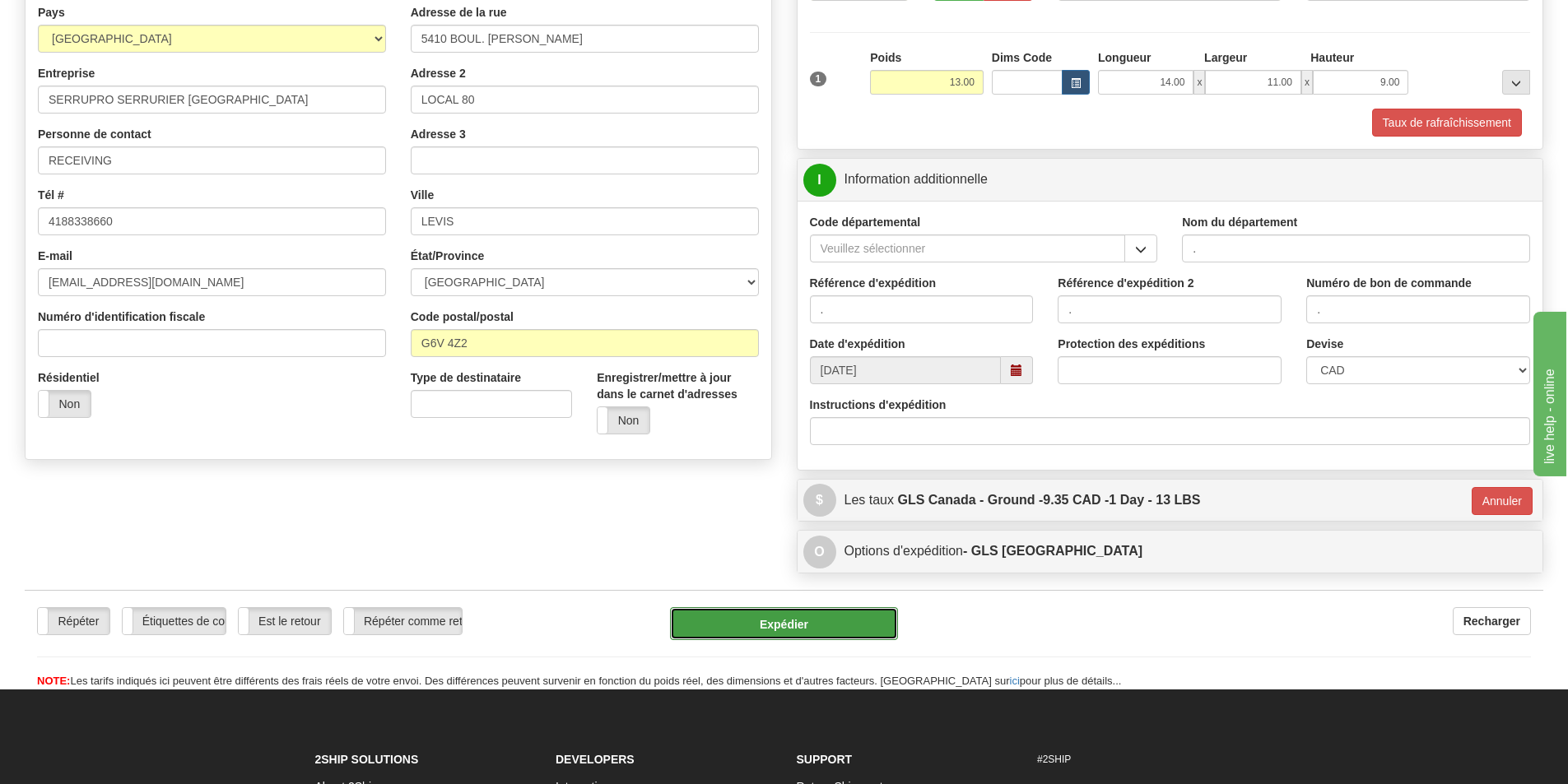
click at [790, 620] on button "Expédier" at bounding box center [784, 623] width 228 height 33
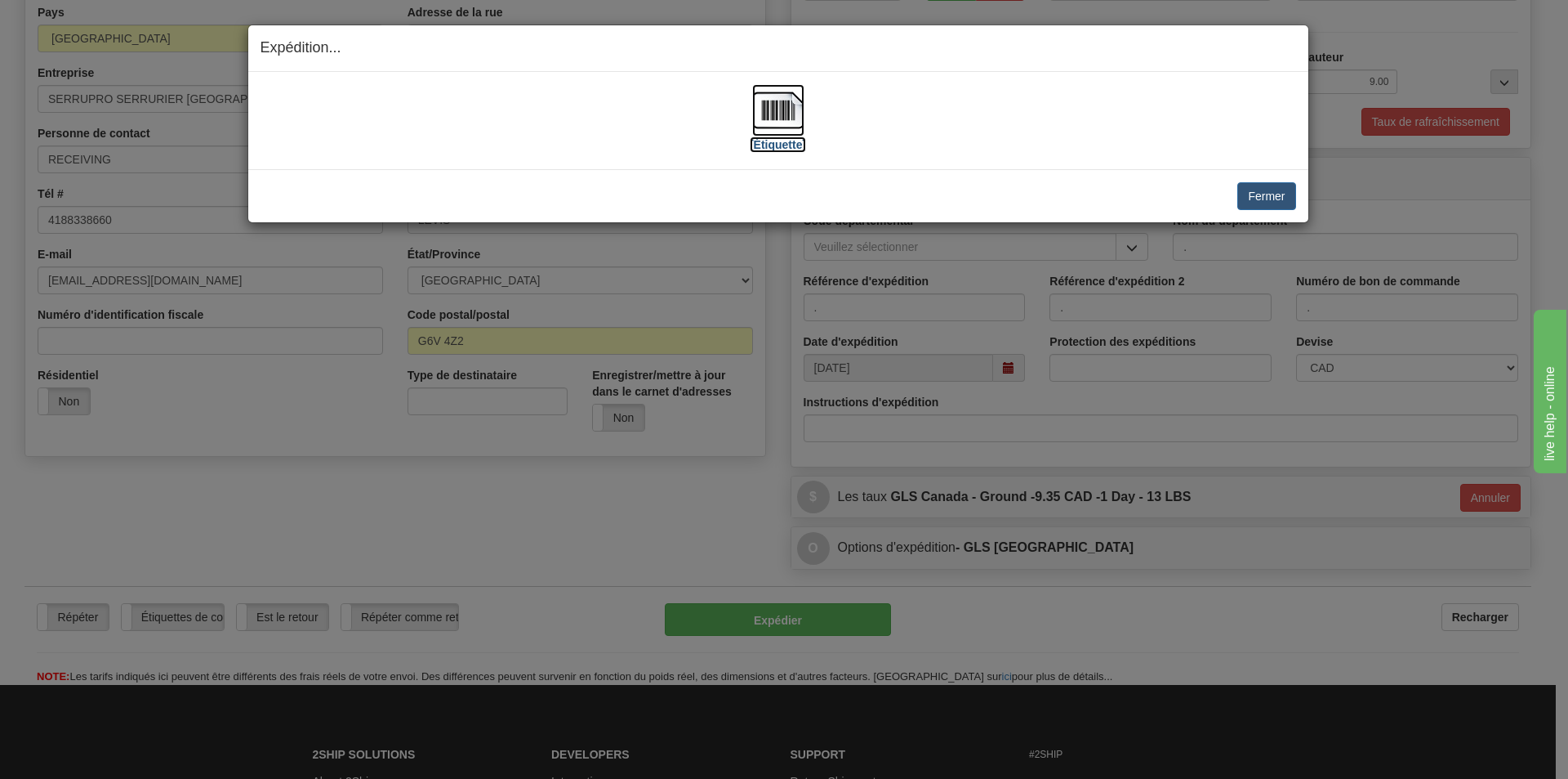
click at [775, 139] on label "[Étiquette]" at bounding box center [778, 144] width 56 height 16
click at [1259, 190] on button "Fermer" at bounding box center [1266, 196] width 58 height 28
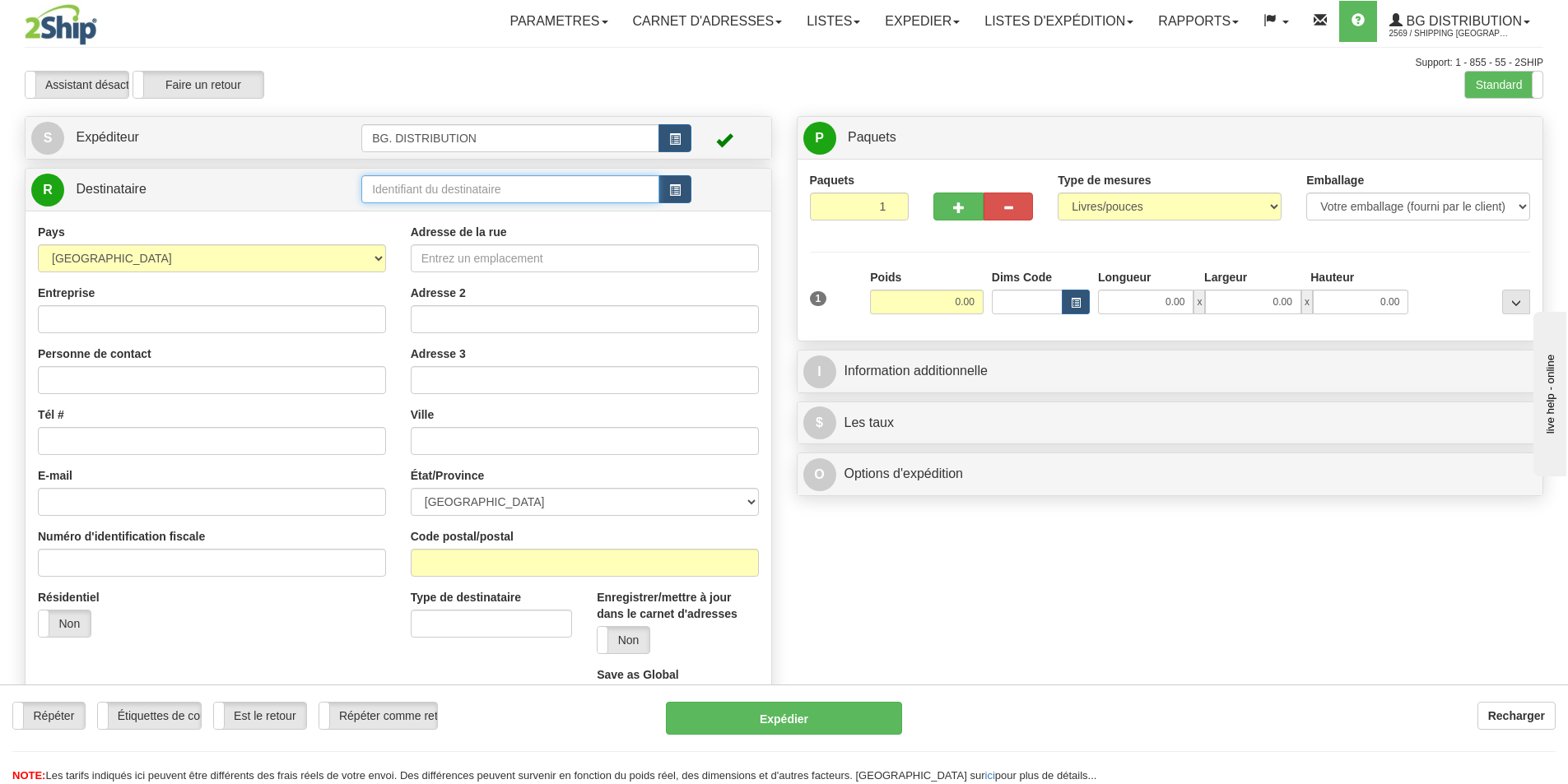
click at [467, 189] on input "text" at bounding box center [510, 189] width 298 height 28
type input "20127"
click button "Supprimer" at bounding box center [0, 0] width 0 height 0
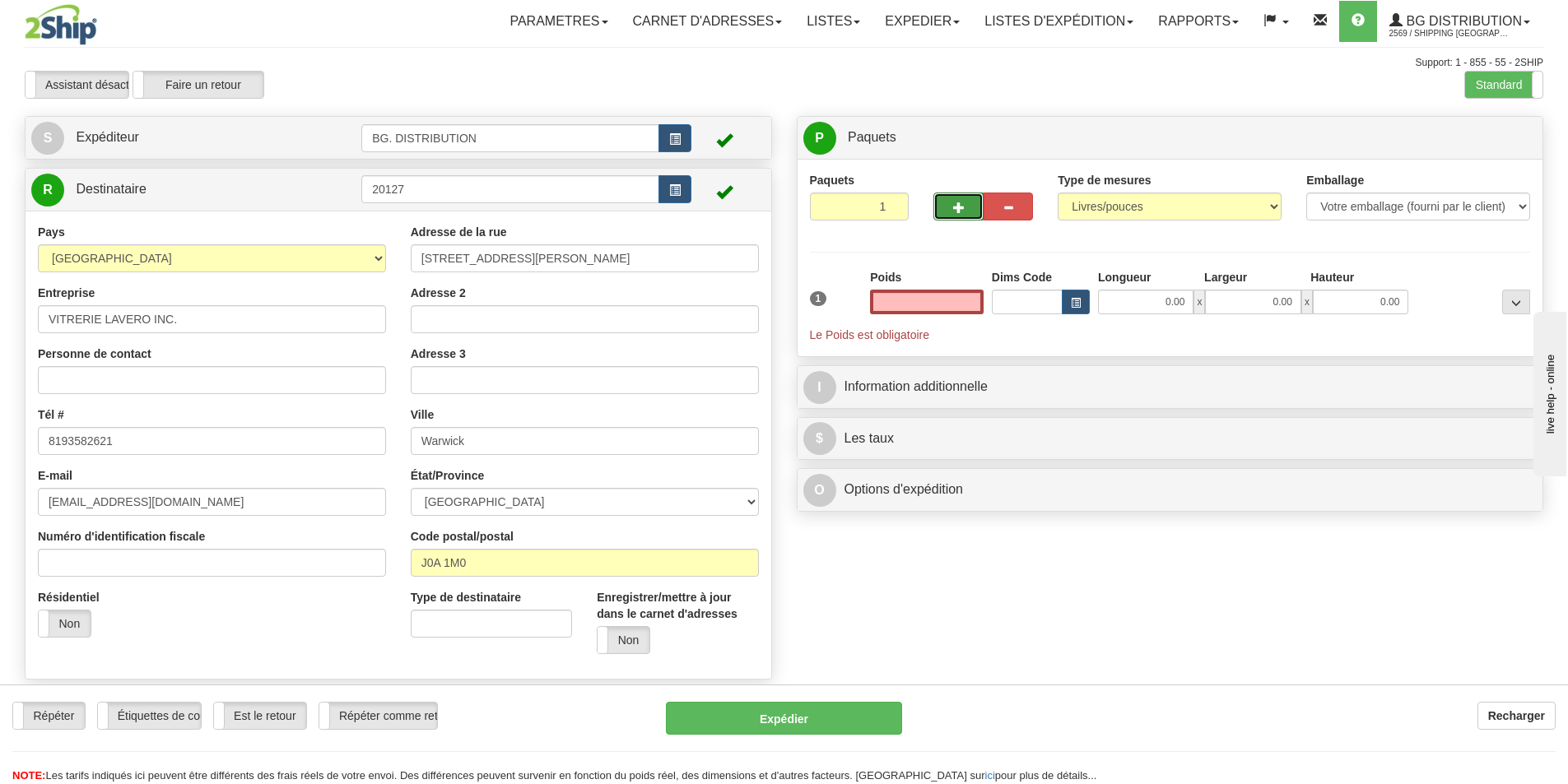
type input "0.00"
click at [969, 211] on button "button" at bounding box center [958, 206] width 49 height 28
type input "3"
click at [1488, 142] on span "Niveau du package" at bounding box center [1485, 139] width 85 height 12
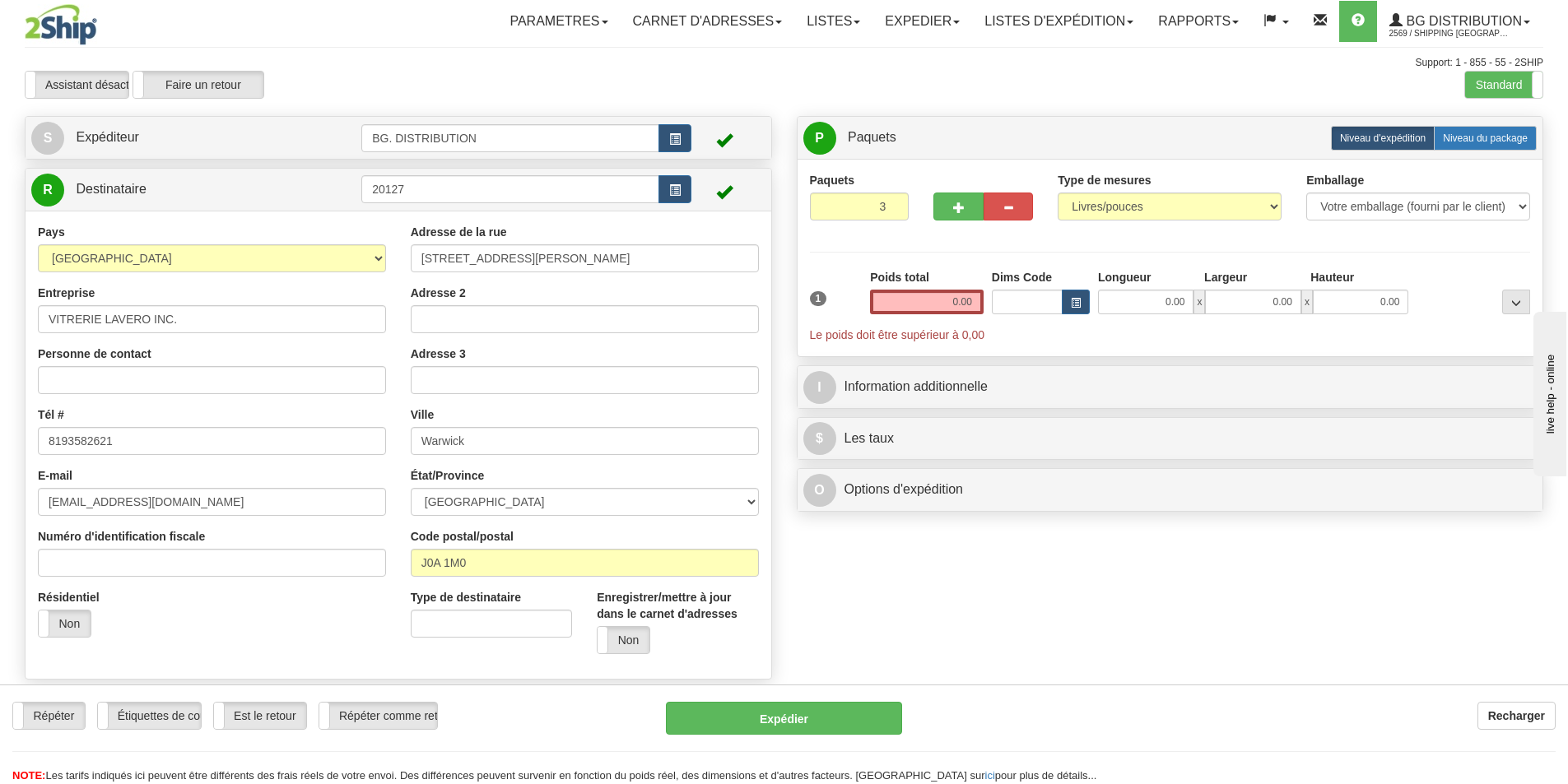
radio input "true"
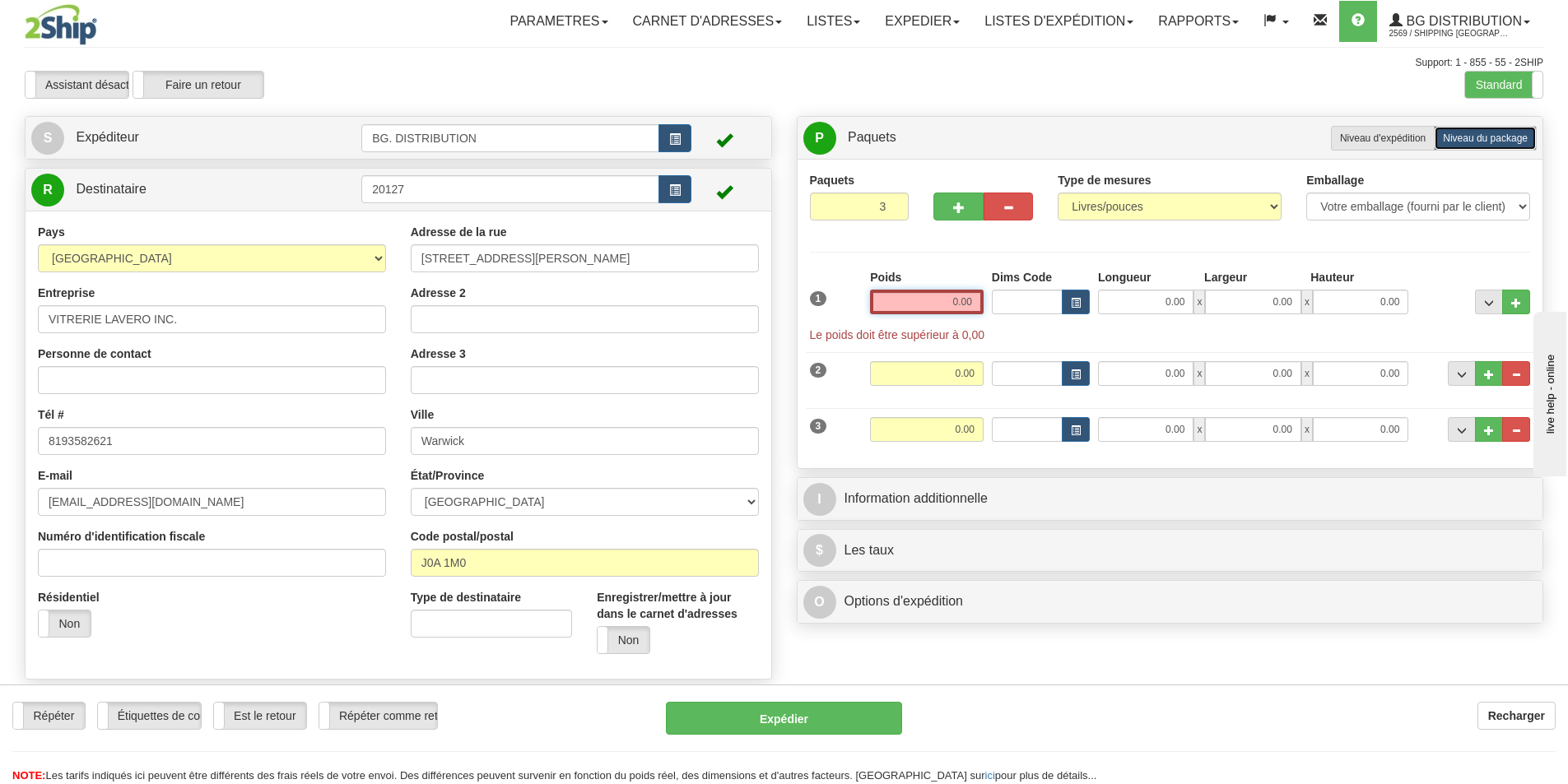
click at [948, 297] on input "0.00" at bounding box center [927, 301] width 113 height 25
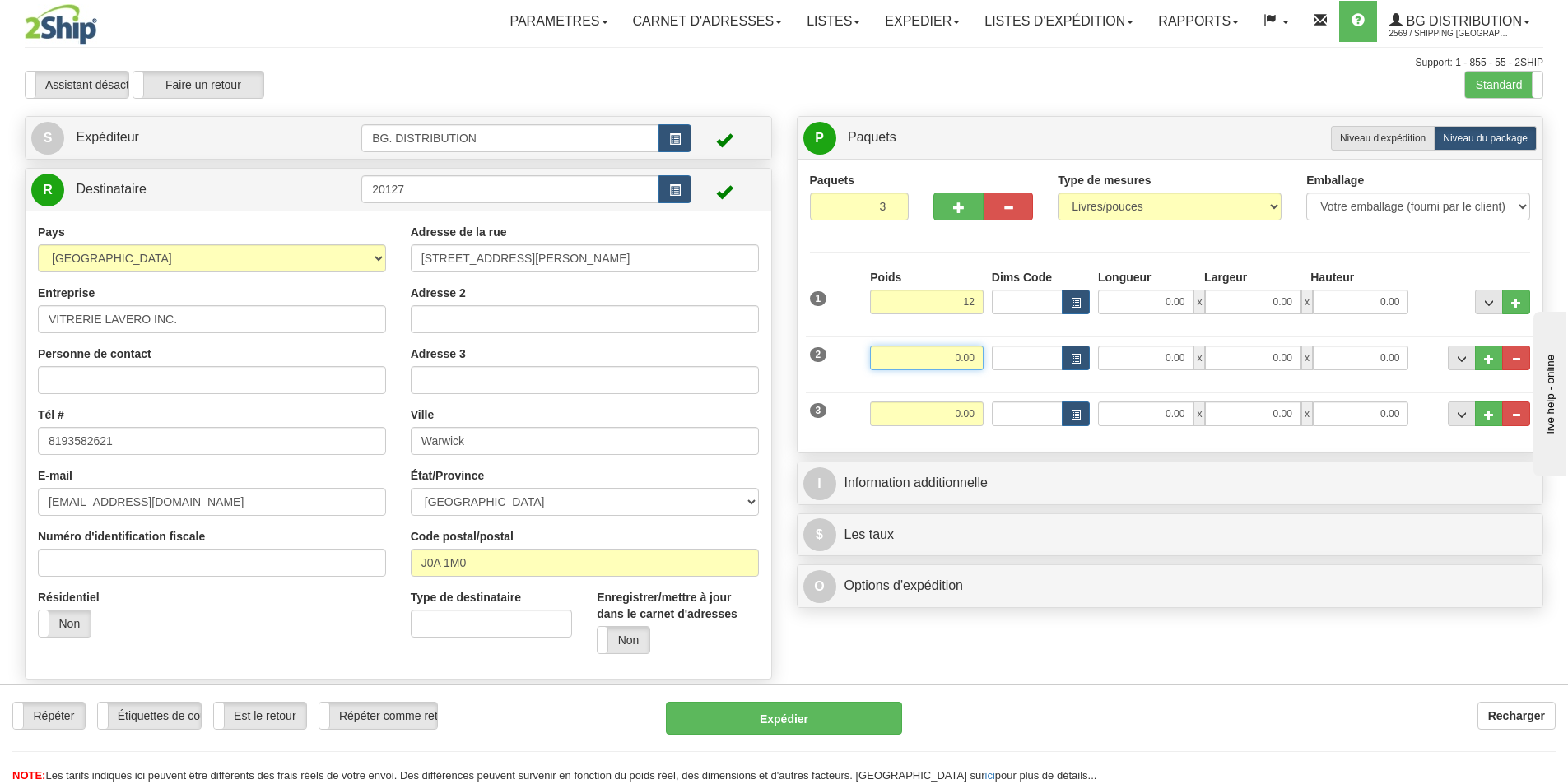
type input "12.00"
click at [966, 365] on input "0.00" at bounding box center [927, 357] width 113 height 25
type input "10.00"
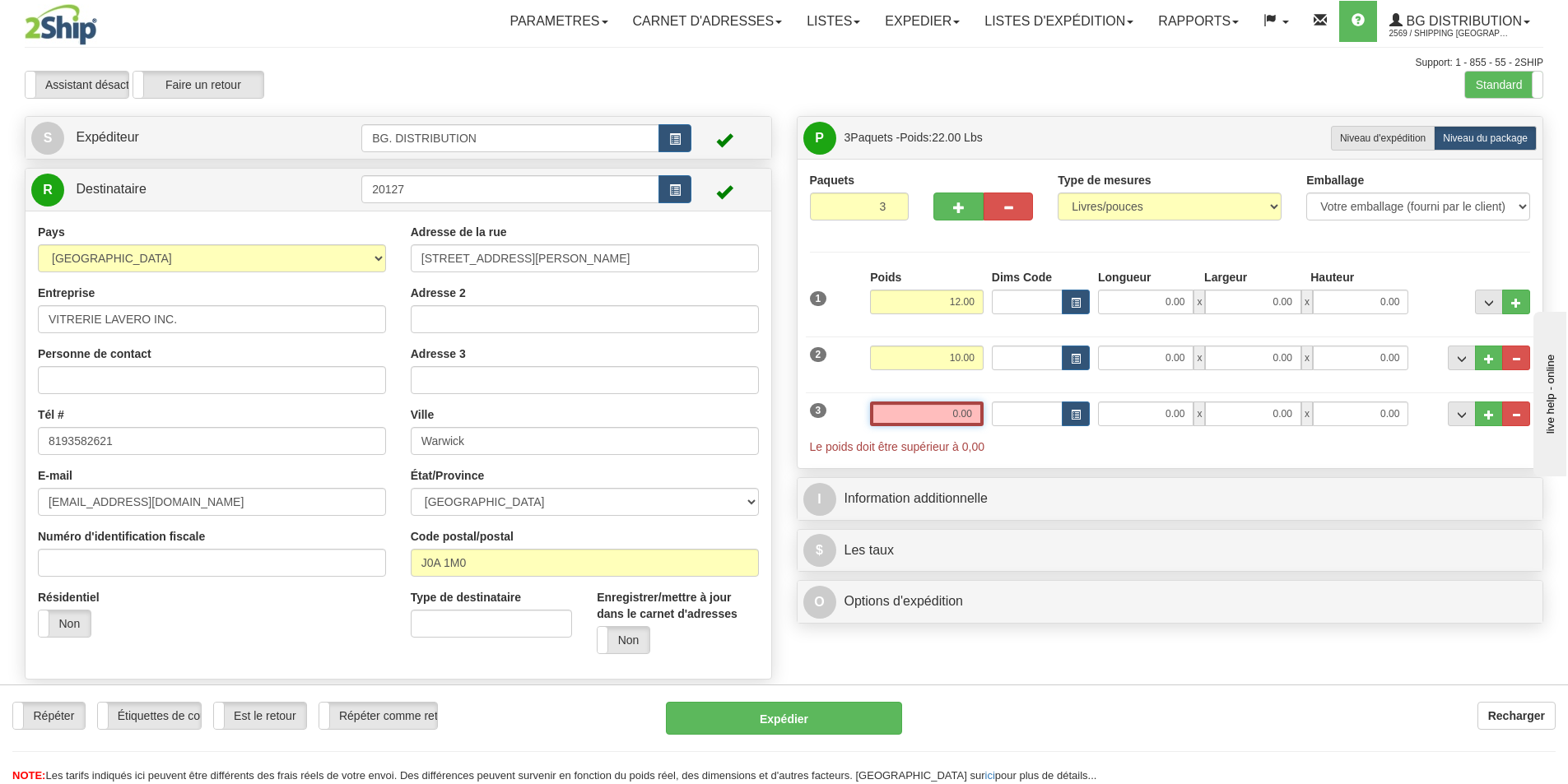
click at [974, 408] on input "0.00" at bounding box center [927, 414] width 113 height 25
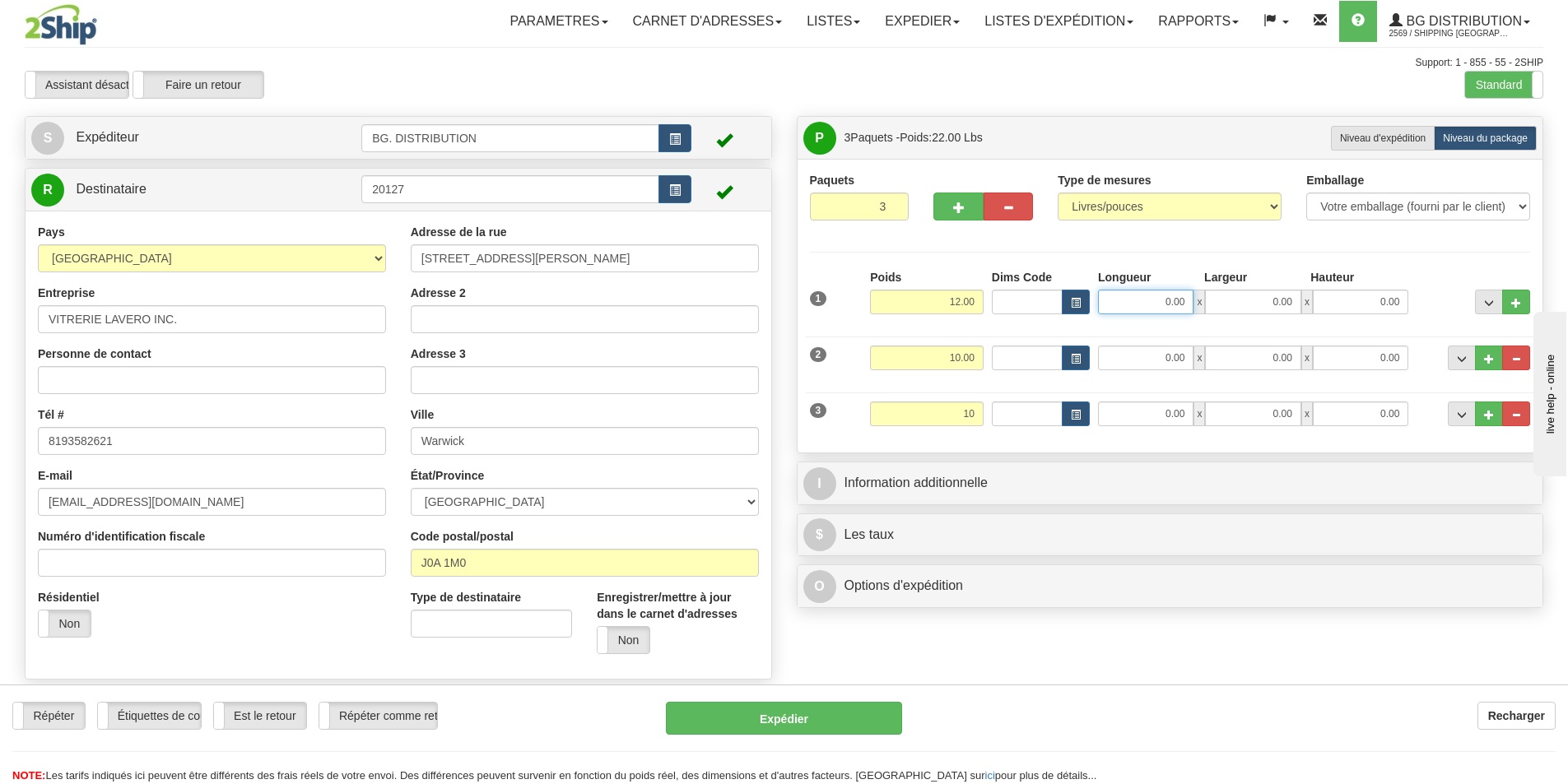
type input "10.00"
click at [1136, 304] on input "0.00" at bounding box center [1145, 301] width 96 height 25
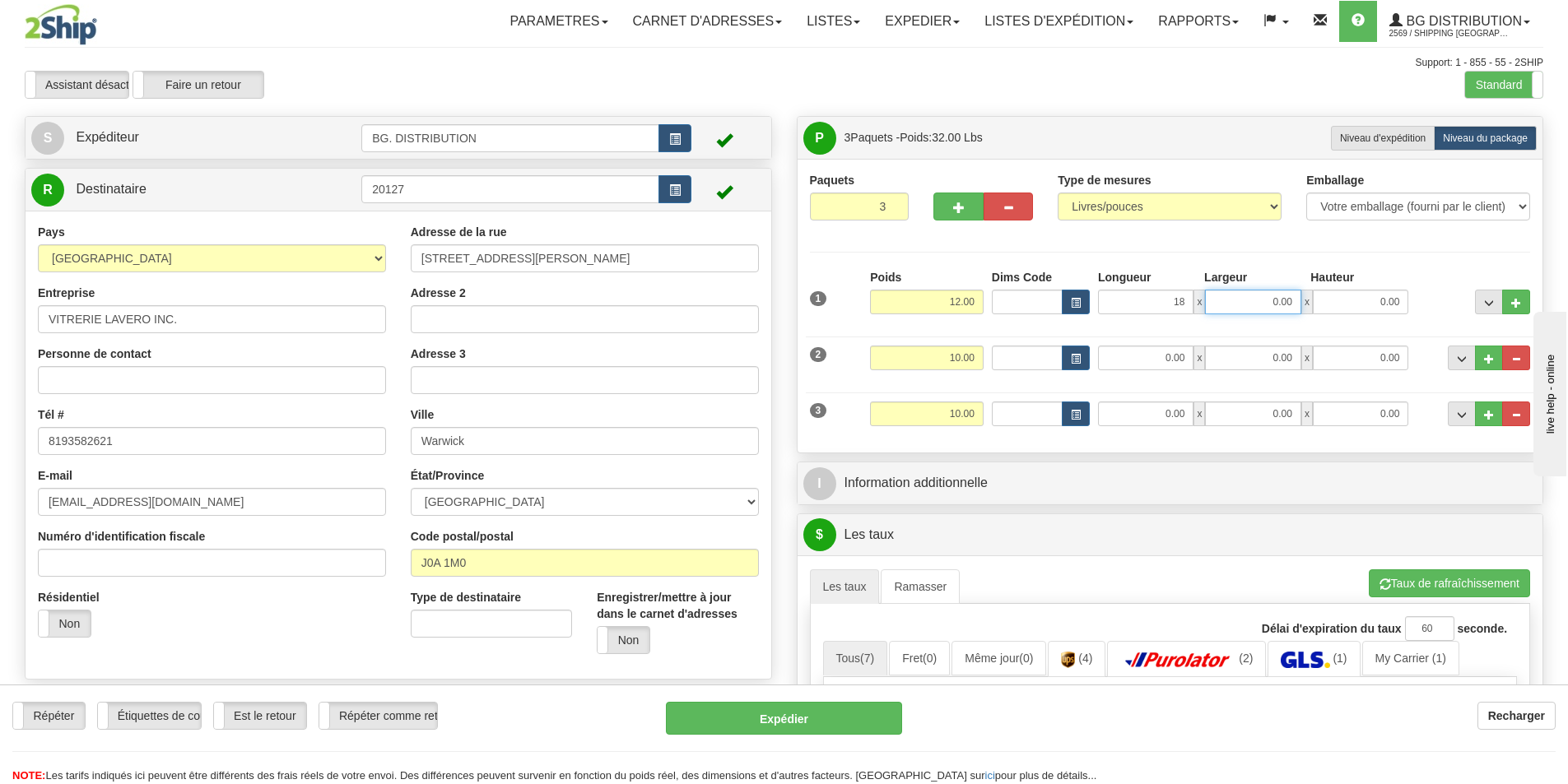
type input "18.00"
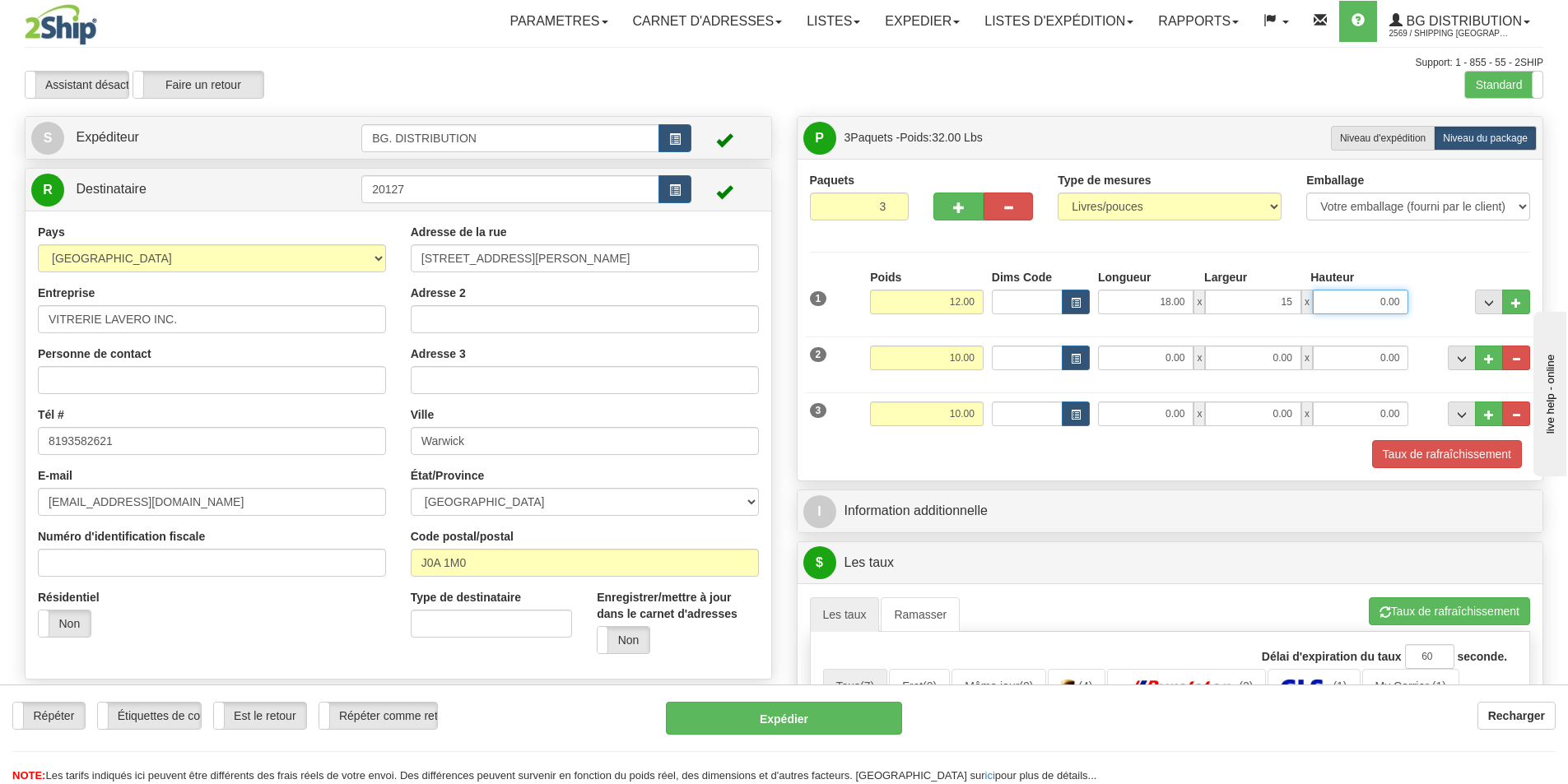
type input "15.00"
type input "7.00"
click at [1181, 359] on input "0.00" at bounding box center [1145, 357] width 96 height 25
type input "42.00"
type input "9.00"
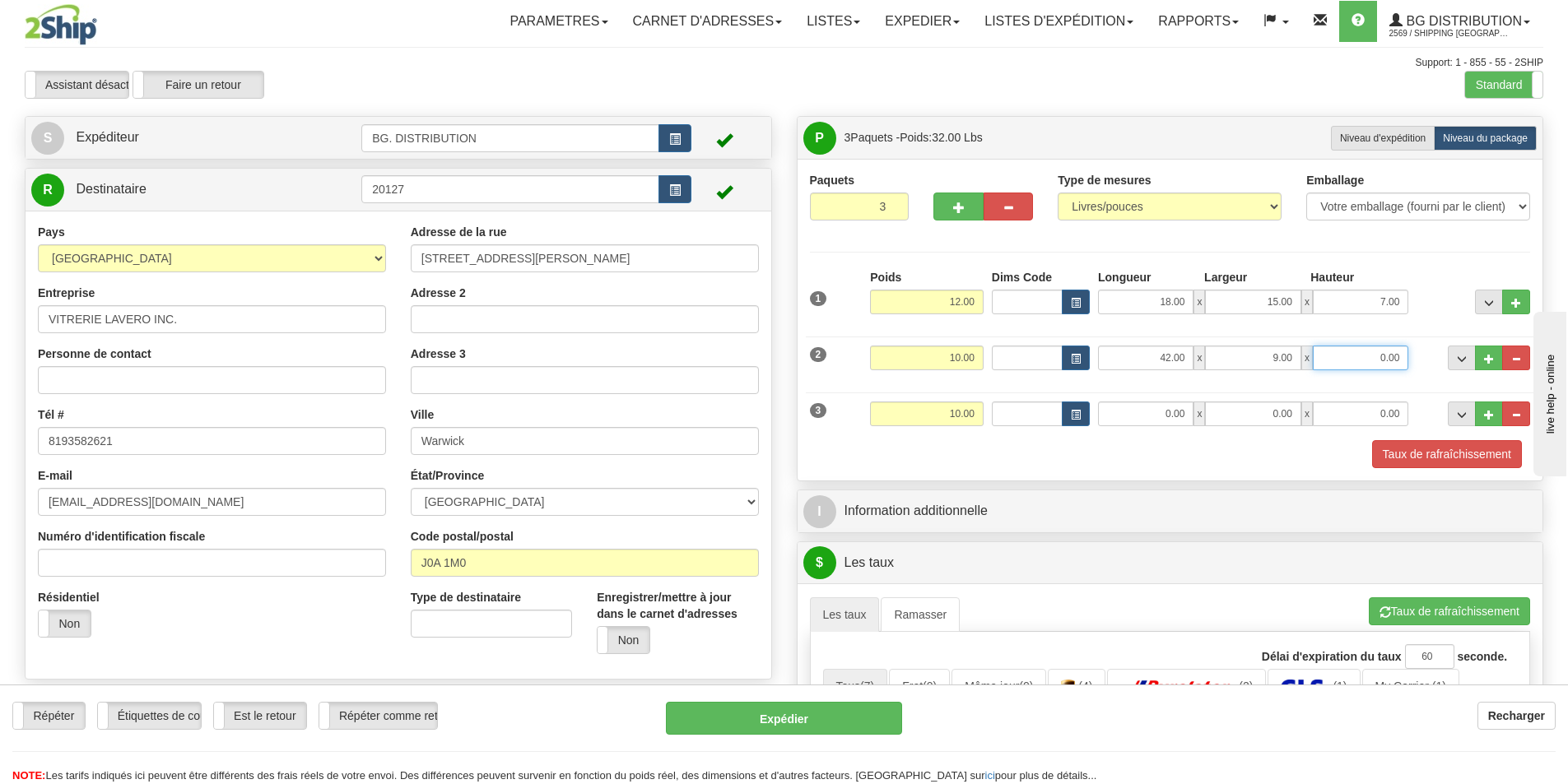
type input "2"
type input "1.00"
click at [1176, 425] on input "0.00" at bounding box center [1145, 414] width 96 height 25
type input "15.00"
type input "10.00"
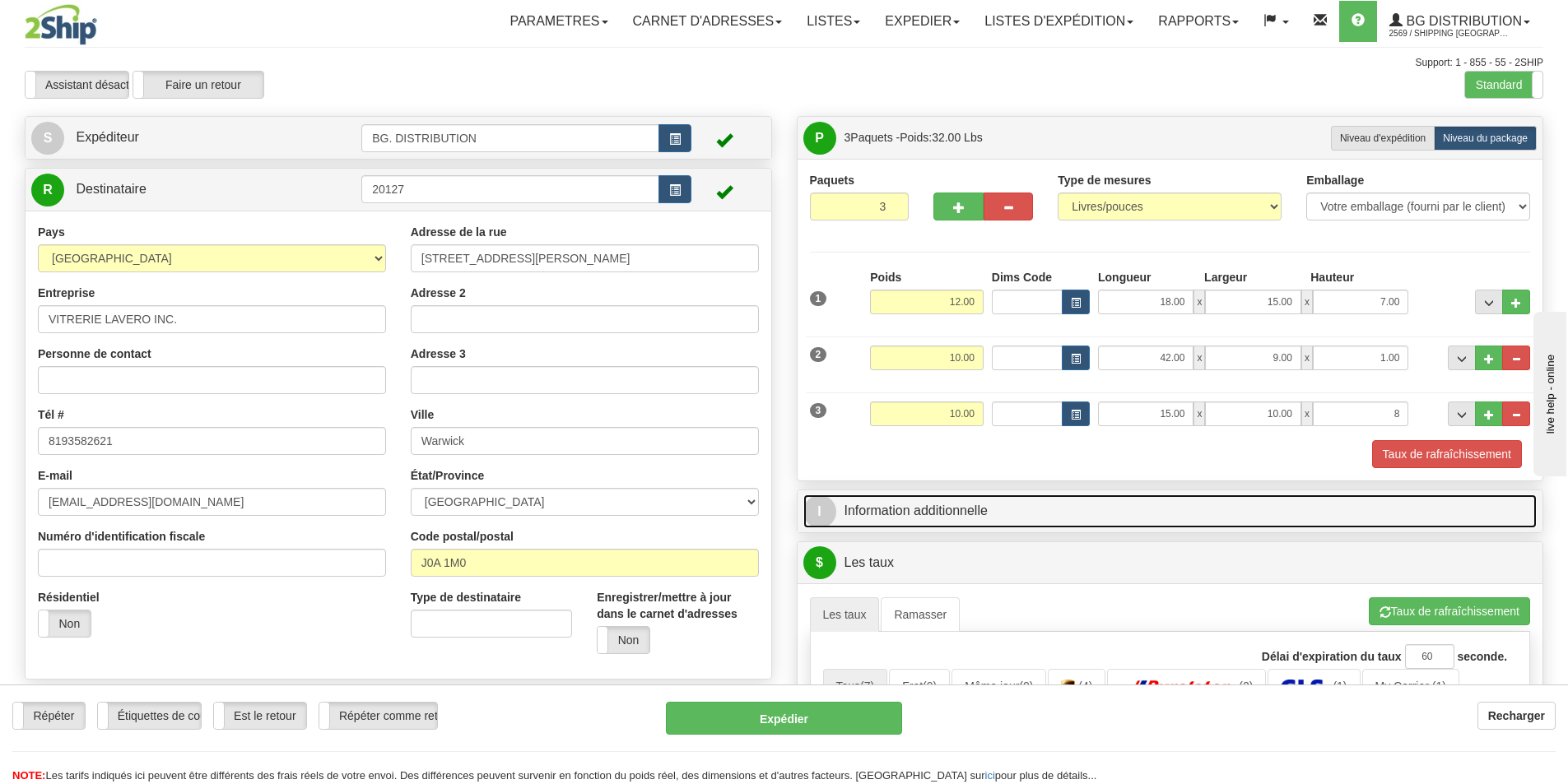
type input "8.00"
click at [828, 512] on span "I" at bounding box center [819, 511] width 33 height 33
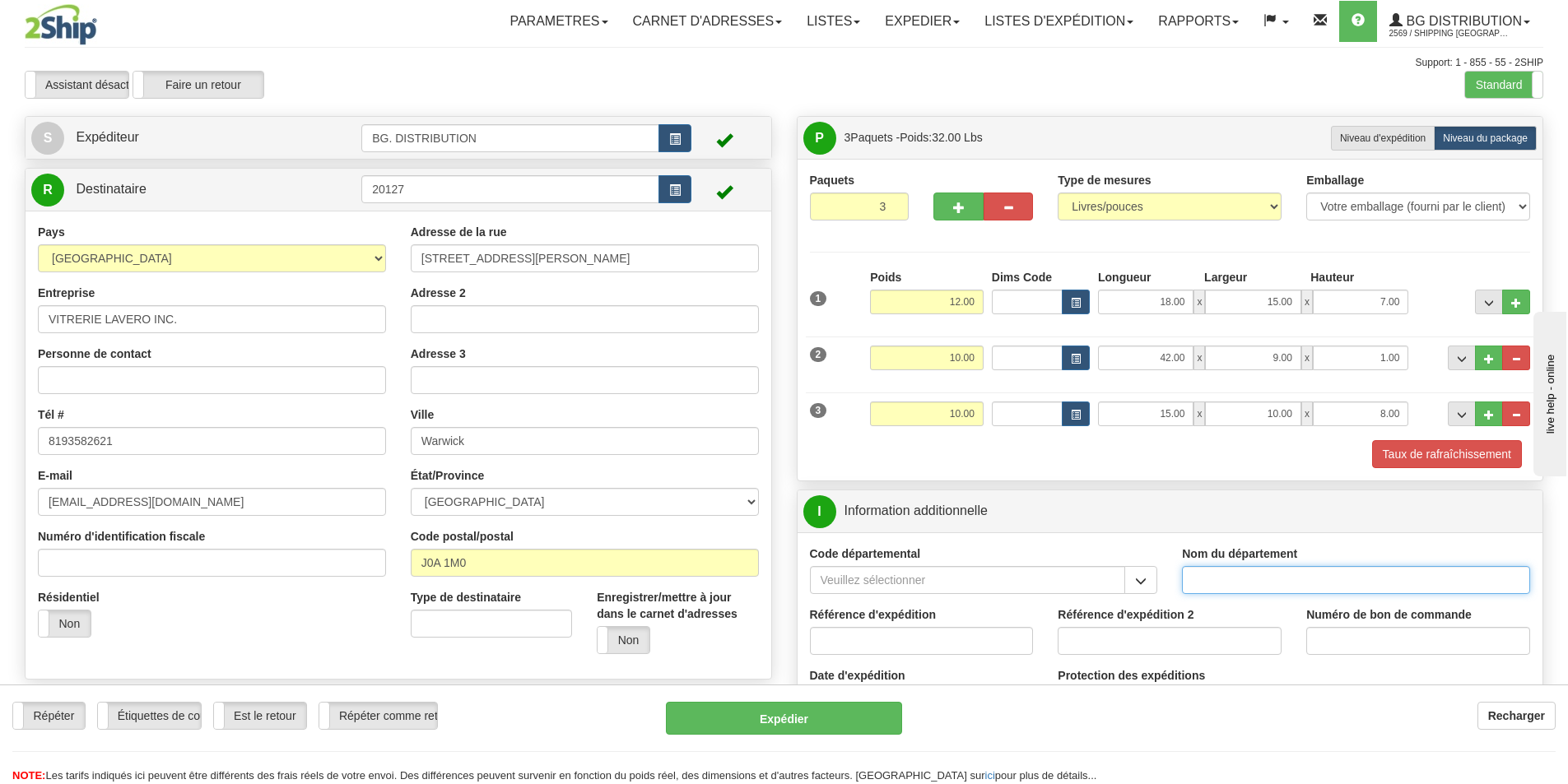
click at [1201, 573] on input "Nom du département" at bounding box center [1355, 579] width 348 height 28
type input "."
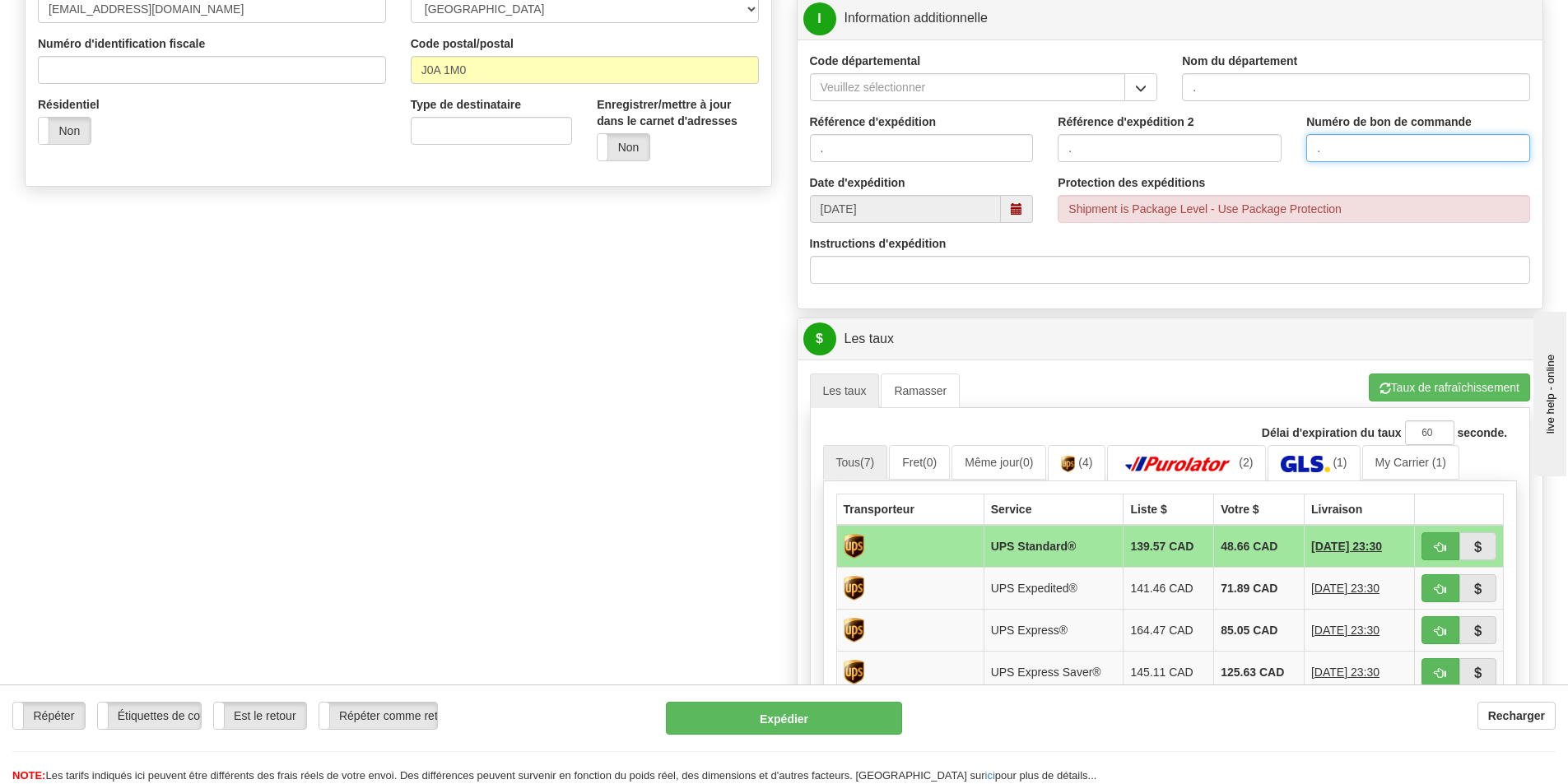
scroll to position [493, 0]
type input "."
click at [1405, 378] on button "Taux de rafraîchissement" at bounding box center [1449, 387] width 162 height 28
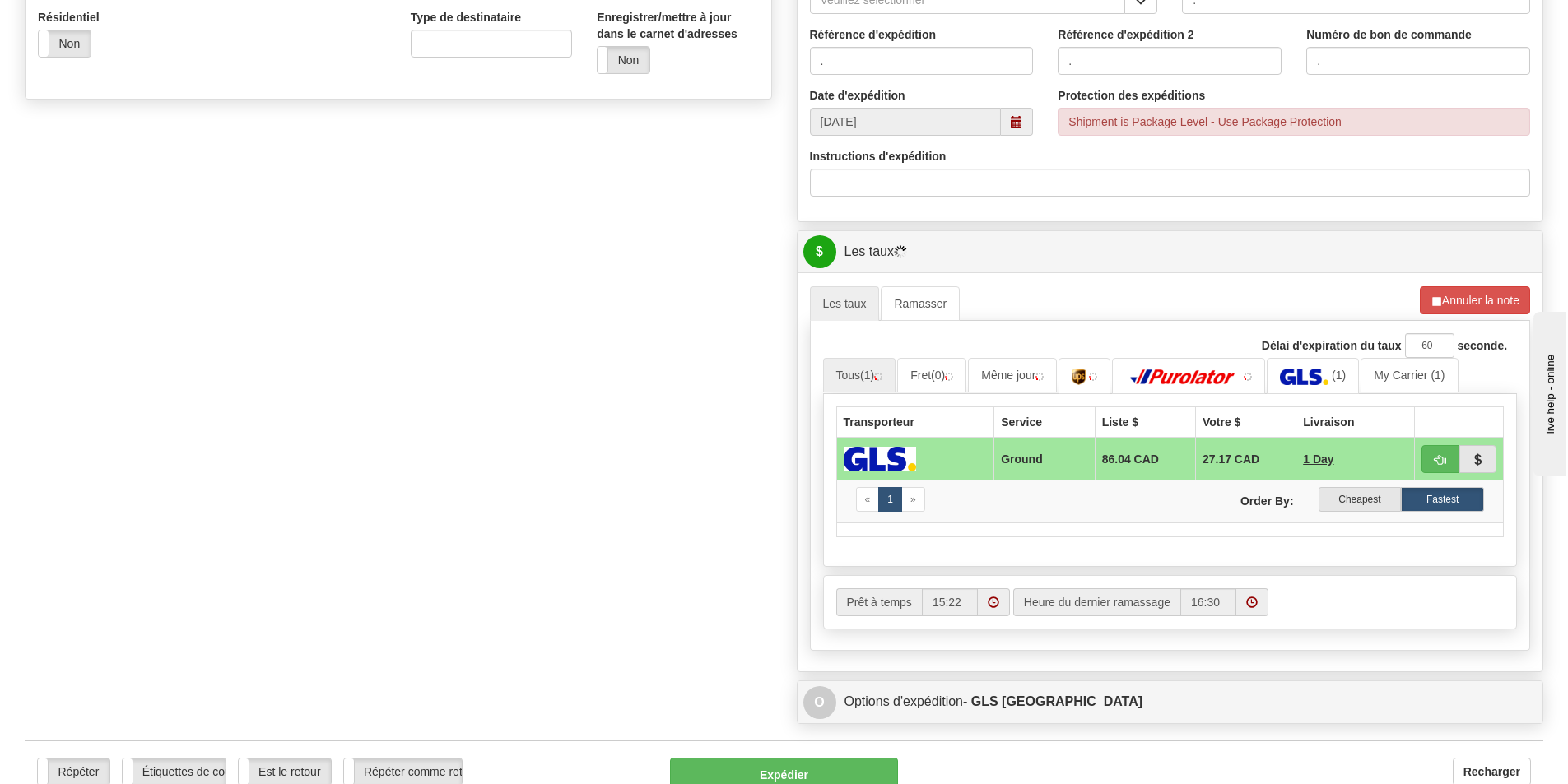
scroll to position [658, 0]
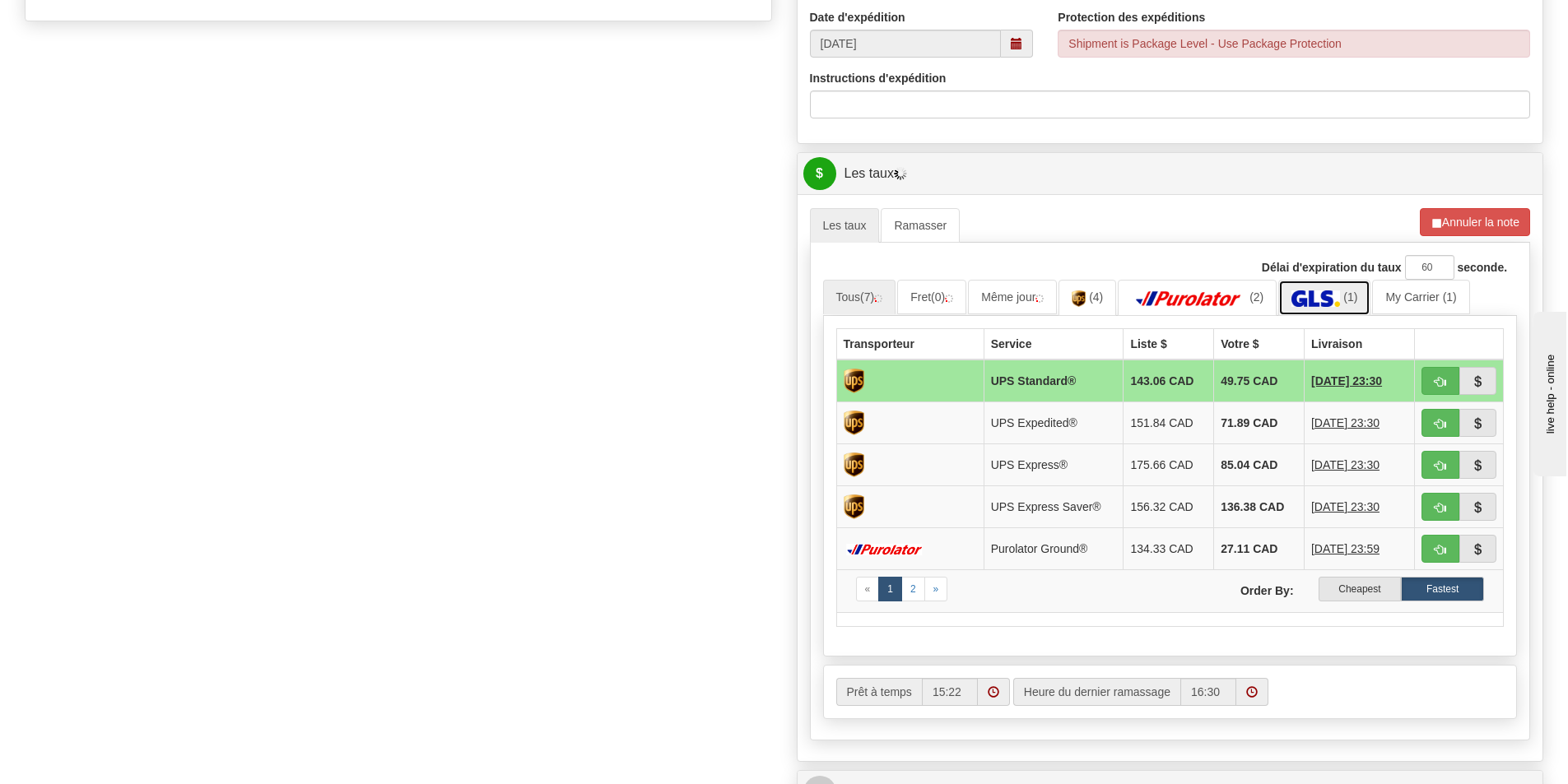
click at [1338, 301] on img at bounding box center [1315, 298] width 48 height 16
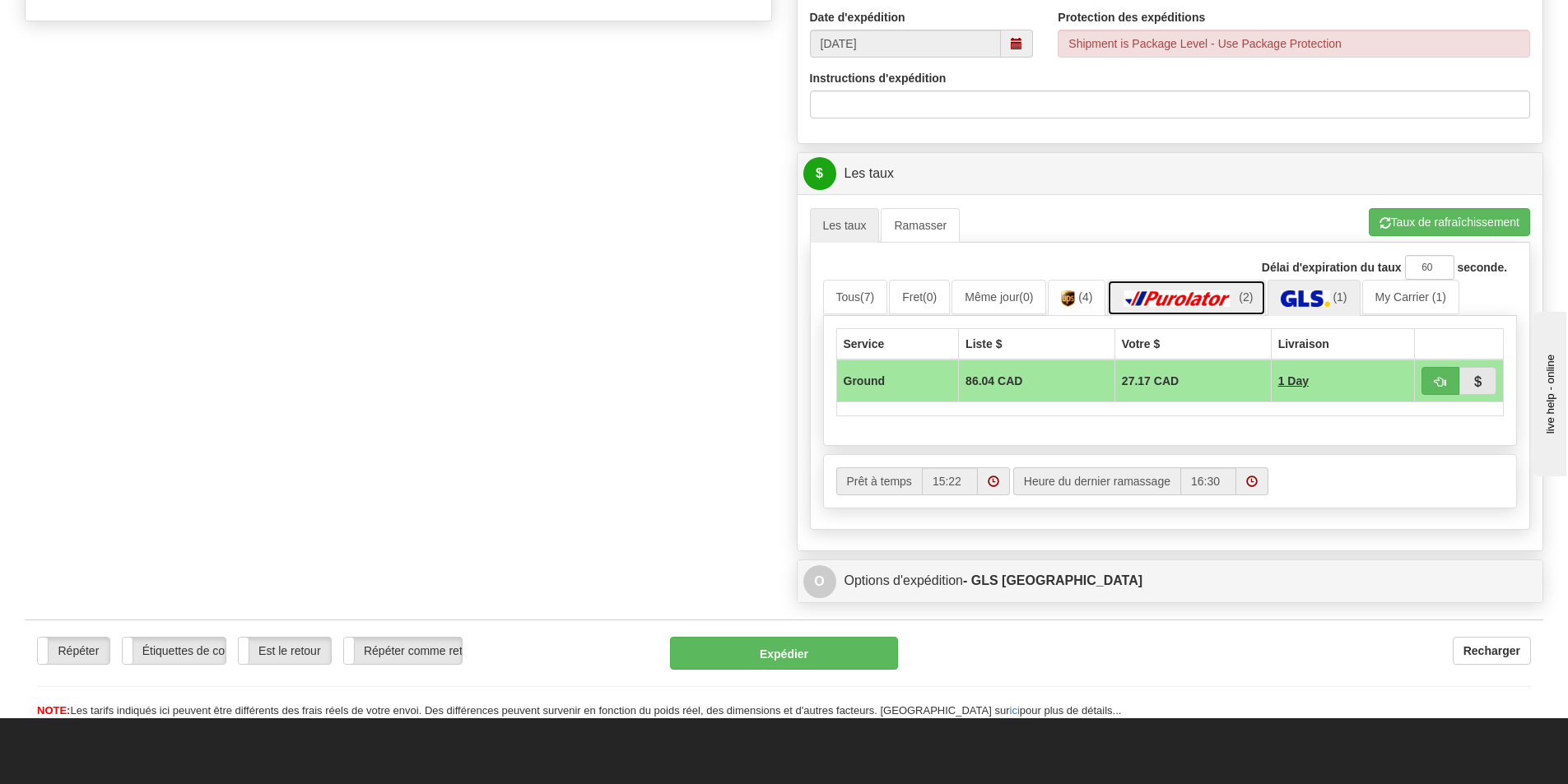
click at [1219, 304] on img at bounding box center [1178, 298] width 115 height 16
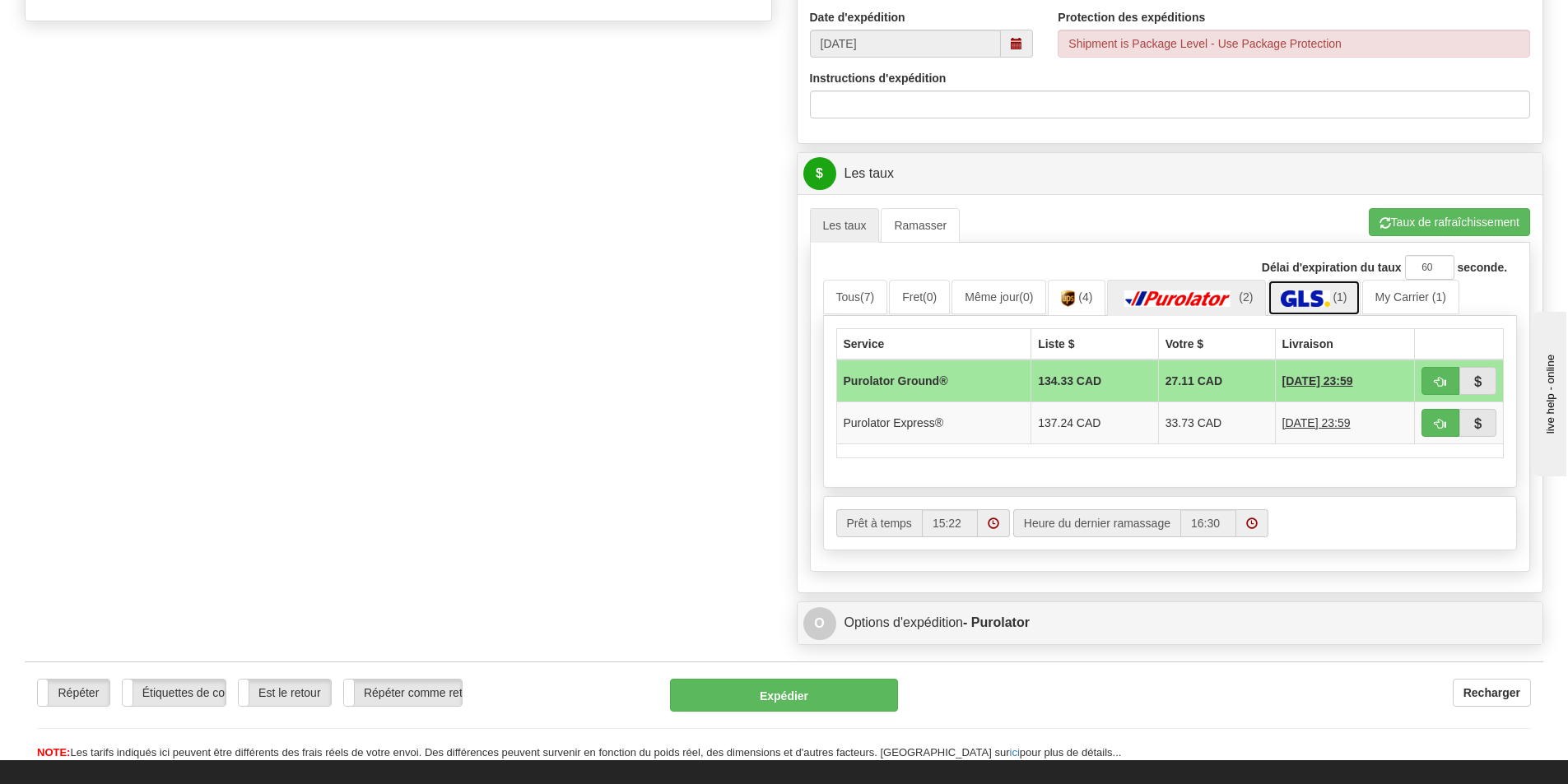
click at [1318, 302] on img at bounding box center [1304, 298] width 48 height 16
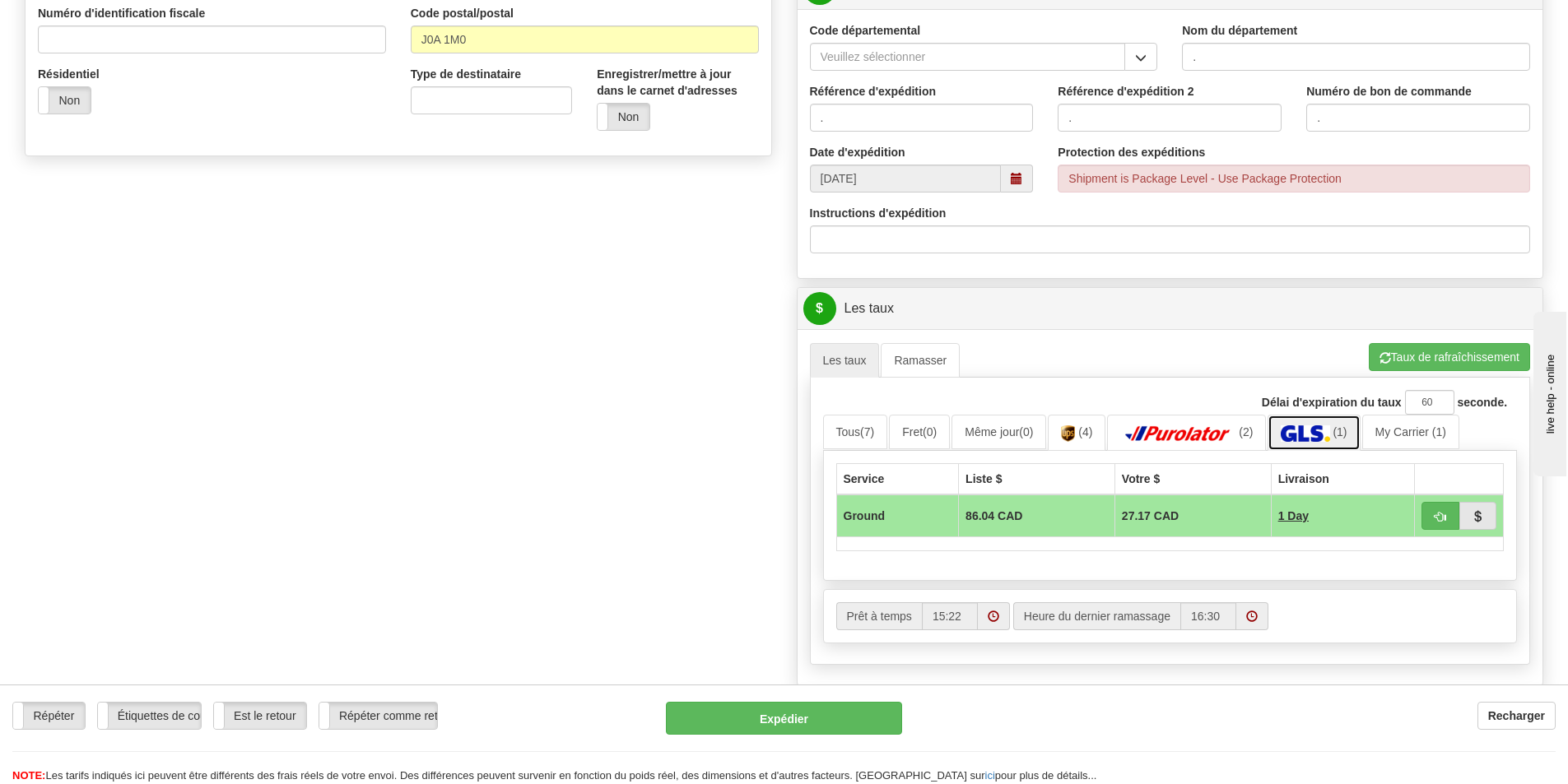
scroll to position [493, 0]
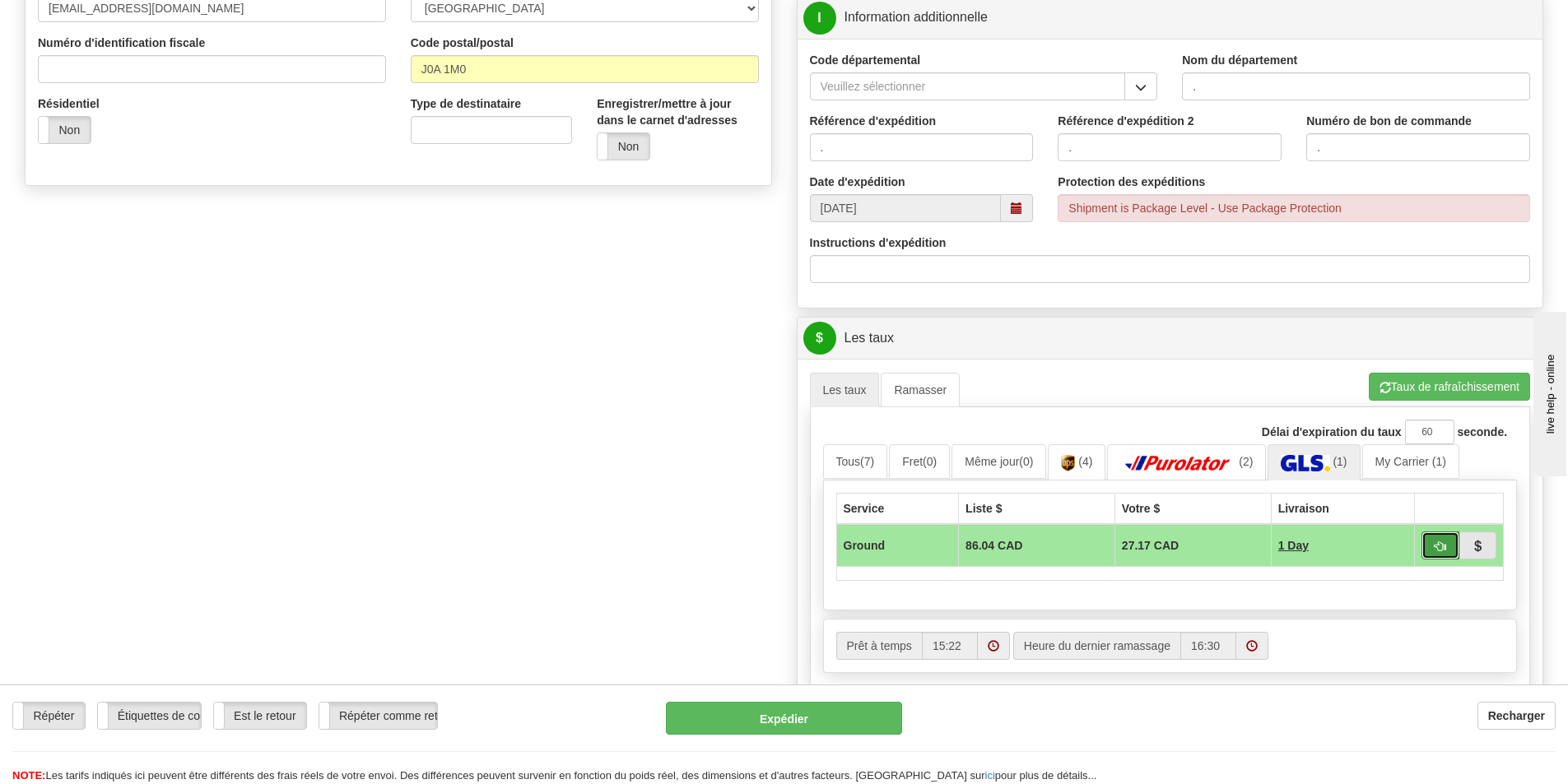
click at [1439, 553] on button "button" at bounding box center [1439, 545] width 38 height 28
type input "1"
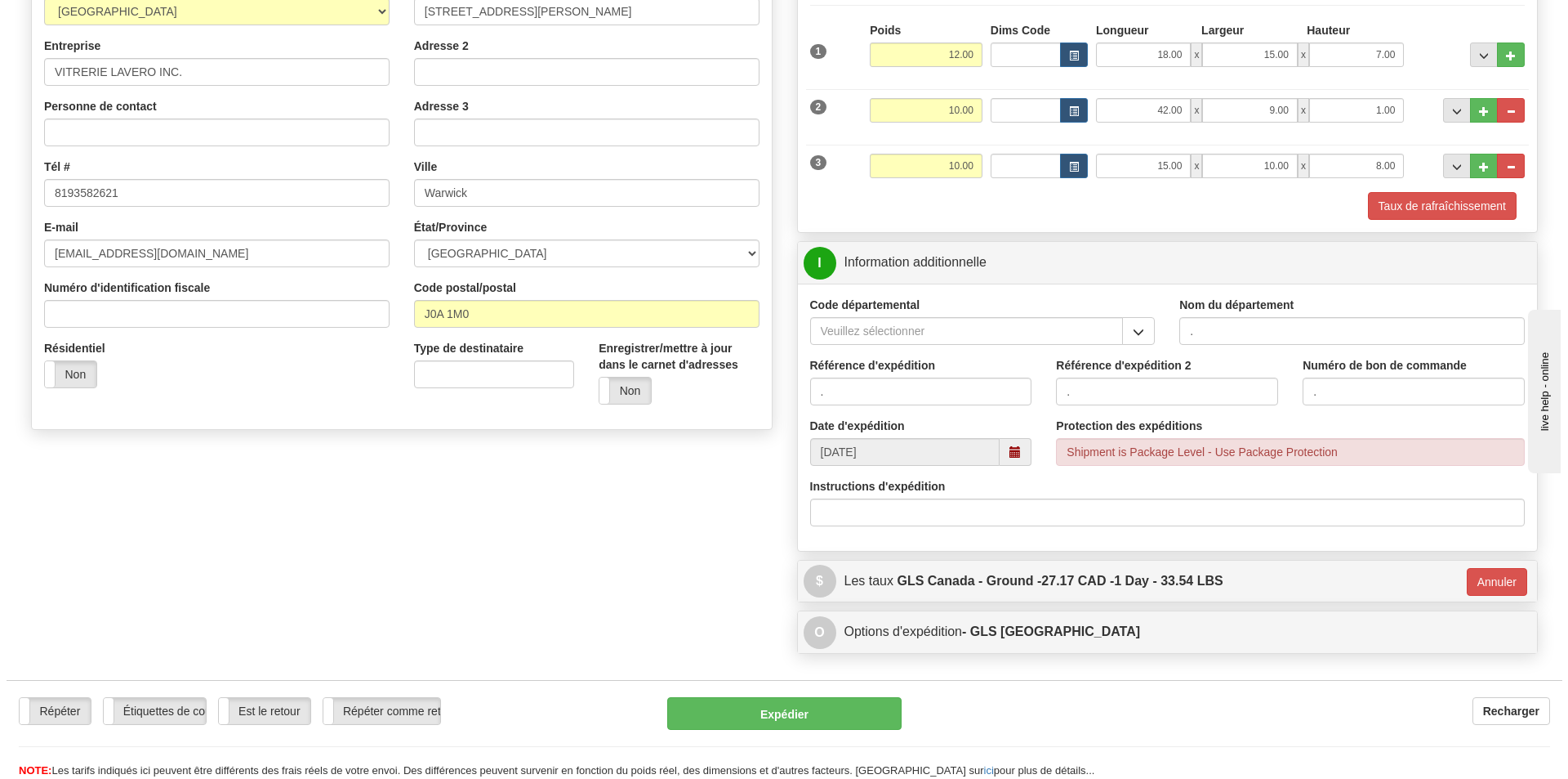
scroll to position [163, 0]
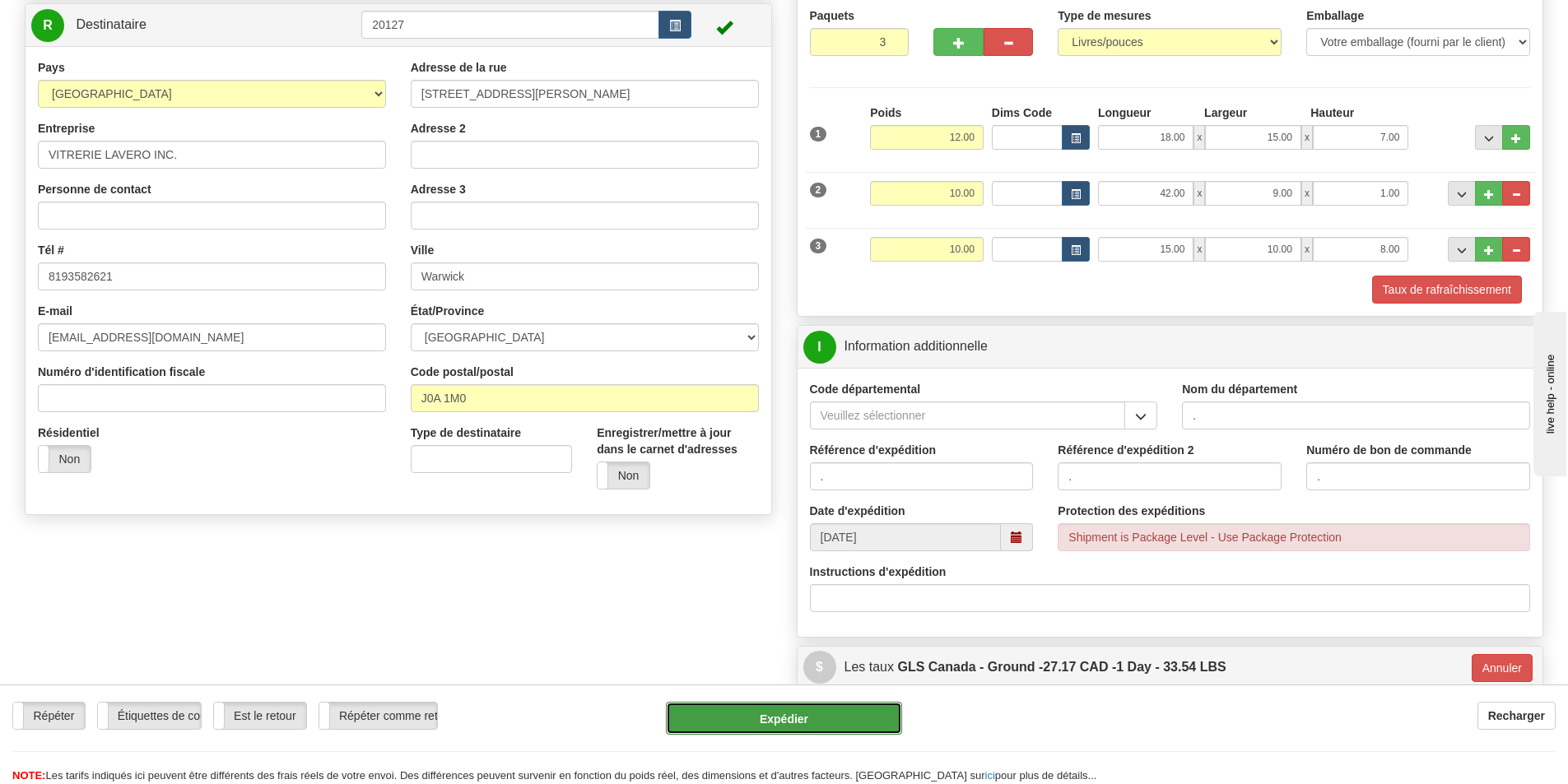
click at [741, 710] on button "Expédier" at bounding box center [784, 718] width 236 height 33
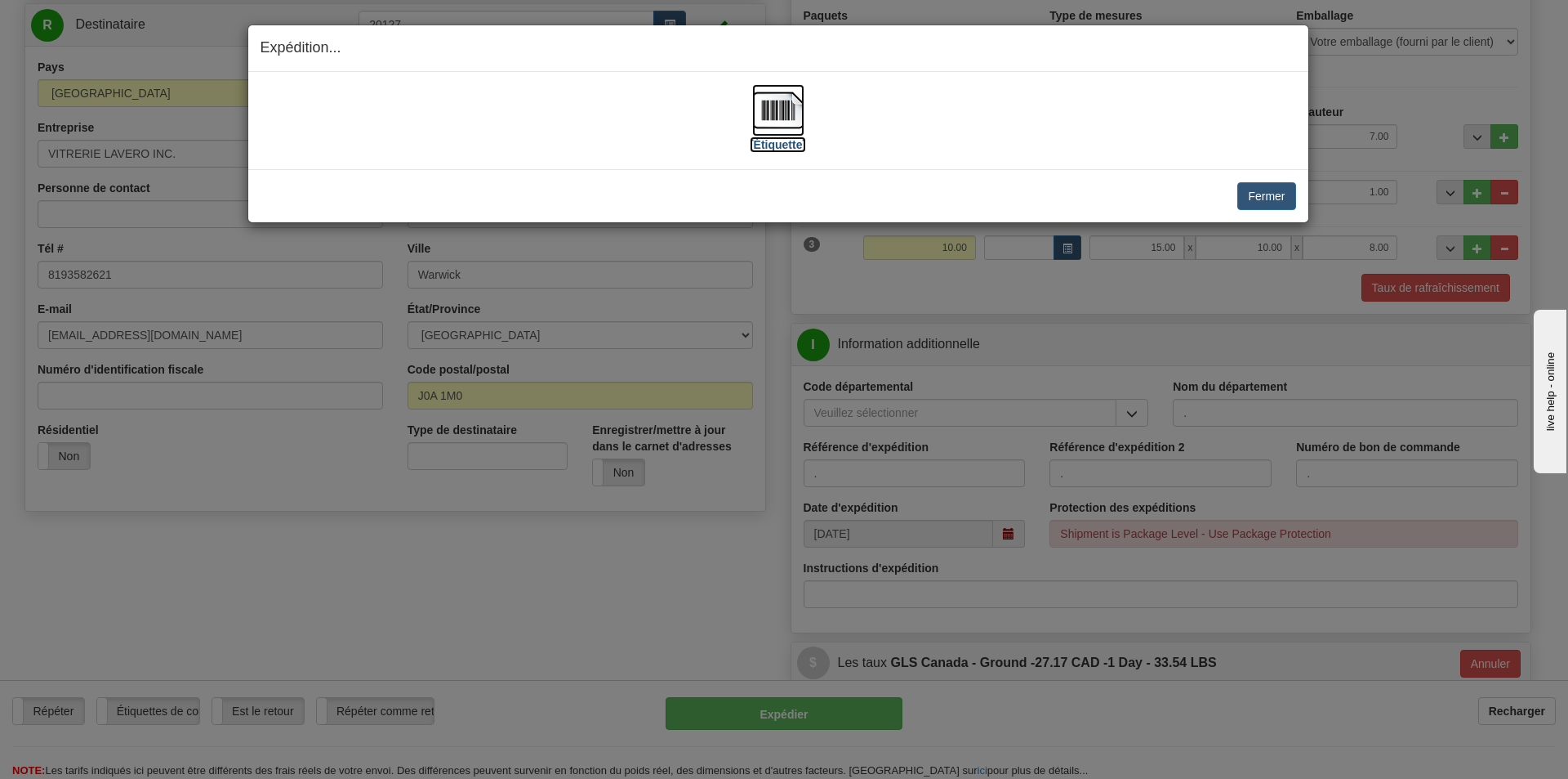
click at [797, 145] on label "[Étiquette]" at bounding box center [778, 144] width 56 height 16
click at [1266, 188] on button "Fermer" at bounding box center [1266, 196] width 58 height 28
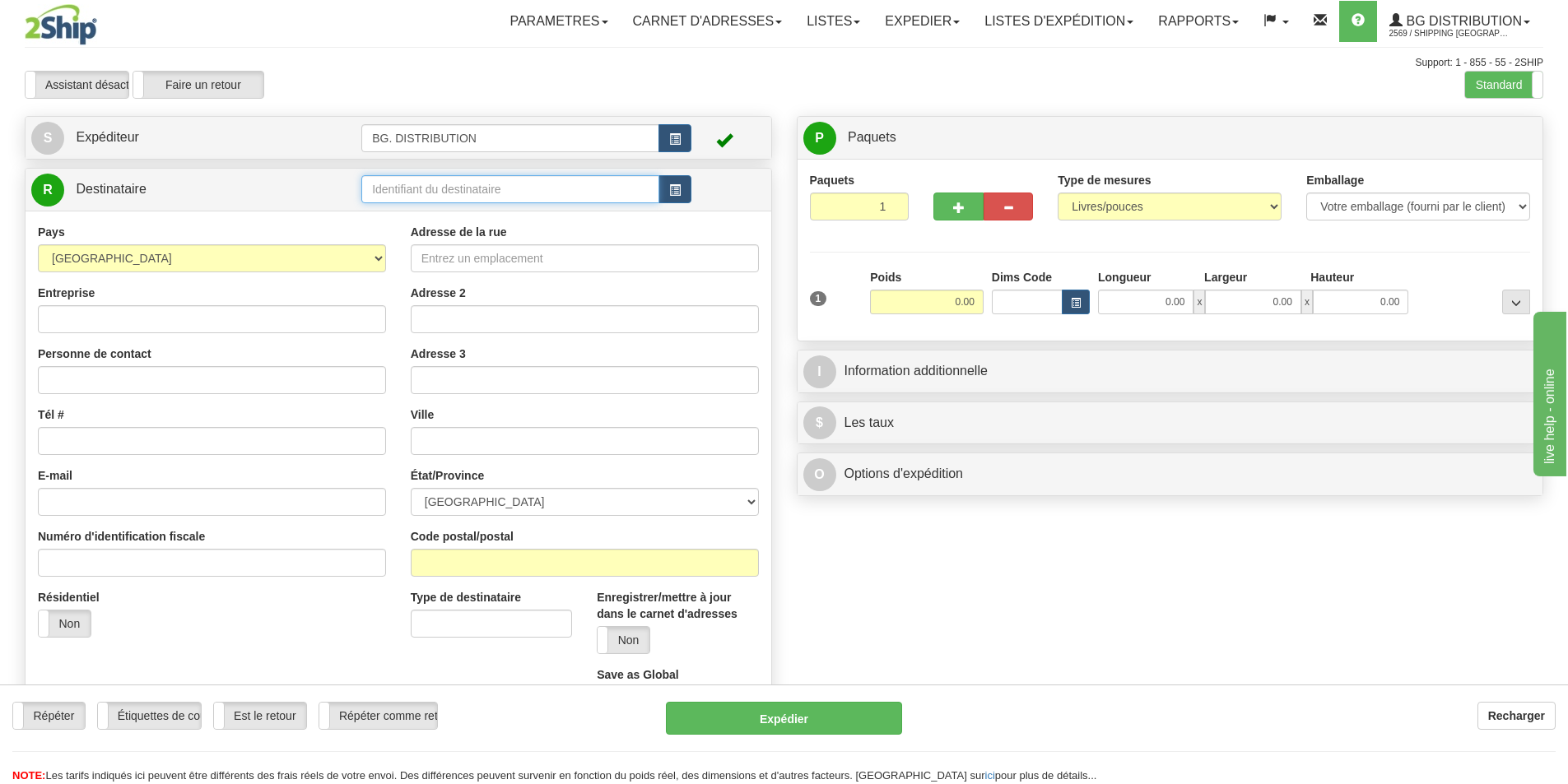
click at [486, 186] on input "text" at bounding box center [510, 189] width 298 height 28
type input "20007"
click button "Supprimer" at bounding box center [0, 0] width 0 height 0
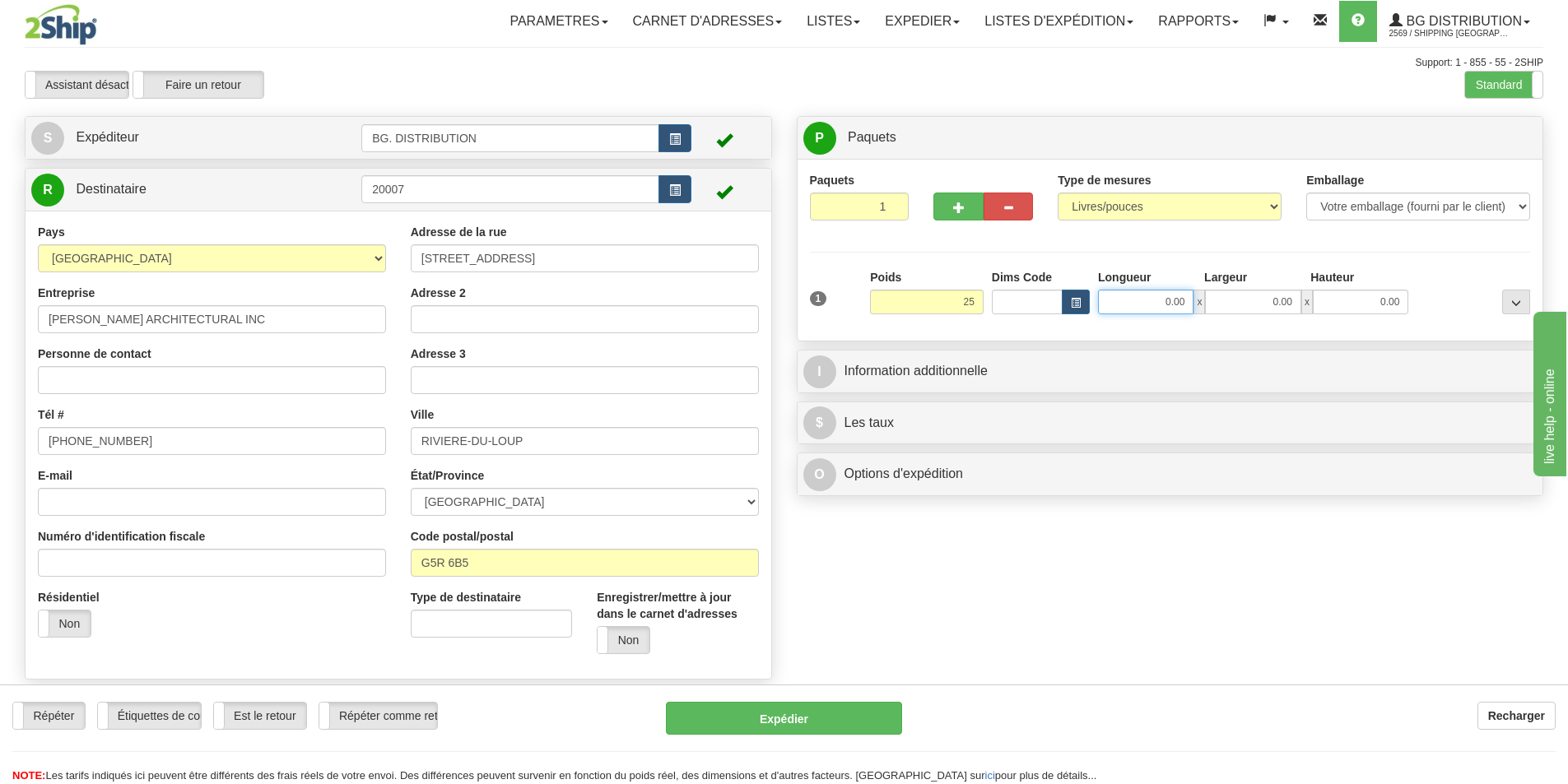
type input "25.00"
click at [1122, 306] on input "0.00" at bounding box center [1145, 301] width 96 height 25
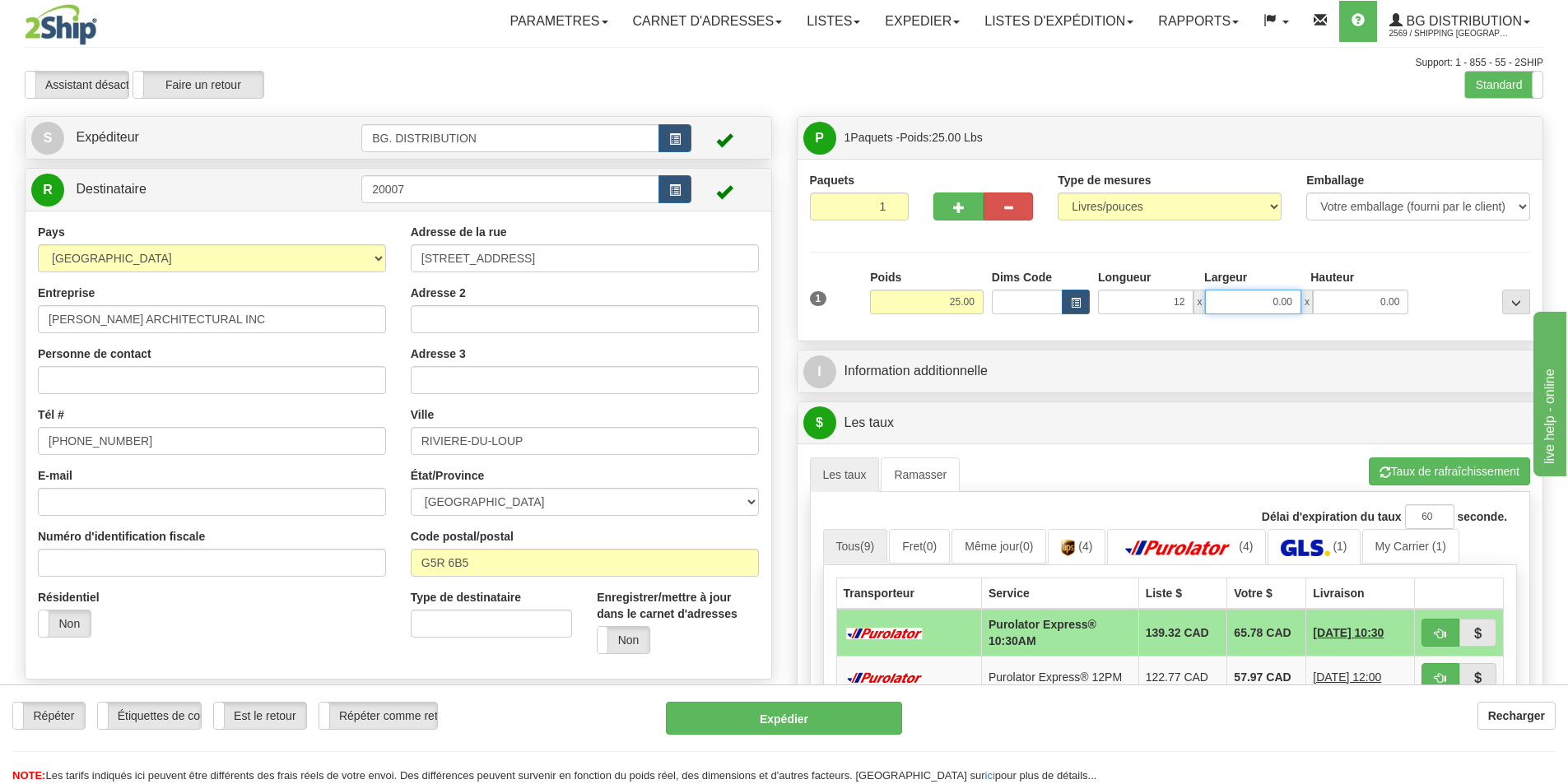
type input "12.00"
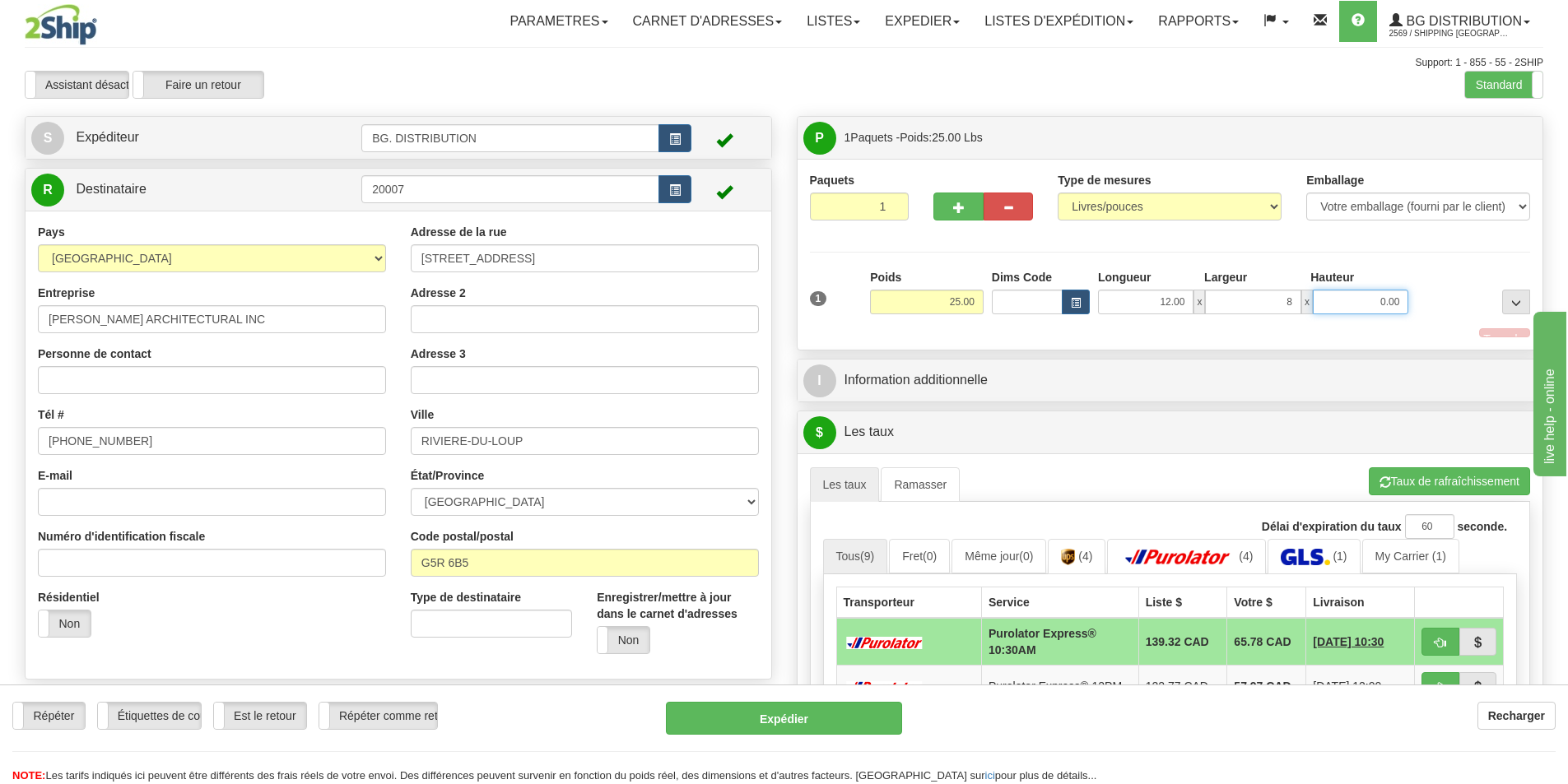
type input "8.00"
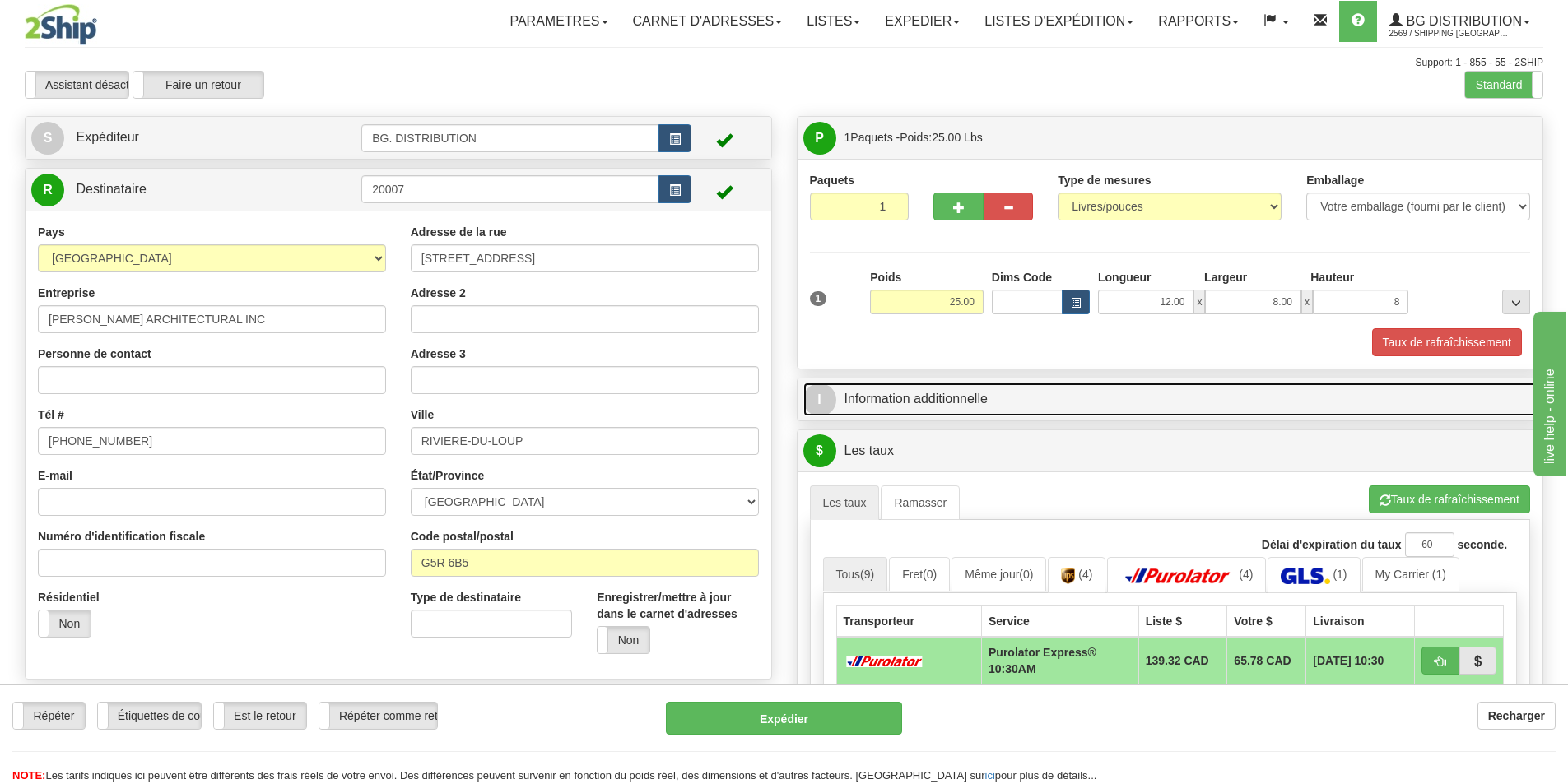
type input "8.00"
click at [823, 393] on span "I" at bounding box center [819, 399] width 33 height 33
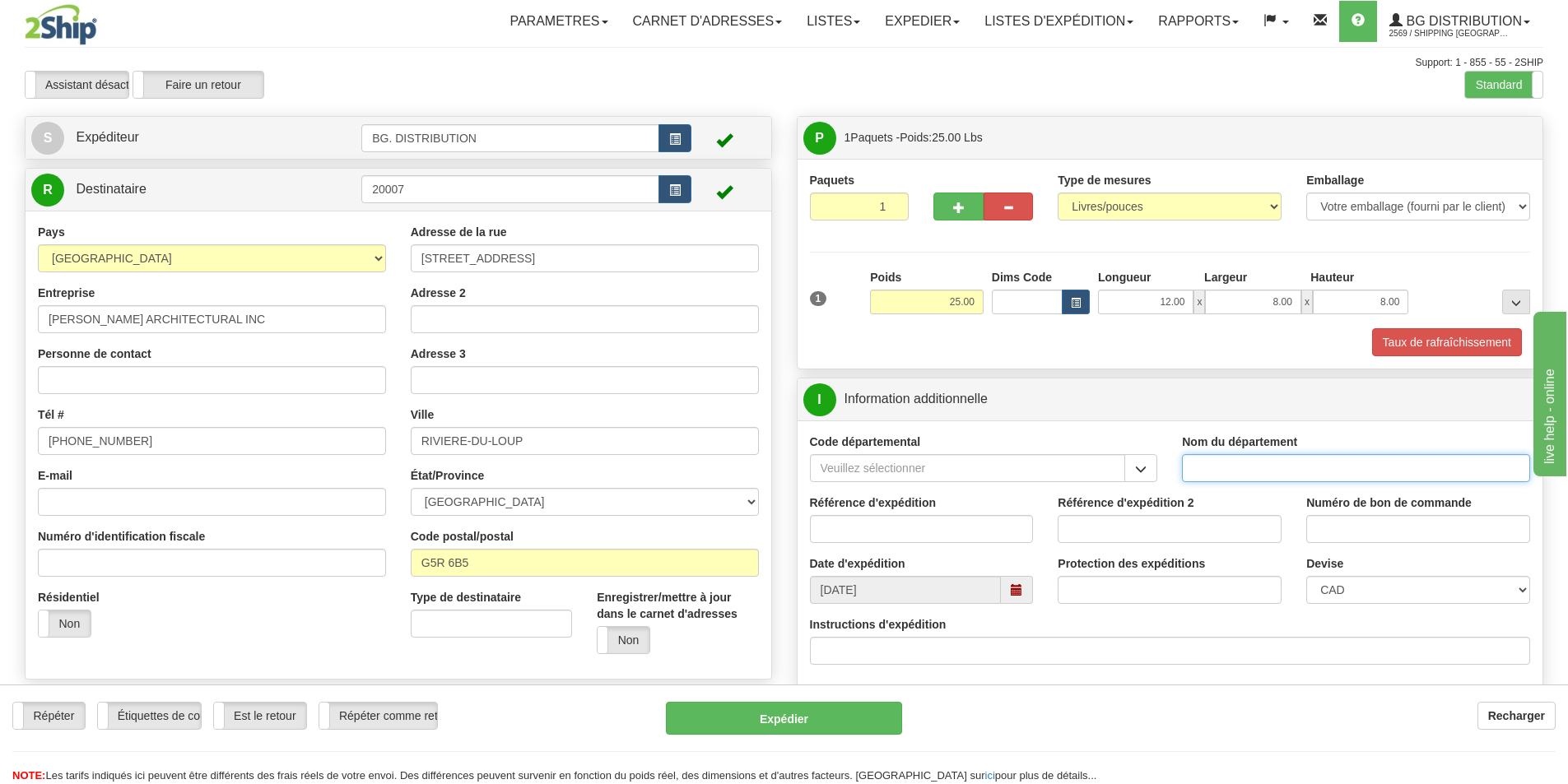
click at [1261, 468] on input "Nom du département" at bounding box center [1355, 468] width 348 height 28
type input "."
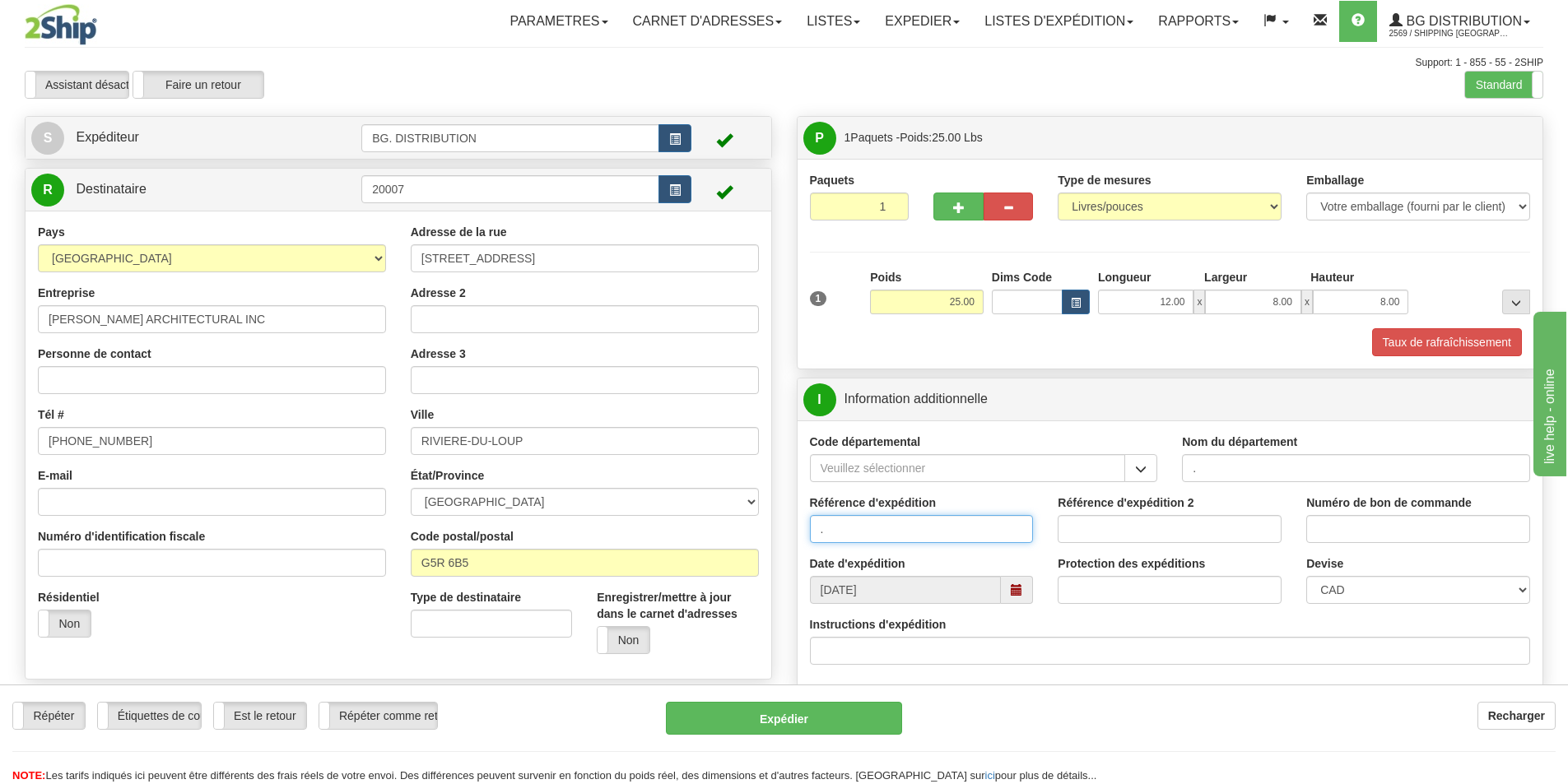
type input "."
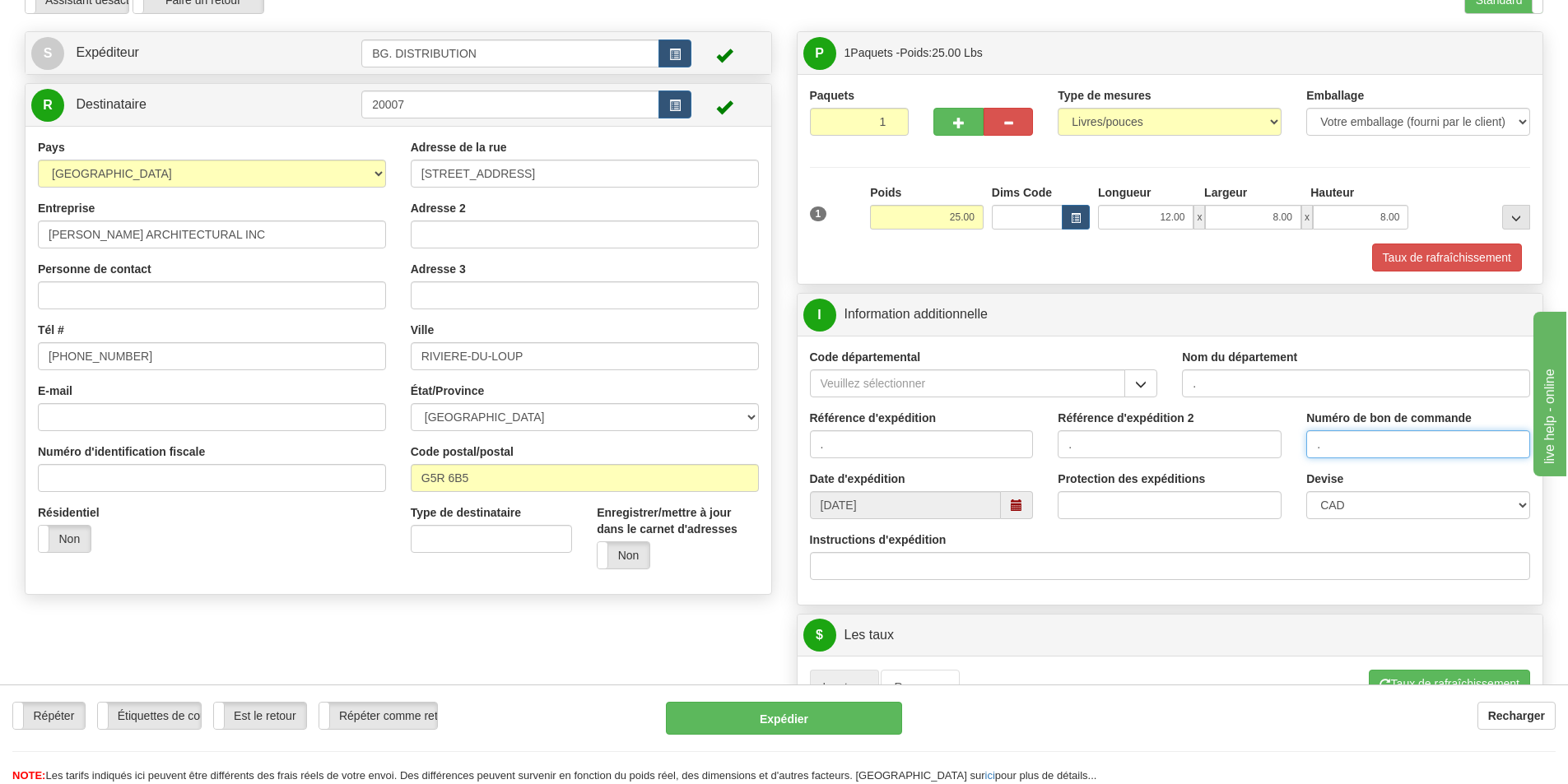
scroll to position [329, 0]
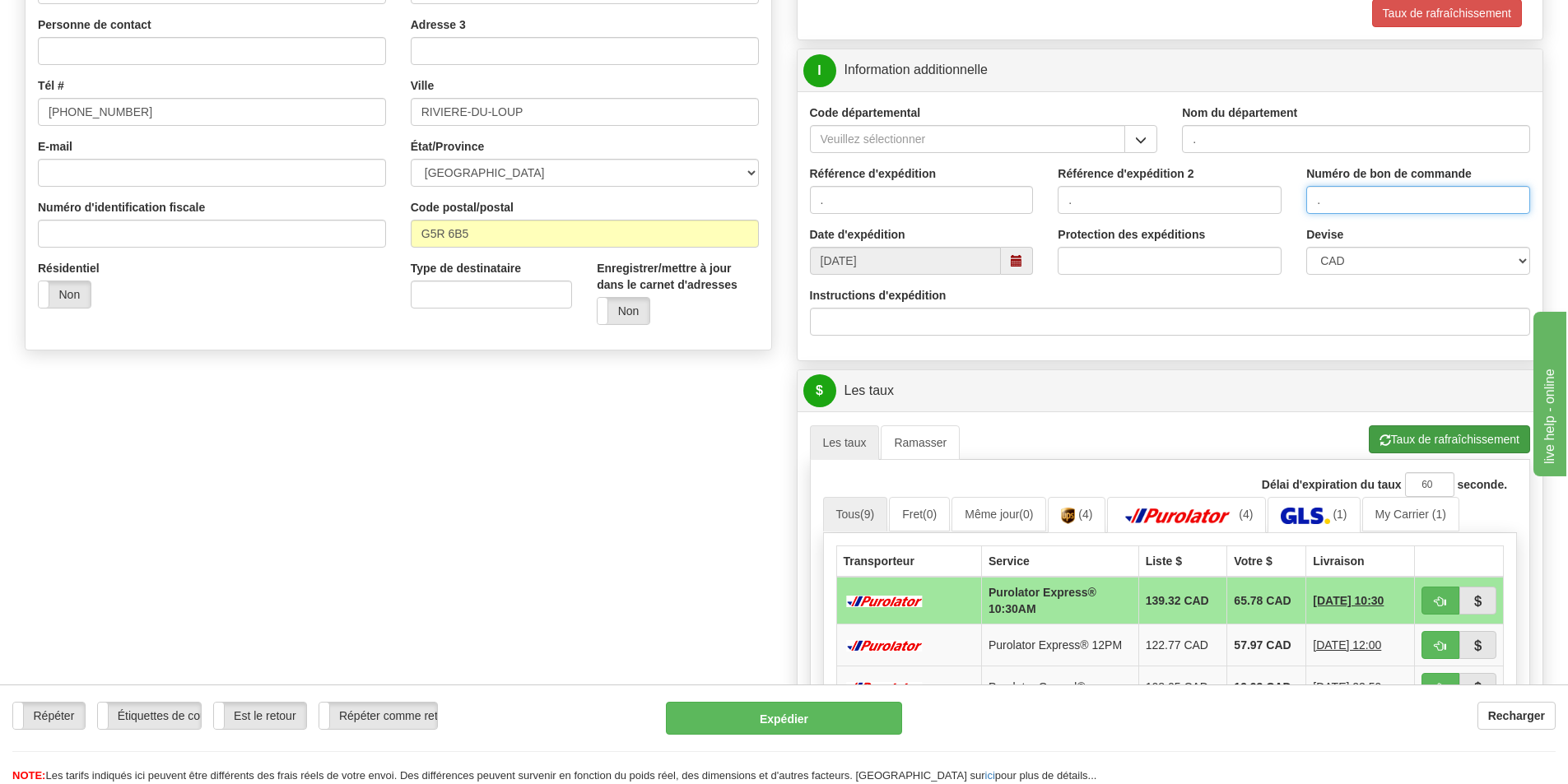
type input "."
click at [1444, 437] on button "Taux de rafraîchissement" at bounding box center [1449, 439] width 162 height 28
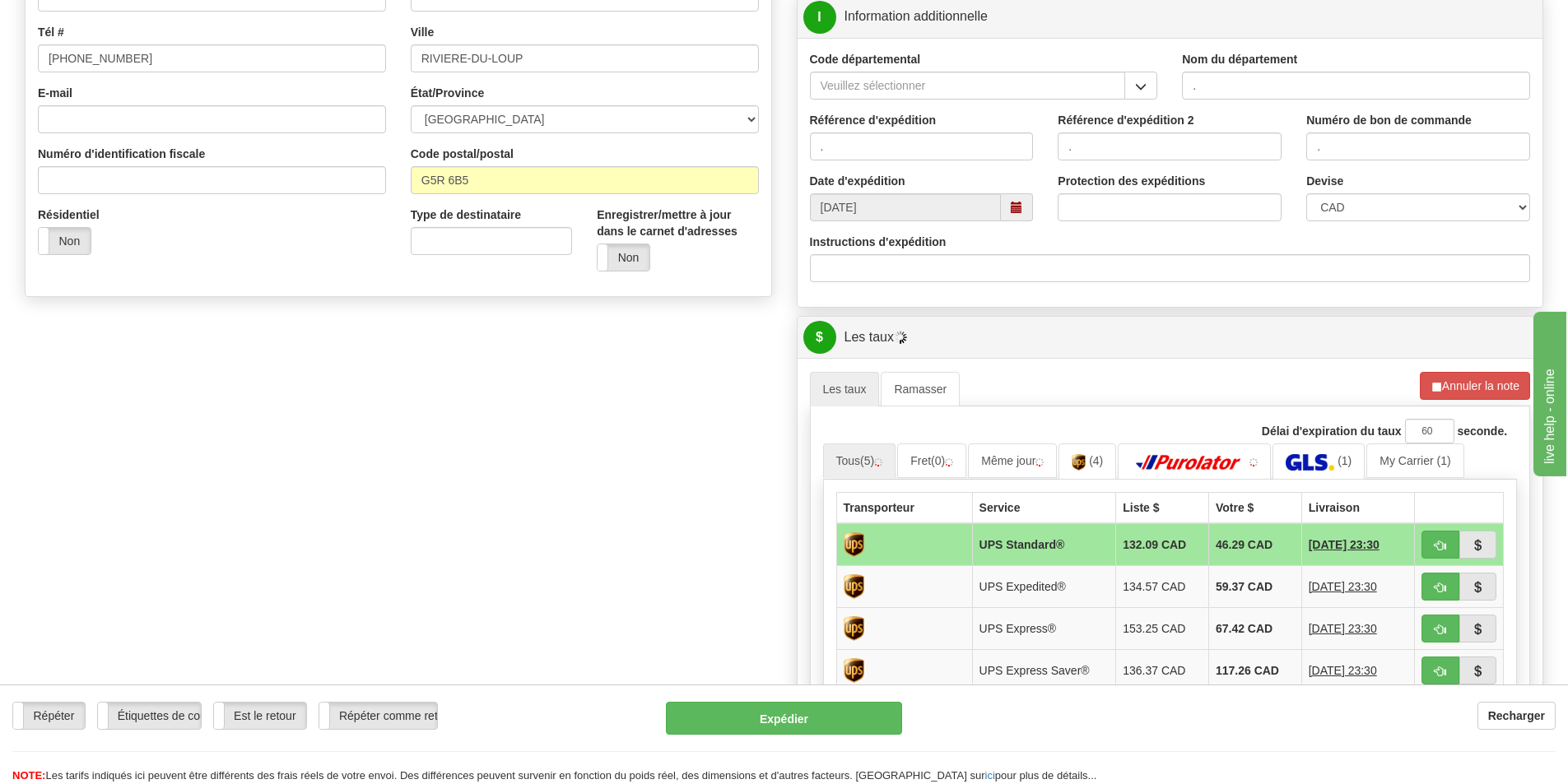
scroll to position [493, 0]
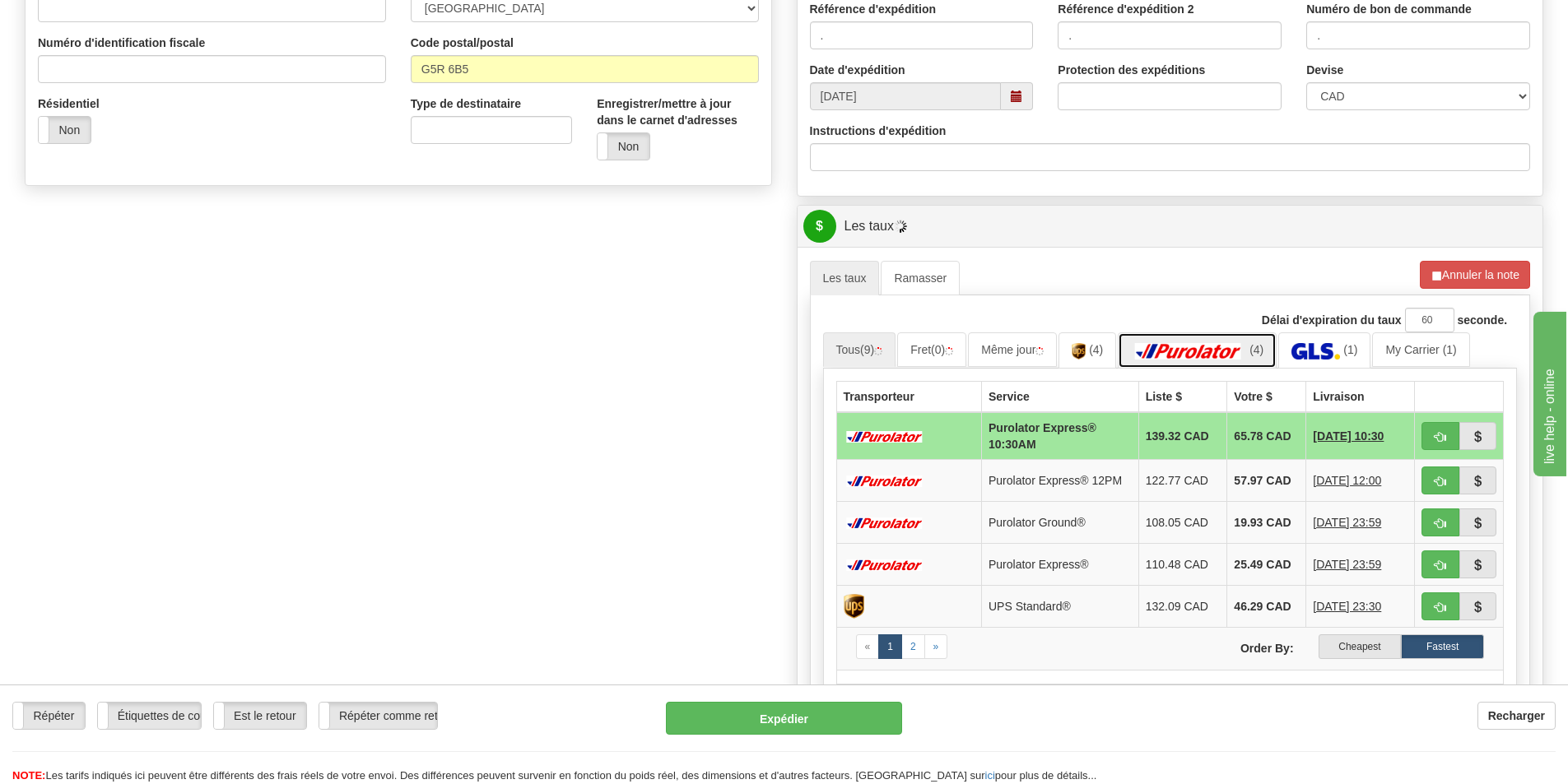
click at [1180, 351] on img at bounding box center [1188, 351] width 115 height 16
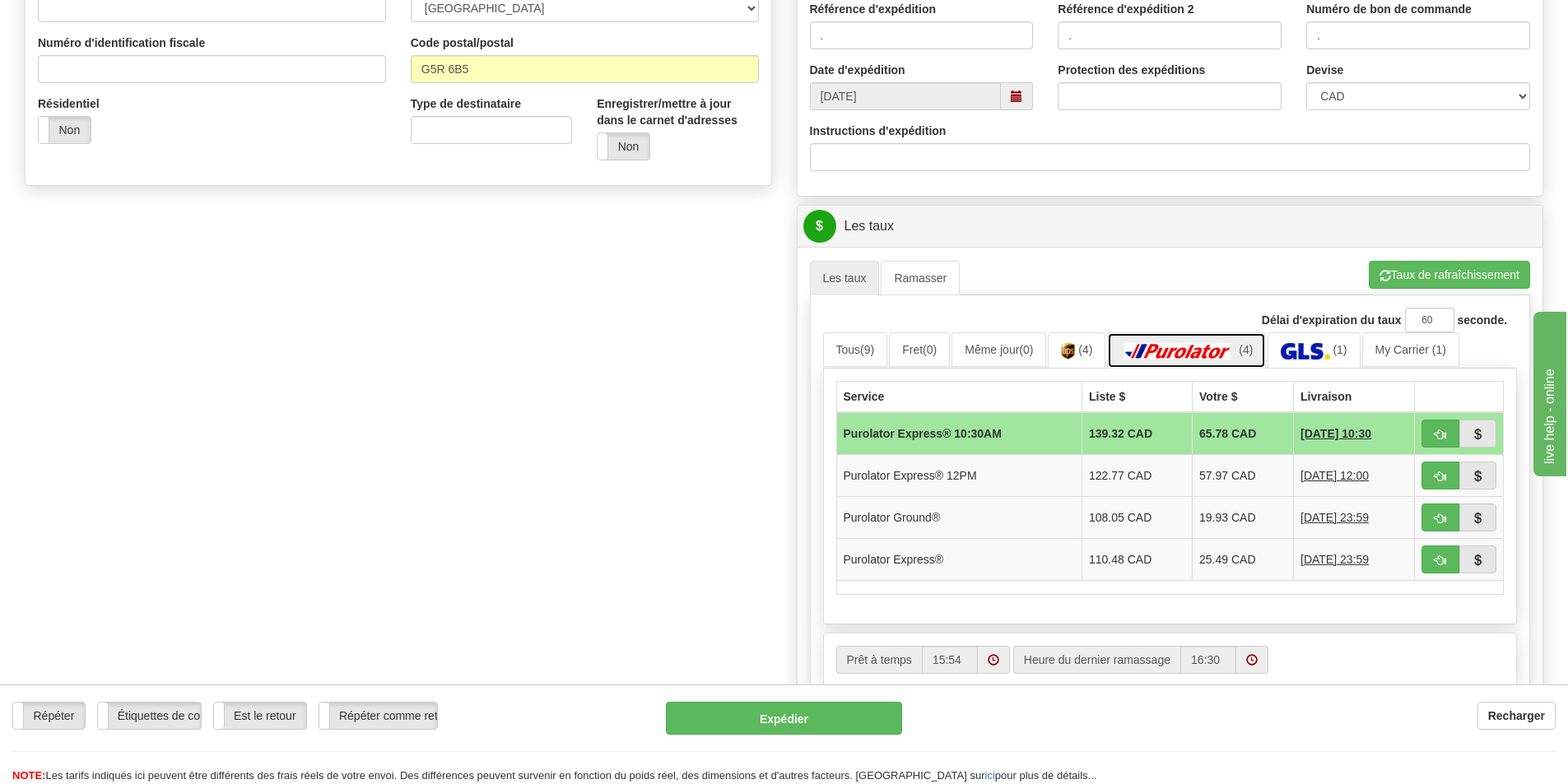
click at [1180, 351] on img at bounding box center [1178, 351] width 115 height 16
click at [1350, 340] on link "(1)" at bounding box center [1313, 350] width 92 height 36
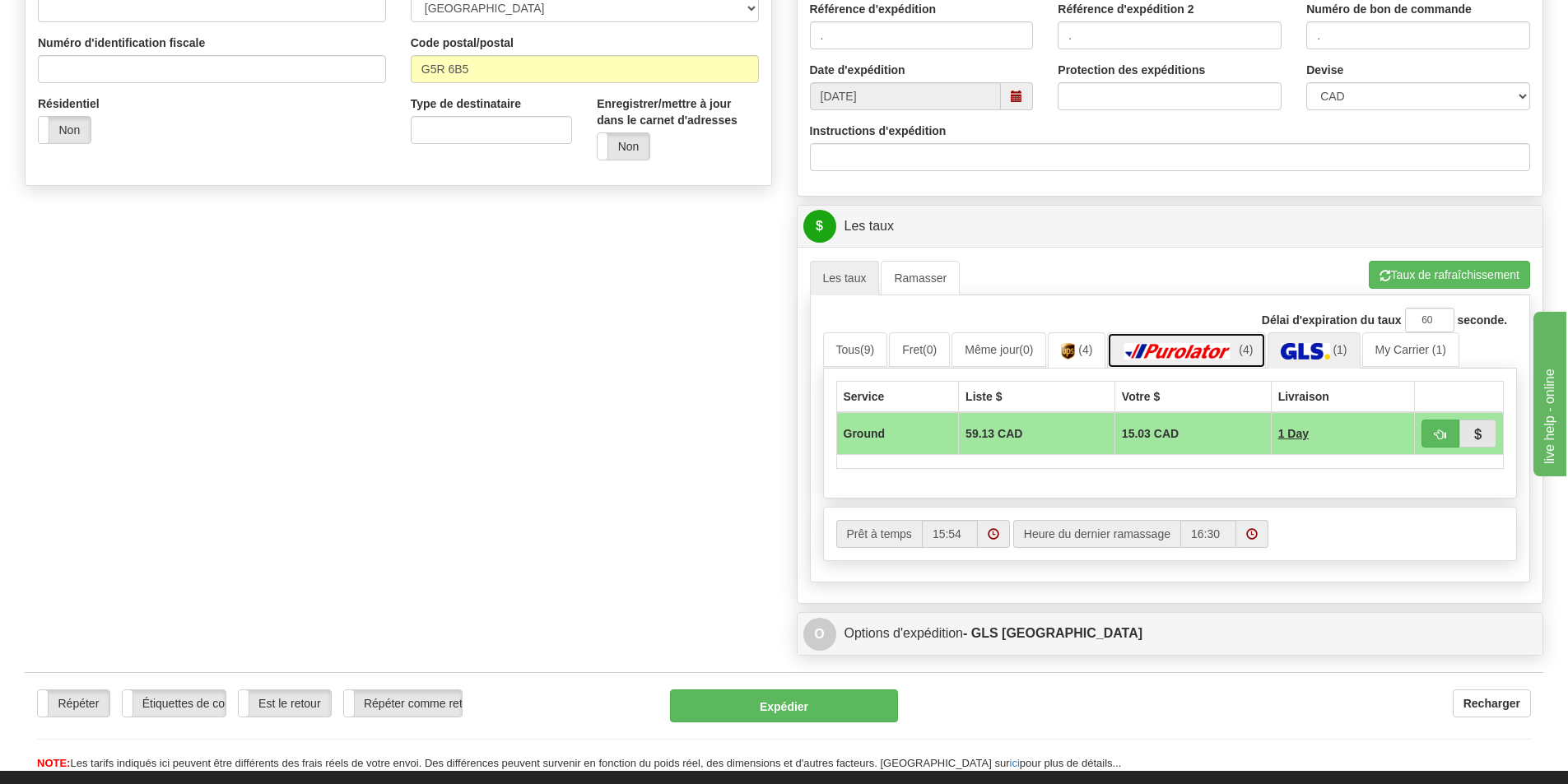
click at [1201, 349] on img at bounding box center [1178, 351] width 115 height 16
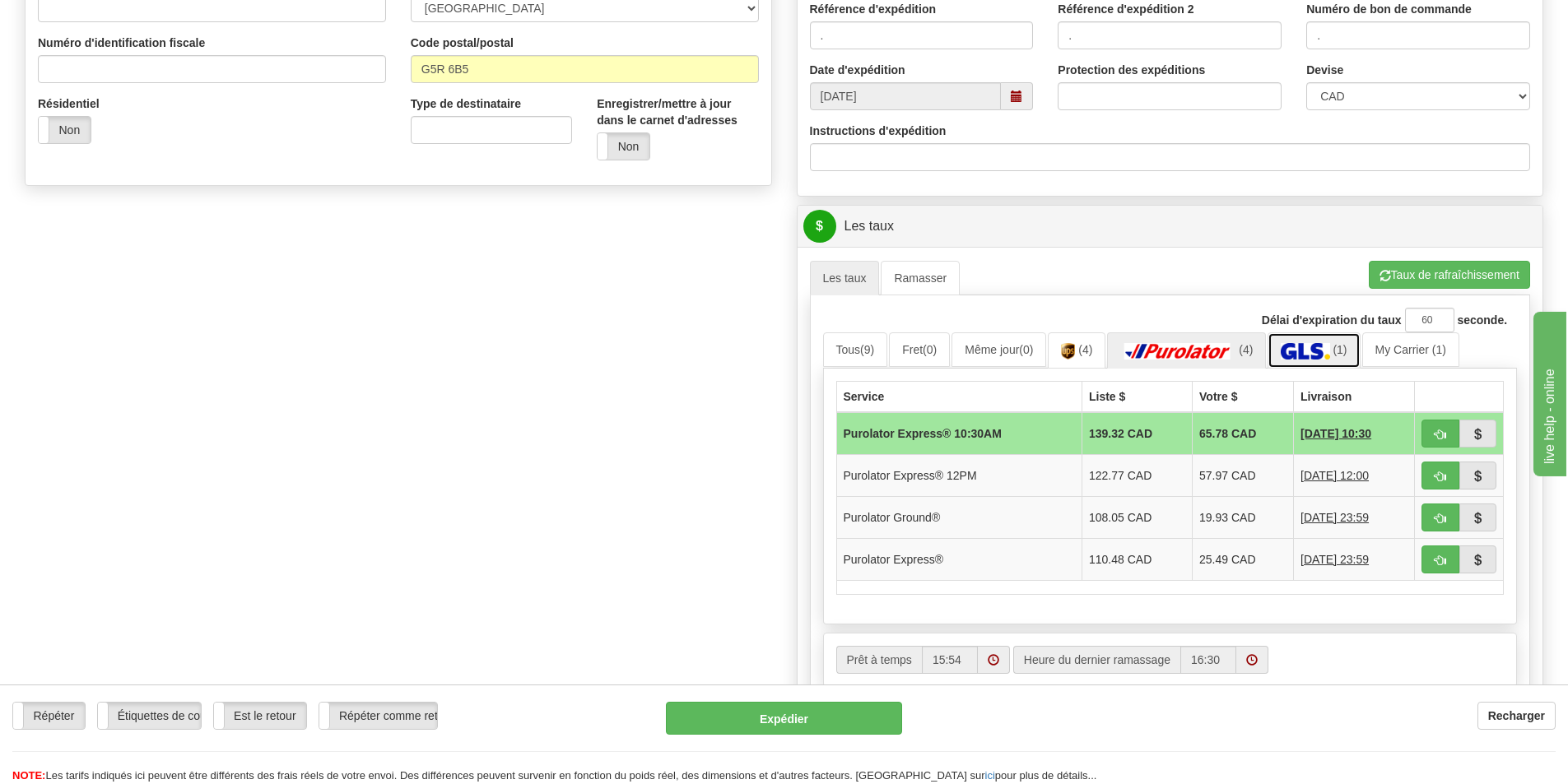
click at [1293, 354] on img at bounding box center [1304, 351] width 48 height 16
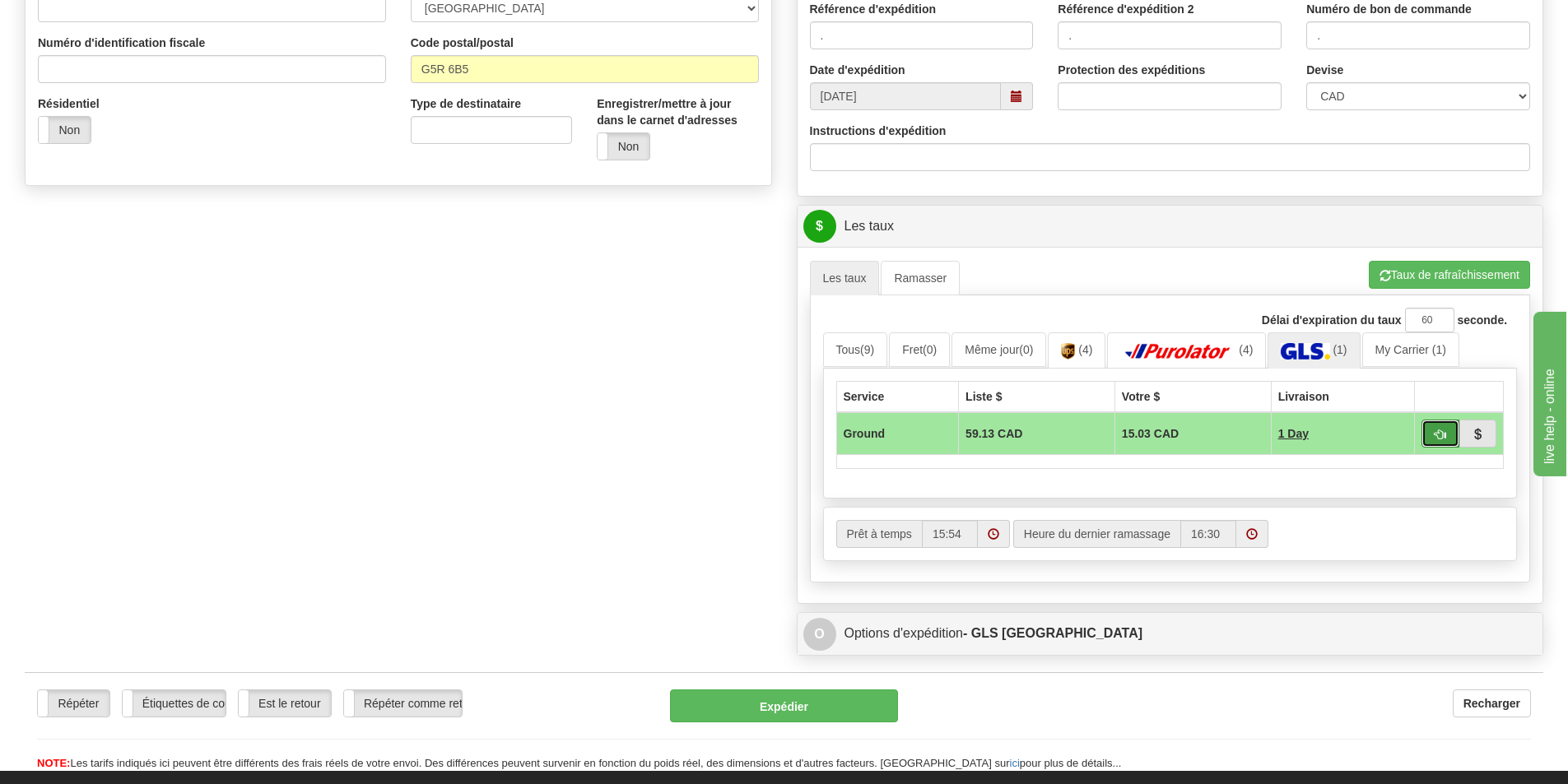
click at [1428, 434] on button "button" at bounding box center [1439, 433] width 38 height 28
type input "1"
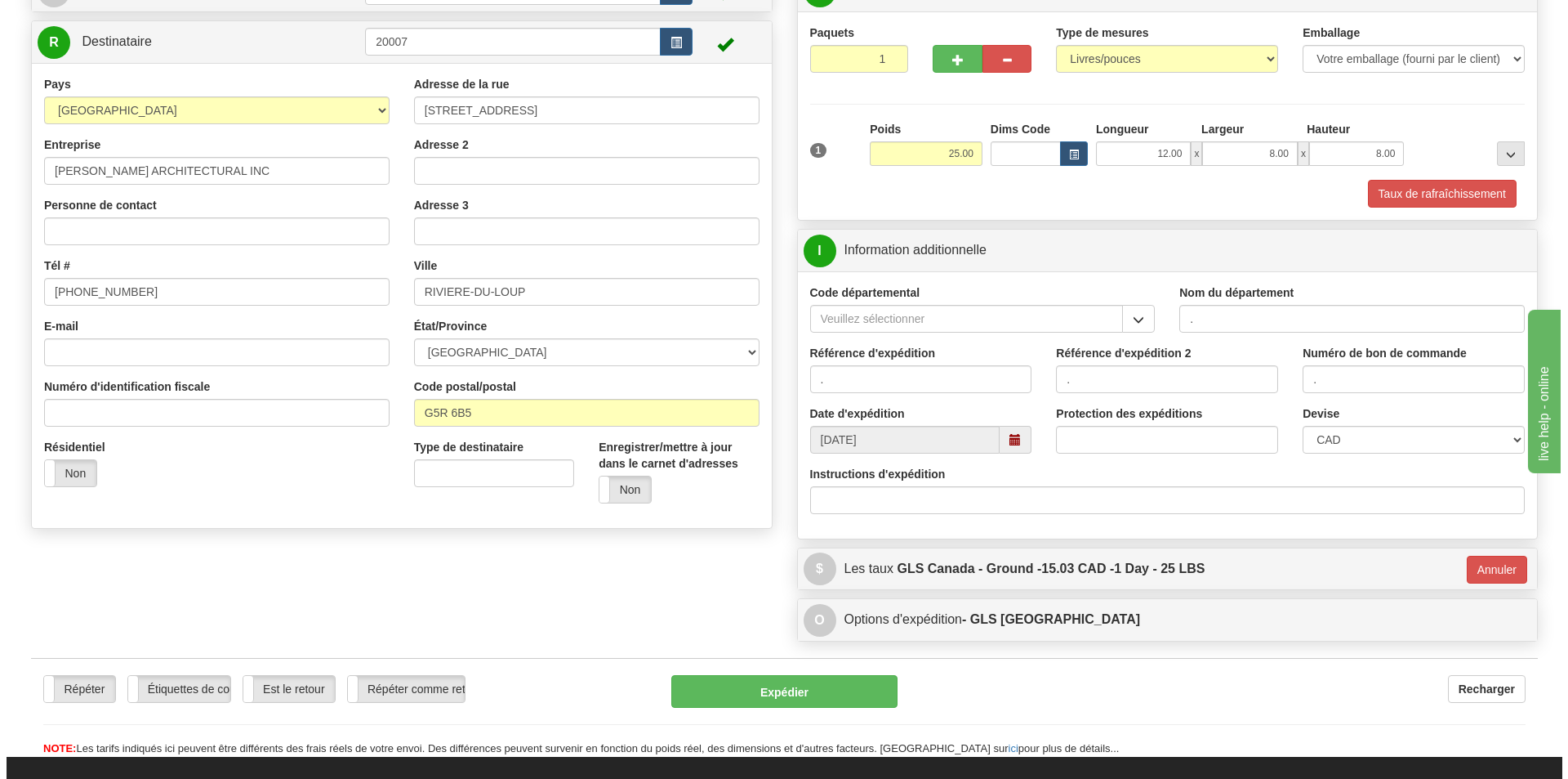
scroll to position [136, 0]
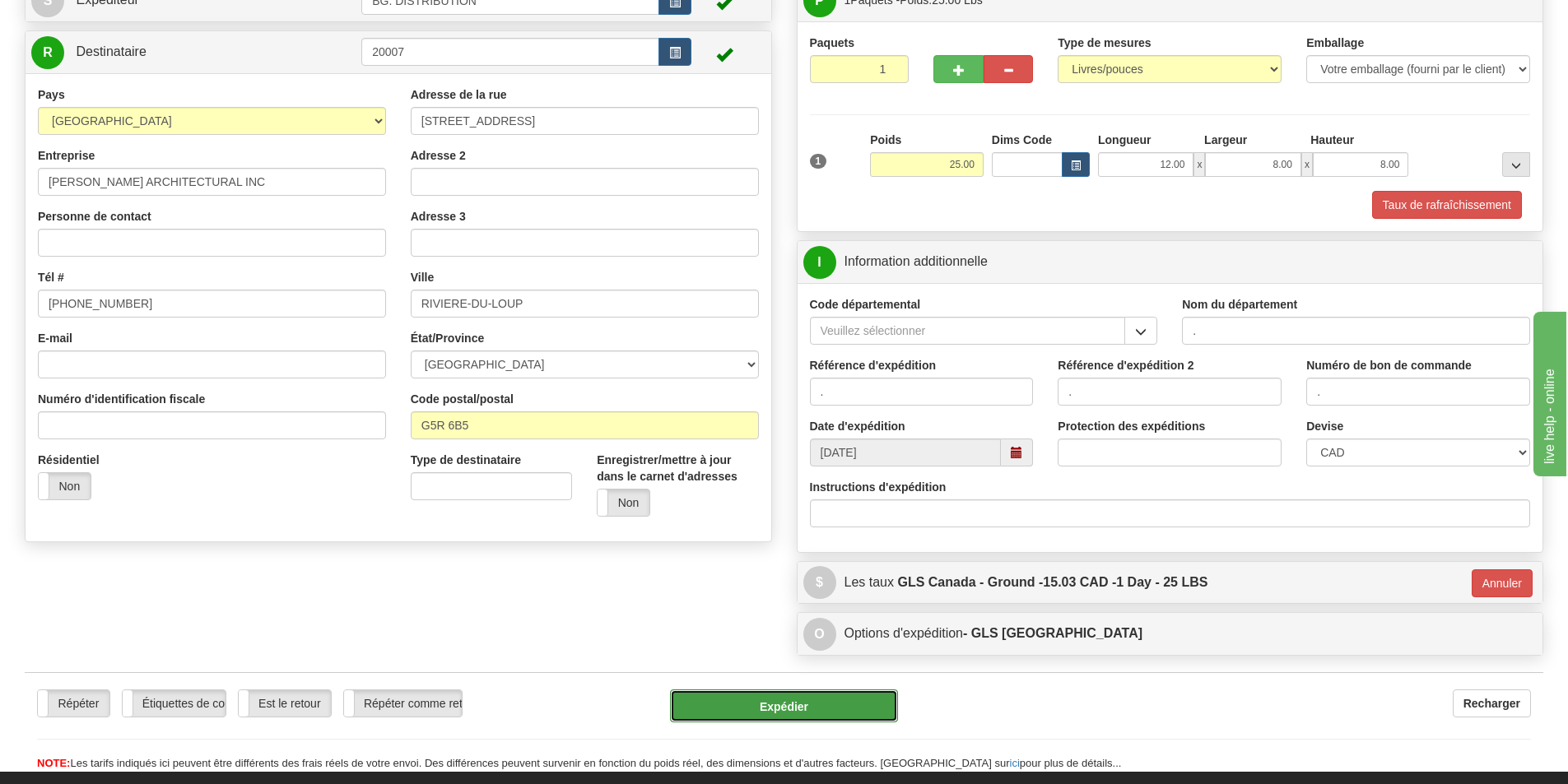
click at [762, 703] on button "Expédier" at bounding box center [784, 705] width 228 height 33
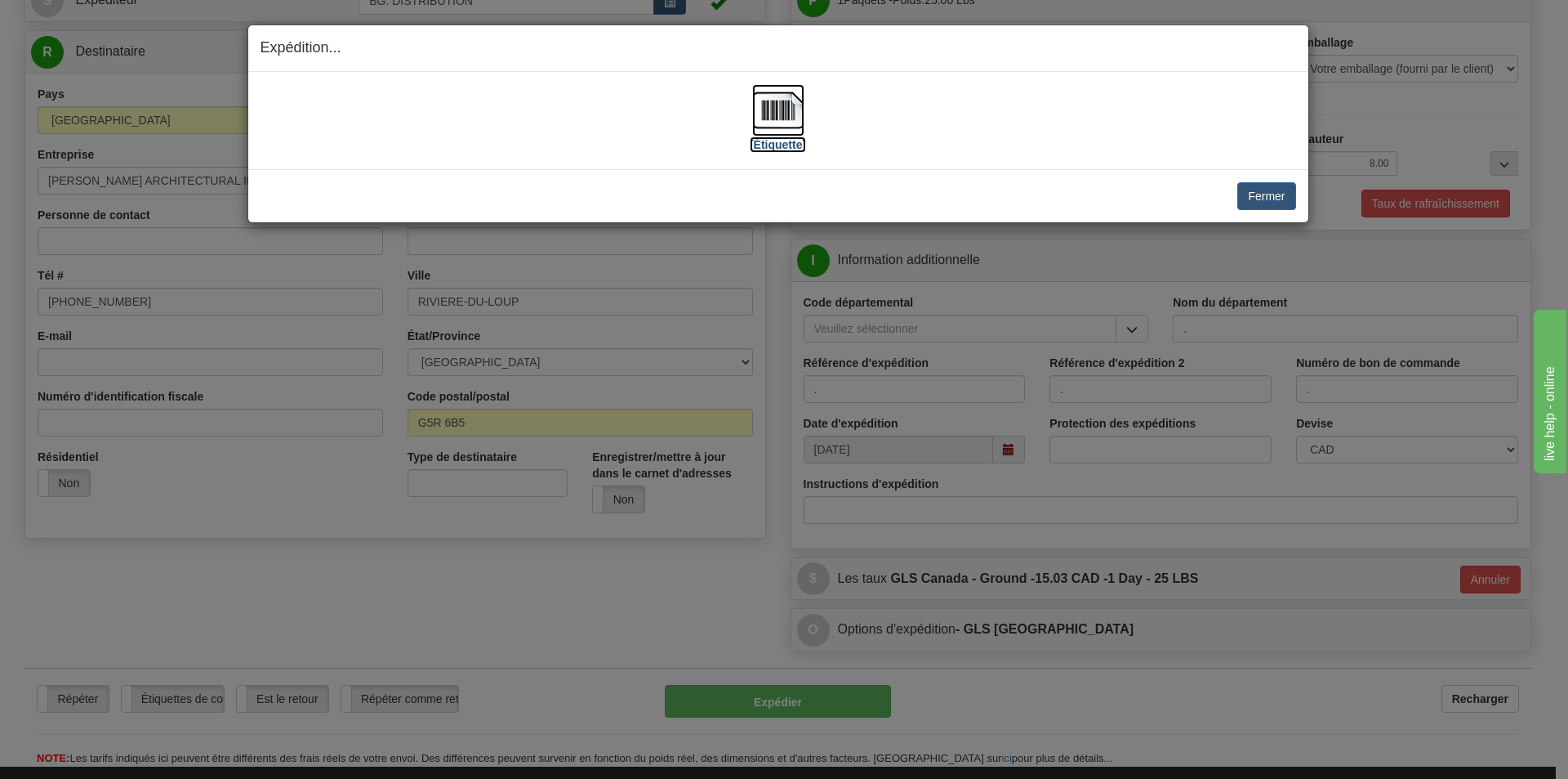
click at [797, 146] on label "[Étiquette]" at bounding box center [778, 144] width 56 height 16
click at [1249, 186] on button "Fermer" at bounding box center [1266, 196] width 58 height 28
